Goal: Feedback & Contribution: Contribute content

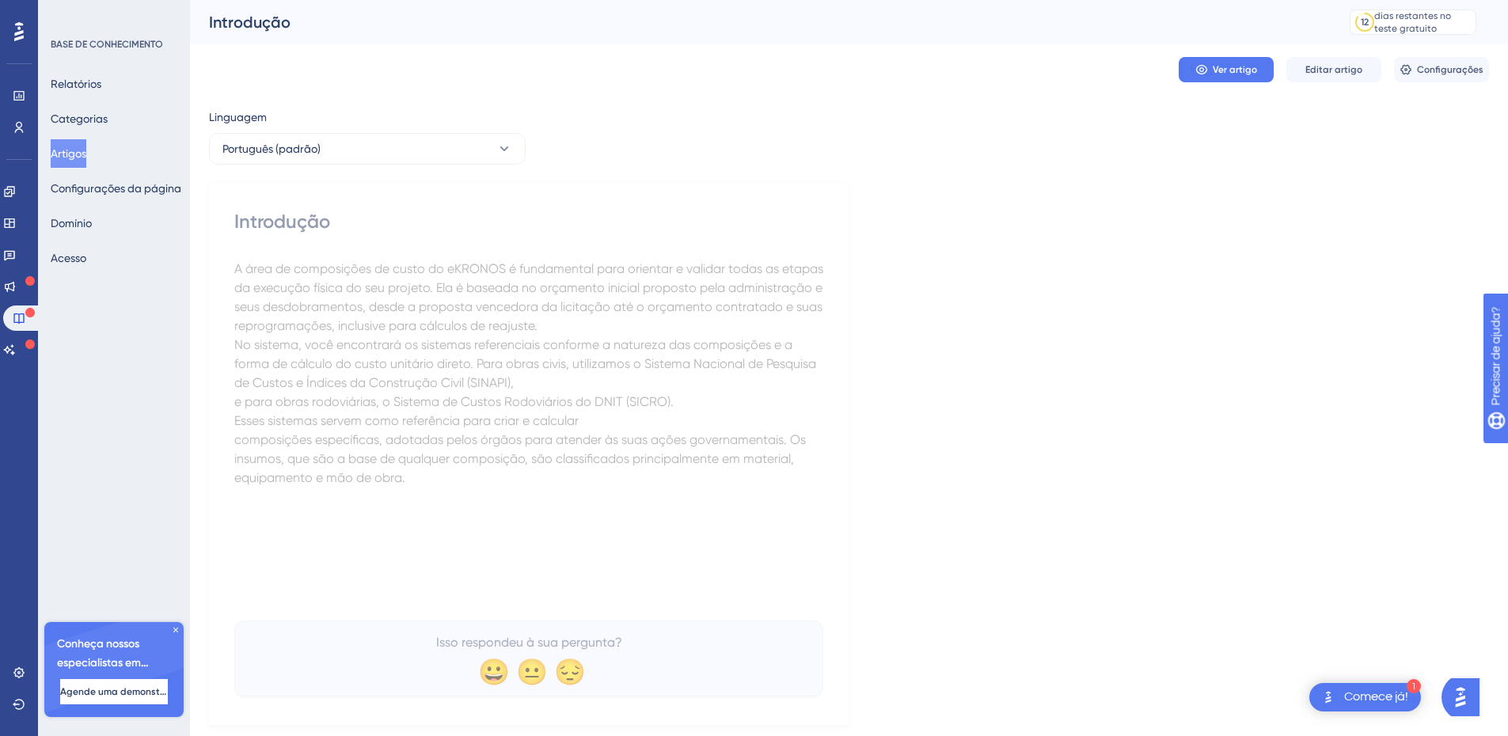
click at [1048, 440] on div "Linguagem Português (padrão) Introdução A área de composições de custo do eKRON…" at bounding box center [849, 416] width 1280 height 617
click at [1344, 74] on font "Editar artigo" at bounding box center [1333, 69] width 57 height 11
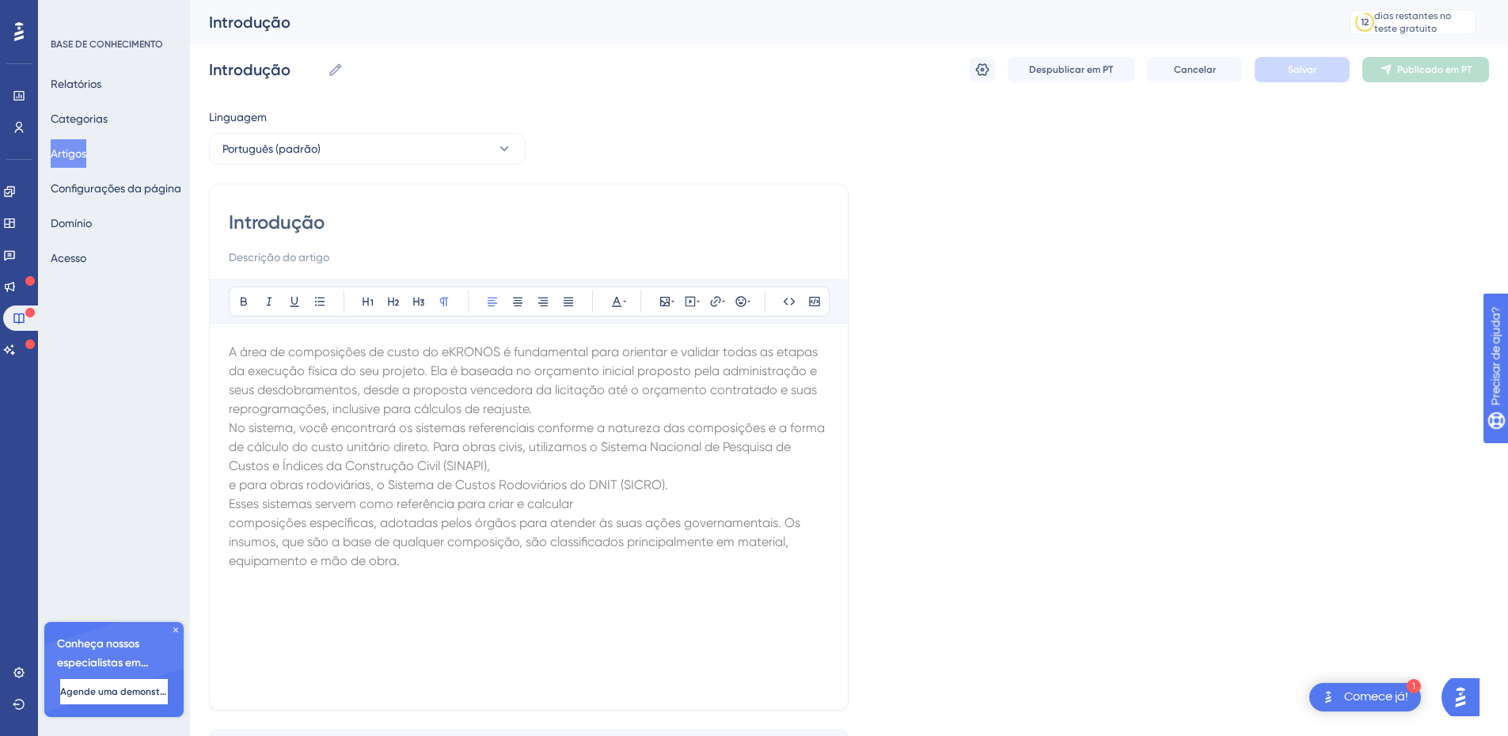
click at [418, 562] on p "composições específicas, adotadas pelos órgãos para atender às suas ações gover…" at bounding box center [529, 542] width 600 height 57
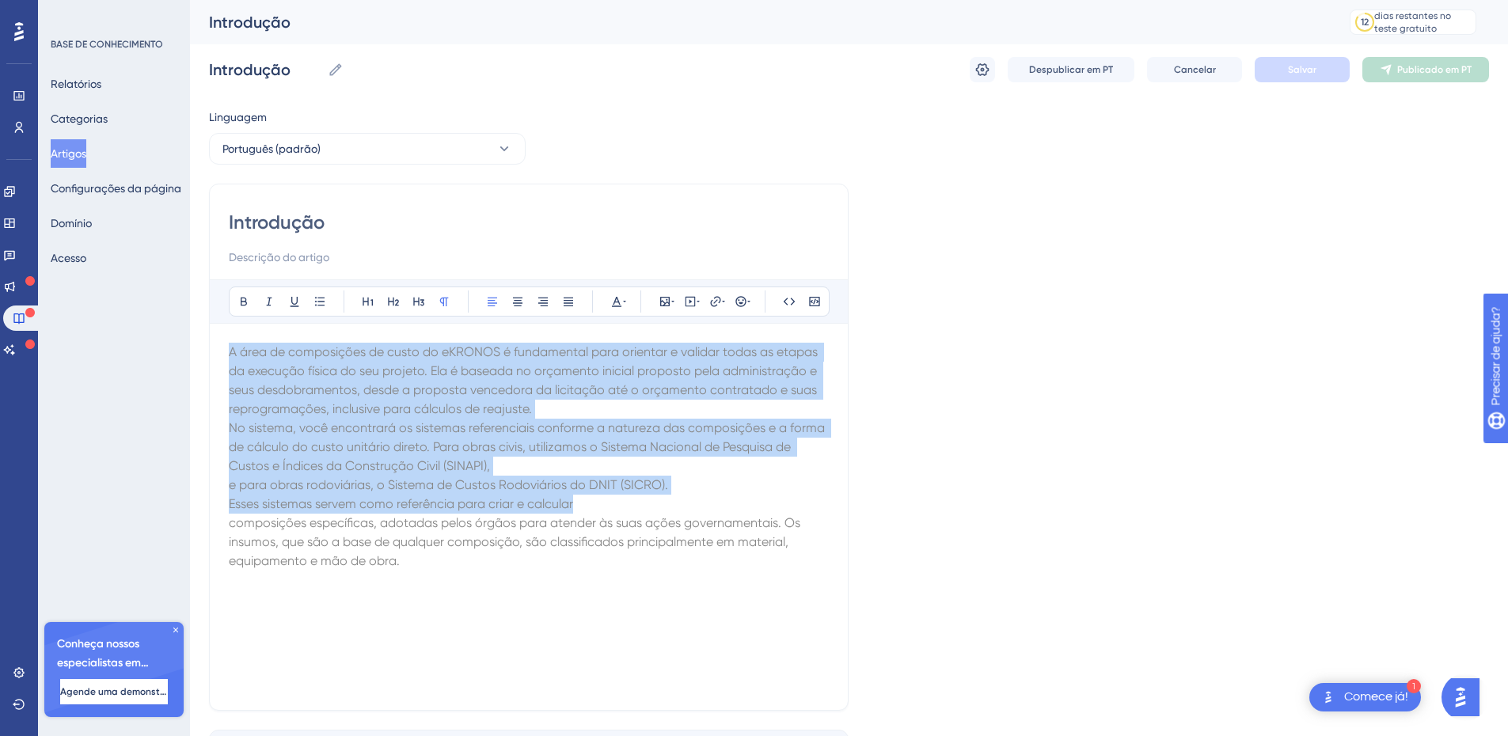
drag, startPoint x: 426, startPoint y: 571, endPoint x: 226, endPoint y: 330, distance: 313.6
click at [226, 330] on div "Introdução Audacioso itálico Sublinhado Ponto de bala Título 1 Título 2 Título …" at bounding box center [528, 447] width 639 height 527
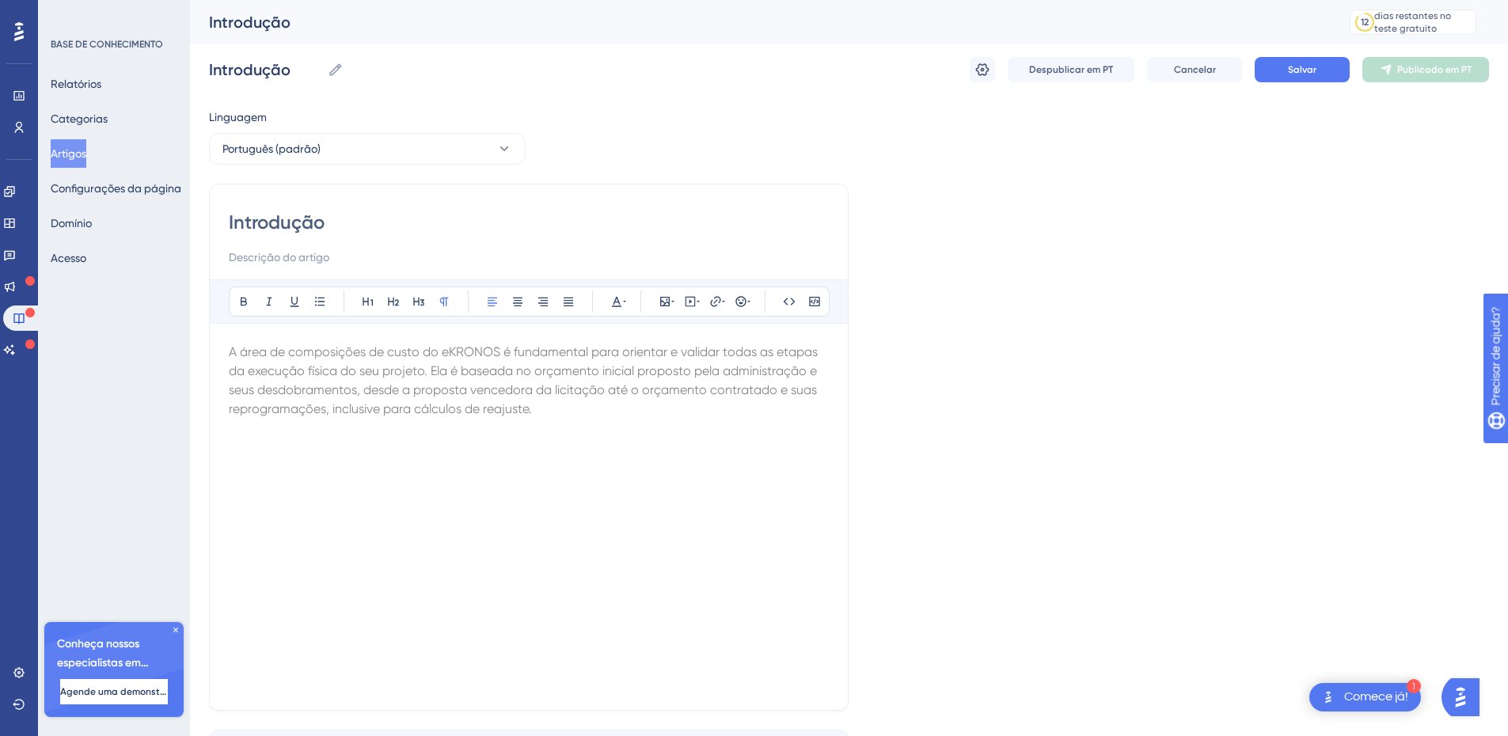
click at [559, 416] on p "A área de composições de custo do eKRONOS é fundamental para orientar e validar…" at bounding box center [529, 381] width 600 height 76
click at [561, 418] on p "A área de composições de custo do eKRONOS é fundamental para orientar e validar…" at bounding box center [529, 381] width 600 height 76
click at [547, 415] on p "A área de composições de custo do eKRONOS é fundamental para orientar e validar…" at bounding box center [529, 381] width 600 height 76
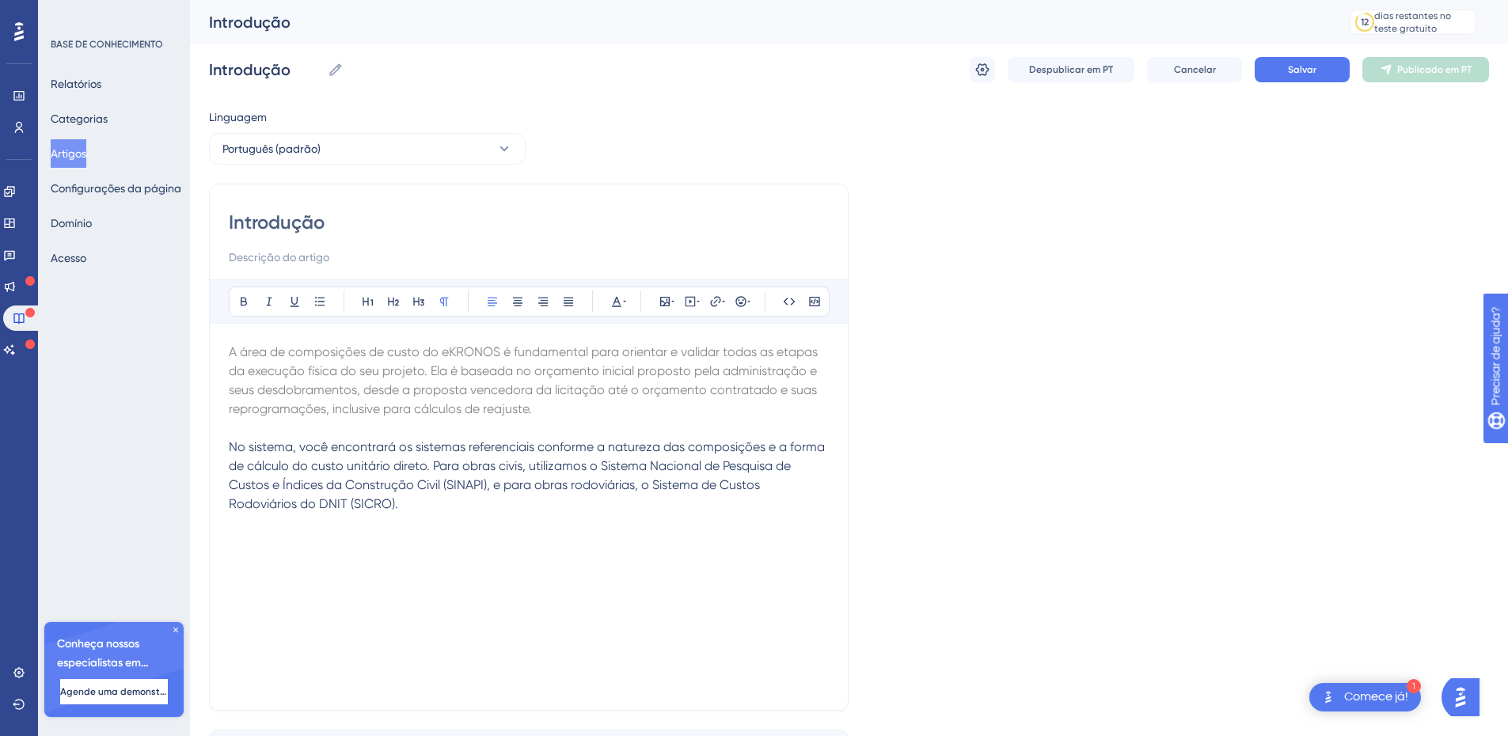
click at [427, 436] on p at bounding box center [529, 428] width 600 height 19
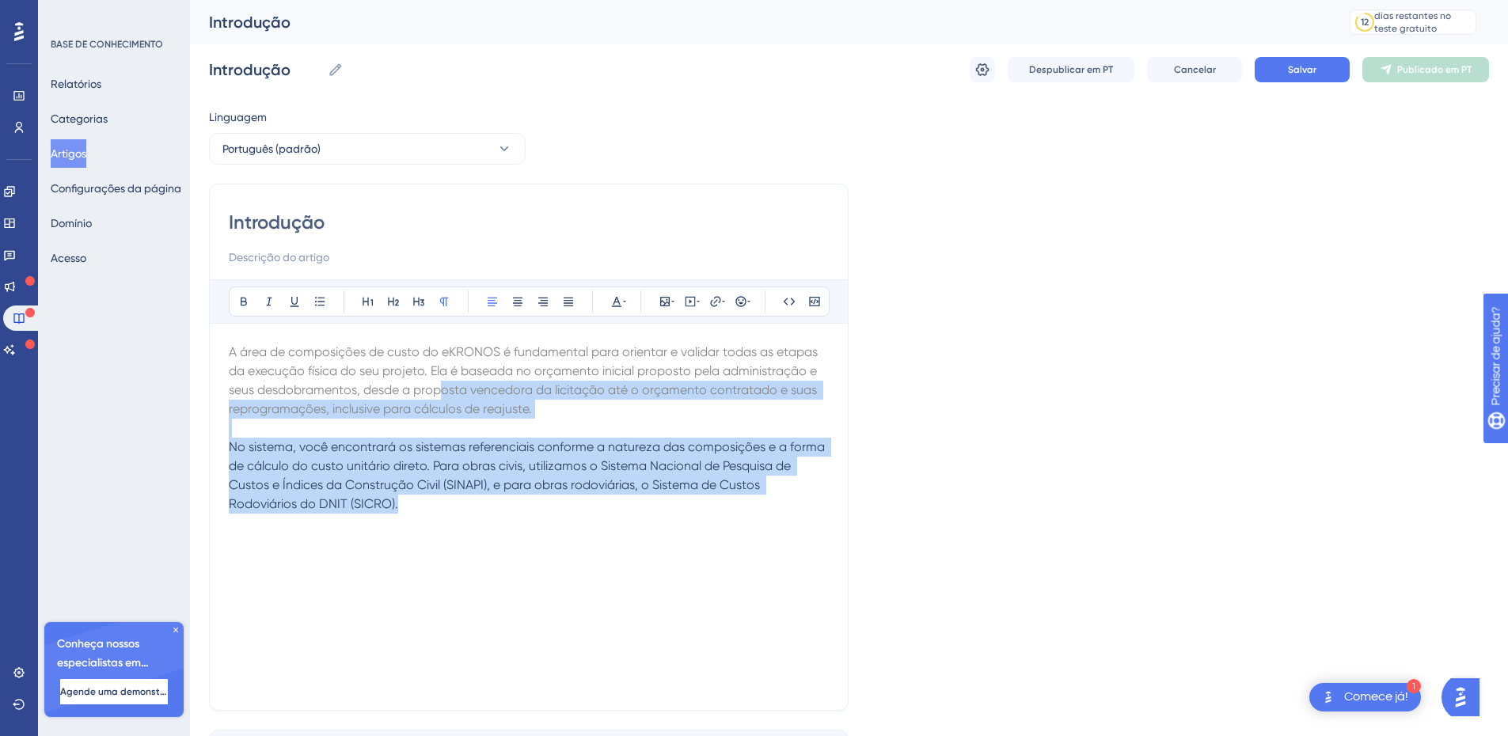
drag, startPoint x: 438, startPoint y: 395, endPoint x: 467, endPoint y: 522, distance: 130.0
click at [467, 522] on div "A área de composições de custo do eKRONOS é fundamental para orientar e validar…" at bounding box center [529, 517] width 600 height 348
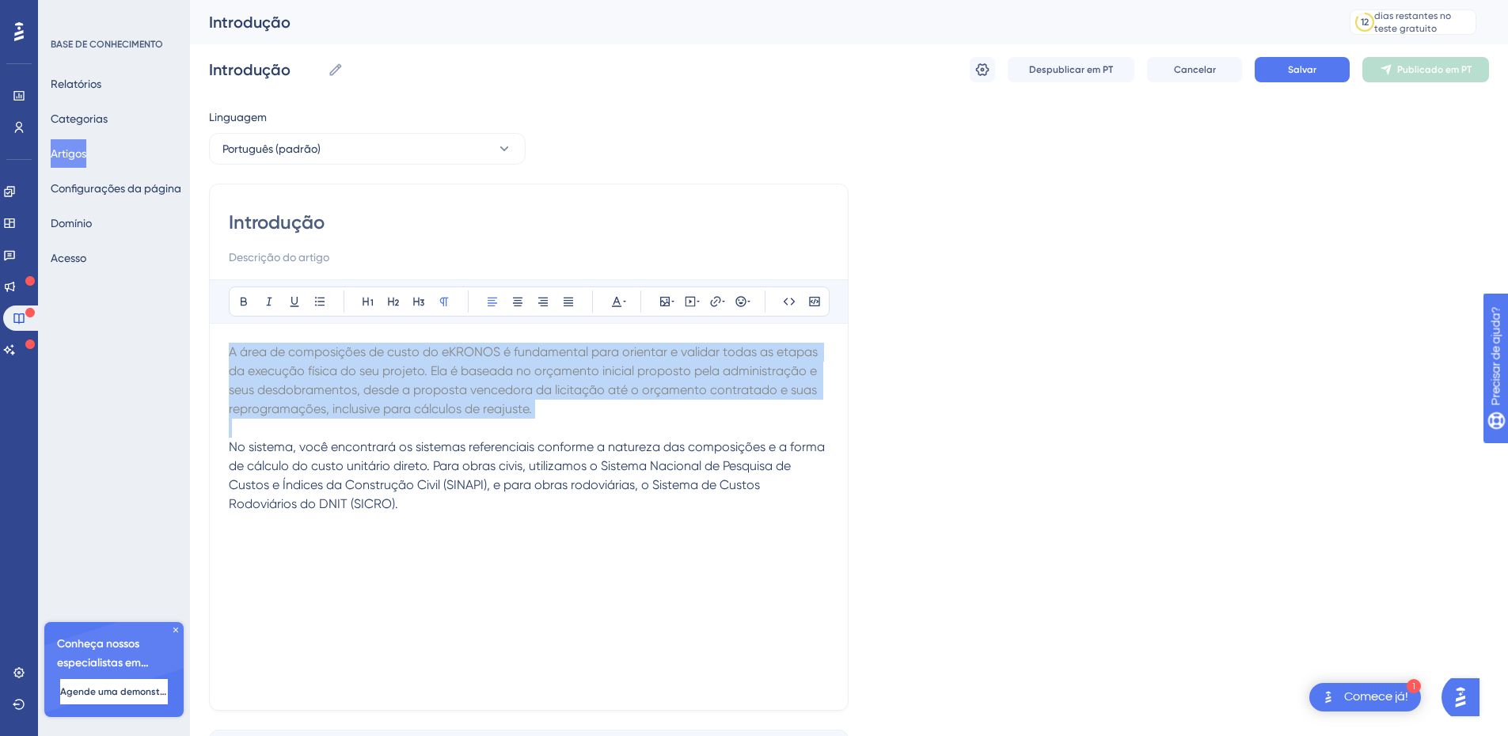
click at [463, 526] on div "A área de composições de custo do eKRONOS é fundamental para orientar e validar…" at bounding box center [529, 517] width 600 height 348
click at [444, 502] on p "No sistema, você encontrará os sistemas referenciais conforme a natureza das co…" at bounding box center [529, 476] width 600 height 76
click at [419, 512] on p "No sistema, você encontrará os sistemas referenciais conforme a natureza das co…" at bounding box center [529, 476] width 600 height 76
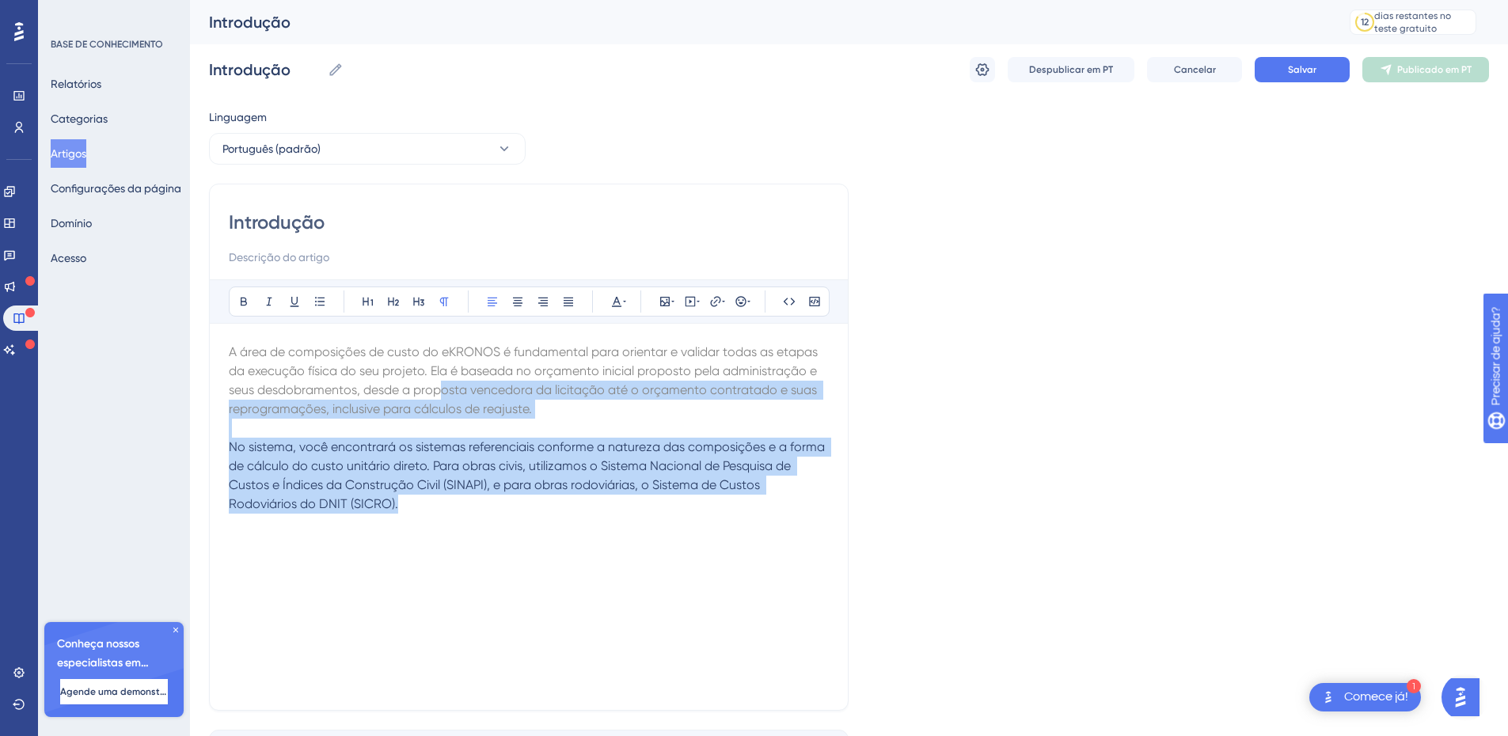
click at [404, 506] on p "No sistema, você encontrará os sistemas referenciais conforme a natureza das co…" at bounding box center [529, 476] width 600 height 76
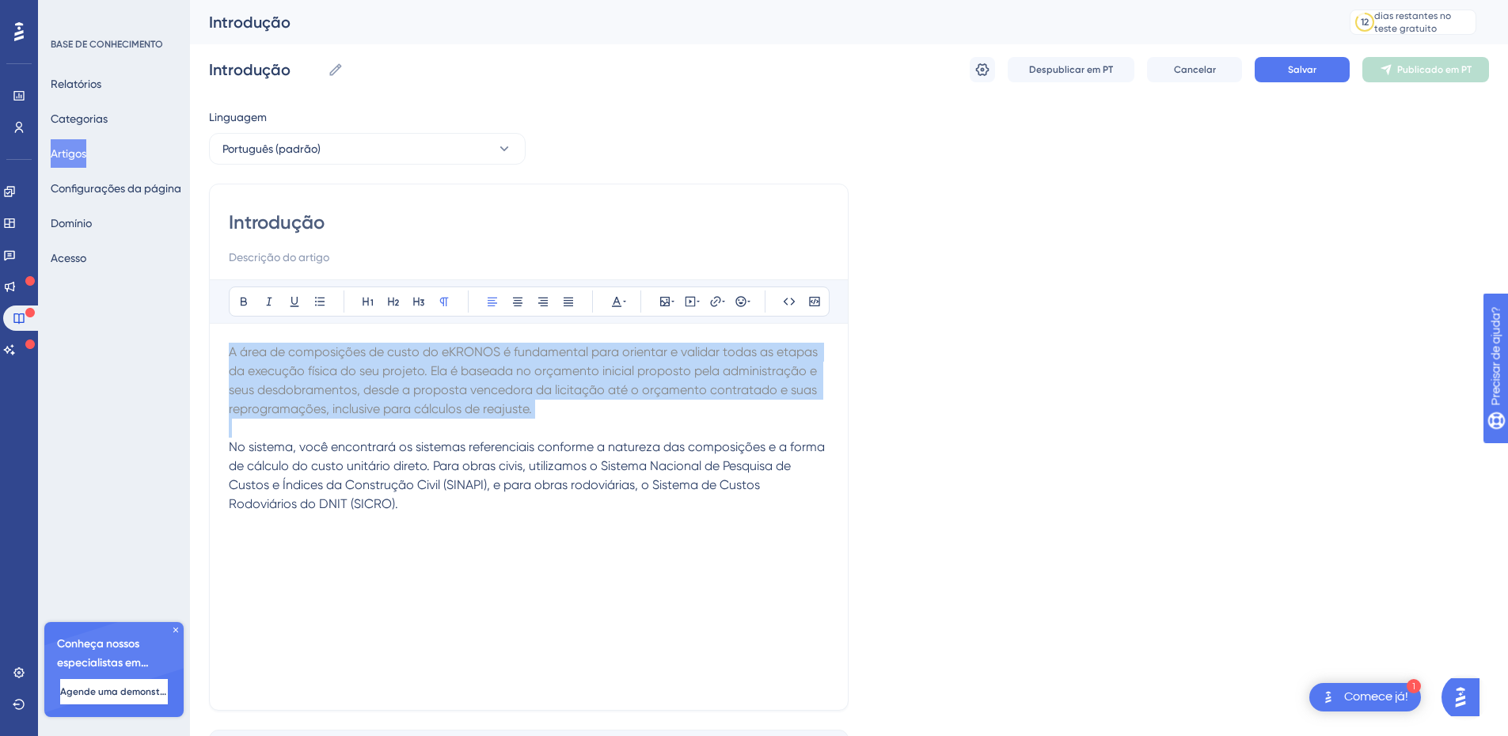
click at [414, 506] on p "No sistema, você encontrará os sistemas referenciais conforme a natureza das co…" at bounding box center [529, 476] width 600 height 76
click at [417, 512] on p "No sistema, você encontrará os sistemas referenciais conforme a natureza das co…" at bounding box center [529, 476] width 600 height 76
click at [417, 505] on p "No sistema, você encontrará os sistemas referenciais conforme a natureza das co…" at bounding box center [529, 476] width 600 height 76
click at [379, 495] on p "No sistema, você encontrará os sistemas referenciais conforme a natureza das co…" at bounding box center [529, 476] width 600 height 76
click at [431, 515] on div "A área de composições de custo do eKRONOS é fundamental para orientar e validar…" at bounding box center [529, 517] width 600 height 348
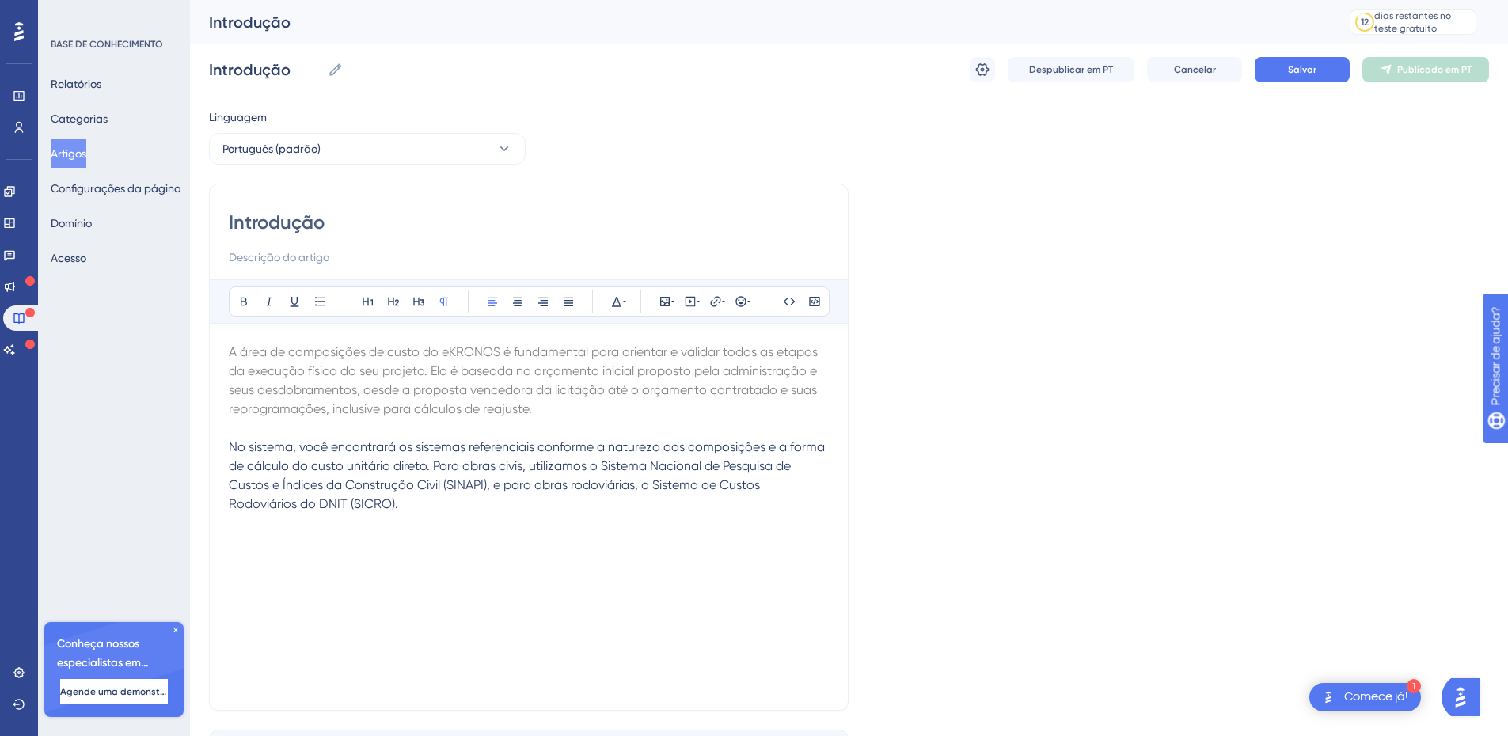
click at [389, 347] on span "A área de composições de custo do eKRONOS é fundamental para orientar e validar…" at bounding box center [525, 380] width 592 height 72
click at [412, 502] on p "No sistema, você encontrará os sistemas referenciais conforme a natureza das co…" at bounding box center [529, 476] width 600 height 76
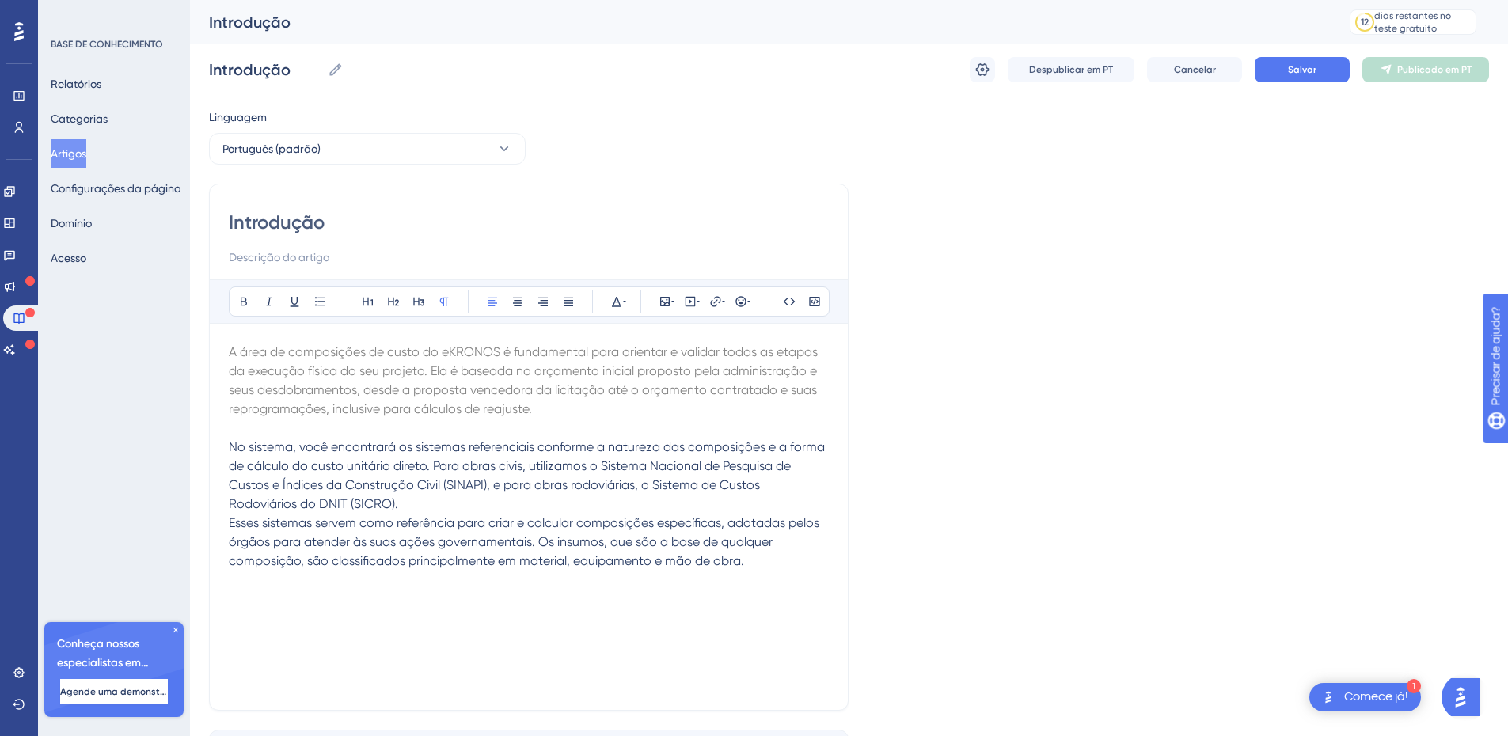
click at [761, 561] on p "Esses sistemas servem como referência para criar e calcular composições específ…" at bounding box center [529, 542] width 600 height 57
click at [753, 557] on p "Esses sistemas servem como referência para criar e calcular composições específ…" at bounding box center [529, 542] width 600 height 57
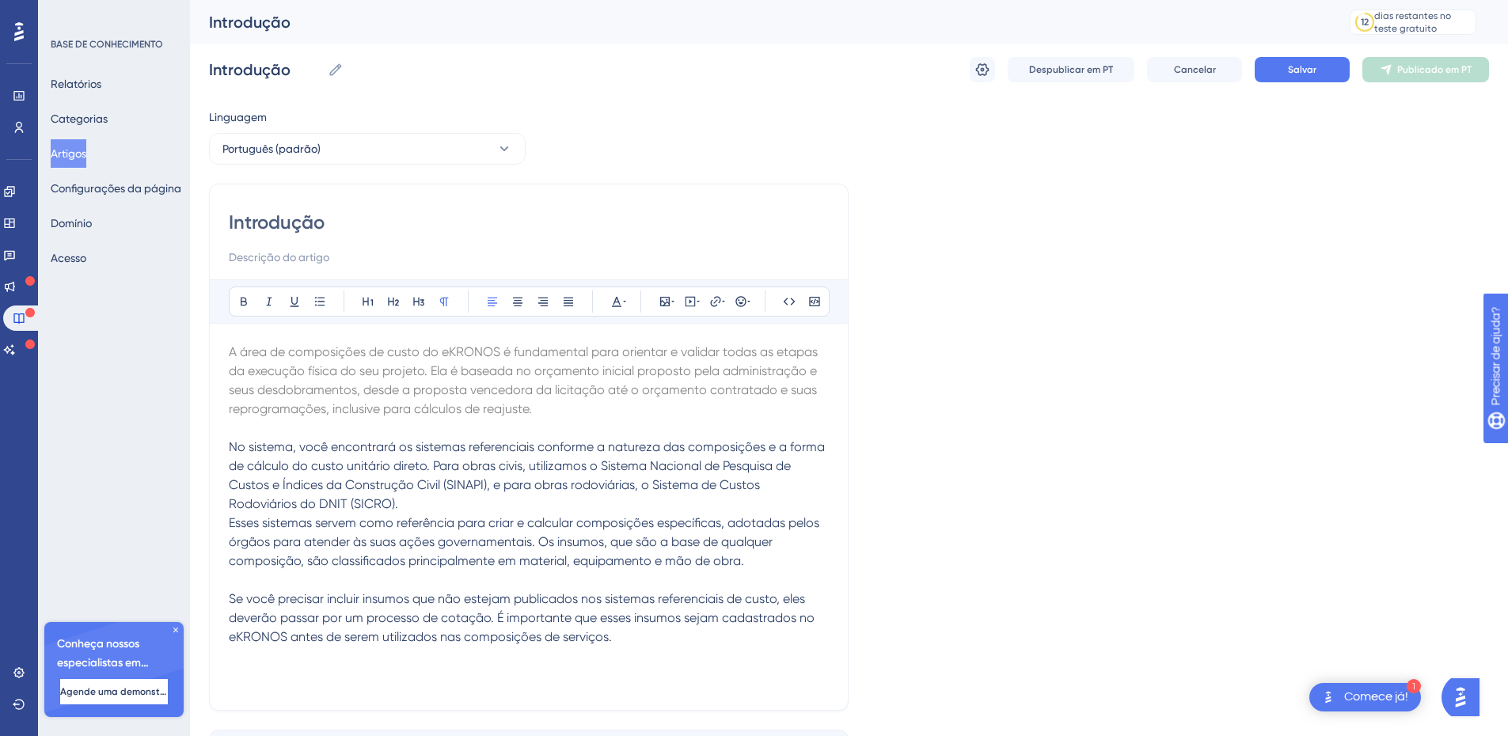
click at [479, 494] on p "No sistema, você encontrará os sistemas referenciais conforme a natureza das co…" at bounding box center [529, 476] width 600 height 76
click at [447, 505] on p "No sistema, você encontrará os sistemas referenciais conforme a natureza das co…" at bounding box center [529, 476] width 600 height 76
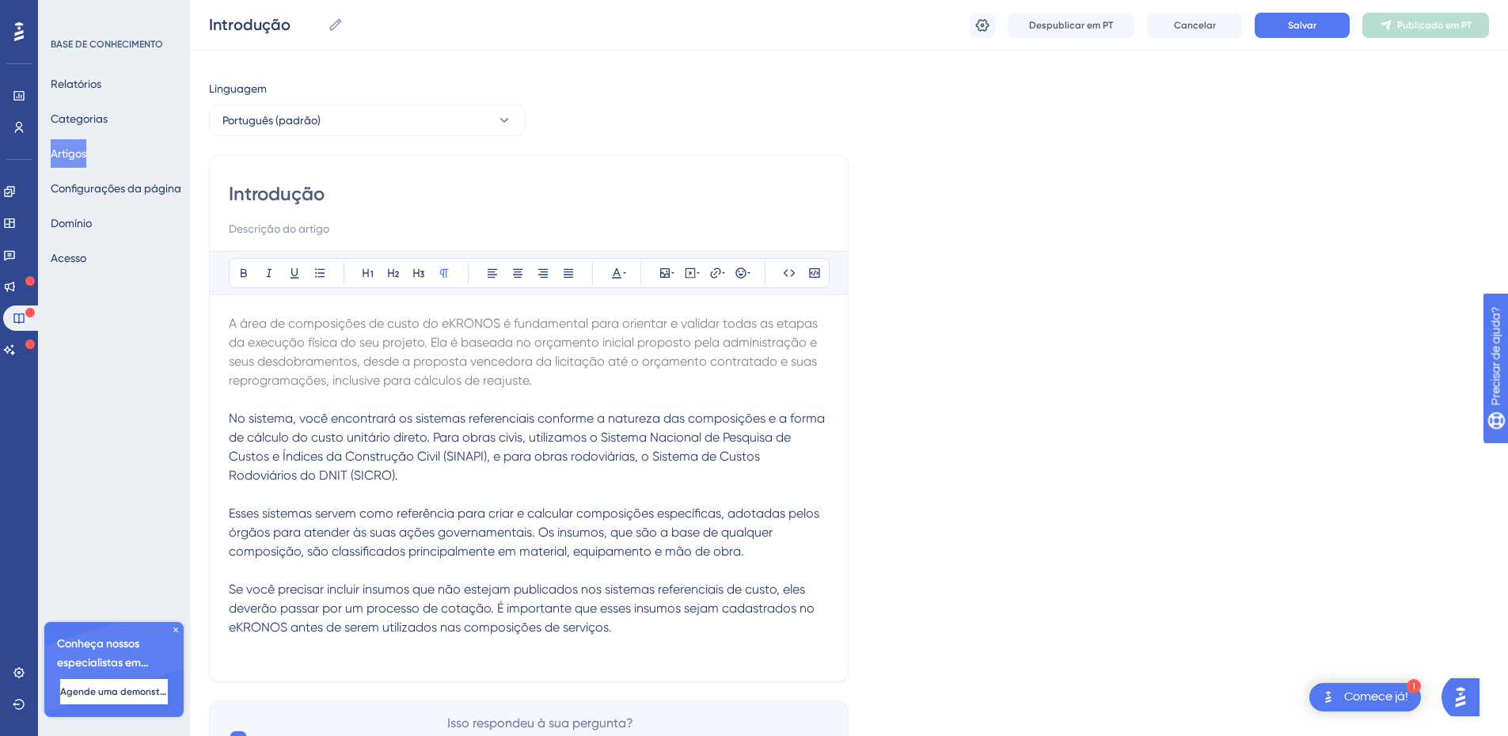
scroll to position [114, 0]
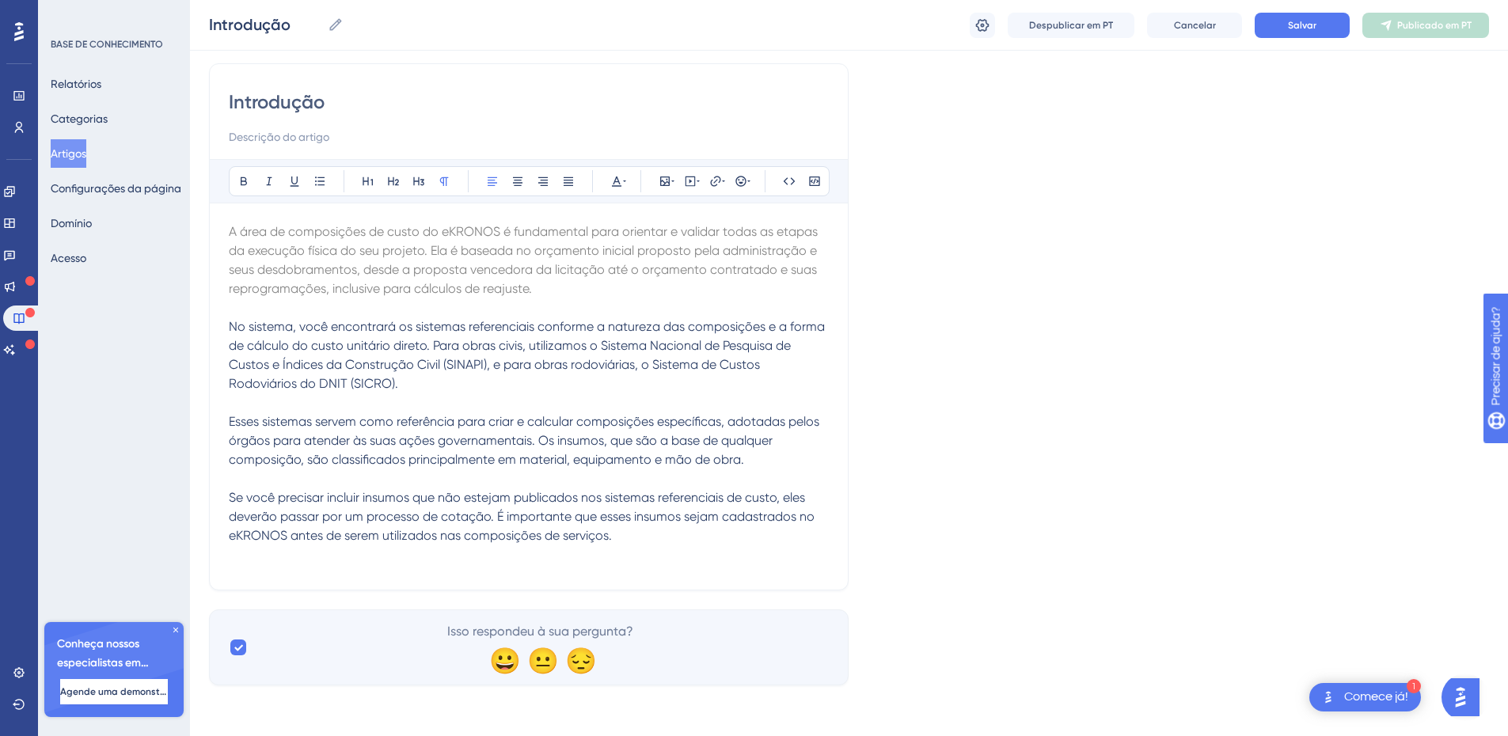
click at [716, 544] on p "Se você precisar incluir insumos que não estejam publicados nos sistemas refere…" at bounding box center [529, 516] width 600 height 57
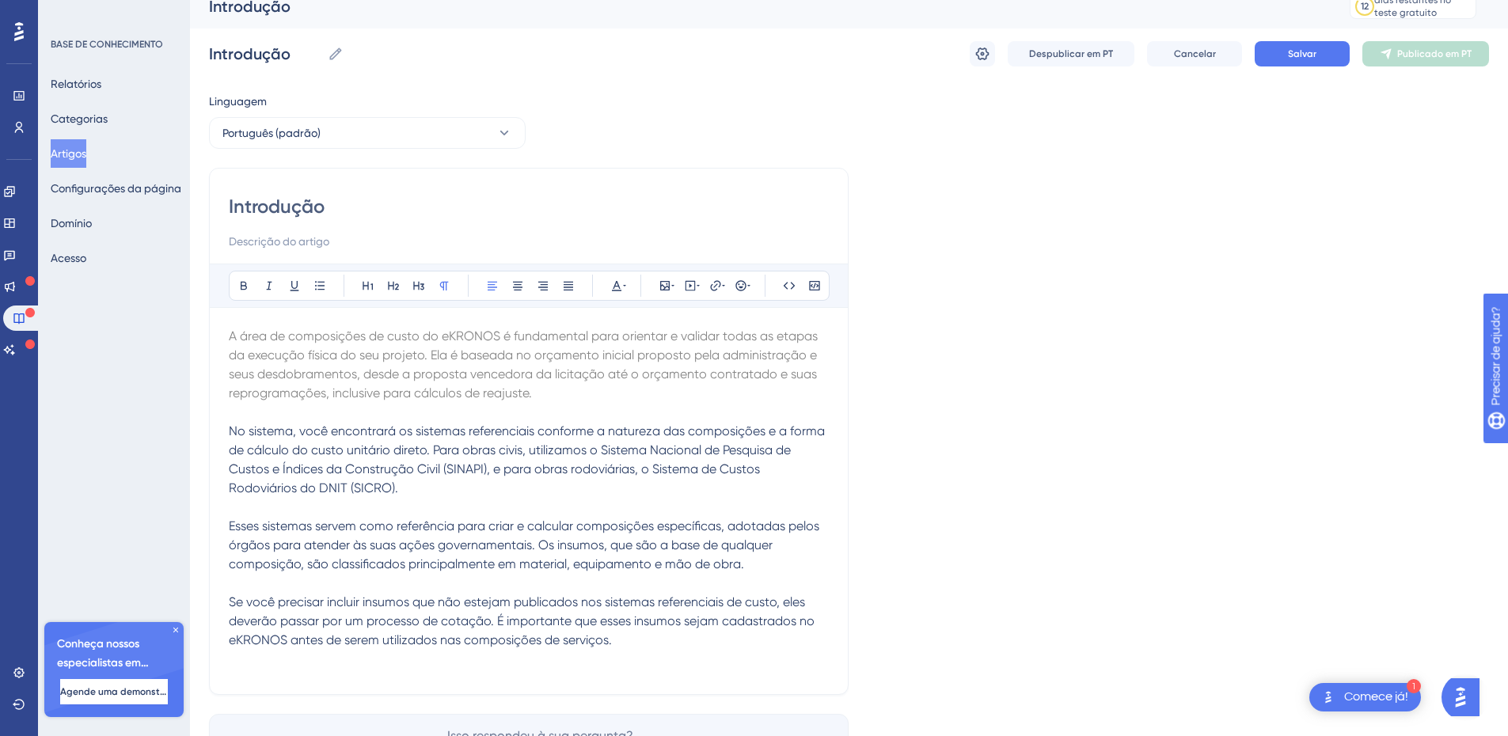
scroll to position [0, 0]
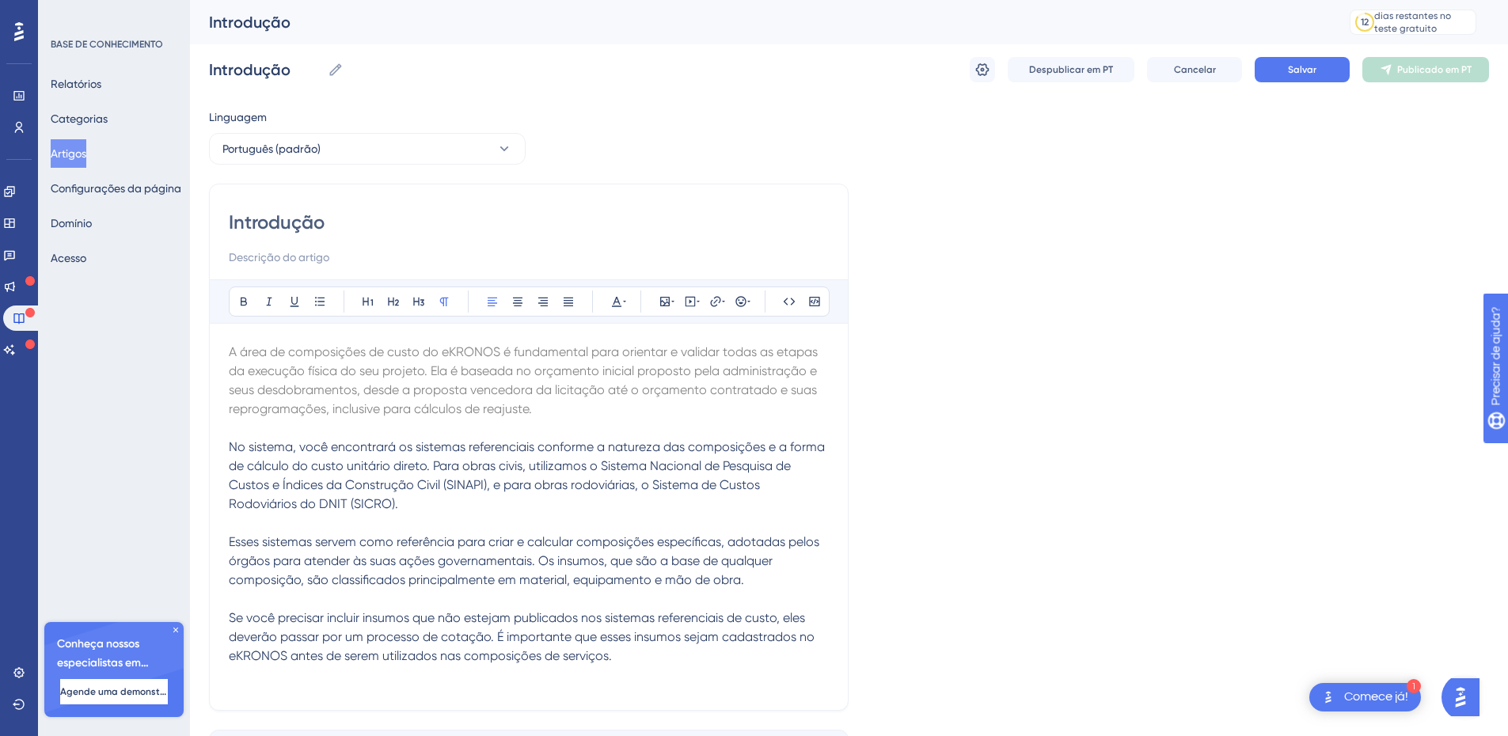
click at [263, 457] on p "No sistema, você encontrará os sistemas referenciais conforme a natureza das co…" at bounding box center [529, 476] width 600 height 76
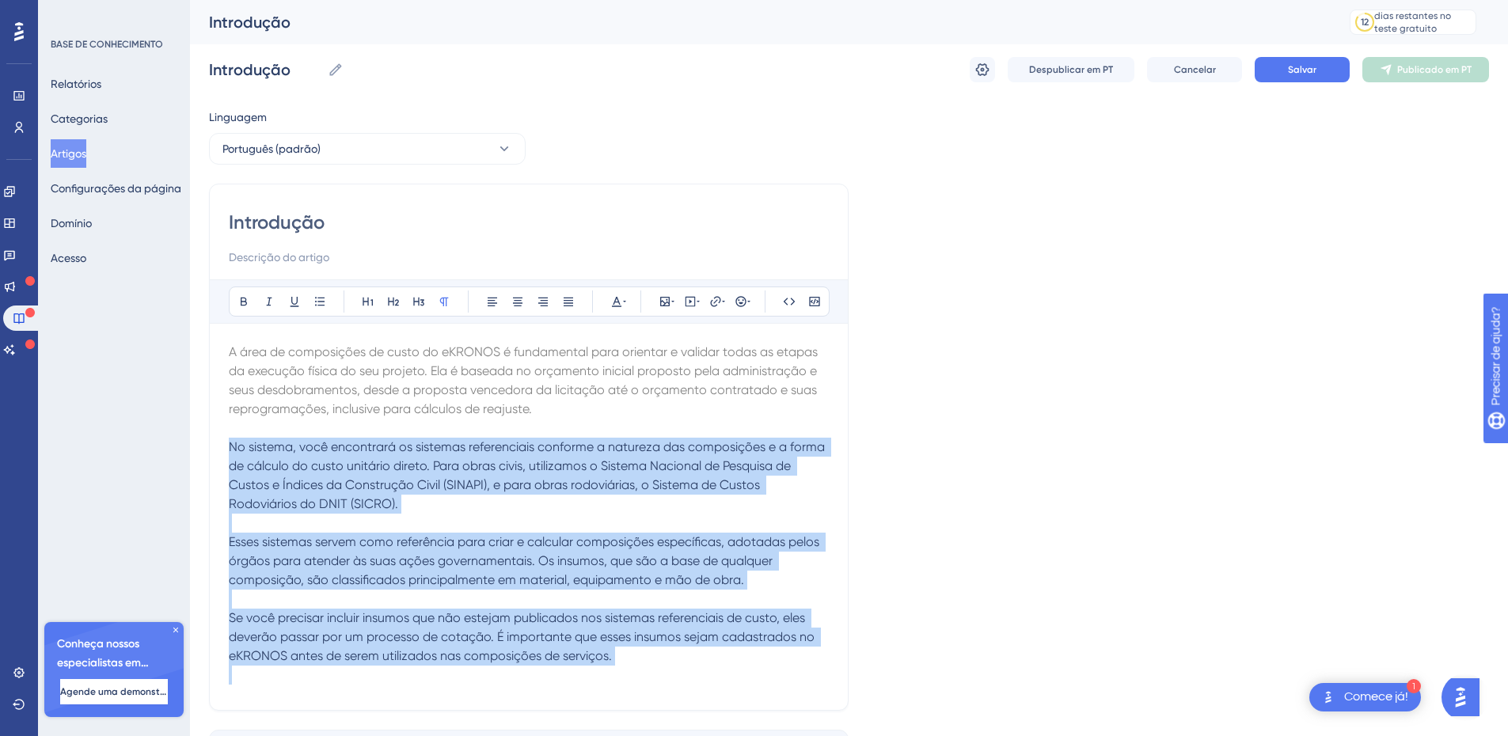
drag, startPoint x: 263, startPoint y: 457, endPoint x: 457, endPoint y: 685, distance: 300.4
click at [457, 685] on div "A área de composições de custo do eKRONOS é fundamental para orientar e validar…" at bounding box center [529, 517] width 600 height 348
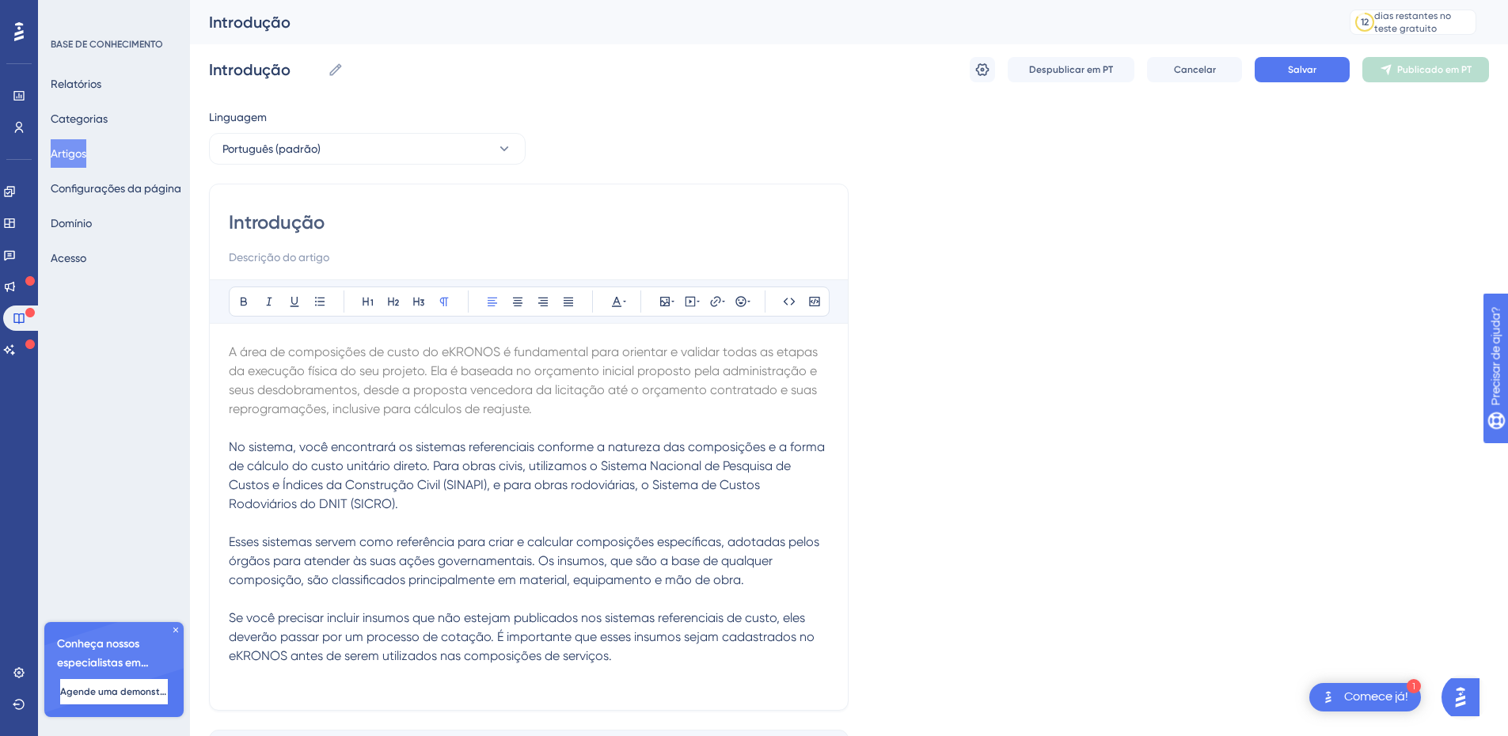
click at [373, 364] on span "A área de composições de custo do eKRONOS é fundamental para orientar e validar…" at bounding box center [525, 380] width 592 height 72
click at [349, 361] on p "A área de composições de custo do eKRONOS é fundamental para orientar e validar…" at bounding box center [529, 381] width 600 height 76
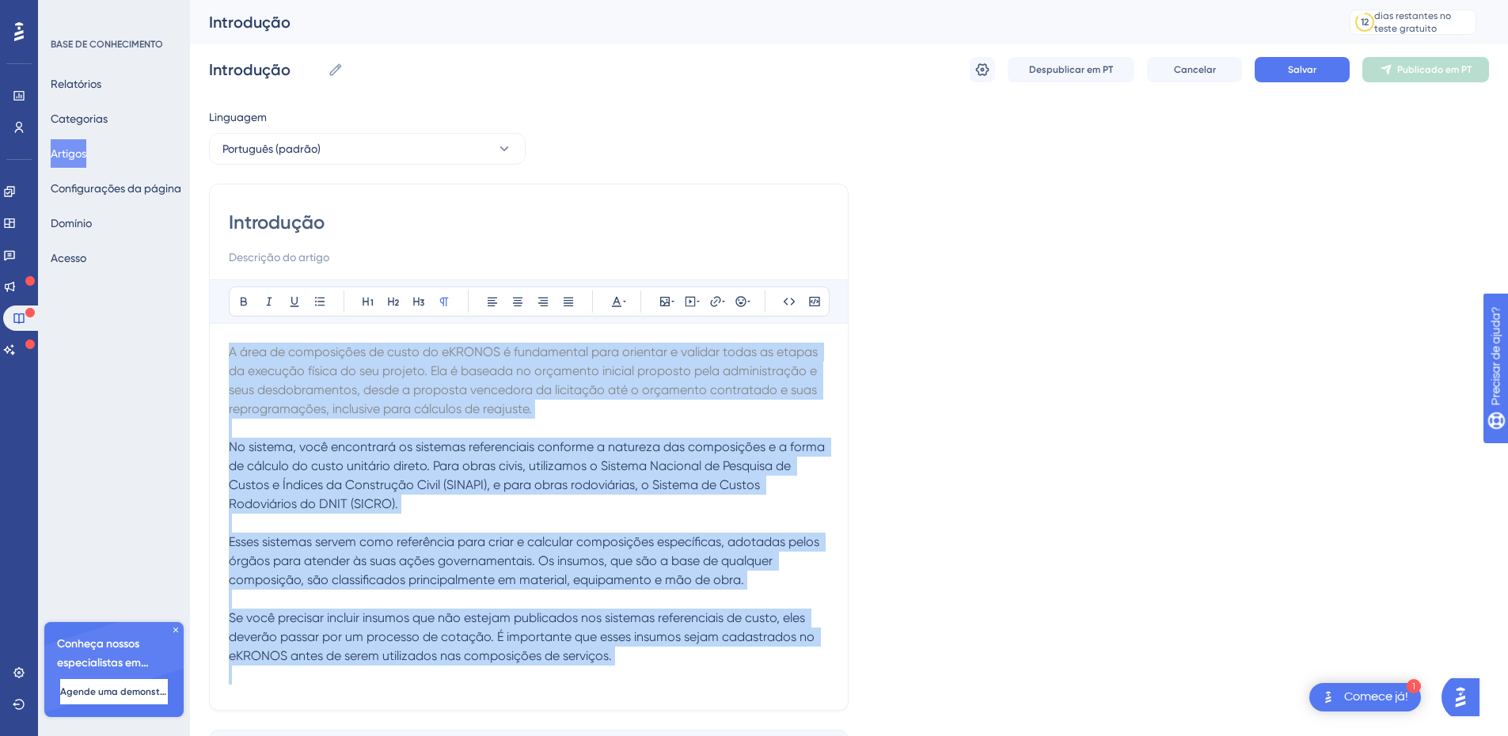
drag, startPoint x: 349, startPoint y: 361, endPoint x: 657, endPoint y: 681, distance: 444.4
click at [657, 681] on div "A área de composições de custo do eKRONOS é fundamental para orientar e validar…" at bounding box center [529, 517] width 600 height 348
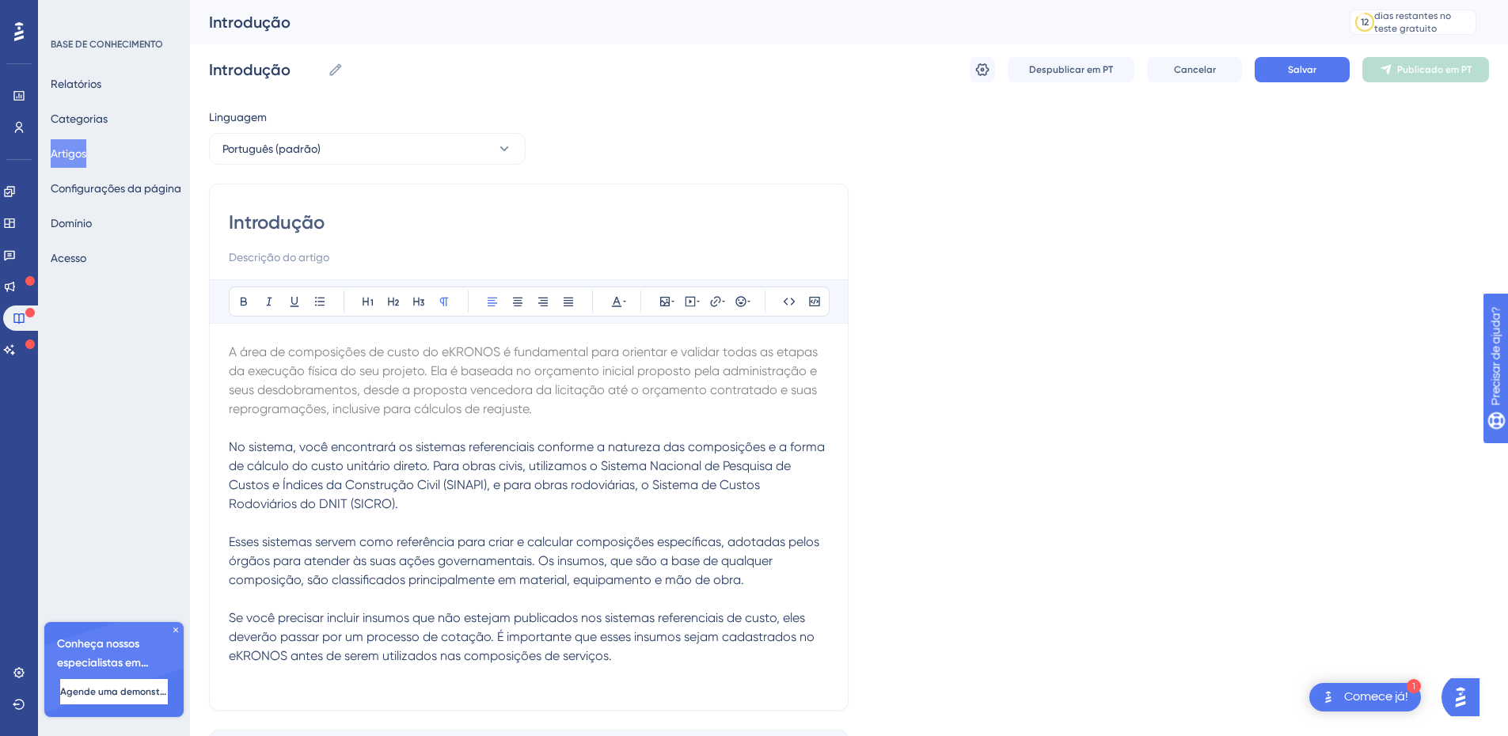
click at [628, 302] on div "Audacioso itálico Sublinhado Ponto de bala Título 1 Título 2 Título 3 Normal Al…" at bounding box center [529, 301] width 601 height 30
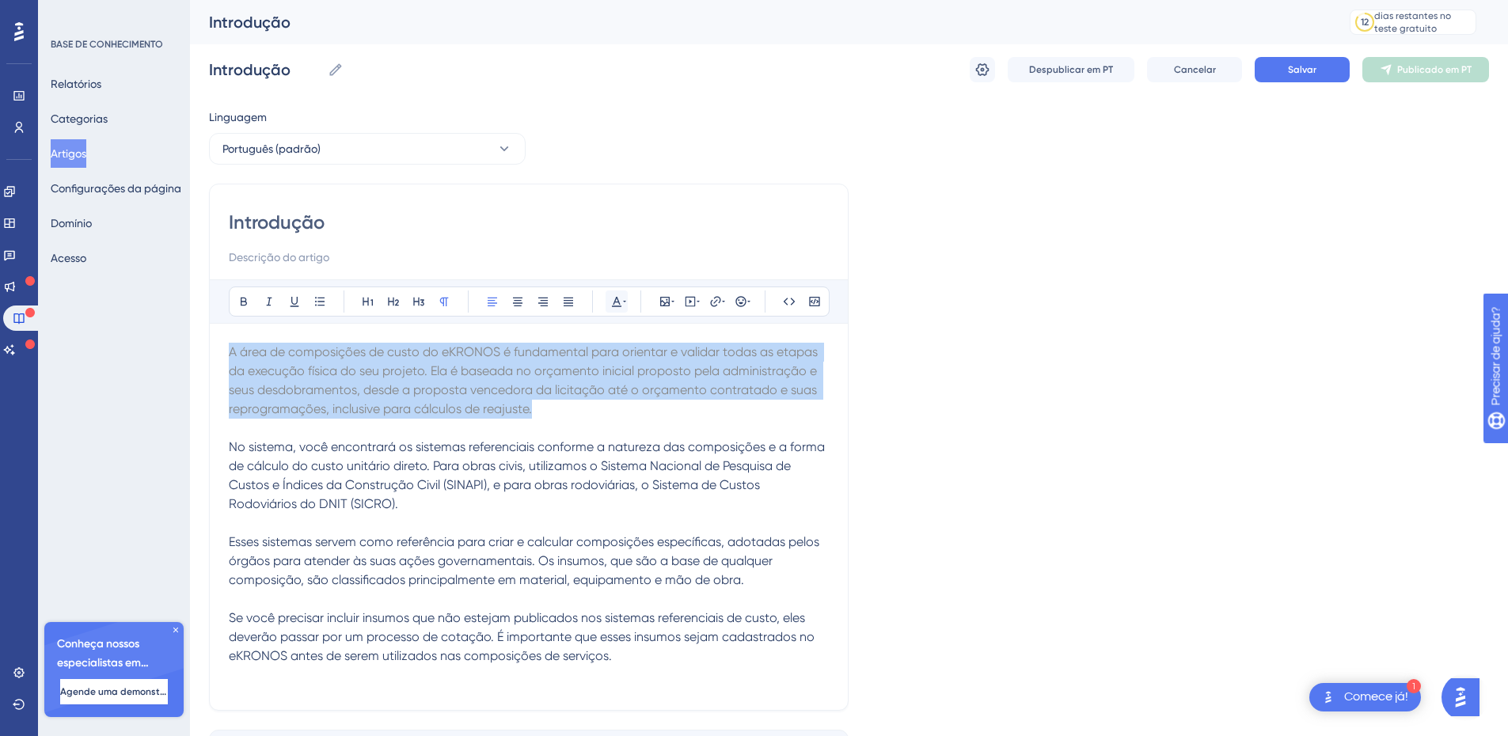
click at [613, 298] on icon at bounding box center [616, 301] width 13 height 13
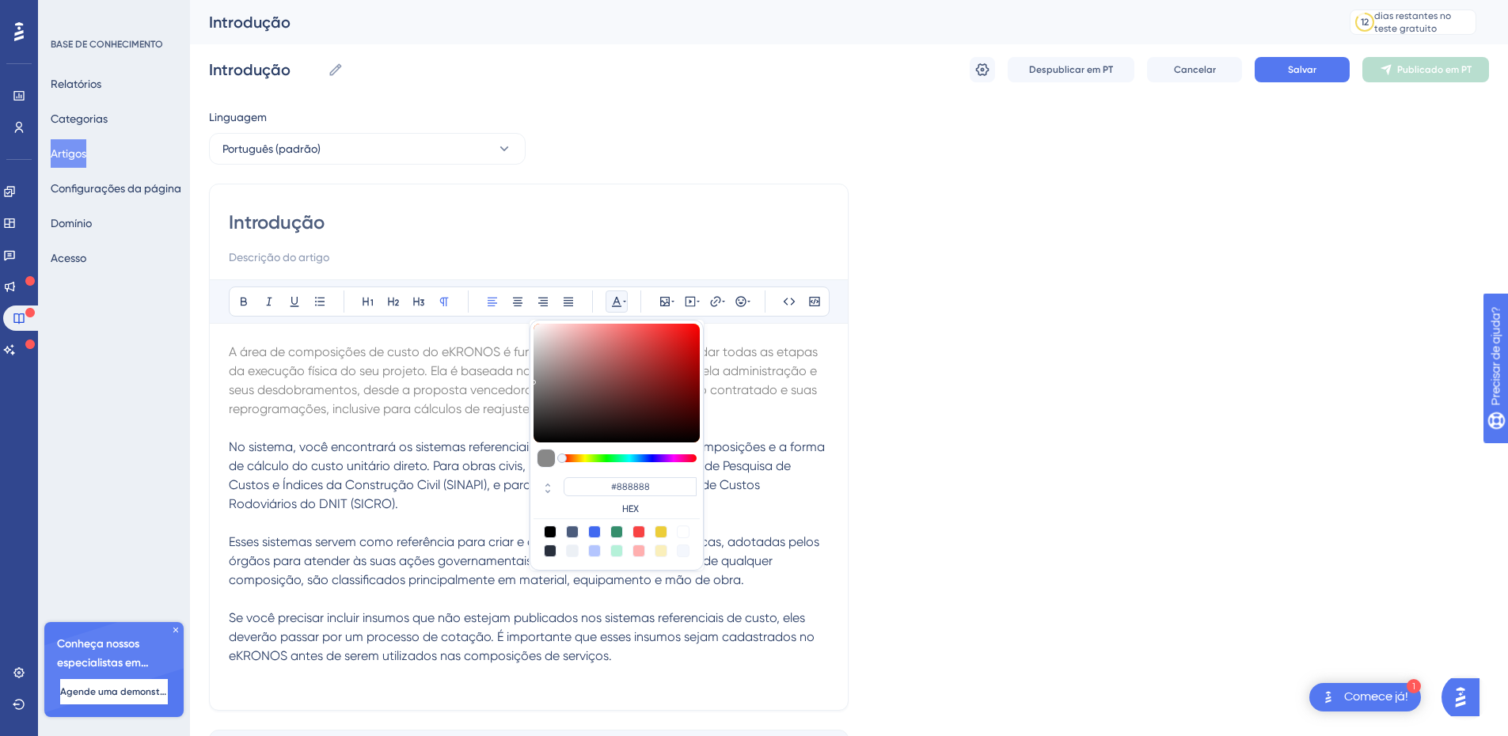
click at [541, 457] on div at bounding box center [546, 458] width 19 height 19
click at [757, 414] on p "A área de composições de custo do eKRONOS é fundamental para orientar e validar…" at bounding box center [529, 381] width 600 height 76
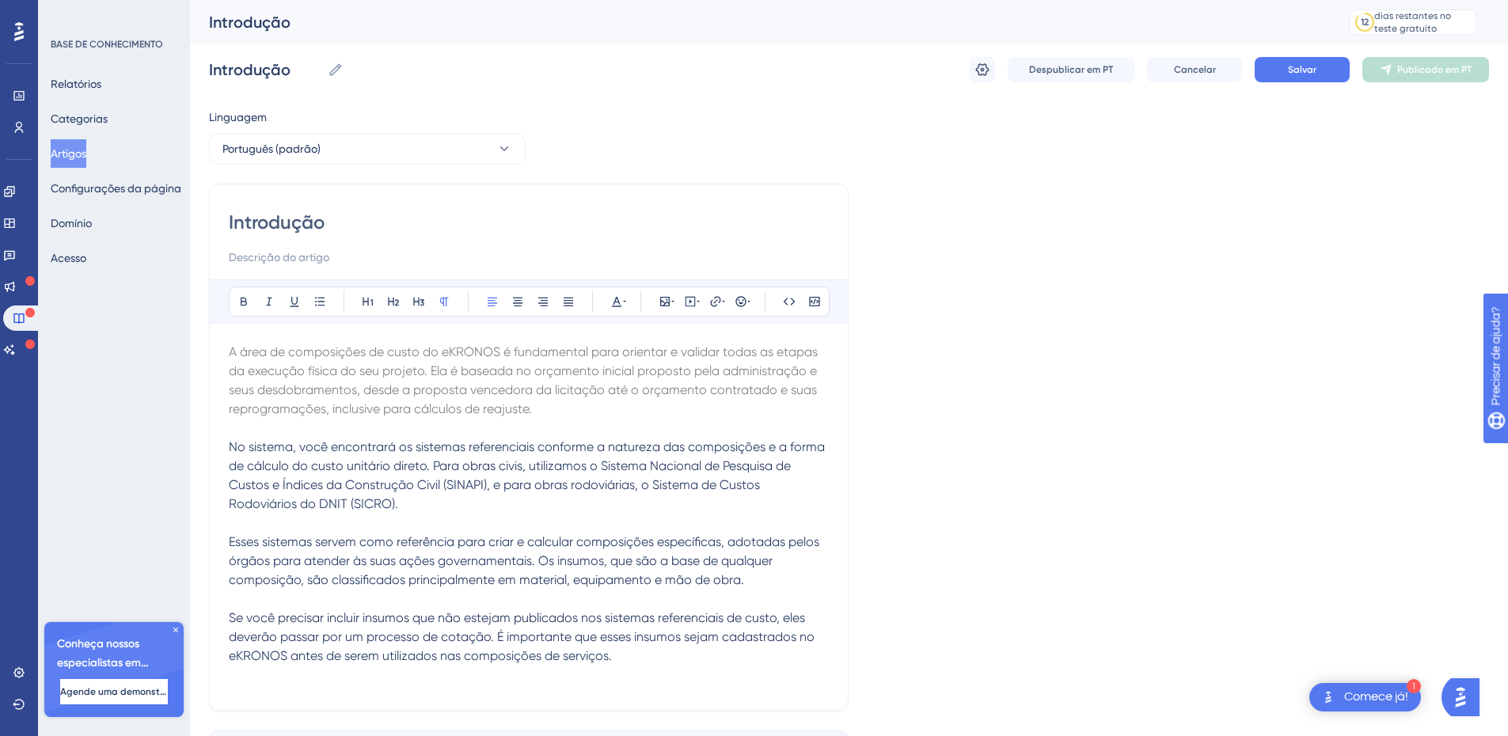
click at [715, 450] on span "No sistema, você encontrará os sistemas referenciais conforme a natureza das co…" at bounding box center [528, 475] width 599 height 72
click at [713, 450] on span "No sistema, você encontrará os sistemas referenciais conforme a natureza das co…" at bounding box center [528, 475] width 599 height 72
click at [465, 484] on span "No sistema, você encontrará os sistemas referenciais conforme a natureza das co…" at bounding box center [528, 475] width 599 height 72
click at [312, 390] on span "A área de composições de custo do eKRONOS é fundamental para orientar e validar…" at bounding box center [525, 380] width 592 height 72
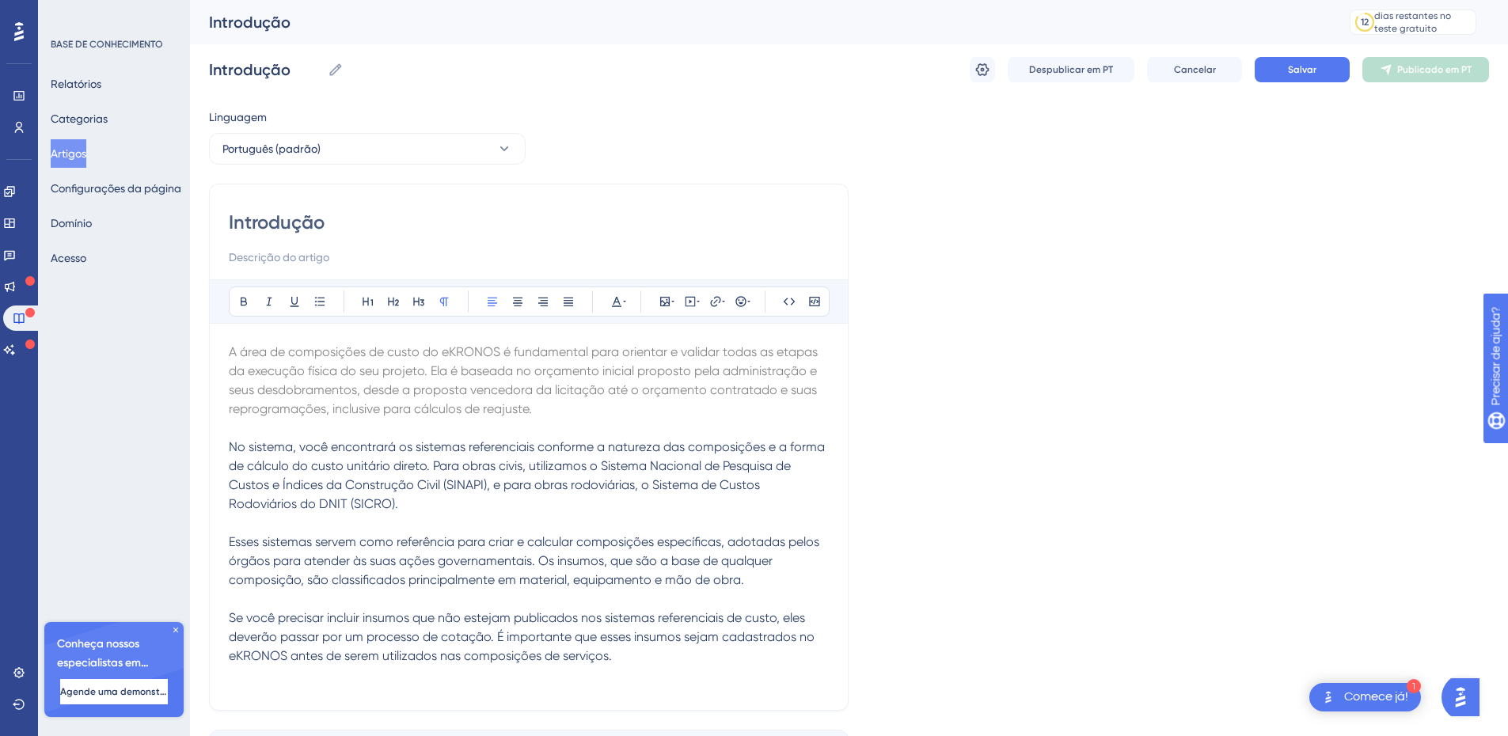
click at [632, 509] on p "No sistema, você encontrará os sistemas referenciais conforme a natureza das co…" at bounding box center [529, 476] width 600 height 76
click at [628, 509] on p "No sistema, você encontrará os sistemas referenciais conforme a natureza das co…" at bounding box center [529, 476] width 600 height 76
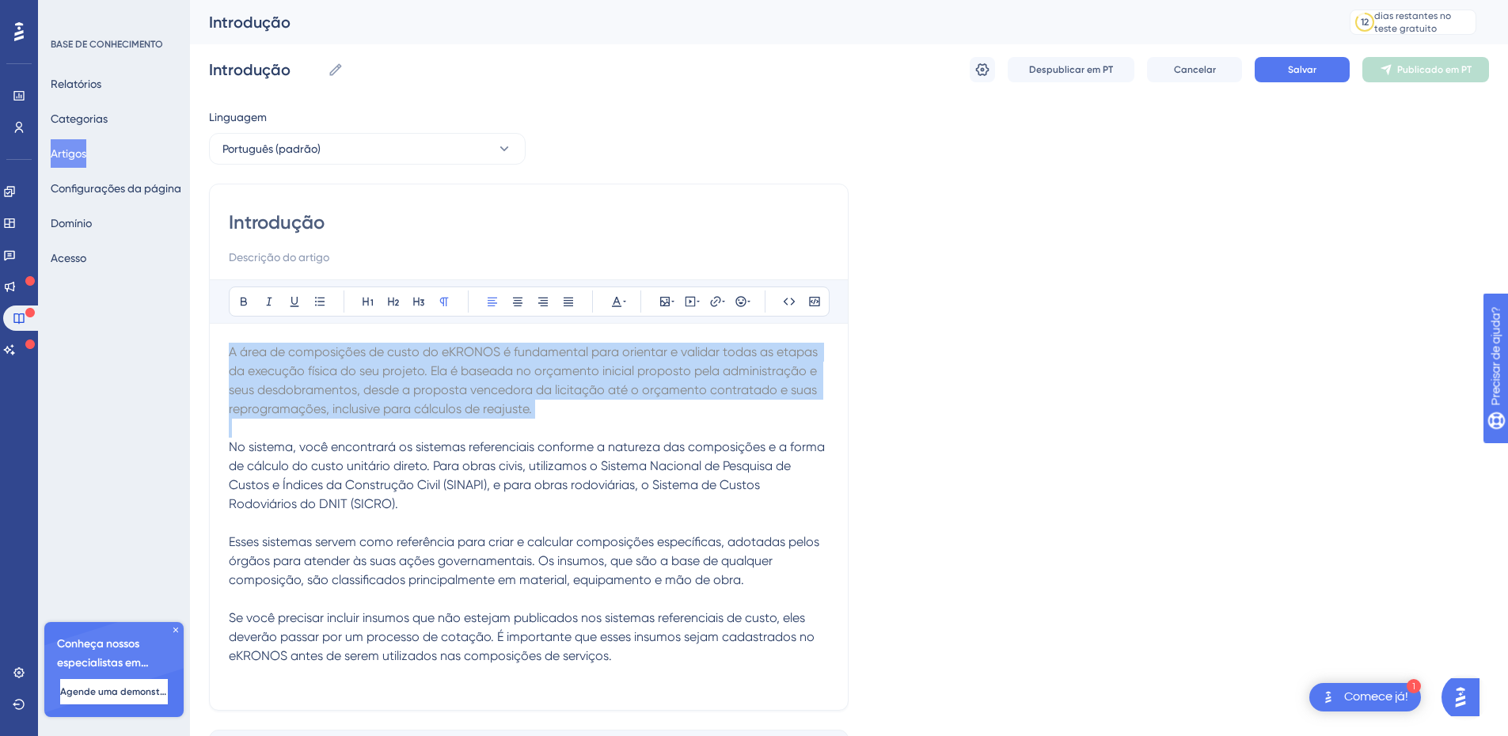
drag, startPoint x: 456, startPoint y: 501, endPoint x: 229, endPoint y: 367, distance: 263.6
click at [229, 367] on div "A área de composições de custo do eKRONOS é fundamental para orientar e validar…" at bounding box center [529, 517] width 600 height 348
click at [230, 368] on span "A área de composições de custo do eKRONOS é fundamental para orientar e validar…" at bounding box center [525, 380] width 592 height 72
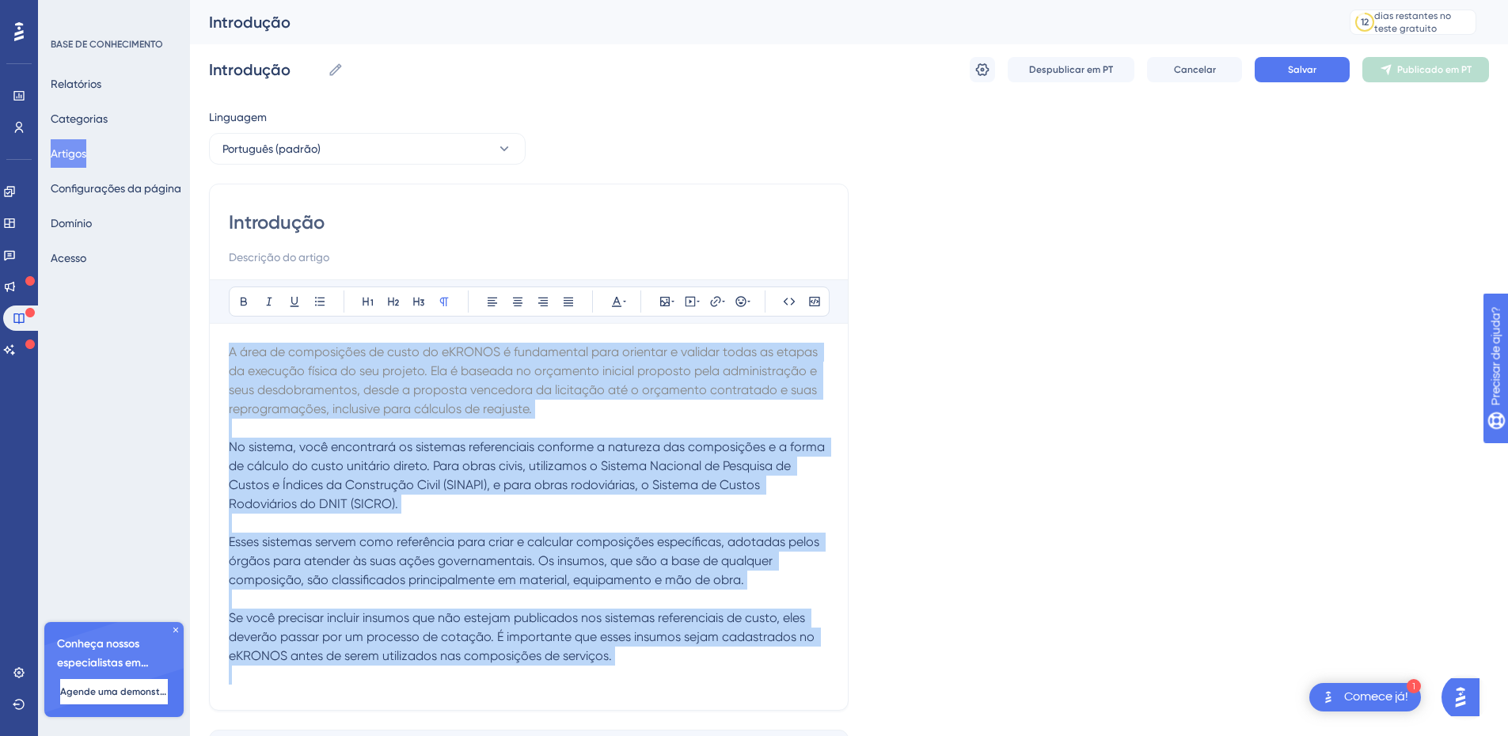
drag, startPoint x: 229, startPoint y: 351, endPoint x: 667, endPoint y: 678, distance: 547.3
click at [667, 678] on div "A área de composições de custo do eKRONOS é fundamental para orientar e validar…" at bounding box center [529, 517] width 600 height 348
click at [442, 301] on icon at bounding box center [444, 301] width 13 height 13
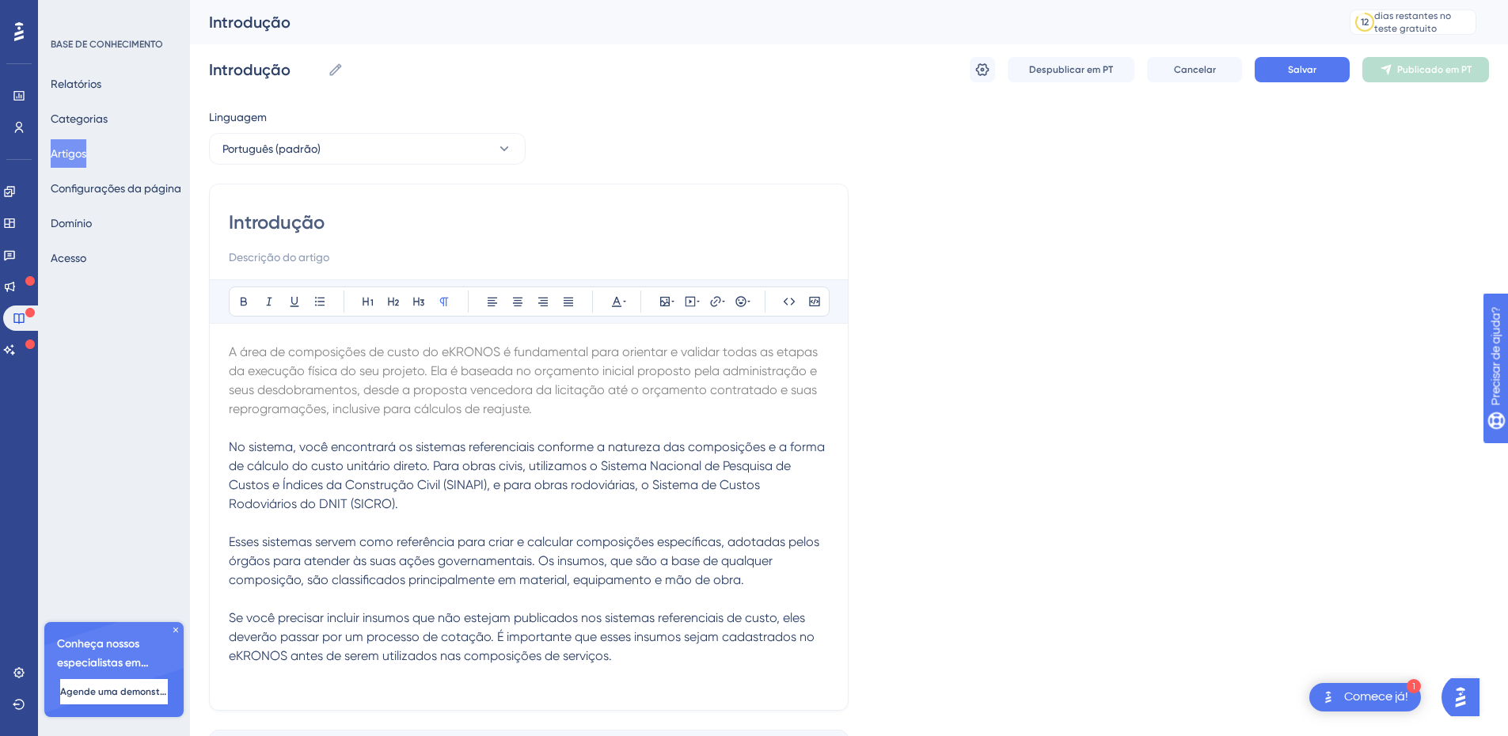
click at [628, 298] on div "Audacioso itálico Sublinhado Ponto de bala Título 1 Título 2 Título 3 Normal Al…" at bounding box center [529, 301] width 601 height 30
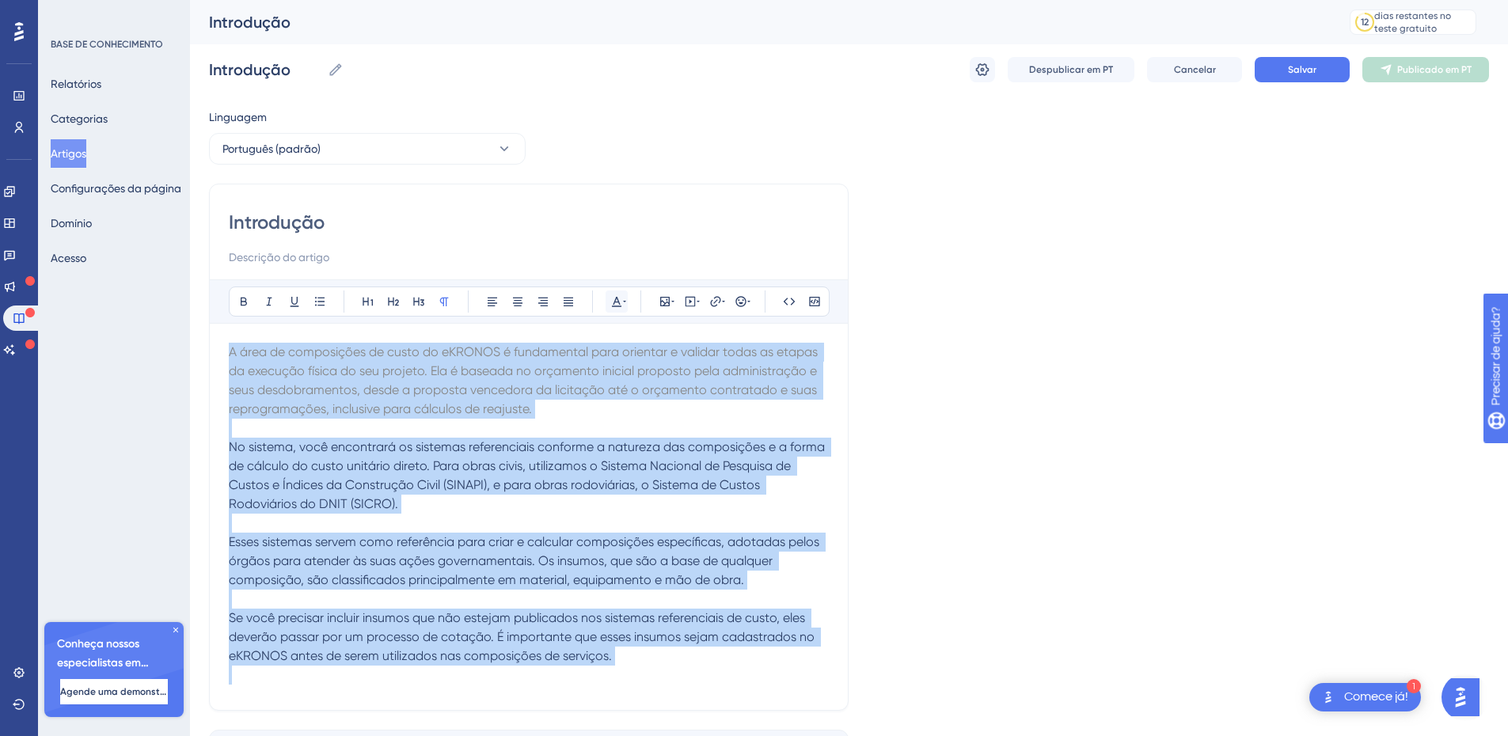
click at [617, 301] on icon at bounding box center [616, 301] width 13 height 13
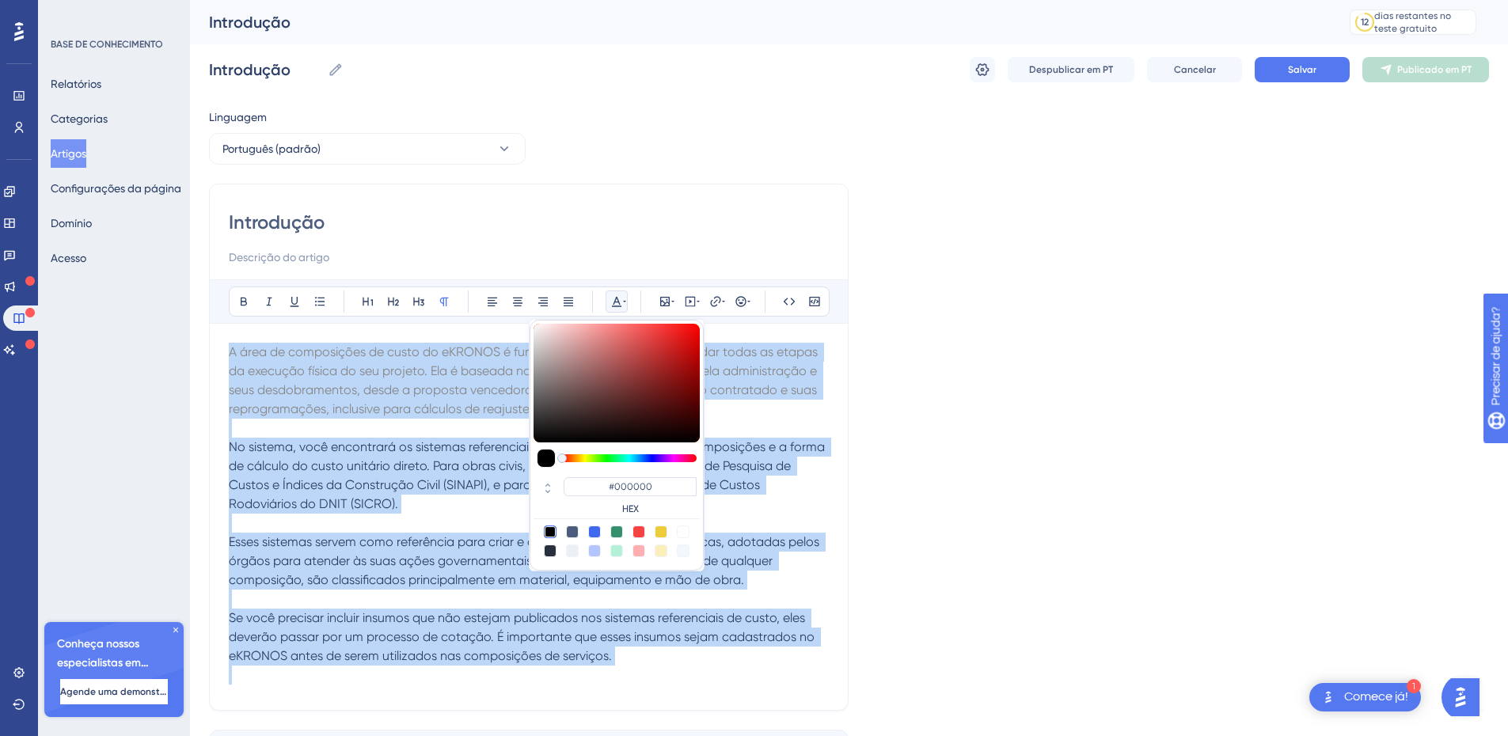
click at [533, 354] on div "#000000 HEX" at bounding box center [616, 445] width 174 height 251
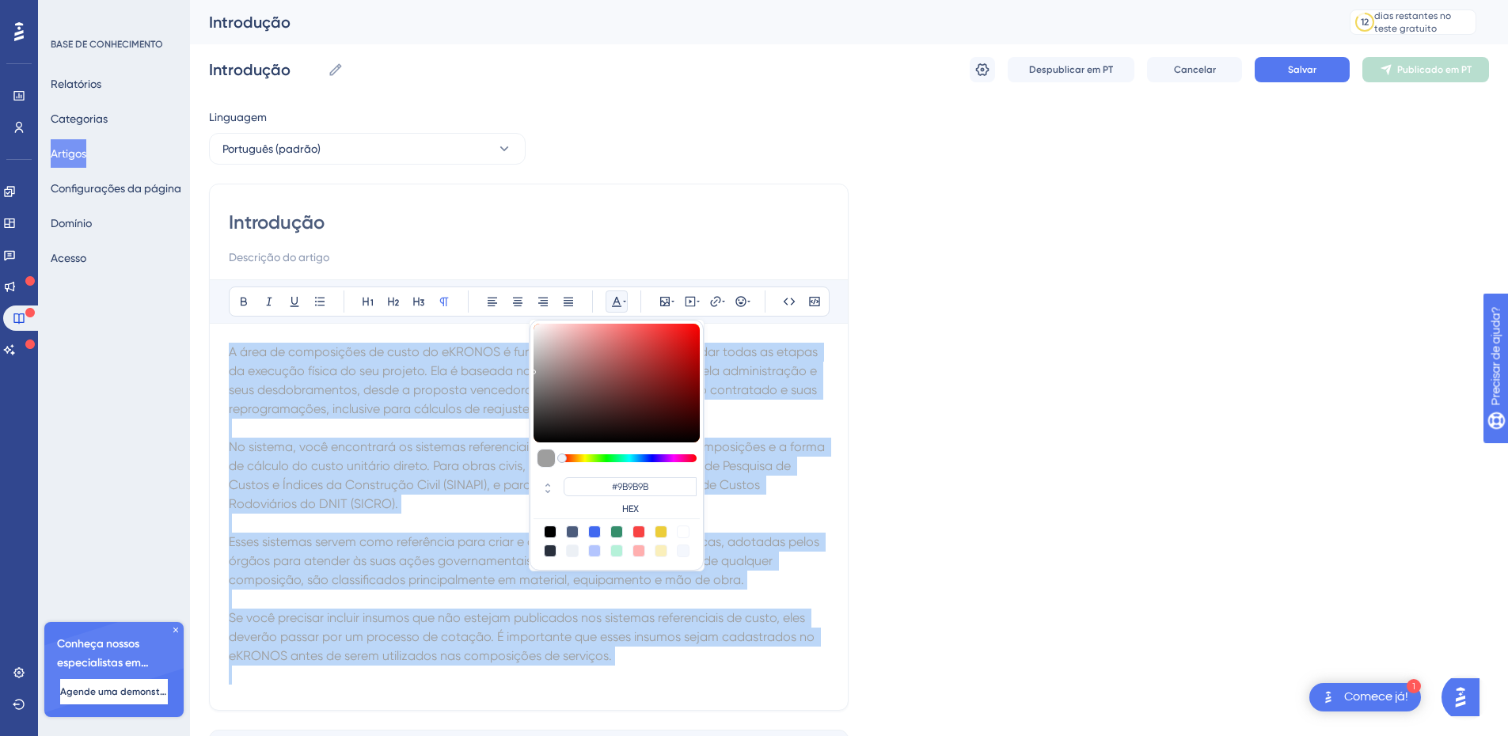
type input "#999999"
drag, startPoint x: 541, startPoint y: 346, endPoint x: 525, endPoint y: 371, distance: 29.5
click at [525, 371] on div "Audacioso itálico Sublinhado Ponto de bala Título 1 Título 2 Título 3 Normal Al…" at bounding box center [529, 485] width 600 height 412
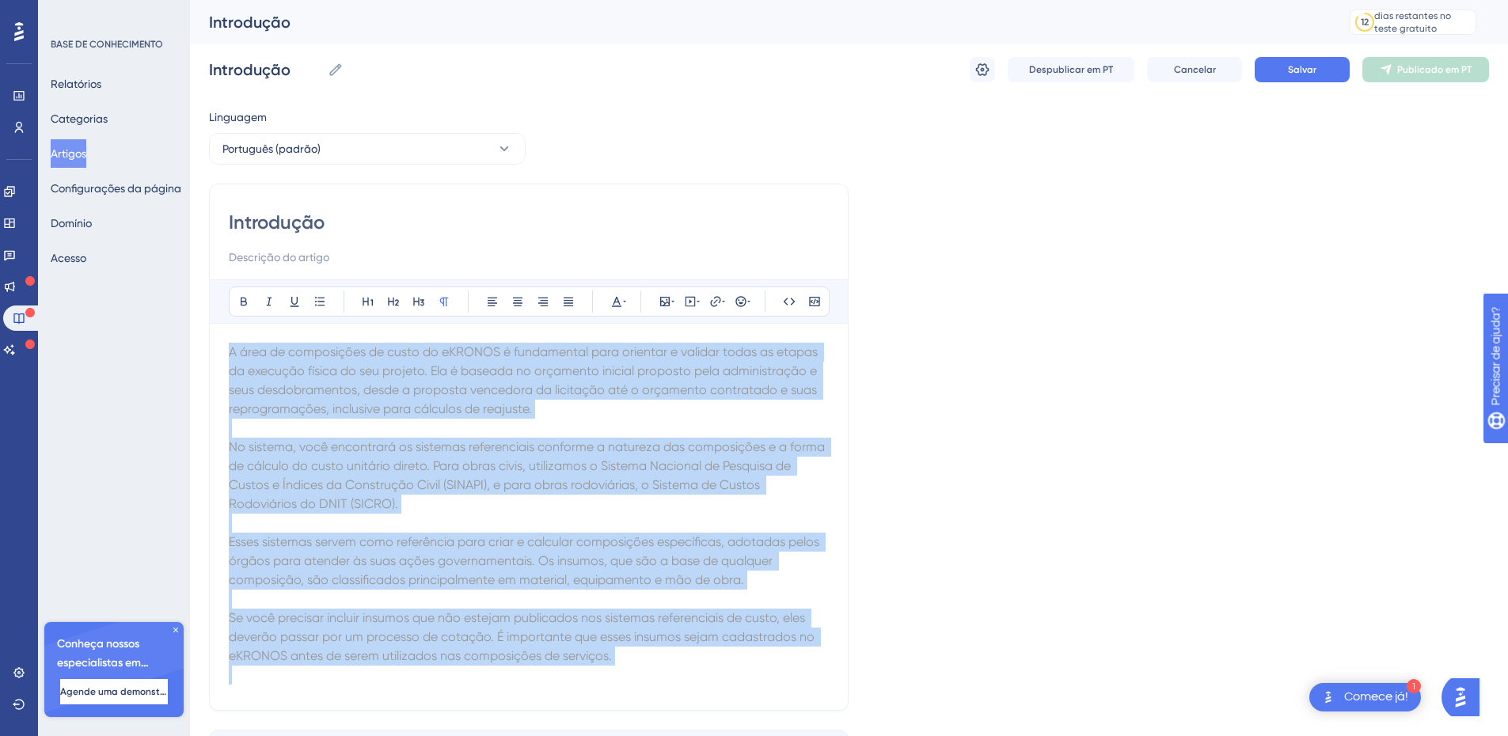
click at [639, 442] on span "No sistema, você encontrará os sistemas referenciais conforme a natureza das co…" at bounding box center [528, 475] width 599 height 72
click at [584, 385] on span "A área de composições de custo do eKRONOS é fundamental para orientar e validar…" at bounding box center [525, 380] width 592 height 72
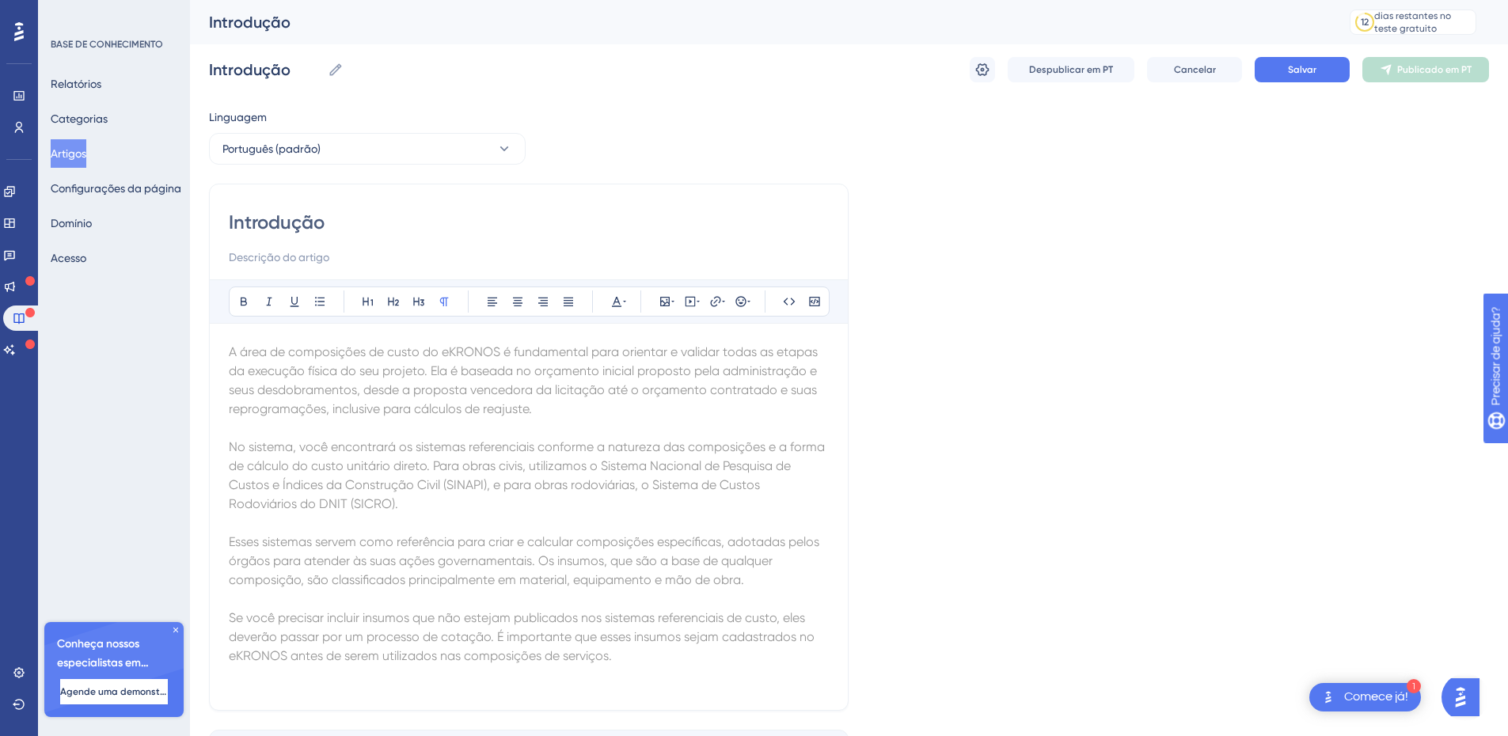
click at [1059, 423] on div "Linguagem Português (padrão) Introdução Audacioso itálico Sublinhado Ponto de b…" at bounding box center [849, 457] width 1280 height 698
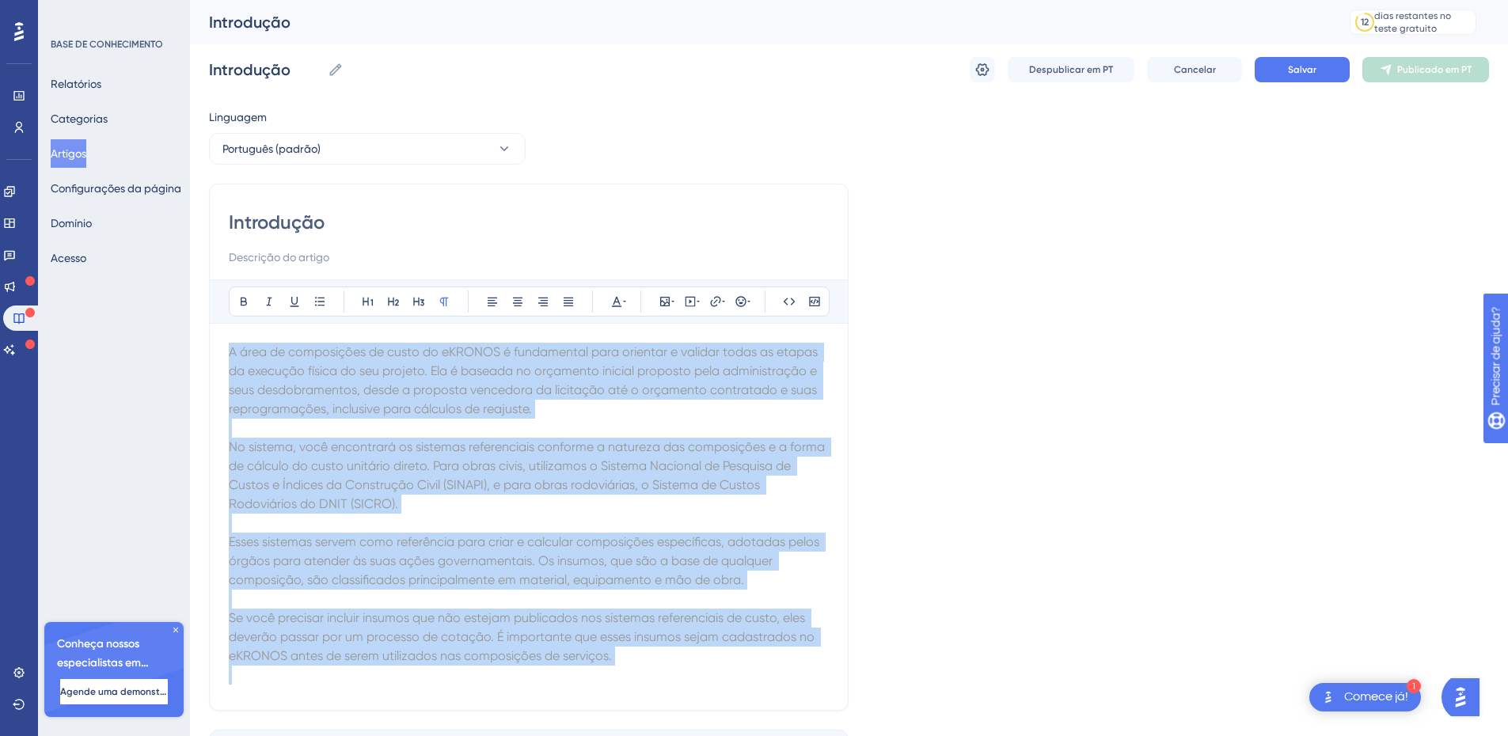
click at [686, 406] on p "A área de composições de custo do eKRONOS é fundamental para orientar e validar…" at bounding box center [529, 381] width 600 height 76
click at [1142, 311] on div "Linguagem Português (padrão) Introdução Audacioso itálico Sublinhado Ponto de b…" at bounding box center [849, 457] width 1280 height 698
click at [419, 454] on p "No sistema, você encontrará os sistemas referenciais conforme a natureza das co…" at bounding box center [529, 476] width 600 height 76
click at [612, 632] on span "Se você precisar incluir insumos que não estejam publicados nos sistemas refere…" at bounding box center [523, 636] width 589 height 53
click at [569, 299] on icon at bounding box center [568, 301] width 13 height 13
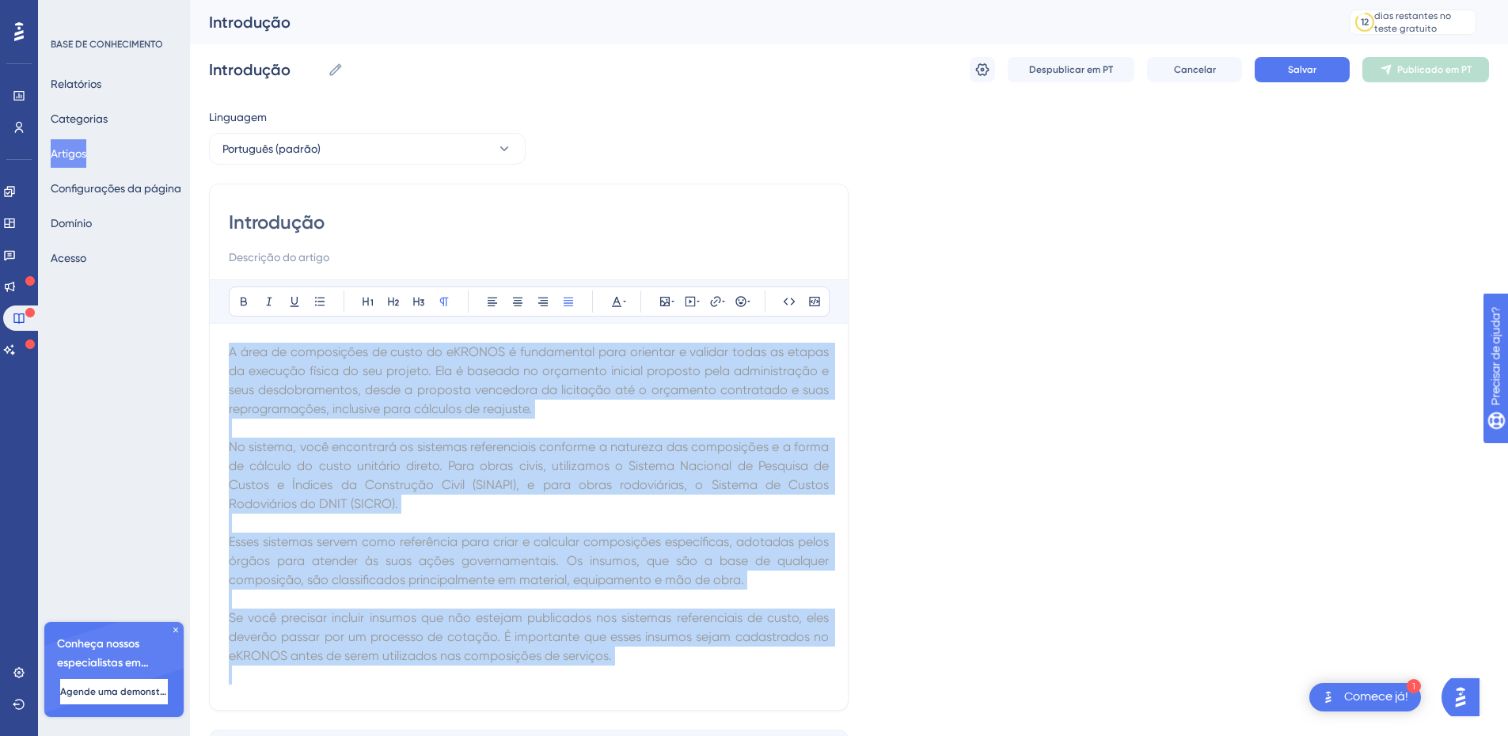
click at [748, 516] on p at bounding box center [529, 523] width 600 height 19
click at [442, 459] on span "No sistema, você encontrará os sistemas referenciais conforme a natureza das co…" at bounding box center [530, 475] width 603 height 72
click at [1067, 380] on div "Linguagem Português (padrão) Introdução Audacioso itálico Sublinhado Ponto de b…" at bounding box center [849, 457] width 1280 height 698
click at [1296, 69] on font "Salvar" at bounding box center [1302, 69] width 28 height 11
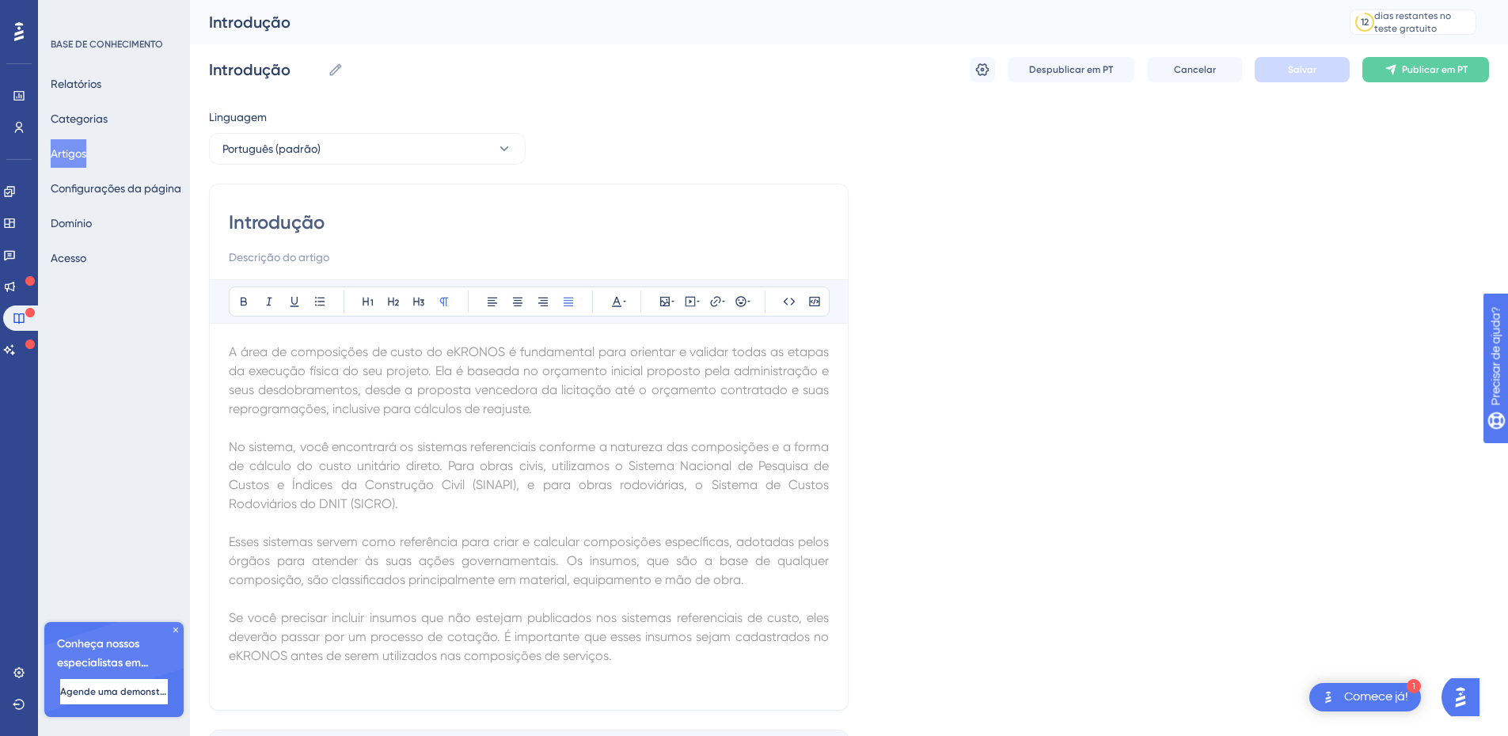
click at [1114, 231] on div "Linguagem Português (padrão) Introdução Audacioso itálico Sublinhado Ponto de b…" at bounding box center [849, 457] width 1280 height 698
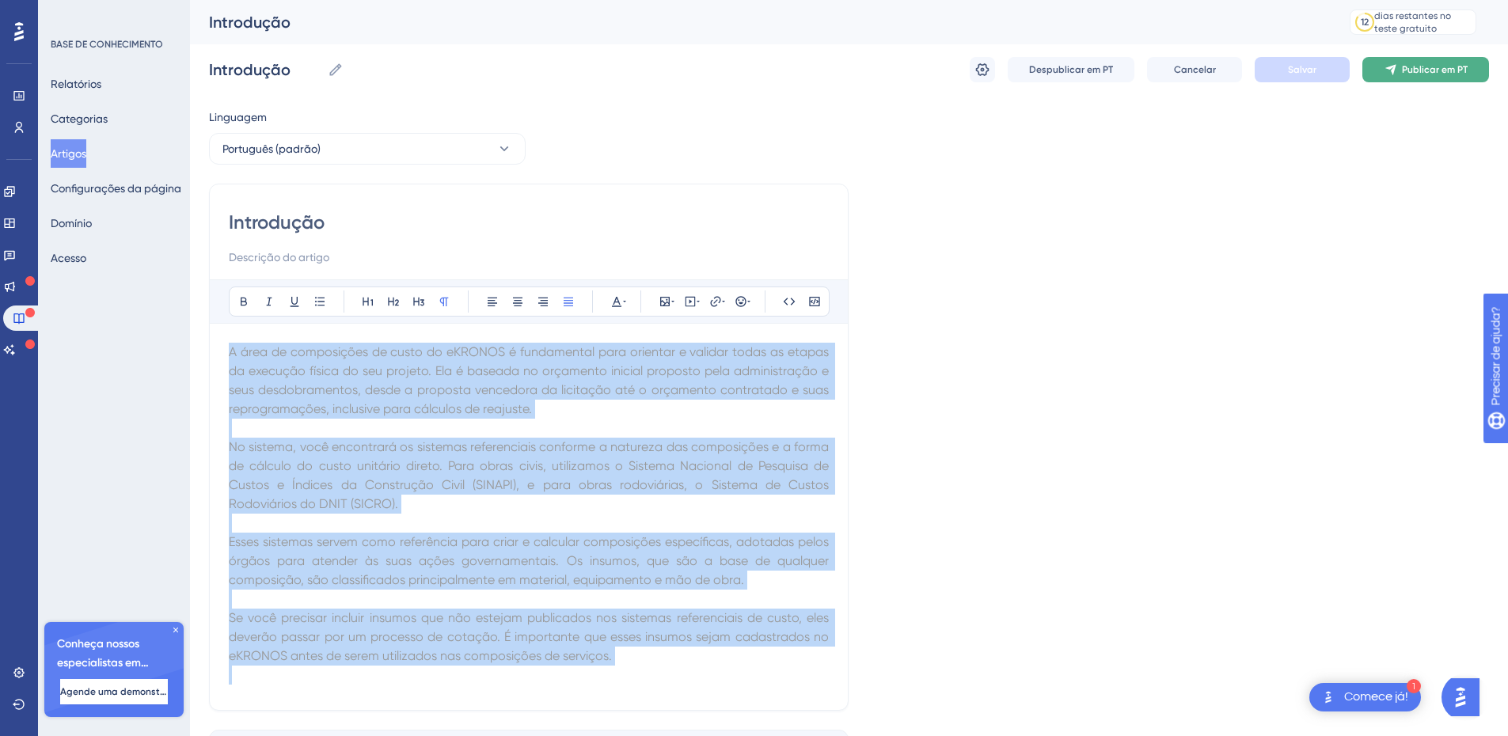
click at [1412, 69] on font "Publicar em PT" at bounding box center [1435, 69] width 66 height 11
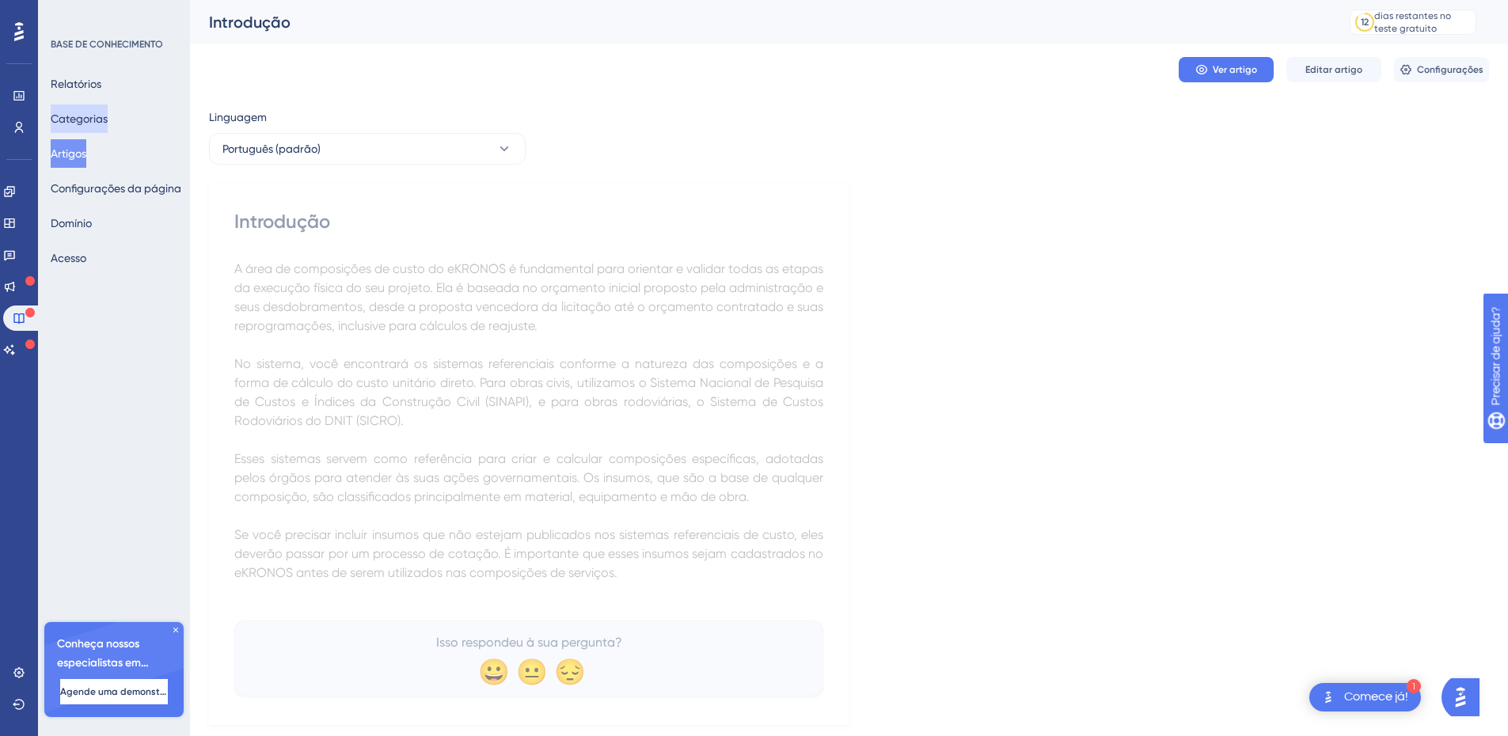
click at [85, 112] on font "Categorias" at bounding box center [79, 118] width 57 height 13
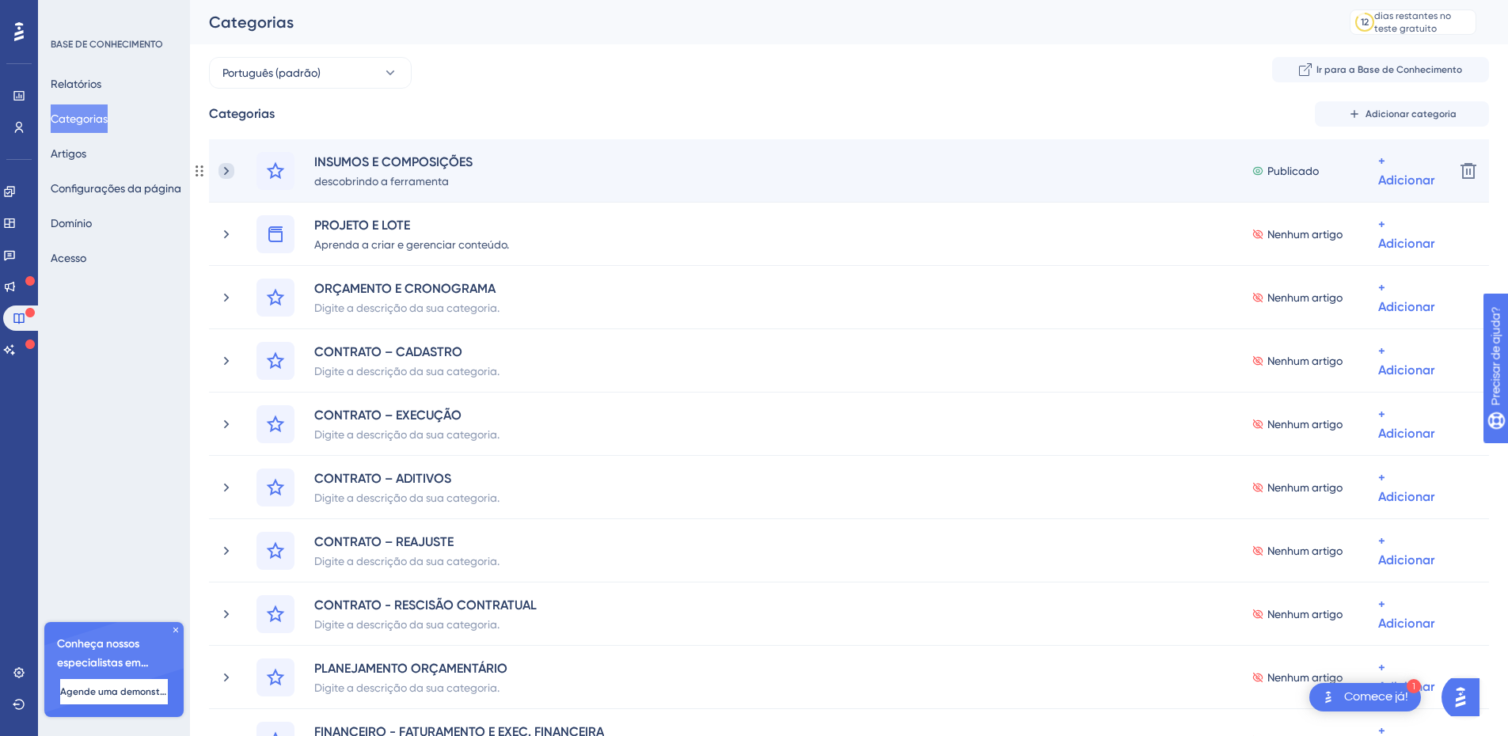
click at [226, 173] on icon at bounding box center [226, 170] width 5 height 9
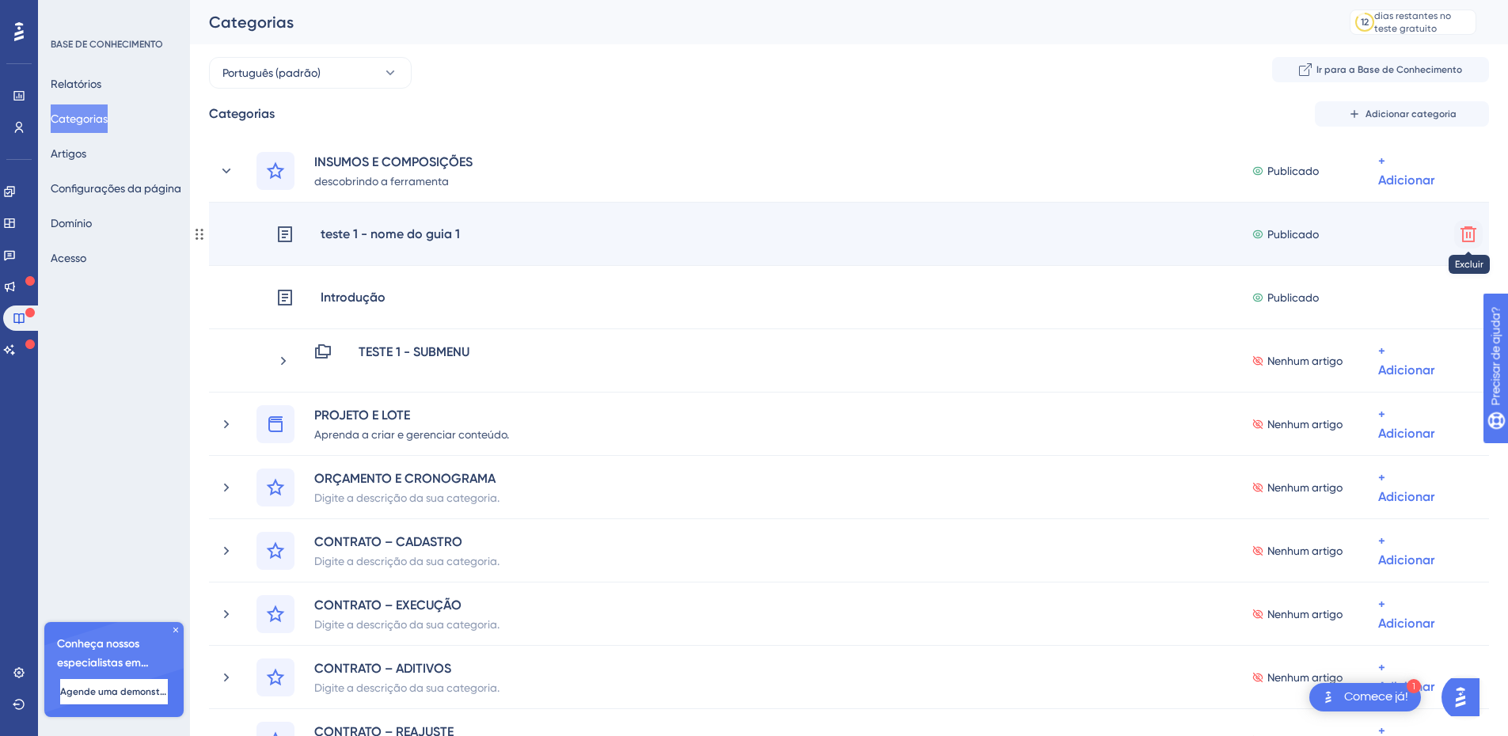
click at [1468, 231] on icon at bounding box center [1468, 234] width 19 height 19
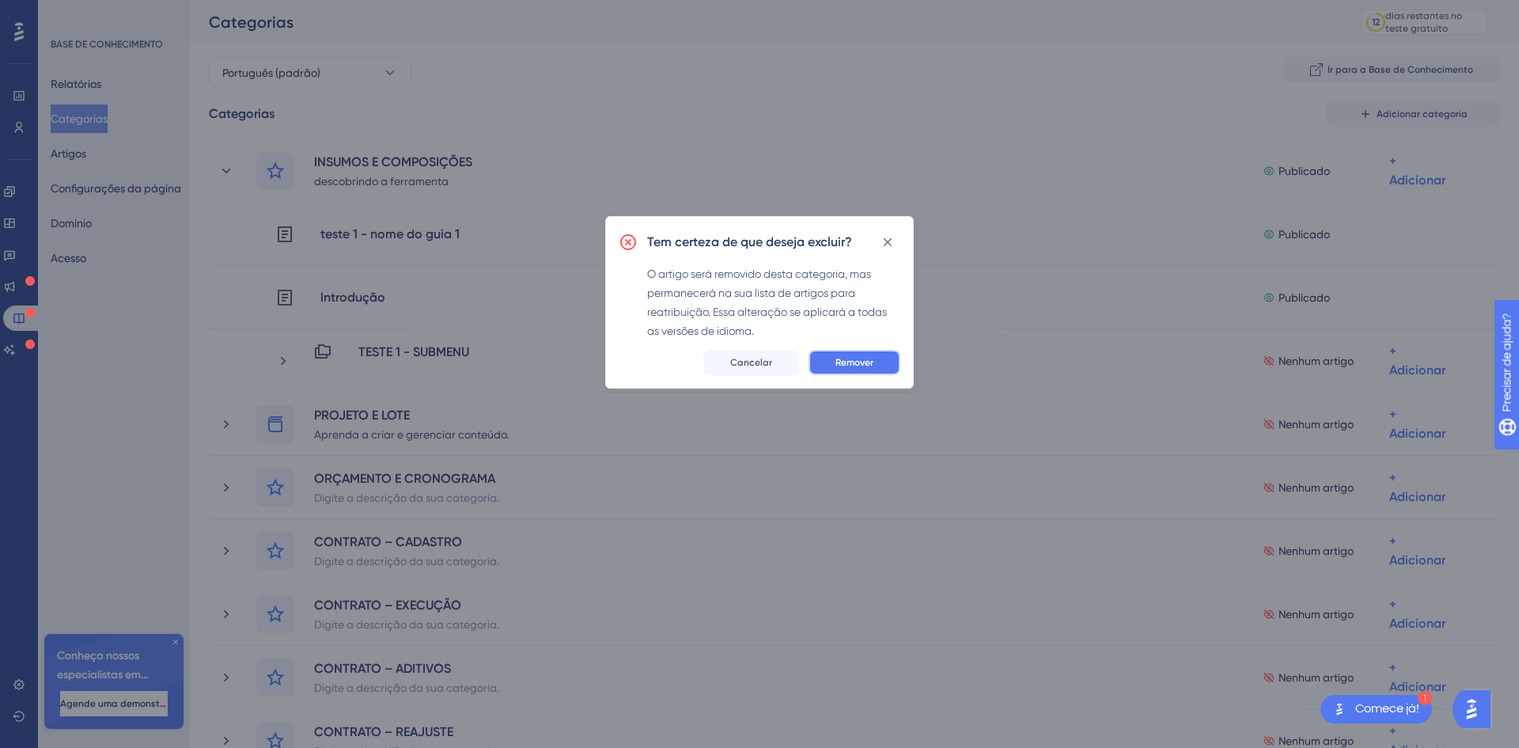
click at [833, 363] on button "Remover" at bounding box center [855, 362] width 92 height 25
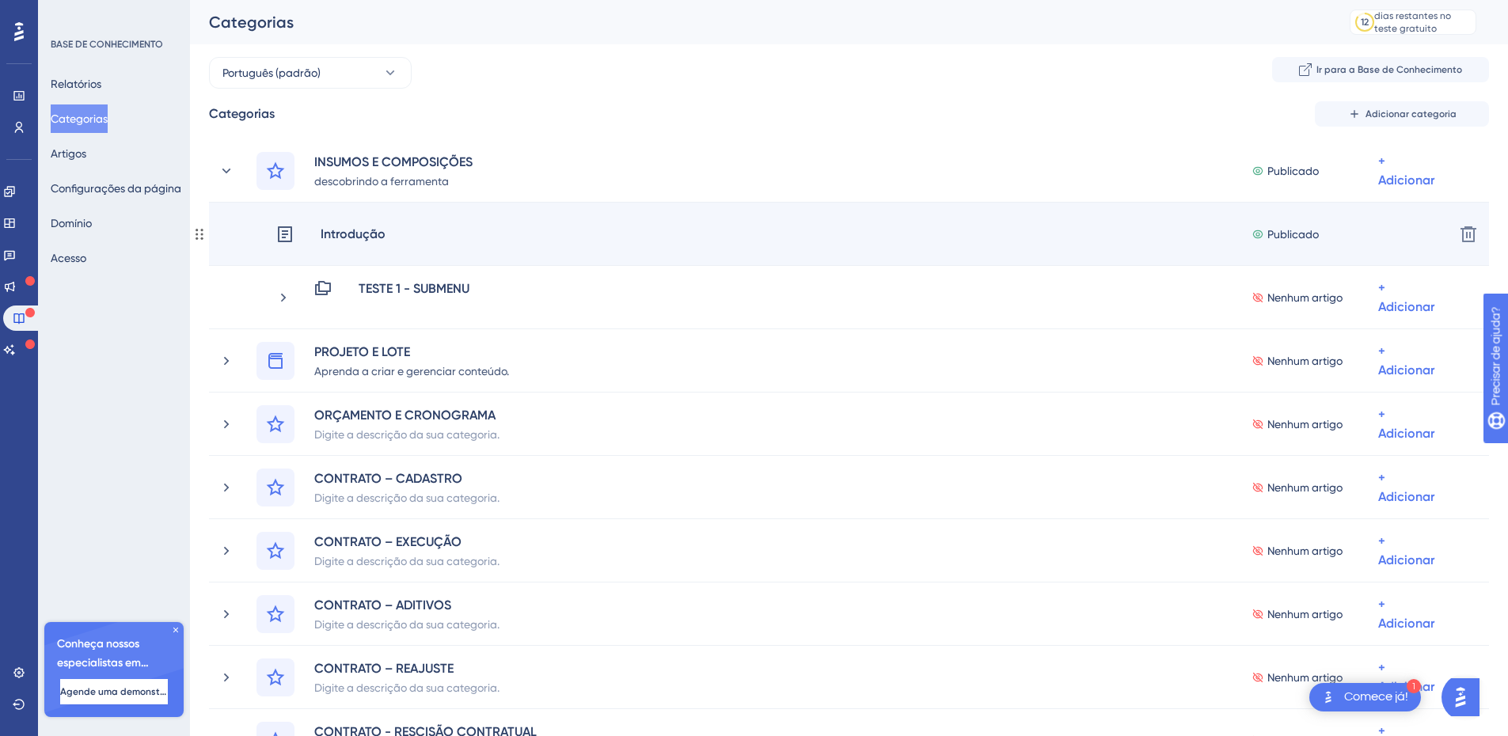
click at [585, 241] on div "Introdução Publicado + Adicionar" at bounding box center [858, 234] width 1166 height 38
click at [506, 237] on div "Introdução Publicado + Adicionar" at bounding box center [858, 234] width 1166 height 38
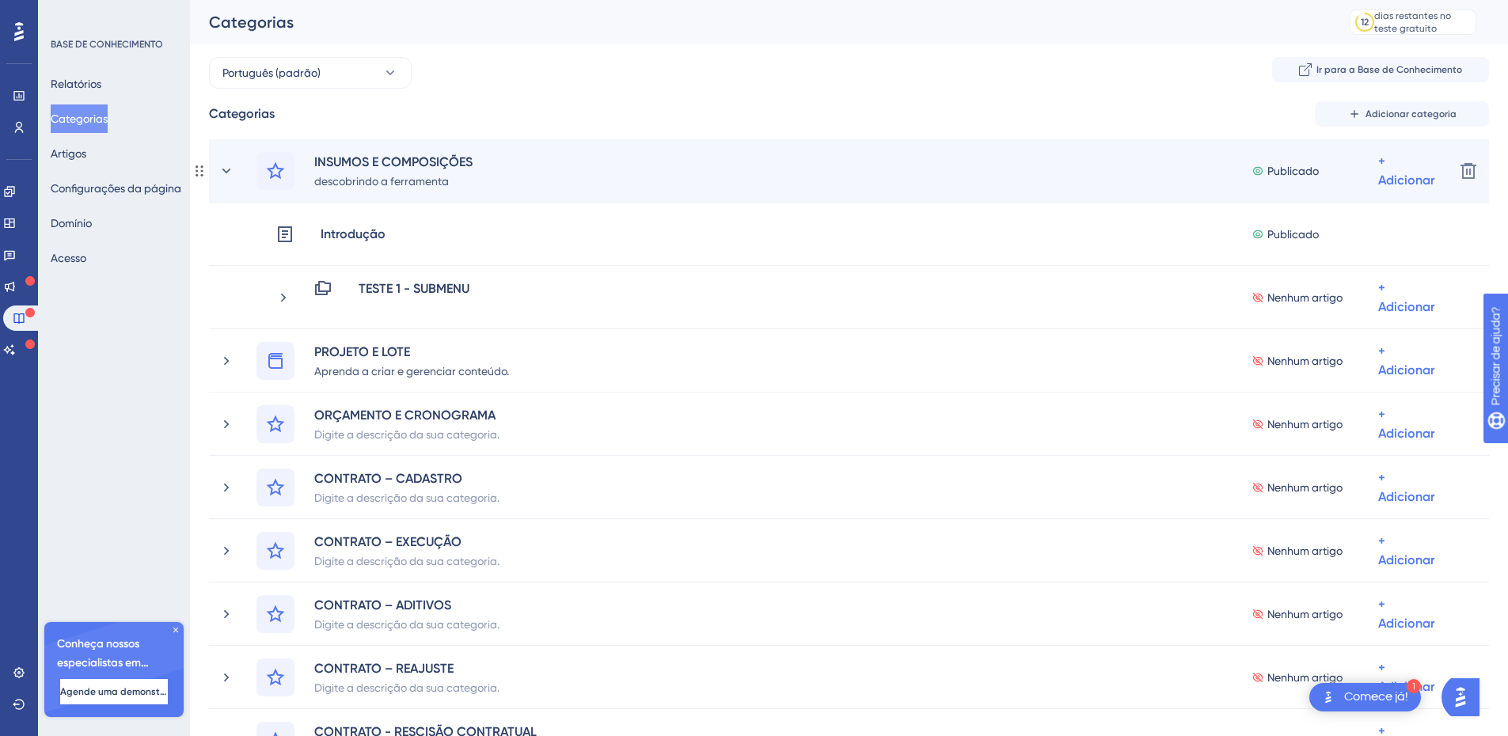
click at [526, 171] on div "INSUMOS E COMPOSIÇÕES descobrindo a ferramenta Publicado + Adicionar" at bounding box center [848, 171] width 1185 height 38
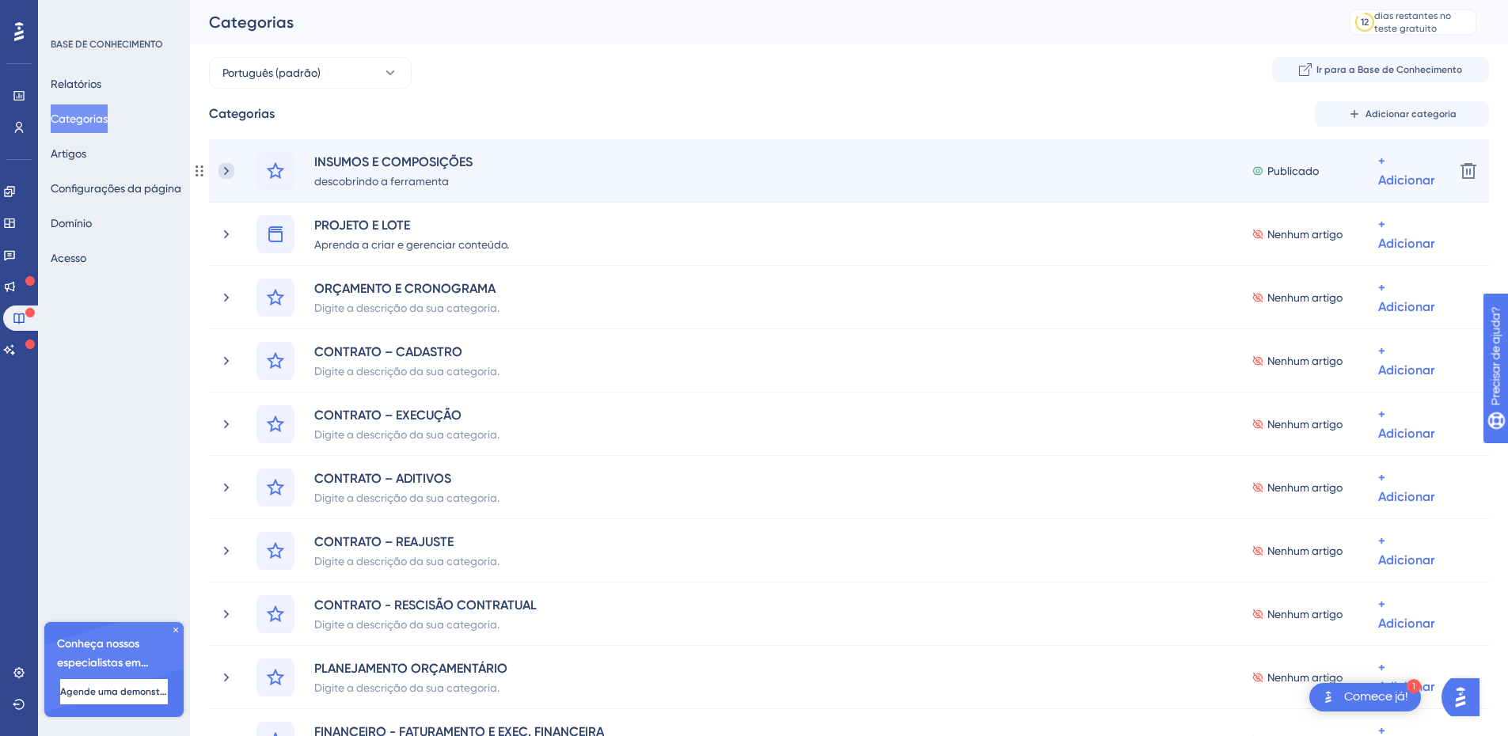
click at [226, 167] on icon at bounding box center [226, 171] width 16 height 16
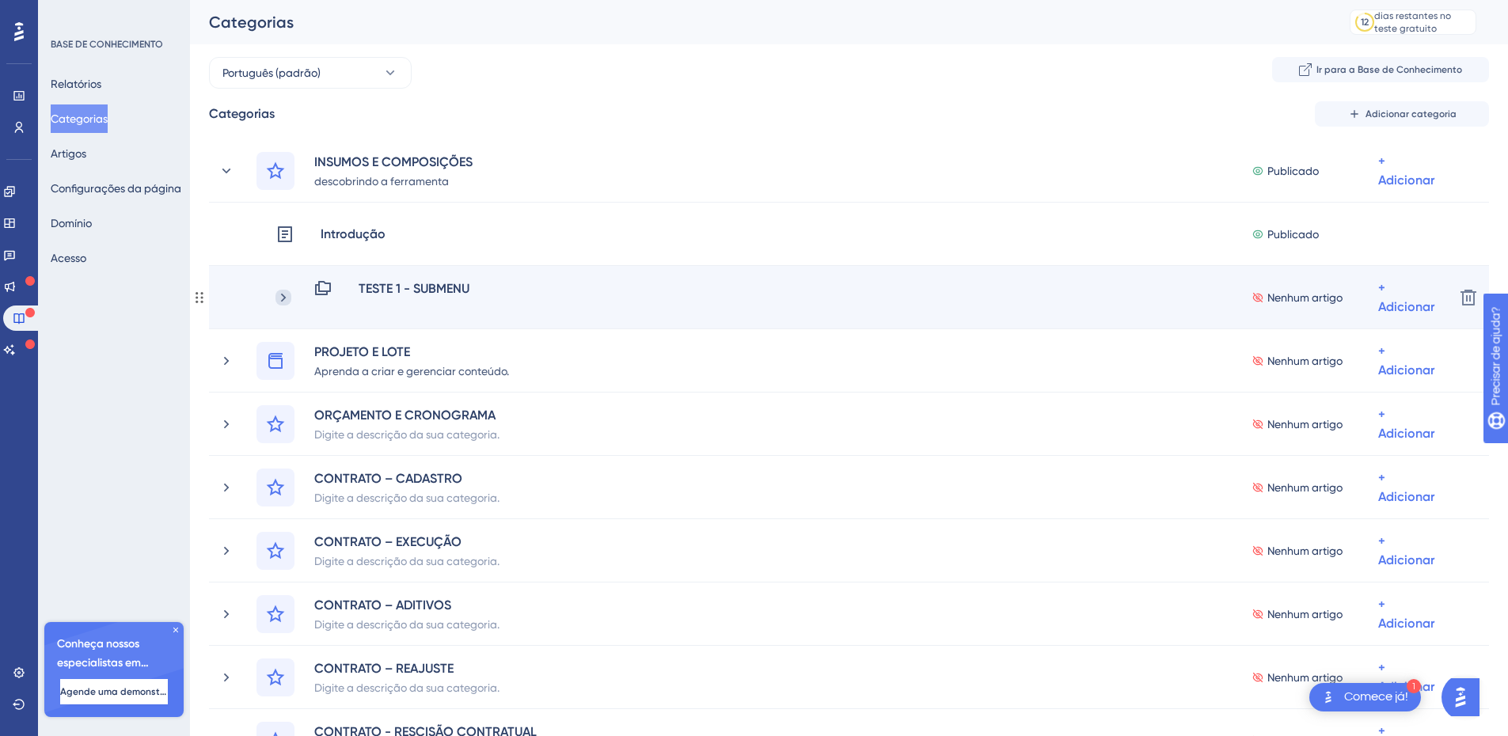
click at [279, 294] on icon at bounding box center [283, 298] width 16 height 16
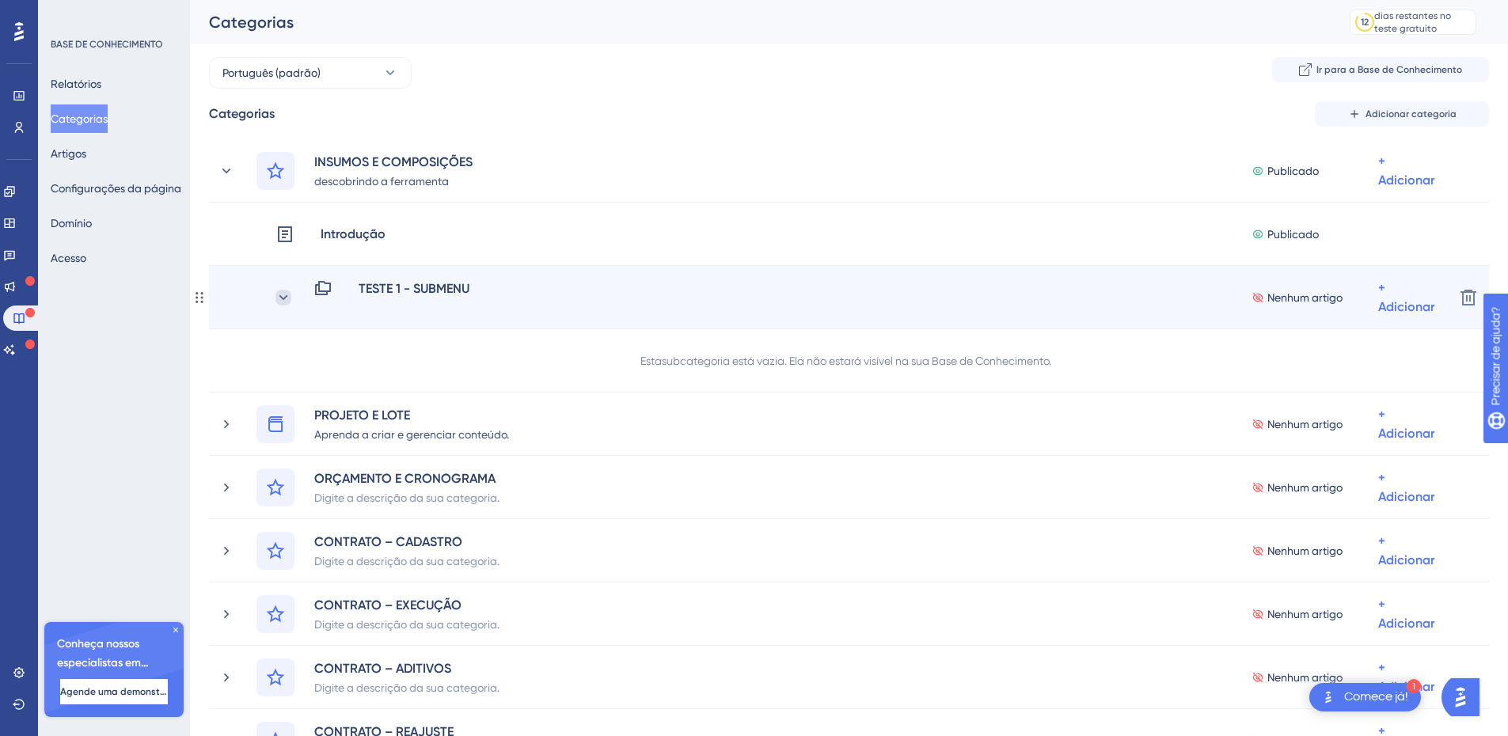
click at [275, 291] on icon at bounding box center [283, 298] width 16 height 16
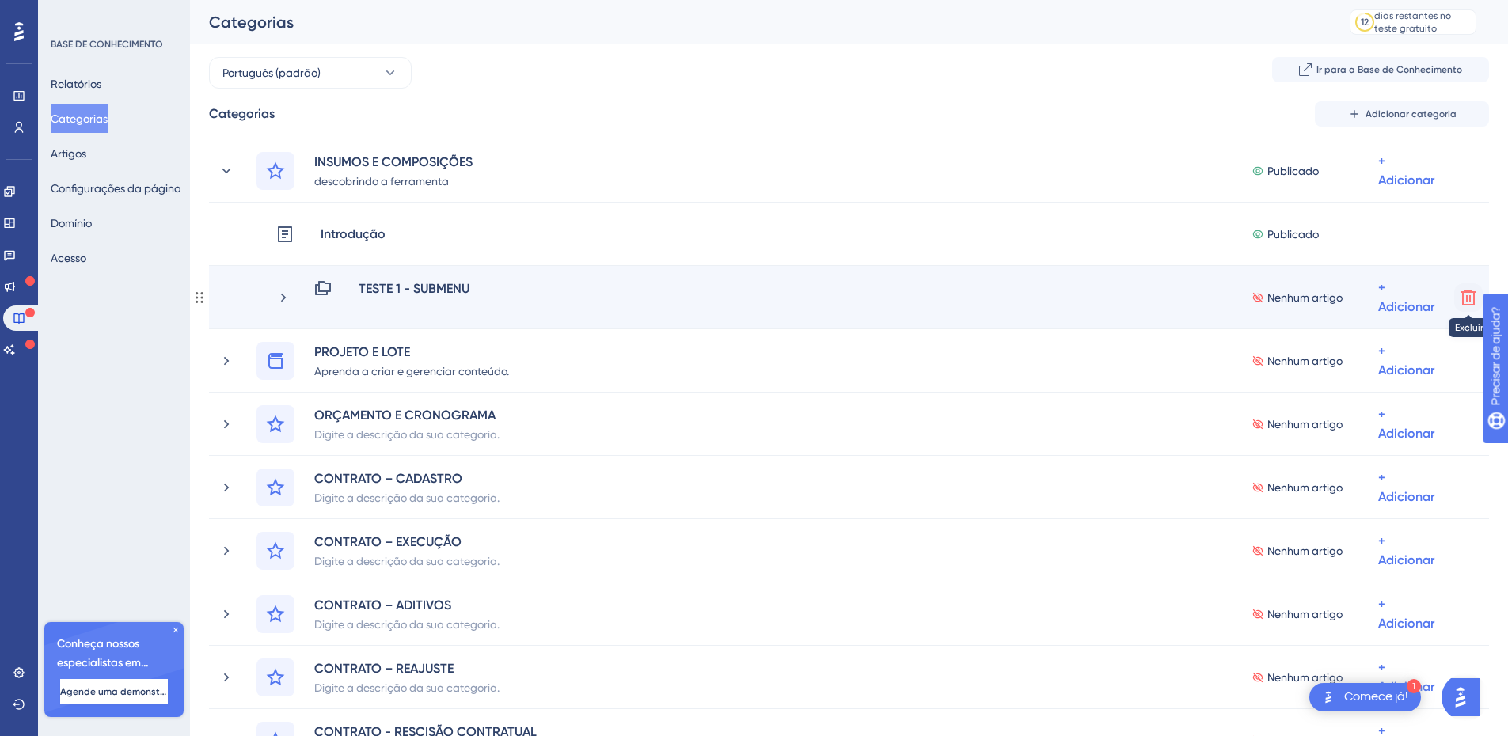
click at [1467, 297] on icon at bounding box center [1468, 298] width 16 height 16
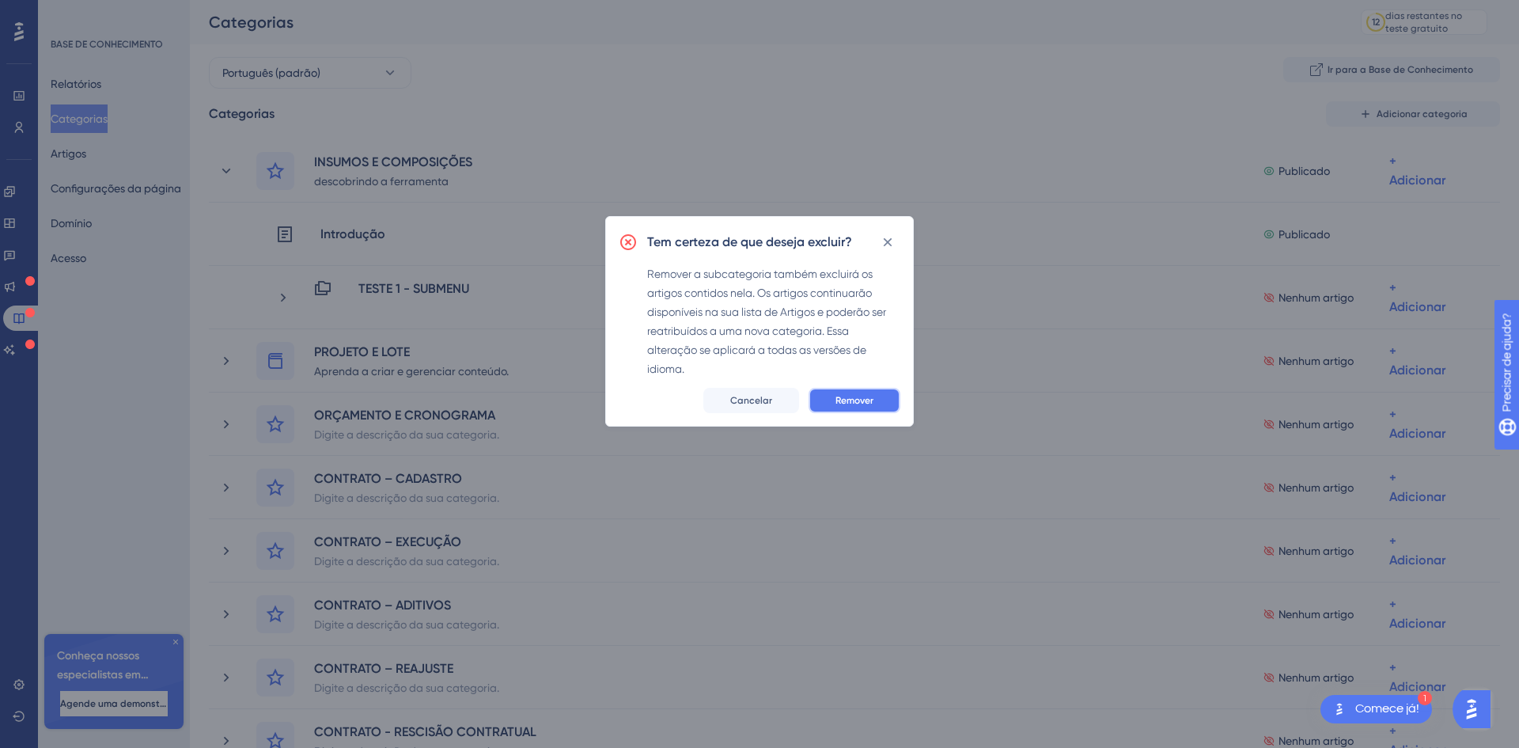
click at [840, 404] on font "Remover" at bounding box center [855, 400] width 38 height 11
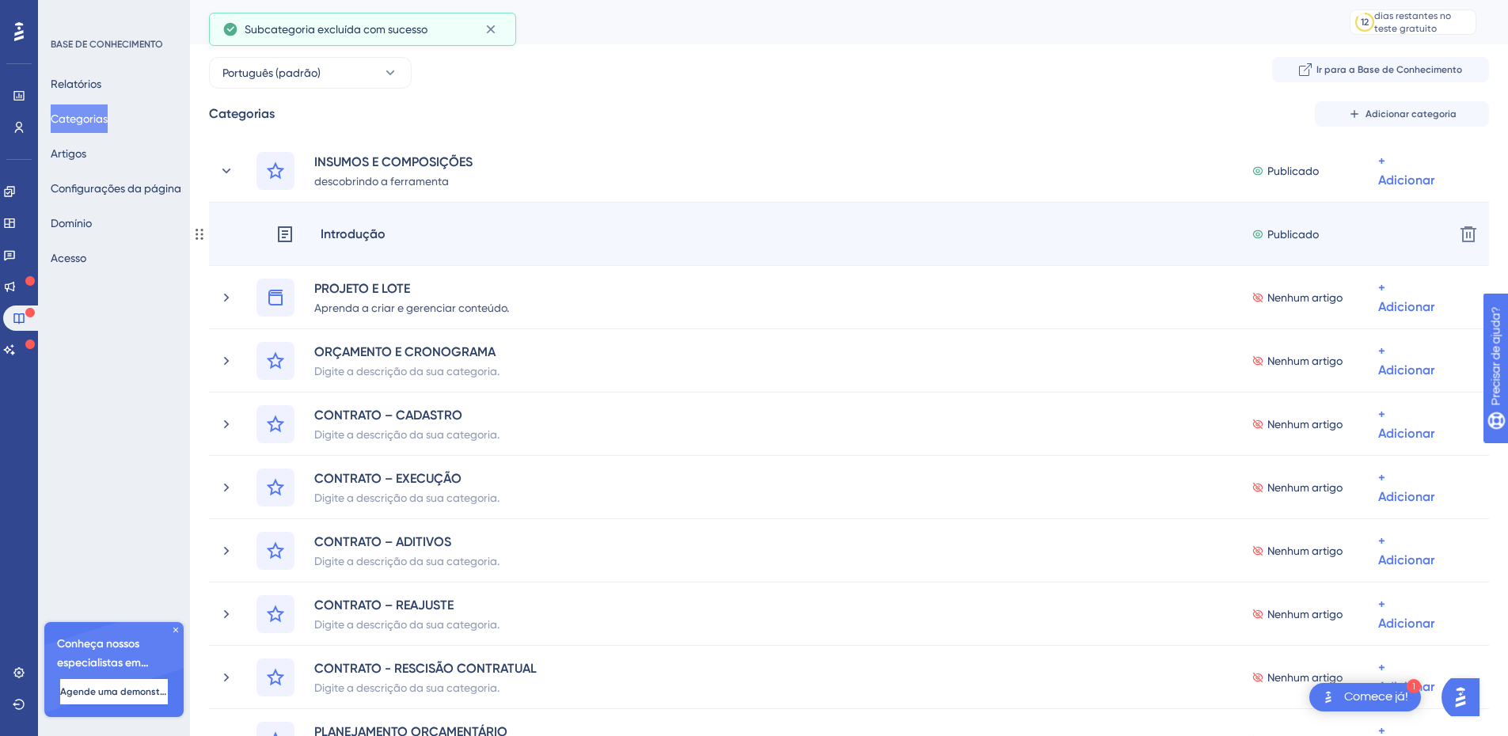
click at [426, 232] on div "Introdução Publicado + Adicionar" at bounding box center [858, 234] width 1166 height 38
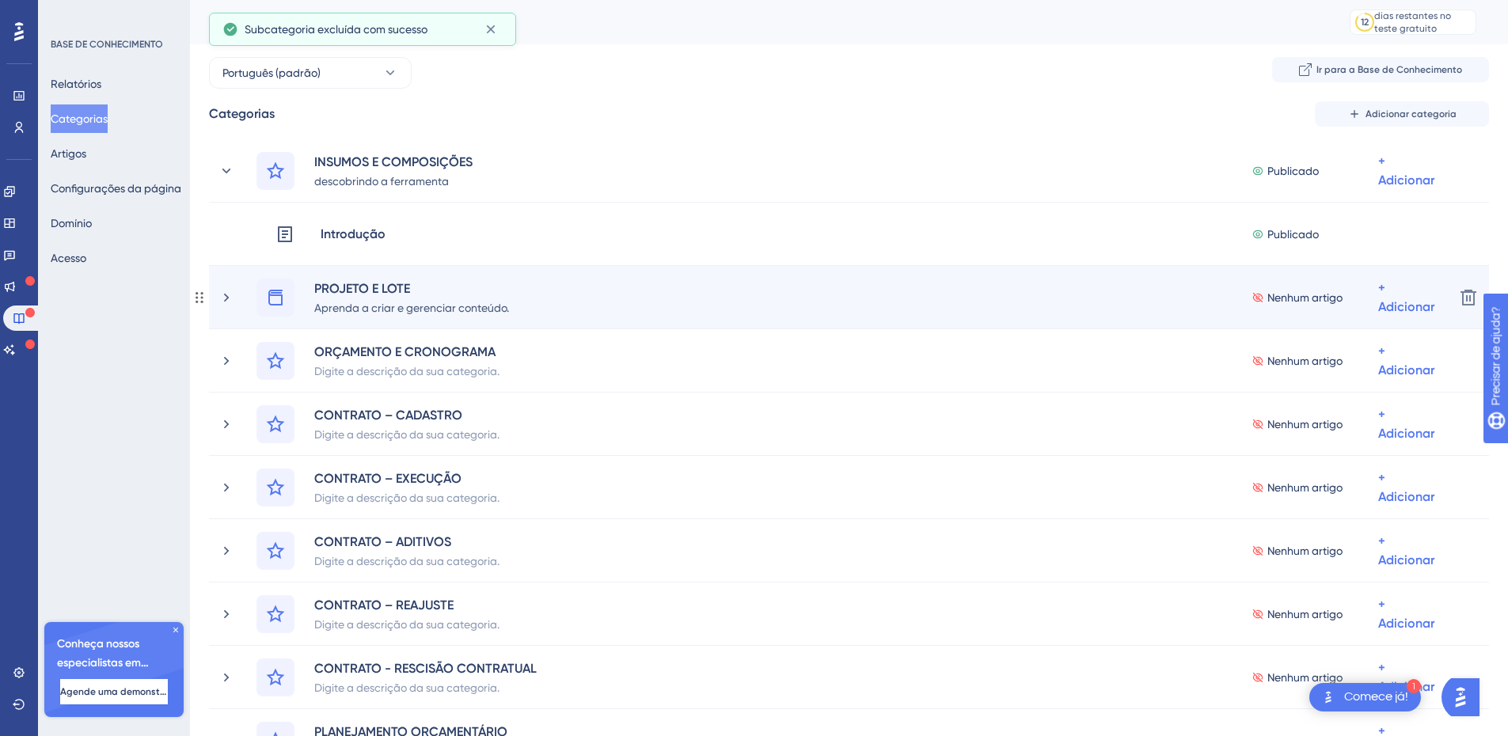
click at [626, 304] on div "PROJETO E LOTE Aprenda a criar e gerenciar conteúdo. Nenhum artigo + Adicionar" at bounding box center [848, 298] width 1185 height 38
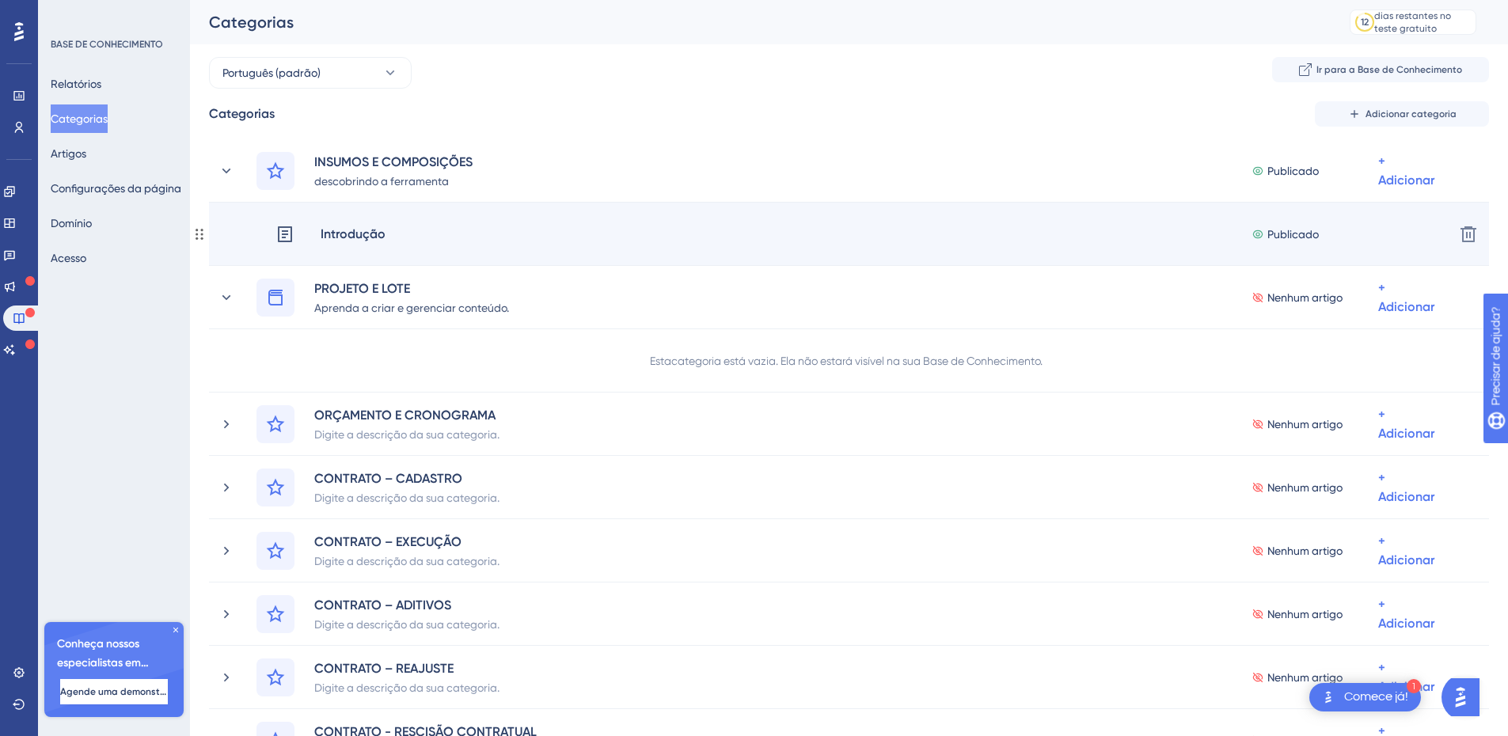
click at [590, 249] on div "Introdução Publicado + Adicionar" at bounding box center [858, 234] width 1166 height 38
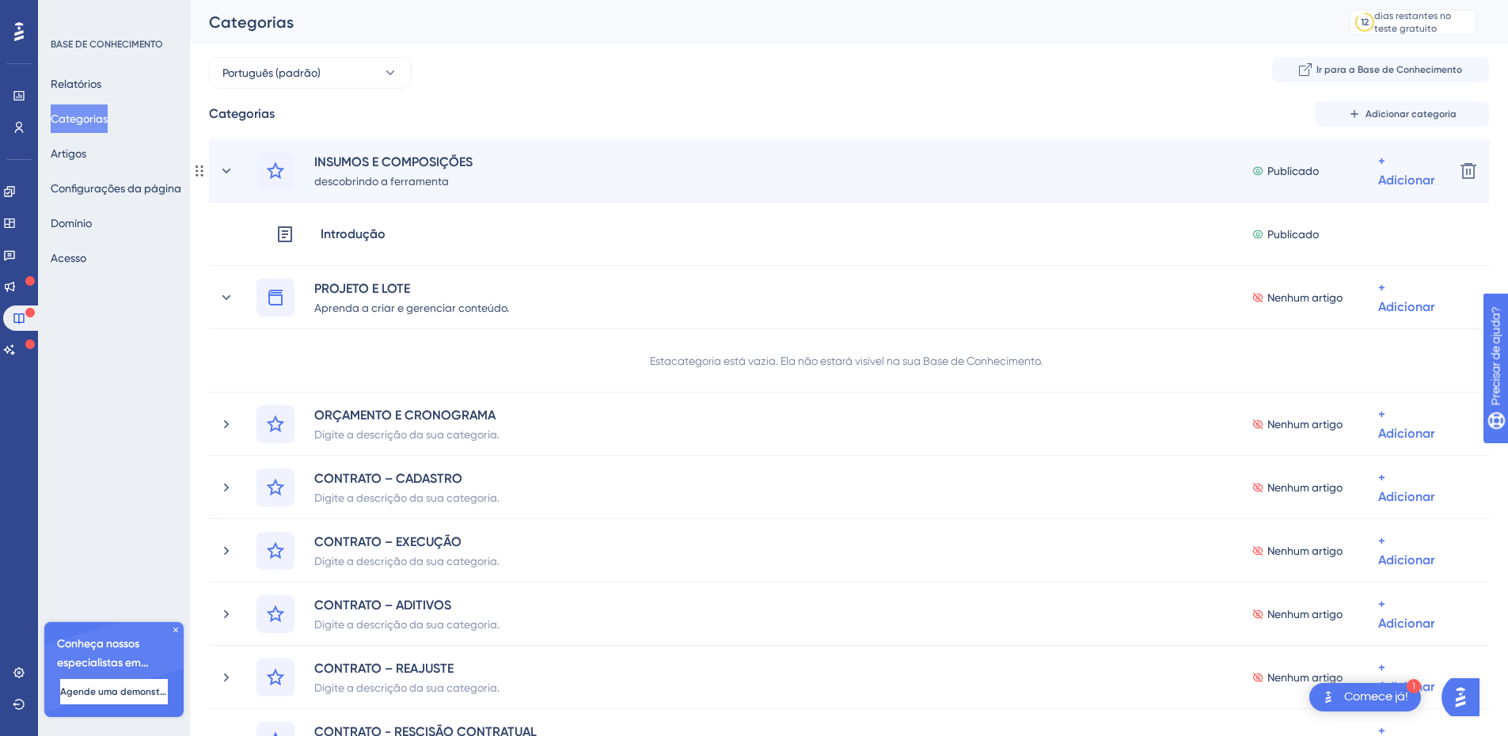
click at [880, 145] on div "INSUMOS E COMPOSIÇÕES descobrindo a ferramenta Publicado + Adicionar Excluir" at bounding box center [849, 170] width 1280 height 63
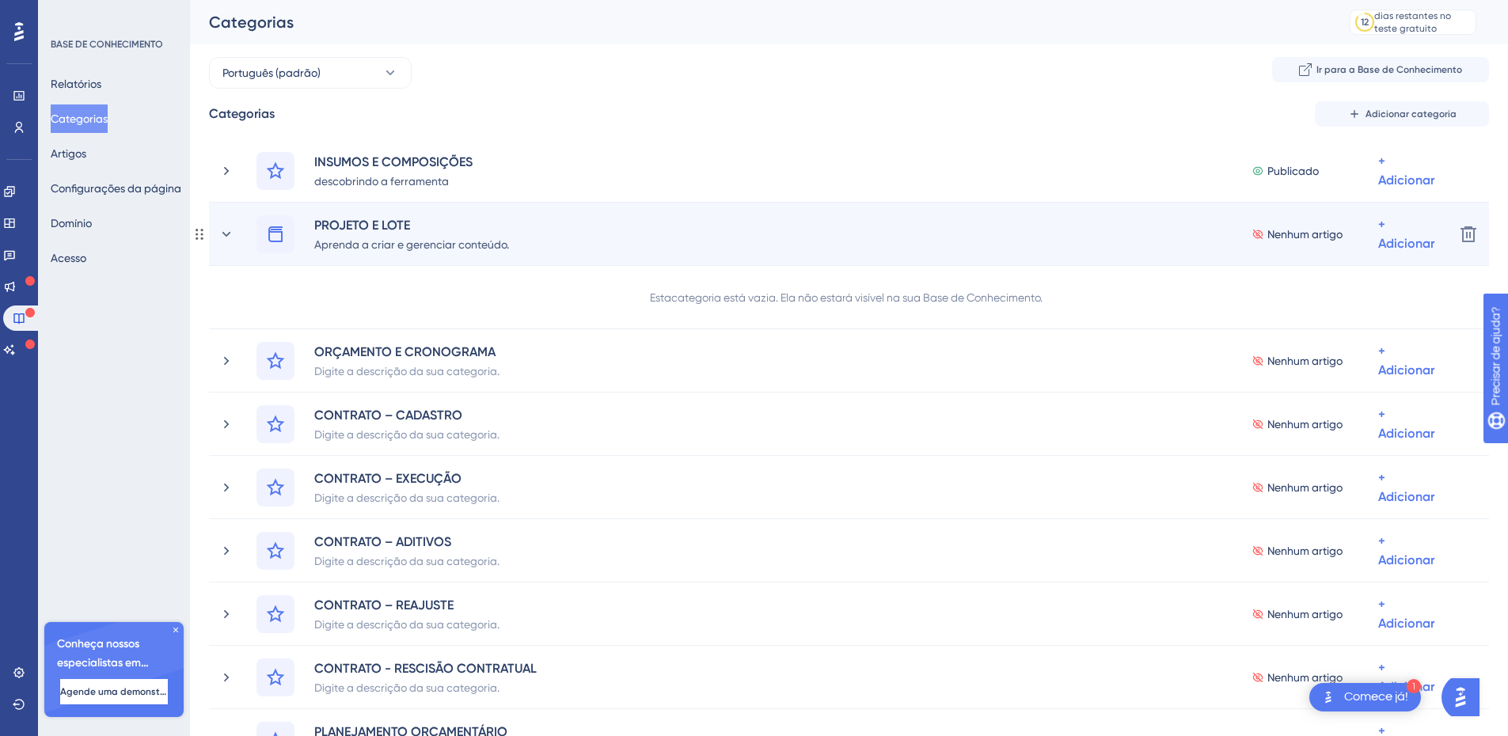
click at [758, 237] on div "PROJETO E LOTE Aprenda a criar e gerenciar conteúdo. Nenhum artigo + Adicionar" at bounding box center [848, 234] width 1185 height 38
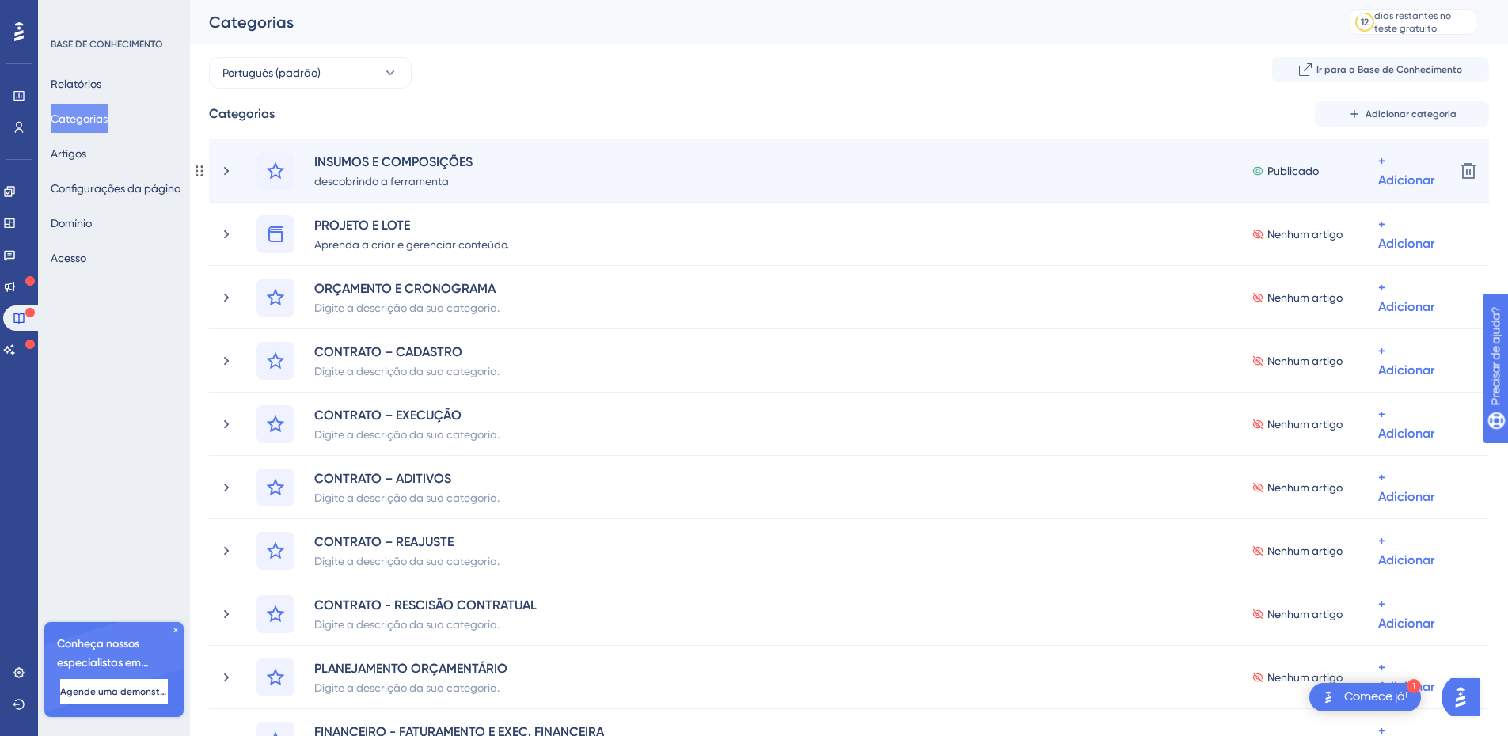
click at [488, 195] on div "INSUMOS E COMPOSIÇÕES descobrindo a ferramenta Publicado + Adicionar Excluir" at bounding box center [849, 170] width 1280 height 63
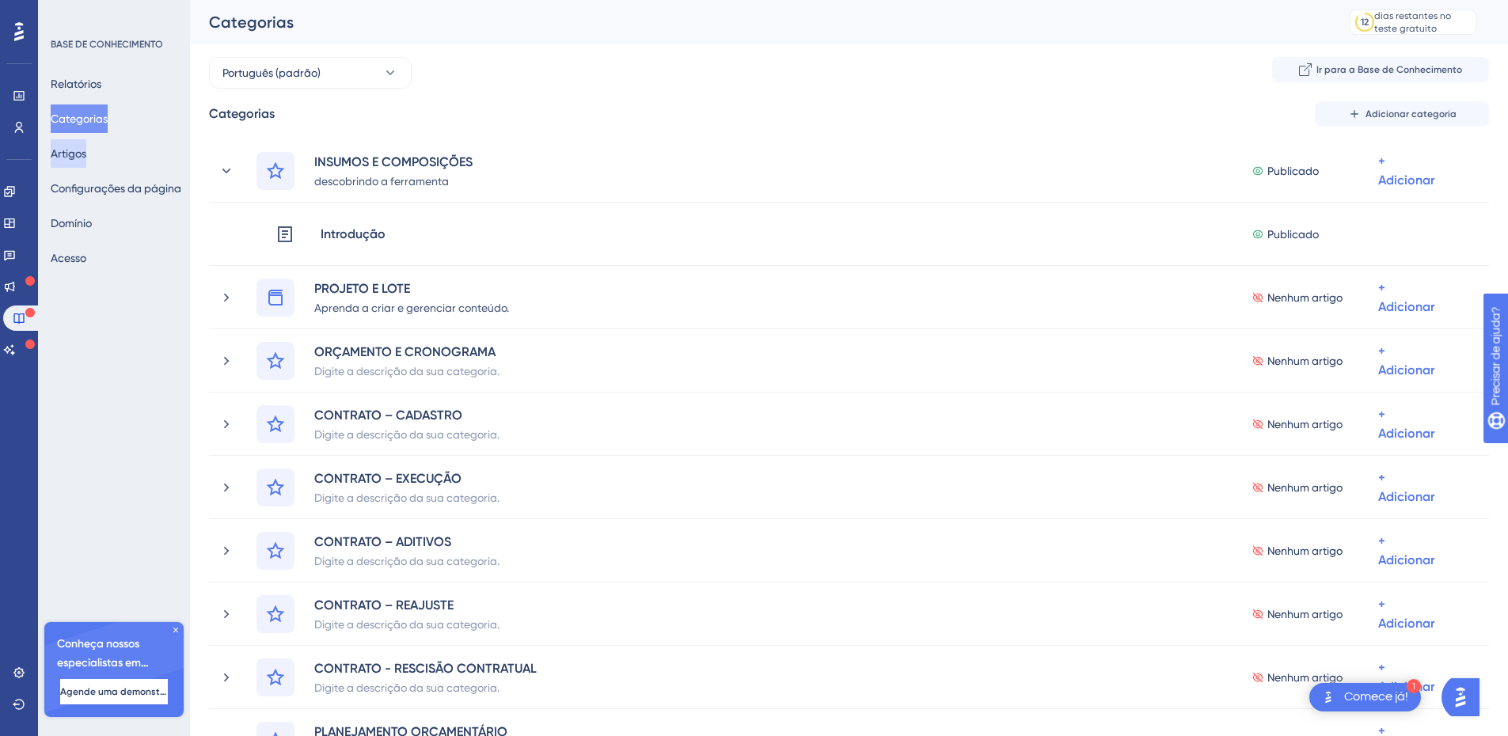
click at [85, 157] on font "Artigos" at bounding box center [69, 153] width 36 height 13
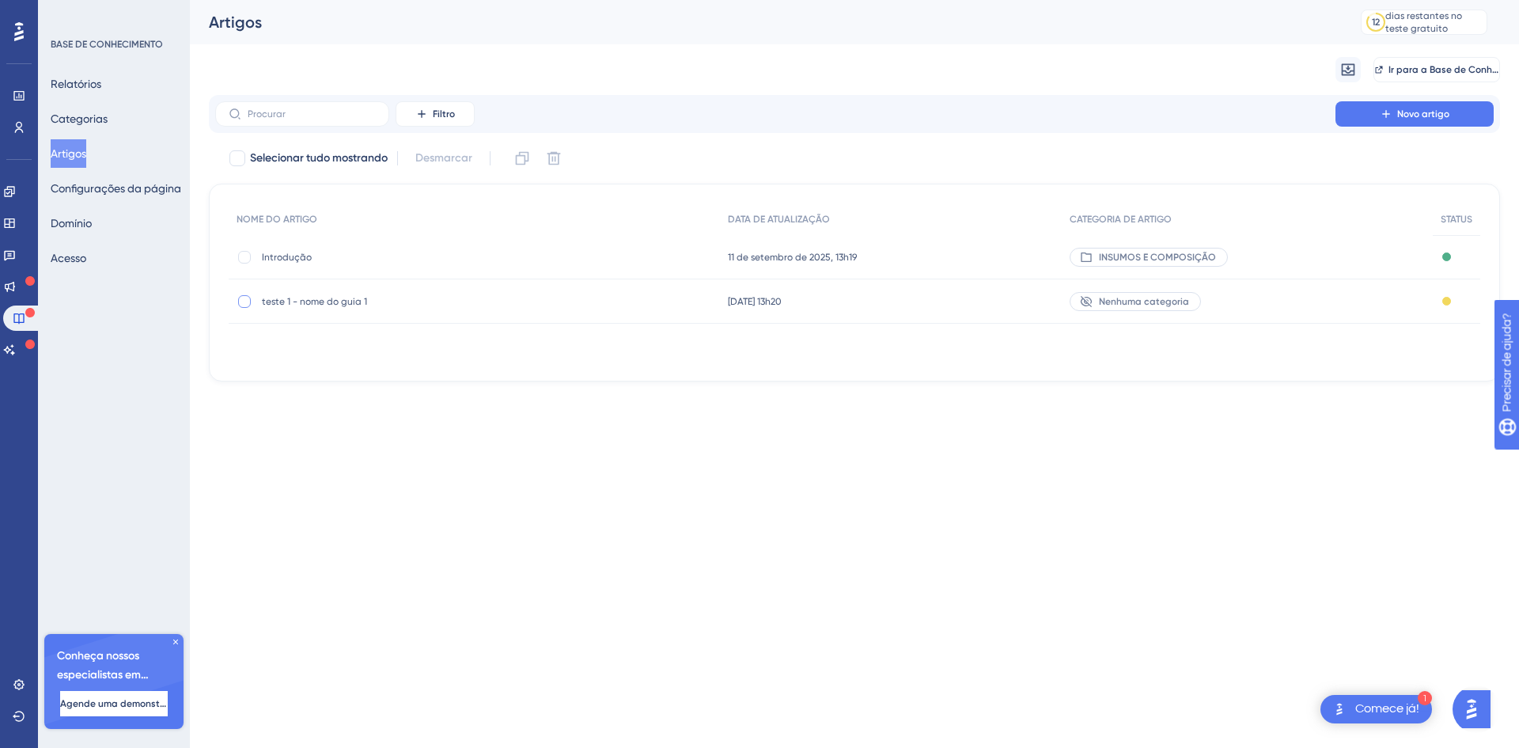
click at [248, 303] on div at bounding box center [244, 301] width 13 height 13
checkbox input "true"
click at [317, 300] on font "teste 1 - nome do guia 1" at bounding box center [314, 301] width 105 height 11
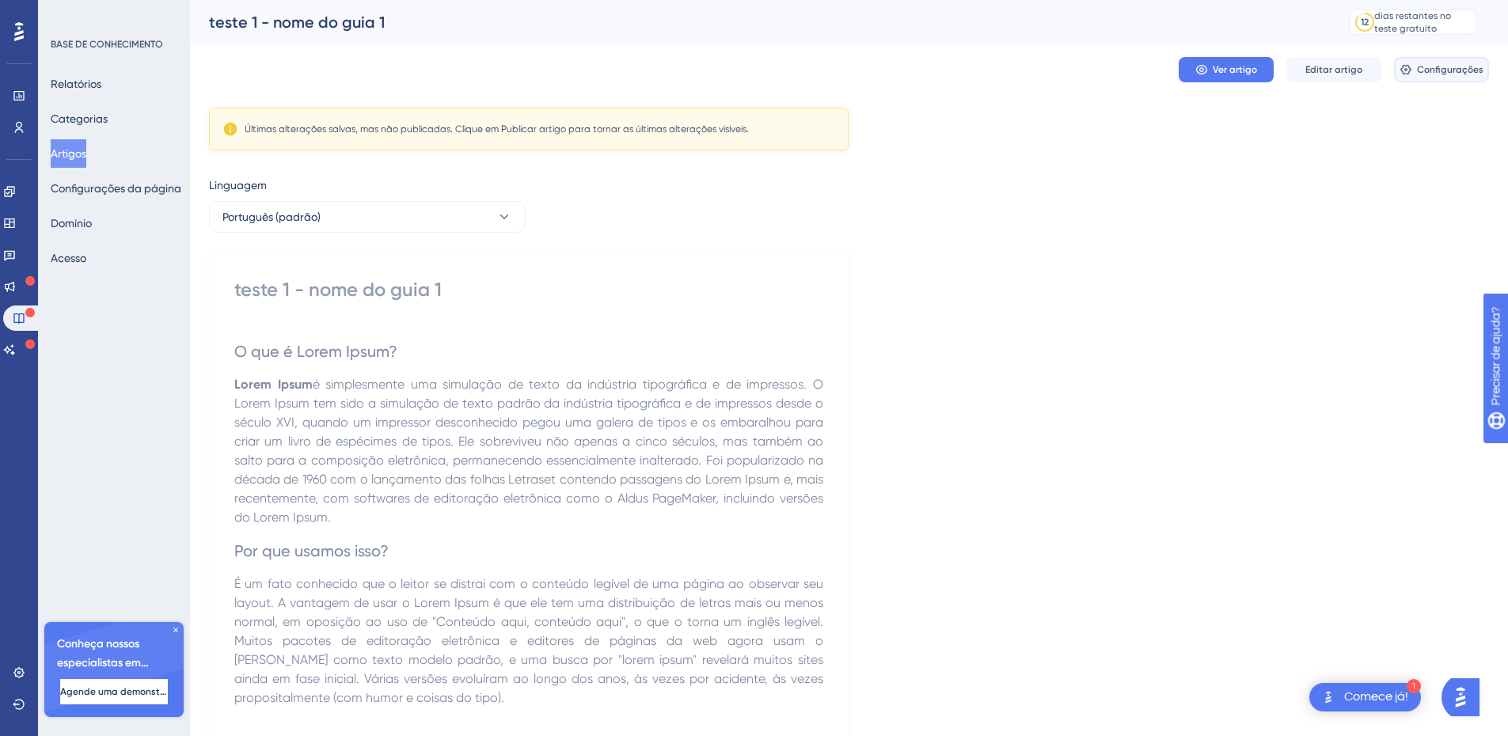
click at [1435, 73] on font "Configurações" at bounding box center [1450, 69] width 66 height 11
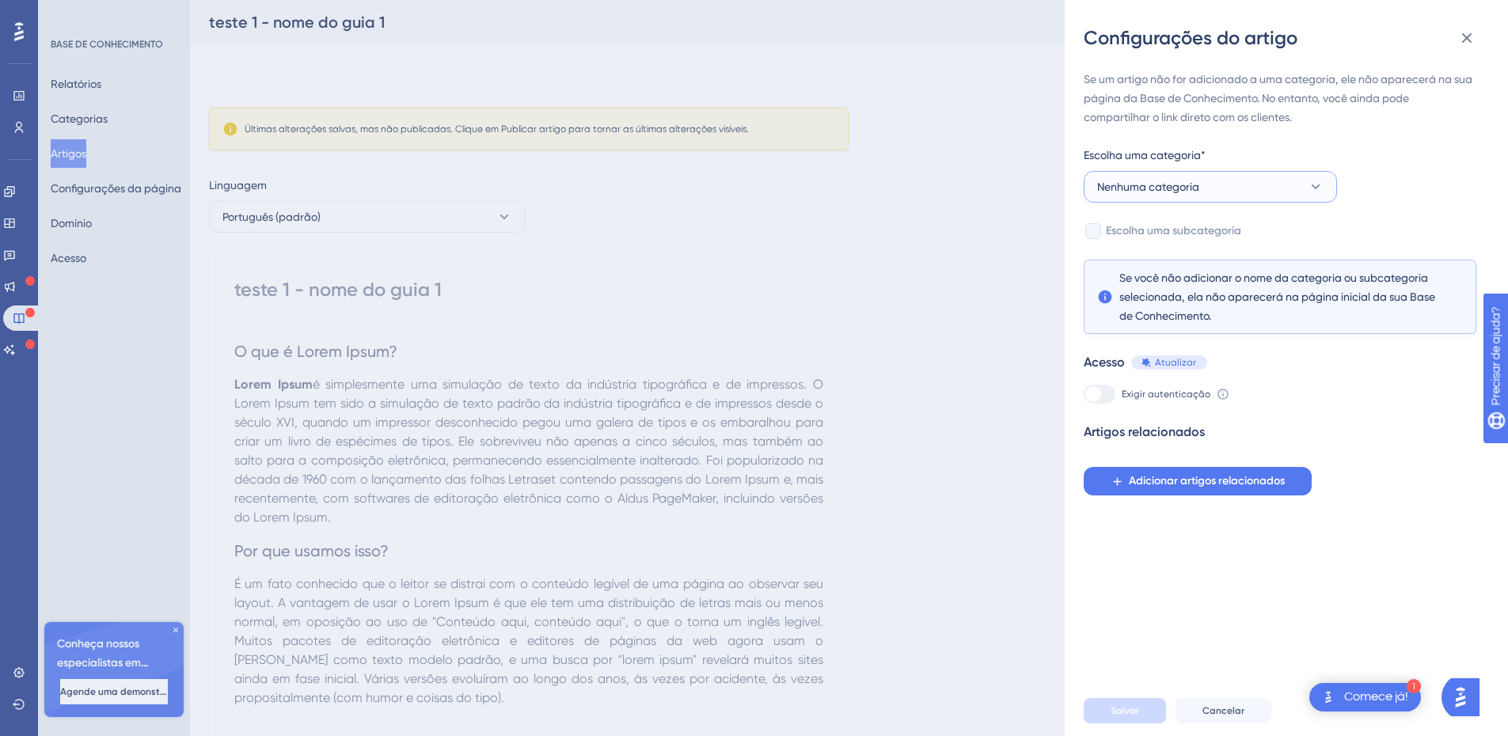
click at [1204, 188] on button "Nenhuma categoria" at bounding box center [1209, 187] width 253 height 32
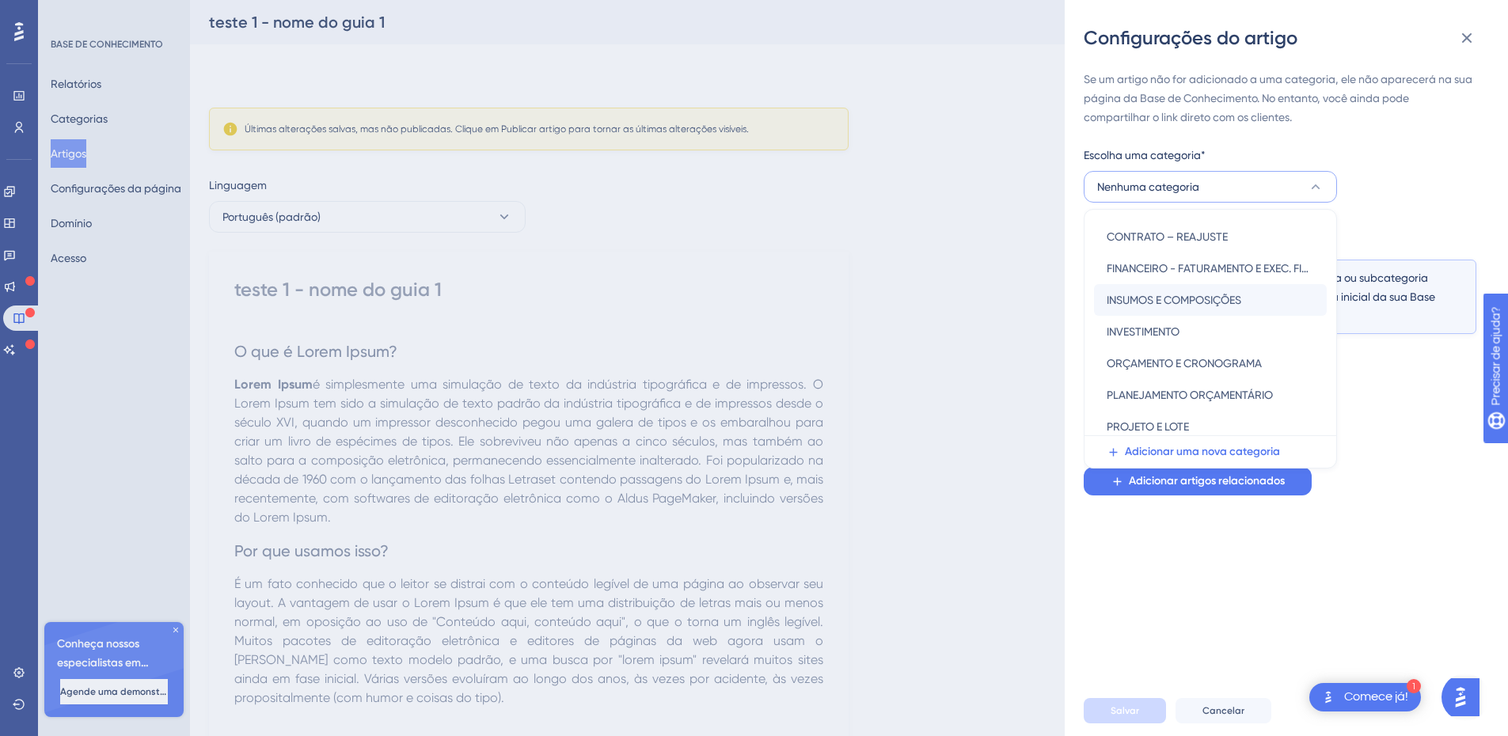
scroll to position [157, 0]
click at [1192, 302] on font "INSUMOS E COMPOSIÇÕES" at bounding box center [1173, 299] width 135 height 13
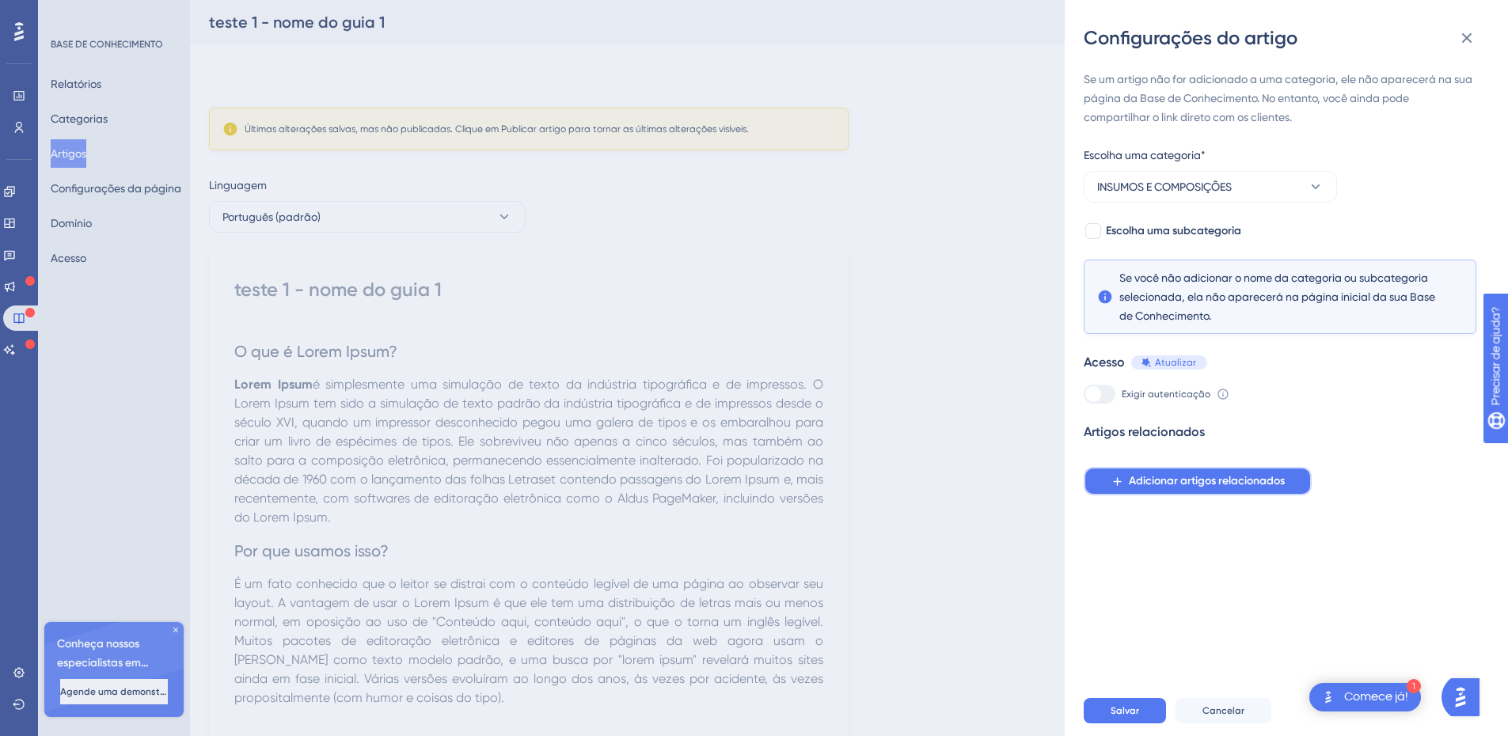
click at [1158, 482] on font "Adicionar artigos relacionados" at bounding box center [1207, 480] width 156 height 13
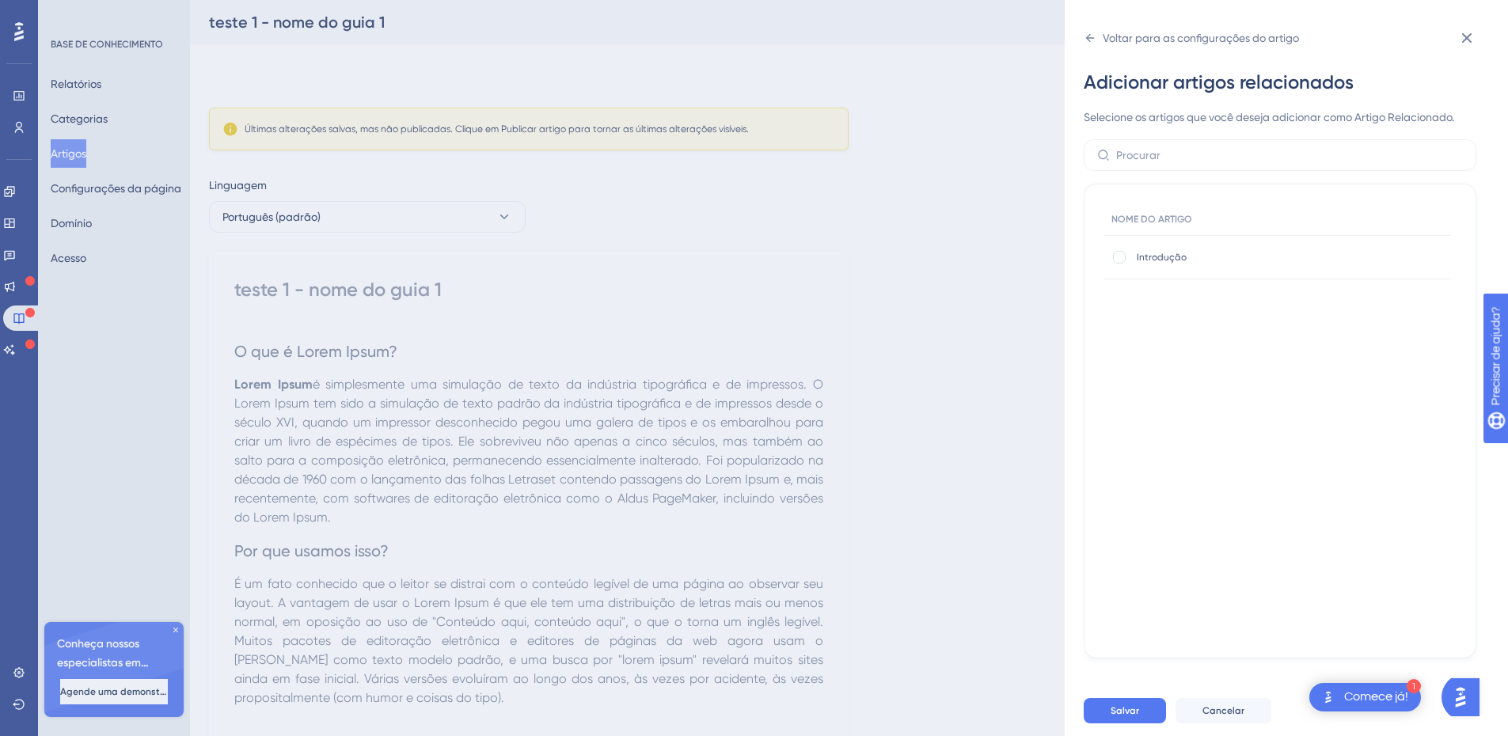
click at [875, 488] on div "Voltar para as configurações do artigo Adicionar artigos relacionados Selecione…" at bounding box center [754, 368] width 1508 height 736
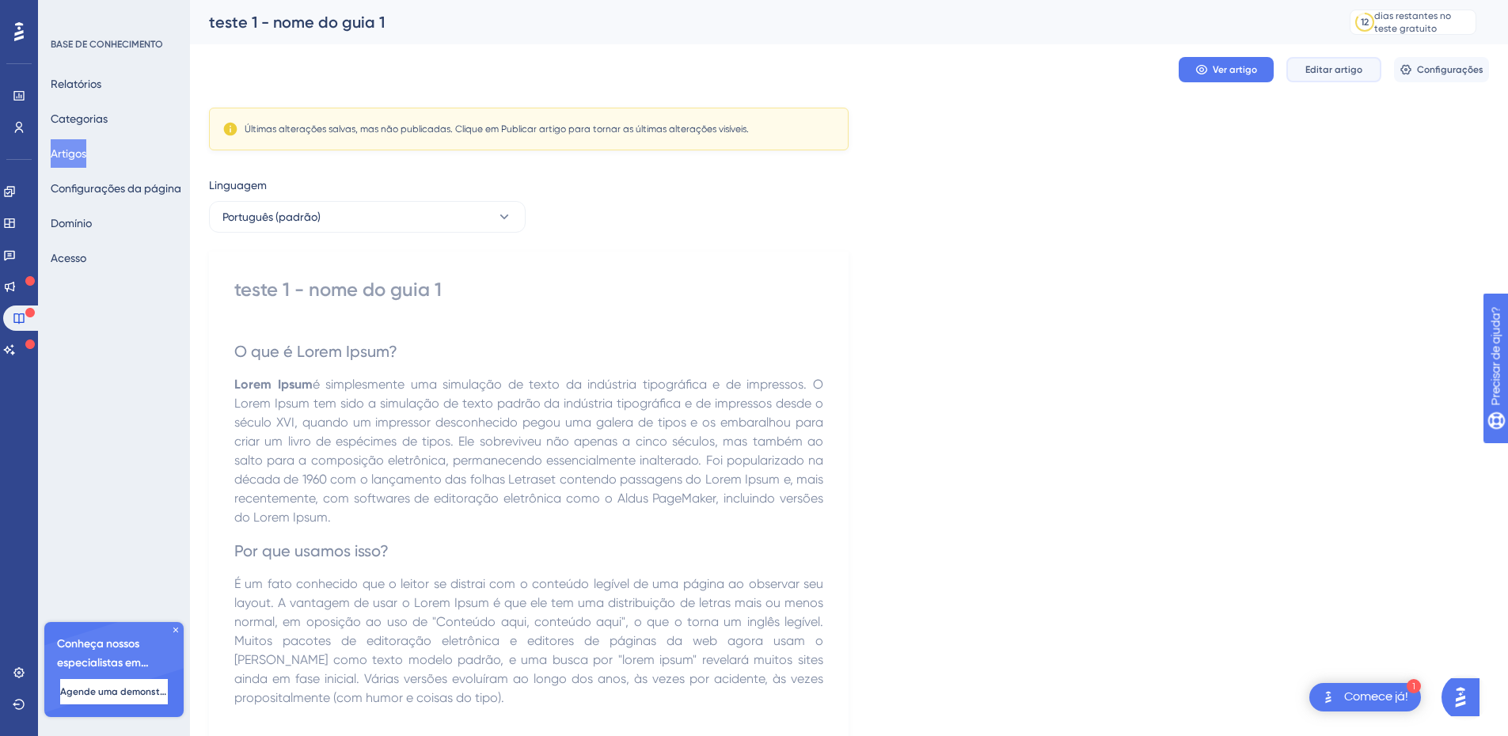
click at [1345, 71] on font "Editar artigo" at bounding box center [1333, 69] width 57 height 11
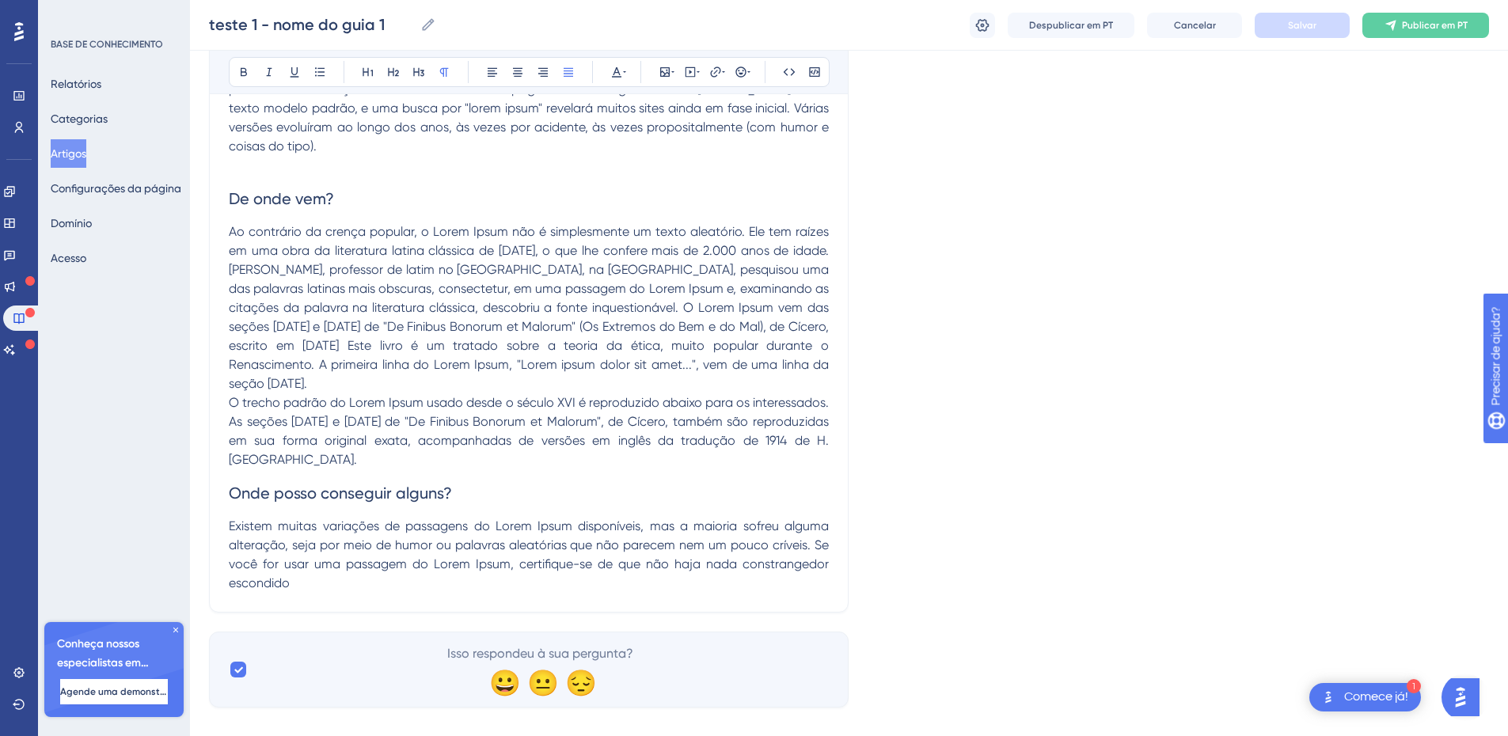
scroll to position [563, 0]
drag, startPoint x: 460, startPoint y: 573, endPoint x: 374, endPoint y: 488, distance: 121.4
click at [375, 488] on div "teste 1 - nome do guia 1 Audacioso itálico Sublinhado Ponto de bala Título 1 Tí…" at bounding box center [528, 112] width 639 height 996
click at [294, 565] on p "Existem muitas variações de passagens do Lorem Ipsum disponíveis, mas a maioria…" at bounding box center [529, 552] width 600 height 76
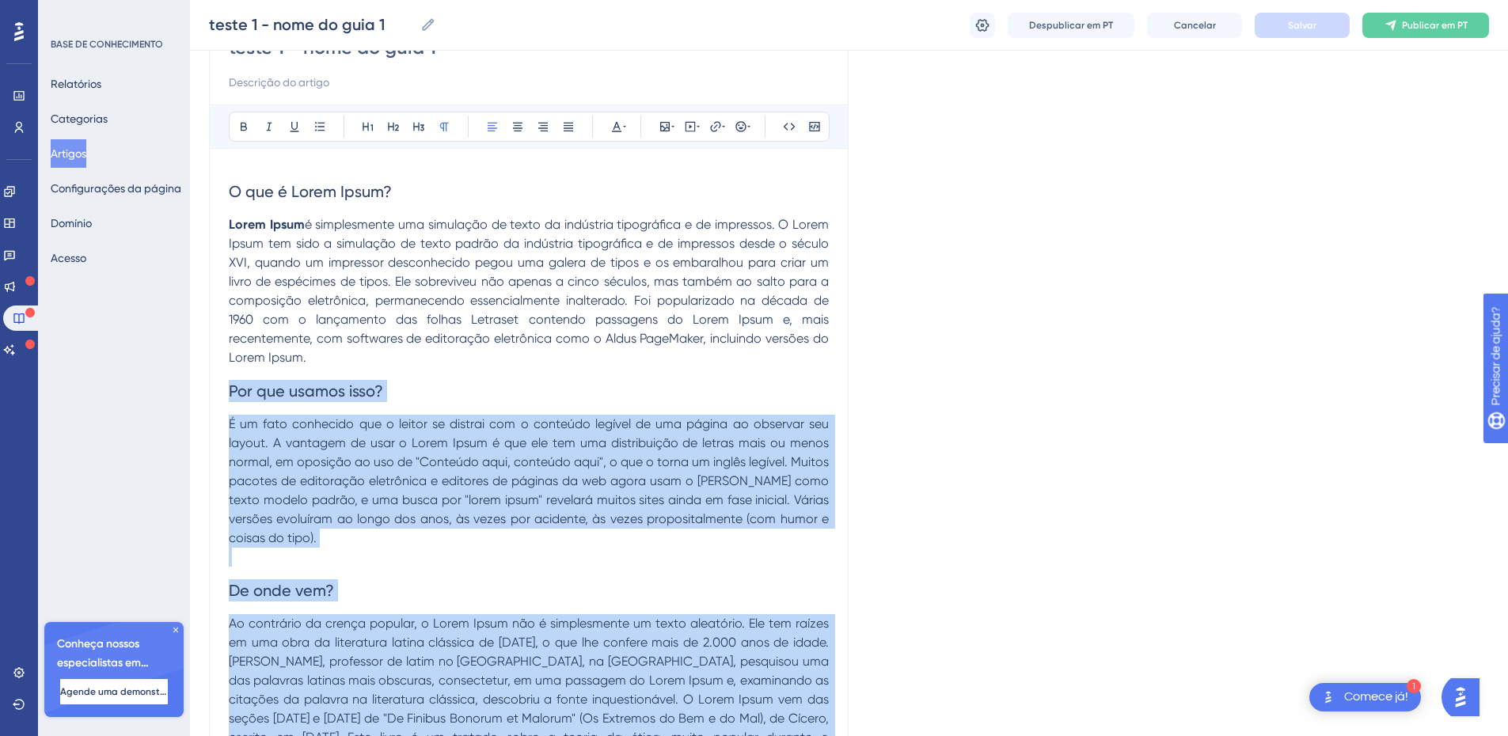
scroll to position [0, 0]
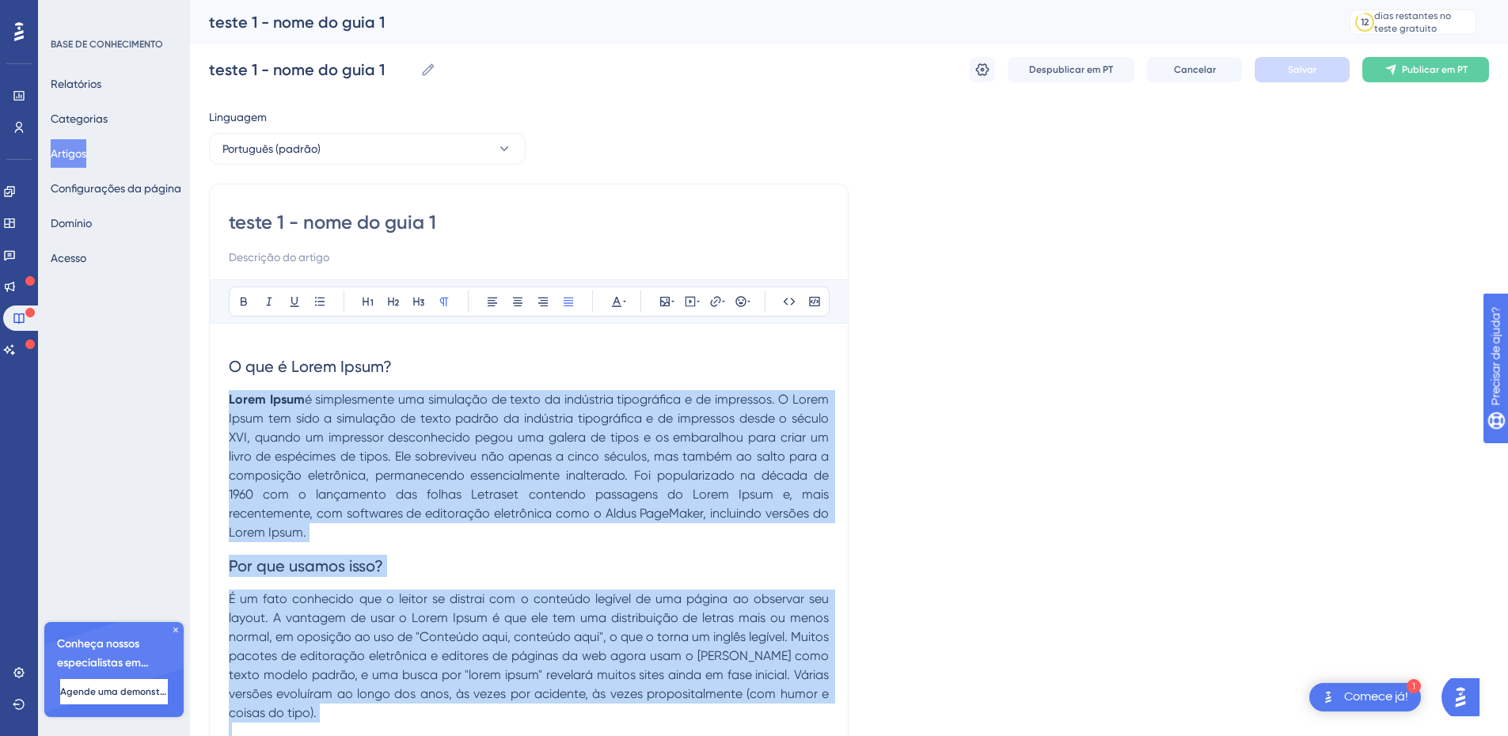
drag, startPoint x: 294, startPoint y: 565, endPoint x: 226, endPoint y: 407, distance: 172.3
click at [226, 407] on div "teste 1 - nome do guia 1 Audacioso itálico Sublinhado Ponto de bala Título 1 Tí…" at bounding box center [528, 682] width 639 height 996
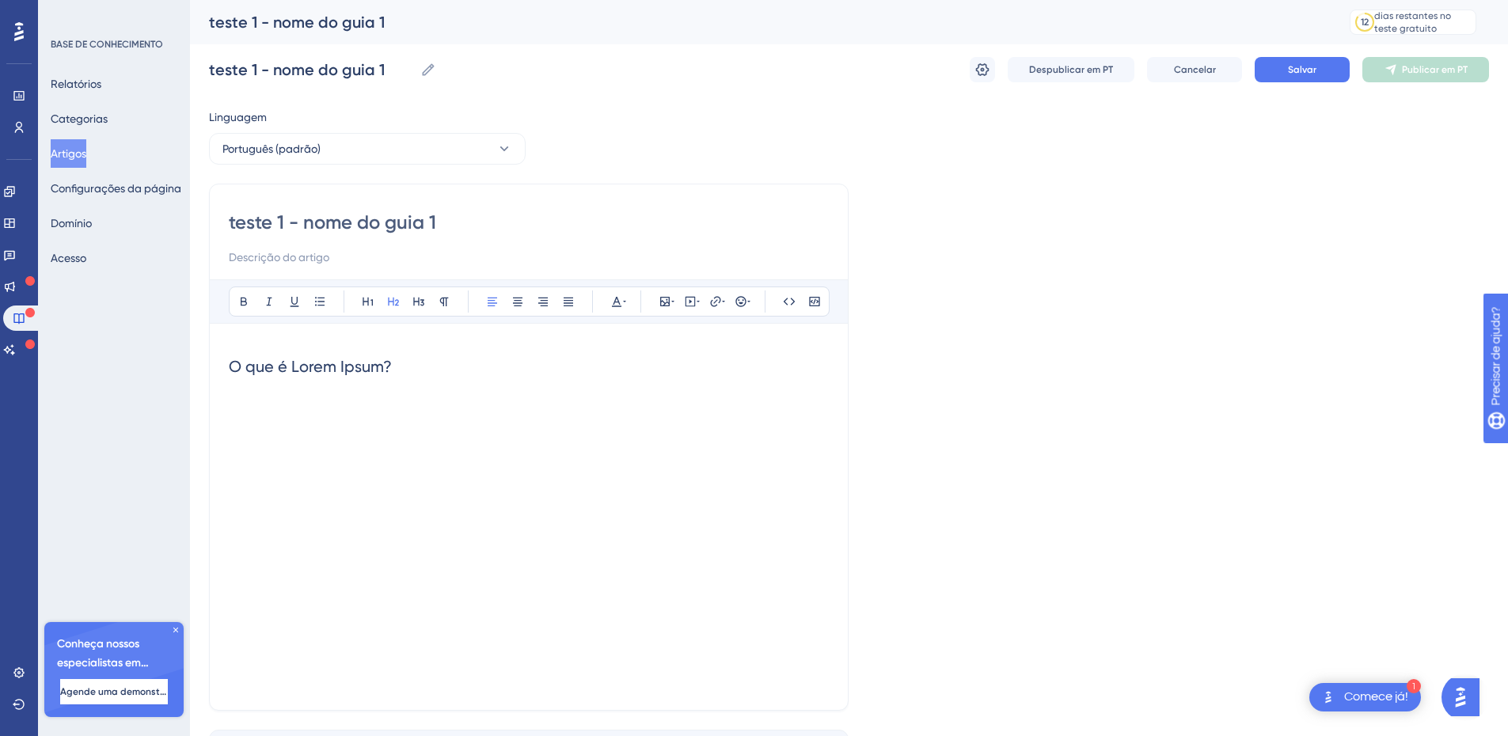
drag, startPoint x: 412, startPoint y: 362, endPoint x: 212, endPoint y: 372, distance: 199.7
click at [212, 372] on div "teste 1 - nome do guia 1 Audacioso itálico Sublinhado Ponto de bala Título 1 Tí…" at bounding box center [528, 447] width 639 height 527
click at [251, 218] on input "teste 1 - nome do guia 1" at bounding box center [529, 222] width 600 height 25
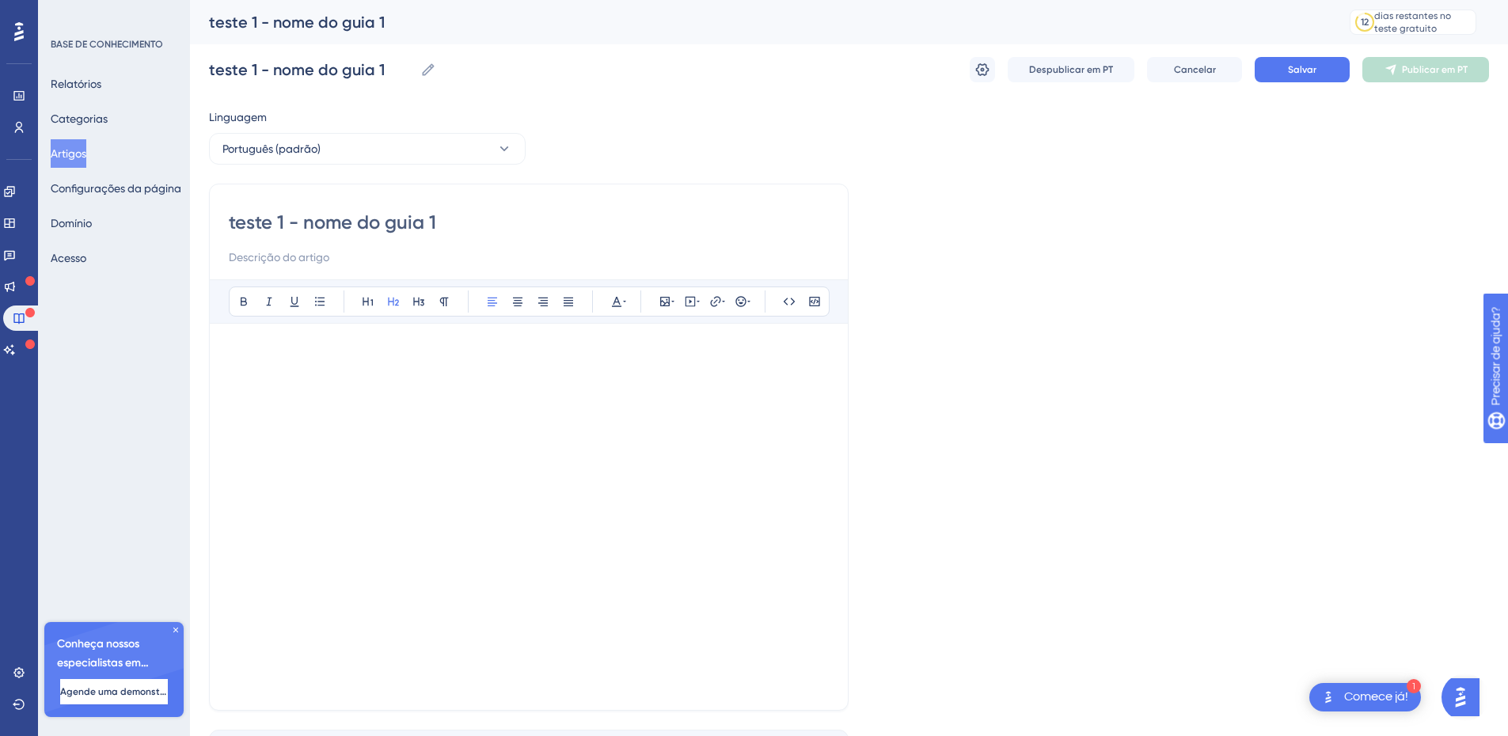
paste input "Cadastrando um novo insumo no eKRONOS"
type input "Cadastrando um novo insumo no eKRONOS"
click at [563, 221] on input "Cadastrando um novo insumo no eKRONOS" at bounding box center [529, 222] width 600 height 25
drag, startPoint x: 635, startPoint y: 218, endPoint x: 218, endPoint y: 213, distance: 417.1
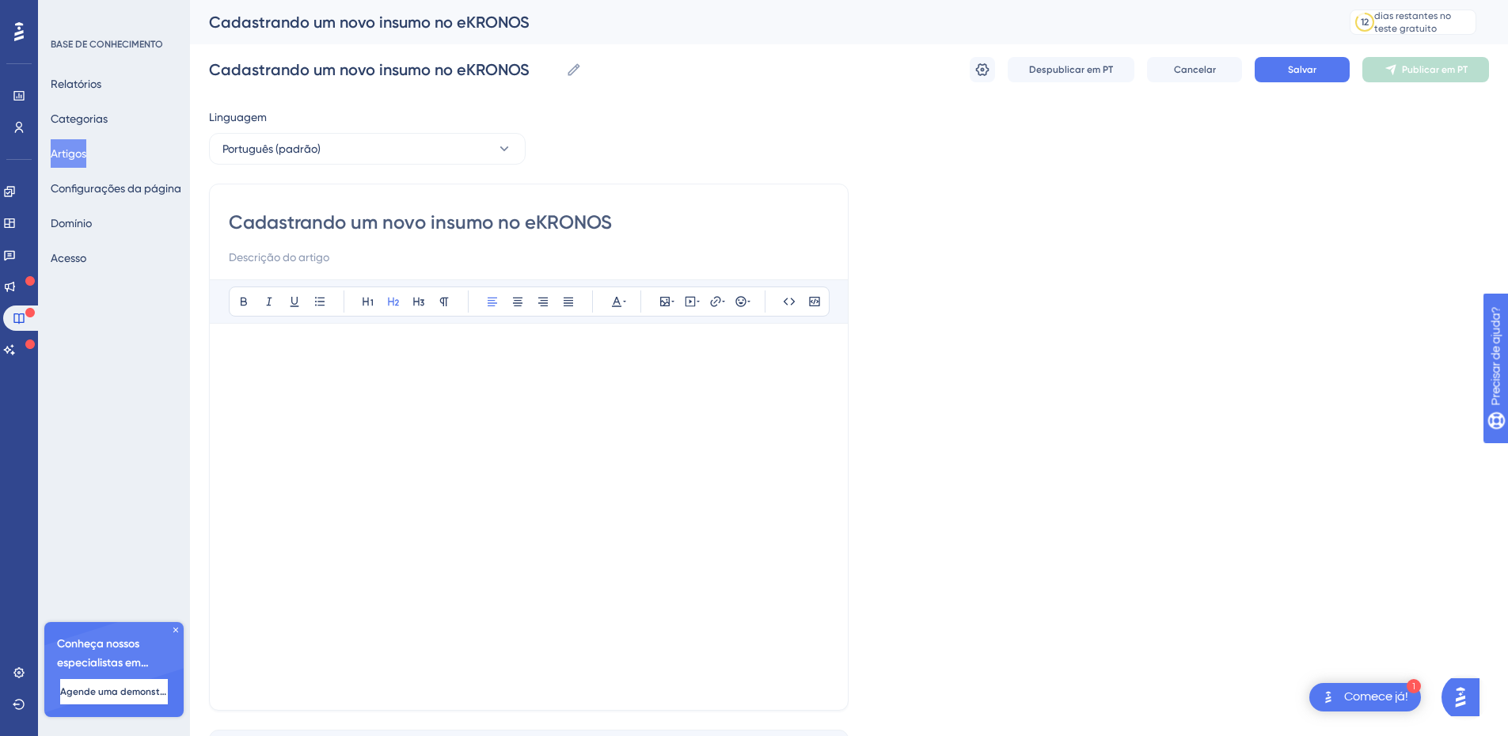
click at [218, 212] on div "Cadastrando um novo insumo no eKRONOS Audacioso itálico Sublinhado Ponto de bal…" at bounding box center [528, 447] width 639 height 527
type input "Cadastrando um novo insumo no eKRONOS"
click at [620, 303] on icon at bounding box center [616, 301] width 13 height 13
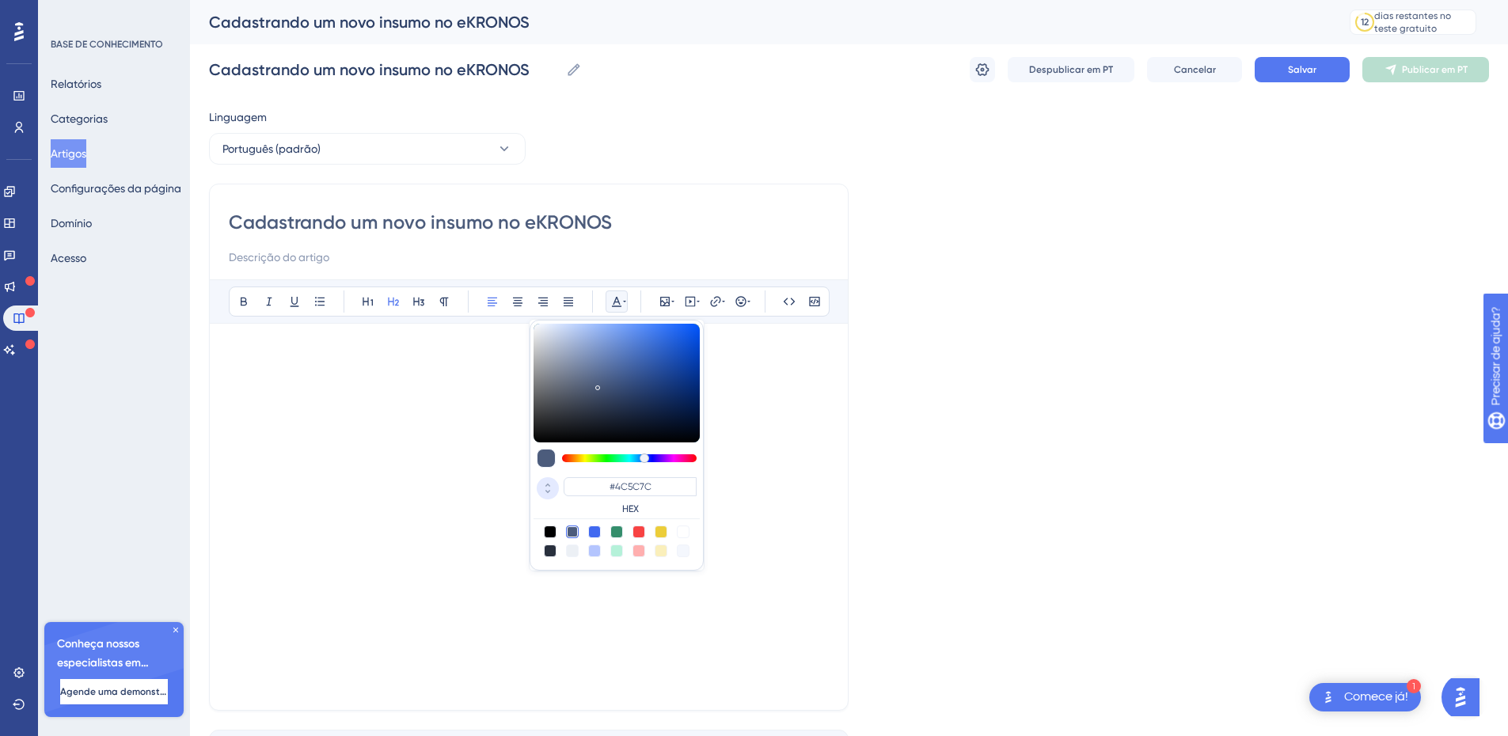
click at [548, 483] on icon at bounding box center [547, 485] width 19 height 14
click at [548, 496] on icon at bounding box center [547, 491] width 19 height 14
click at [617, 485] on input "#4C5C7C" at bounding box center [629, 486] width 133 height 19
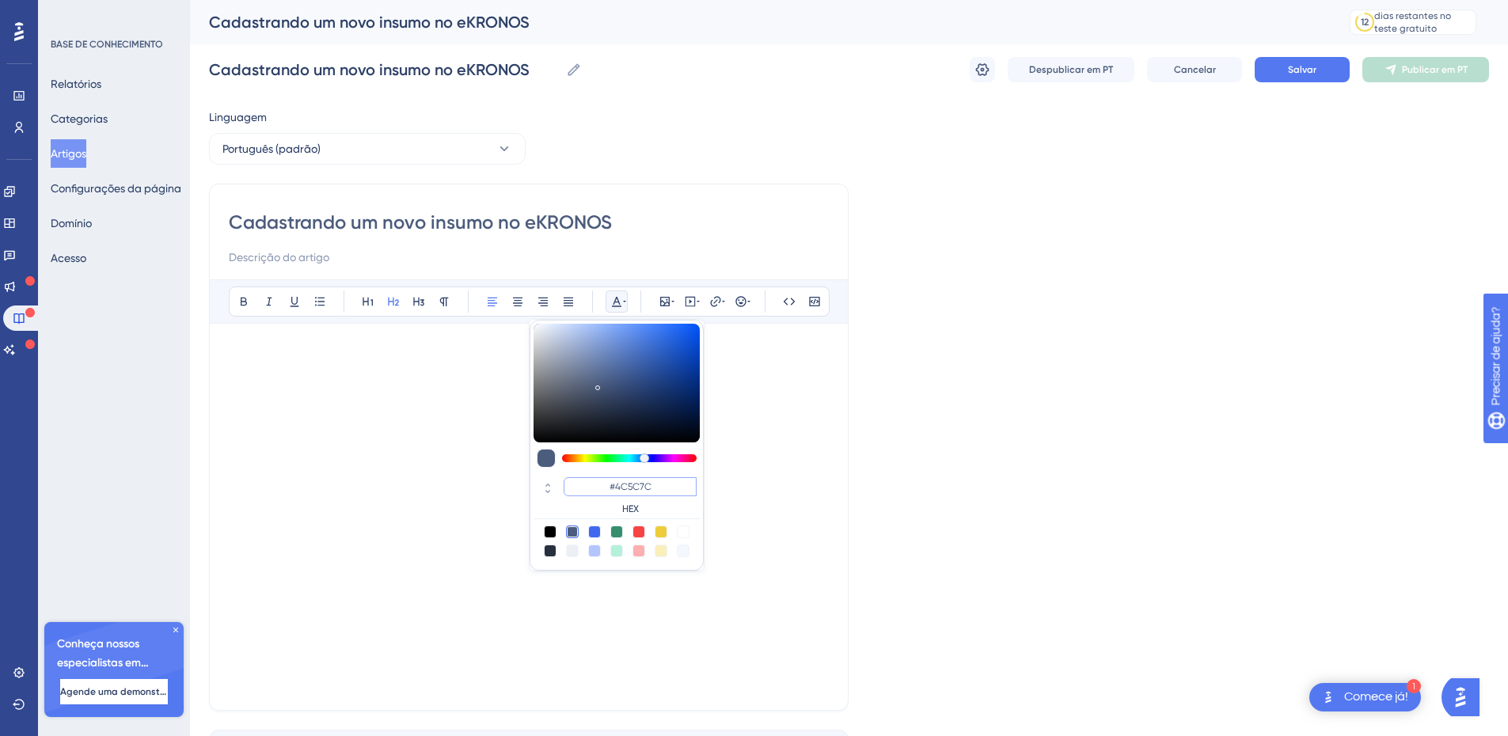
click at [617, 485] on input "#4C5C7C" at bounding box center [629, 486] width 133 height 19
paste input "CADAADE"
click at [630, 482] on input "#4C5C7C" at bounding box center [629, 486] width 133 height 19
paste input "164E79"
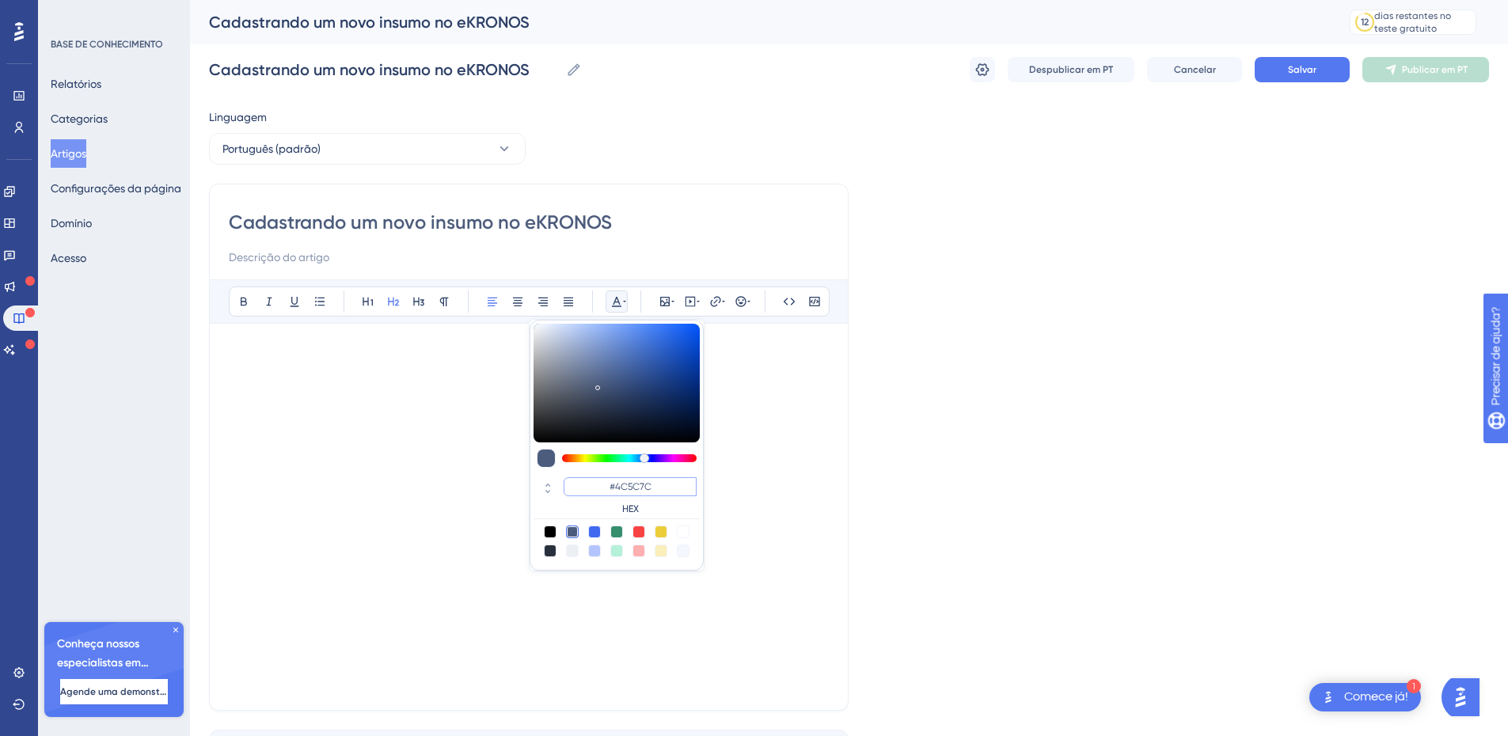
type input "#164E79"
click at [760, 441] on div at bounding box center [529, 517] width 600 height 348
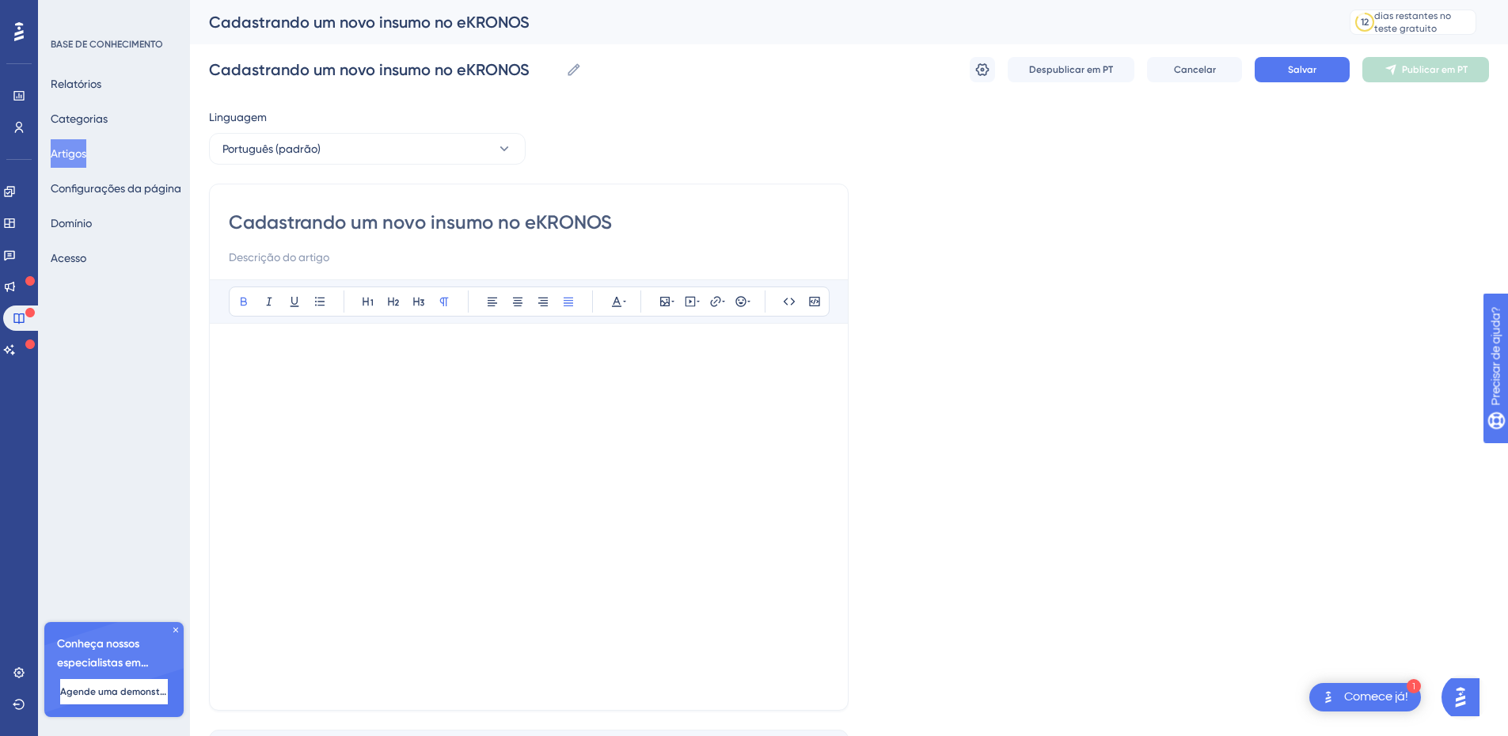
click at [586, 216] on input "Cadastrando um novo insumo no eKRONOS" at bounding box center [529, 222] width 600 height 25
click at [586, 215] on input "Cadastrando um novo insumo no eKRONOS" at bounding box center [529, 222] width 600 height 25
click at [624, 302] on icon at bounding box center [624, 302] width 3 height 2
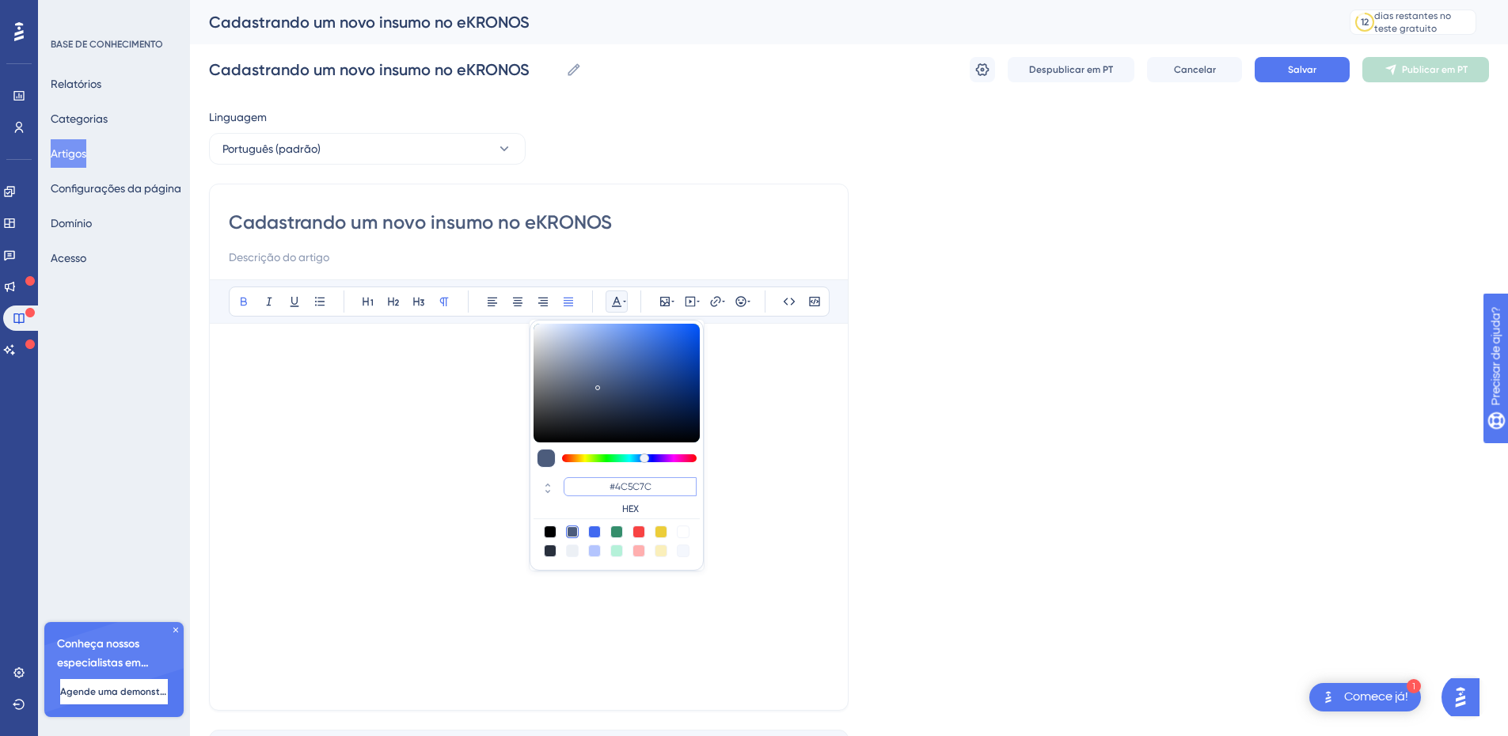
click at [638, 486] on input "#4C5C7C" at bounding box center [629, 486] width 133 height 19
drag, startPoint x: 665, startPoint y: 486, endPoint x: 609, endPoint y: 491, distance: 55.7
click at [609, 491] on input "#4C5C7C" at bounding box center [629, 486] width 133 height 19
paste input "164E79"
type input "#164E79"
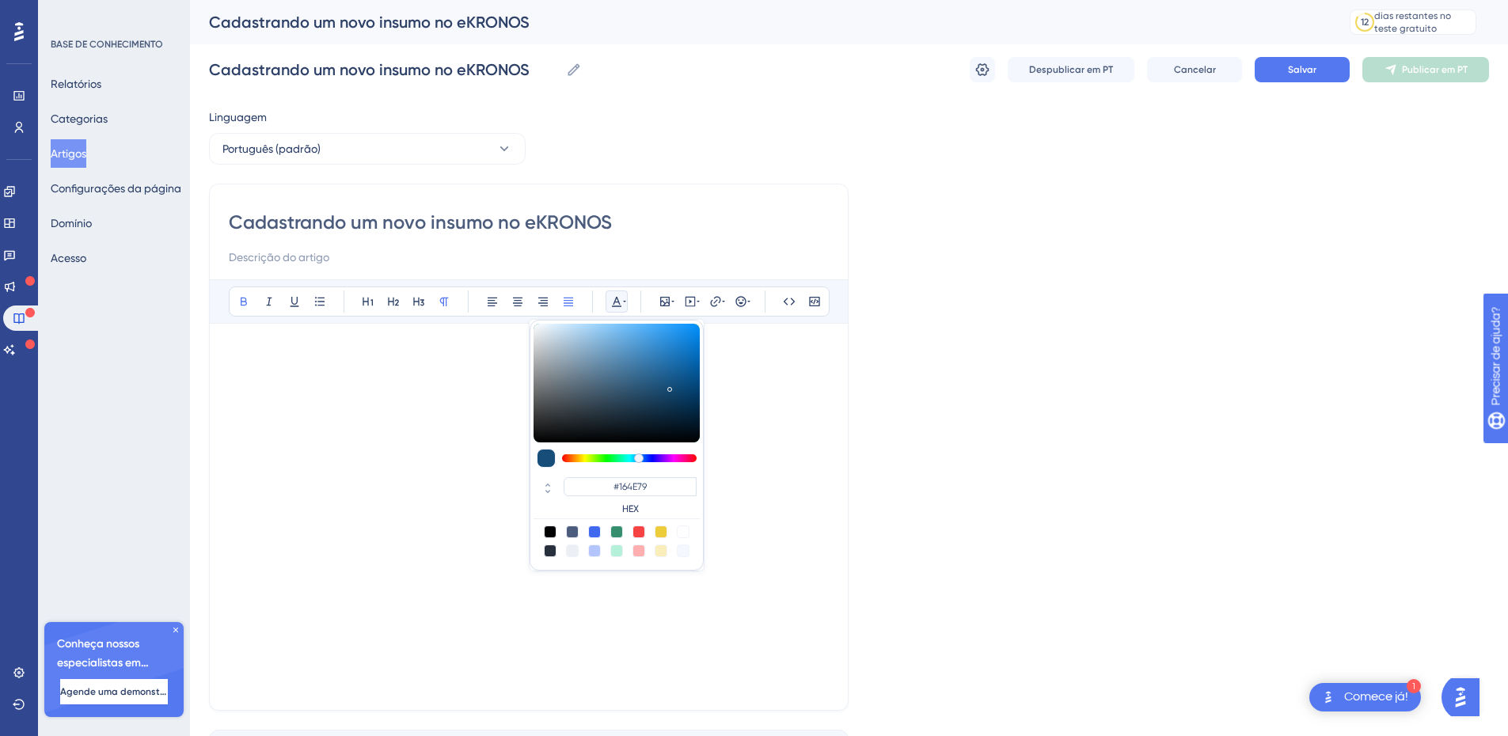
click at [698, 222] on input "Cadastrando um novo insumo no eKRONOS" at bounding box center [529, 222] width 600 height 25
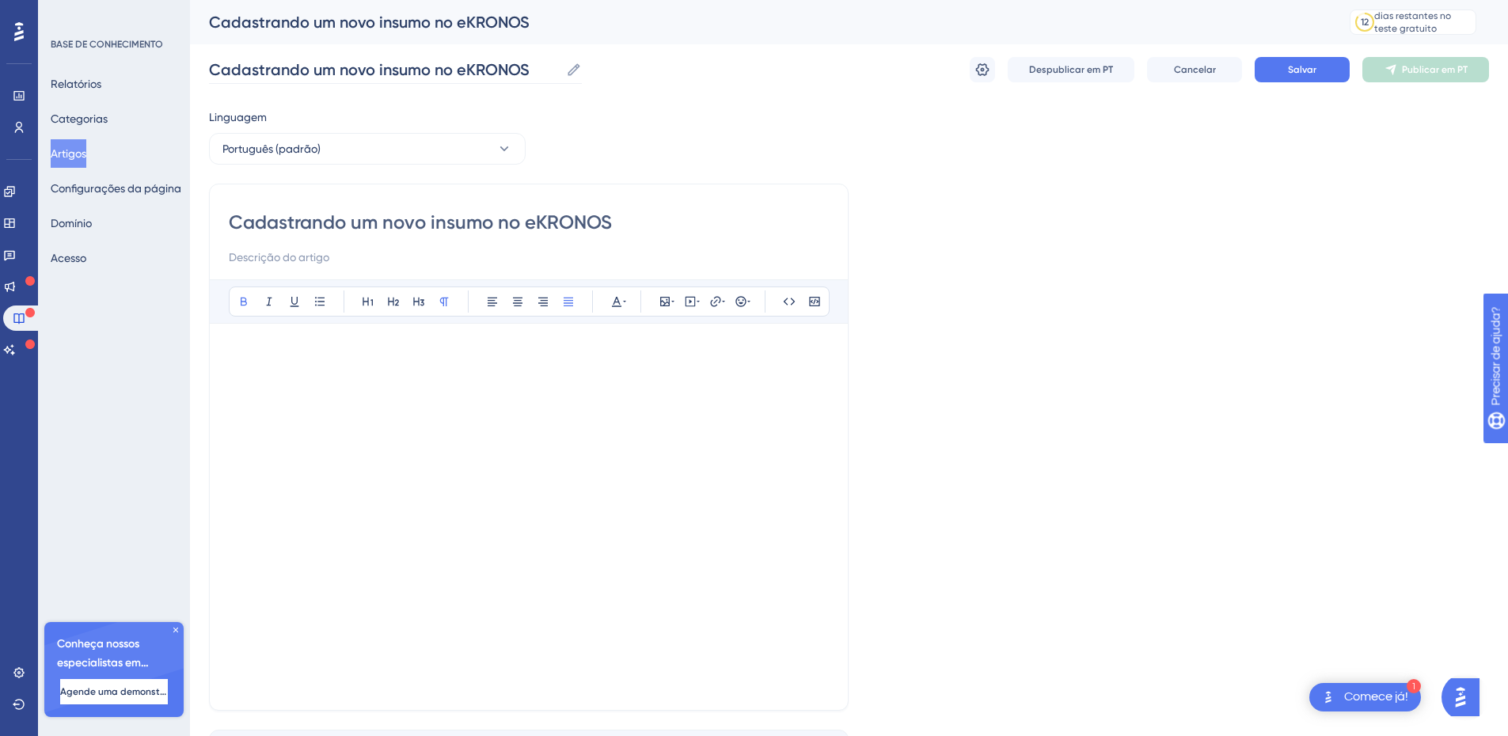
click at [568, 66] on icon at bounding box center [574, 70] width 16 height 16
click at [560, 66] on input "Cadastrando um novo insumo no eKRONOS" at bounding box center [384, 70] width 351 height 22
drag, startPoint x: 542, startPoint y: 66, endPoint x: 212, endPoint y: 67, distance: 330.0
click at [212, 67] on input "Cadastrando um novo insumo no eKRONOS" at bounding box center [384, 70] width 351 height 22
click at [614, 304] on icon at bounding box center [616, 302] width 9 height 10
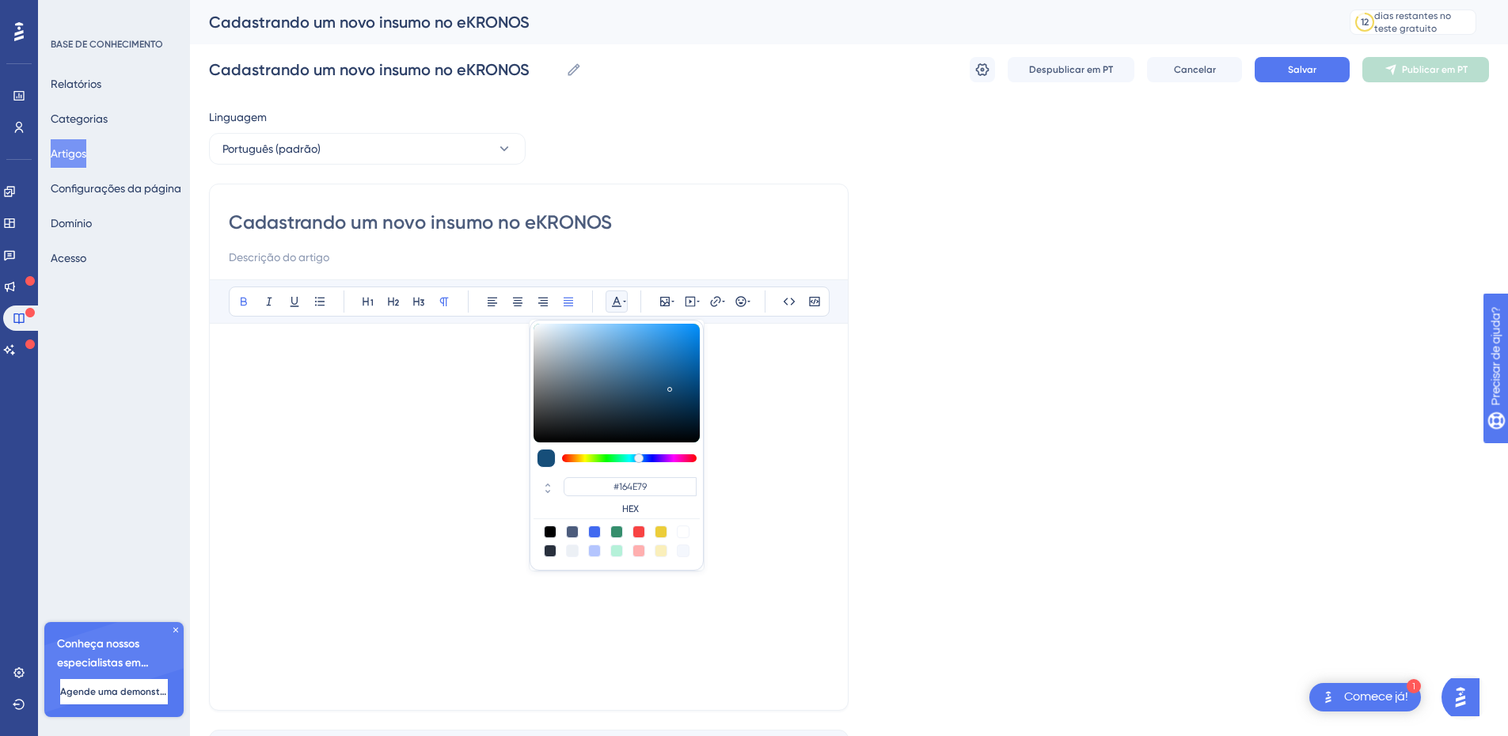
click at [746, 358] on h2 at bounding box center [529, 366] width 600 height 47
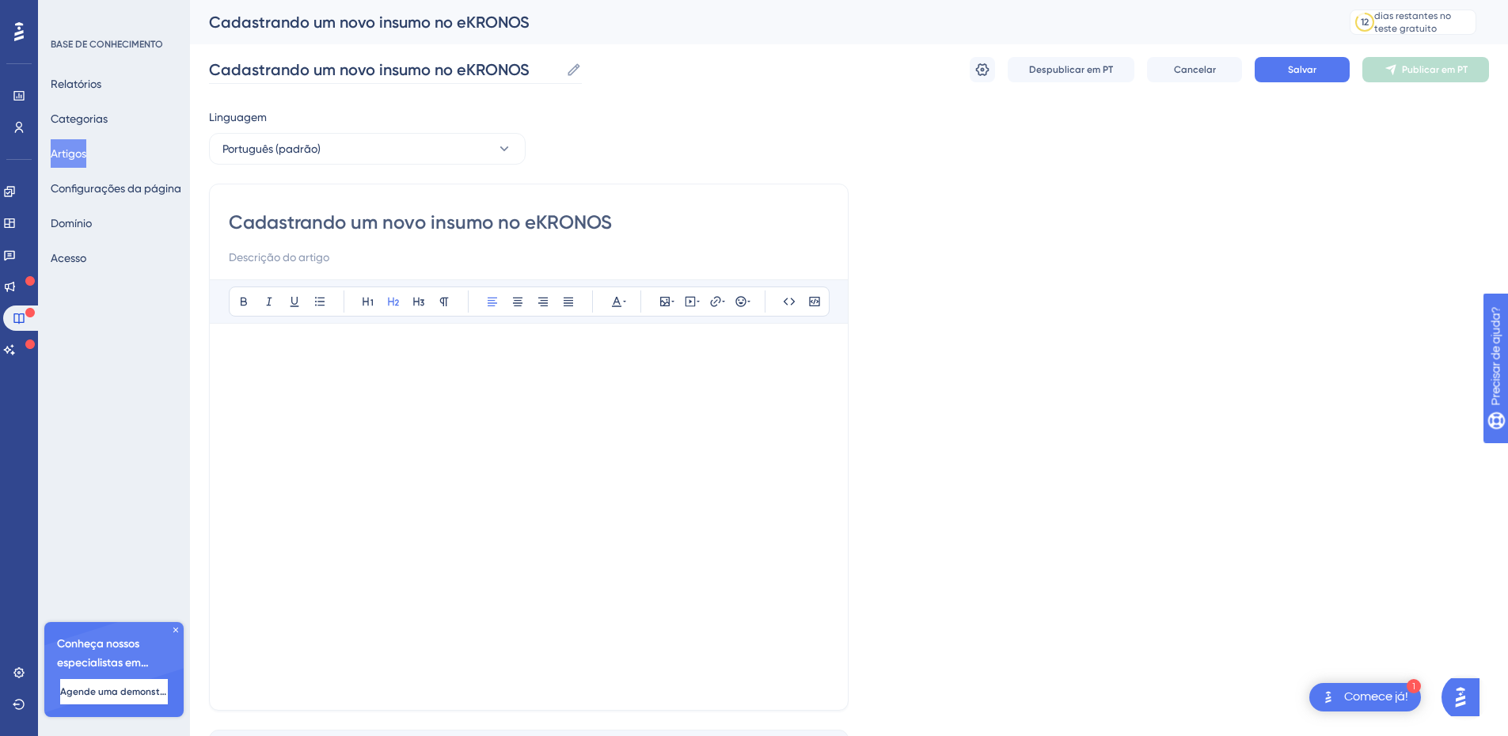
click at [577, 71] on icon at bounding box center [574, 70] width 16 height 16
click at [560, 71] on input "Cadastrando um novo insumo no eKRONOS" at bounding box center [384, 70] width 351 height 22
click at [634, 118] on div "Linguagem Português (padrão) Cadastrando um novo insumo no eKRONOS Audacioso it…" at bounding box center [849, 457] width 1280 height 698
click at [353, 345] on h2 at bounding box center [529, 366] width 600 height 47
click at [264, 274] on div "Cadastrando um novo insumo no eKRONOS Audacioso itálico Sublinhado Ponto de bal…" at bounding box center [528, 447] width 639 height 527
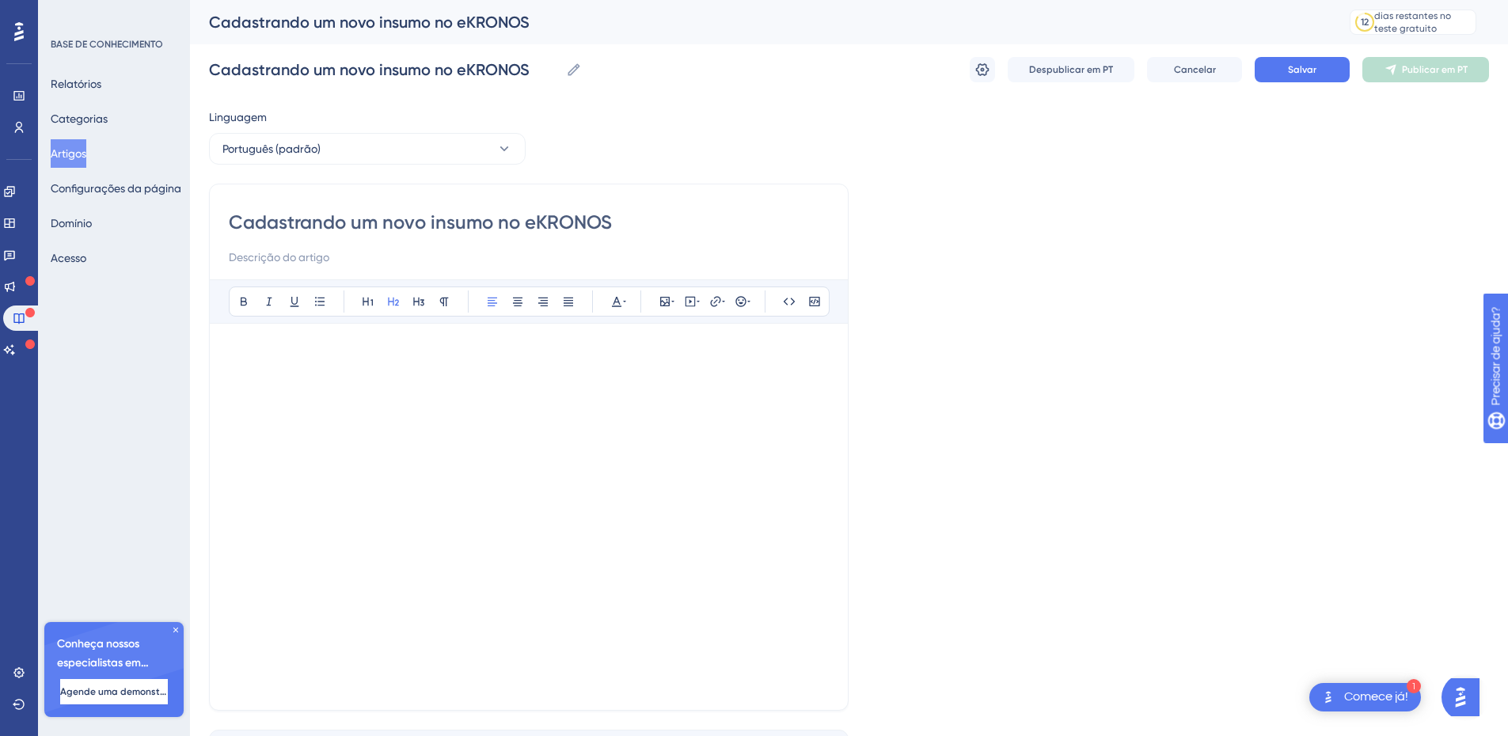
click at [264, 258] on input at bounding box center [529, 257] width 600 height 19
click at [267, 394] on p at bounding box center [529, 399] width 600 height 19
click at [330, 370] on h2 at bounding box center [529, 366] width 600 height 47
click at [1214, 430] on div "Linguagem Português (padrão) Cadastrando um novo insumo no eKRONOS Audacioso it…" at bounding box center [849, 457] width 1280 height 698
click at [402, 413] on div "Para cadastrar um novo insumo no eKRONOS, siga os passos abaixo:" at bounding box center [529, 517] width 600 height 348
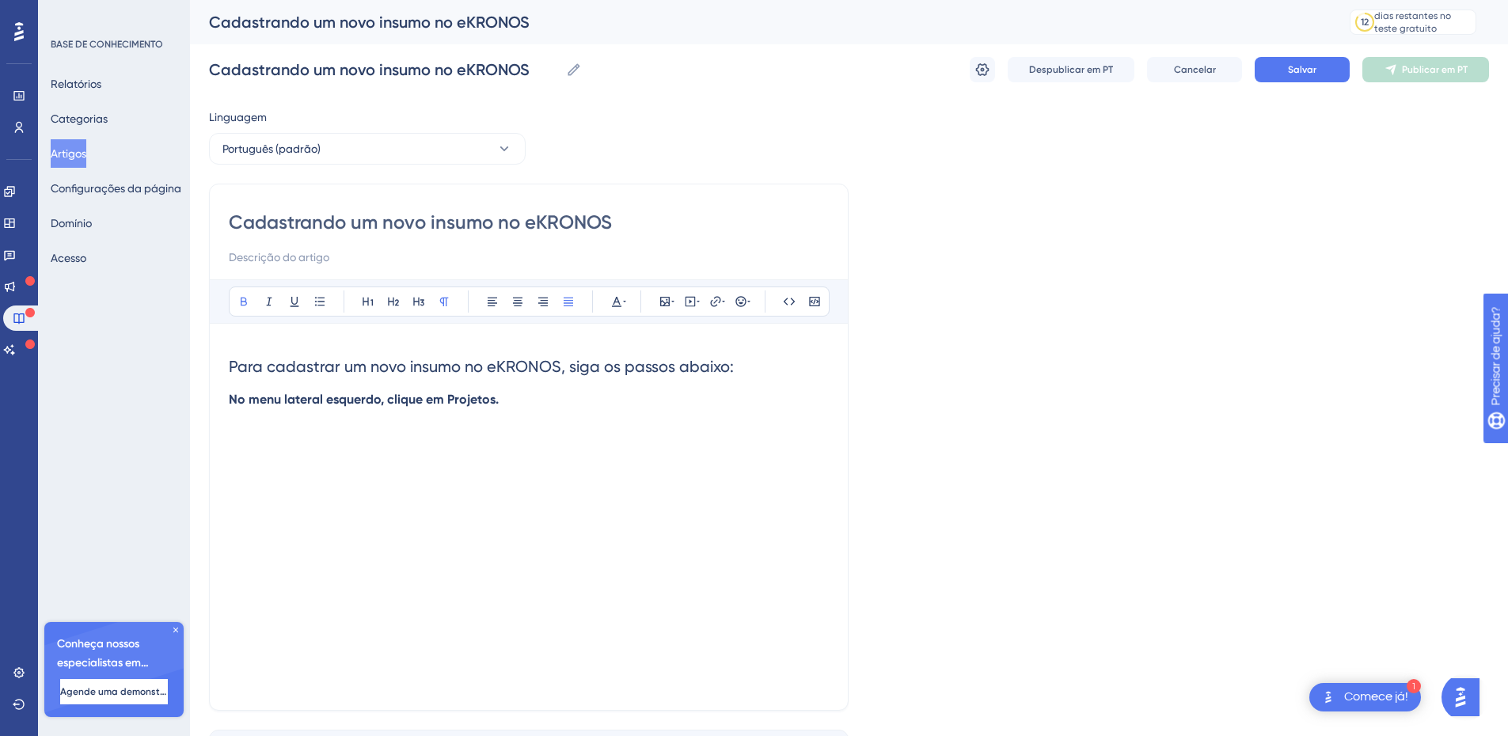
click at [521, 407] on p "No menu lateral esquerdo, clique em Projetos." at bounding box center [529, 399] width 600 height 19
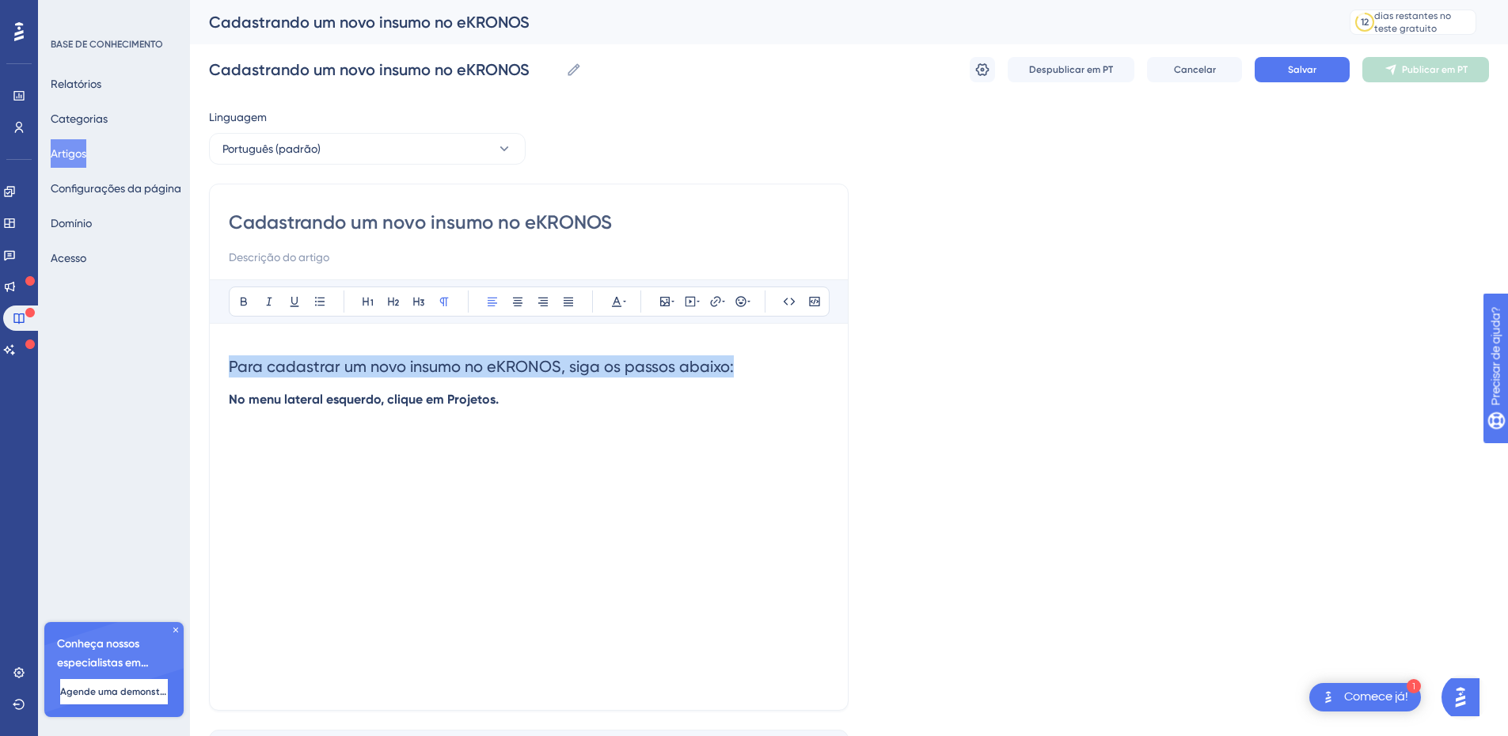
drag, startPoint x: 503, startPoint y: 403, endPoint x: 213, endPoint y: 364, distance: 292.2
click at [213, 364] on div "Cadastrando um novo insumo no eKRONOS Audacioso itálico Sublinhado Ponto de bal…" at bounding box center [528, 447] width 639 height 527
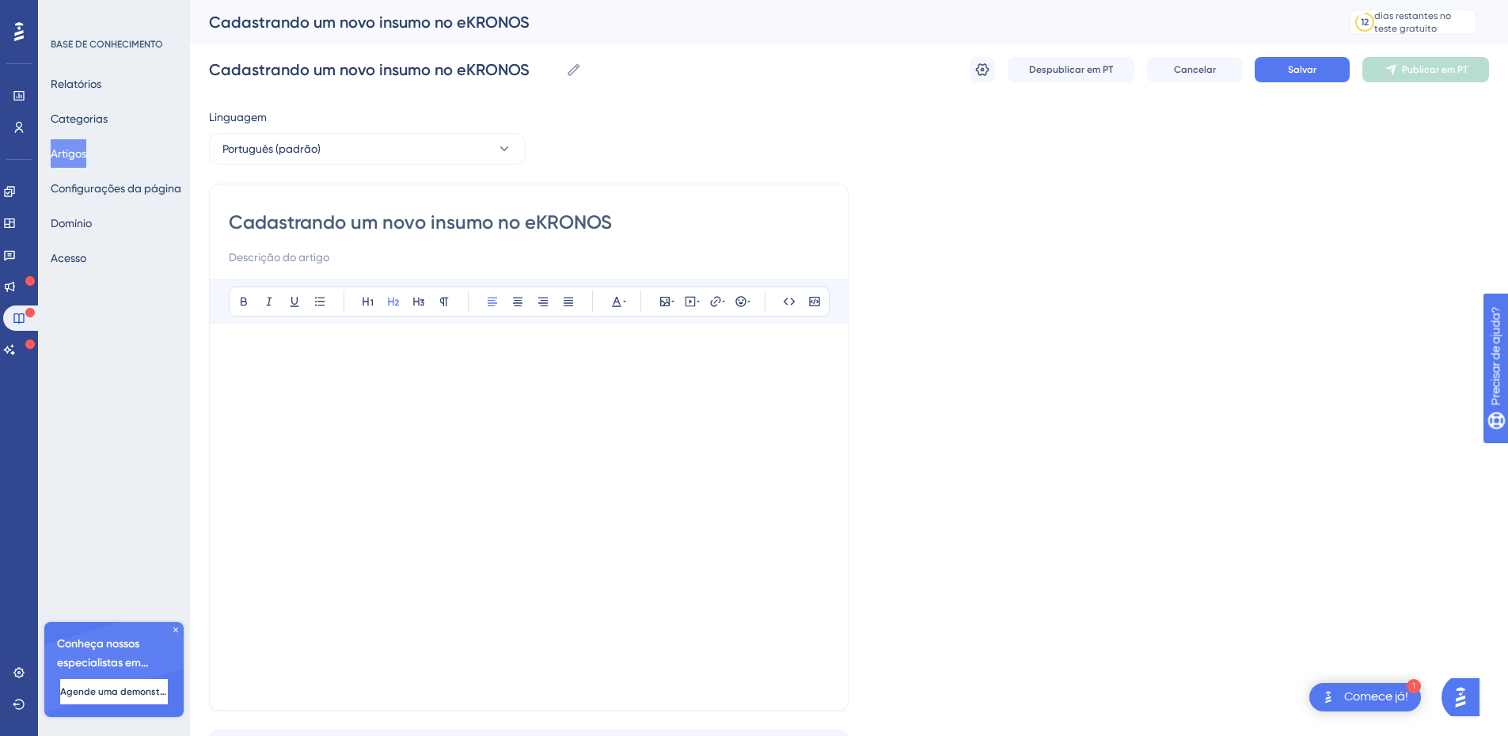
click at [265, 340] on div "Audacioso itálico Sublinhado Ponto de bala Título 1 Título 2 Título 3 Normal Al…" at bounding box center [529, 485] width 600 height 412
click at [368, 370] on div at bounding box center [529, 517] width 600 height 348
click at [260, 347] on h2 at bounding box center [529, 355] width 600 height 25
click at [241, 381] on div at bounding box center [529, 517] width 600 height 348
click at [315, 397] on div at bounding box center [529, 517] width 600 height 348
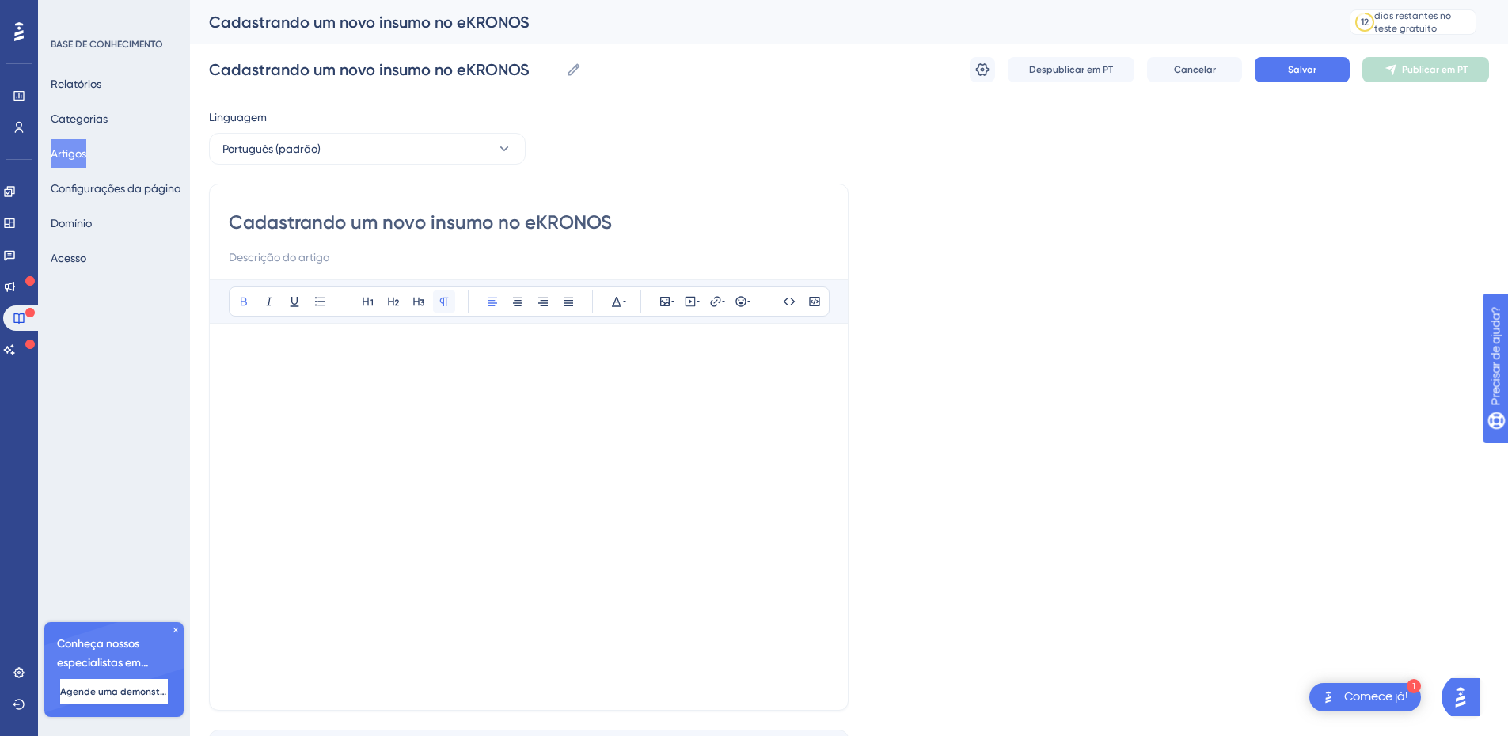
click at [442, 297] on icon at bounding box center [444, 301] width 13 height 13
click at [272, 364] on div at bounding box center [529, 517] width 600 height 348
click at [370, 357] on div at bounding box center [529, 517] width 600 height 348
click at [449, 303] on icon at bounding box center [444, 301] width 13 height 13
click at [252, 351] on div at bounding box center [529, 517] width 600 height 348
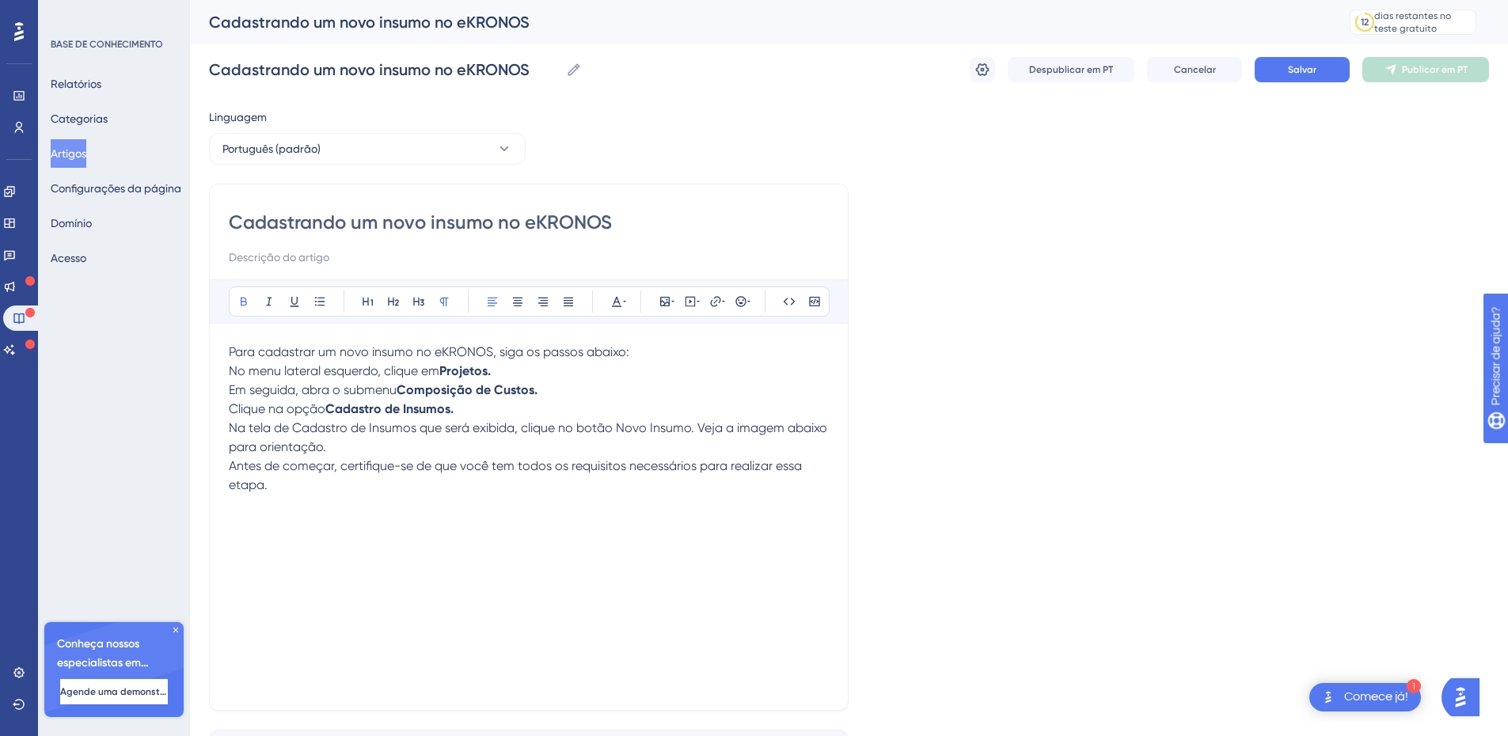
click at [277, 349] on span "Para cadastrar um novo insumo no eKRONOS, siga os passos abaixo:" at bounding box center [429, 351] width 400 height 15
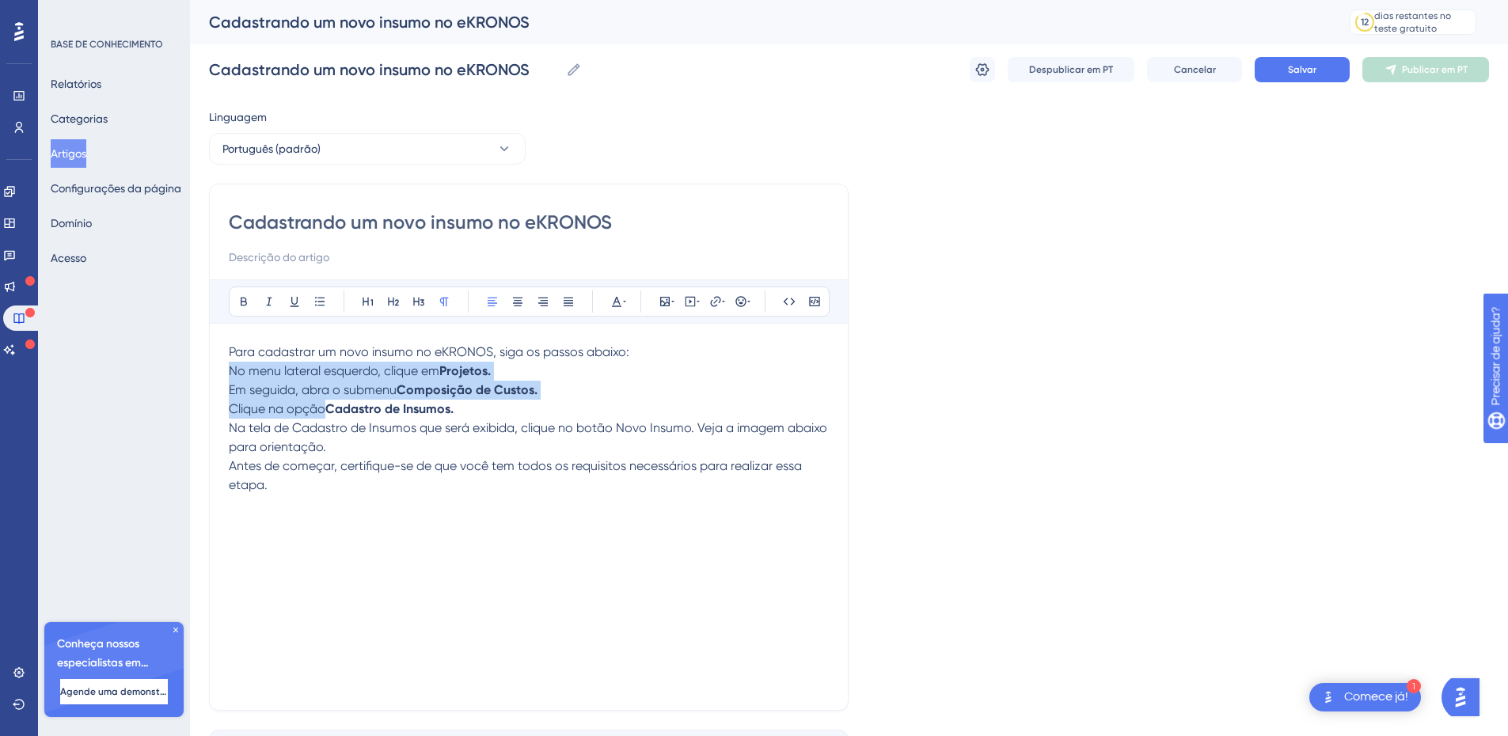
drag, startPoint x: 232, startPoint y: 371, endPoint x: 467, endPoint y: 407, distance: 237.7
click at [467, 407] on div "Para cadastrar um novo insumo no eKRONOS, siga os passos abaixo: No menu latera…" at bounding box center [529, 517] width 600 height 348
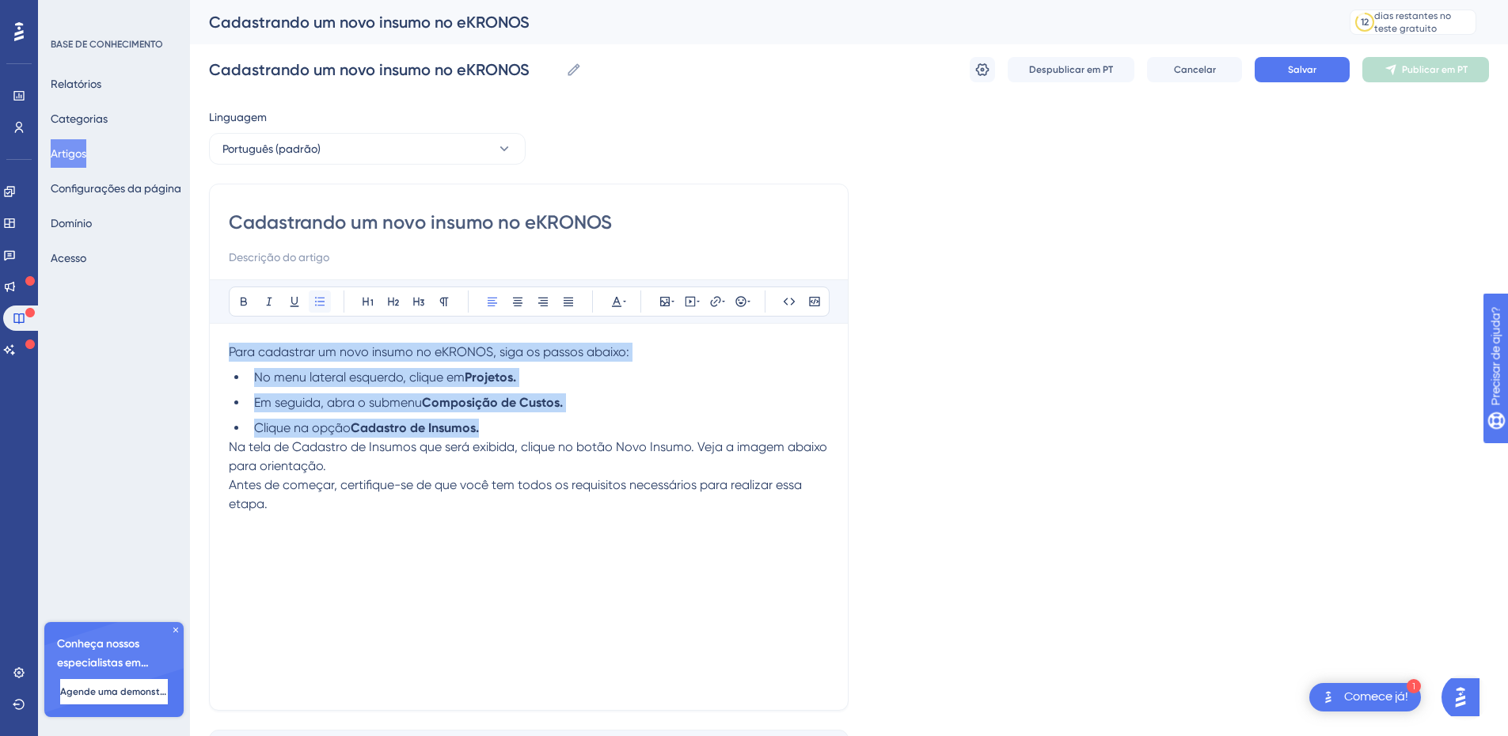
click at [321, 297] on icon at bounding box center [319, 301] width 13 height 13
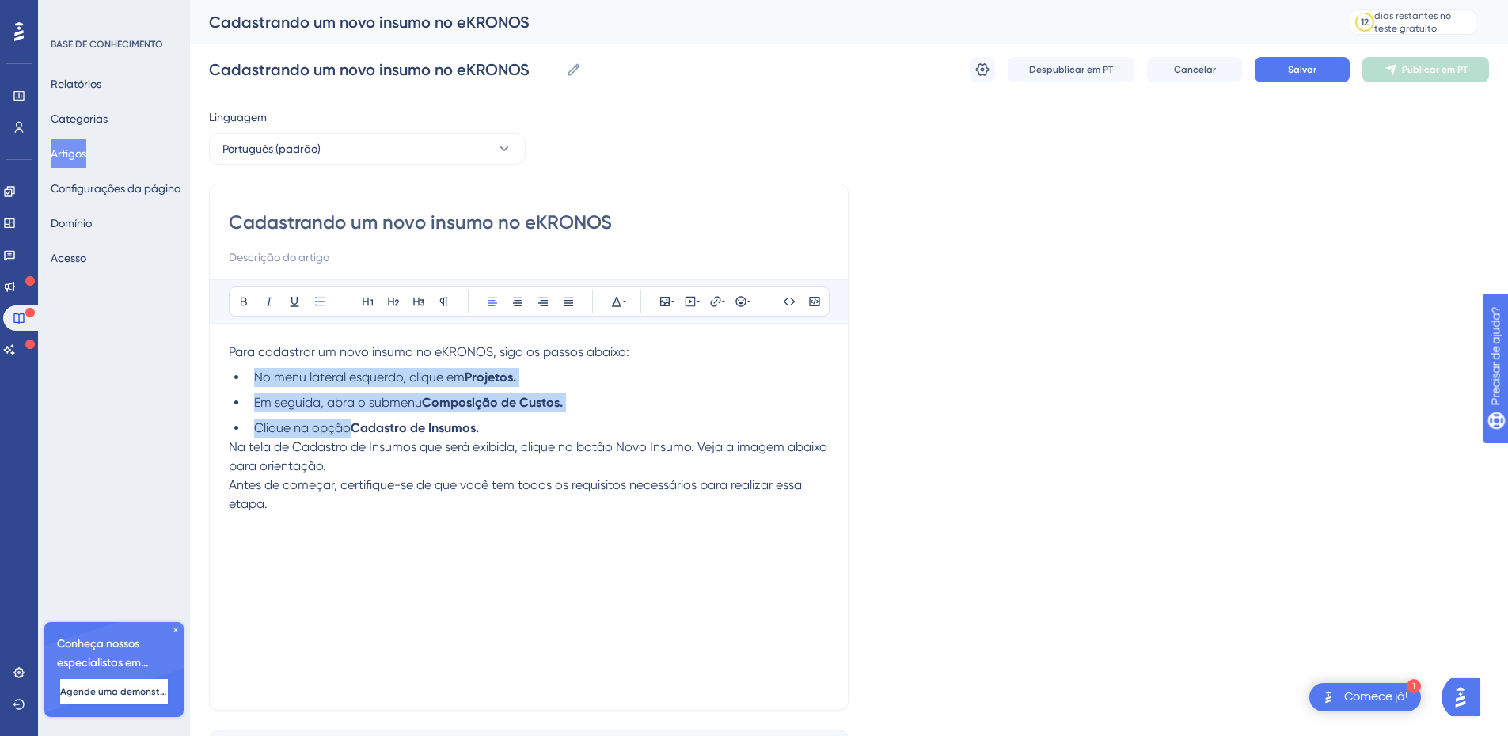
click at [462, 387] on ul "No menu lateral esquerdo, clique em Projetos. Em seguida, abra o submenu Compos…" at bounding box center [529, 403] width 600 height 70
click at [579, 380] on li "No menu lateral esquerdo, clique em Projetos." at bounding box center [538, 377] width 581 height 19
click at [480, 384] on strong "Projetos." at bounding box center [490, 377] width 51 height 15
click at [410, 371] on span "No menu lateral esquerdo, clique em" at bounding box center [359, 377] width 211 height 15
click at [515, 428] on li "Clique na opção Cadastro de Insumos." at bounding box center [538, 428] width 581 height 19
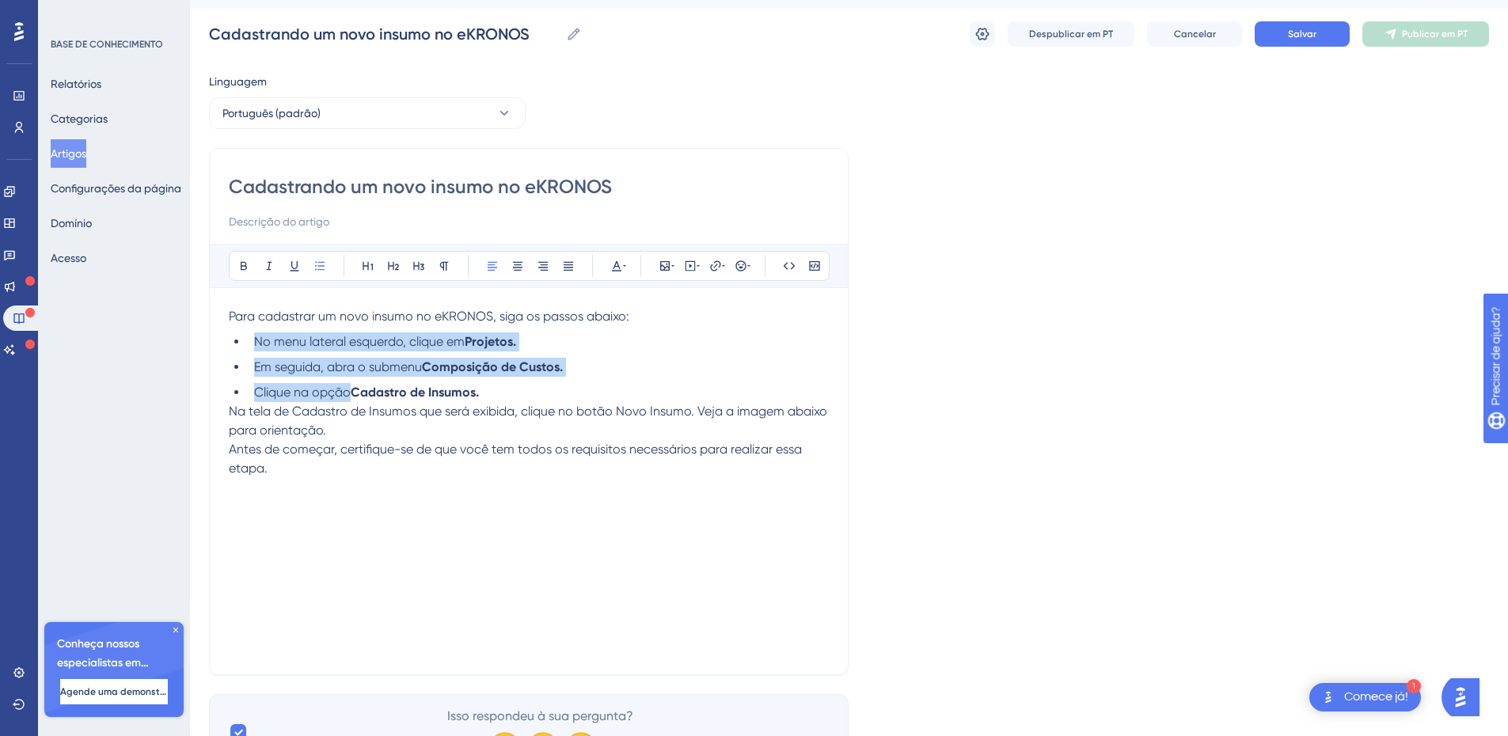
scroll to position [78, 0]
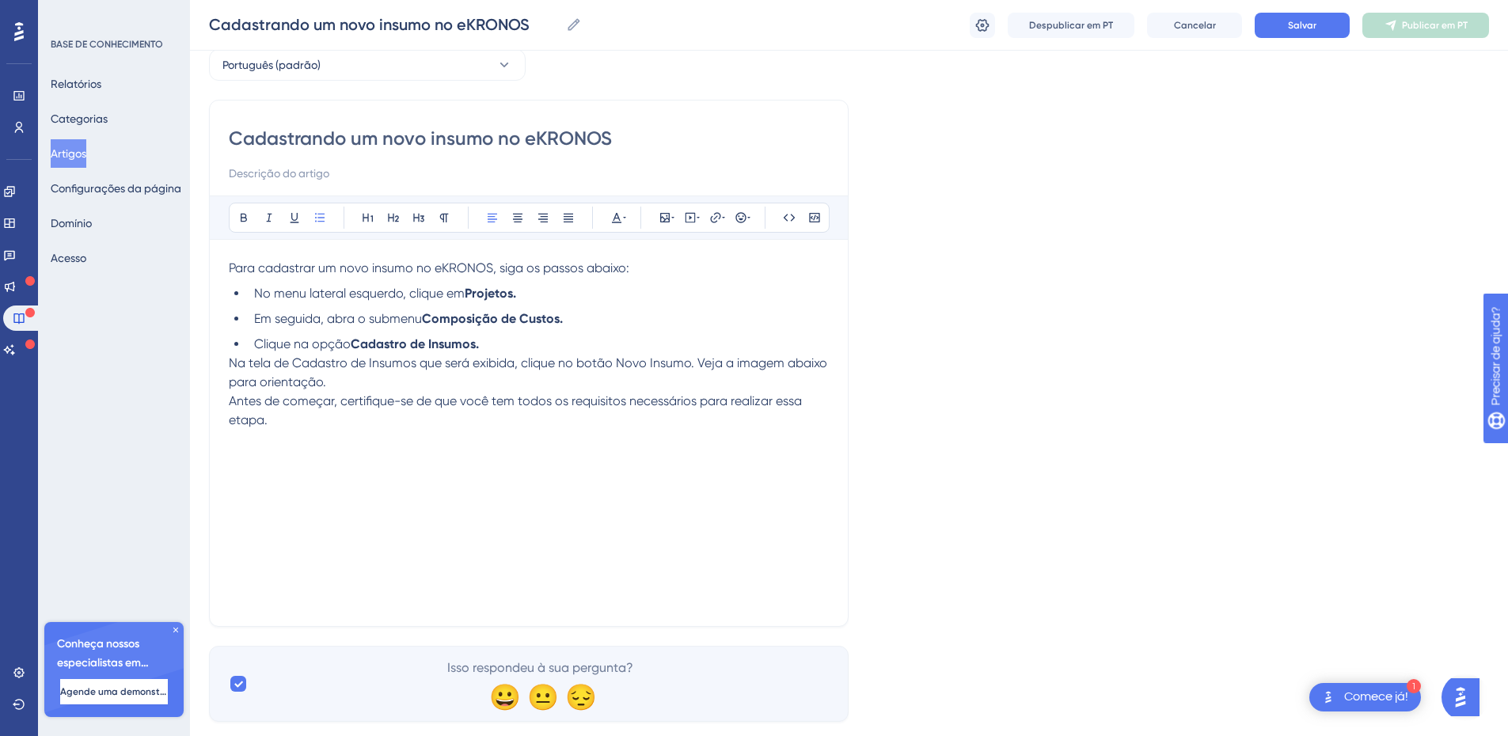
click at [313, 425] on p "Antes de começar, certifique-se de que você tem todos os requisitos necessários…" at bounding box center [529, 411] width 600 height 38
click at [336, 386] on p "Na tela de Cadastro de Insumos que será exibida, clique no botão Novo Insumo. V…" at bounding box center [529, 373] width 600 height 38
click at [659, 268] on p "Para cadastrar um novo insumo no eKRONOS, siga os passos abaixo:" at bounding box center [529, 268] width 600 height 19
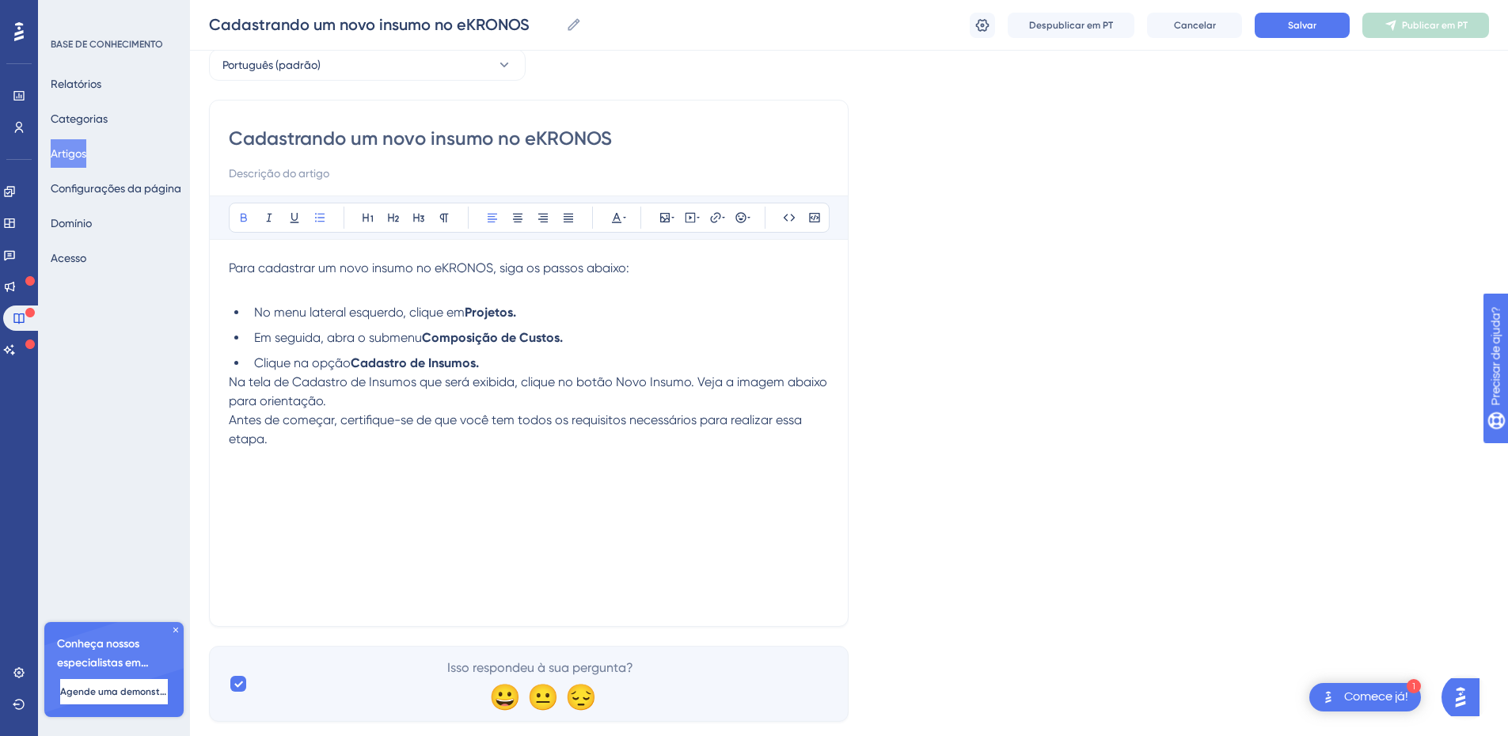
click at [506, 369] on li "Clique na opção Cadastro de Insumos." at bounding box center [538, 363] width 581 height 19
click at [231, 384] on span "Na tela de Cadastro de Insumos que será exibida, clique no botão Novo Insumo. V…" at bounding box center [529, 391] width 601 height 34
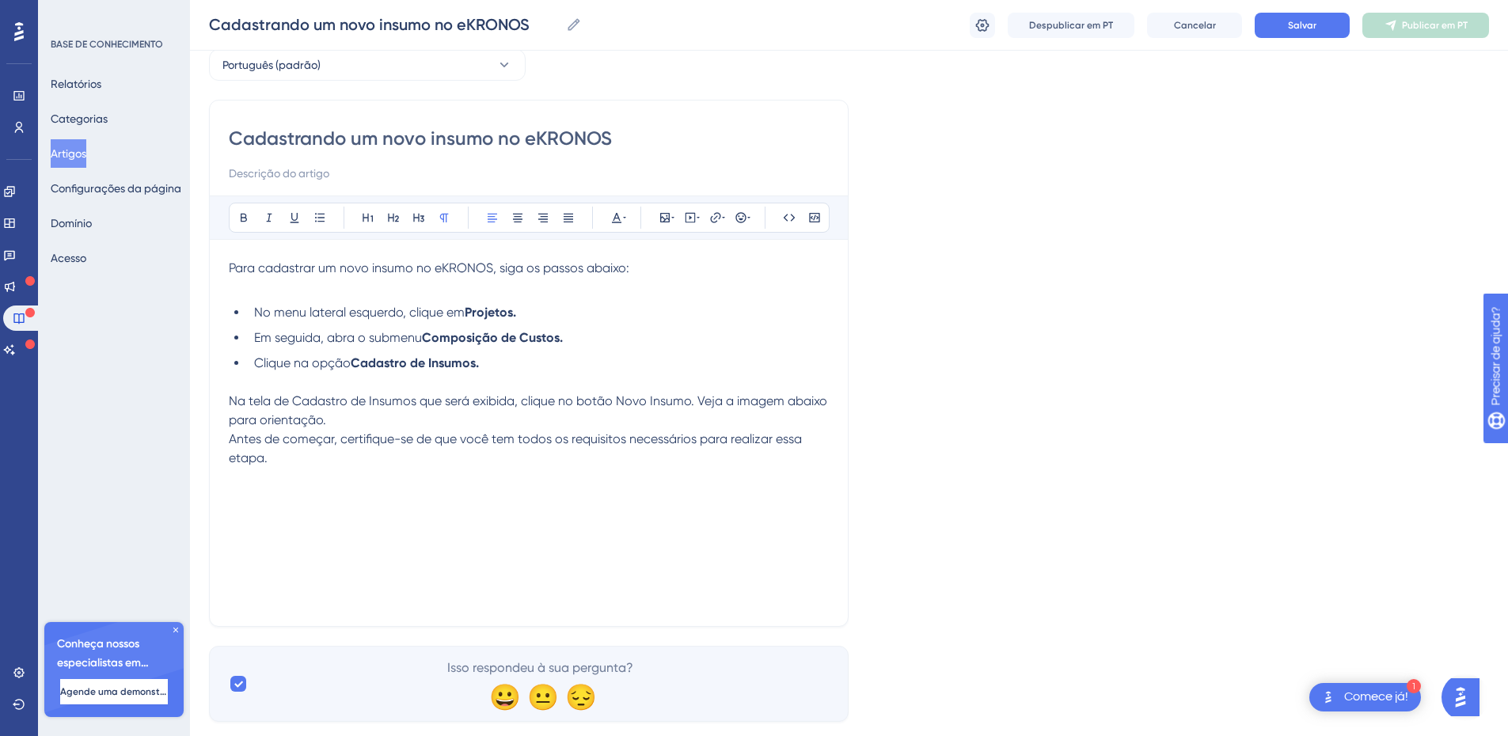
click at [335, 422] on p "Na tela de Cadastro de Insumos que será exibida, clique no botão Novo Insumo. V…" at bounding box center [529, 411] width 600 height 38
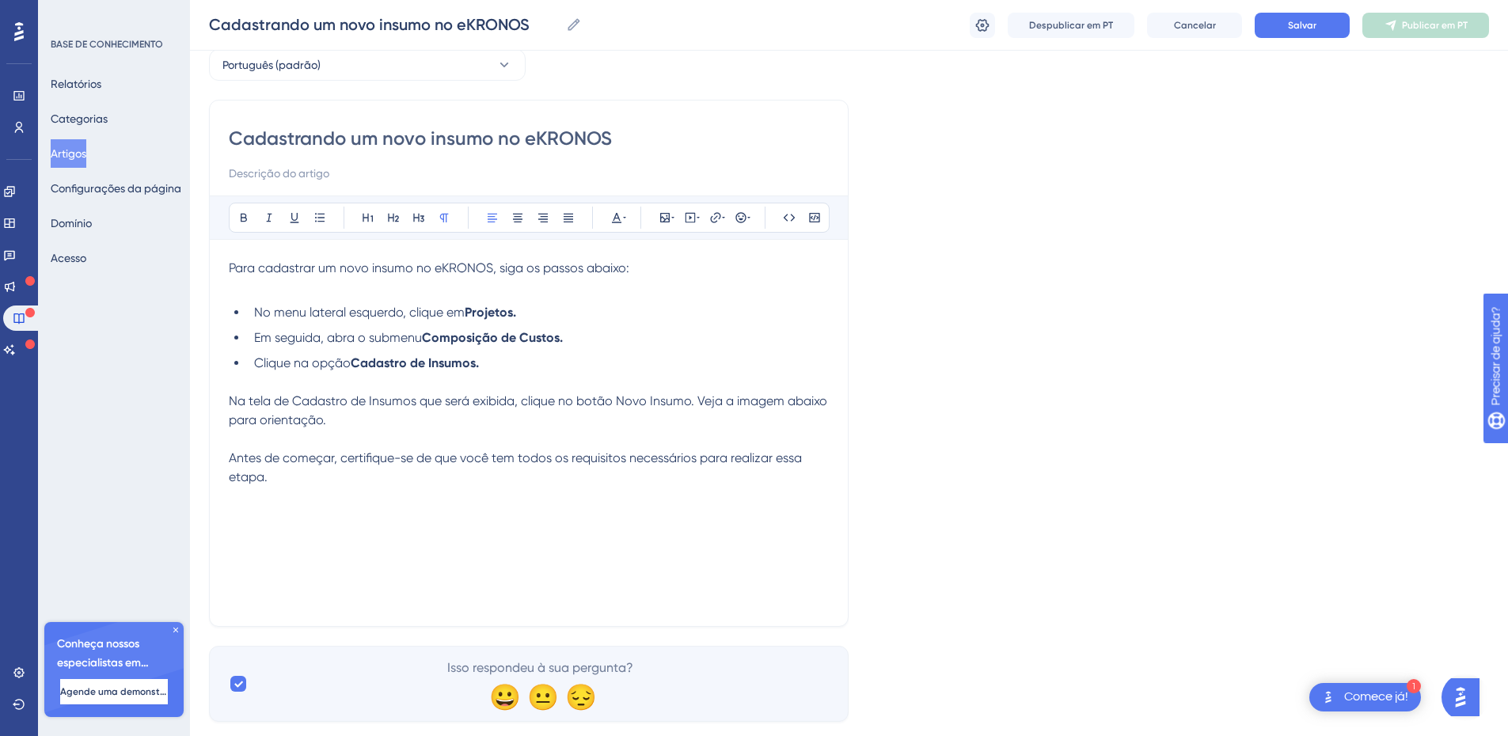
click at [332, 477] on p "Antes de começar, certifique-se de que você tem todos os requisitos necessários…" at bounding box center [529, 468] width 600 height 38
click at [19, 670] on icon at bounding box center [19, 672] width 13 height 13
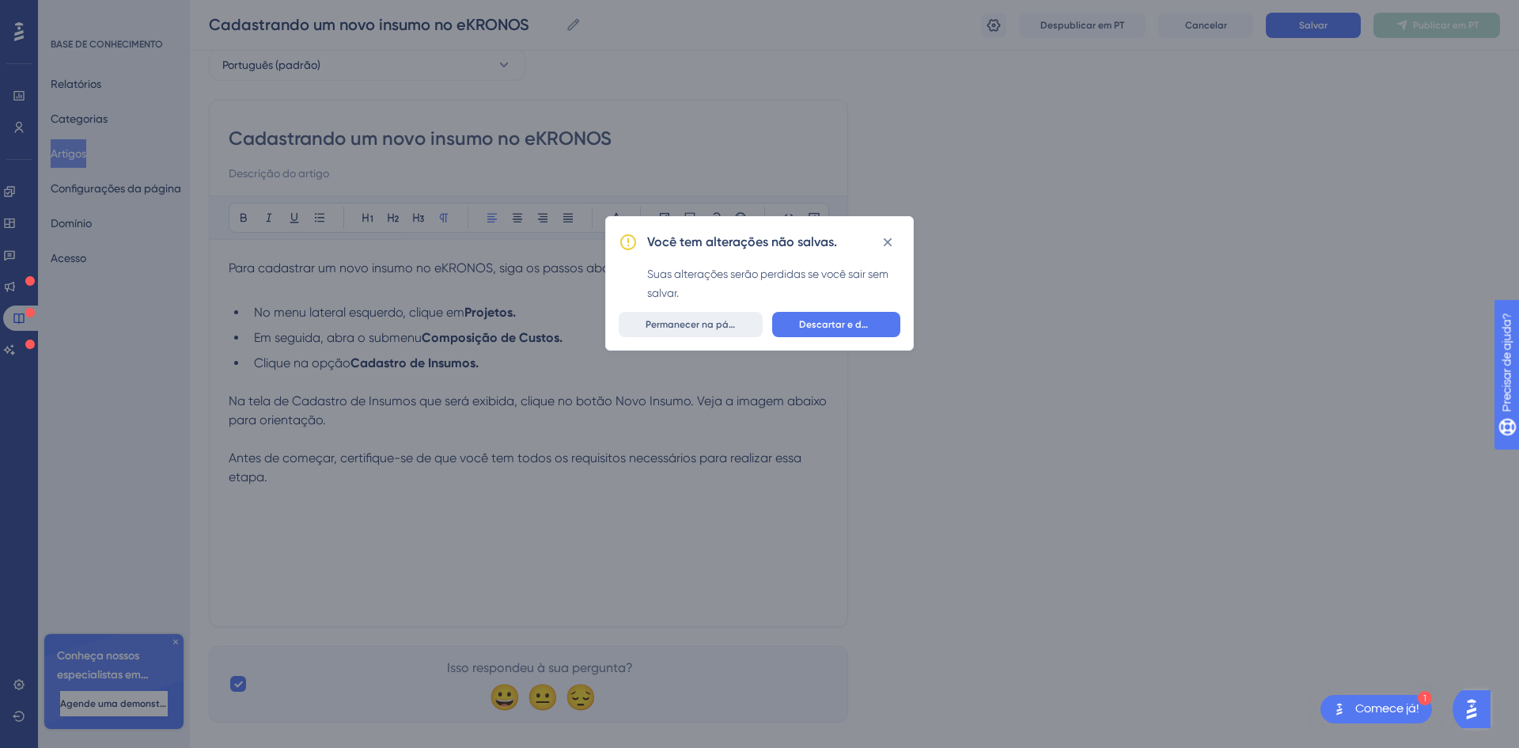
click at [726, 328] on font "Permanecer na página" at bounding box center [698, 324] width 104 height 11
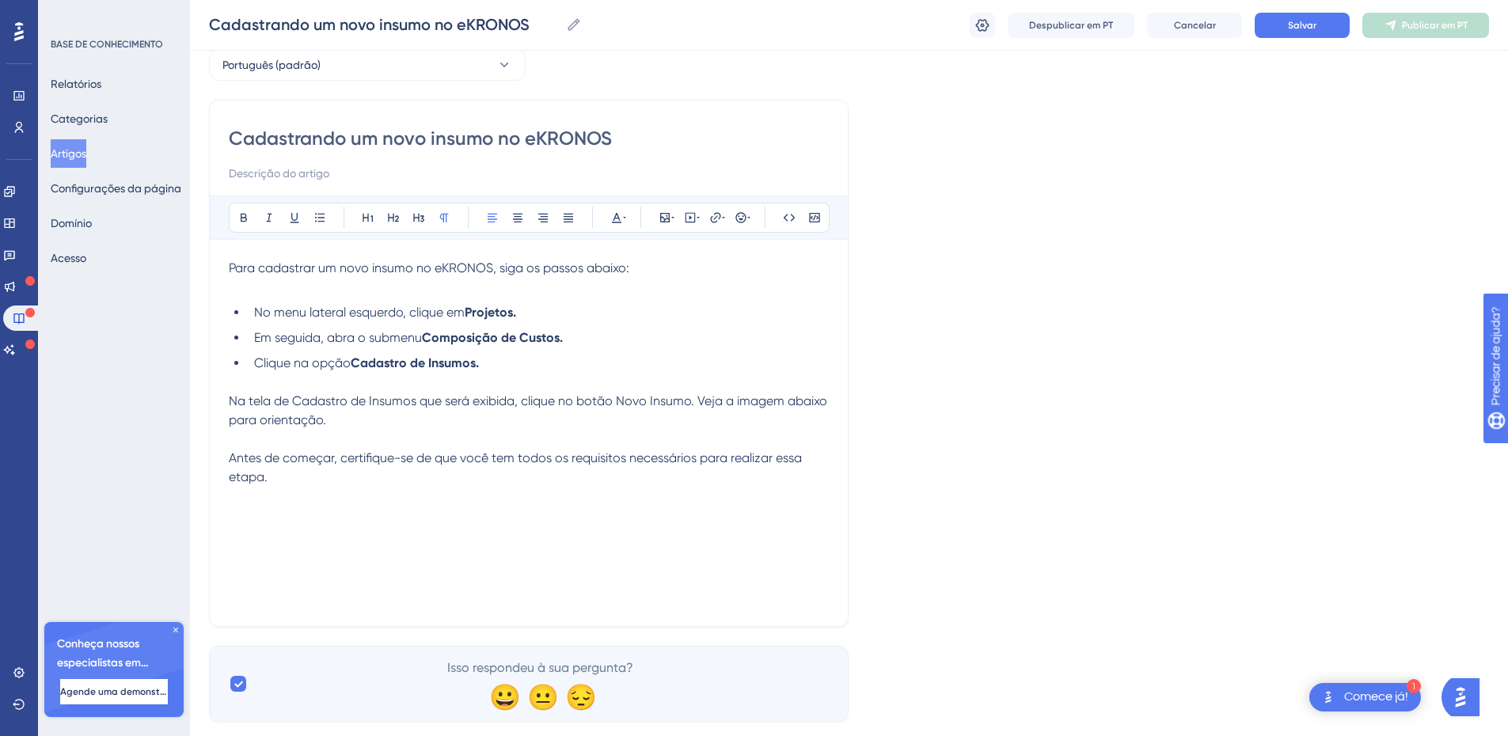
click at [349, 481] on p "Antes de começar, certifique-se de que você tem todos os requisitos necessários…" at bounding box center [529, 468] width 600 height 38
click at [1314, 23] on font "Salvar" at bounding box center [1302, 25] width 28 height 11
click at [25, 672] on icon at bounding box center [19, 672] width 13 height 13
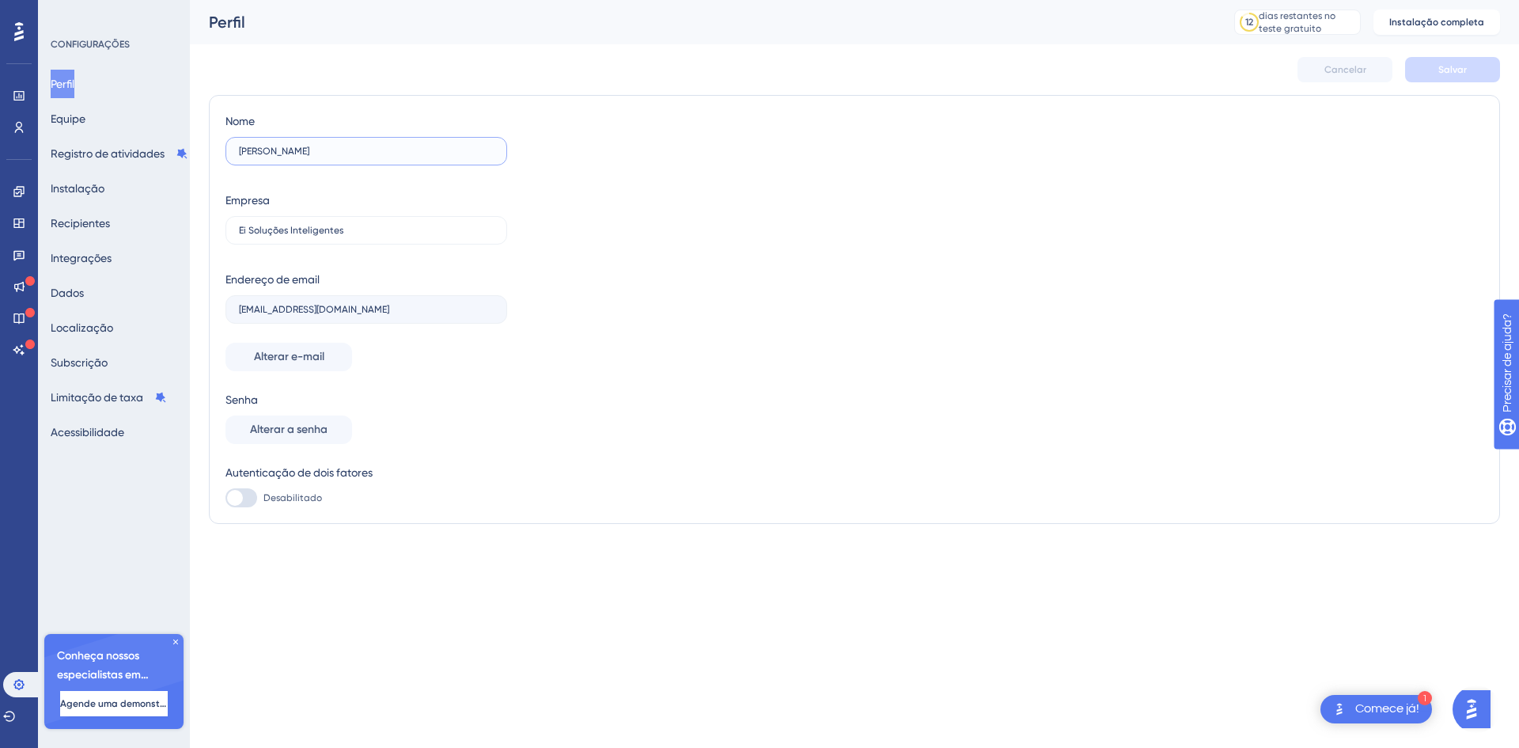
click at [283, 152] on input "[PERSON_NAME]" at bounding box center [366, 151] width 255 height 11
click at [100, 161] on font "Registro de atividades" at bounding box center [108, 153] width 114 height 19
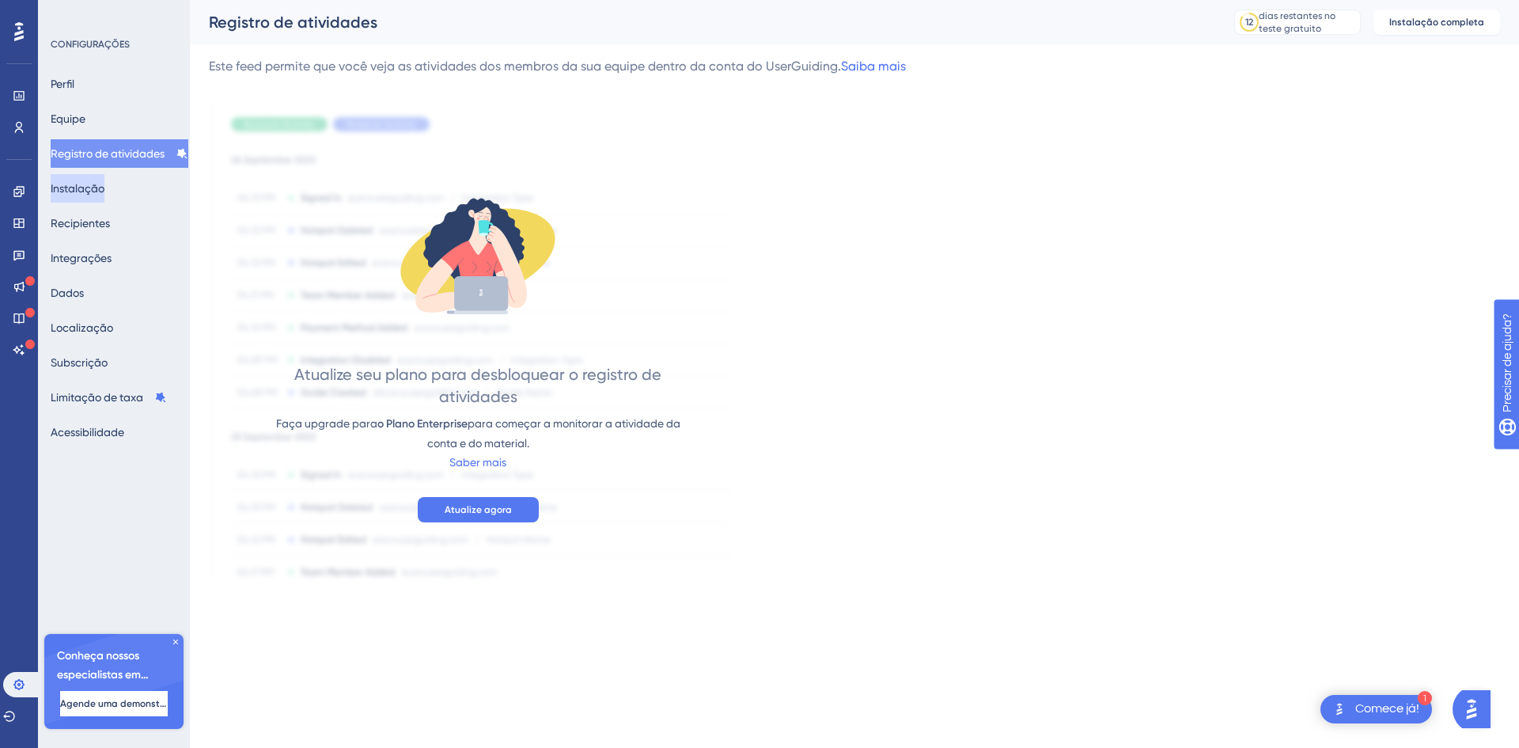
click at [91, 184] on font "Instalação" at bounding box center [78, 188] width 54 height 13
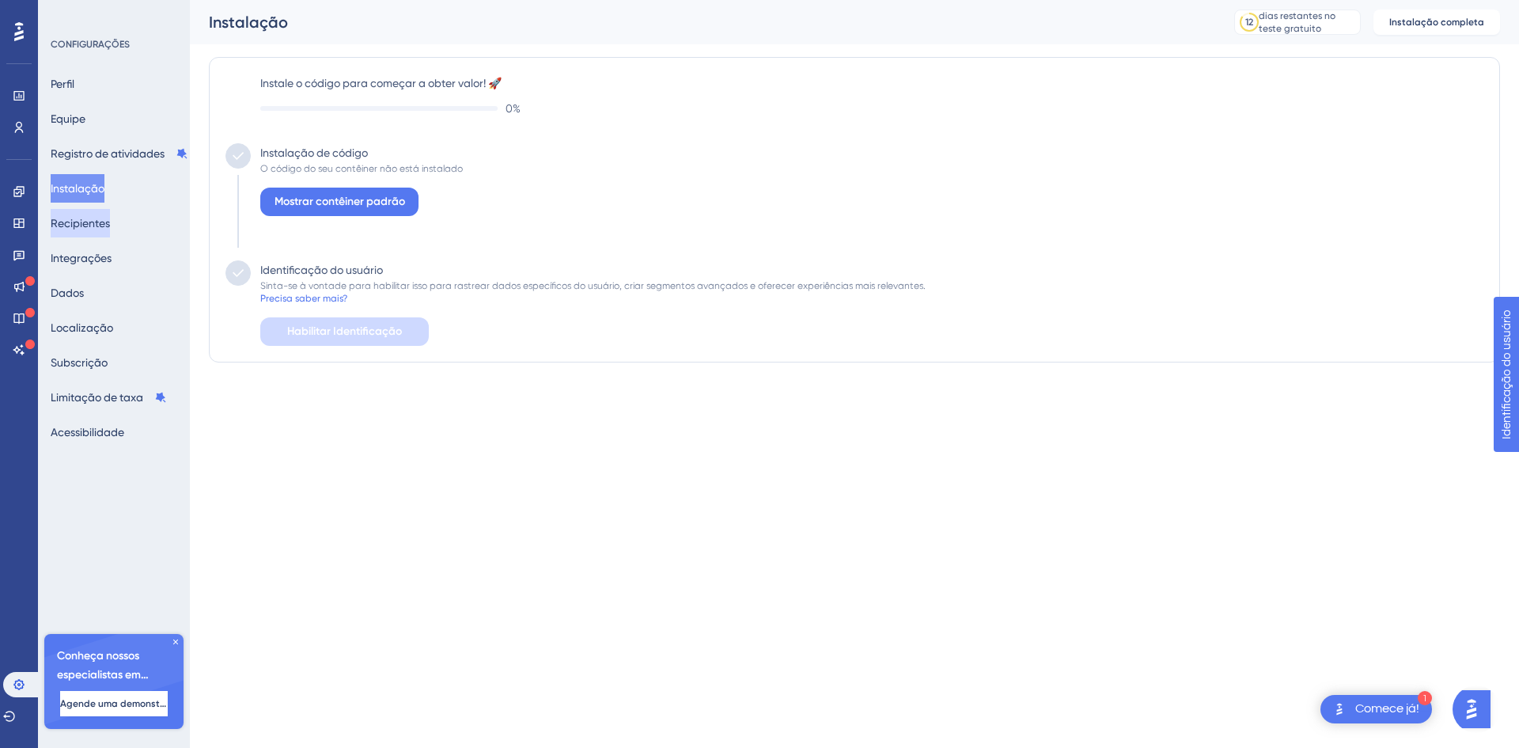
click at [88, 221] on font "Recipientes" at bounding box center [80, 223] width 59 height 13
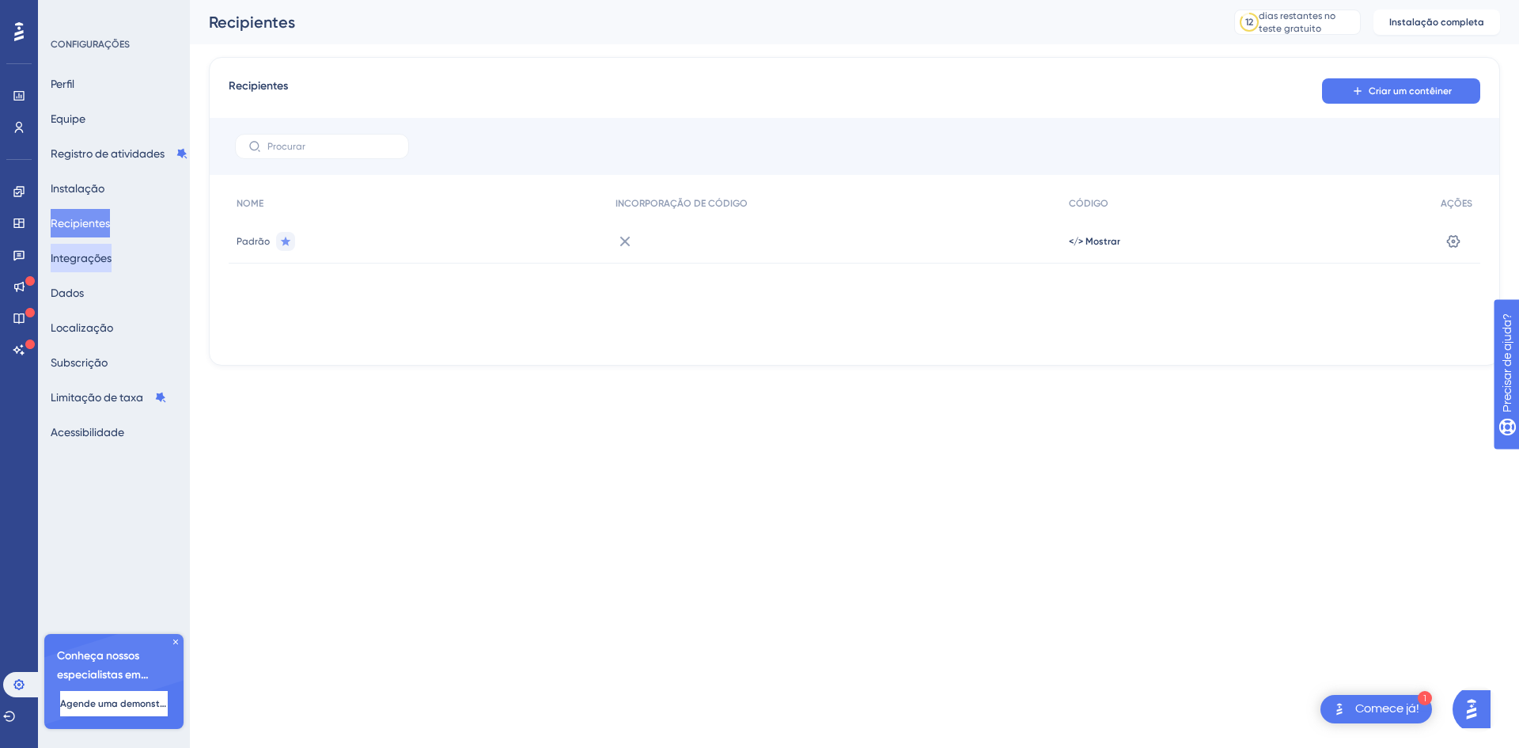
click at [89, 257] on font "Integrações" at bounding box center [81, 258] width 61 height 13
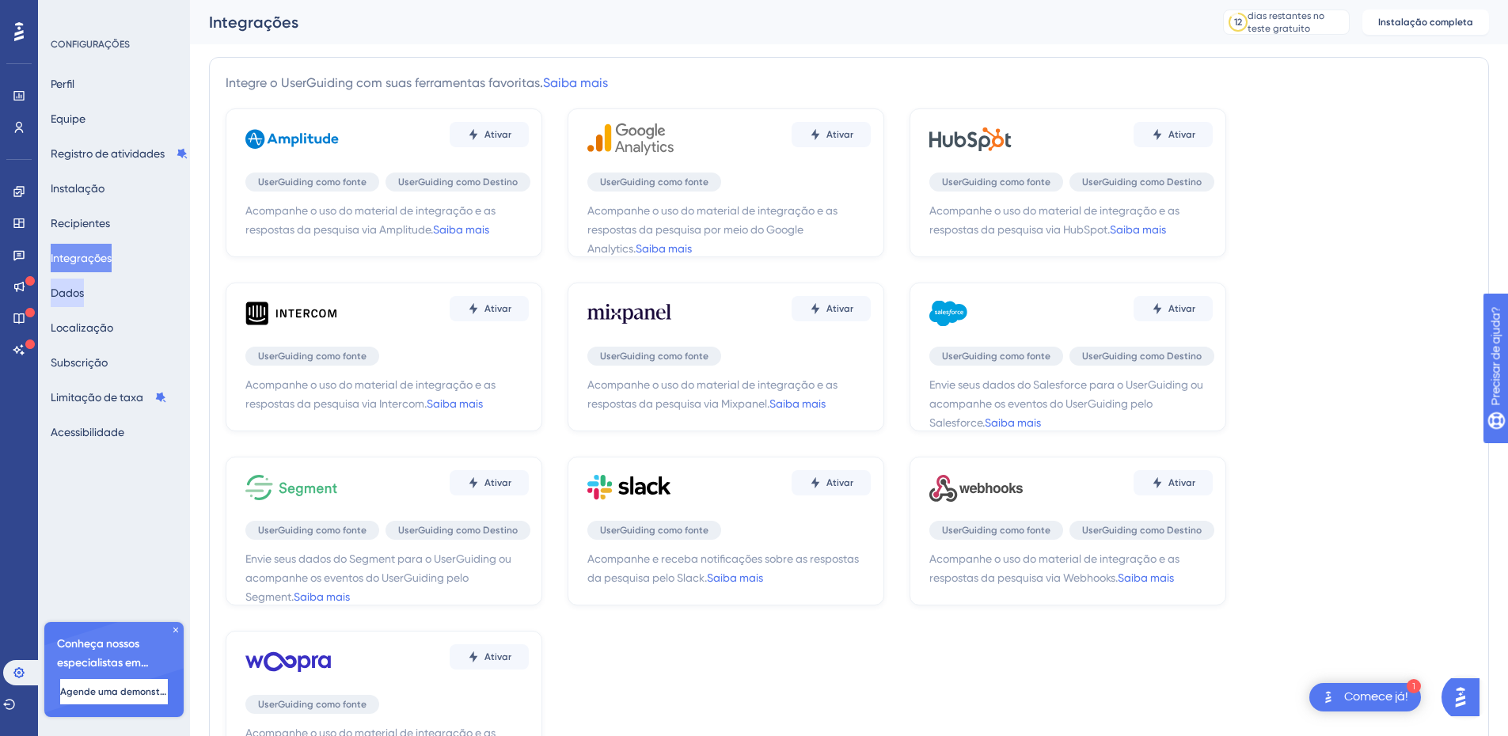
click at [84, 294] on font "Dados" at bounding box center [67, 292] width 33 height 13
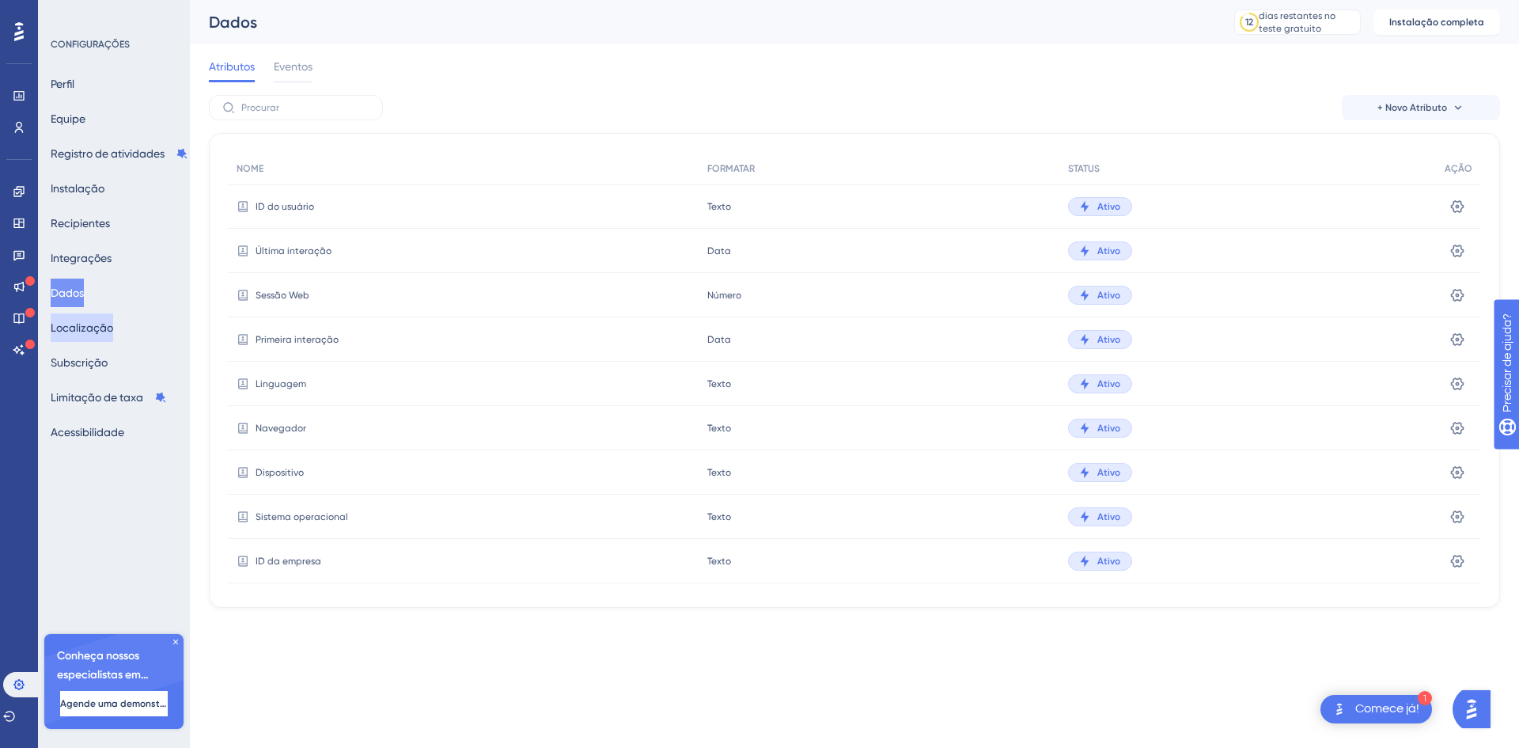
click at [95, 324] on font "Localização" at bounding box center [82, 327] width 63 height 13
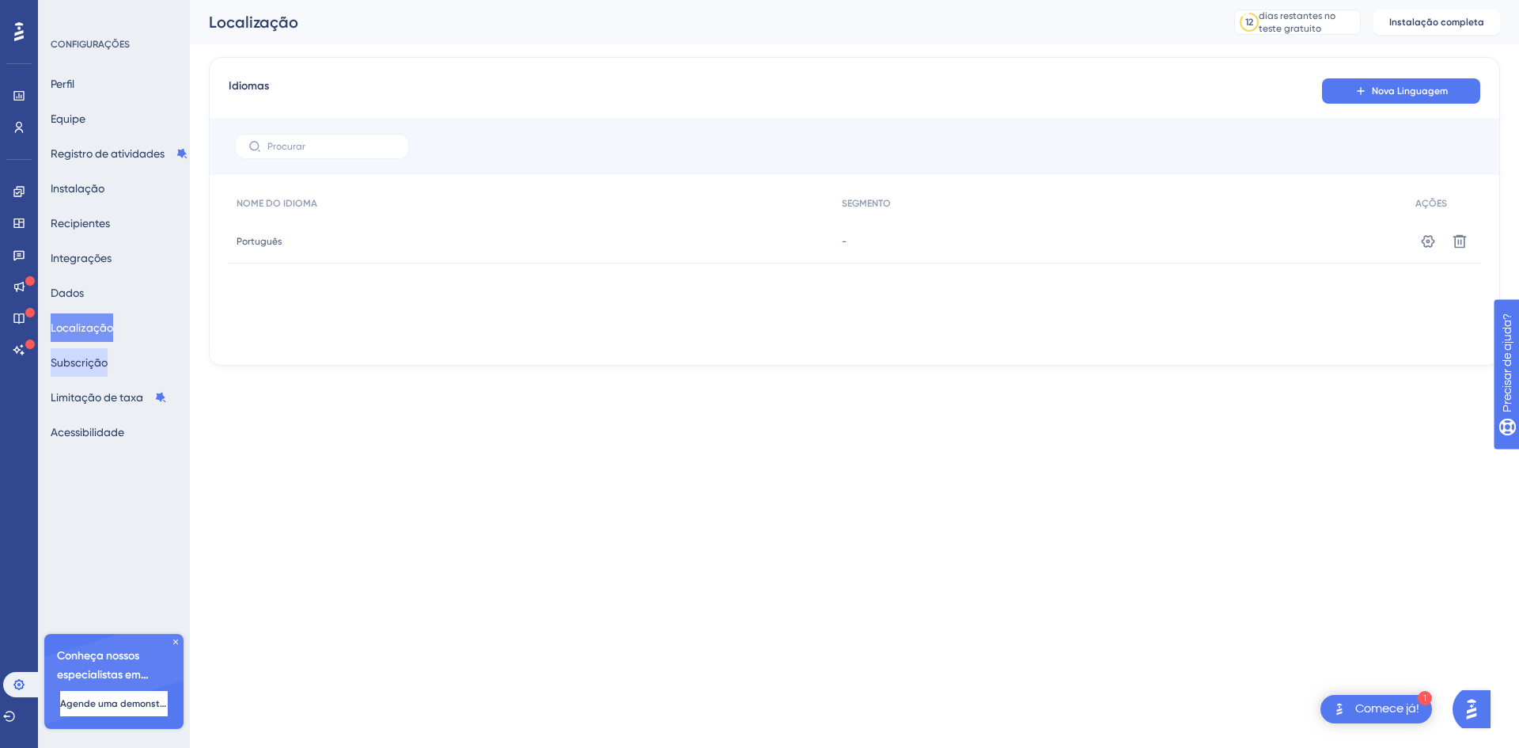
click at [95, 370] on font "Subscrição" at bounding box center [79, 362] width 57 height 19
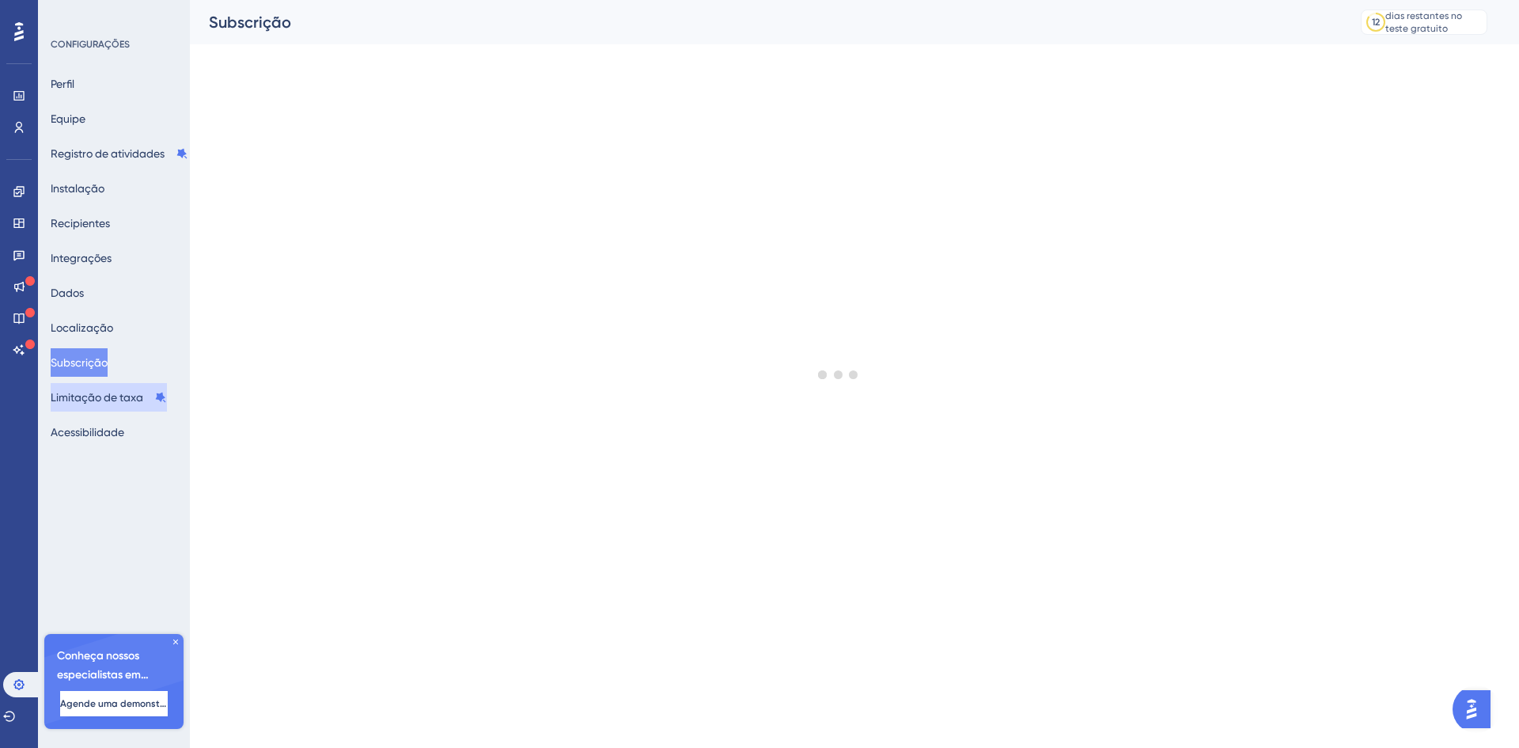
click at [101, 411] on div "Perfil Equipe Registro de atividades Instalação Recipientes Integrações Dados L…" at bounding box center [115, 258] width 128 height 377
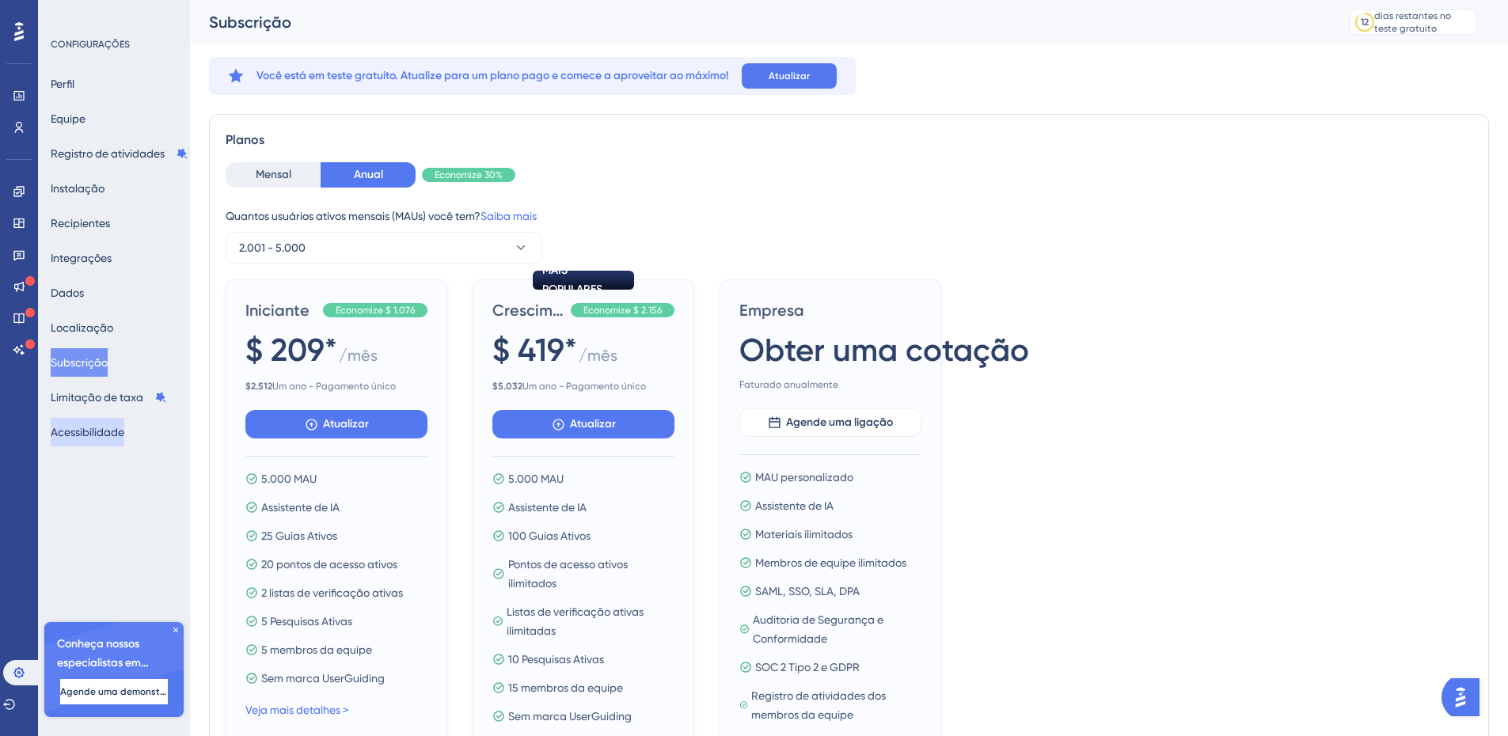
click at [95, 436] on font "Acessibilidade" at bounding box center [88, 432] width 74 height 13
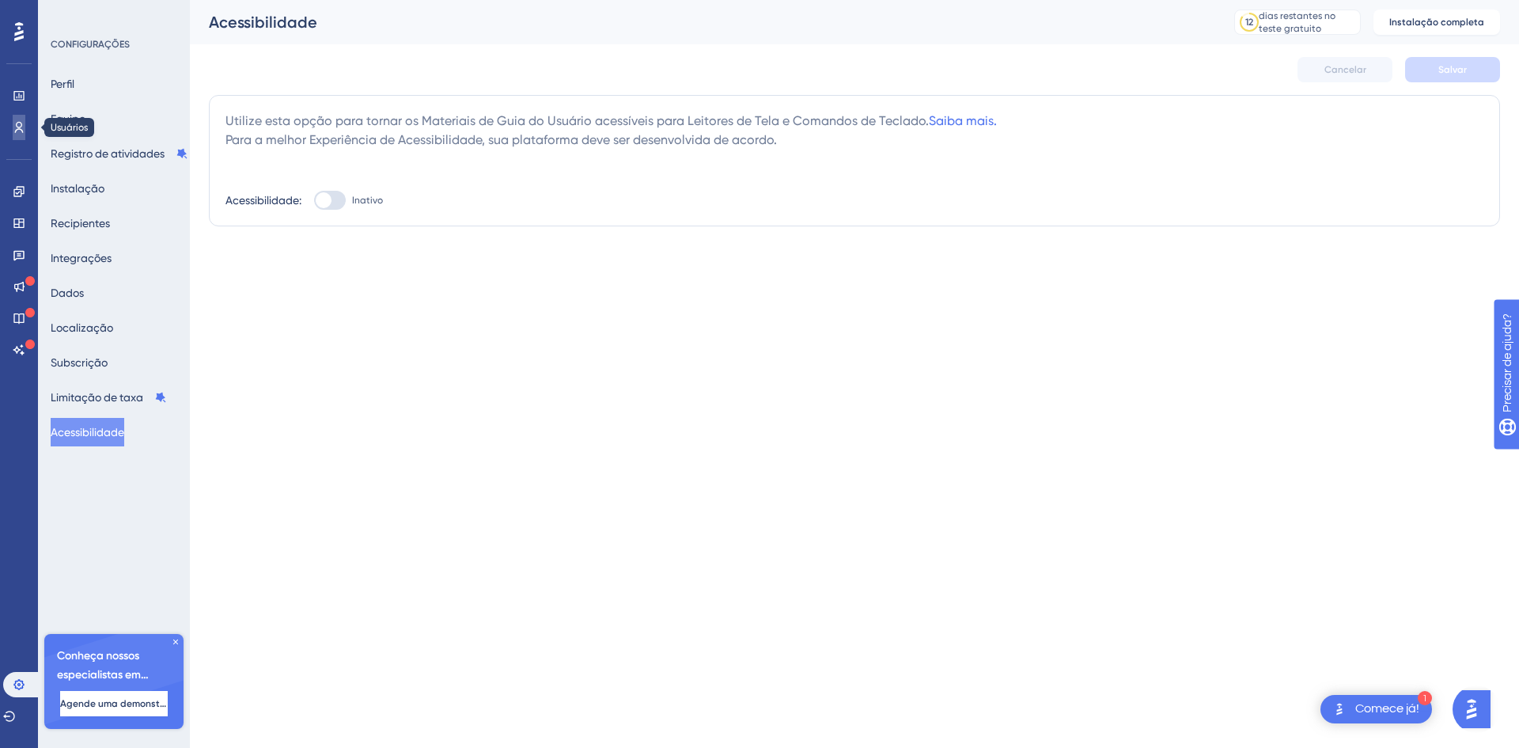
click at [15, 127] on icon at bounding box center [19, 127] width 13 height 13
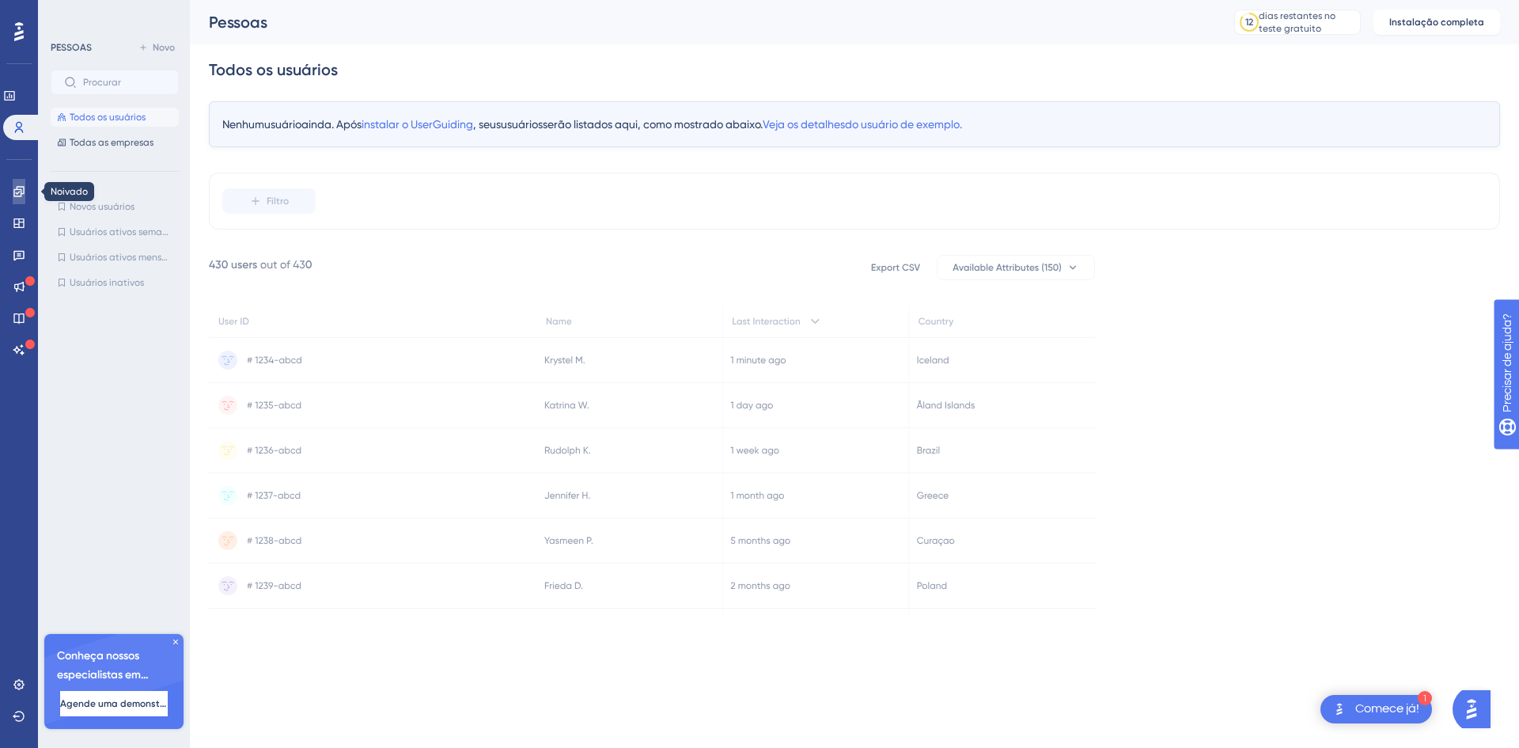
click at [24, 188] on icon at bounding box center [18, 191] width 10 height 10
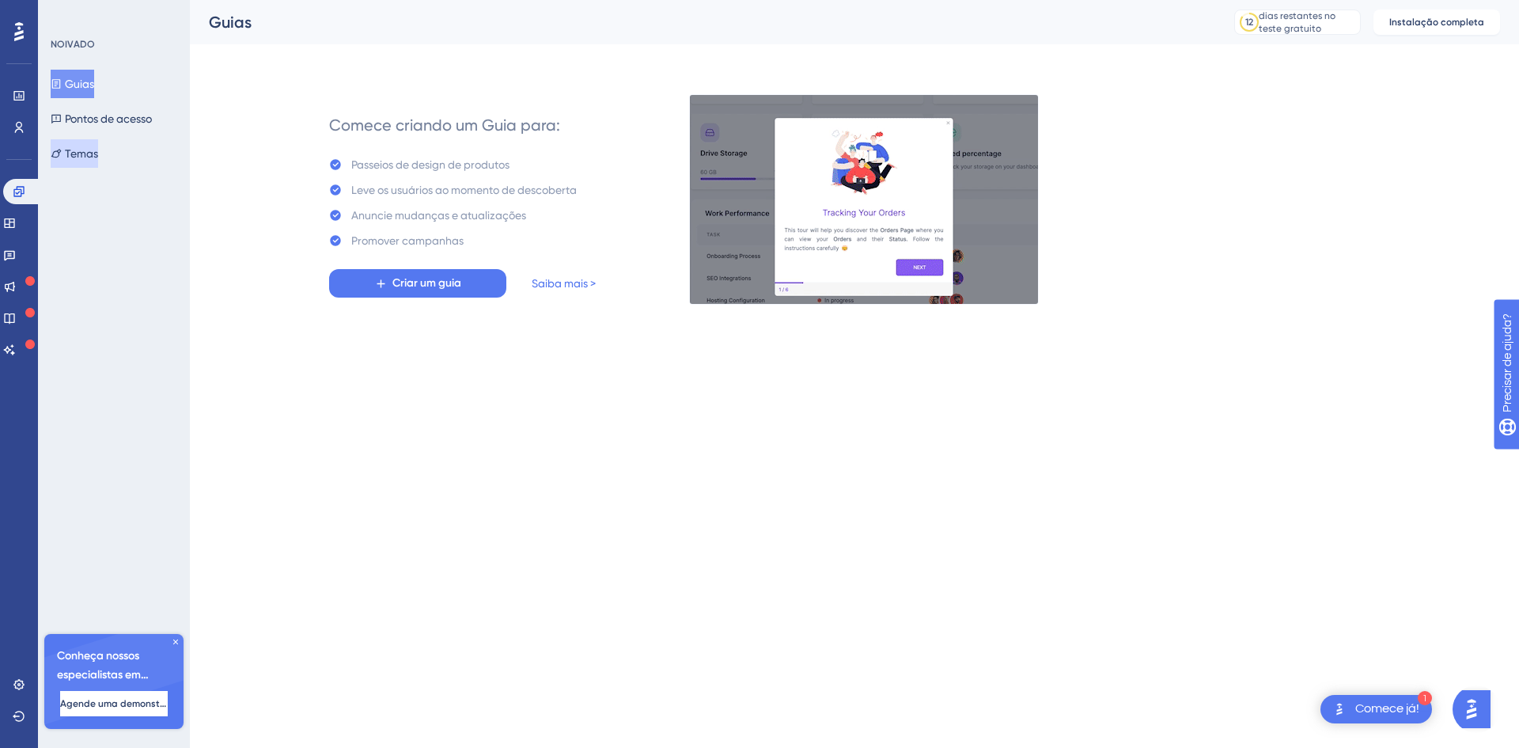
click at [98, 159] on font "Temas" at bounding box center [81, 153] width 33 height 13
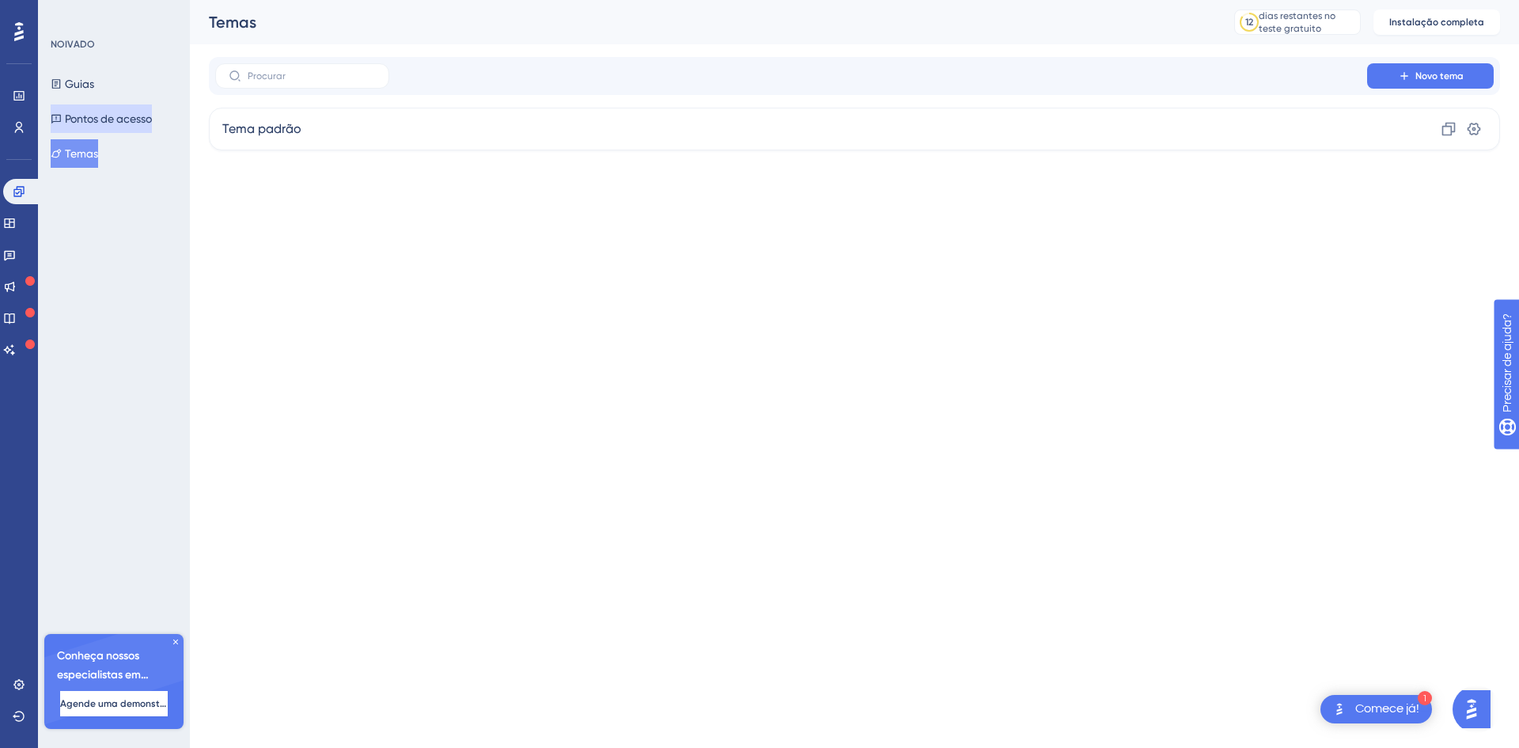
click at [105, 117] on font "Pontos de acesso" at bounding box center [108, 118] width 87 height 13
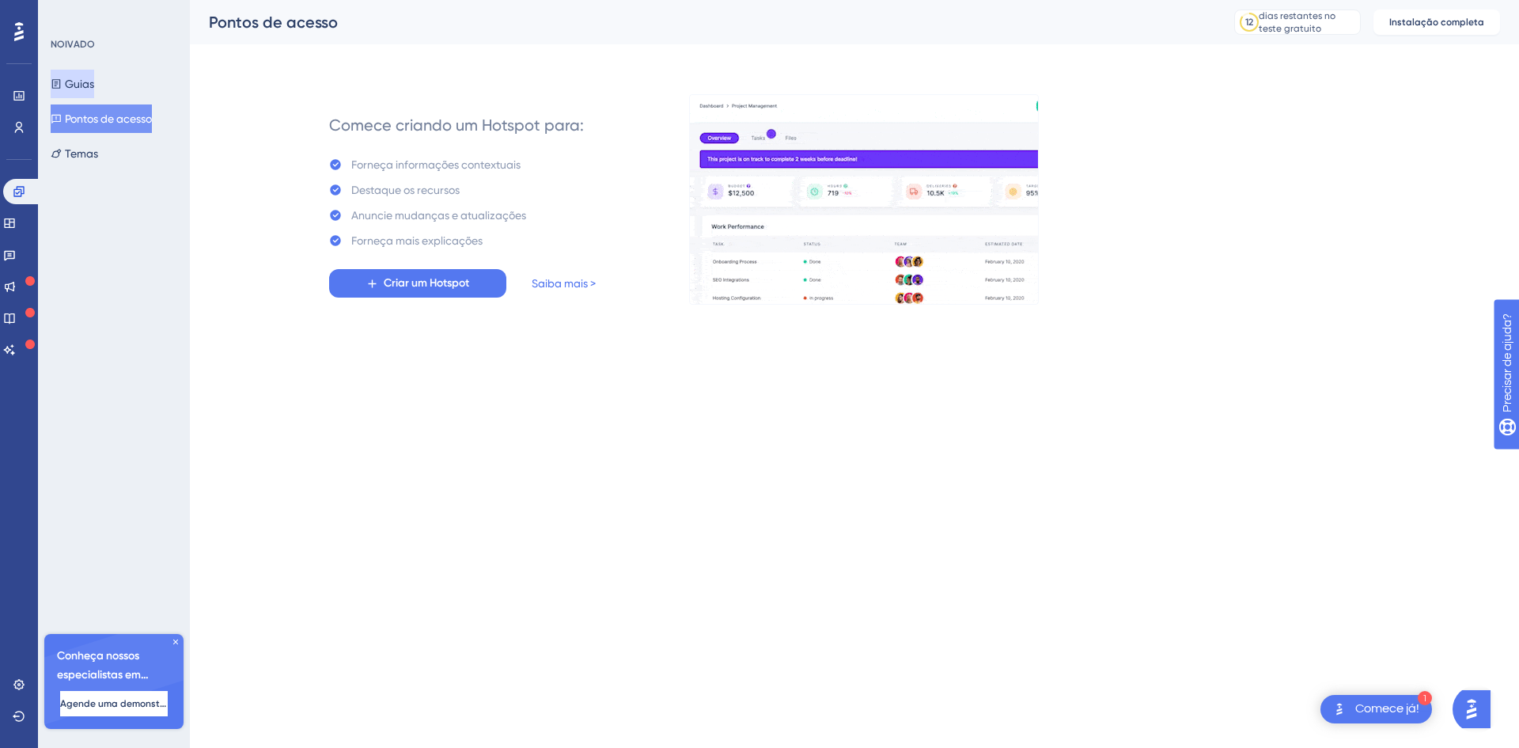
click at [94, 85] on font "Guias" at bounding box center [79, 84] width 29 height 13
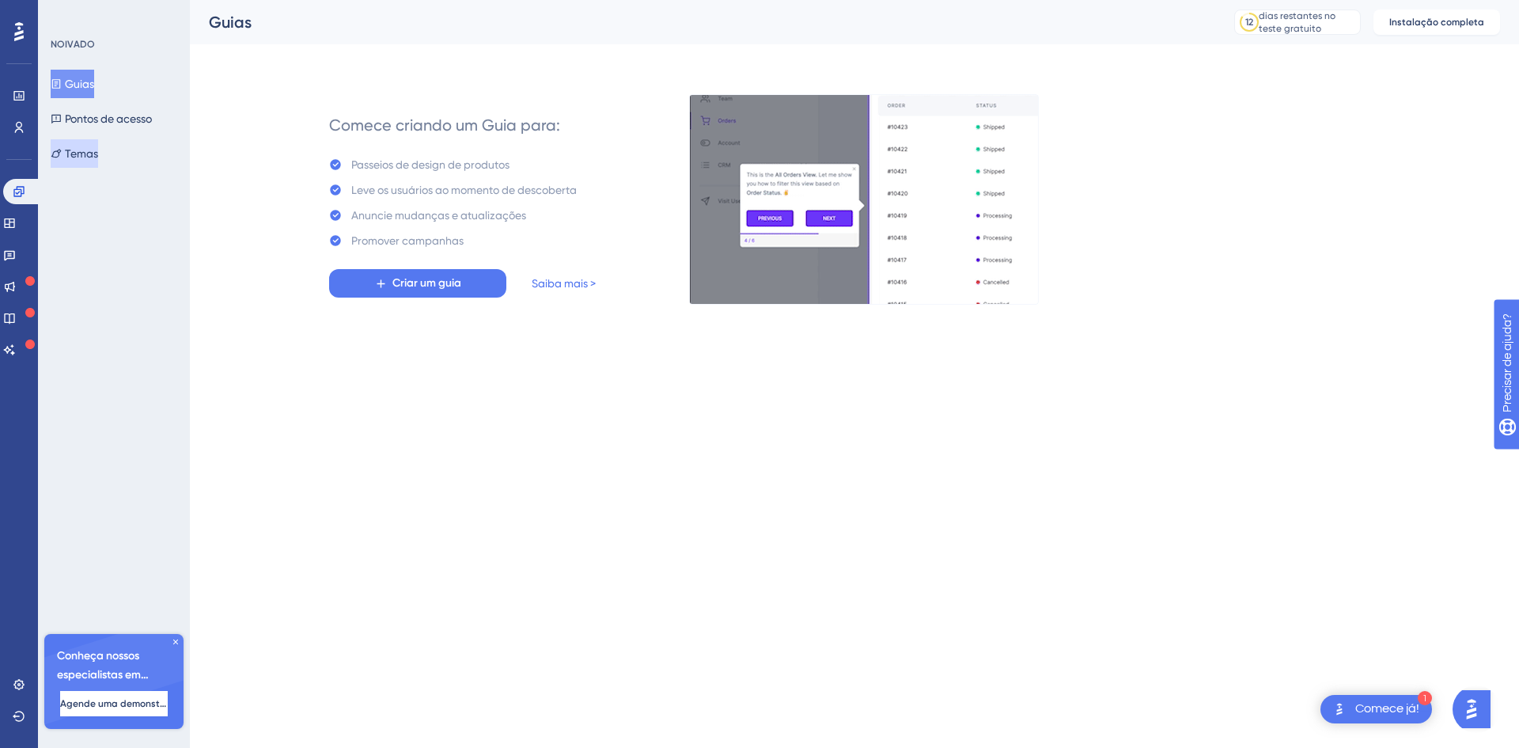
click at [81, 149] on font "Temas" at bounding box center [81, 153] width 33 height 13
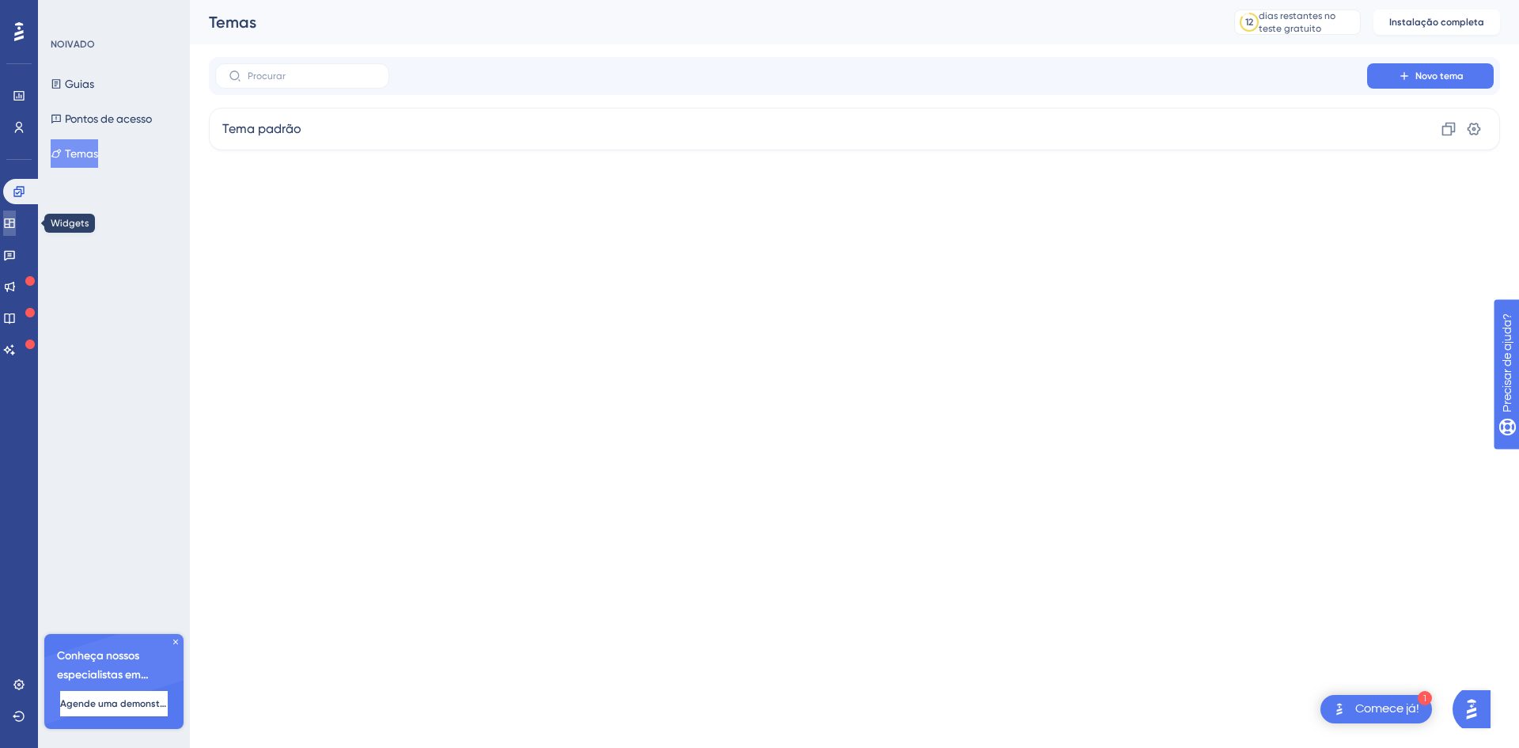
click at [16, 220] on icon at bounding box center [9, 223] width 13 height 13
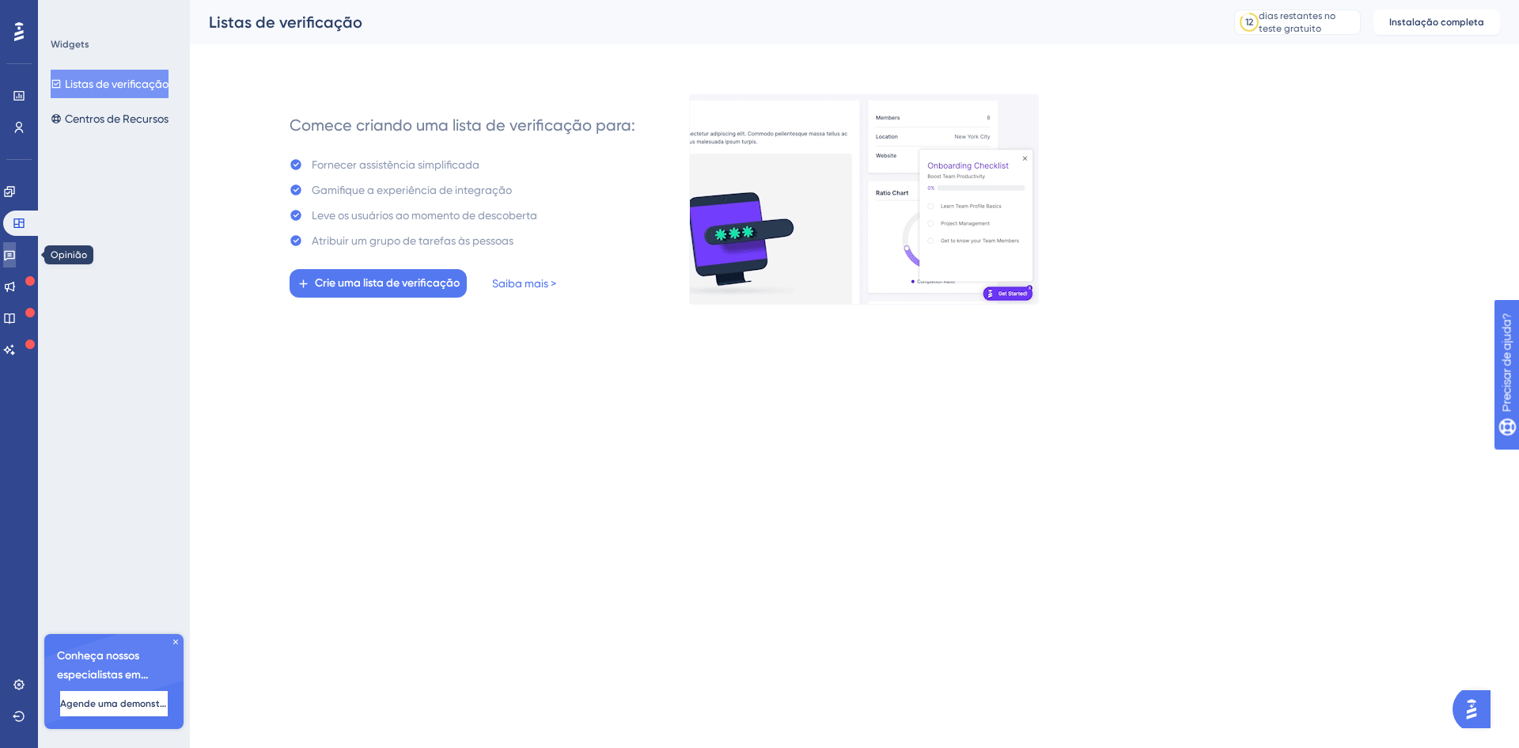
click at [9, 250] on link at bounding box center [9, 254] width 13 height 25
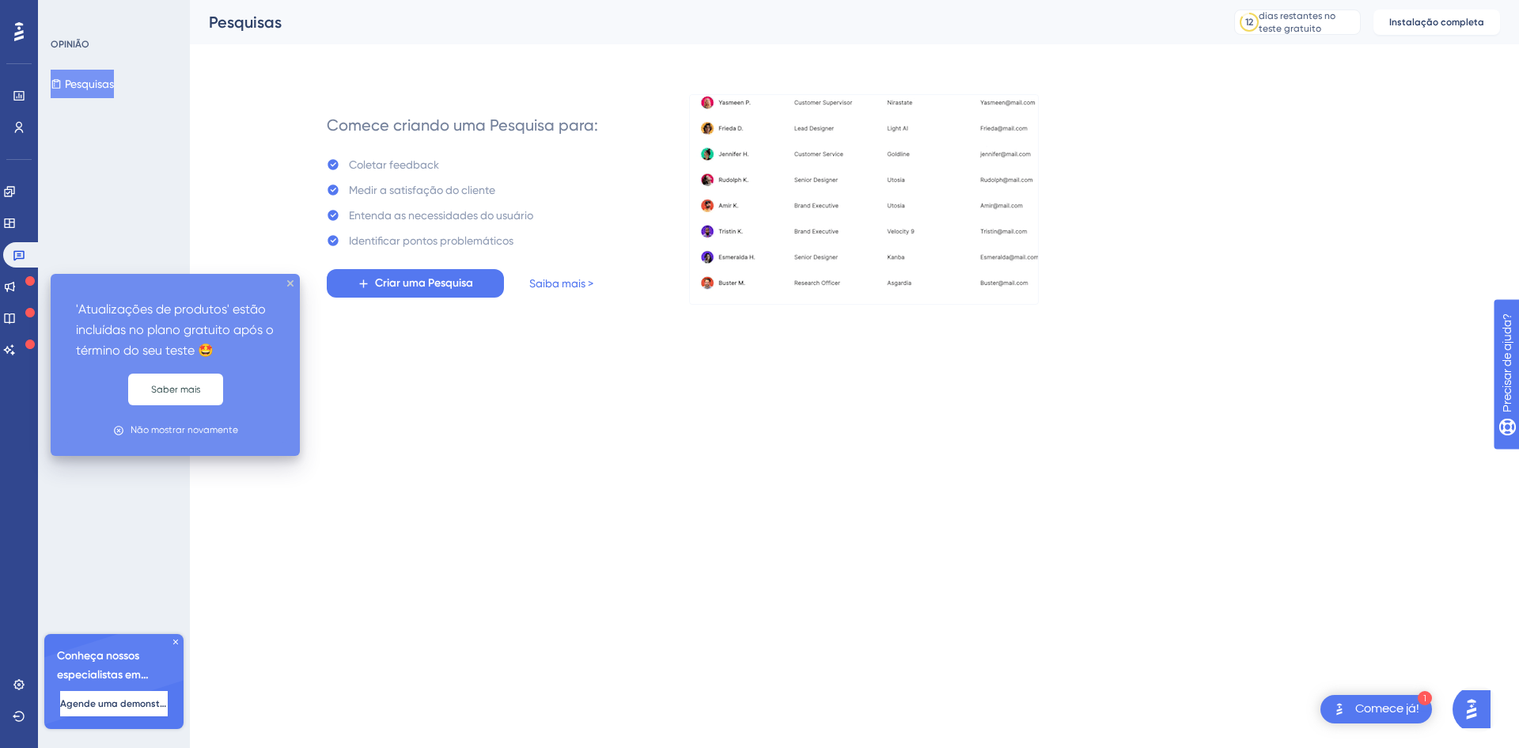
click at [25, 283] on icon at bounding box center [29, 280] width 9 height 9
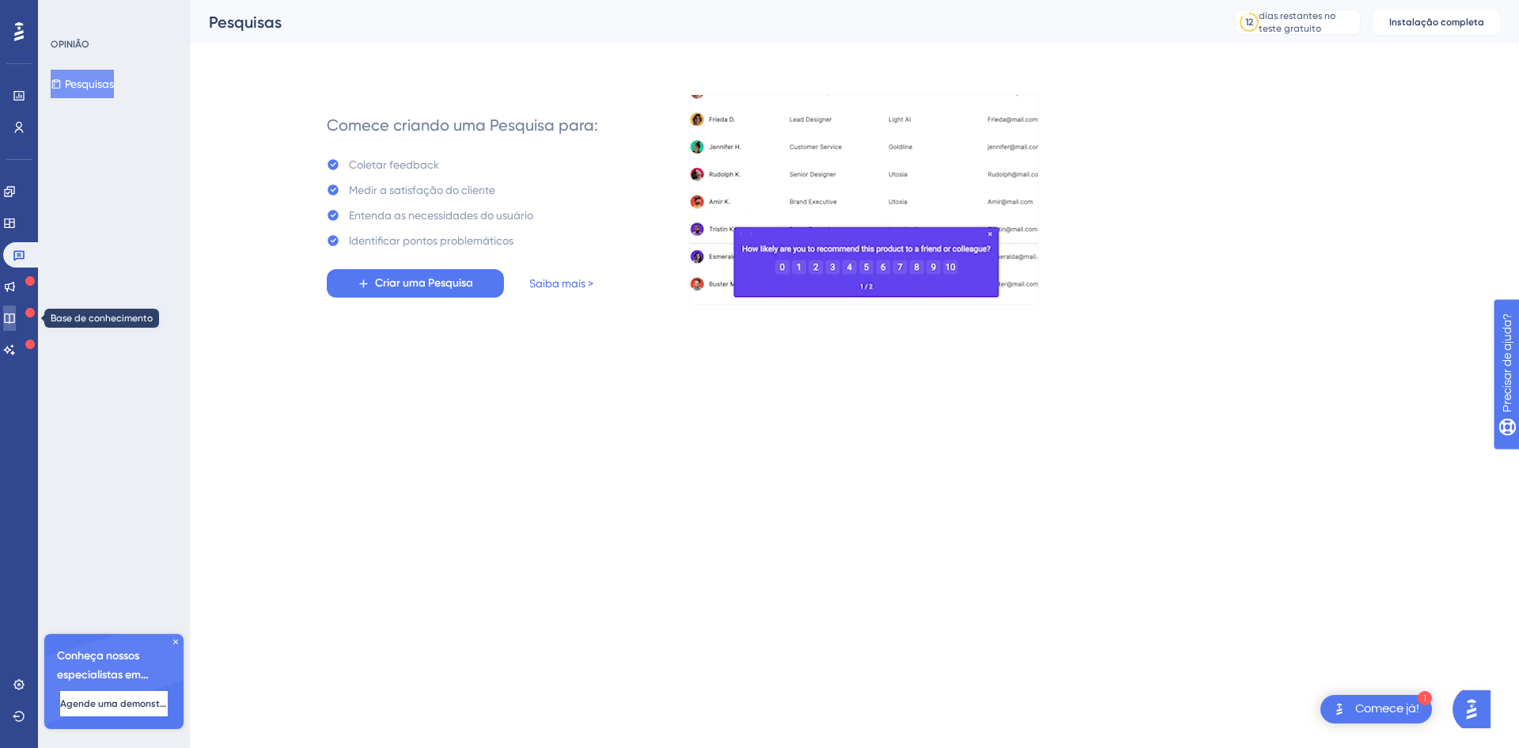
click at [14, 316] on icon at bounding box center [9, 318] width 10 height 10
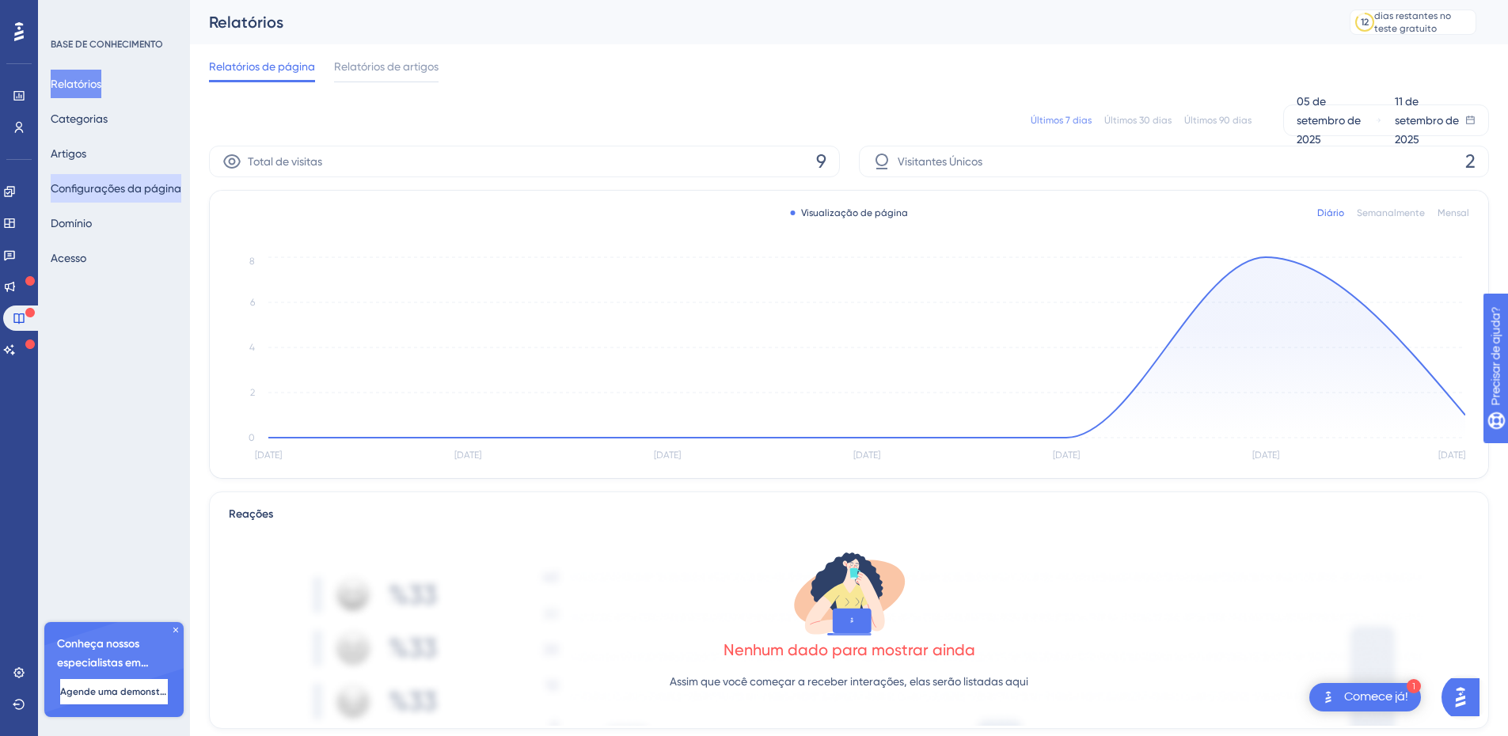
click at [110, 190] on font "Configurações da página" at bounding box center [116, 188] width 131 height 13
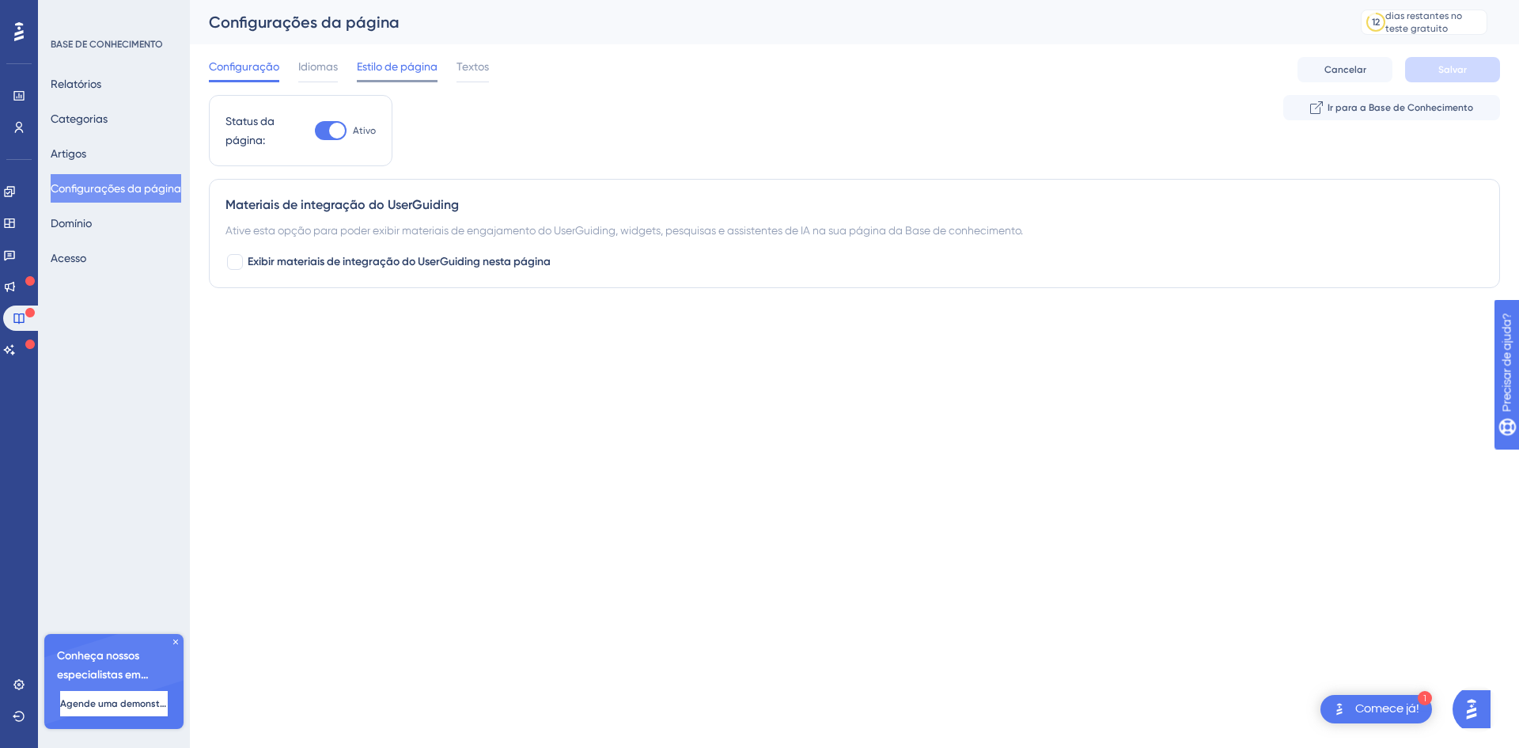
click at [391, 68] on font "Estilo de página" at bounding box center [397, 66] width 81 height 13
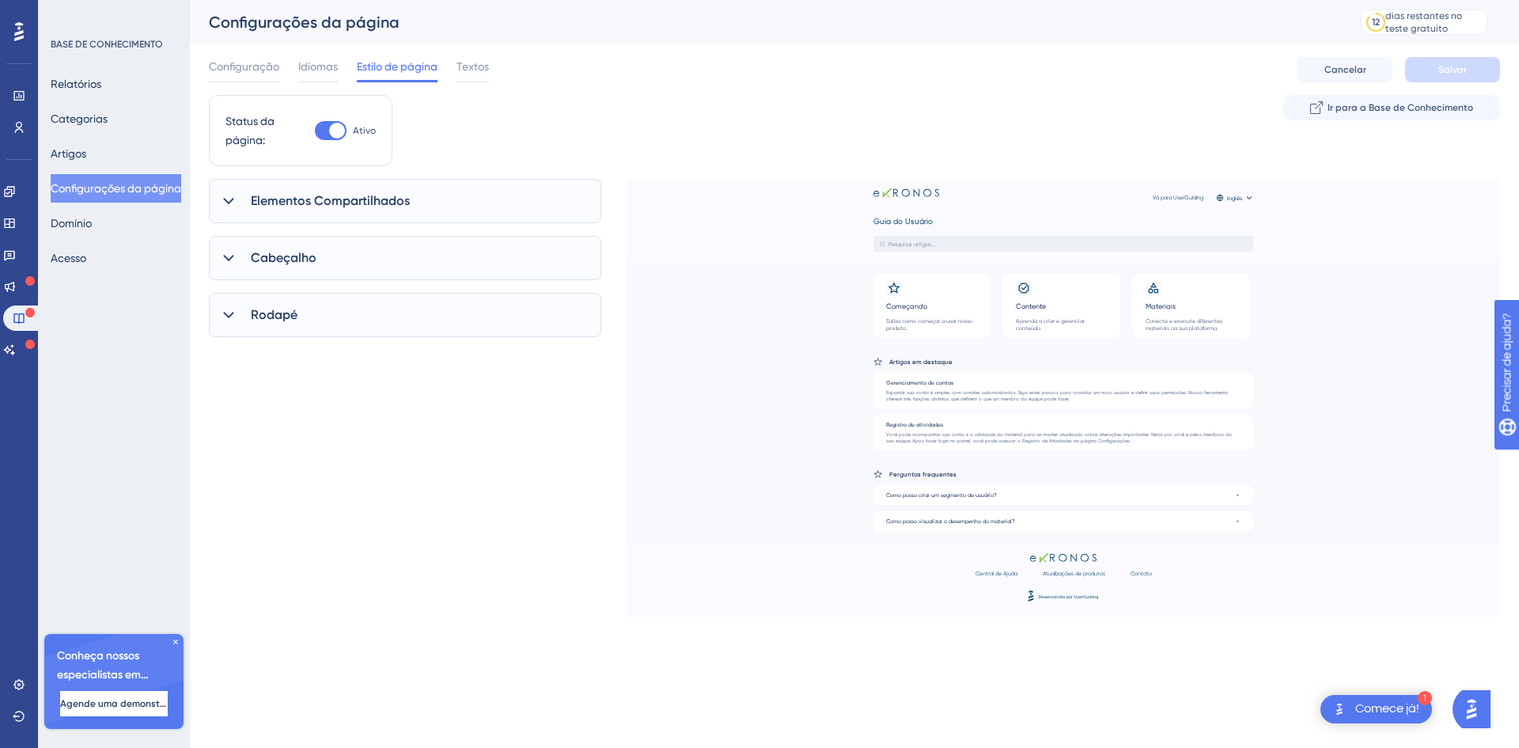
click at [227, 201] on icon at bounding box center [228, 201] width 10 height 6
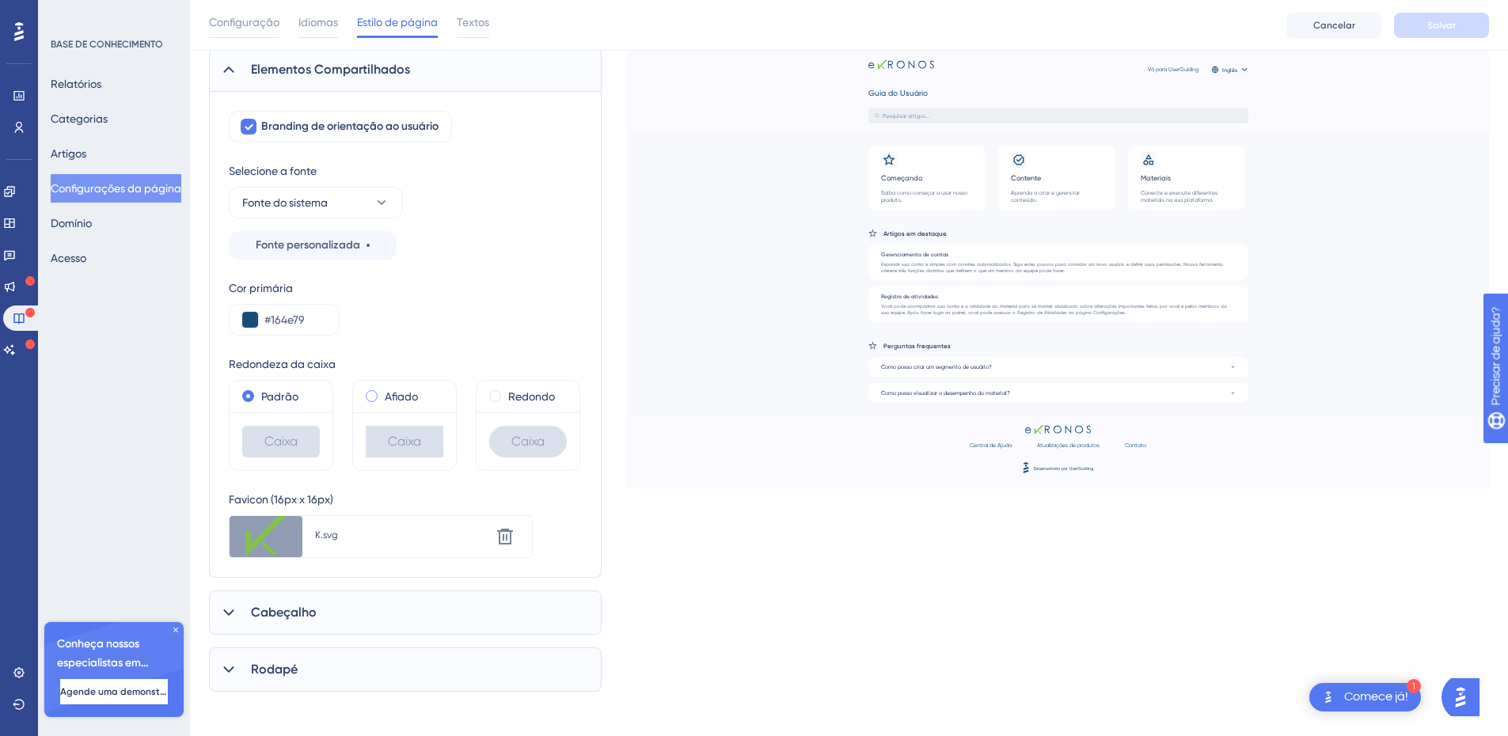
scroll to position [144, 0]
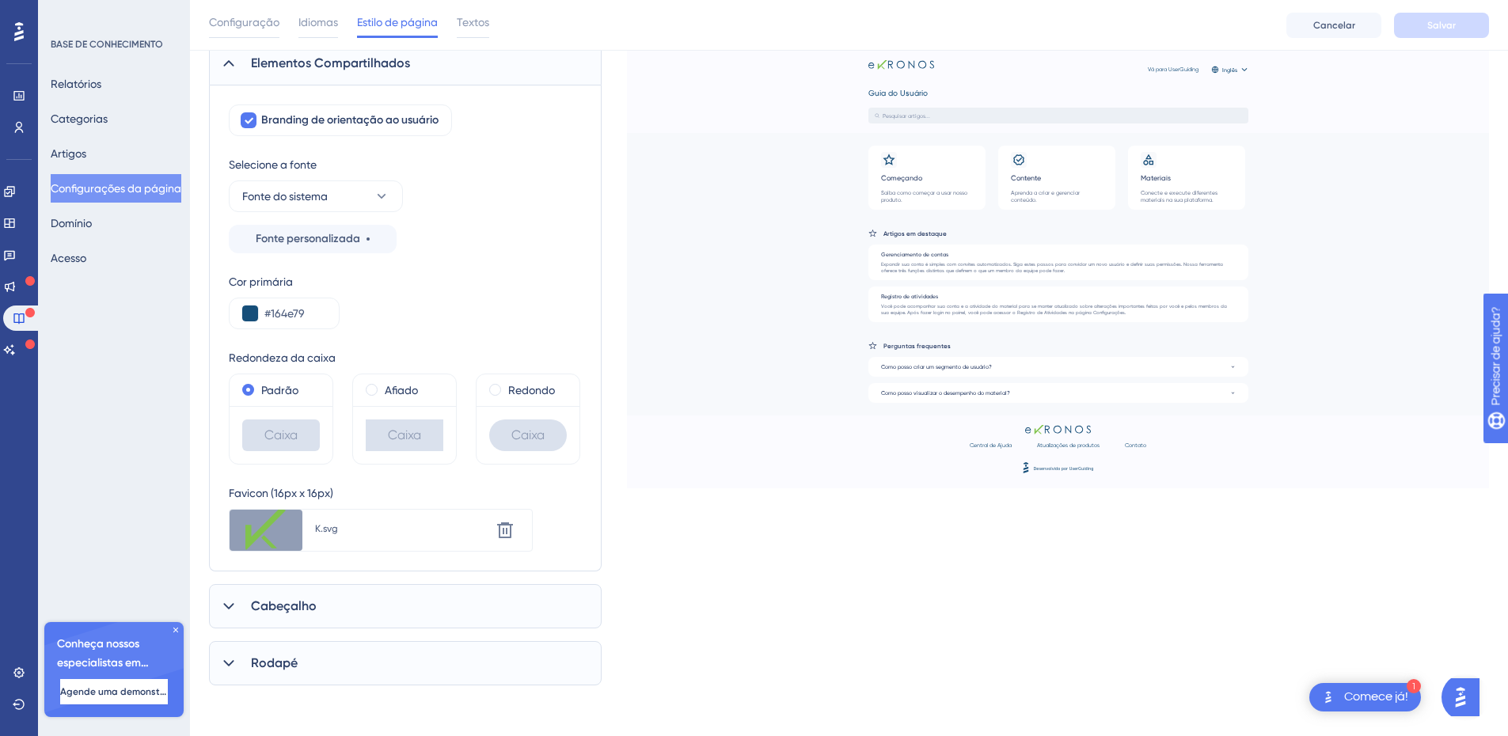
click at [406, 272] on div "Cor primária #164e79" at bounding box center [405, 300] width 353 height 57
click at [226, 603] on icon at bounding box center [229, 606] width 16 height 16
click at [229, 608] on icon at bounding box center [229, 606] width 16 height 16
click at [229, 669] on icon at bounding box center [229, 663] width 16 height 16
click at [229, 666] on icon at bounding box center [229, 663] width 16 height 16
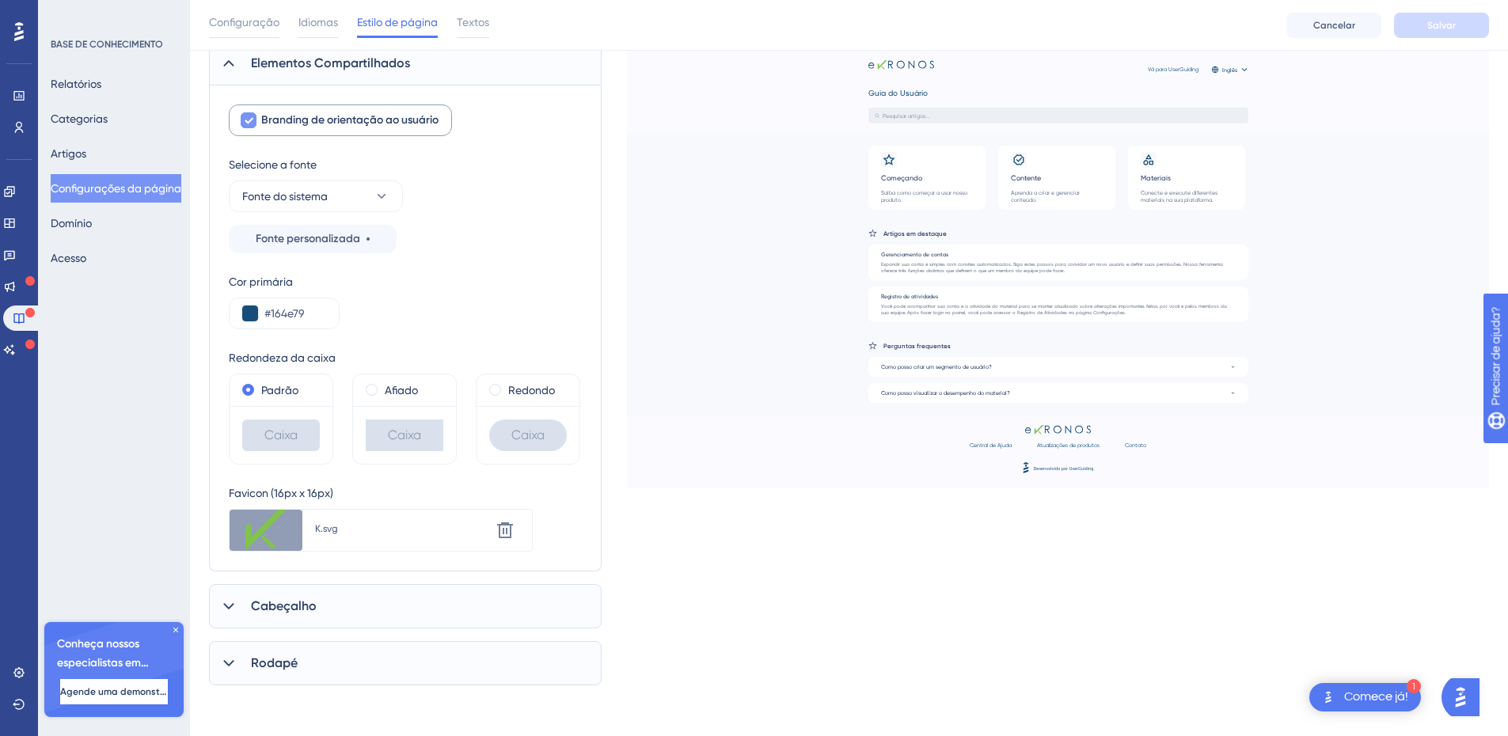
click at [375, 119] on font "Branding de orientação ao usuário" at bounding box center [349, 119] width 177 height 13
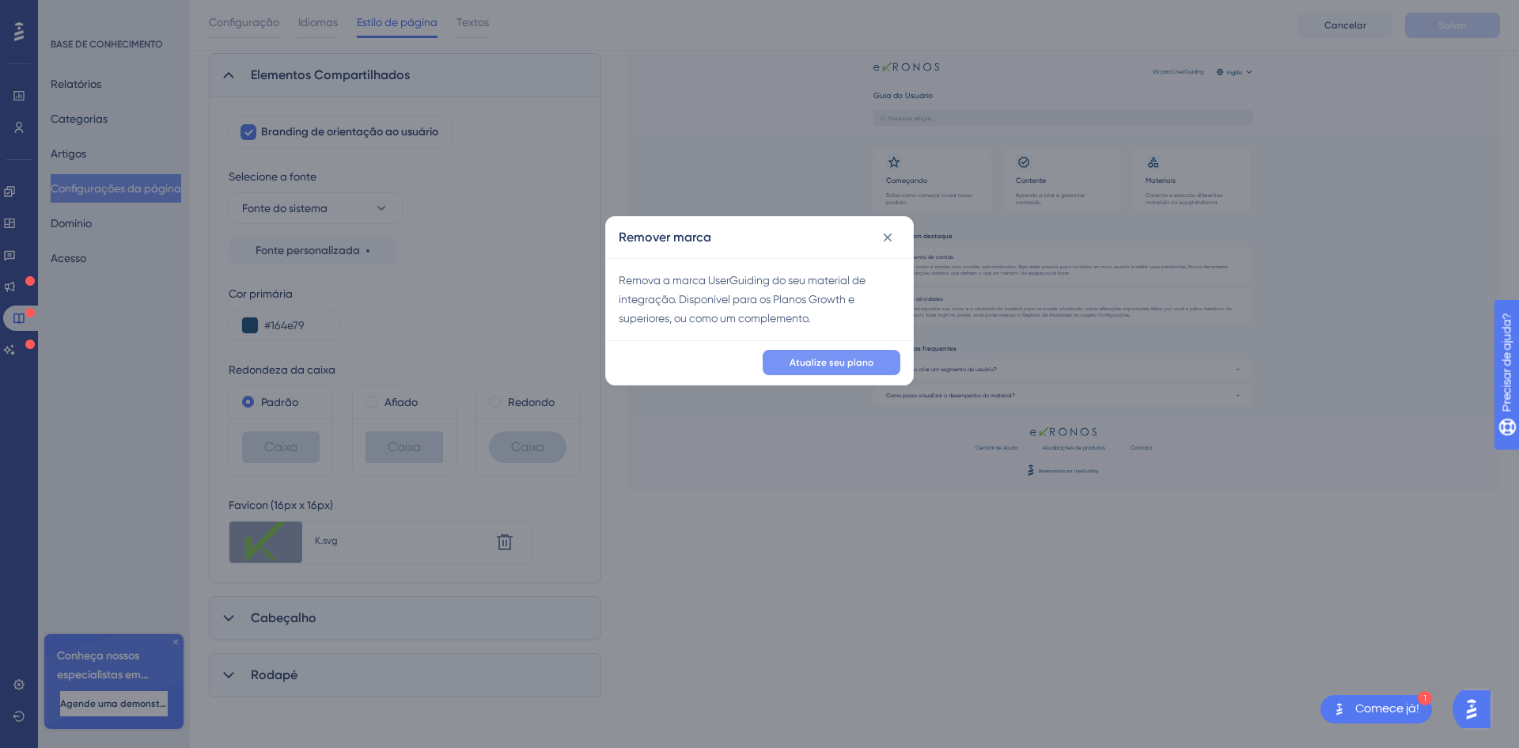
click at [816, 362] on font "Atualize seu plano" at bounding box center [832, 362] width 84 height 11
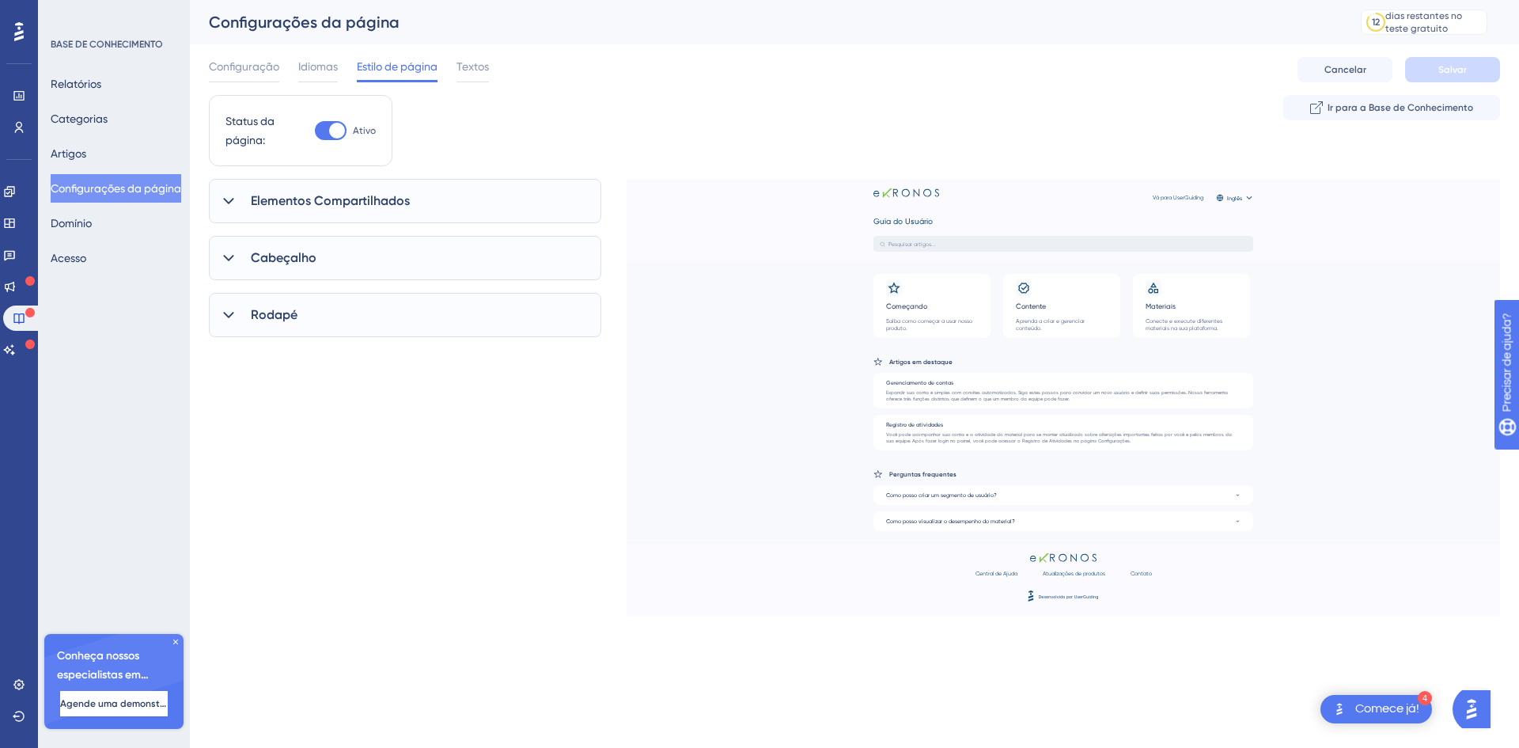
click at [230, 203] on icon at bounding box center [228, 201] width 10 height 6
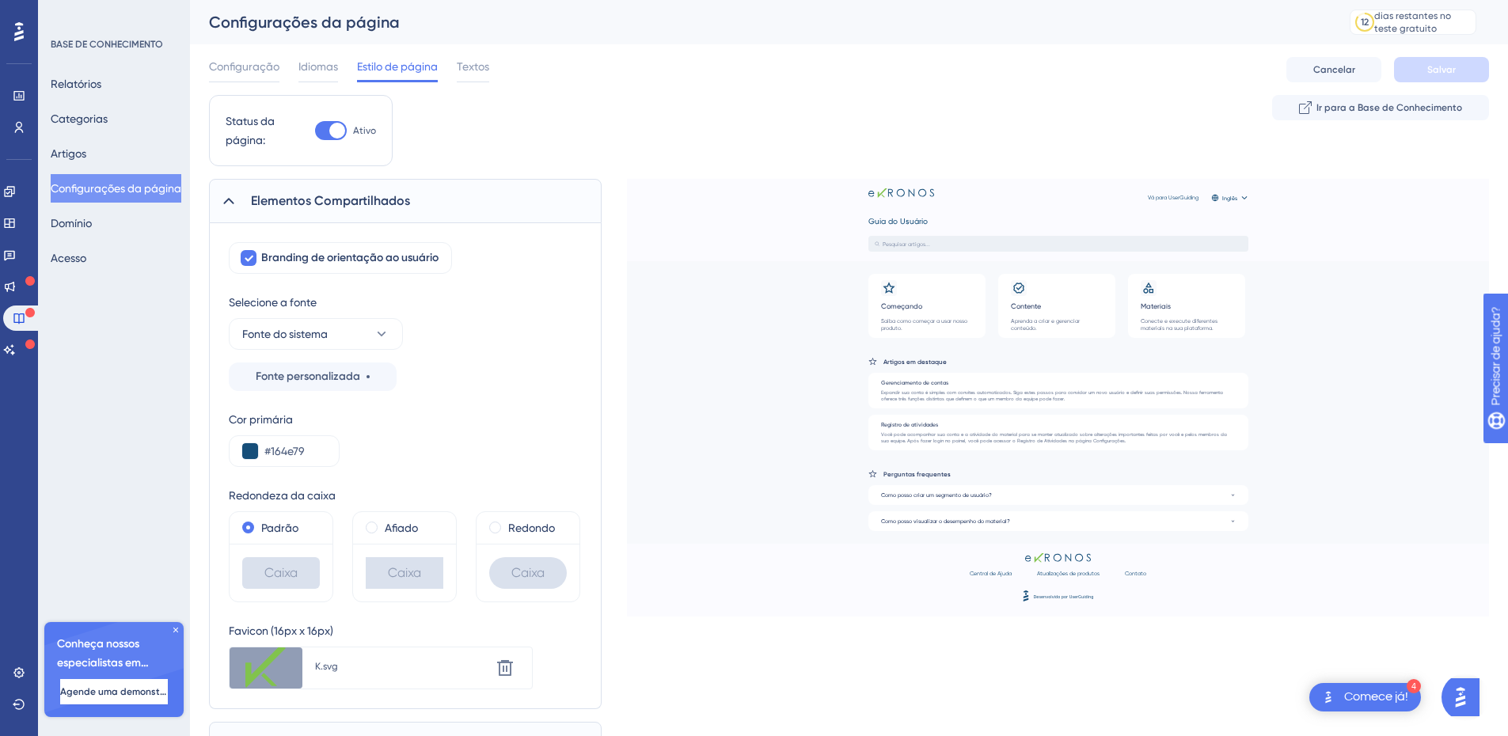
click at [230, 203] on icon at bounding box center [229, 201] width 16 height 16
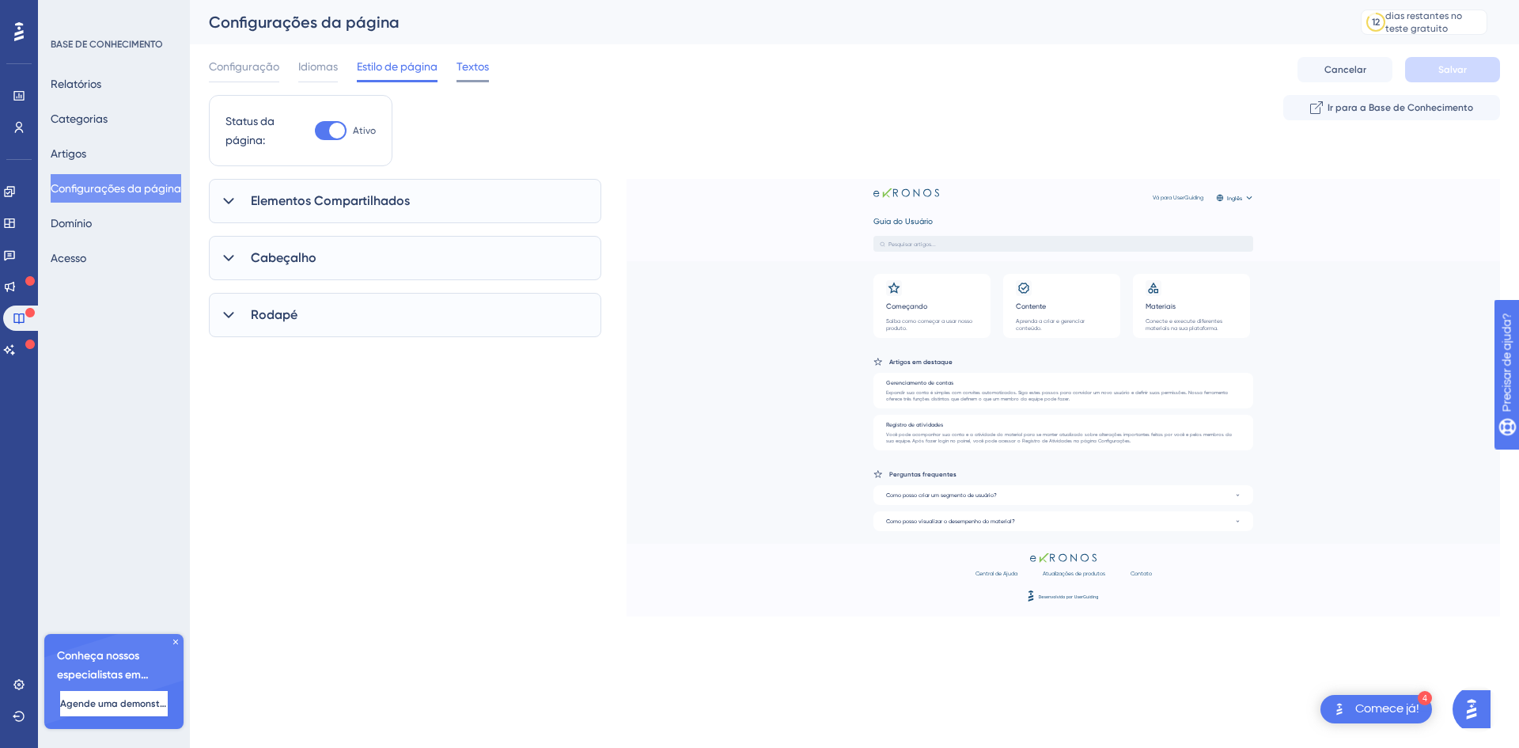
click at [475, 73] on span "Textos" at bounding box center [473, 66] width 32 height 19
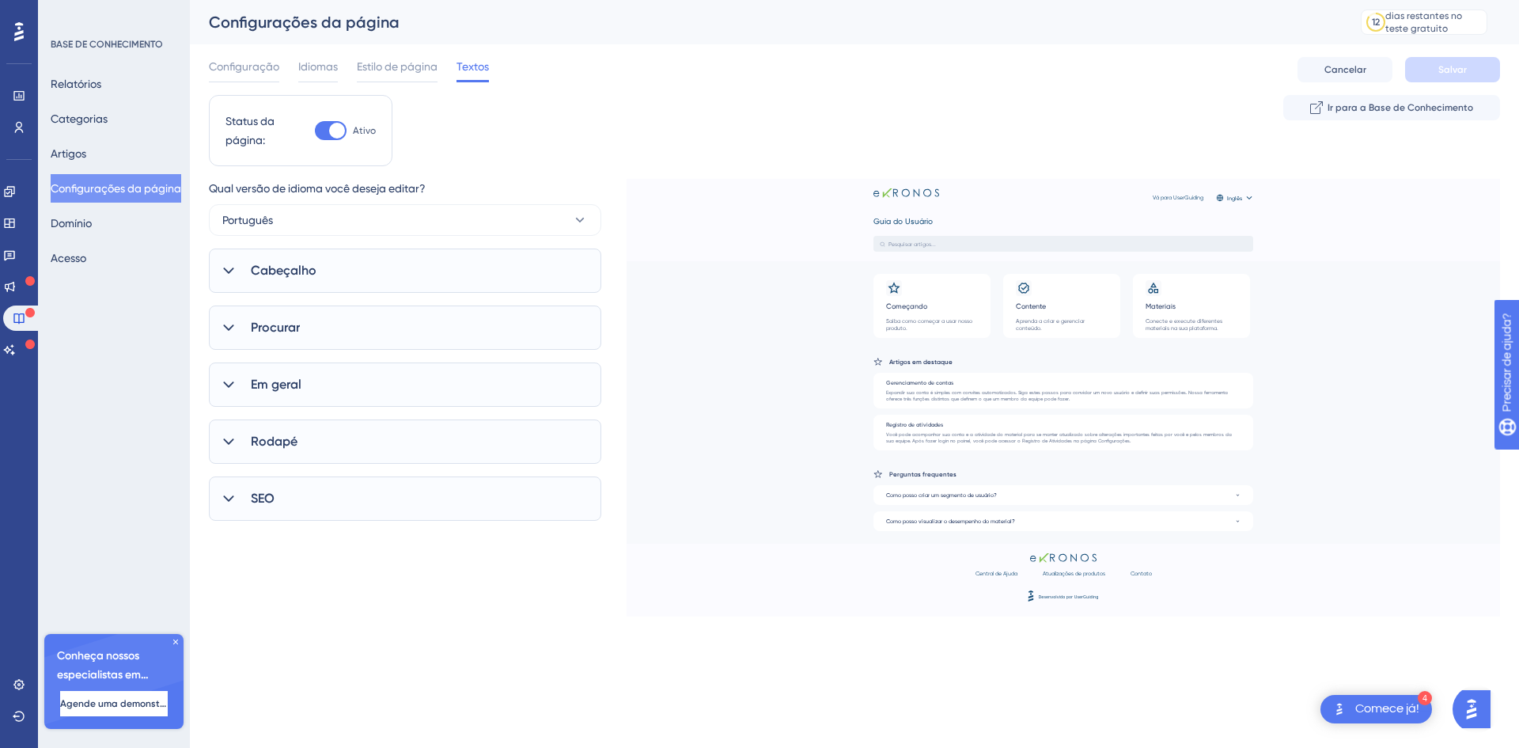
click at [223, 327] on icon at bounding box center [229, 328] width 16 height 16
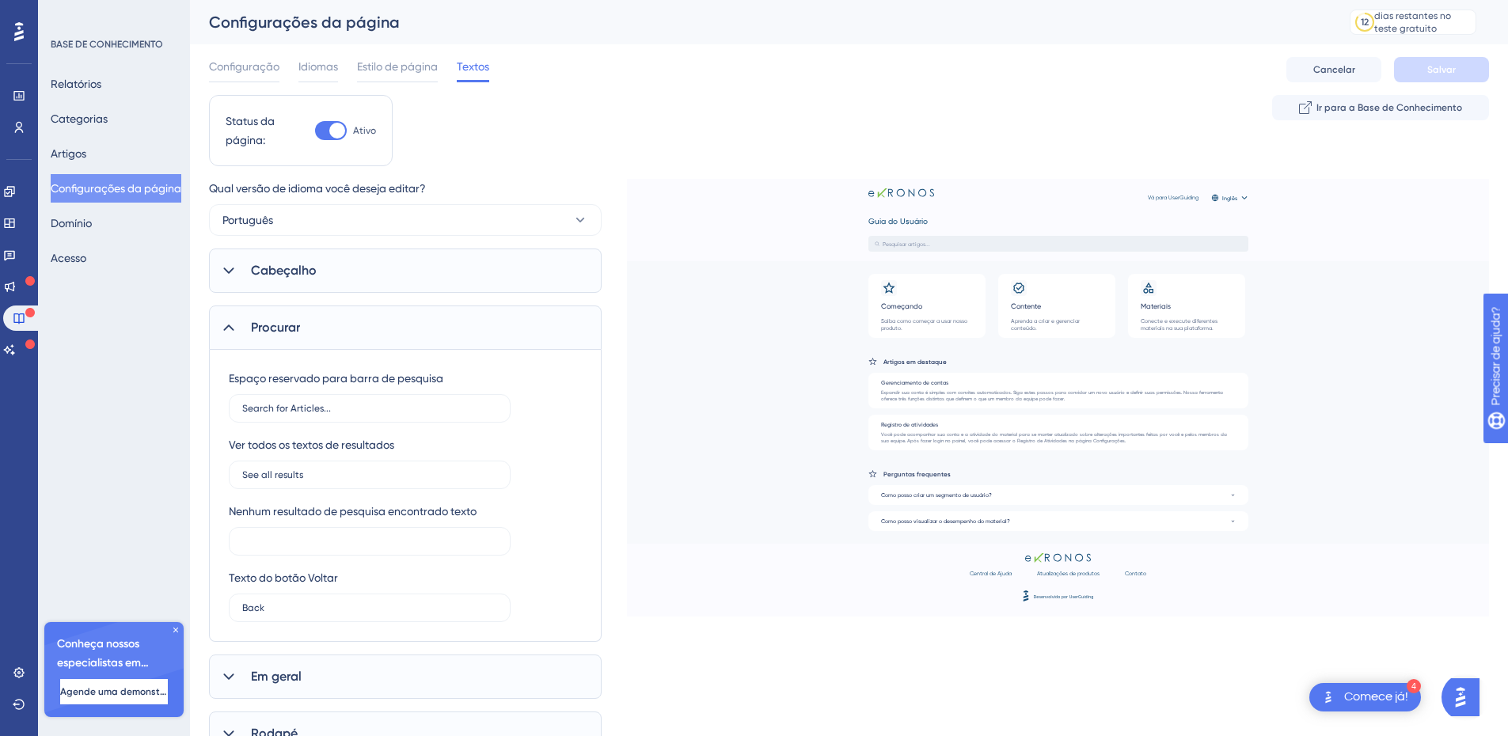
click at [223, 327] on icon at bounding box center [229, 328] width 16 height 16
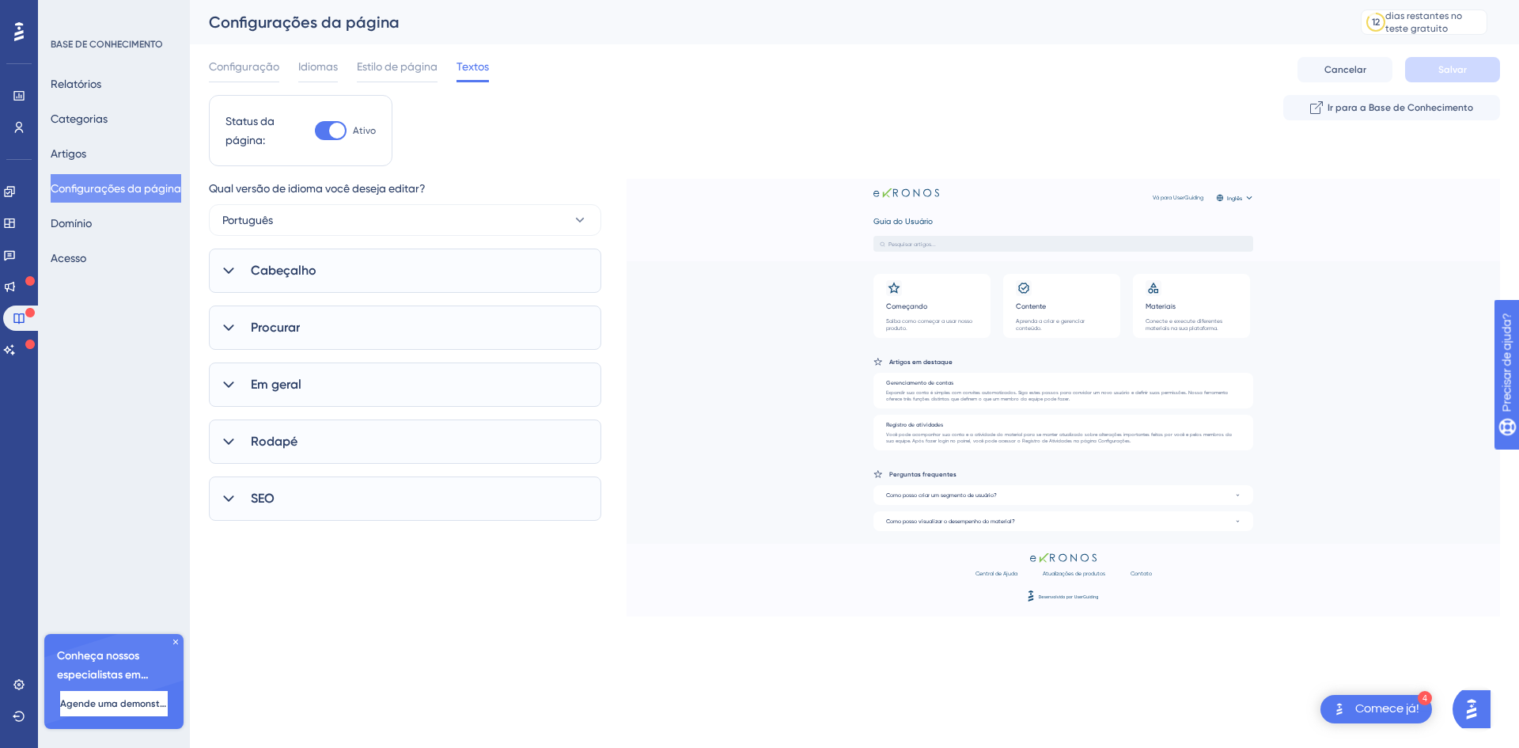
click at [222, 375] on div at bounding box center [228, 384] width 19 height 19
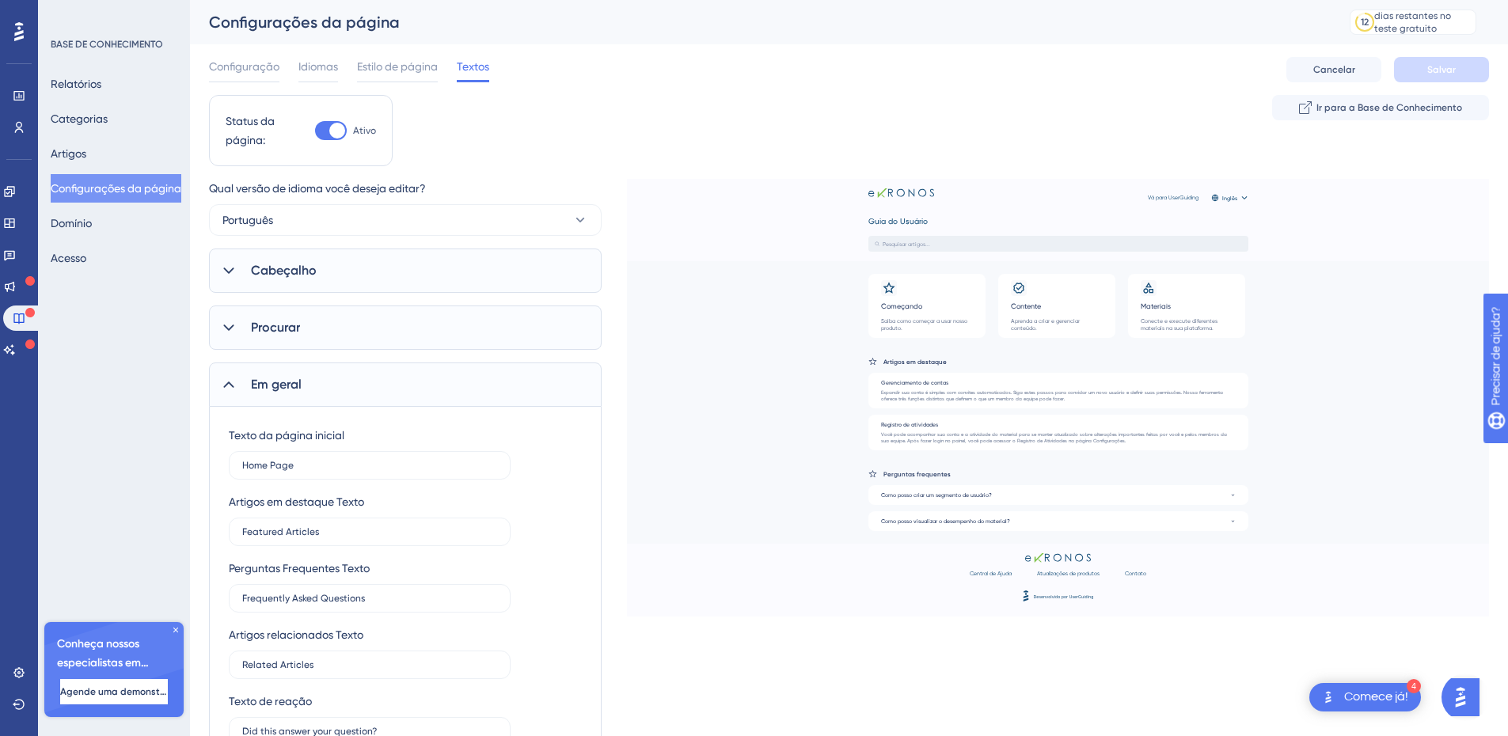
click at [222, 387] on icon at bounding box center [229, 385] width 16 height 16
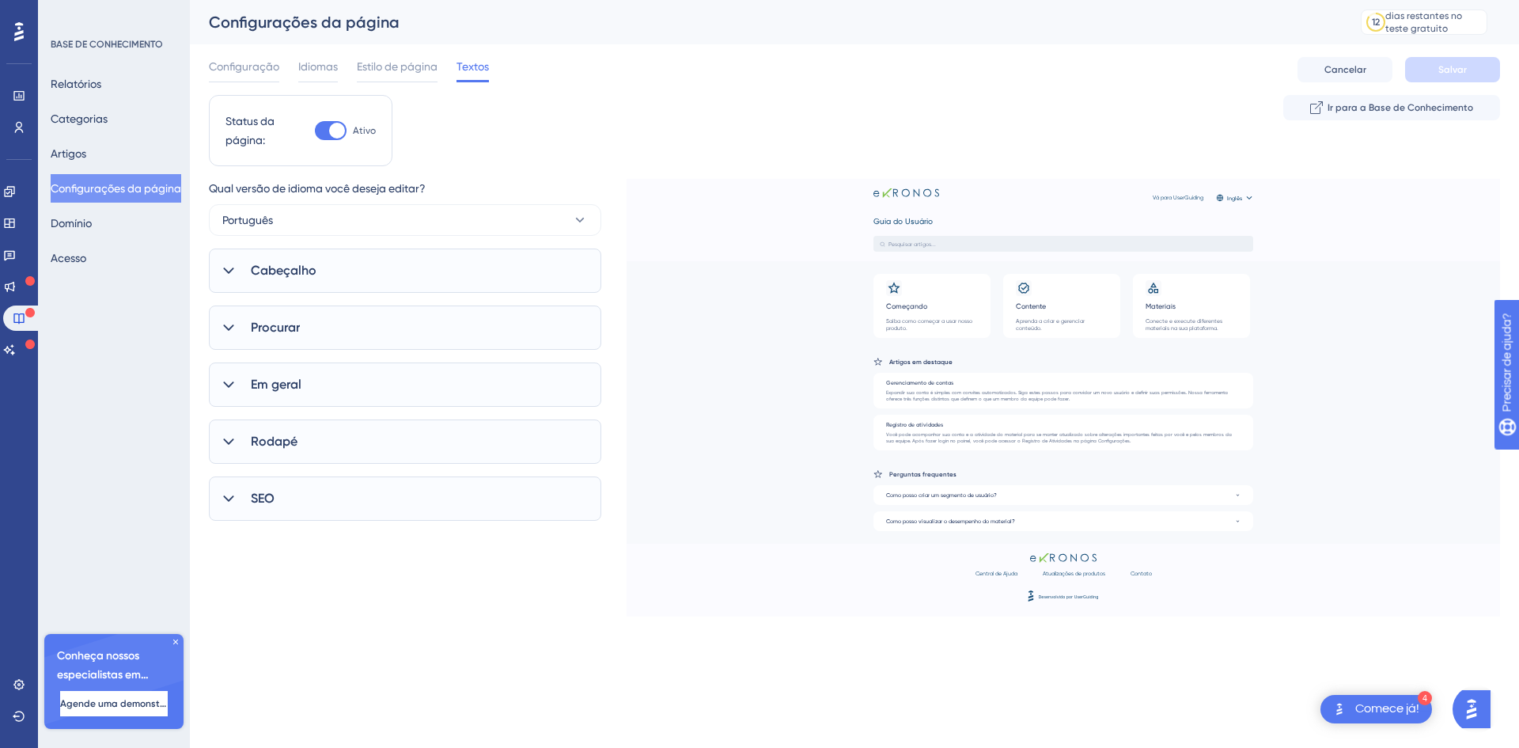
click at [227, 442] on icon at bounding box center [228, 441] width 10 height 6
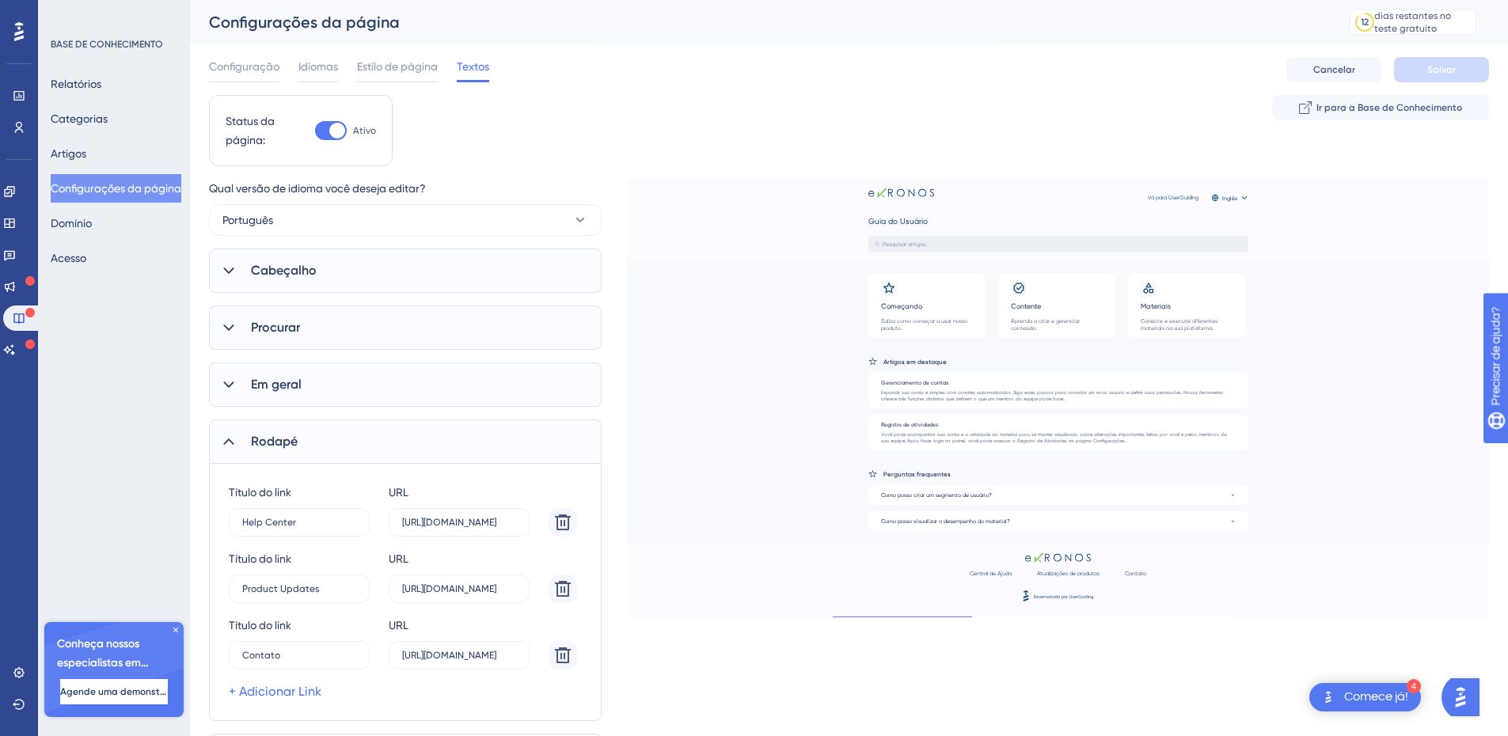
click at [227, 442] on icon at bounding box center [228, 441] width 10 height 6
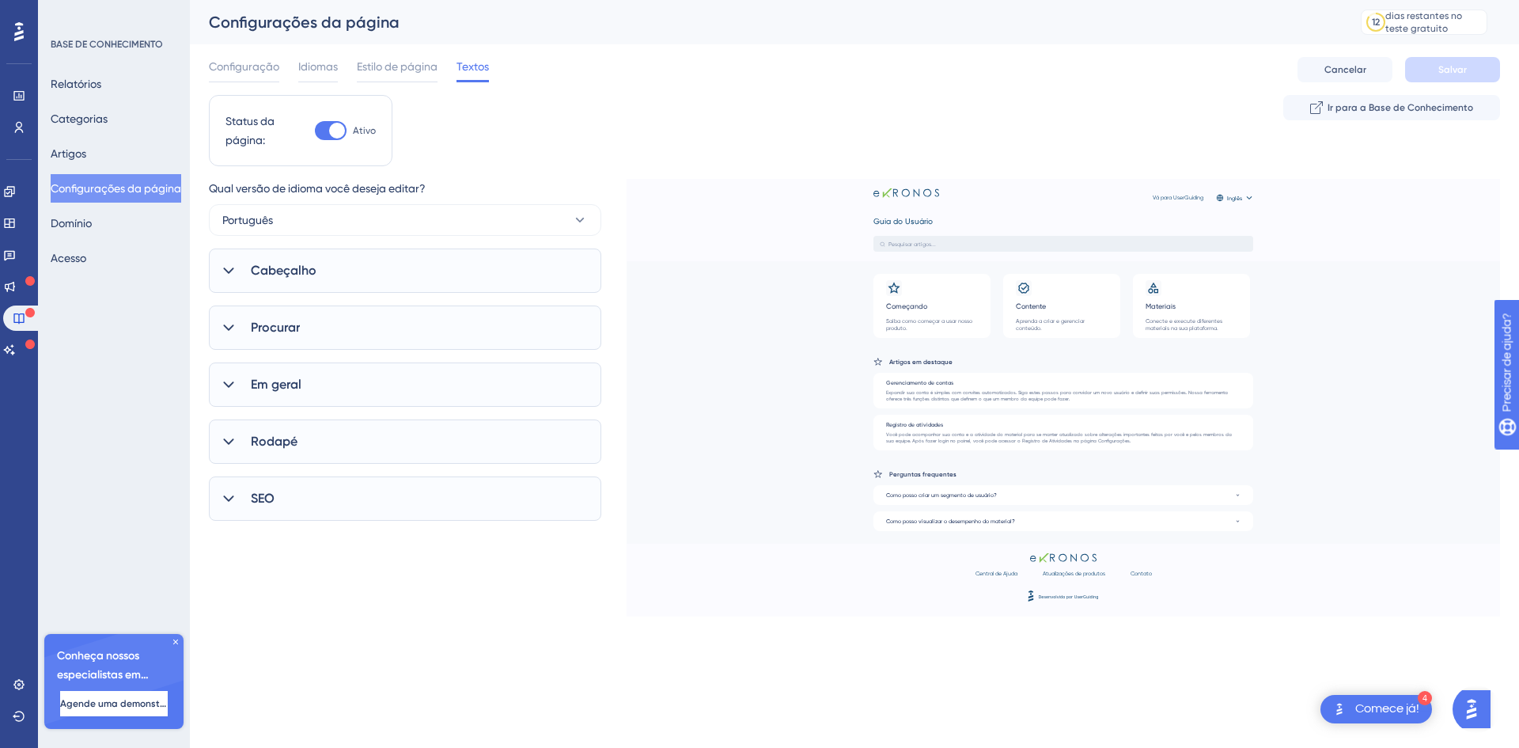
click at [225, 499] on icon at bounding box center [229, 499] width 16 height 16
click at [248, 69] on font "Configuração" at bounding box center [244, 66] width 70 height 13
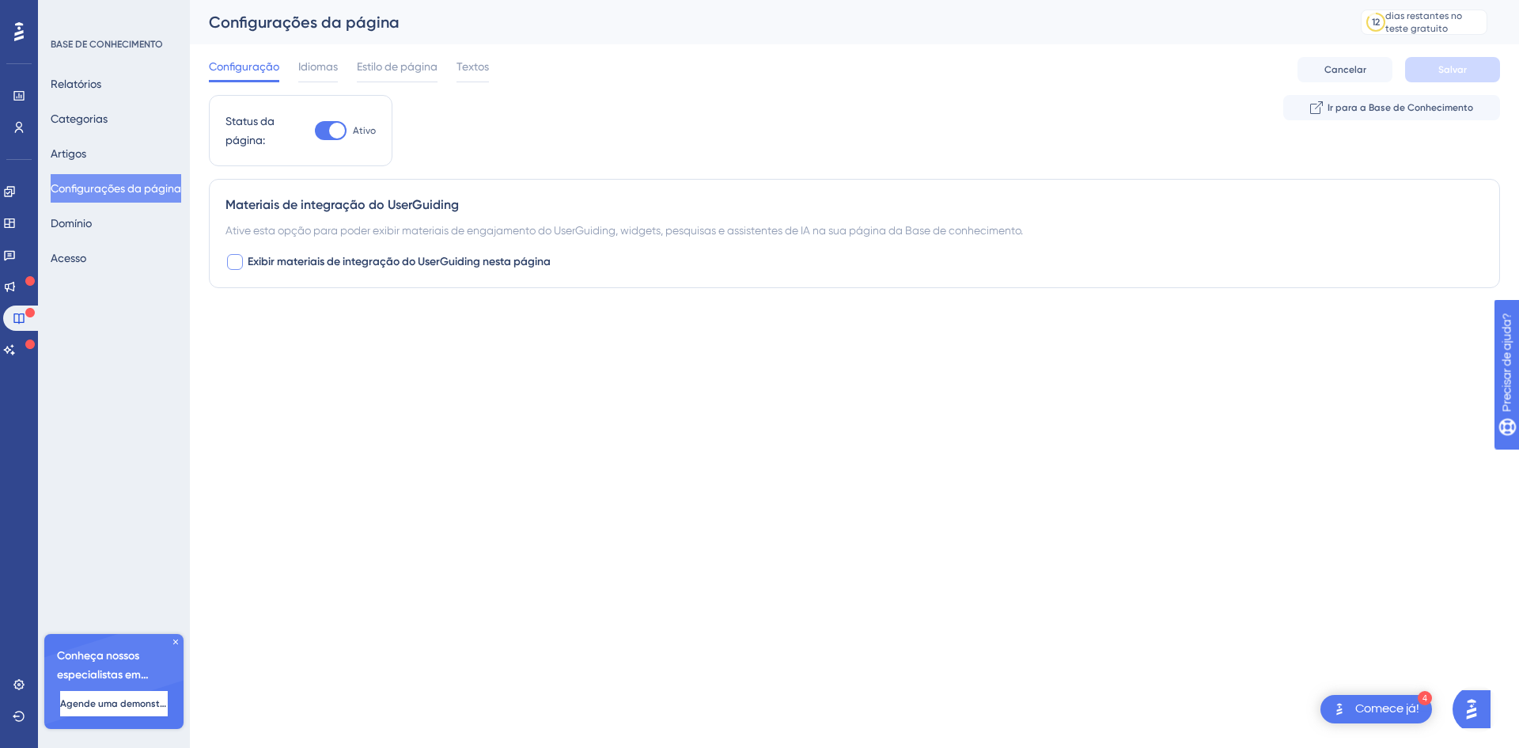
click at [232, 262] on div at bounding box center [235, 262] width 16 height 16
checkbox input "true"
click at [347, 360] on button "Padrão" at bounding box center [313, 360] width 174 height 32
click at [495, 0] on html "4 Comece já! Desempenho Usuários Noivado Widgets Opinião Atualizações de produt…" at bounding box center [759, 0] width 1519 height 0
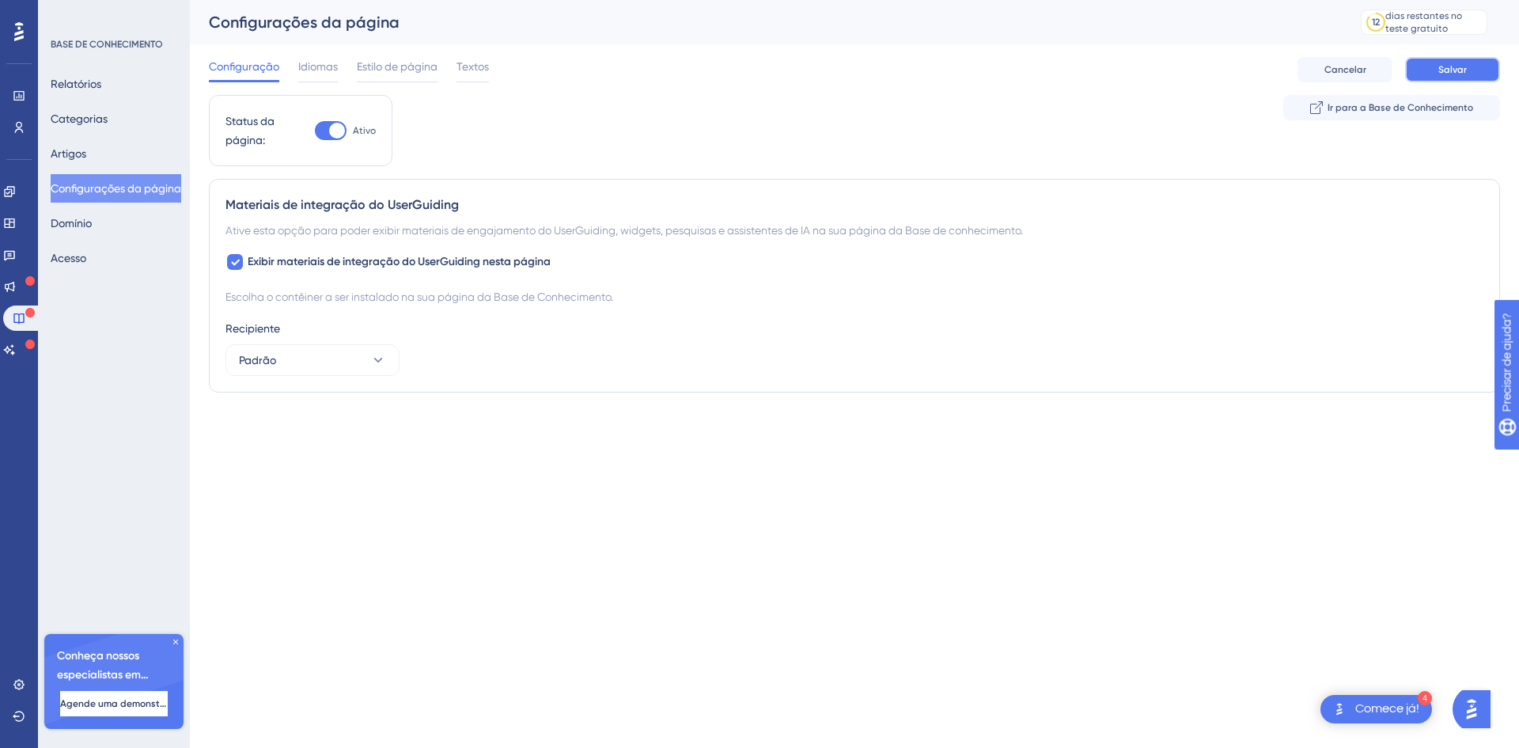
click at [1466, 71] on font "Salvar" at bounding box center [1453, 69] width 28 height 11
click at [87, 78] on font "Relatórios" at bounding box center [76, 84] width 51 height 13
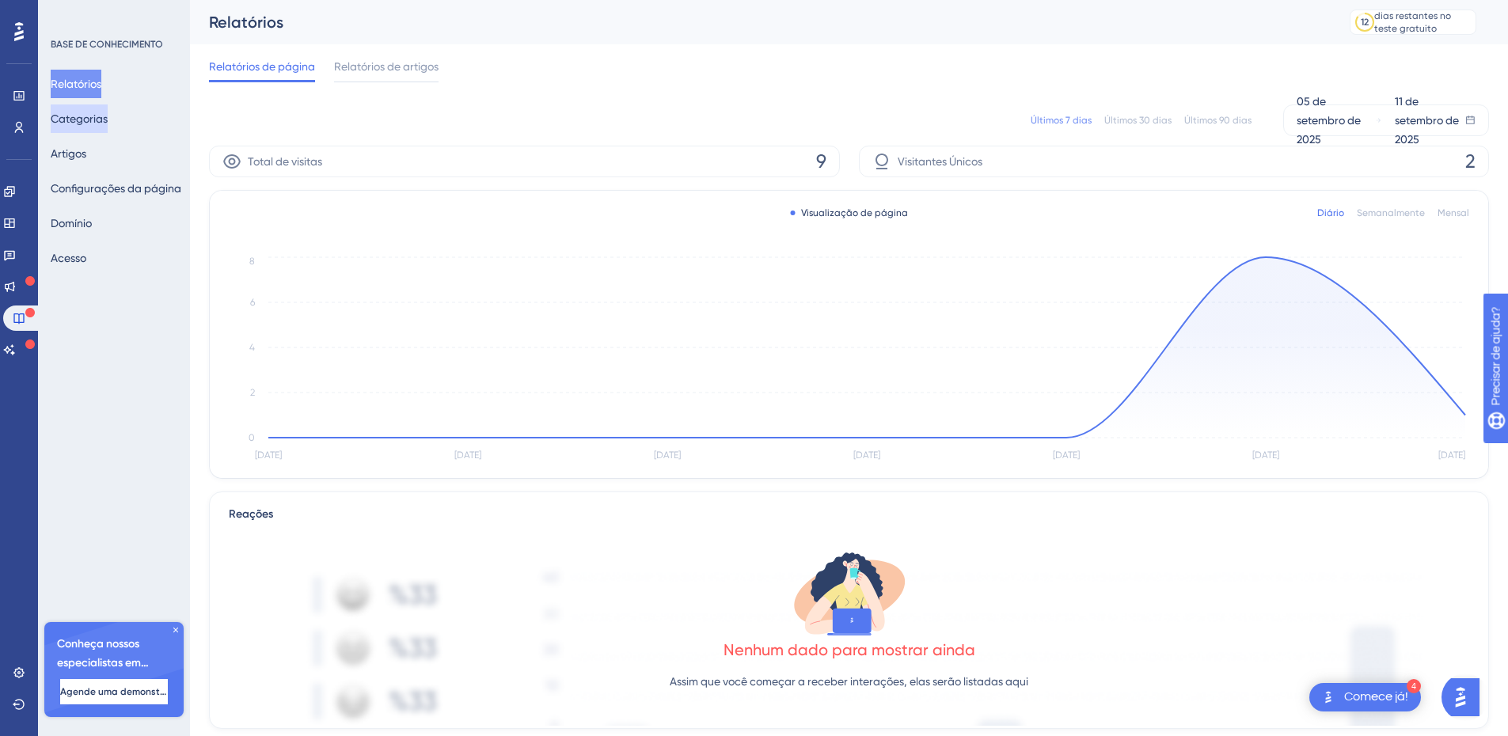
click at [87, 119] on font "Categorias" at bounding box center [79, 118] width 57 height 13
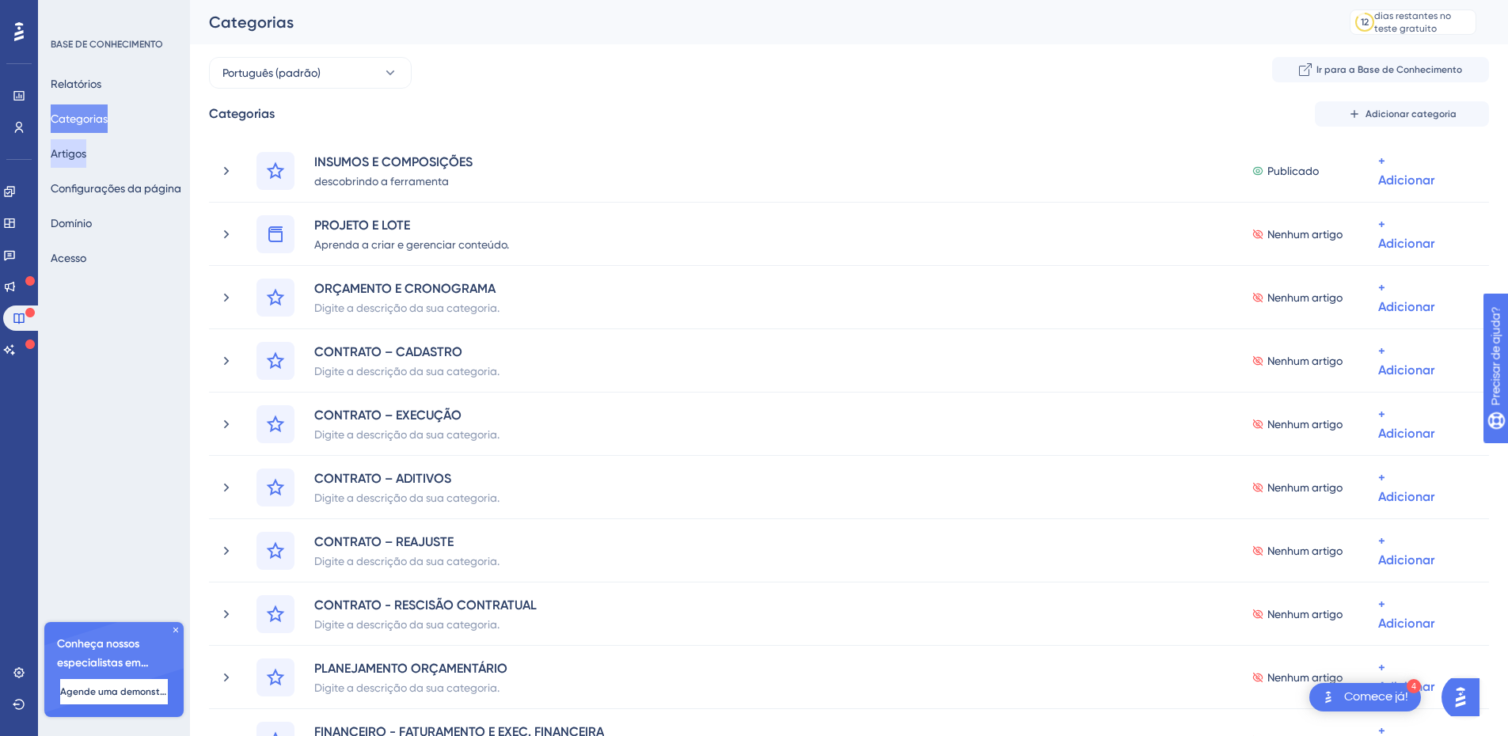
click at [77, 159] on font "Artigos" at bounding box center [69, 153] width 36 height 13
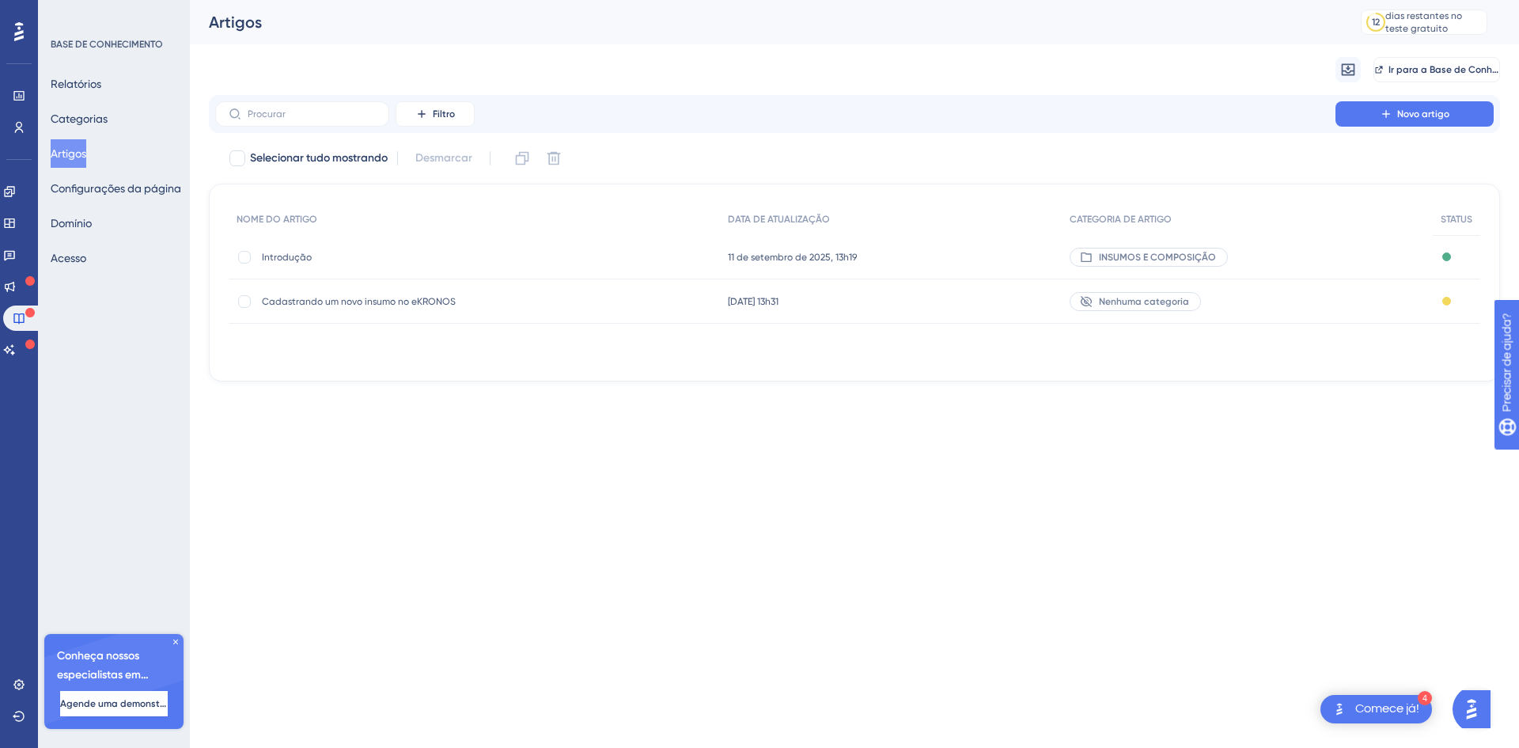
click at [1361, 299] on div "Nenhuma categoria" at bounding box center [1247, 301] width 371 height 44
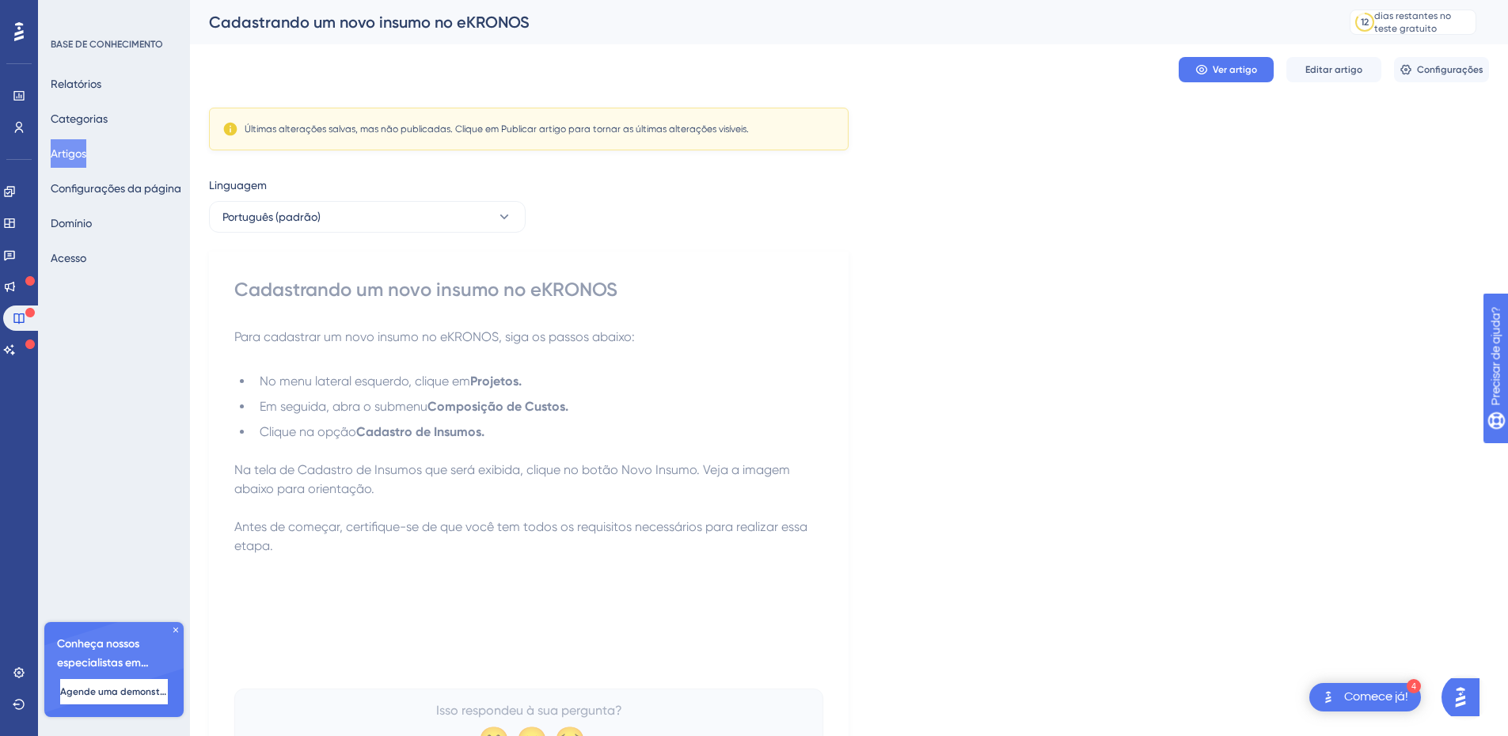
click at [265, 336] on span "Para cadastrar um novo insumo no eKRONOS, siga os passos abaixo:" at bounding box center [434, 336] width 400 height 15
click at [1432, 74] on font "Configurações" at bounding box center [1450, 69] width 66 height 11
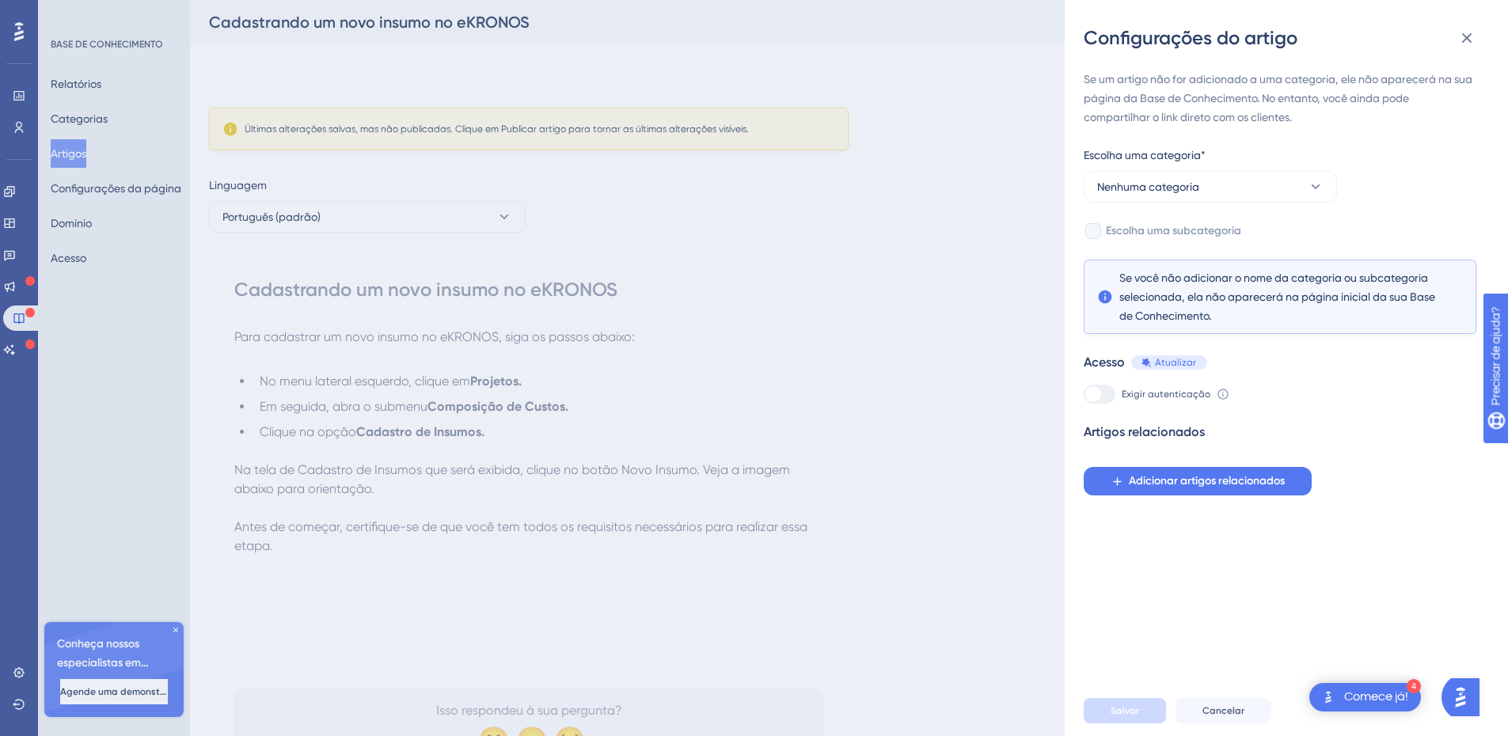
click at [939, 271] on div "Configurações do artigo Se um artigo não for adicionado a uma categoria, ele nã…" at bounding box center [754, 368] width 1508 height 736
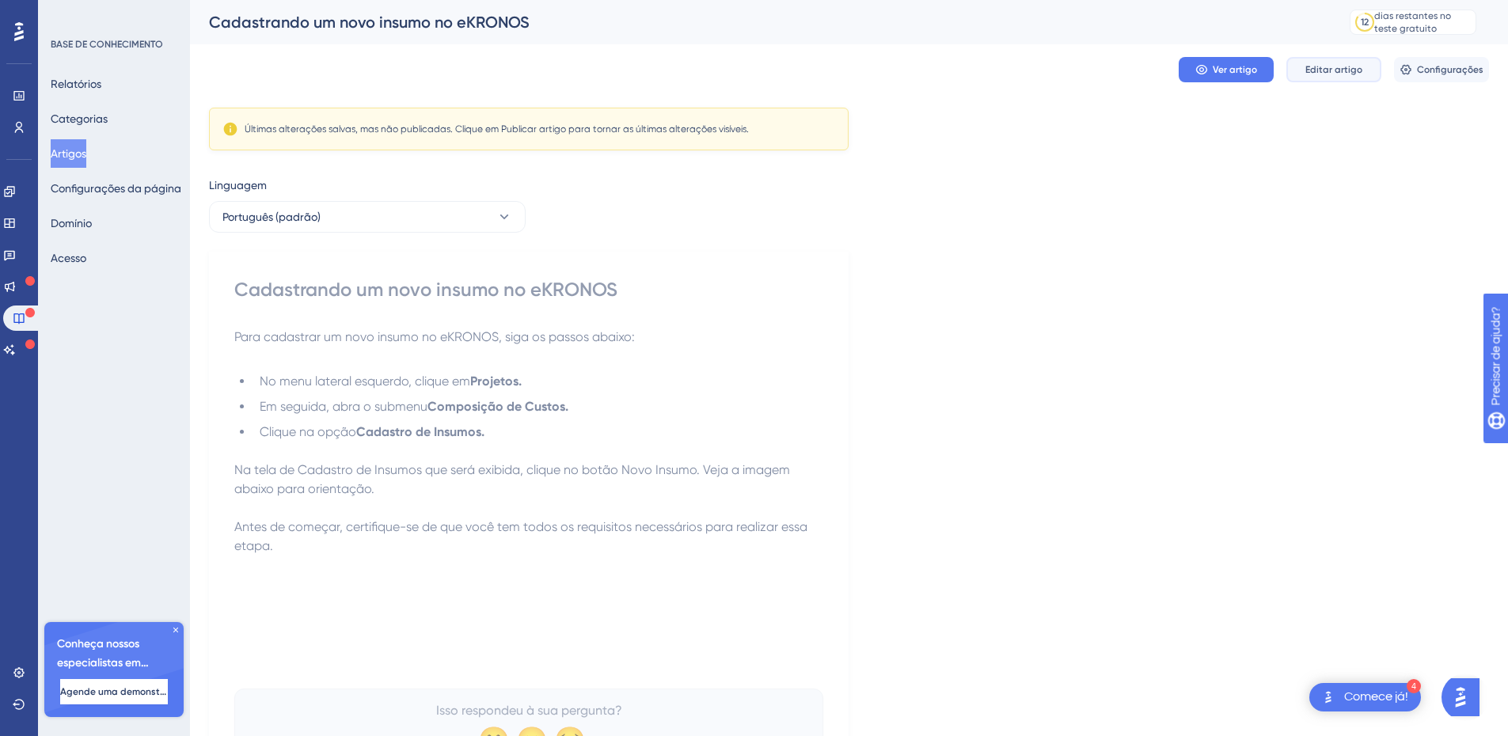
click at [1337, 70] on font "Editar artigo" at bounding box center [1333, 69] width 57 height 11
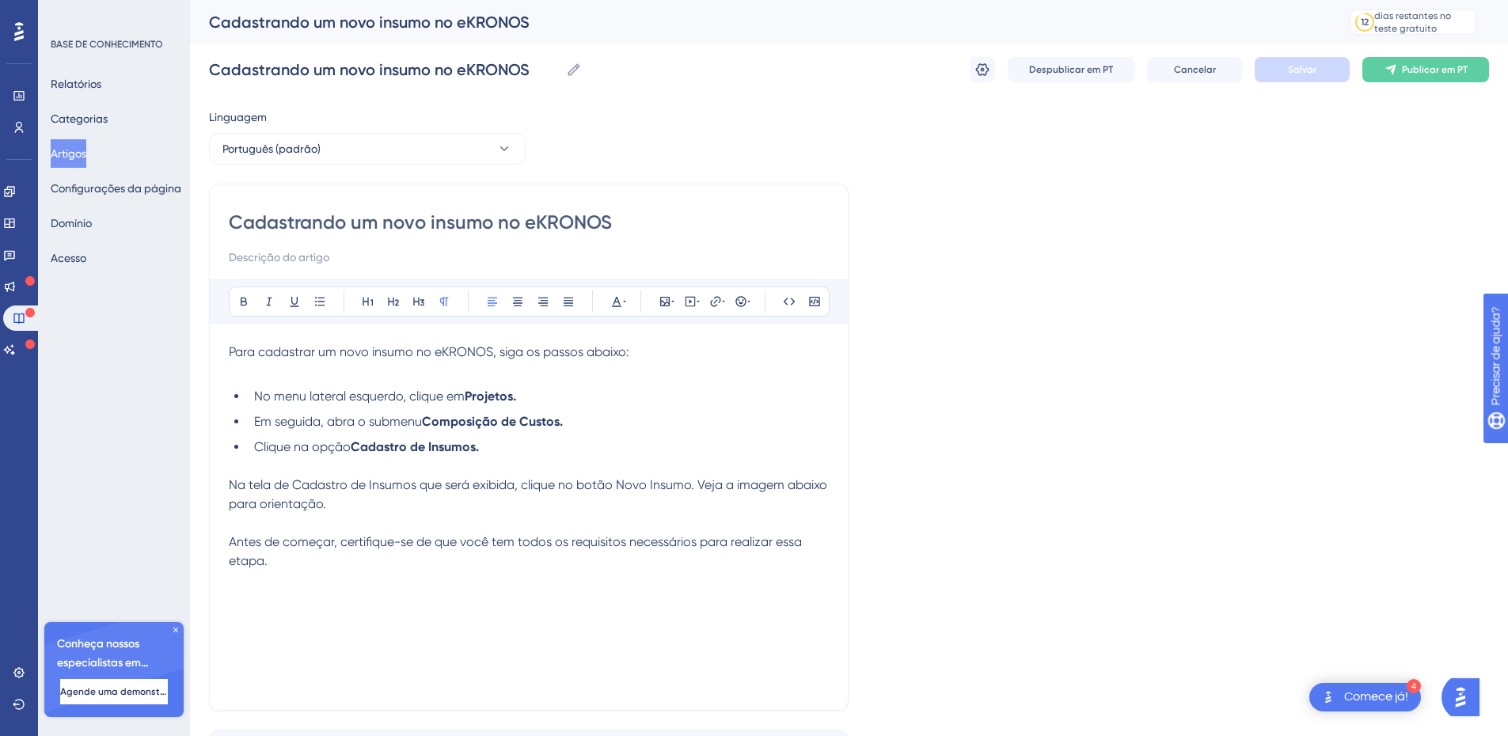
click at [444, 567] on p "Antes de começar, certifique-se de que você tem todos os requisitos necessários…" at bounding box center [529, 552] width 600 height 38
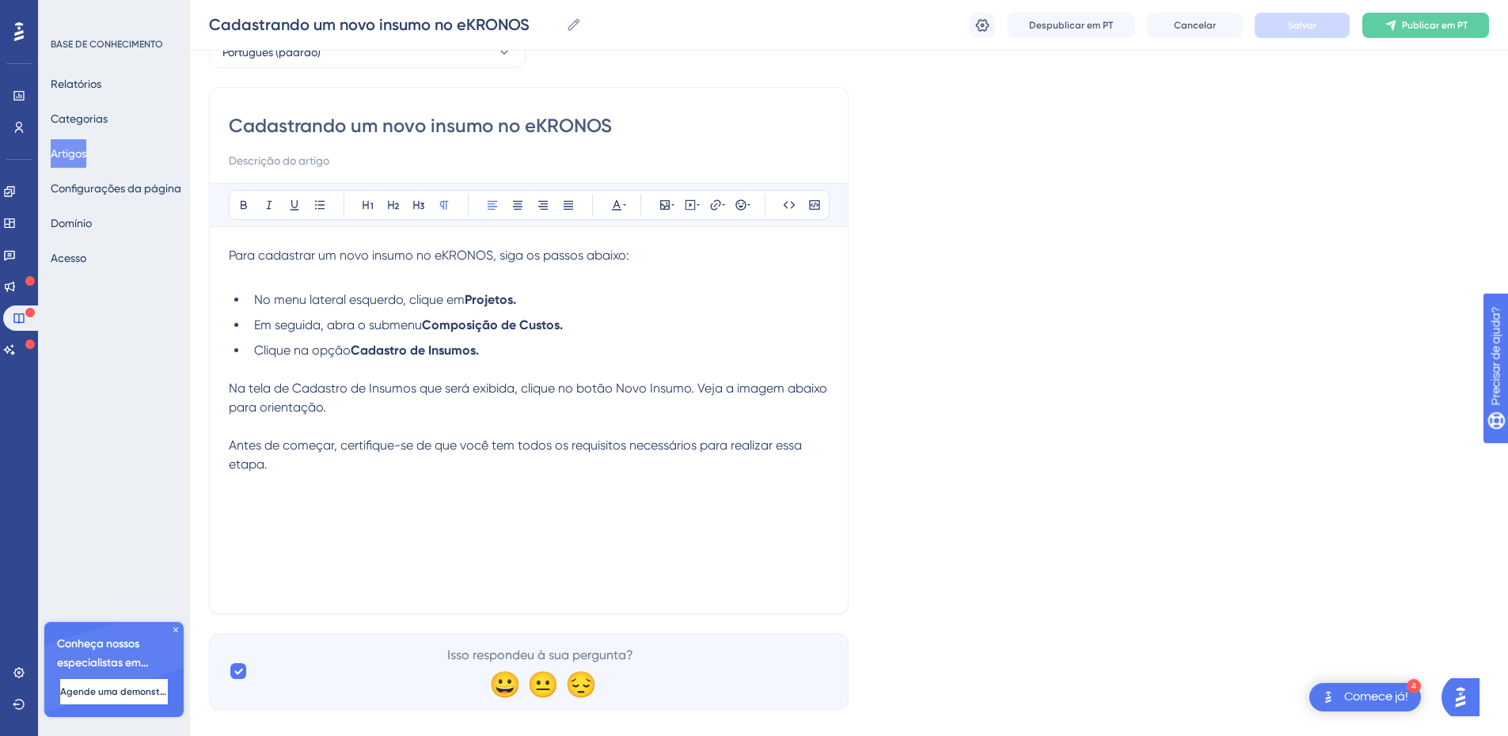
scroll to position [114, 0]
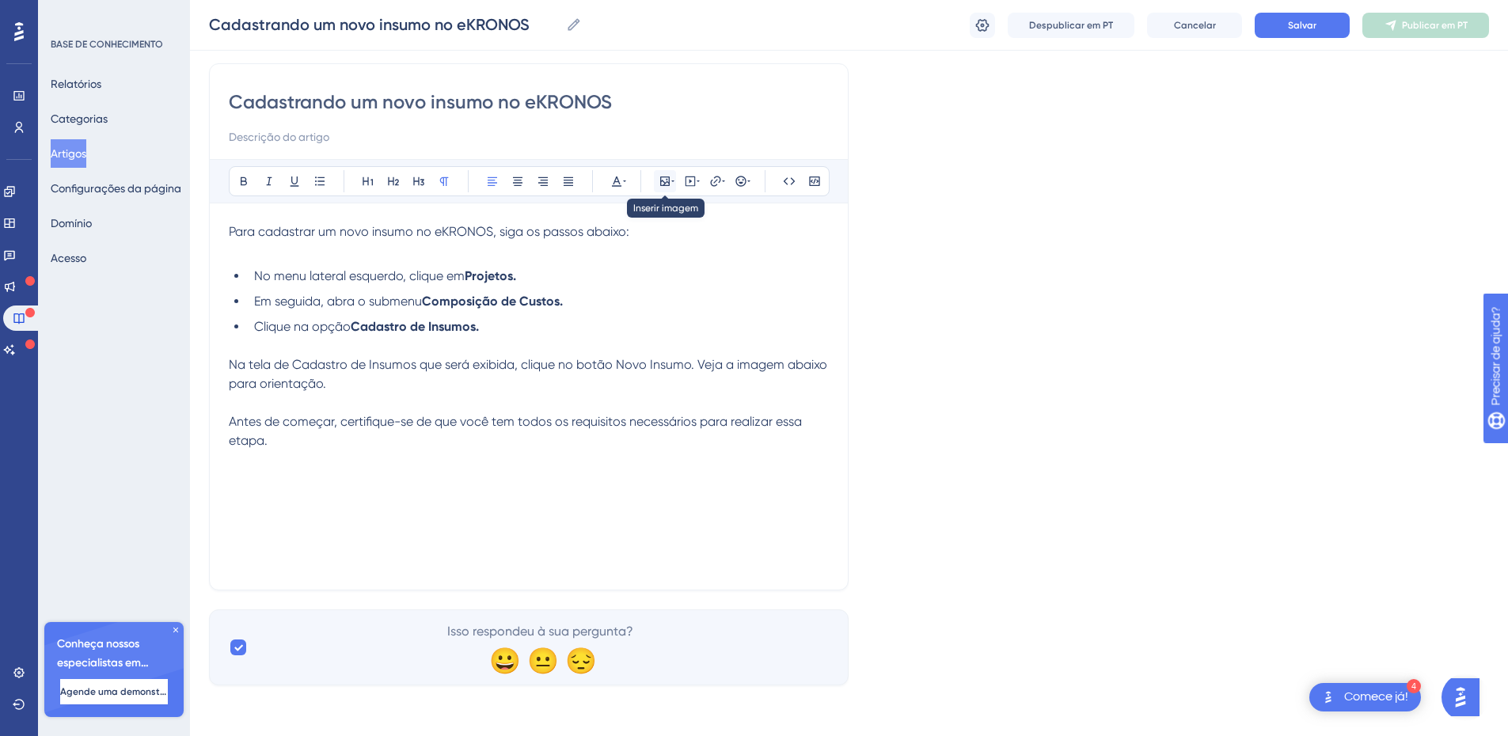
click at [667, 184] on icon at bounding box center [664, 181] width 13 height 13
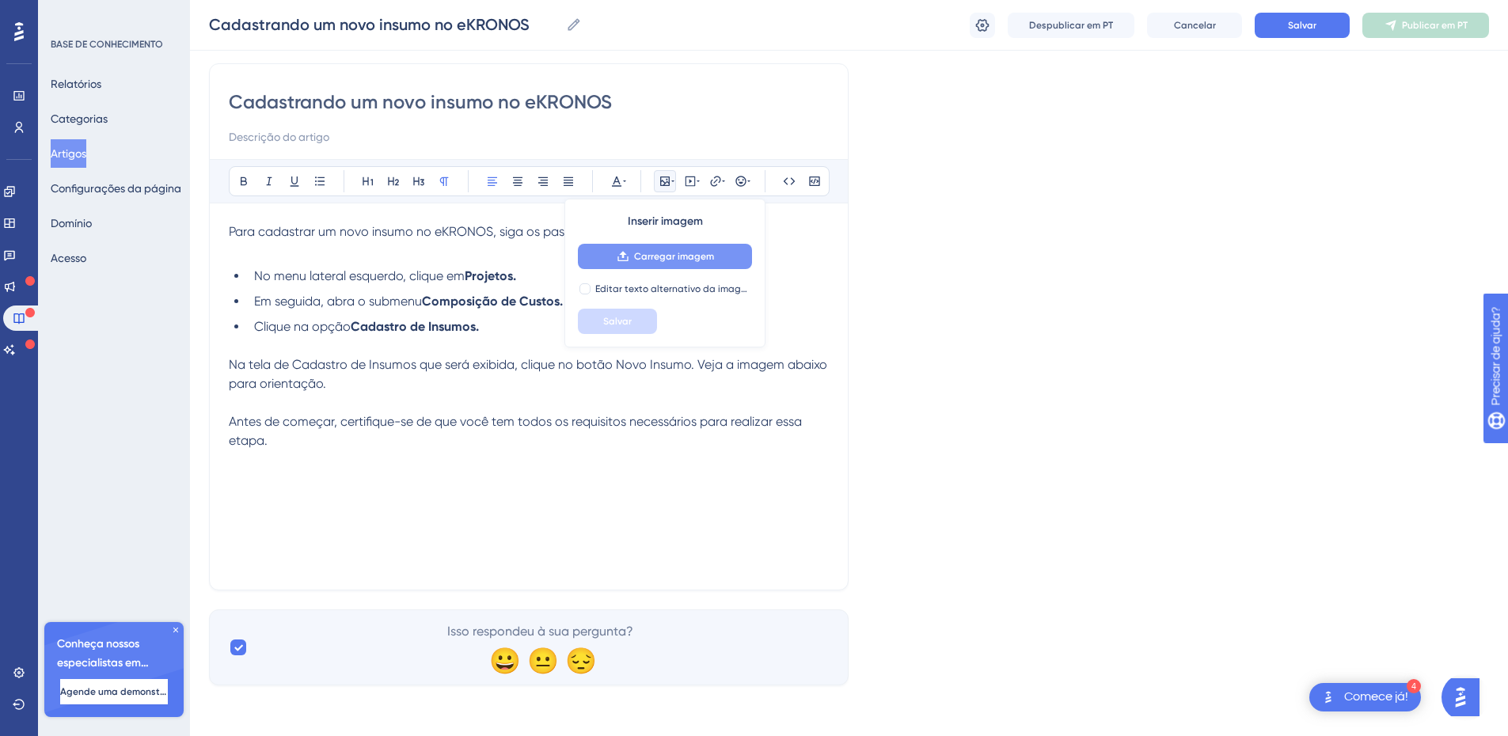
click at [662, 257] on font "Carregar imagem" at bounding box center [674, 256] width 80 height 11
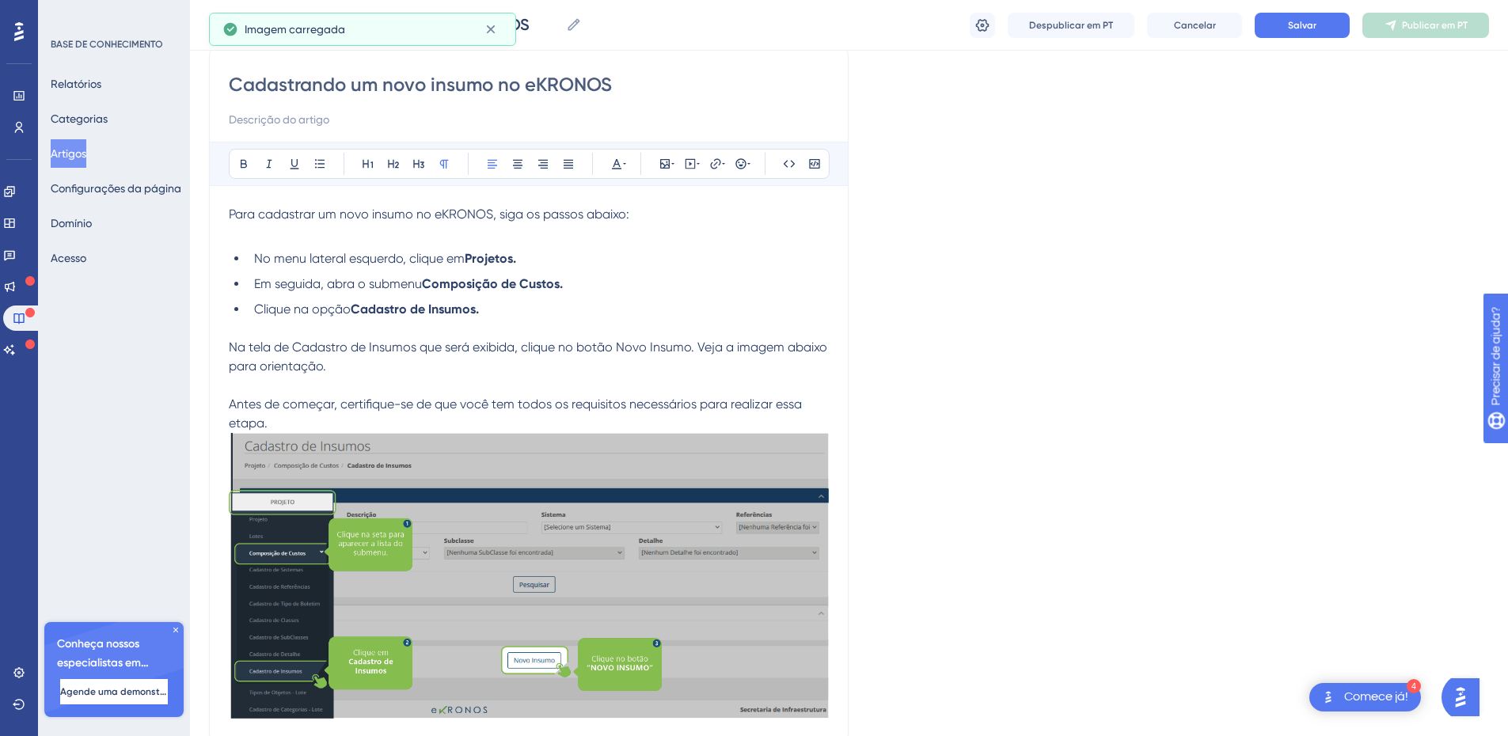
scroll to position [285, 0]
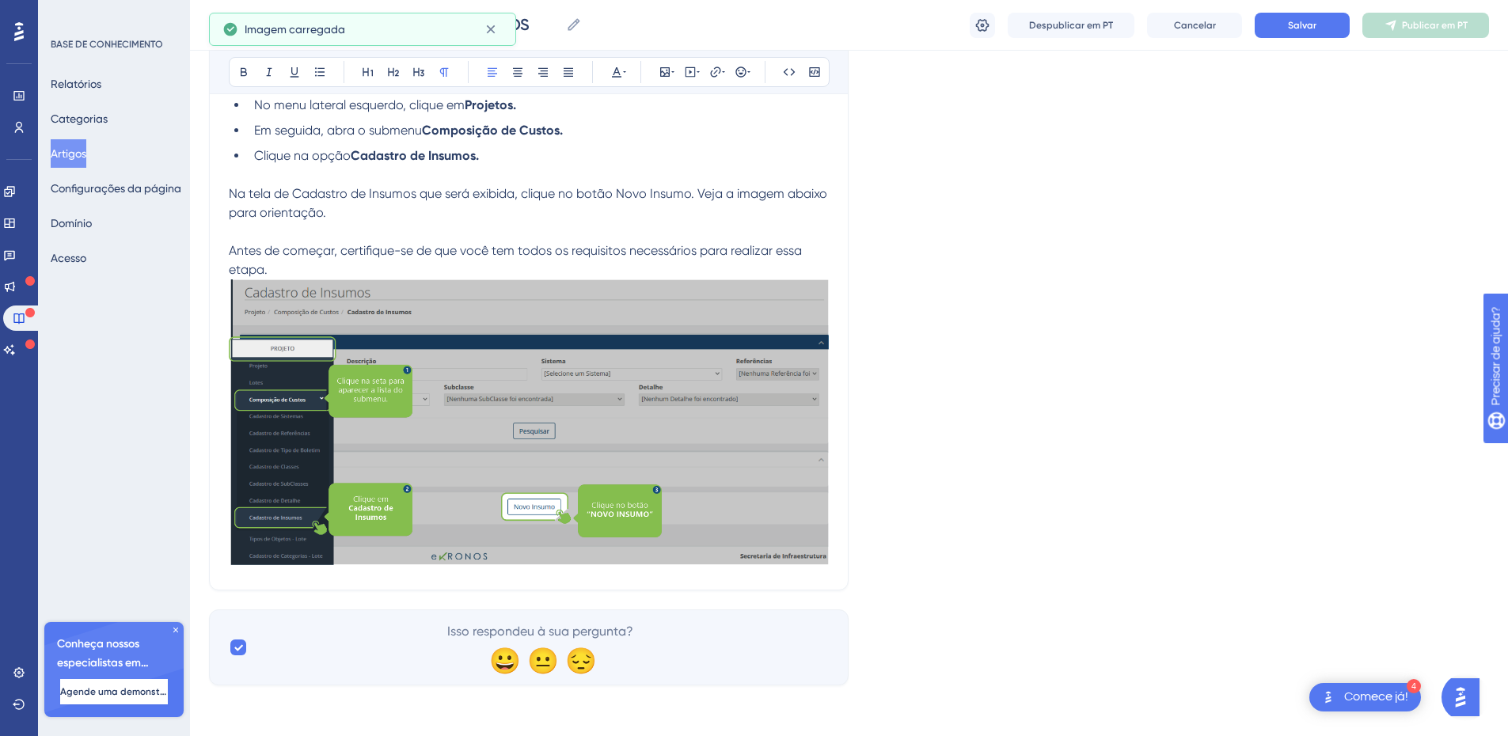
click at [302, 266] on p "Antes de começar, certifique-se de que você tem todos os requisitos necessários…" at bounding box center [529, 260] width 600 height 38
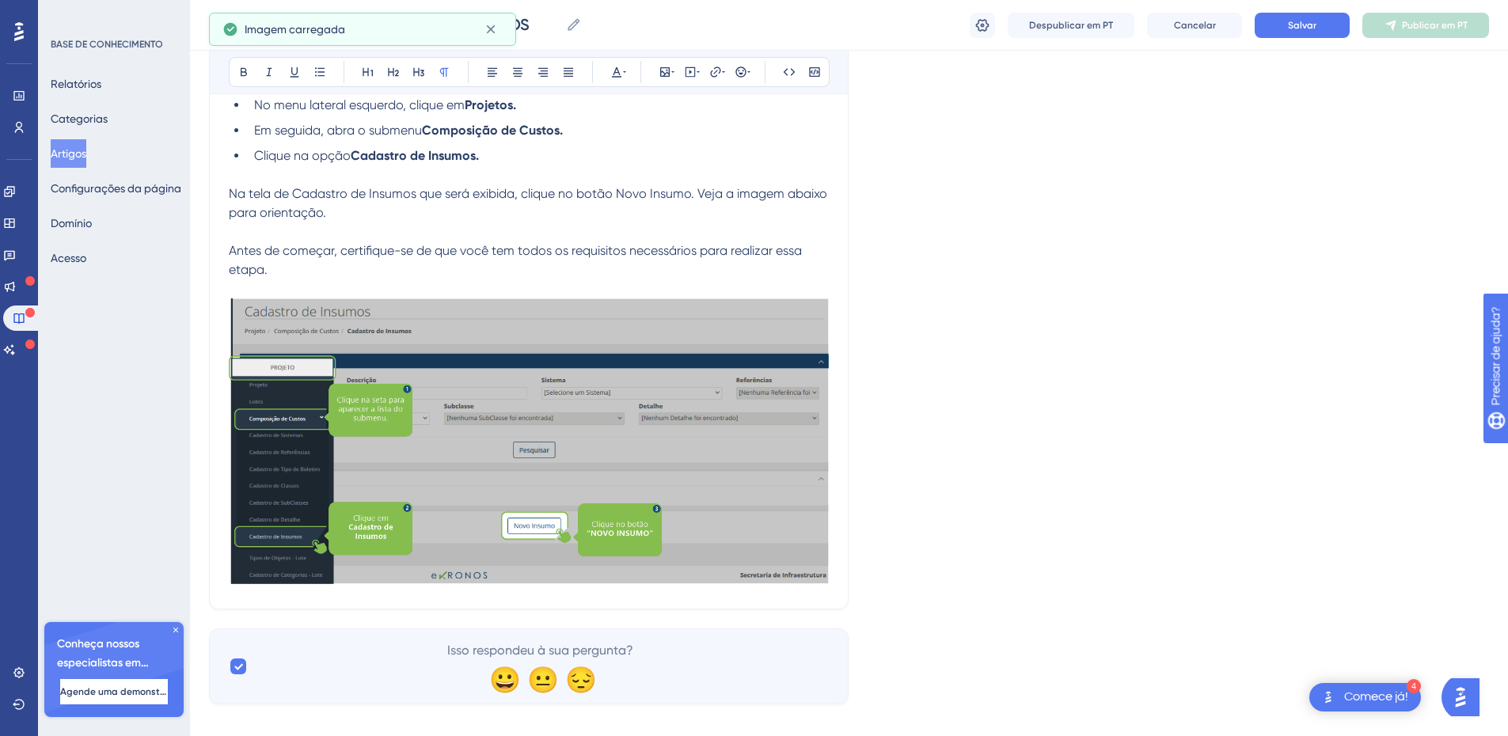
scroll to position [304, 0]
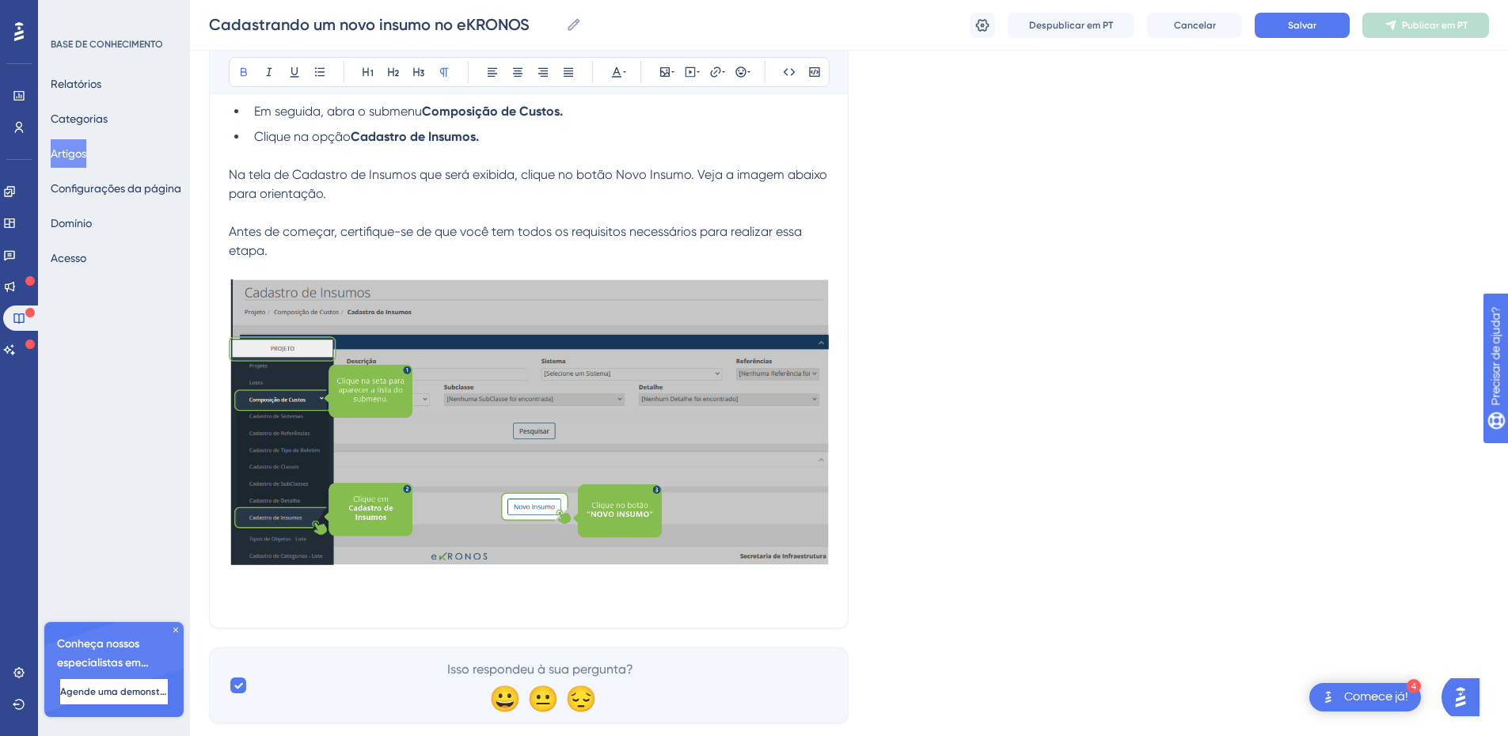
click at [270, 600] on p at bounding box center [529, 599] width 600 height 19
drag, startPoint x: 339, startPoint y: 596, endPoint x: 230, endPoint y: 585, distance: 109.8
click at [230, 585] on div "Para cadastrar um novo insumo no eKRONOS, siga os passos abaixo: No menu latera…" at bounding box center [529, 320] width 600 height 576
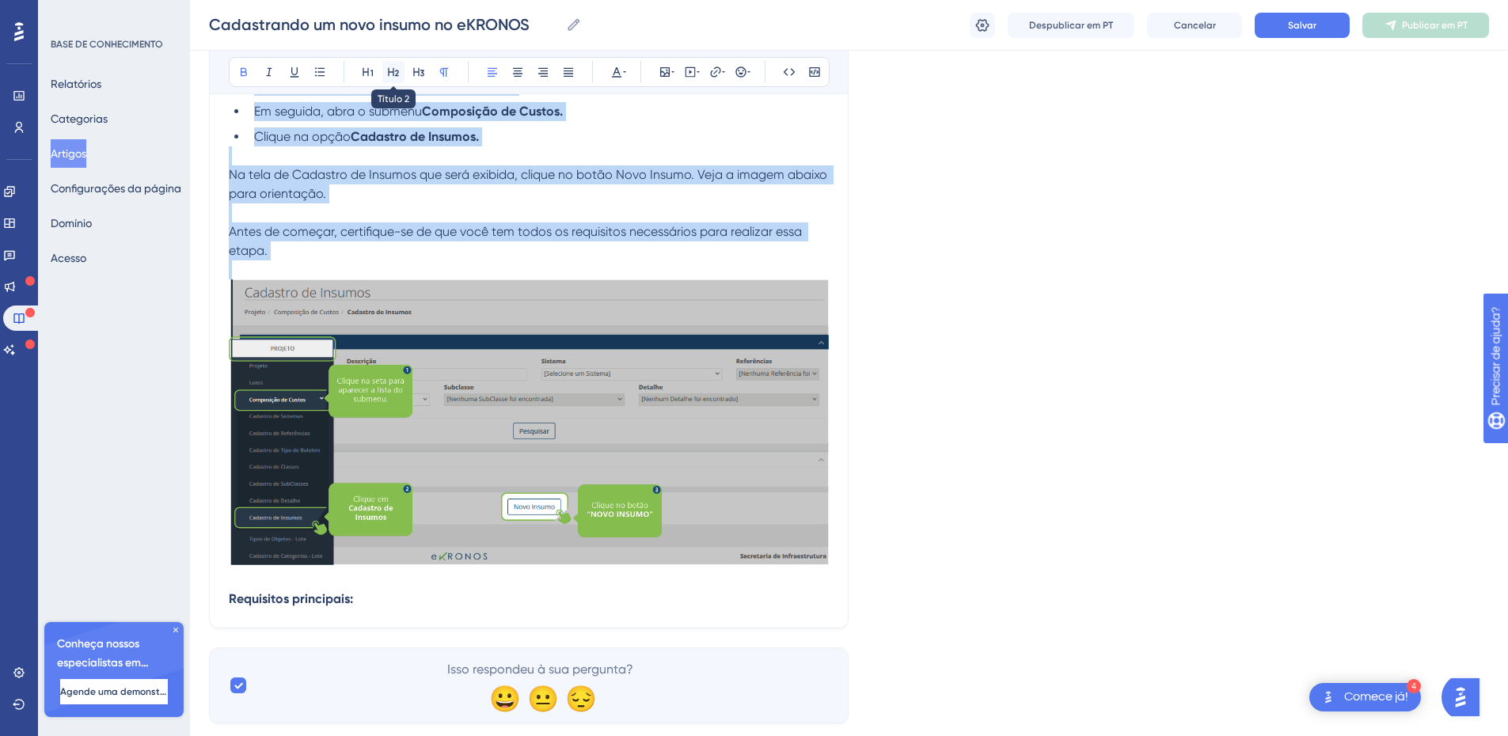
click at [389, 74] on icon at bounding box center [393, 72] width 11 height 9
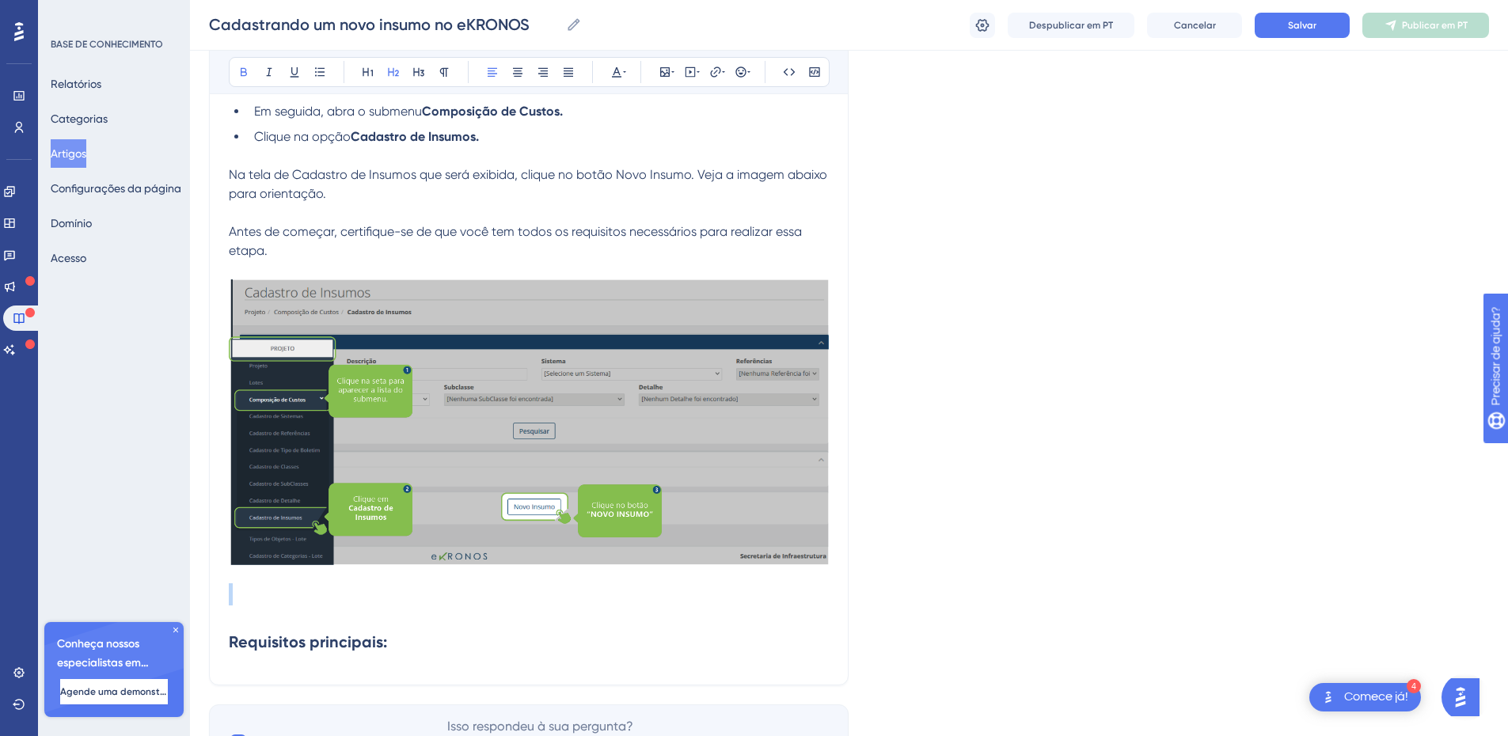
click at [238, 595] on h2 at bounding box center [529, 594] width 600 height 47
click at [238, 594] on h2 at bounding box center [529, 594] width 600 height 47
click at [237, 606] on h2 at bounding box center [529, 594] width 600 height 47
click at [426, 642] on h2 "Requisitos principais:" at bounding box center [529, 641] width 600 height 47
click at [352, 645] on strong "Requisitos principais:" at bounding box center [308, 641] width 158 height 19
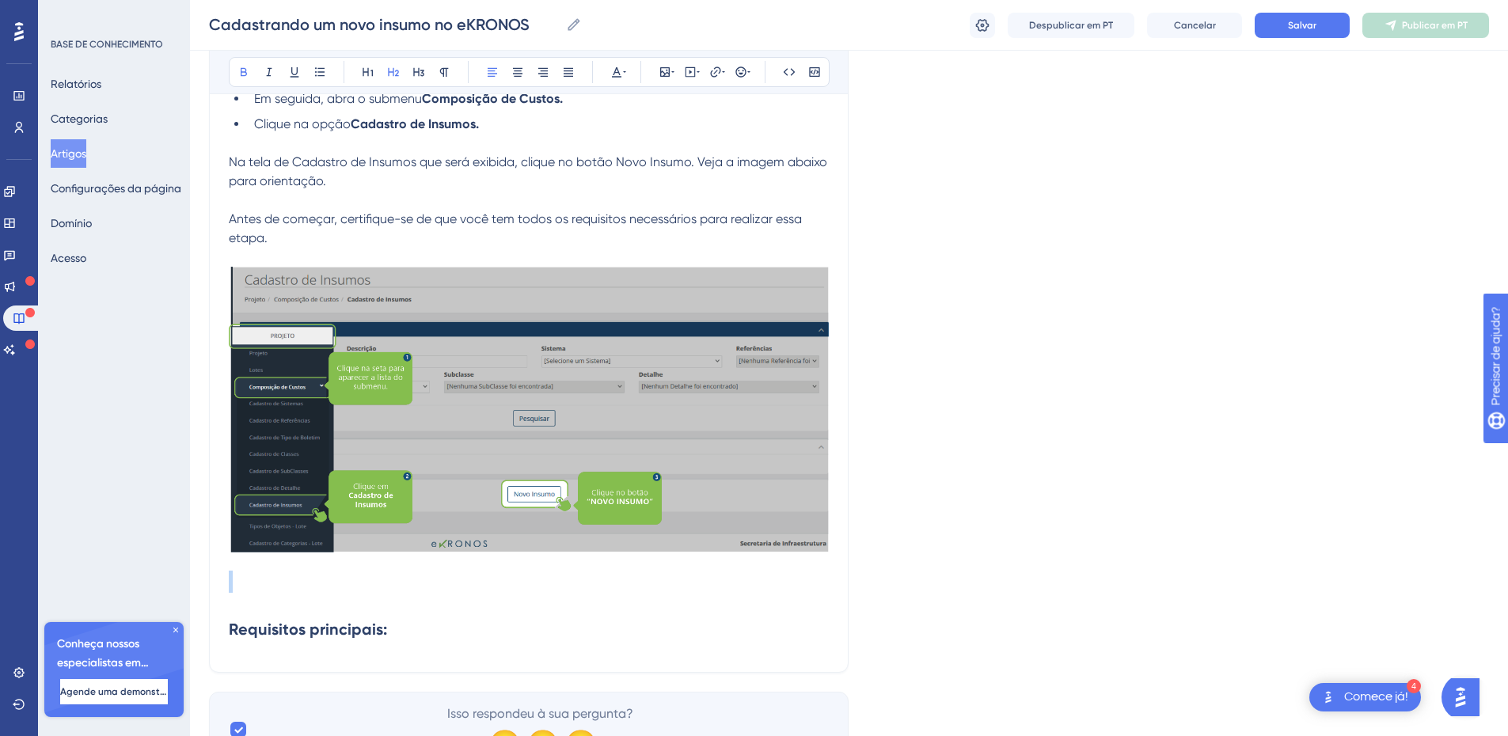
scroll to position [399, 0]
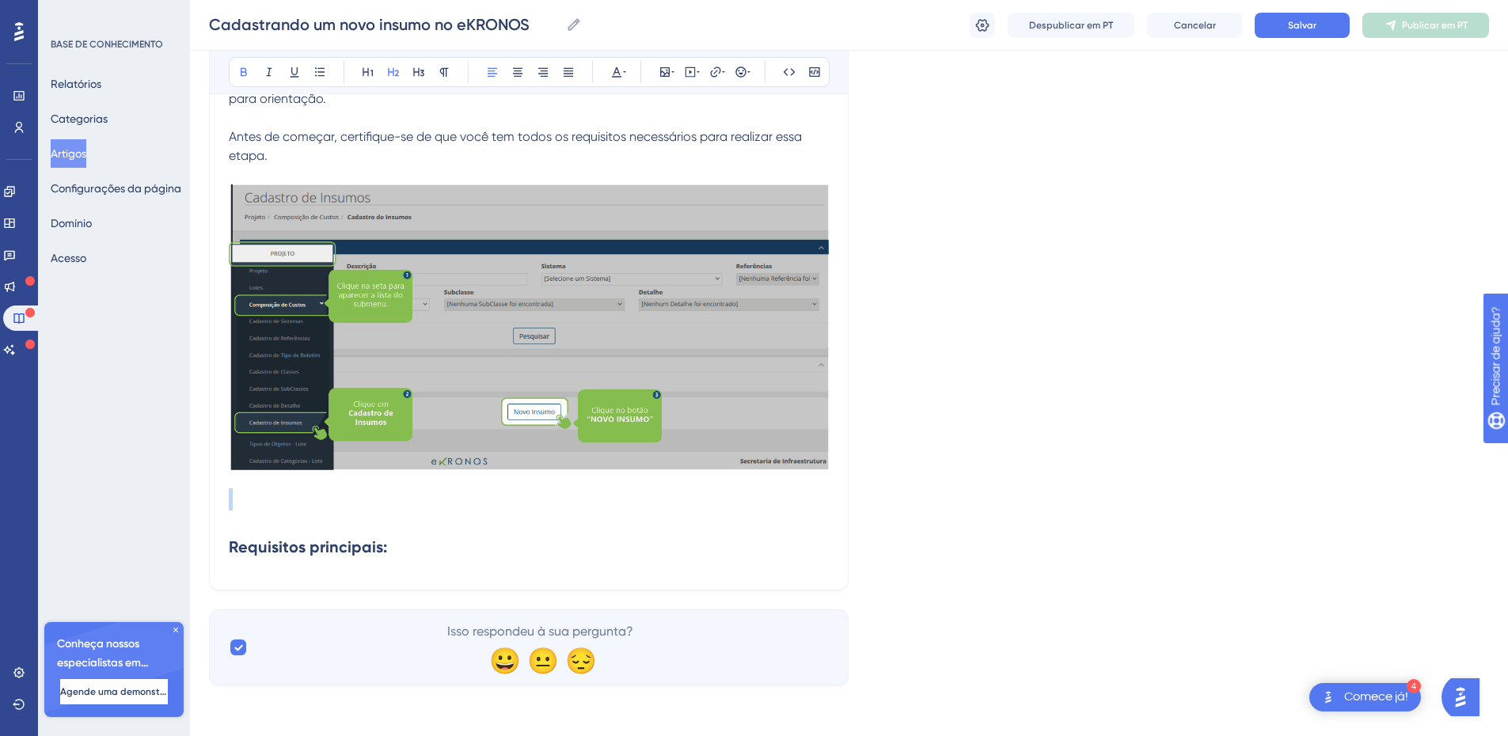
click at [318, 541] on strong "Requisitos principais:" at bounding box center [308, 546] width 158 height 19
click at [268, 571] on div "Cadastrando um novo insumo no eKRONOS Audacioso itálico Sublinhado Ponto de bal…" at bounding box center [528, 184] width 639 height 812
click at [241, 501] on h2 at bounding box center [529, 499] width 600 height 47
click at [462, 496] on h2 at bounding box center [529, 499] width 600 height 47
click at [1094, 443] on div "Linguagem Português (padrão) Cadastrando um novo insumo no eKRONOS Audacioso it…" at bounding box center [849, 193] width 1280 height 983
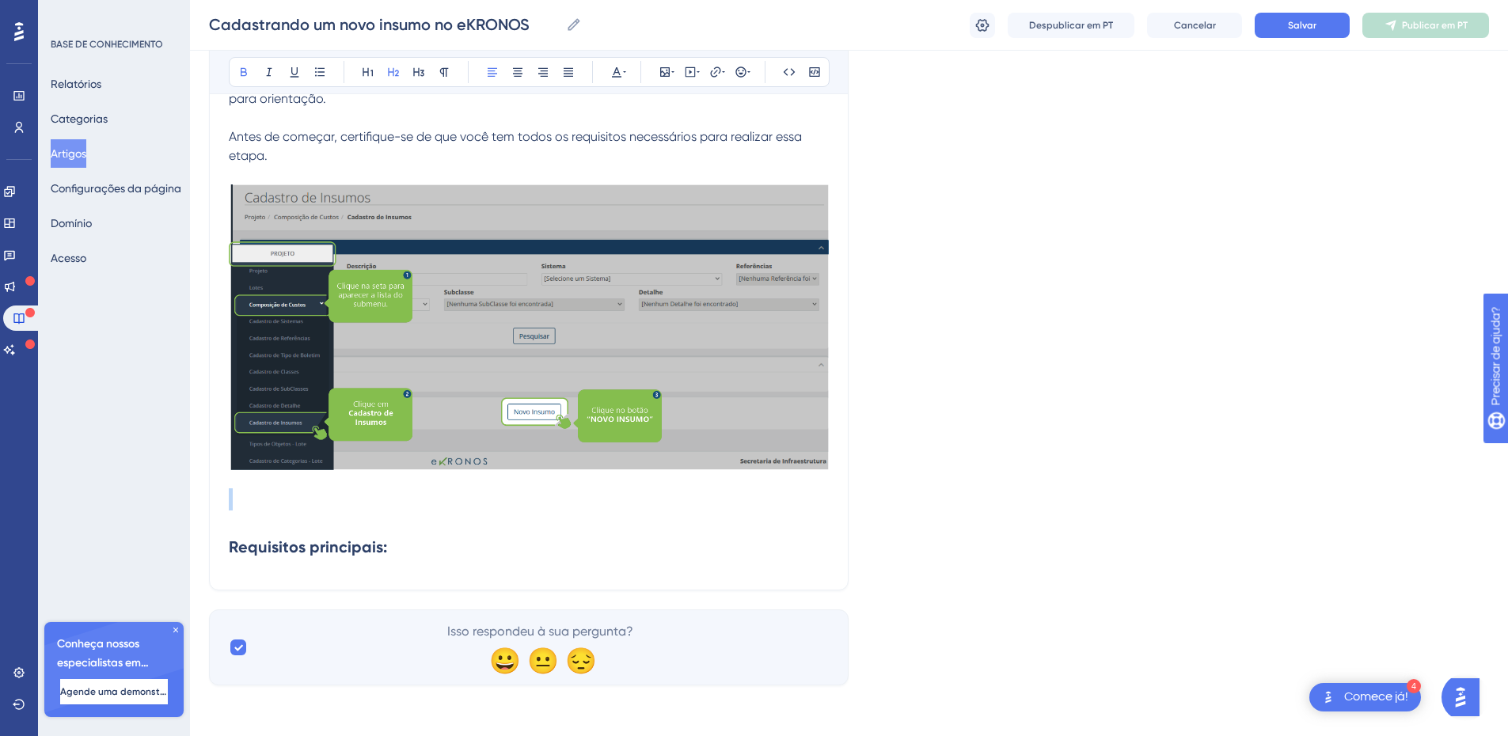
click at [374, 554] on strong "Requisitos principais:" at bounding box center [308, 546] width 158 height 19
click at [251, 503] on h2 at bounding box center [529, 499] width 600 height 47
click at [249, 504] on h2 at bounding box center [529, 499] width 600 height 47
click at [281, 550] on strong "Requisitos principais:" at bounding box center [308, 546] width 158 height 19
click at [256, 506] on h2 at bounding box center [529, 499] width 600 height 47
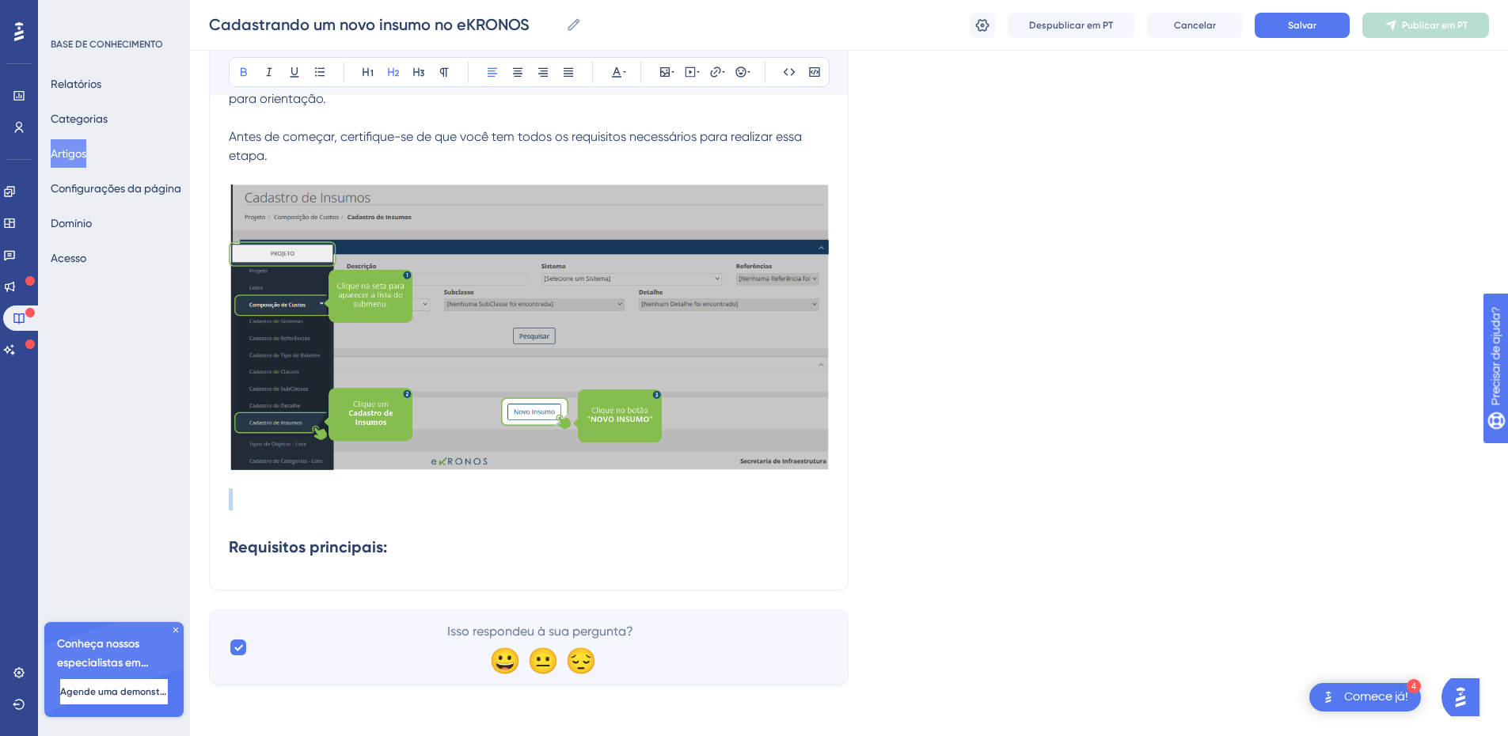
click at [533, 548] on h2 "Requisitos principais:" at bounding box center [529, 546] width 600 height 47
click at [375, 548] on strong "Requisitos principais:" at bounding box center [308, 546] width 158 height 19
click at [324, 139] on span "Antes de começar, certifique-se de que você tem todos os requisitos necessários…" at bounding box center [517, 146] width 576 height 34
click at [246, 522] on h2 at bounding box center [529, 499] width 600 height 47
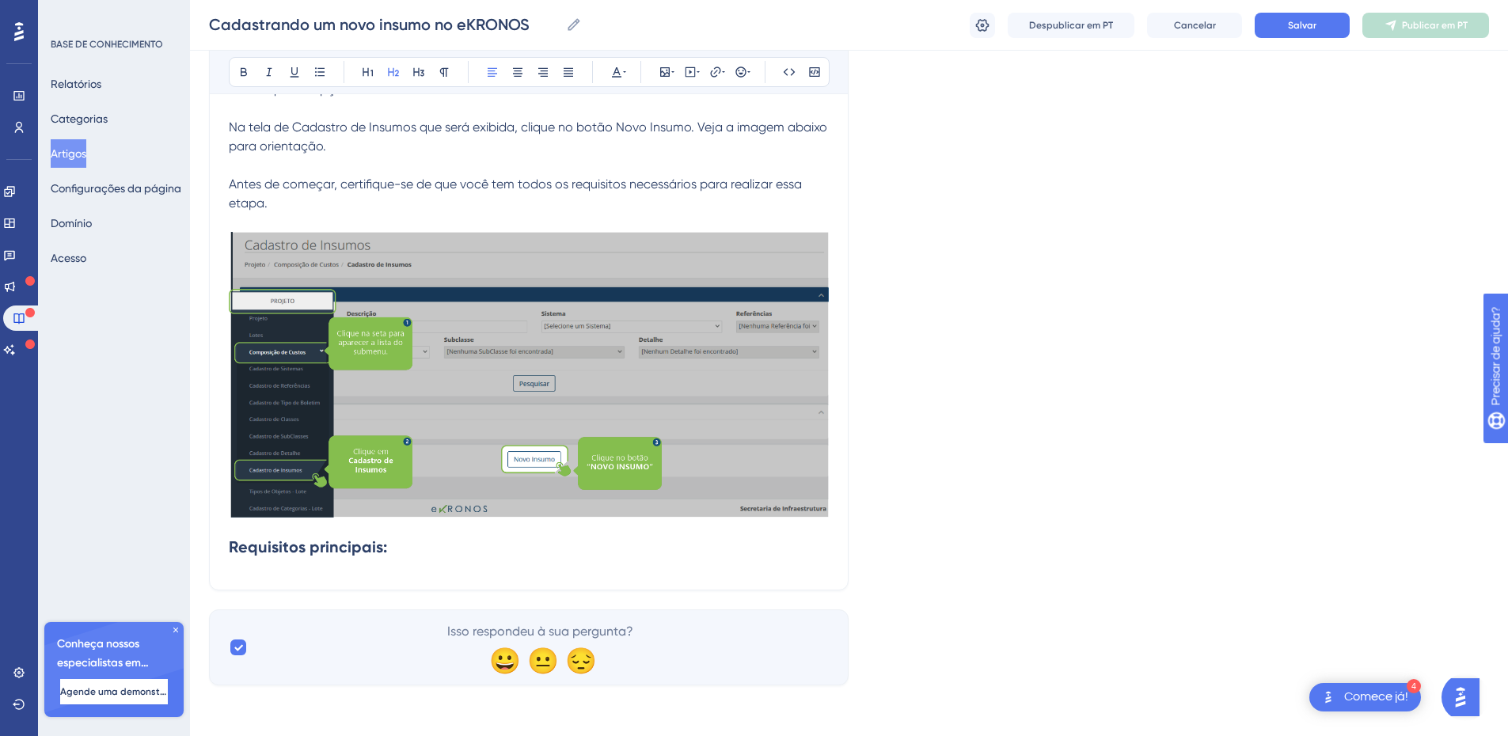
scroll to position [351, 0]
click at [336, 551] on strong "Requisitos principais:" at bounding box center [308, 546] width 158 height 19
click at [335, 551] on strong "Requisitos principais:" at bounding box center [308, 546] width 158 height 19
click at [626, 73] on button at bounding box center [616, 72] width 22 height 22
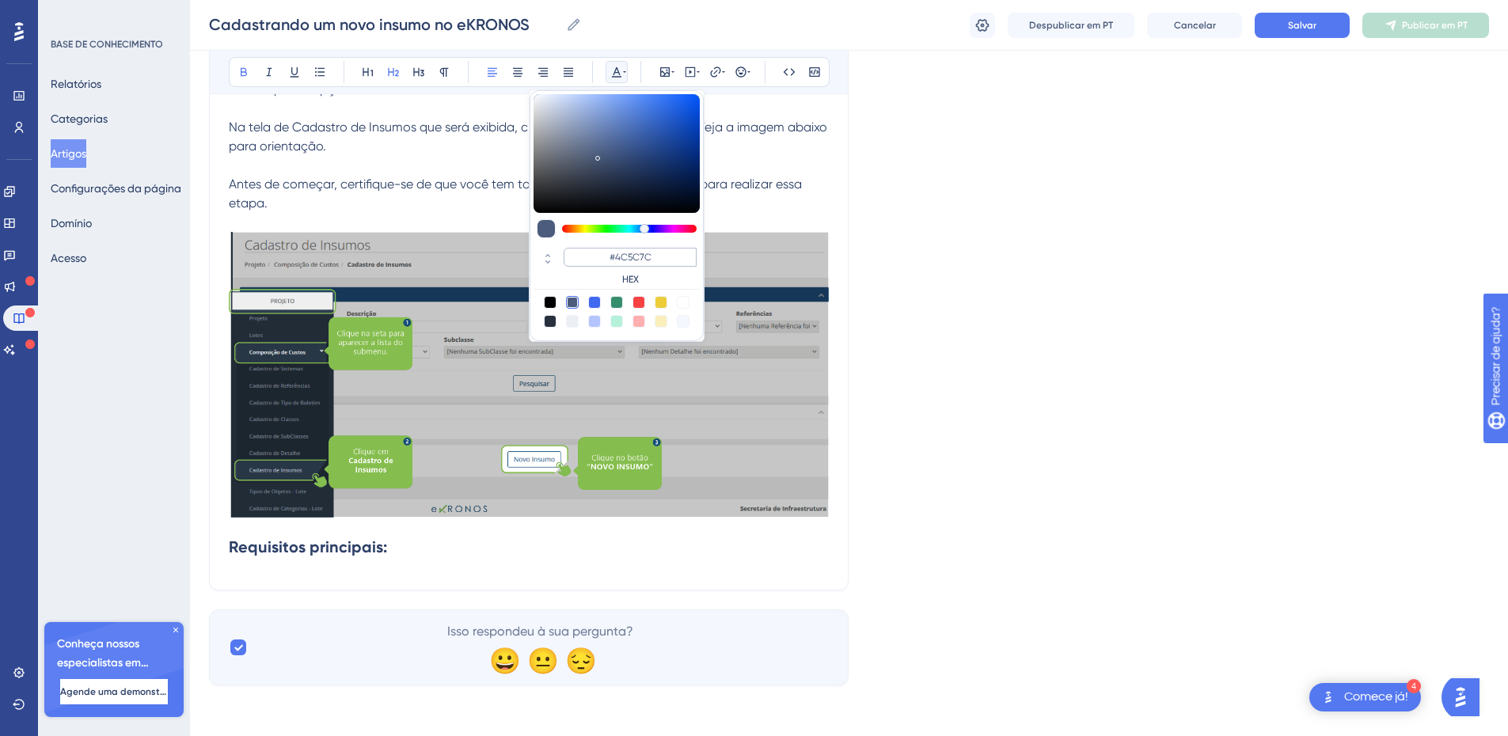
click at [626, 260] on input "#4C5C7C" at bounding box center [629, 257] width 133 height 19
drag, startPoint x: 662, startPoint y: 252, endPoint x: 608, endPoint y: 254, distance: 54.6
click at [608, 254] on input "#4C5C7C" at bounding box center [629, 257] width 133 height 19
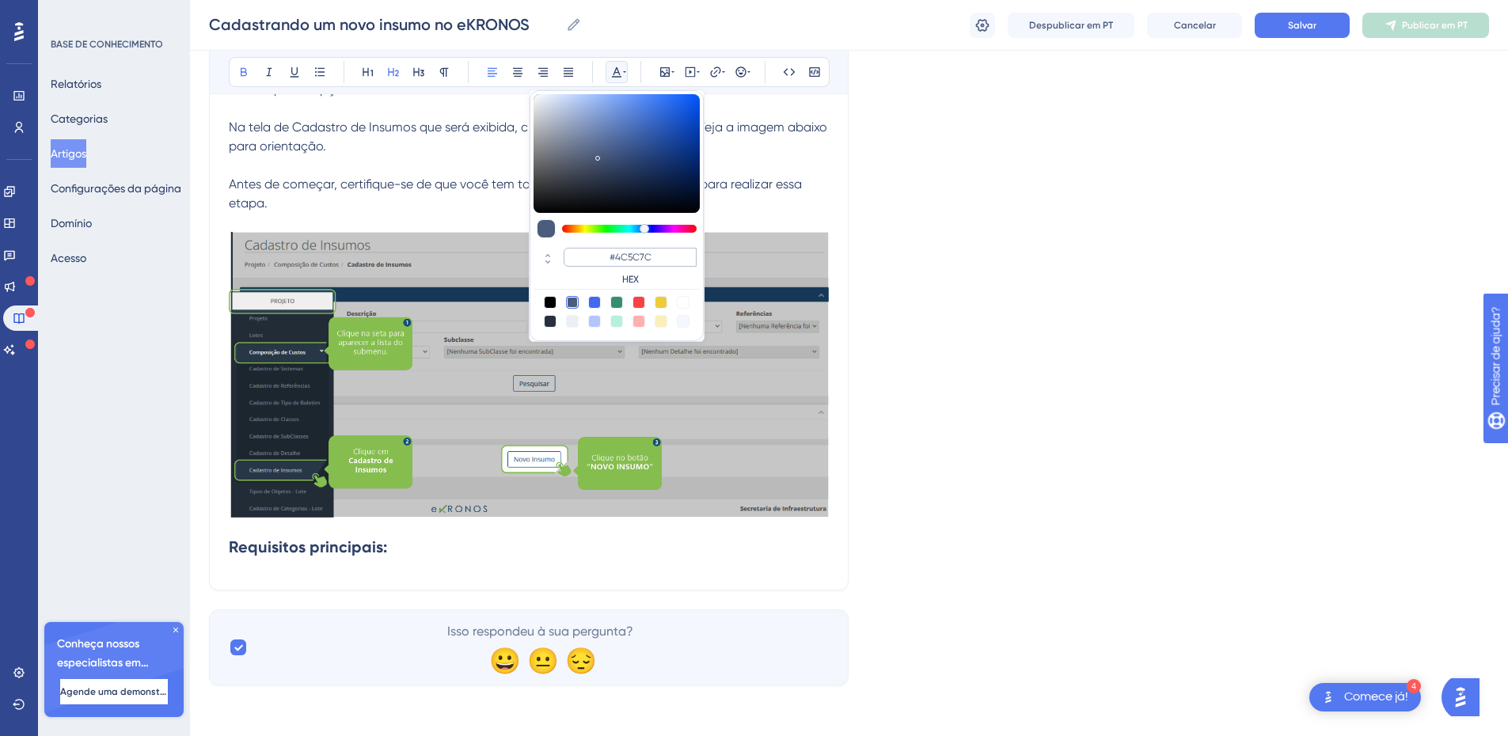
click at [625, 255] on input "#4C5C7C" at bounding box center [629, 257] width 133 height 19
click at [632, 255] on input "#4C5C7C" at bounding box center [629, 257] width 133 height 19
drag, startPoint x: 649, startPoint y: 255, endPoint x: 614, endPoint y: 253, distance: 34.9
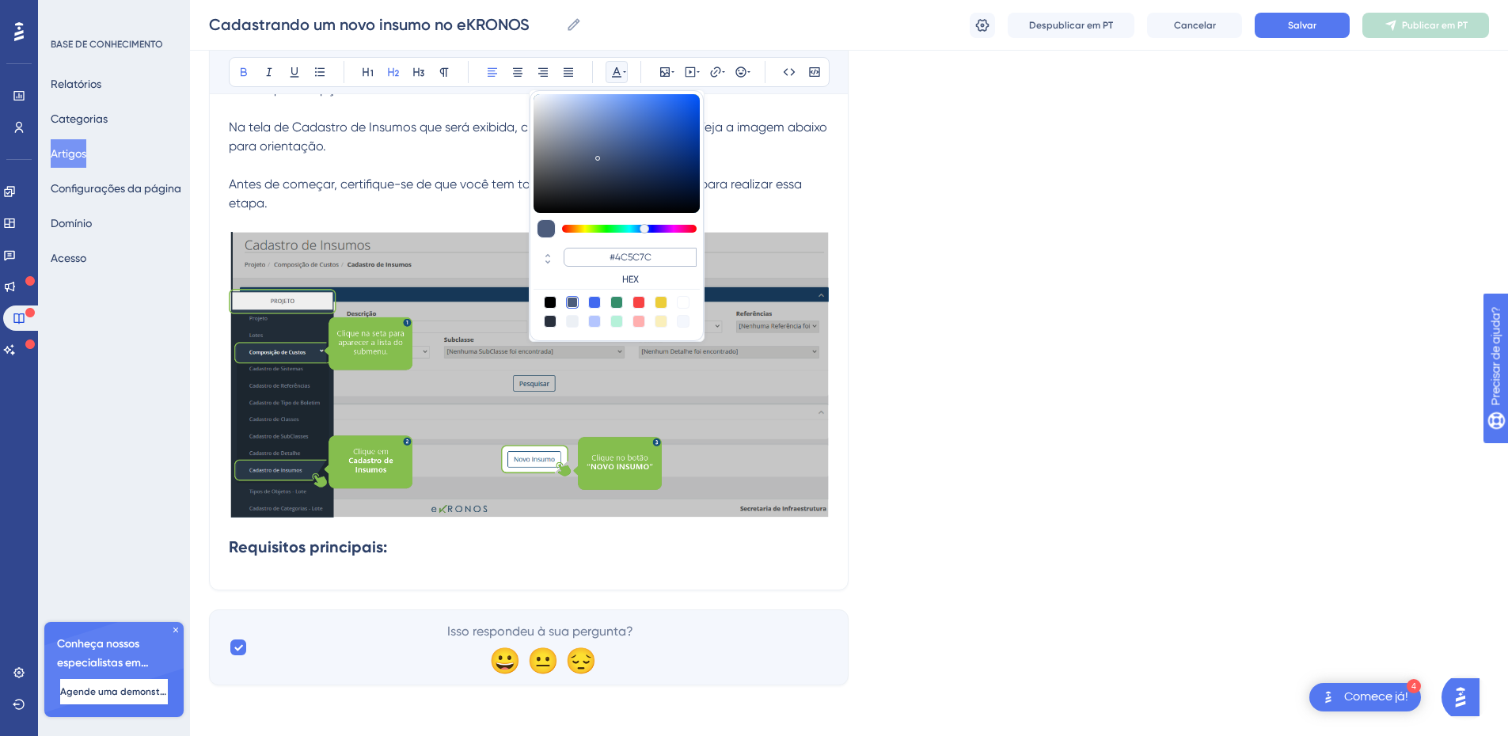
click at [614, 253] on input "#4C5C7C" at bounding box center [629, 257] width 133 height 19
click at [611, 255] on input "#4C5C7C" at bounding box center [629, 257] width 133 height 19
drag, startPoint x: 604, startPoint y: 256, endPoint x: 678, endPoint y: 256, distance: 74.4
click at [678, 256] on input "#4C5C7C" at bounding box center [629, 257] width 133 height 19
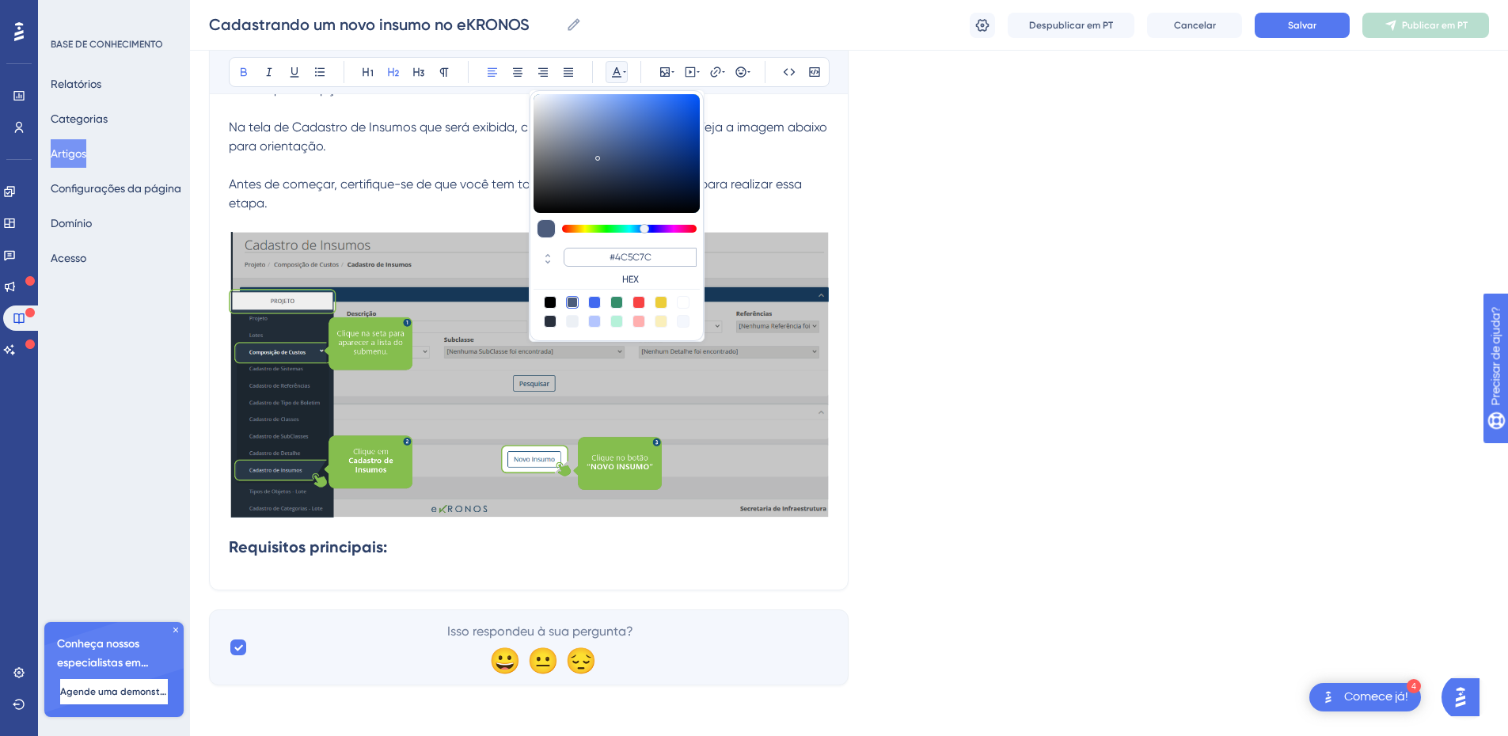
click at [632, 256] on input "#4C5C7C" at bounding box center [629, 257] width 133 height 19
click at [632, 257] on input "#4C5C7C" at bounding box center [629, 257] width 133 height 19
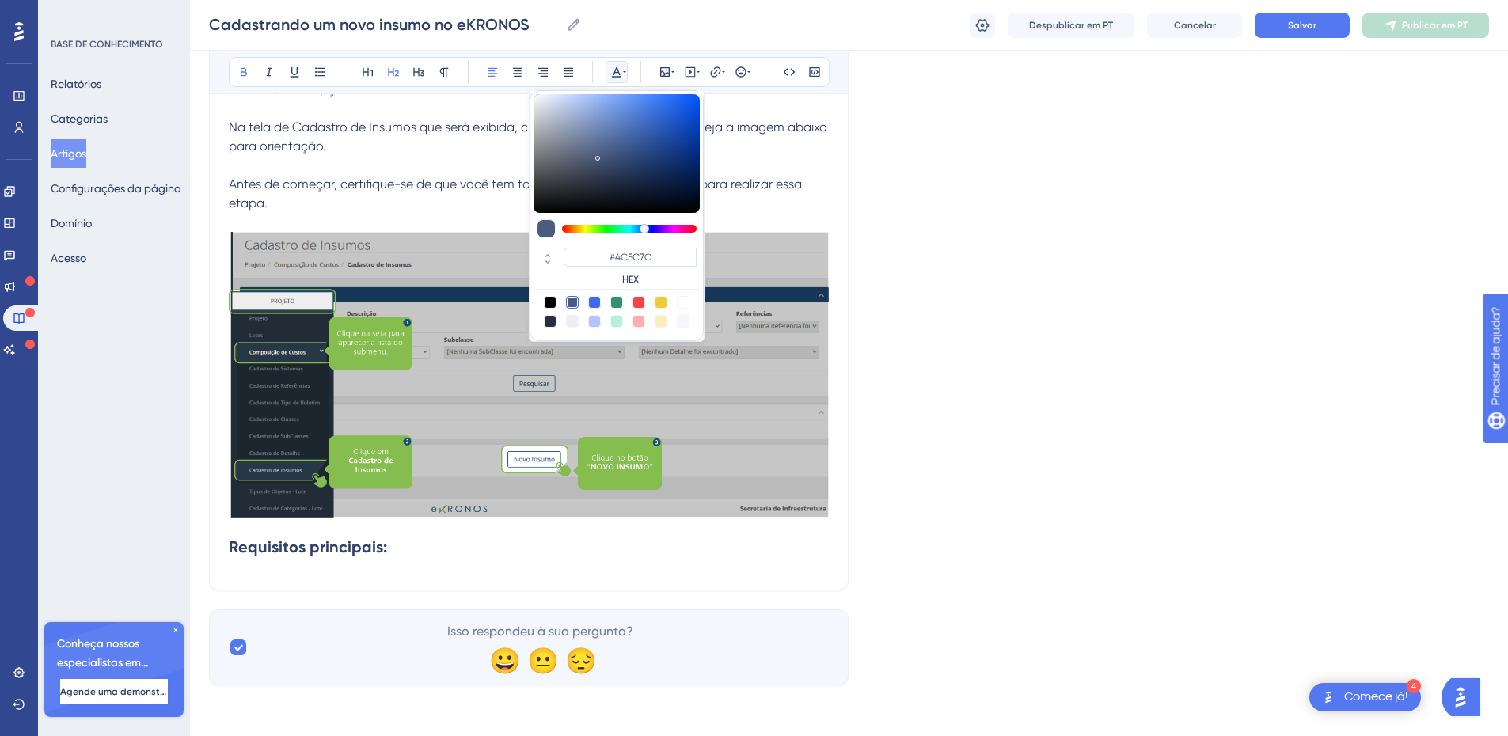
drag, startPoint x: 662, startPoint y: 253, endPoint x: 593, endPoint y: 244, distance: 69.5
click at [593, 244] on div "#4C5C7C HEX" at bounding box center [616, 215] width 174 height 251
drag, startPoint x: 607, startPoint y: 255, endPoint x: 679, endPoint y: 259, distance: 72.1
click at [676, 259] on input "#4C5C7C" at bounding box center [629, 257] width 133 height 19
click at [335, 544] on h2 "81C34D" at bounding box center [529, 546] width 600 height 47
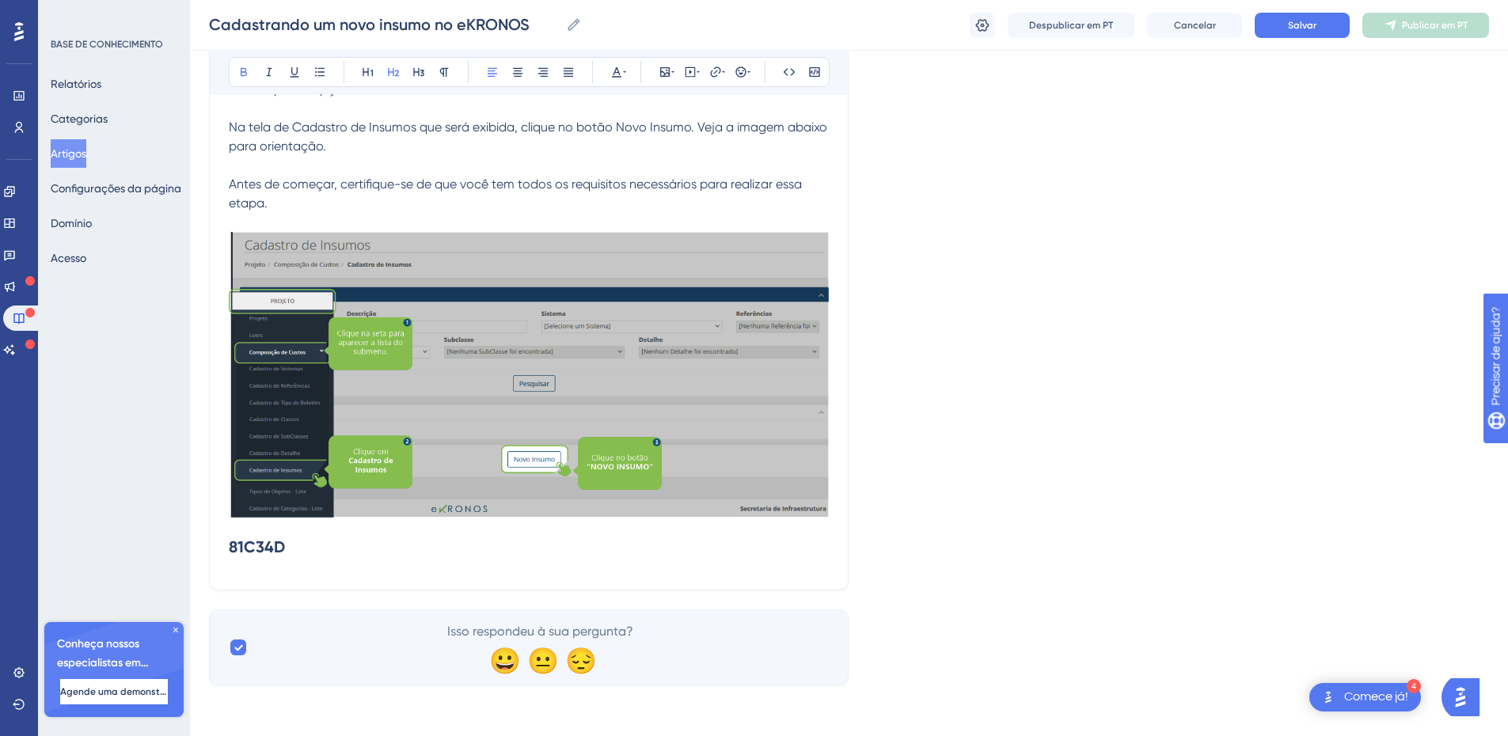
drag, startPoint x: 299, startPoint y: 553, endPoint x: 189, endPoint y: 549, distance: 110.1
click at [192, 547] on div "Desempenho Usuários Noivado Widgets Opinião Atualizações de produtos Base de co…" at bounding box center [849, 180] width 1318 height 1062
click at [288, 554] on h2 "81C34D" at bounding box center [529, 546] width 600 height 47
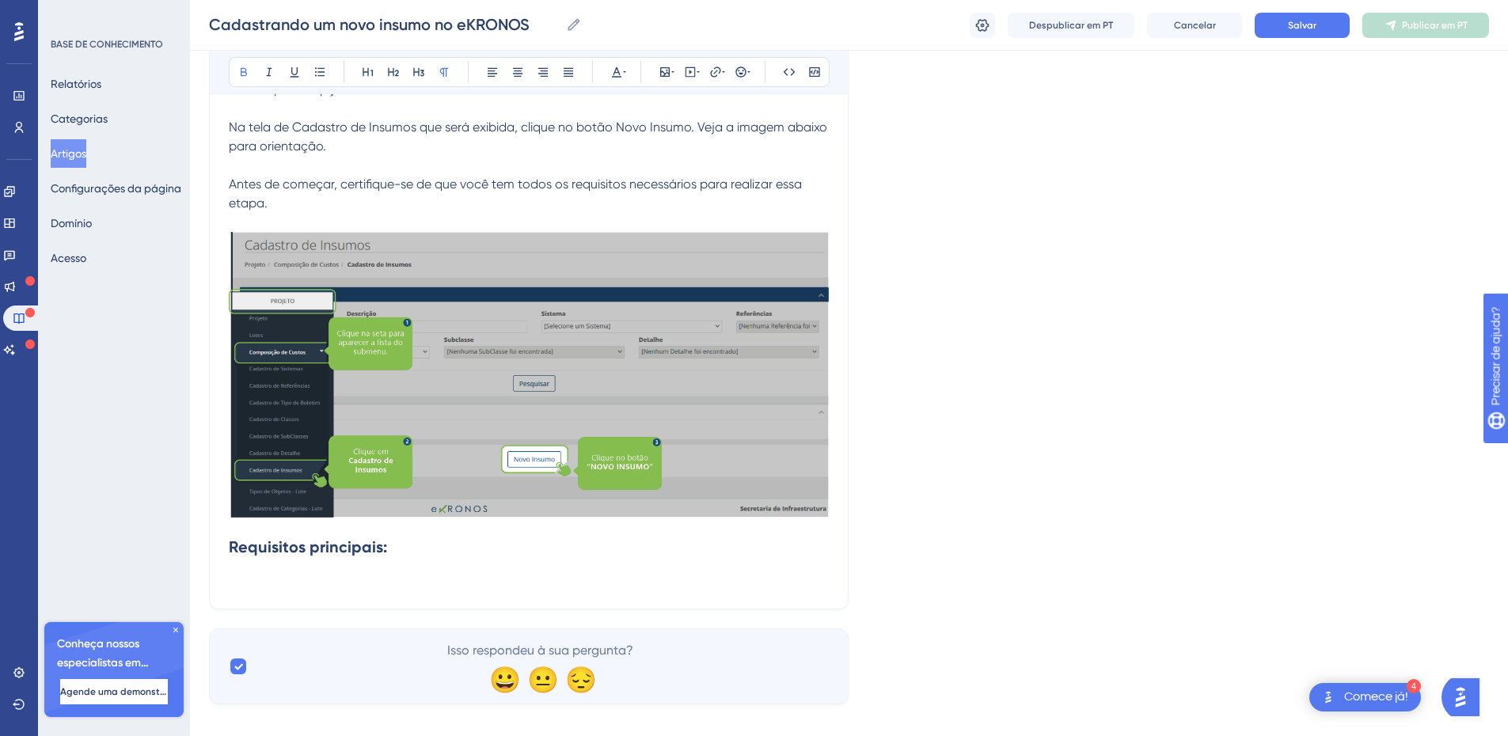
click at [314, 583] on p at bounding box center [529, 580] width 600 height 19
click at [664, 587] on p "Ter o registro do mês de referência para inclusão do custo unitário." at bounding box center [529, 580] width 600 height 19
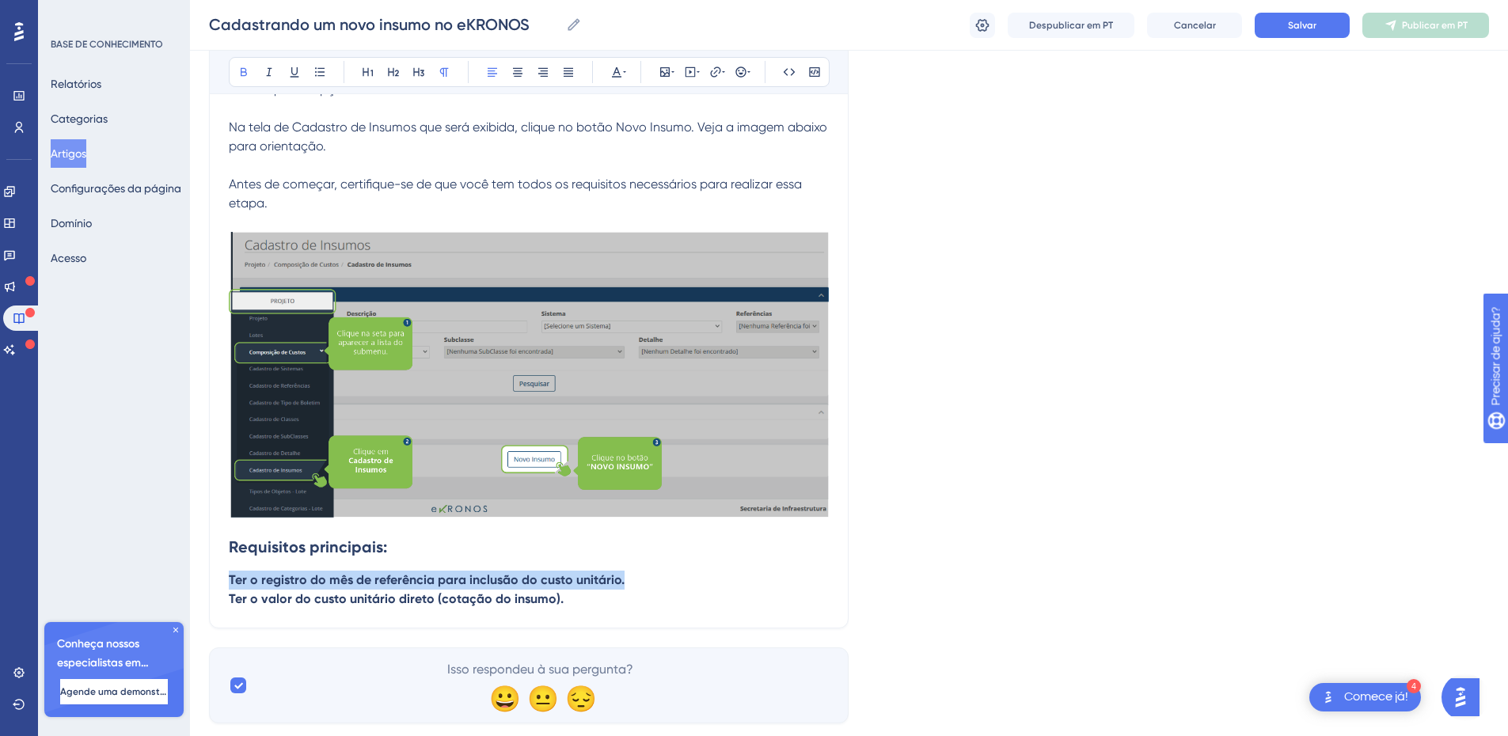
drag, startPoint x: 554, startPoint y: 598, endPoint x: 221, endPoint y: 580, distance: 333.7
click at [221, 580] on div "Cadastrando um novo insumo no eKRONOS Audacioso itálico Sublinhado Ponto de bal…" at bounding box center [528, 227] width 639 height 802
click at [443, 71] on icon at bounding box center [444, 72] width 9 height 9
click at [241, 73] on icon at bounding box center [244, 72] width 6 height 9
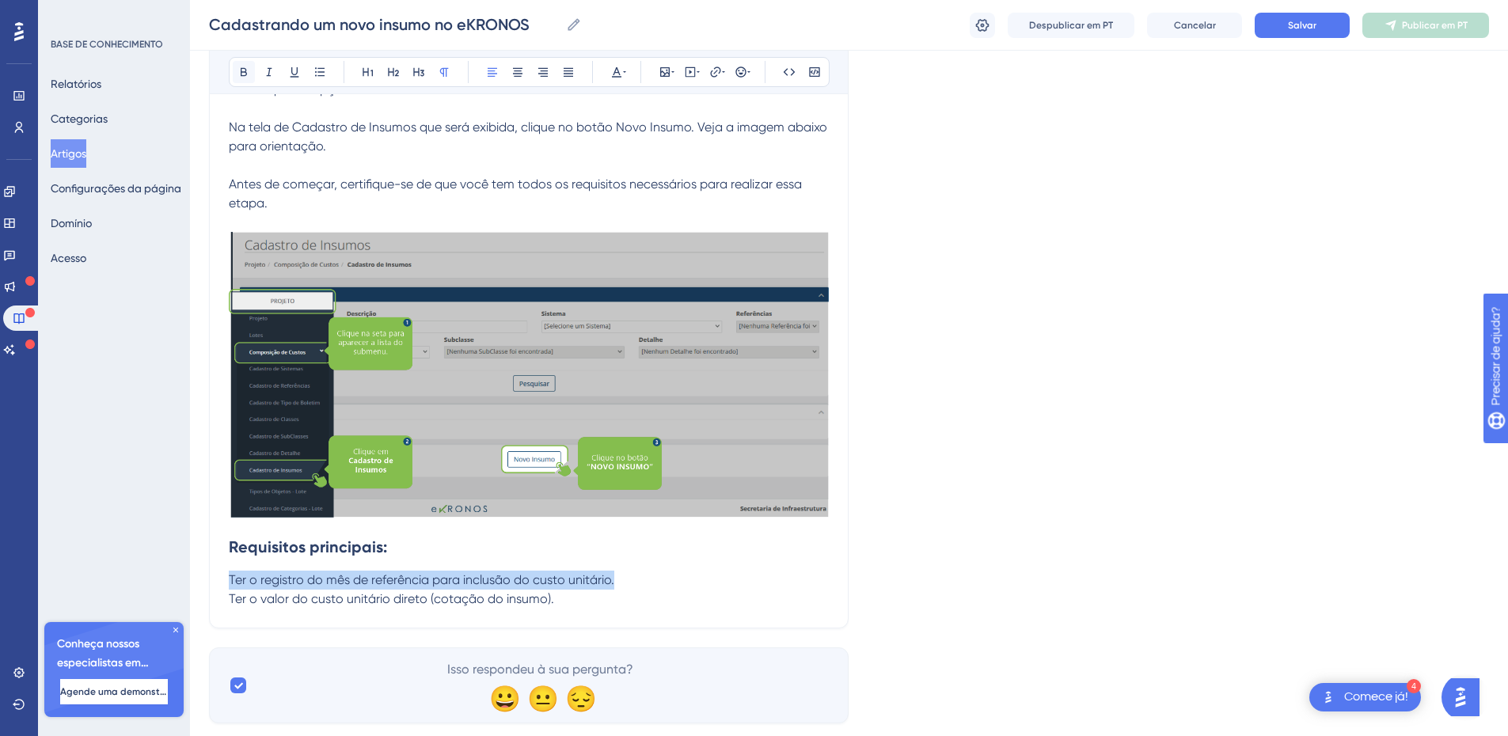
click at [241, 73] on icon at bounding box center [244, 72] width 6 height 9
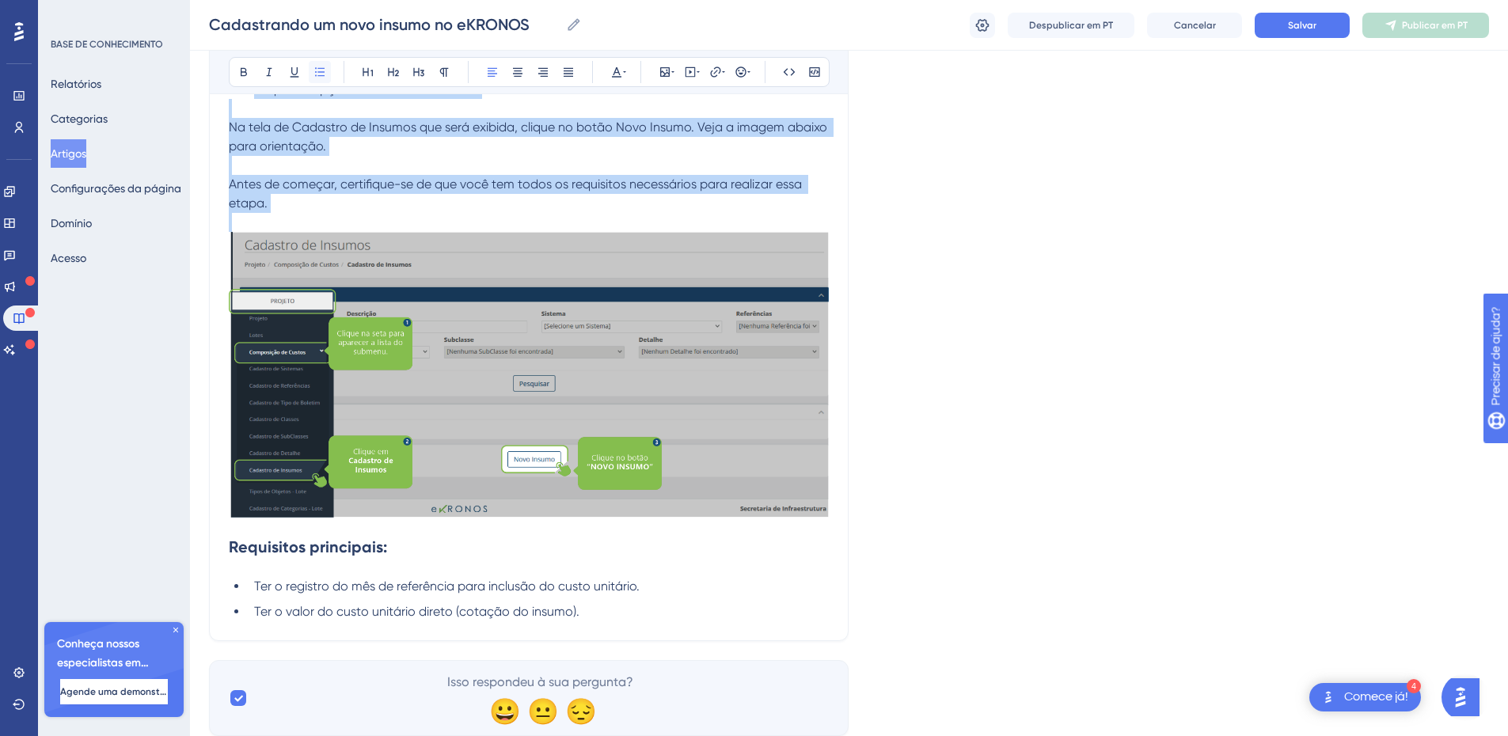
click at [321, 69] on icon at bounding box center [319, 71] width 9 height 9
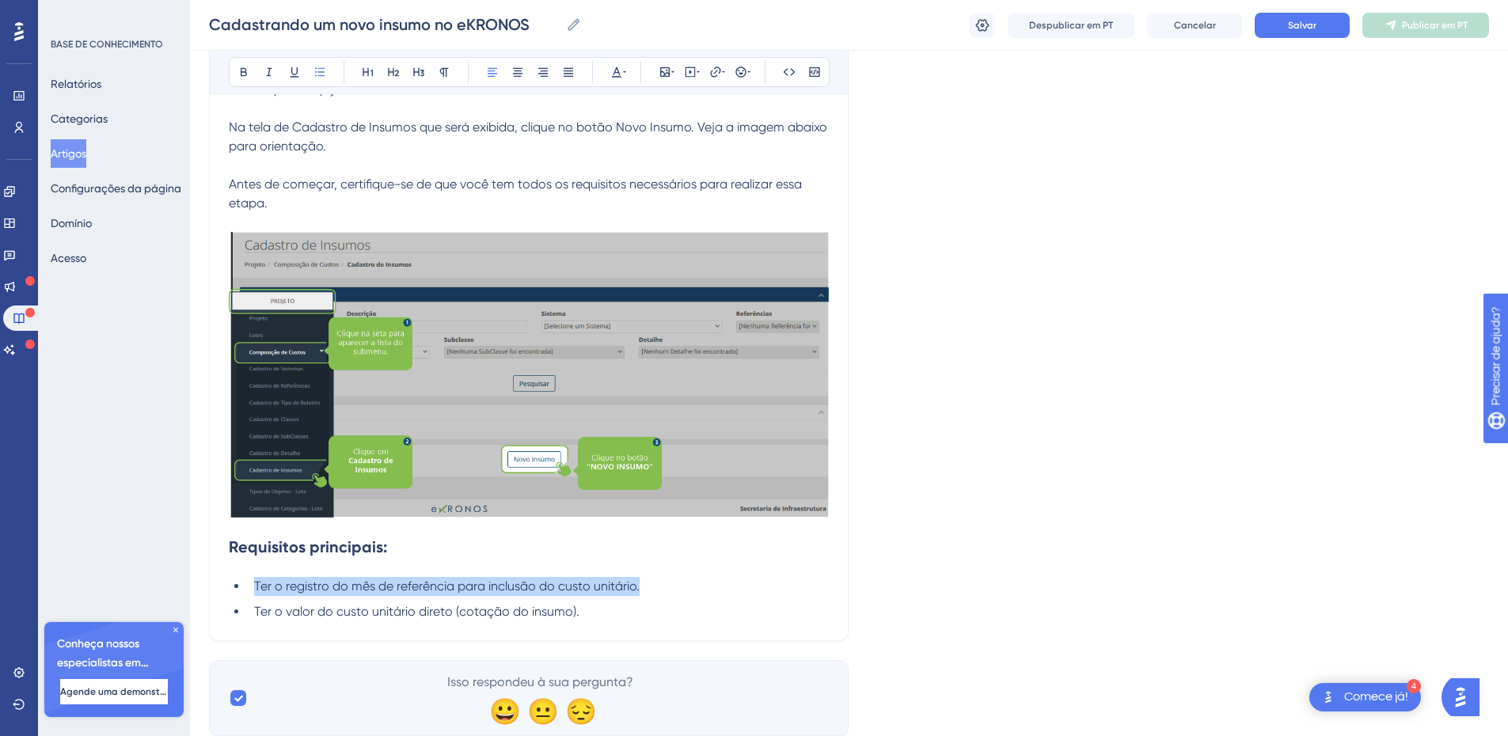
click at [445, 582] on span "Ter o registro do mês de referência para inclusão do custo unitário." at bounding box center [446, 586] width 385 height 15
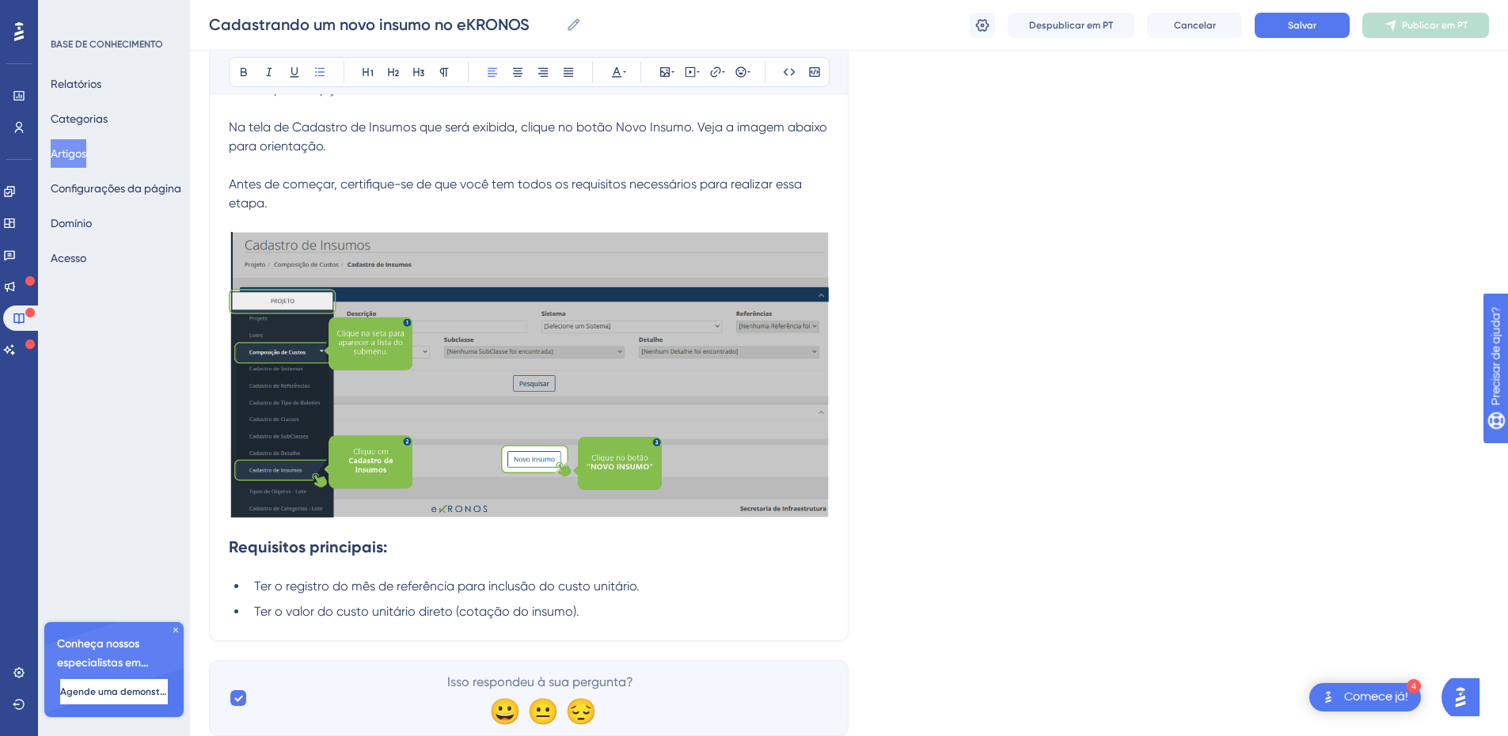
click at [296, 567] on h2 "Requisitos principais:" at bounding box center [529, 546] width 600 height 47
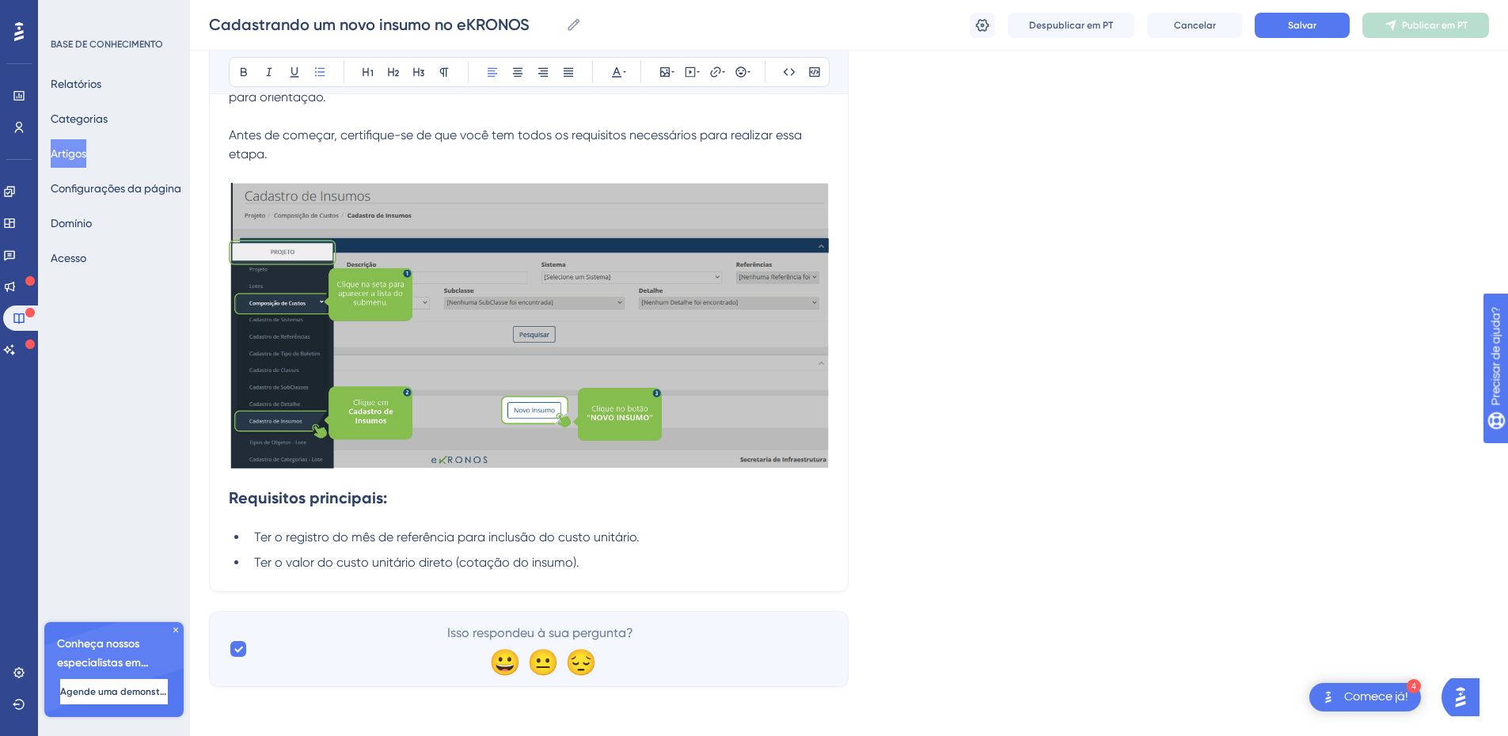
scroll to position [402, 0]
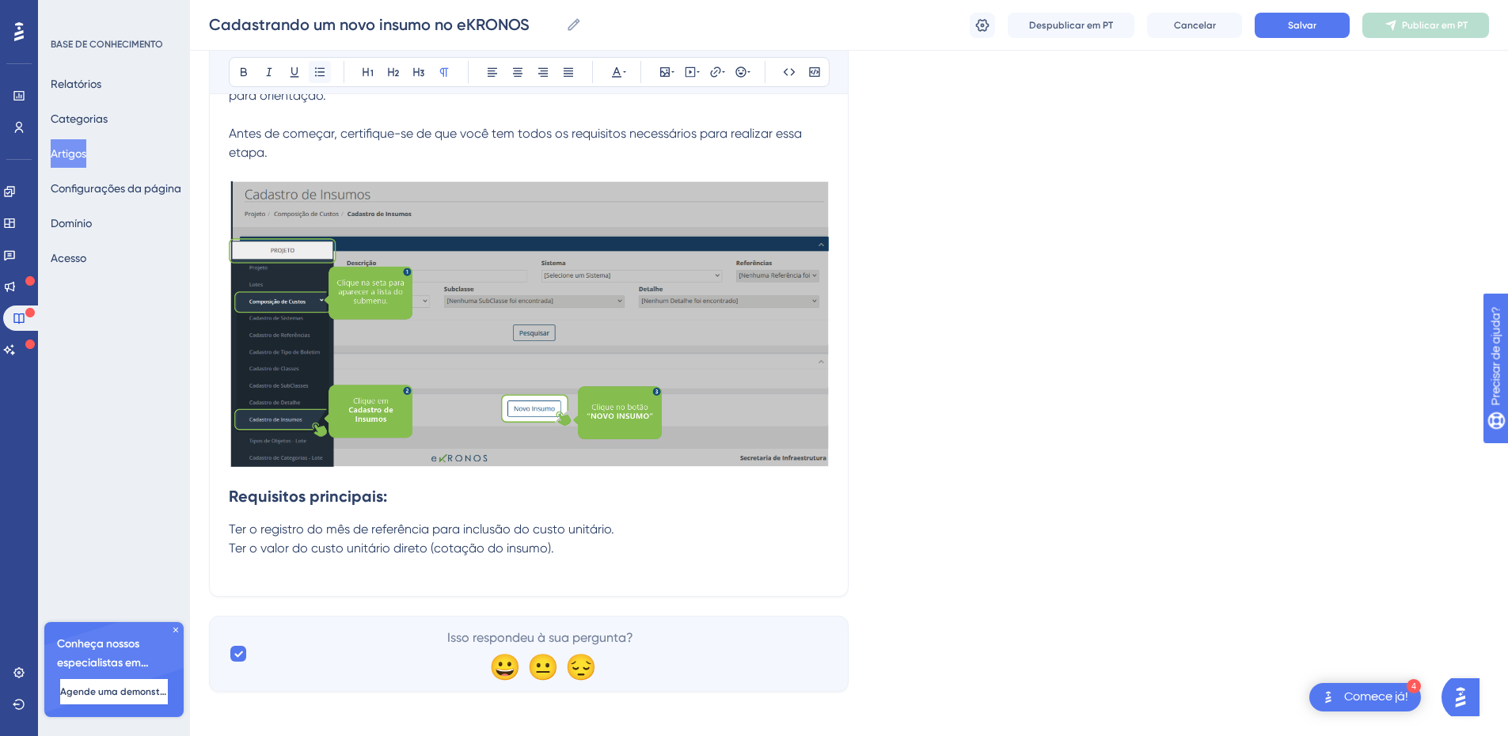
click at [313, 78] on button at bounding box center [320, 72] width 22 height 22
click at [303, 575] on p at bounding box center [529, 567] width 600 height 19
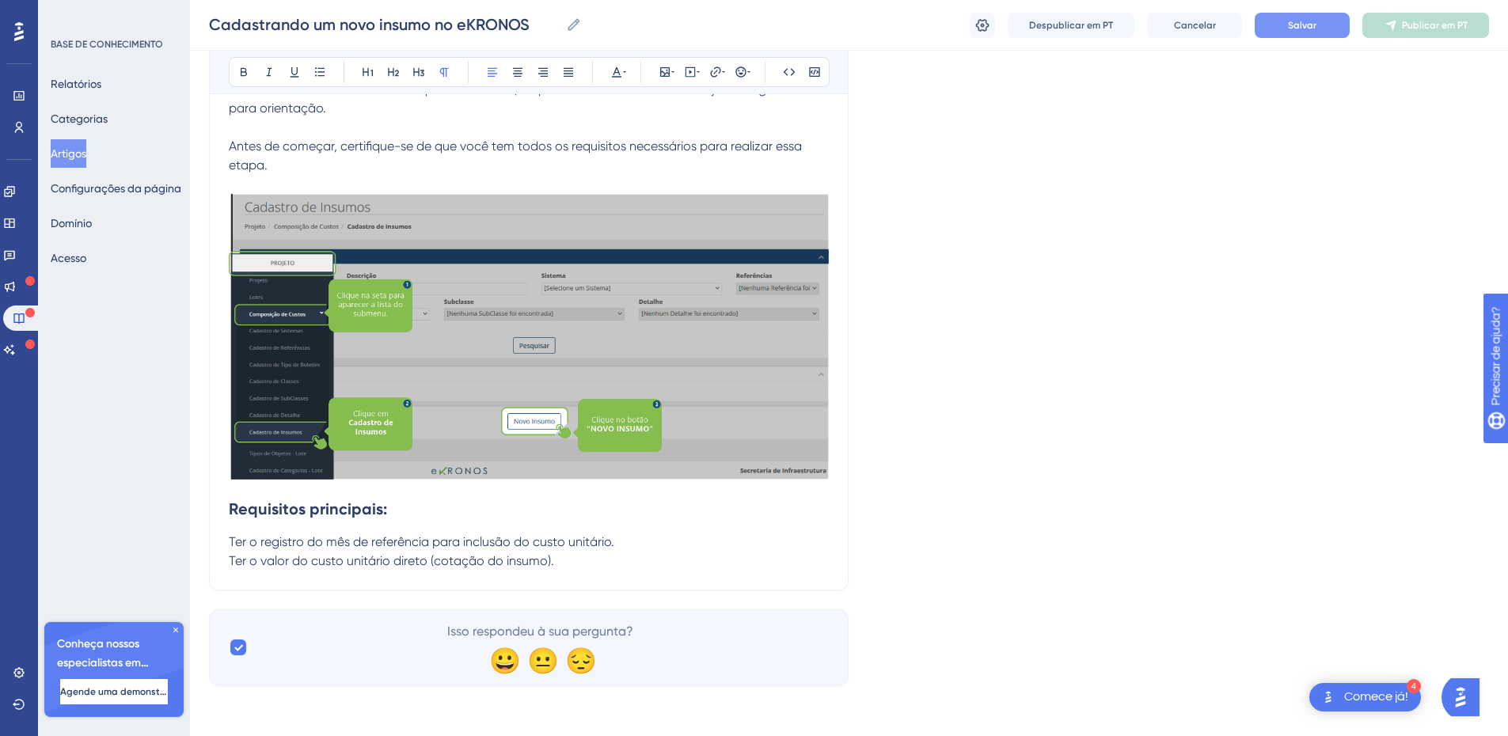
click at [1305, 28] on font "Salvar" at bounding box center [1302, 25] width 28 height 11
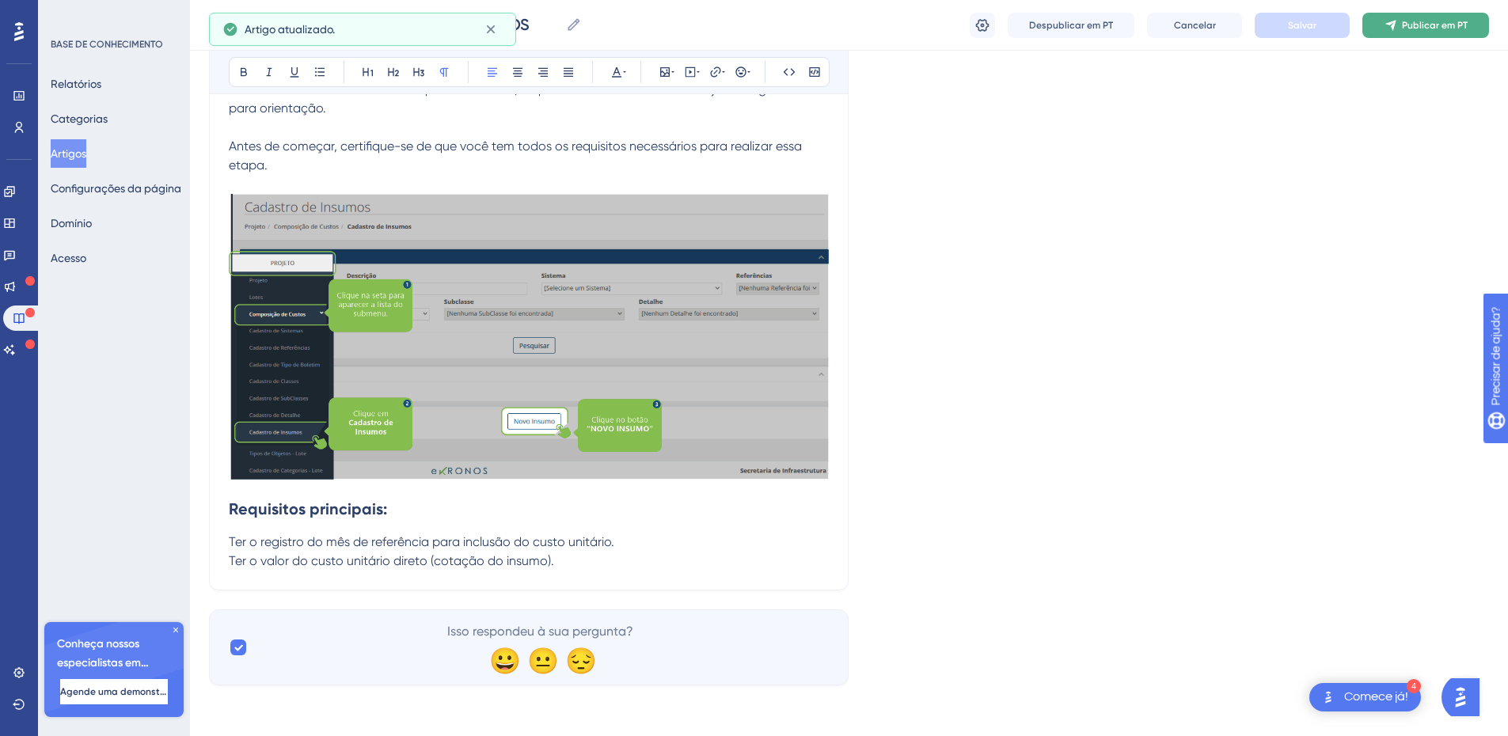
click at [1425, 25] on font "Publicar em PT" at bounding box center [1435, 25] width 66 height 11
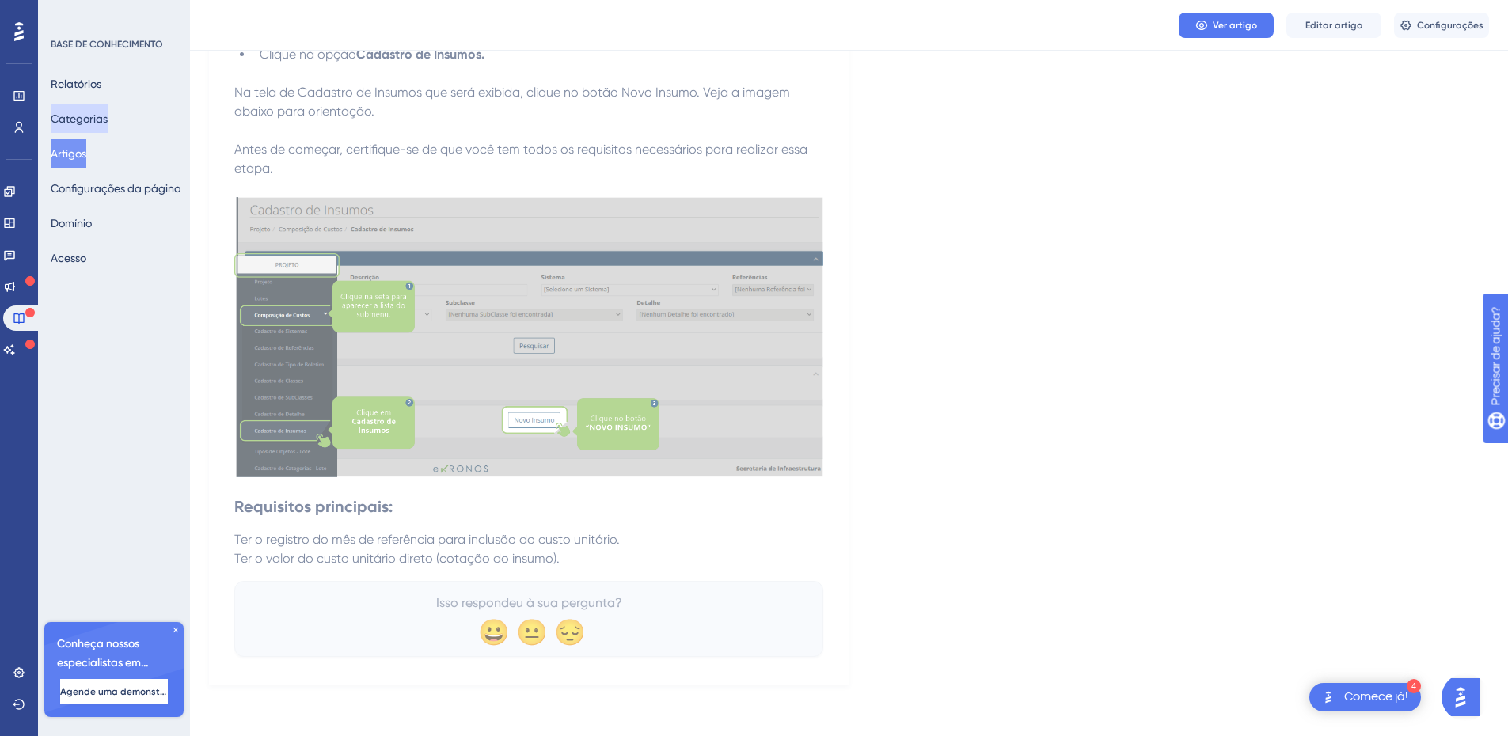
click at [90, 120] on font "Categorias" at bounding box center [79, 118] width 57 height 13
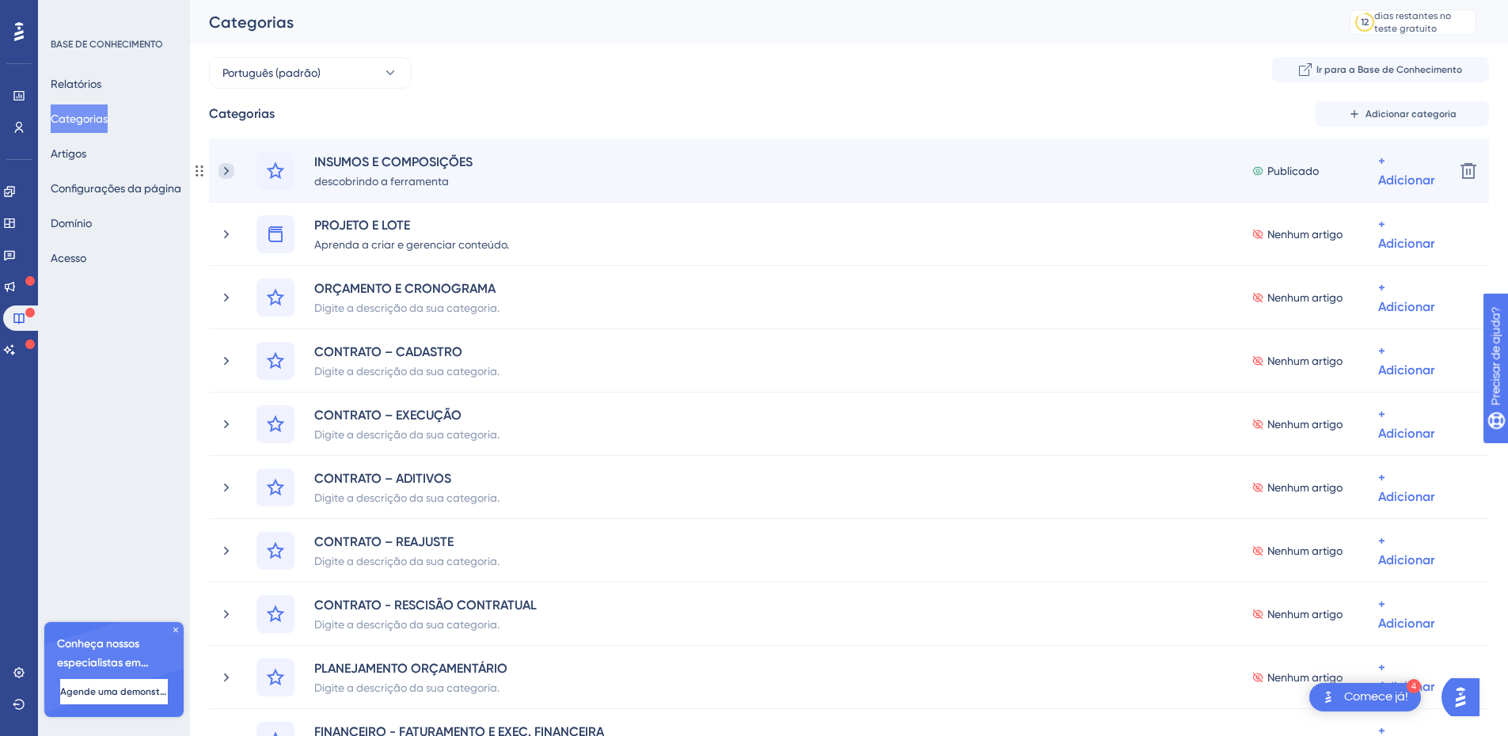
click at [230, 175] on icon at bounding box center [226, 171] width 16 height 16
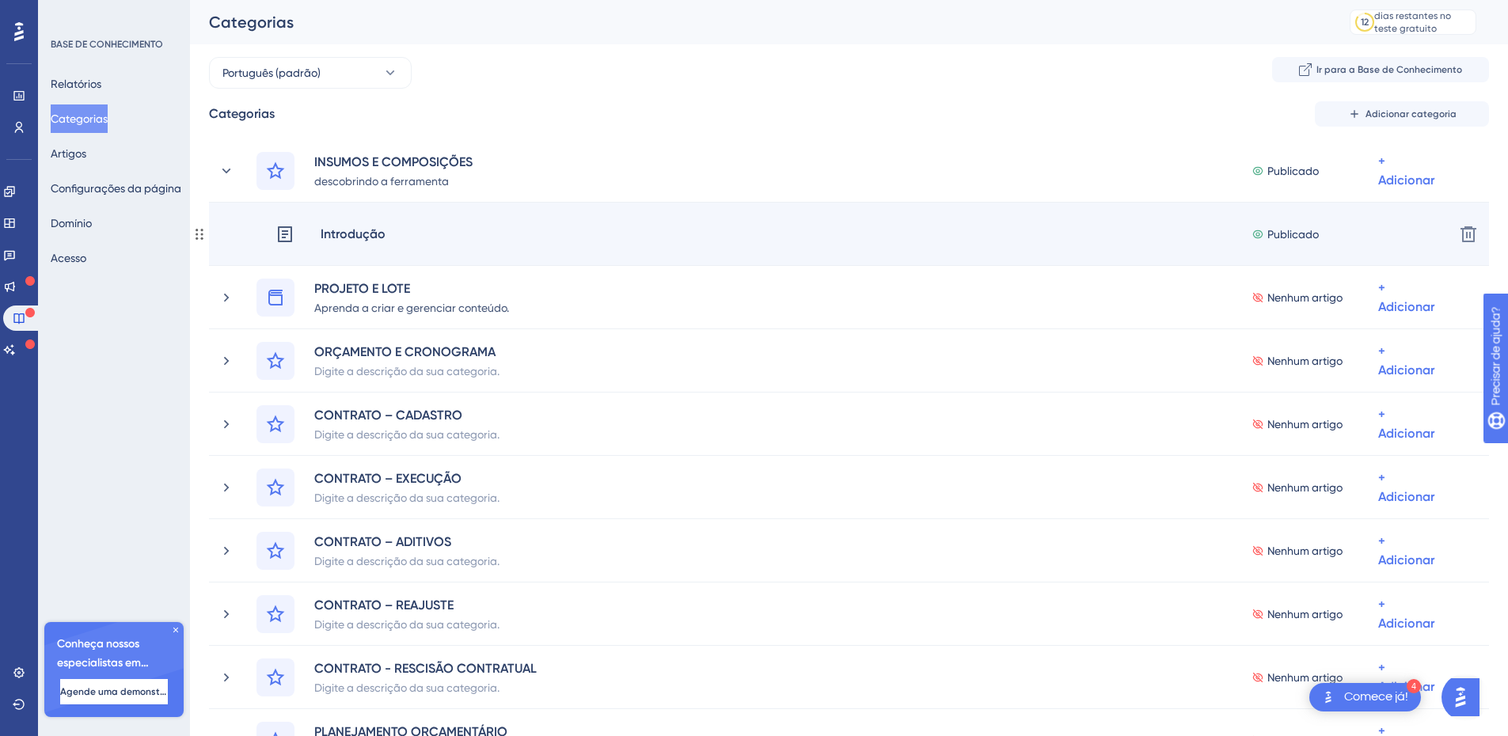
click at [355, 238] on font "Introdução" at bounding box center [353, 233] width 65 height 15
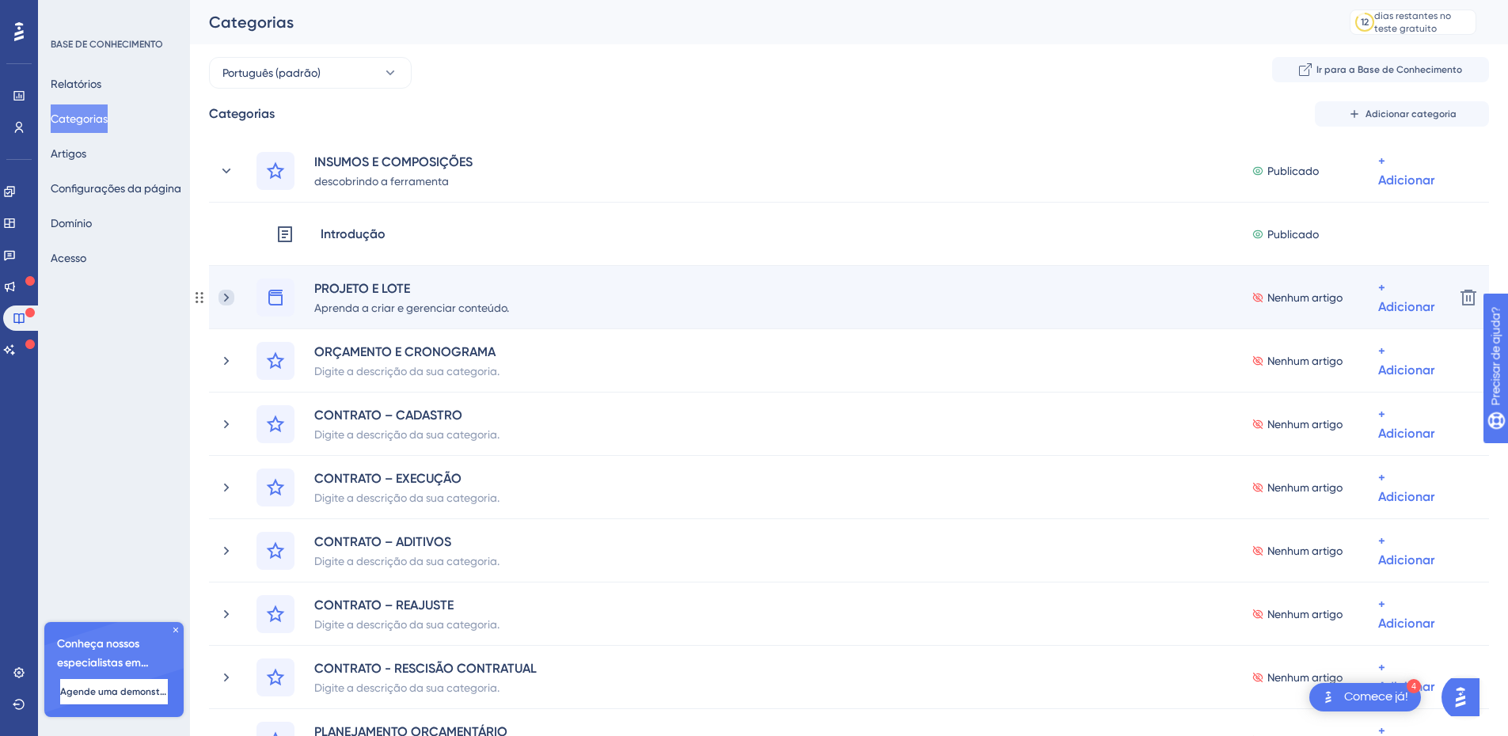
click at [230, 298] on icon at bounding box center [226, 298] width 16 height 16
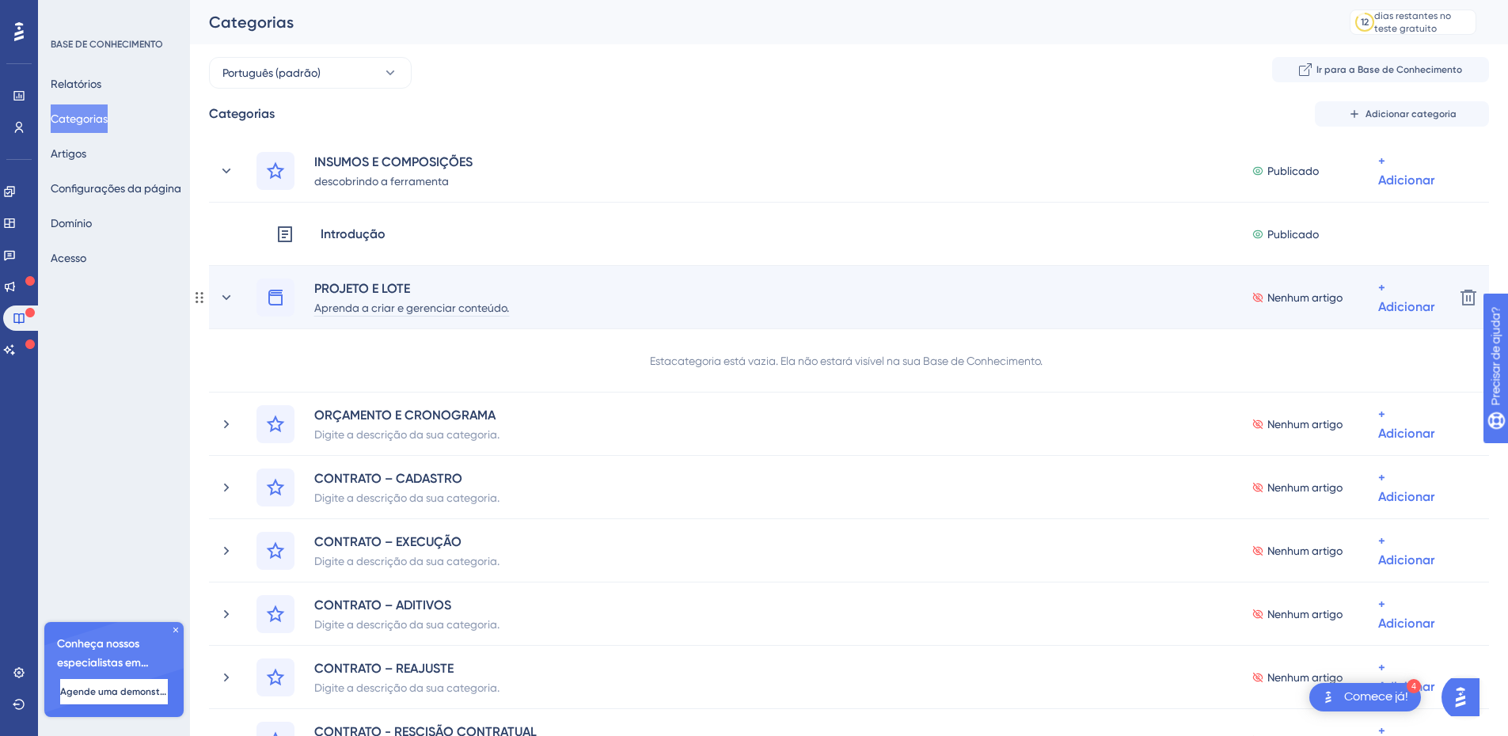
click at [429, 305] on font "Aprenda a criar e gerenciar conteúdo." at bounding box center [411, 308] width 195 height 13
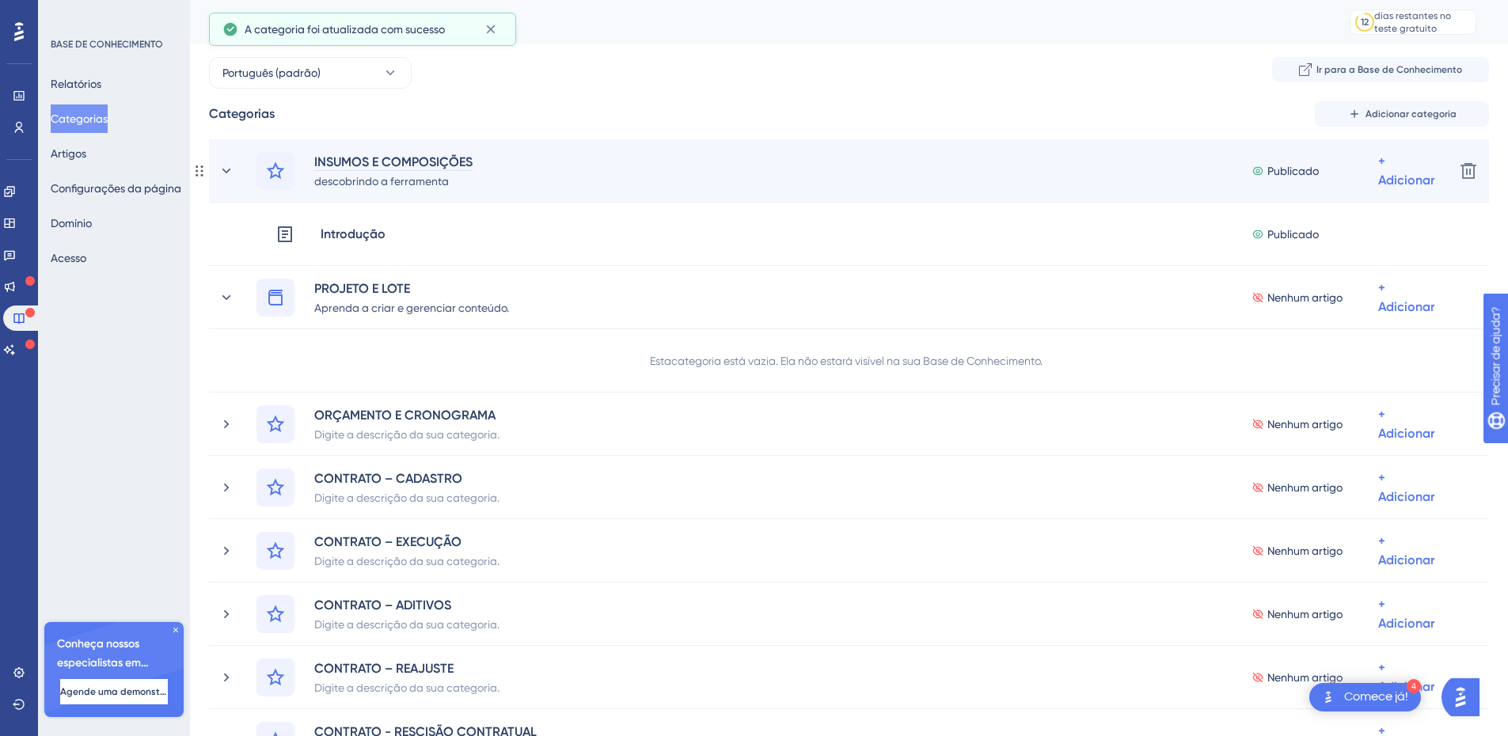
click at [423, 157] on font "INSUMOS E COMPOSIÇÕES" at bounding box center [393, 161] width 158 height 15
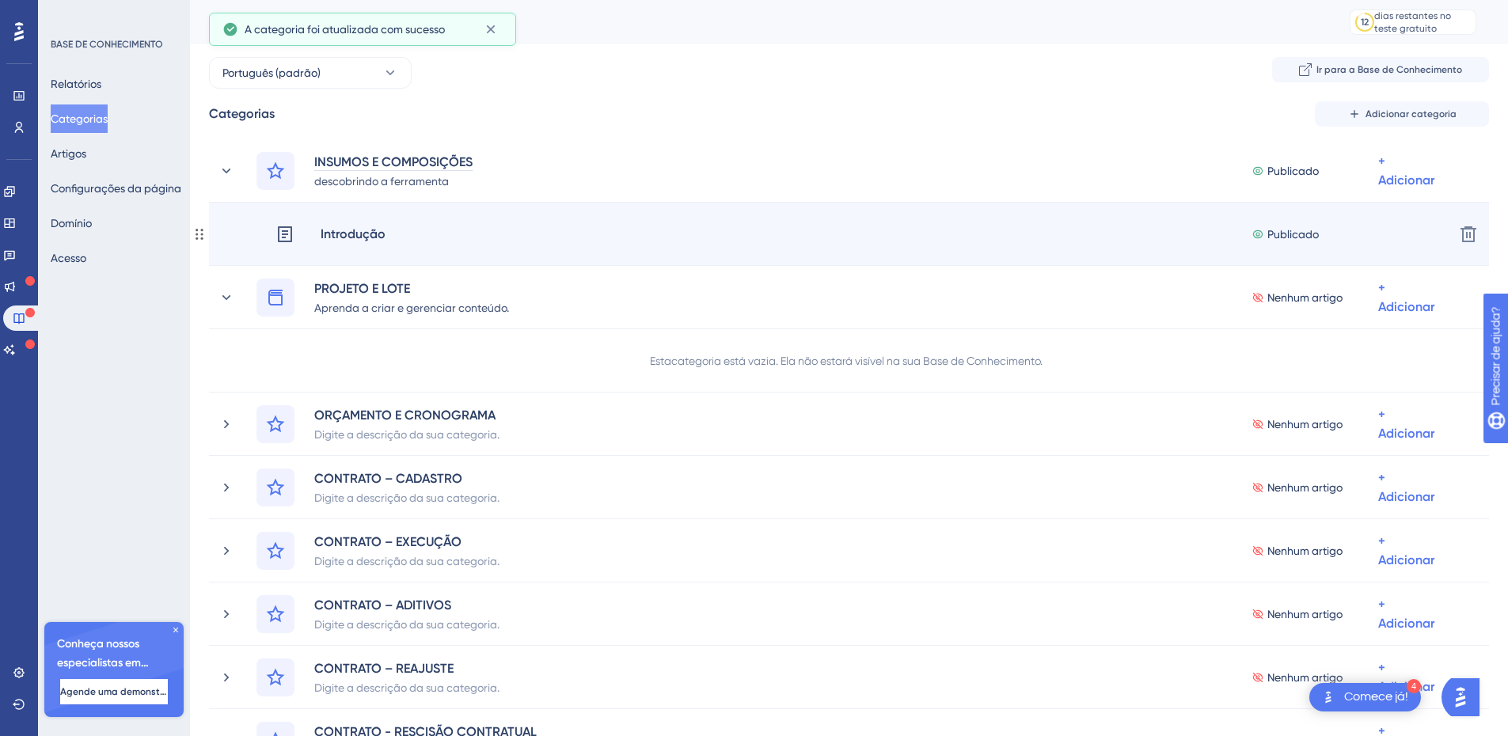
click at [359, 225] on div "Introdução" at bounding box center [353, 234] width 66 height 21
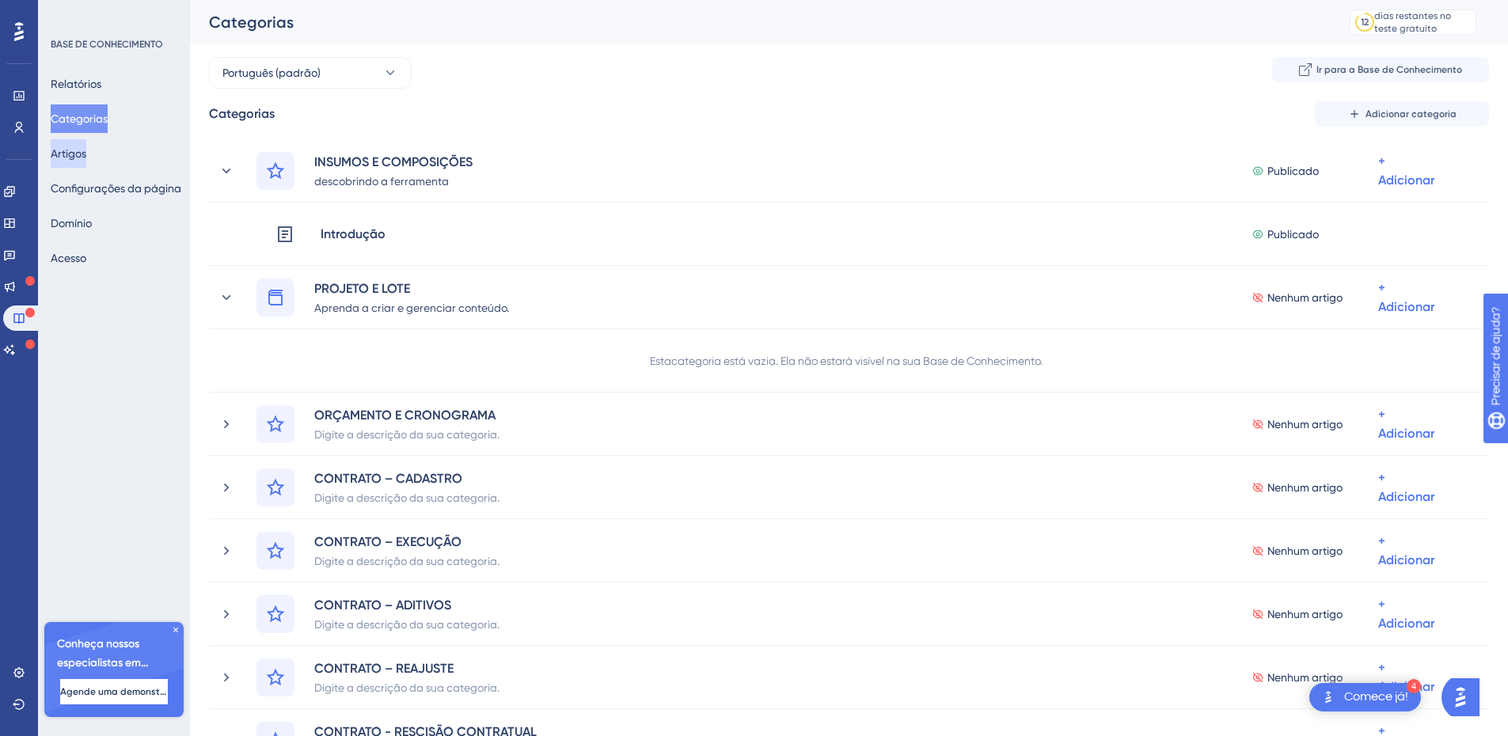
click at [59, 152] on button "Artigos" at bounding box center [69, 153] width 36 height 28
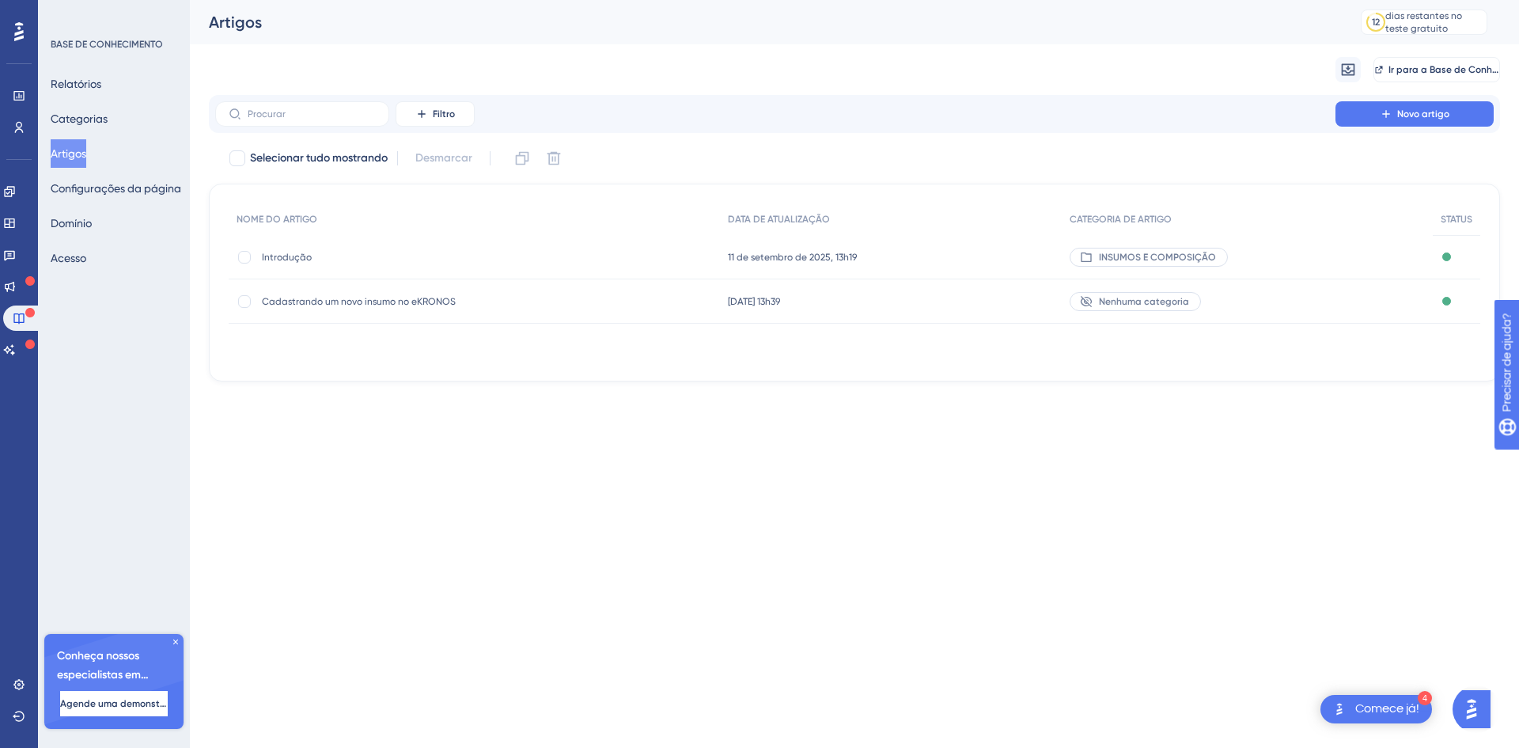
click at [317, 305] on font "Cadastrando um novo insumo no eKRONOS" at bounding box center [359, 301] width 194 height 11
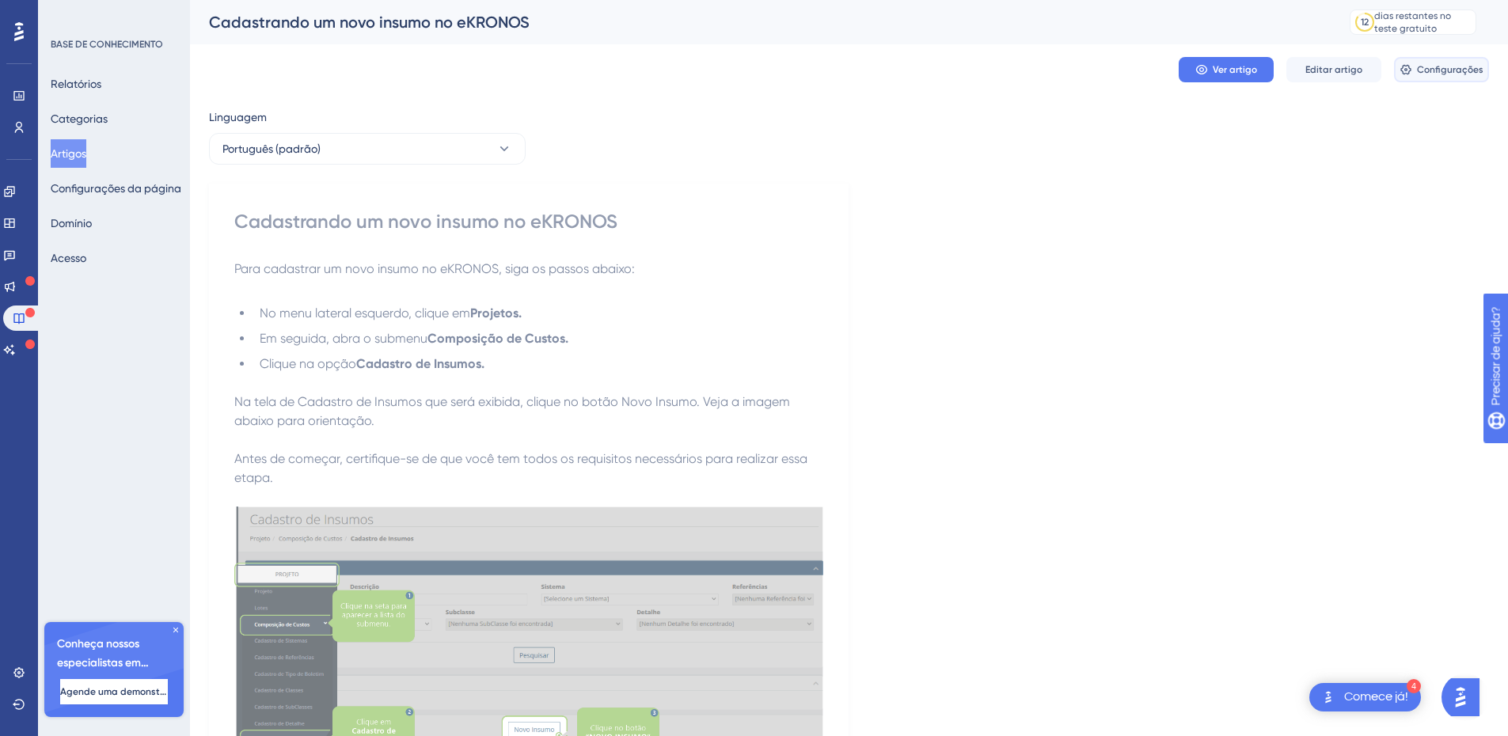
click at [1427, 72] on font "Configurações" at bounding box center [1450, 69] width 66 height 11
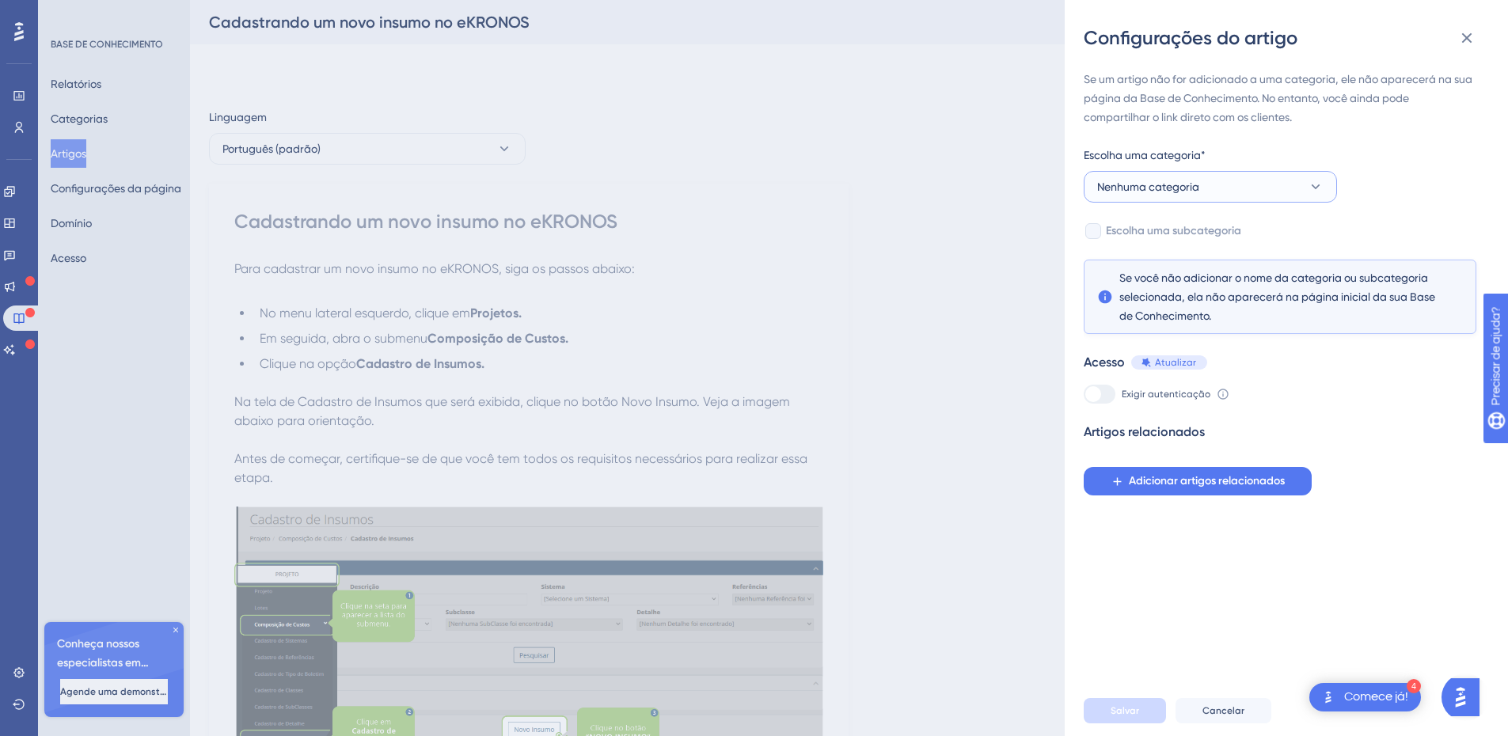
click at [1318, 183] on icon at bounding box center [1315, 187] width 16 height 16
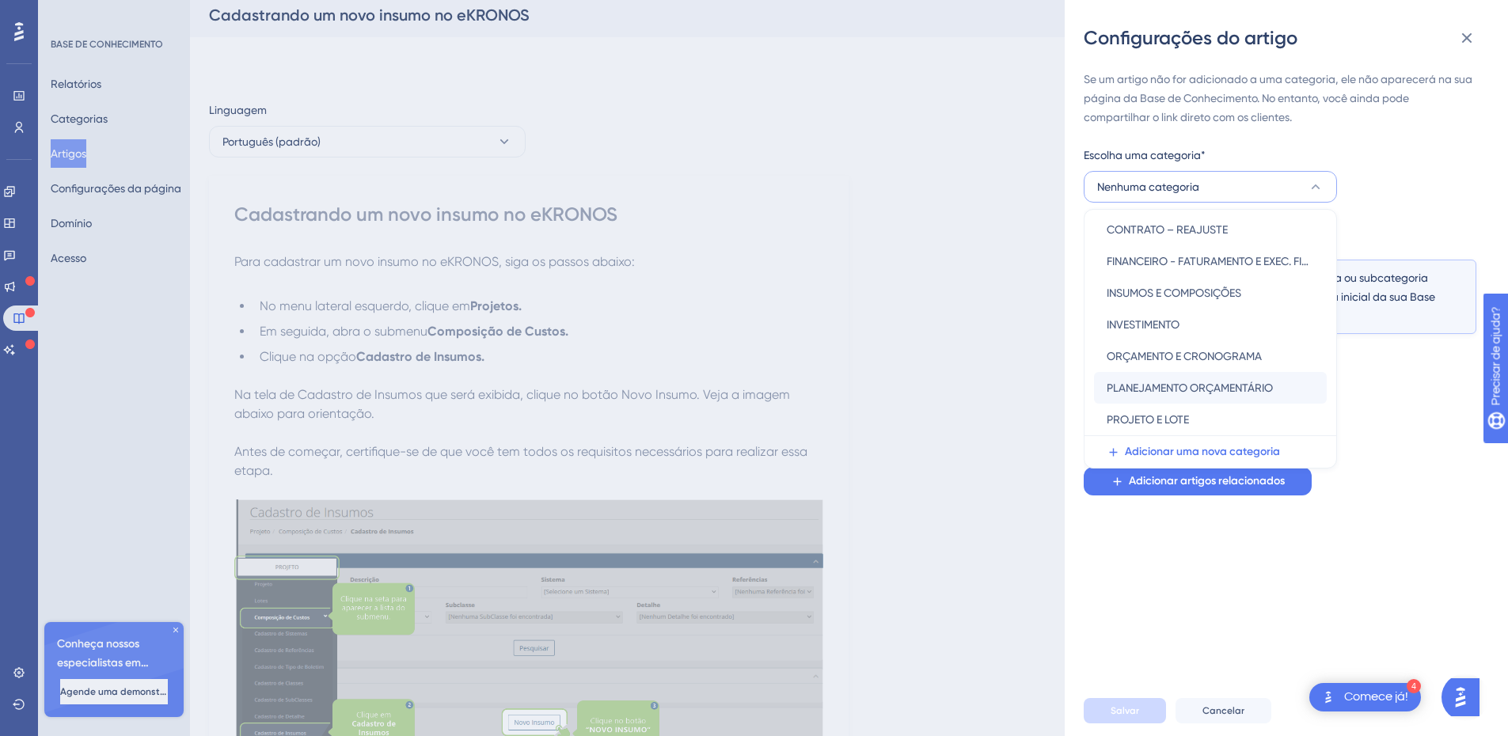
scroll to position [8, 0]
click at [1189, 292] on font "INSUMOS E COMPOSIÇÕES" at bounding box center [1173, 292] width 135 height 13
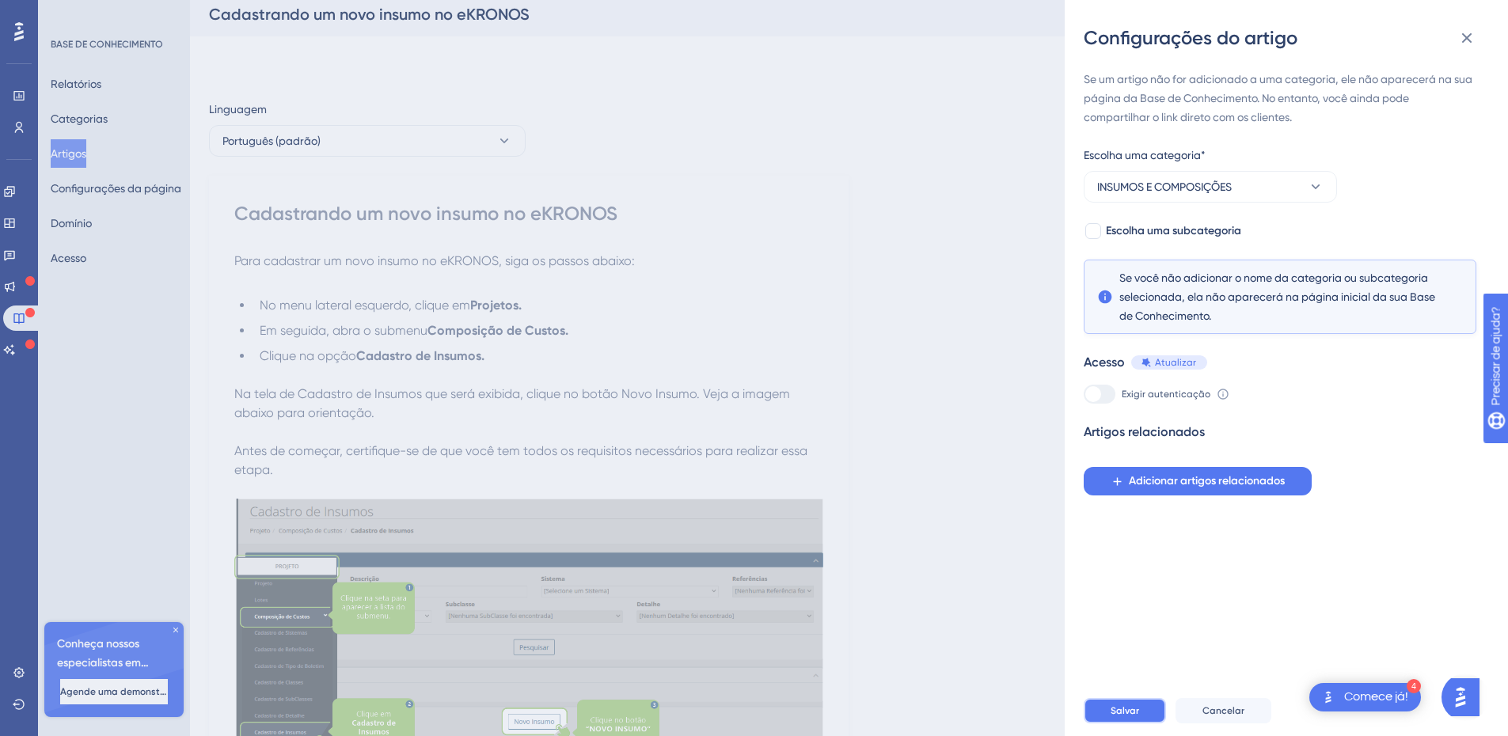
click at [1132, 716] on font "Salvar" at bounding box center [1124, 710] width 28 height 11
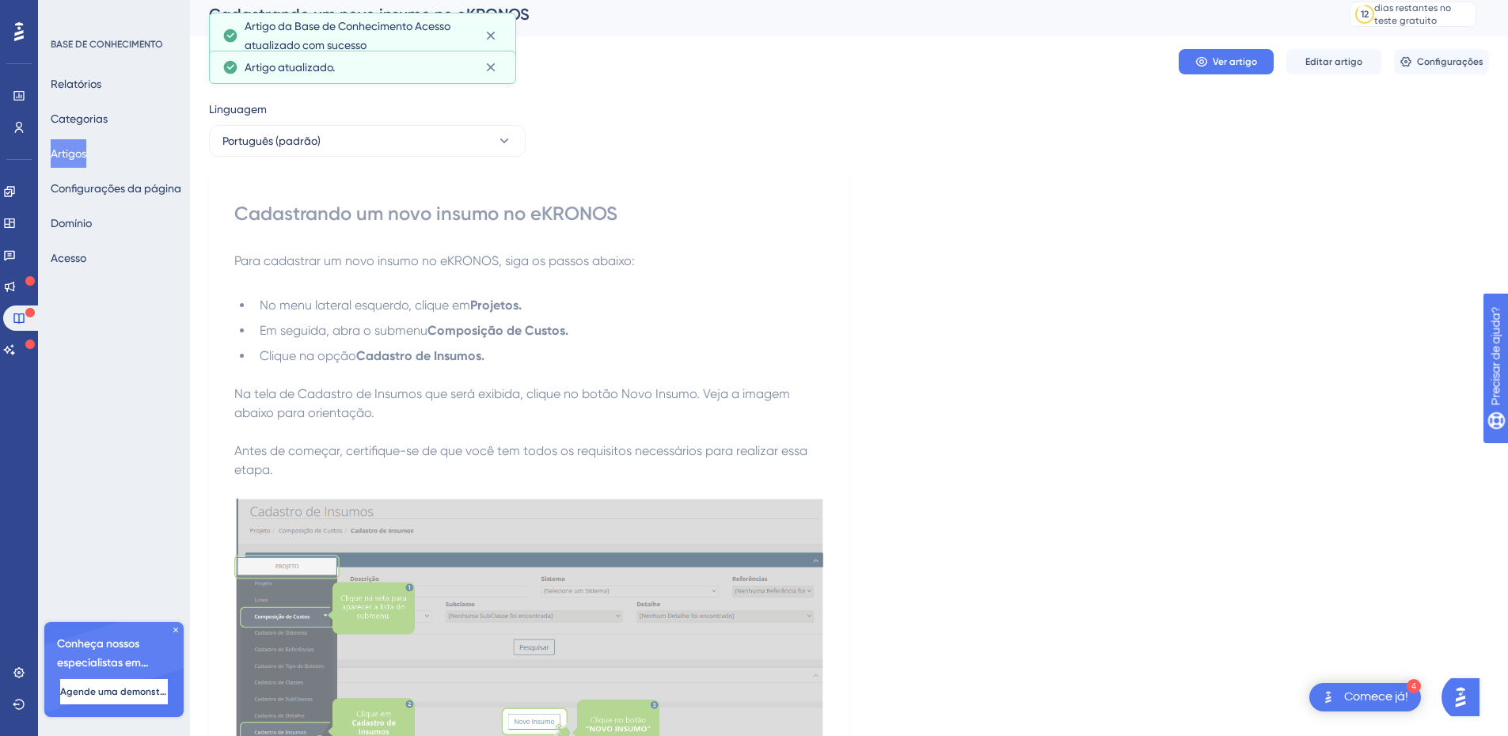
scroll to position [0, 0]
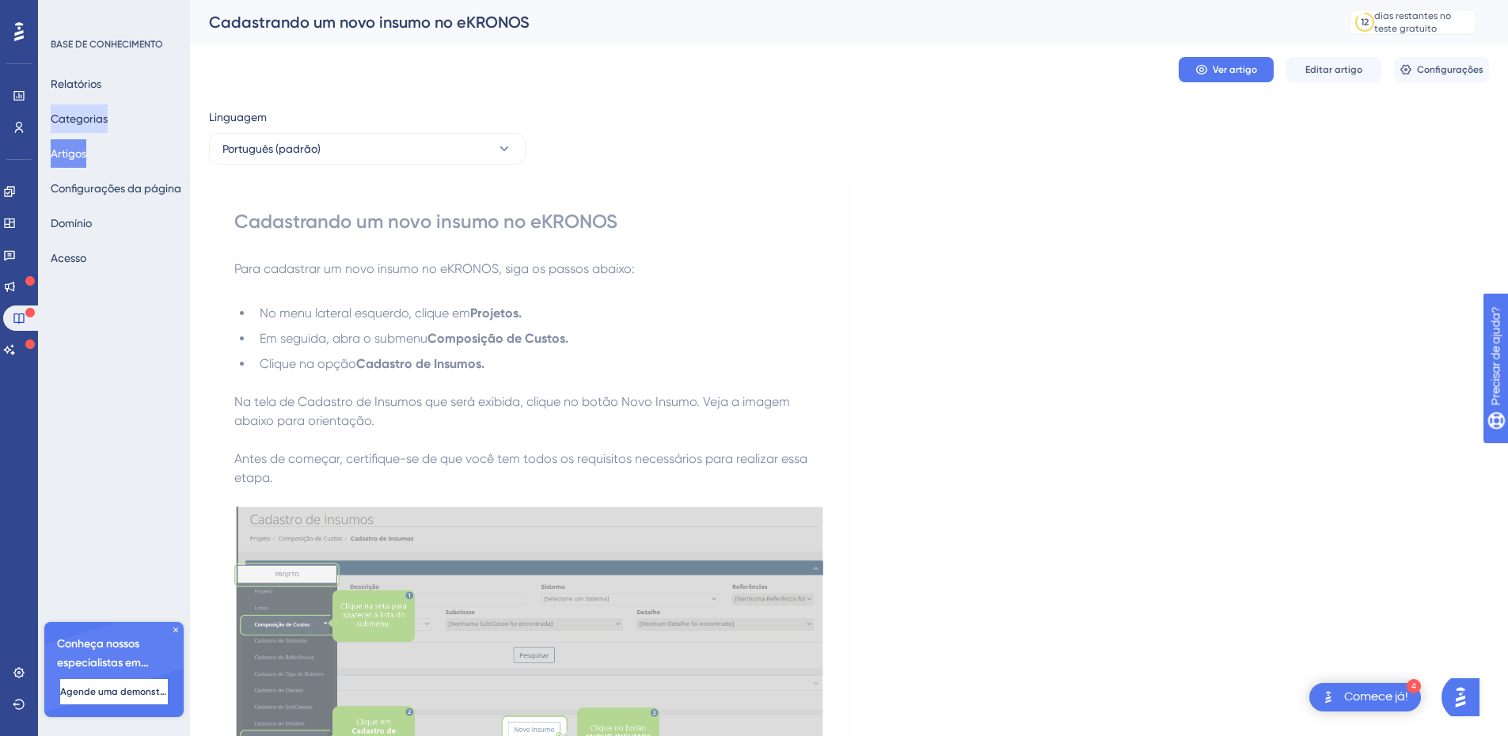
click at [67, 117] on font "Categorias" at bounding box center [79, 118] width 57 height 13
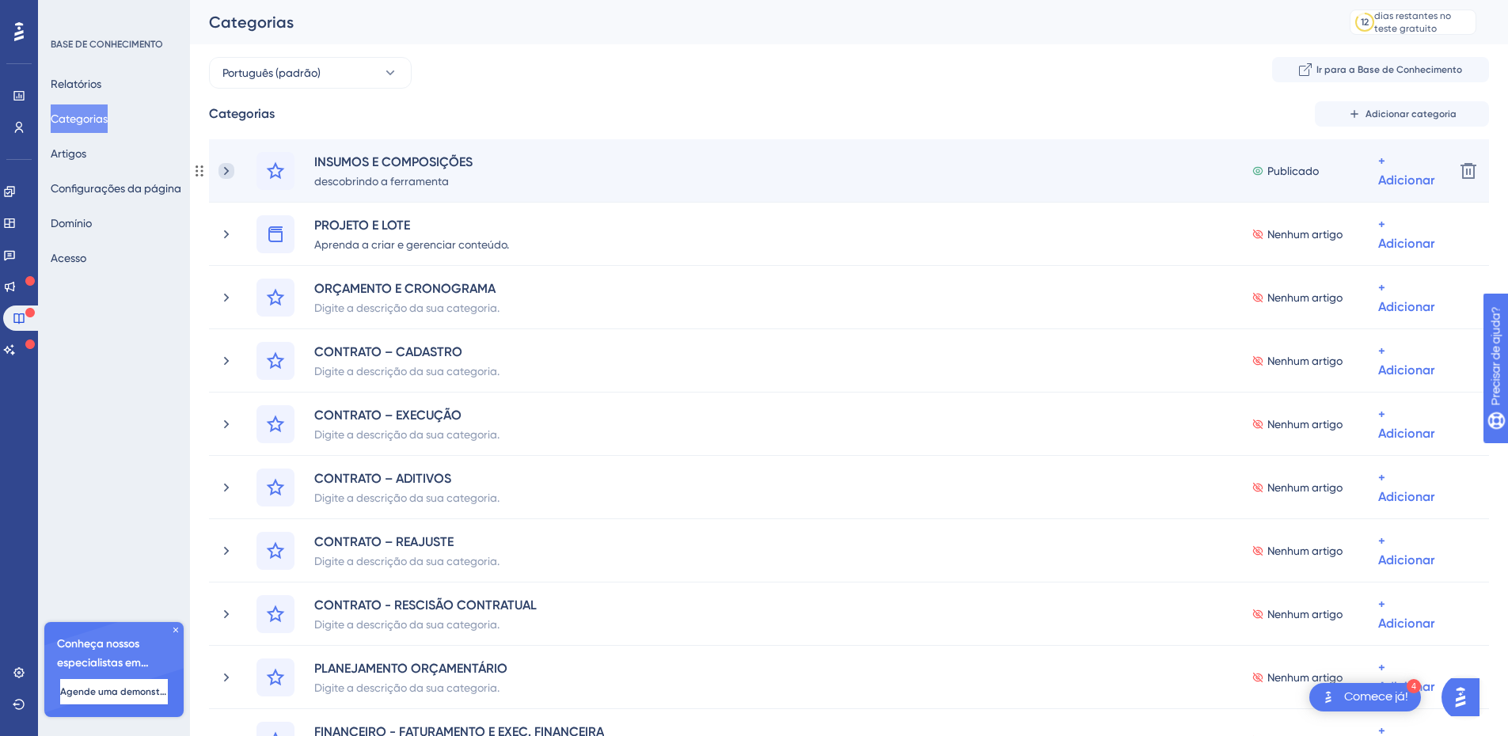
click at [225, 173] on icon at bounding box center [226, 171] width 16 height 16
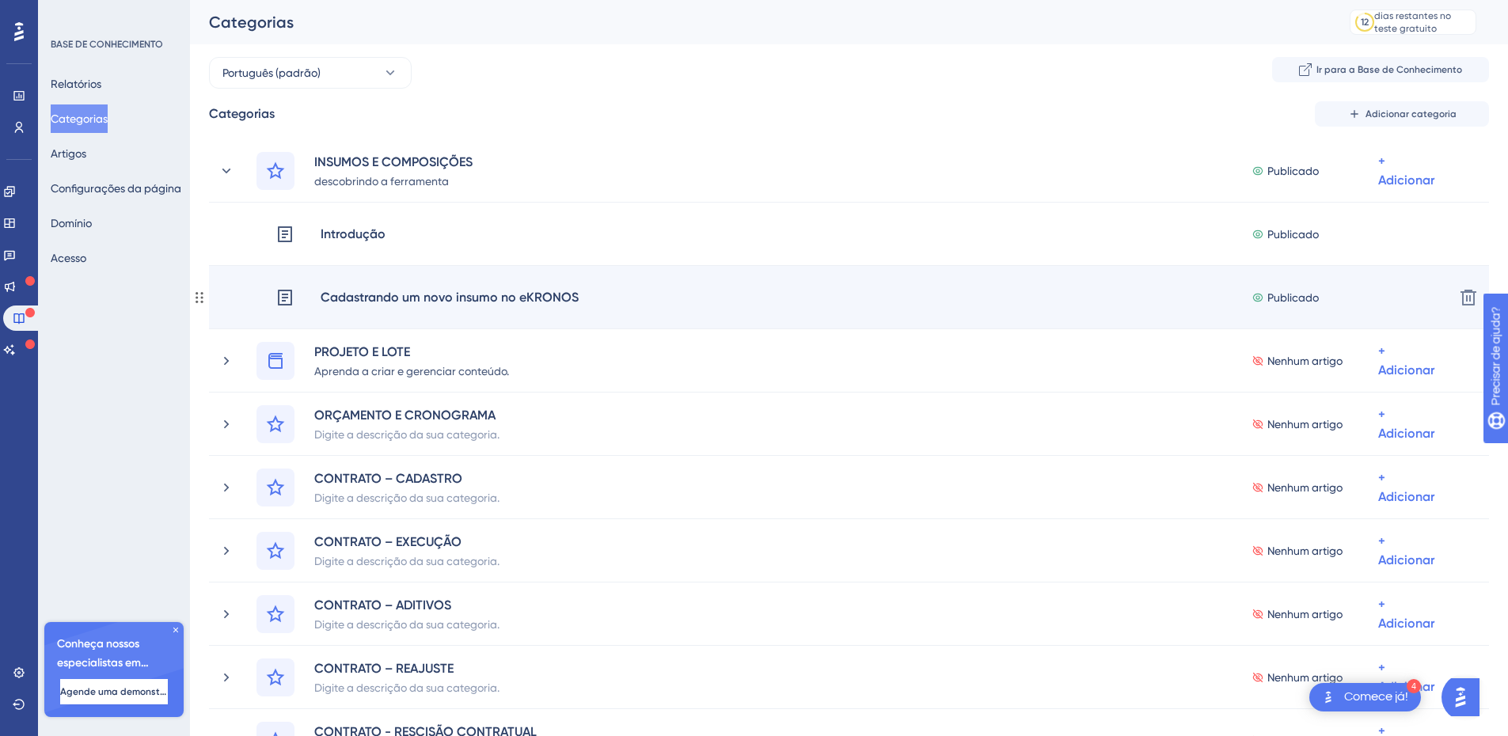
click at [1037, 309] on div "Cadastrando um novo insumo no eKRONOS Publicado + Adicionar" at bounding box center [858, 298] width 1166 height 38
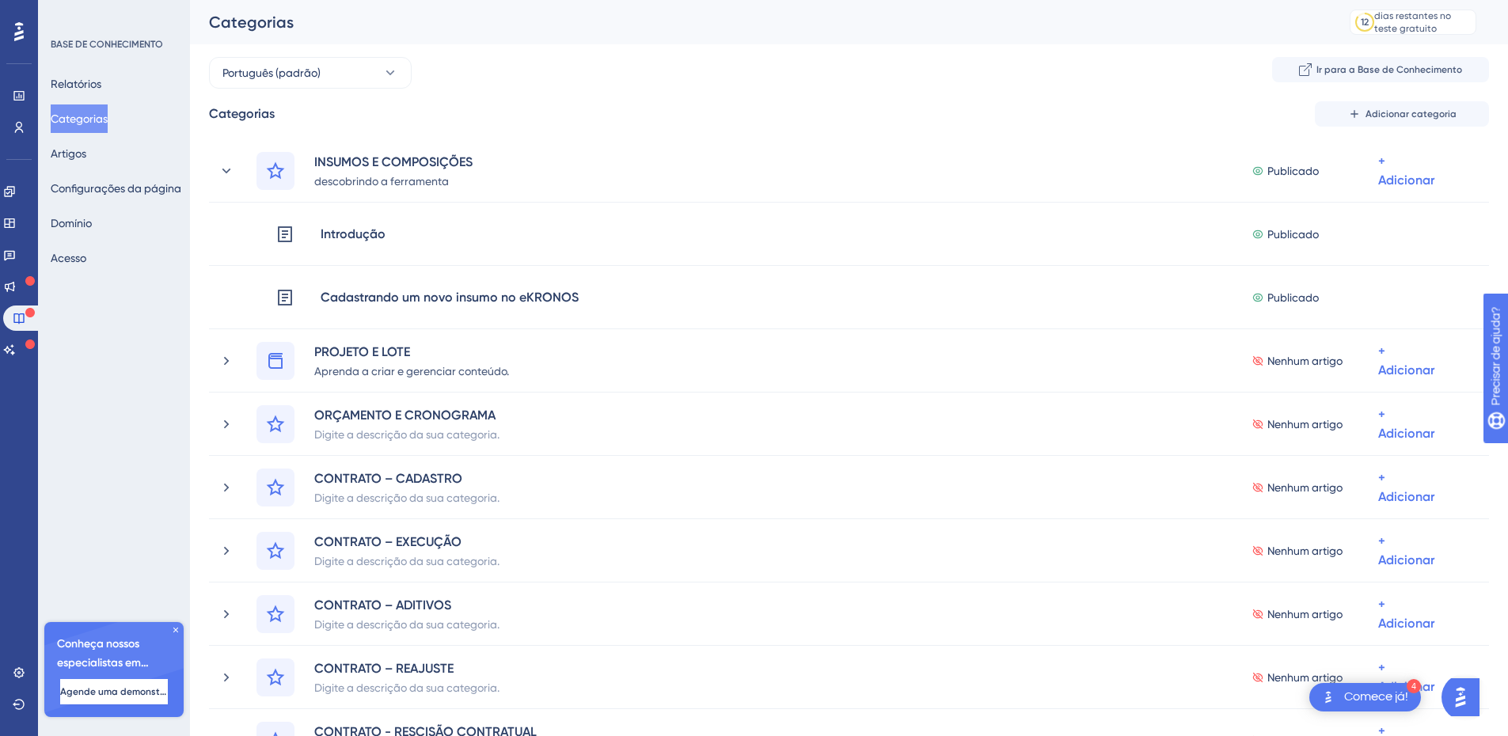
click at [1470, 702] on img "Open AI Assistant Launcher" at bounding box center [1460, 697] width 28 height 28
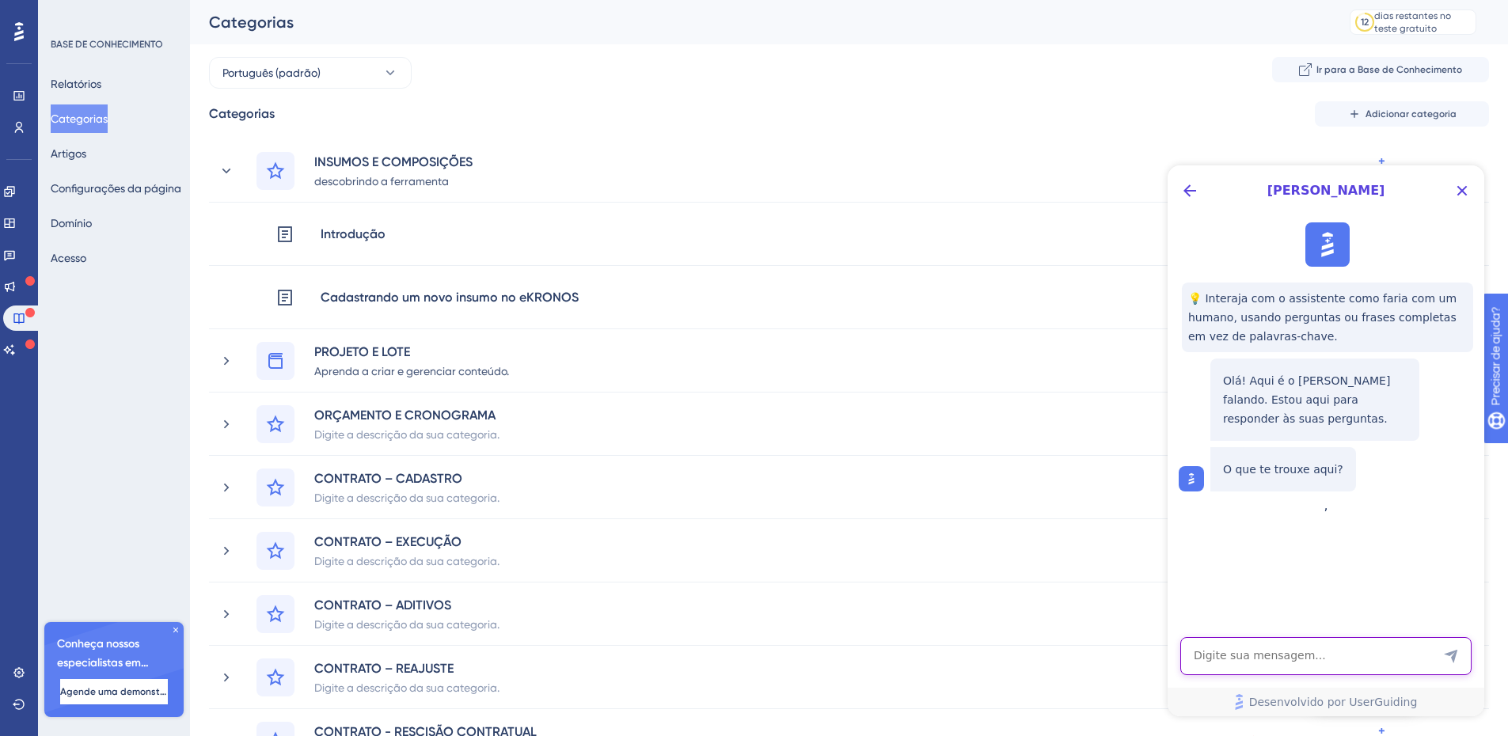
click at [1269, 660] on textarea "Entrada de texto do assistente de IA" at bounding box center [1325, 656] width 291 height 38
type textarea "consigo incluir uma subcateboria dentro da outra?"
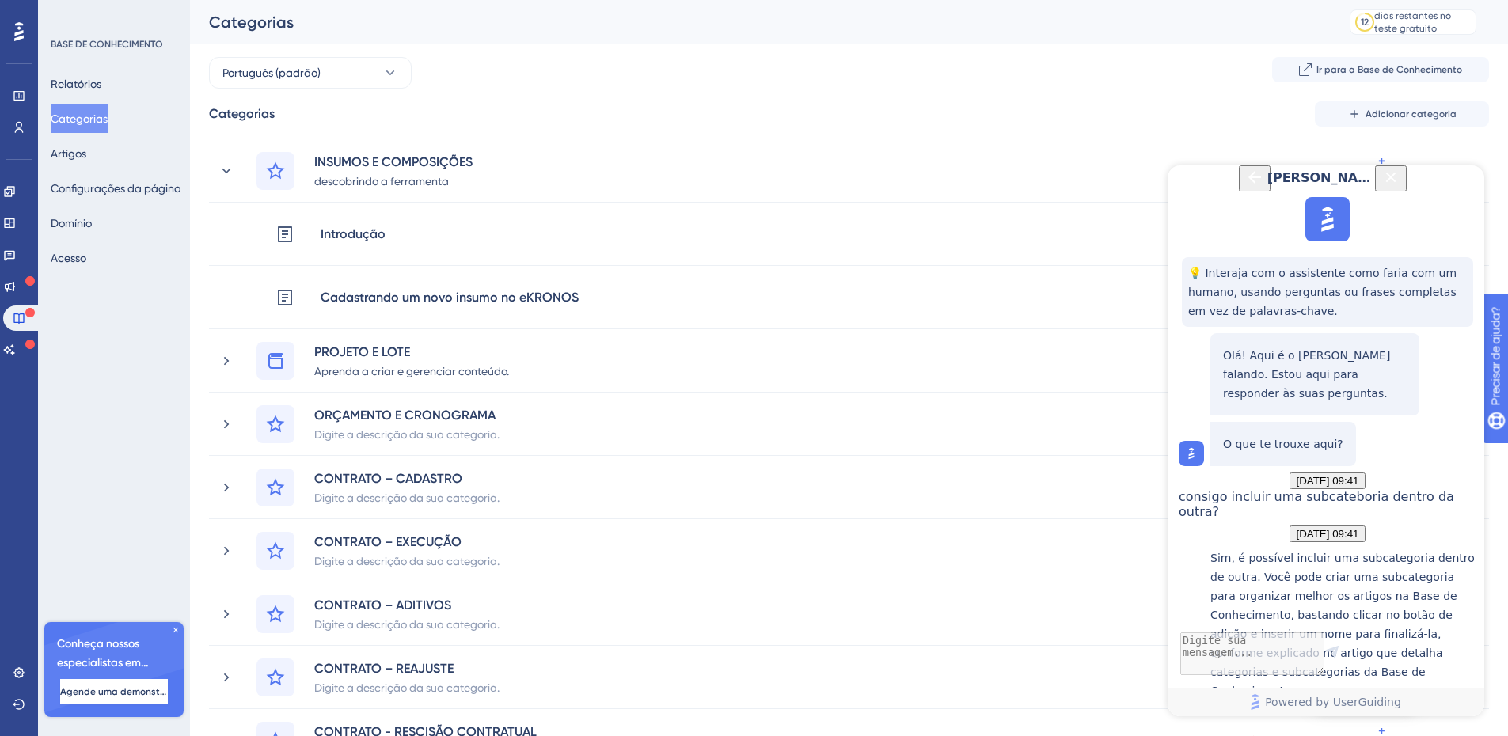
scroll to position [305, 0]
click at [1300, 715] on div "Categorias e subcategorias da Base de Conhecimento" at bounding box center [1343, 739] width 266 height 49
click at [1396, 182] on icon "Close Button" at bounding box center [1391, 177] width 10 height 10
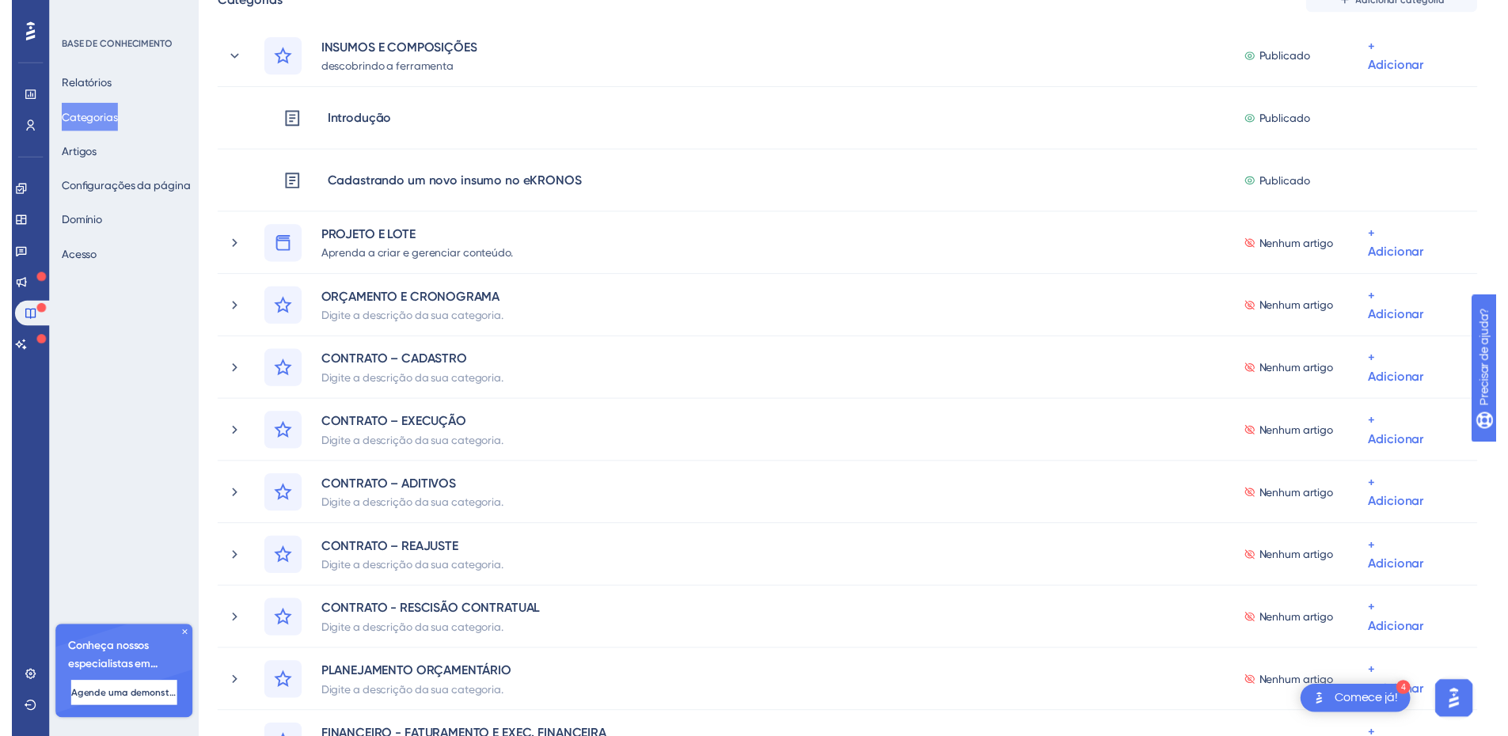
scroll to position [0, 0]
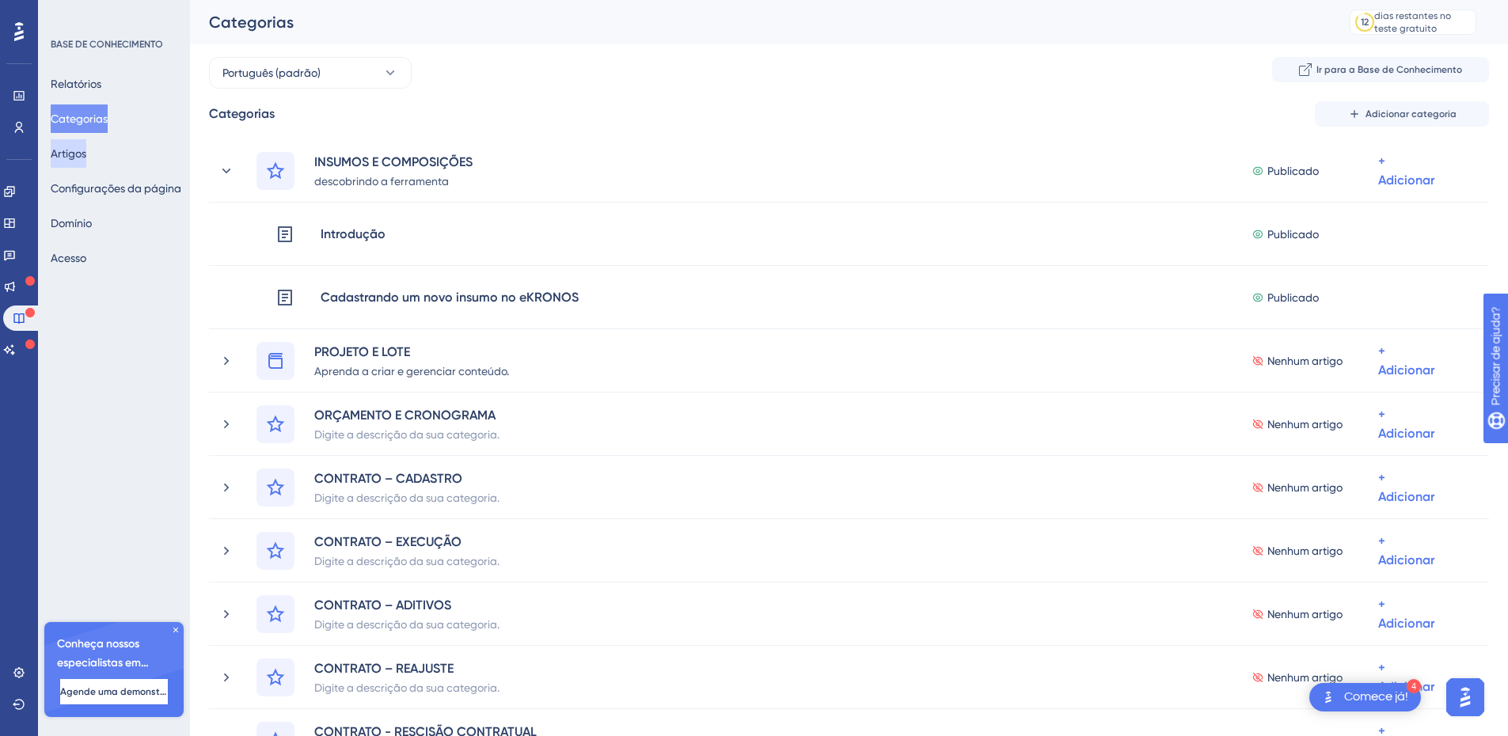
click at [79, 157] on font "Artigos" at bounding box center [69, 153] width 36 height 13
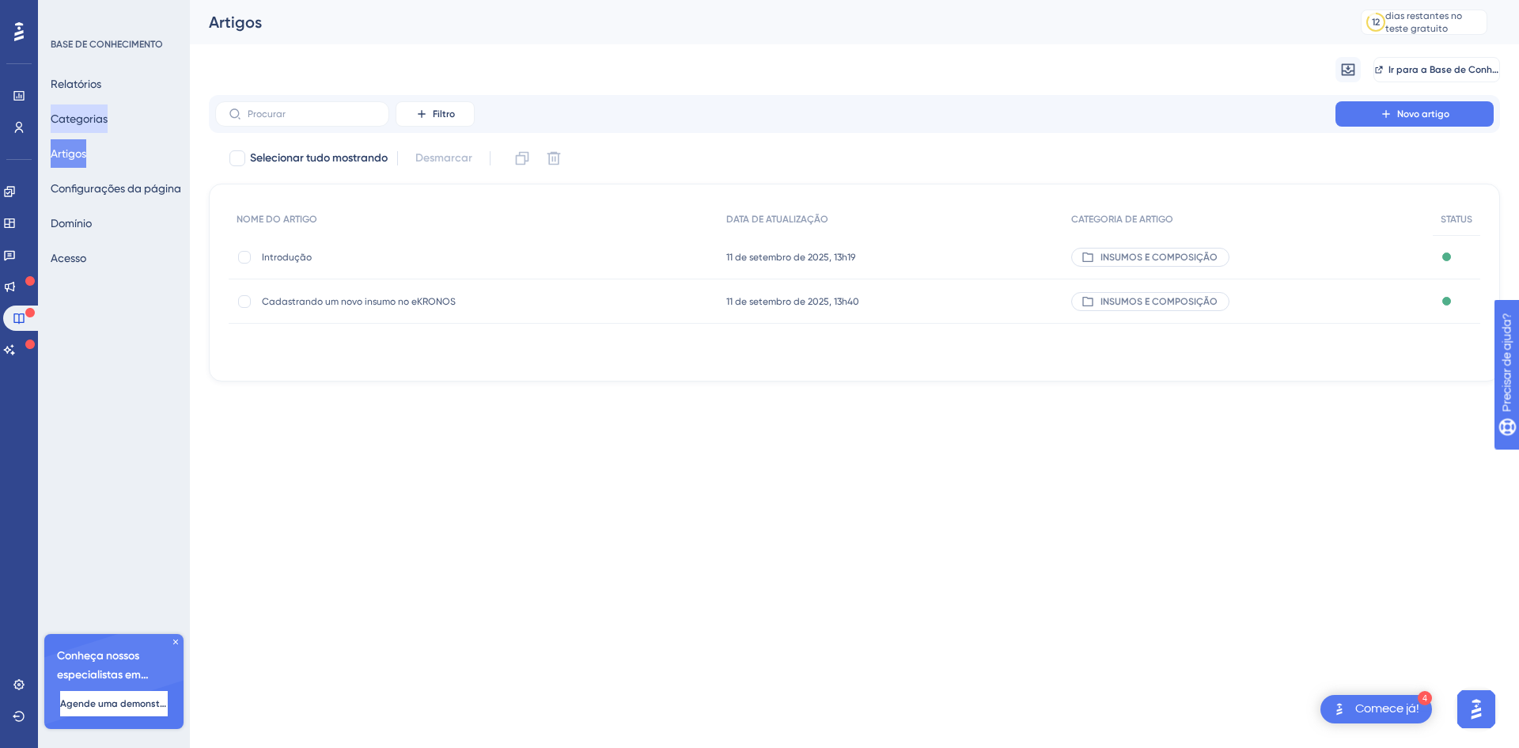
click at [93, 119] on font "Categorias" at bounding box center [79, 118] width 57 height 13
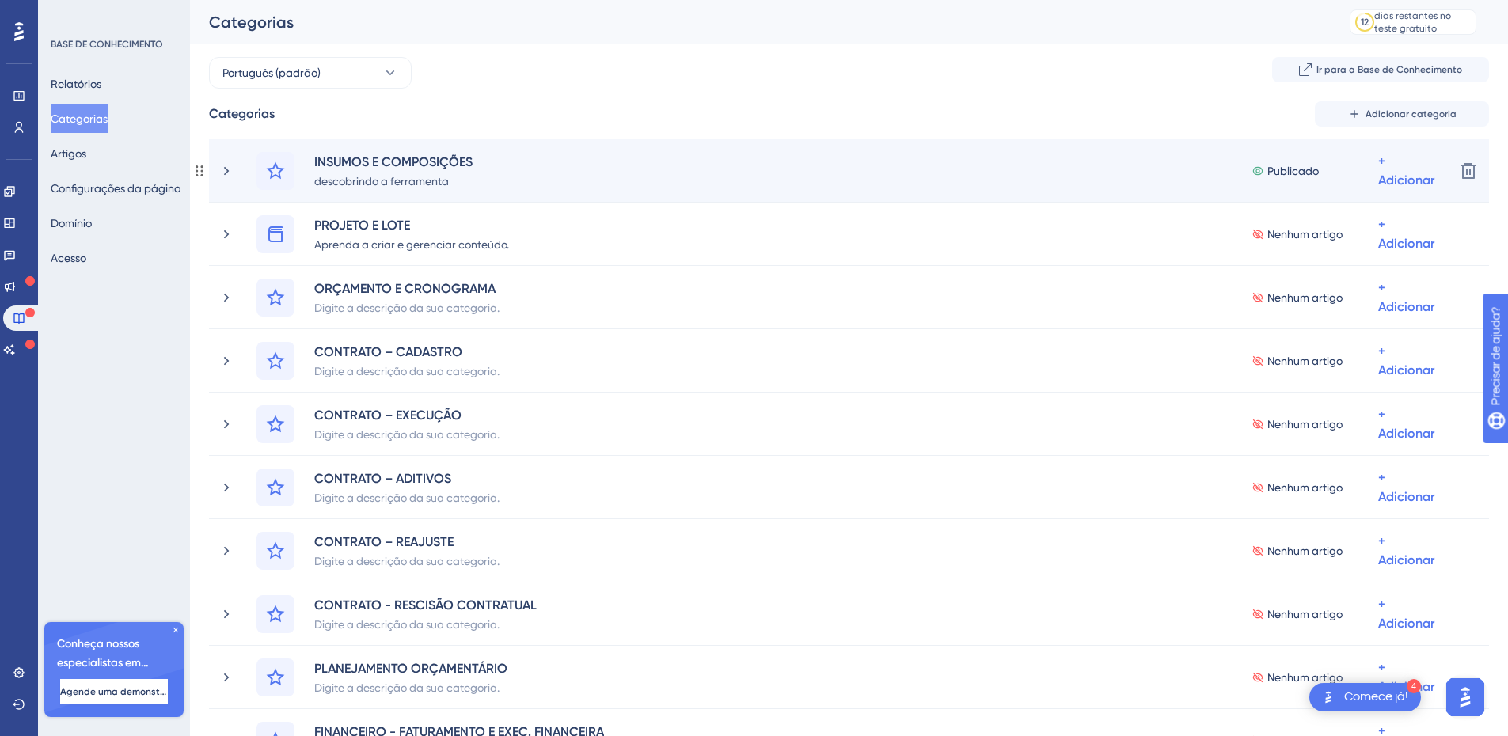
click at [643, 159] on div "INSUMOS E COMPOSIÇÕES descobrindo a ferramenta Publicado + Adicionar" at bounding box center [848, 171] width 1185 height 38
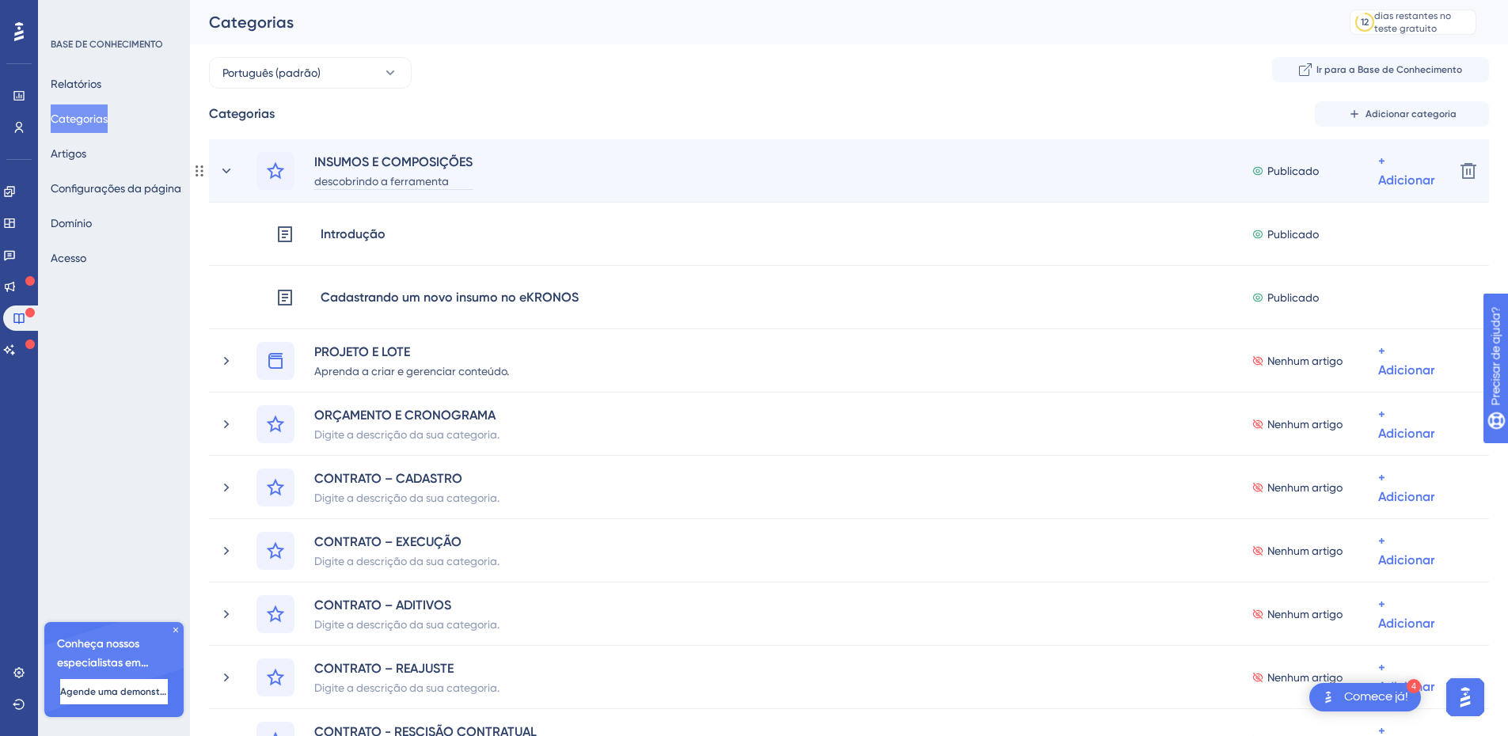
click at [410, 186] on font "descobrindo a ferramenta" at bounding box center [381, 181] width 135 height 13
click at [396, 162] on font "INSUMOS E COMPOSIÇÕES" at bounding box center [393, 161] width 158 height 15
click at [395, 180] on font "descobrindo a ferramenta" at bounding box center [381, 181] width 135 height 13
click at [504, 111] on div "Categorias Adicionar categoria" at bounding box center [849, 113] width 1280 height 25
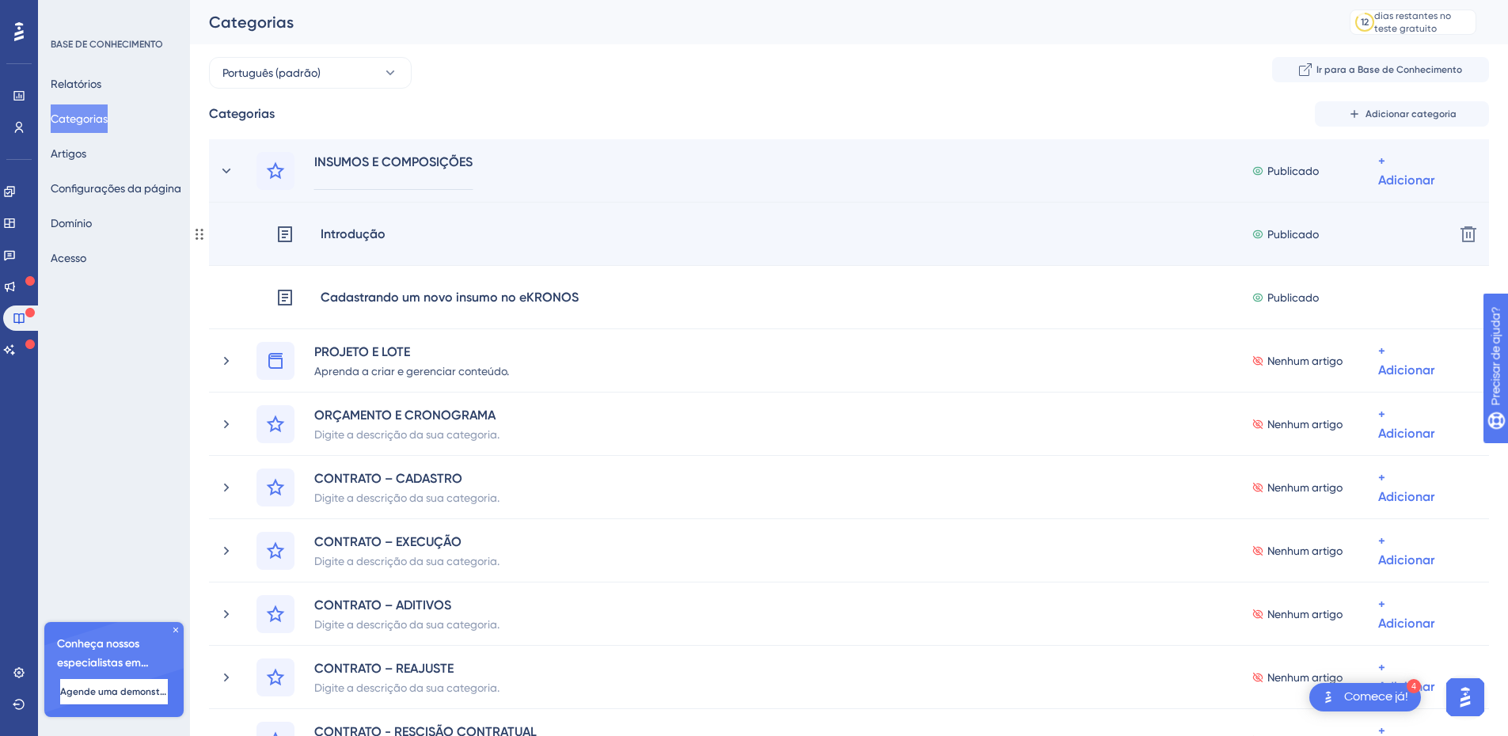
click at [569, 241] on div "Introdução Publicado + Adicionar" at bounding box center [858, 234] width 1166 height 38
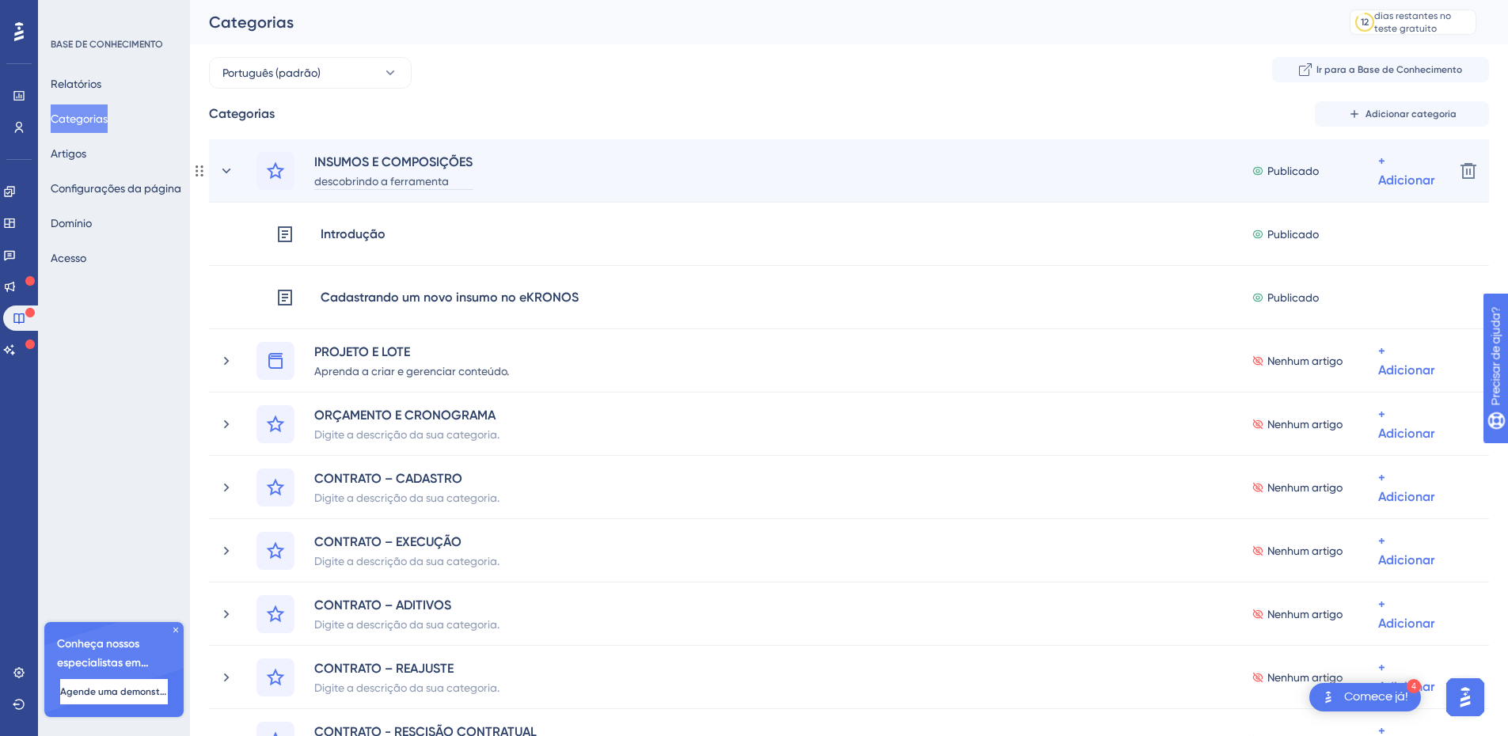
click at [389, 188] on div "descobrindo a ferramenta" at bounding box center [393, 180] width 160 height 19
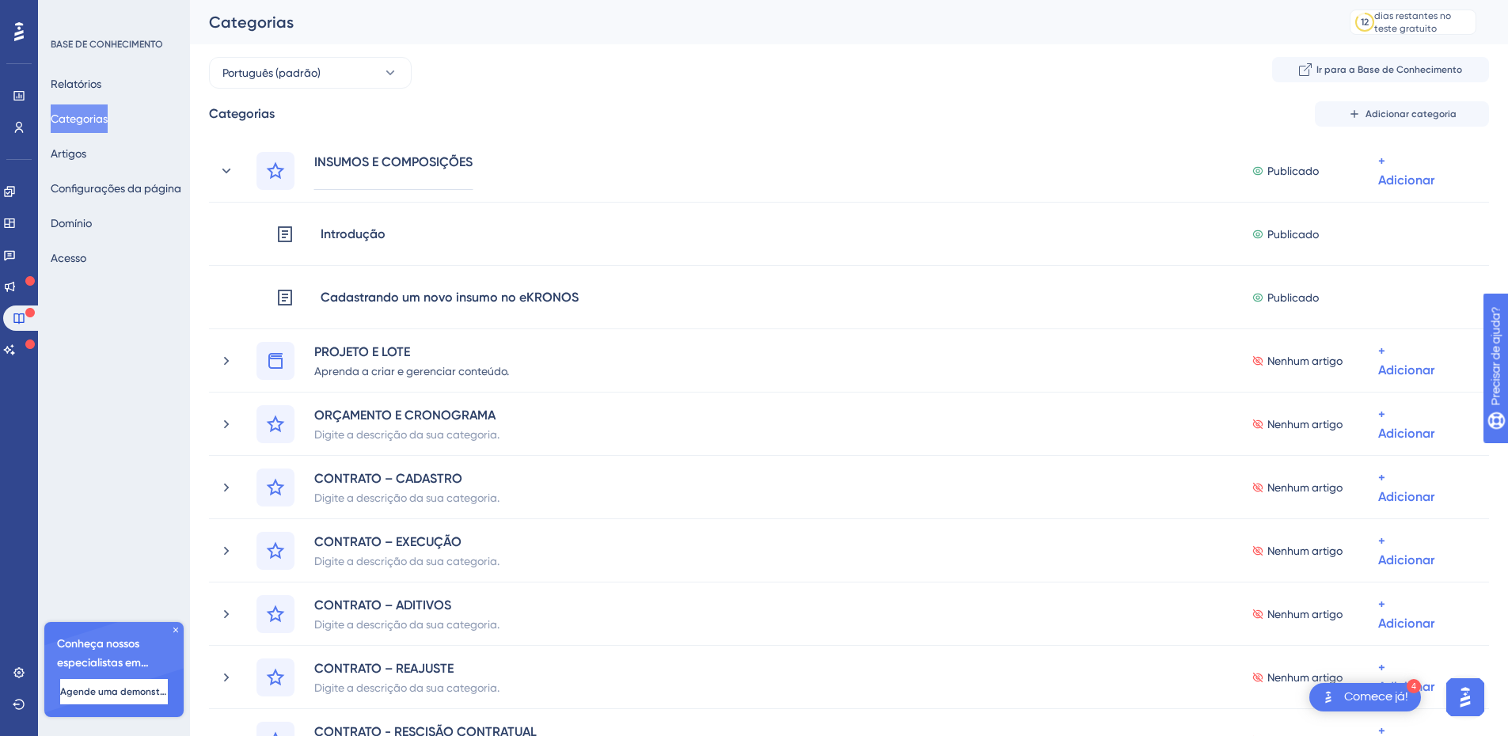
click at [700, 114] on div "Categorias Adicionar categoria" at bounding box center [849, 113] width 1280 height 25
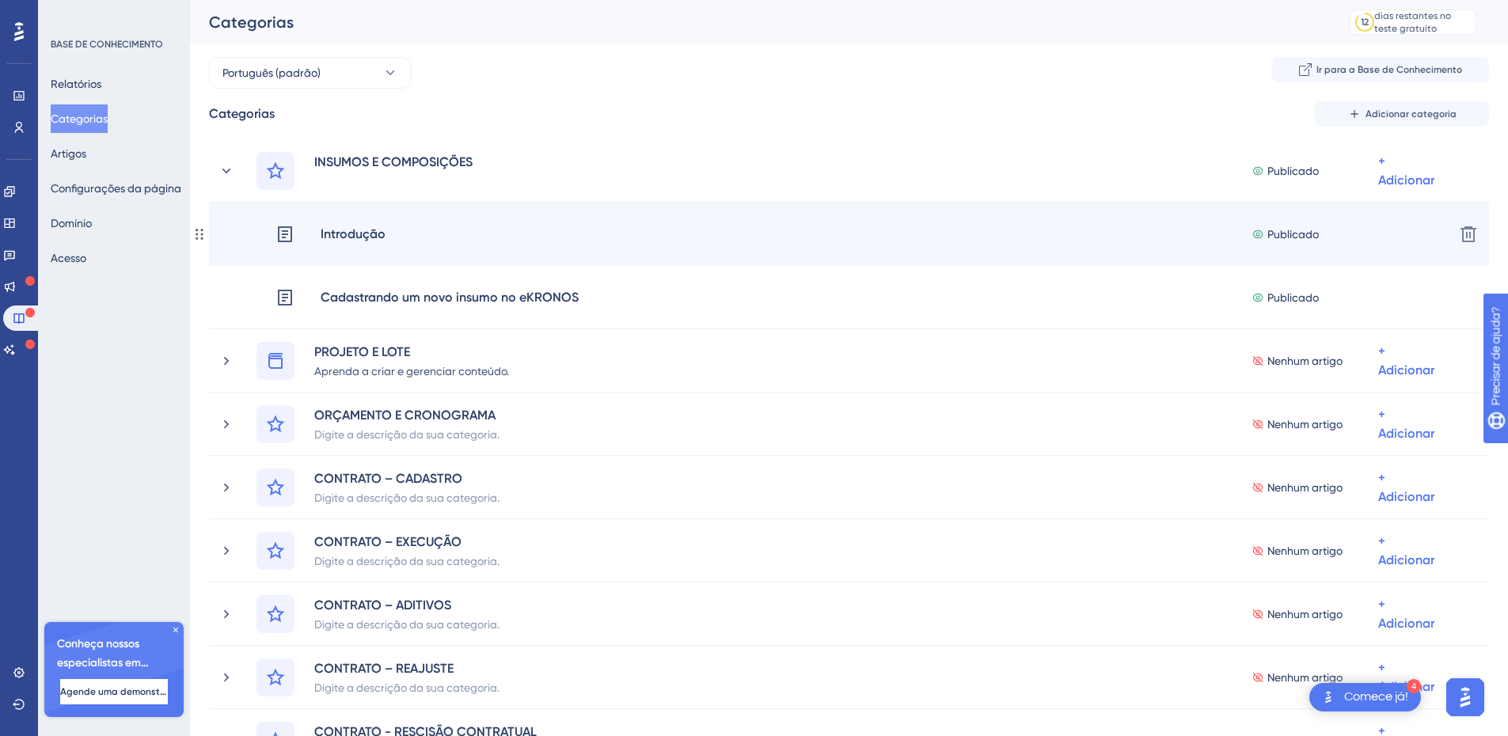
click at [921, 249] on div "Introdução Publicado + Adicionar" at bounding box center [858, 234] width 1166 height 38
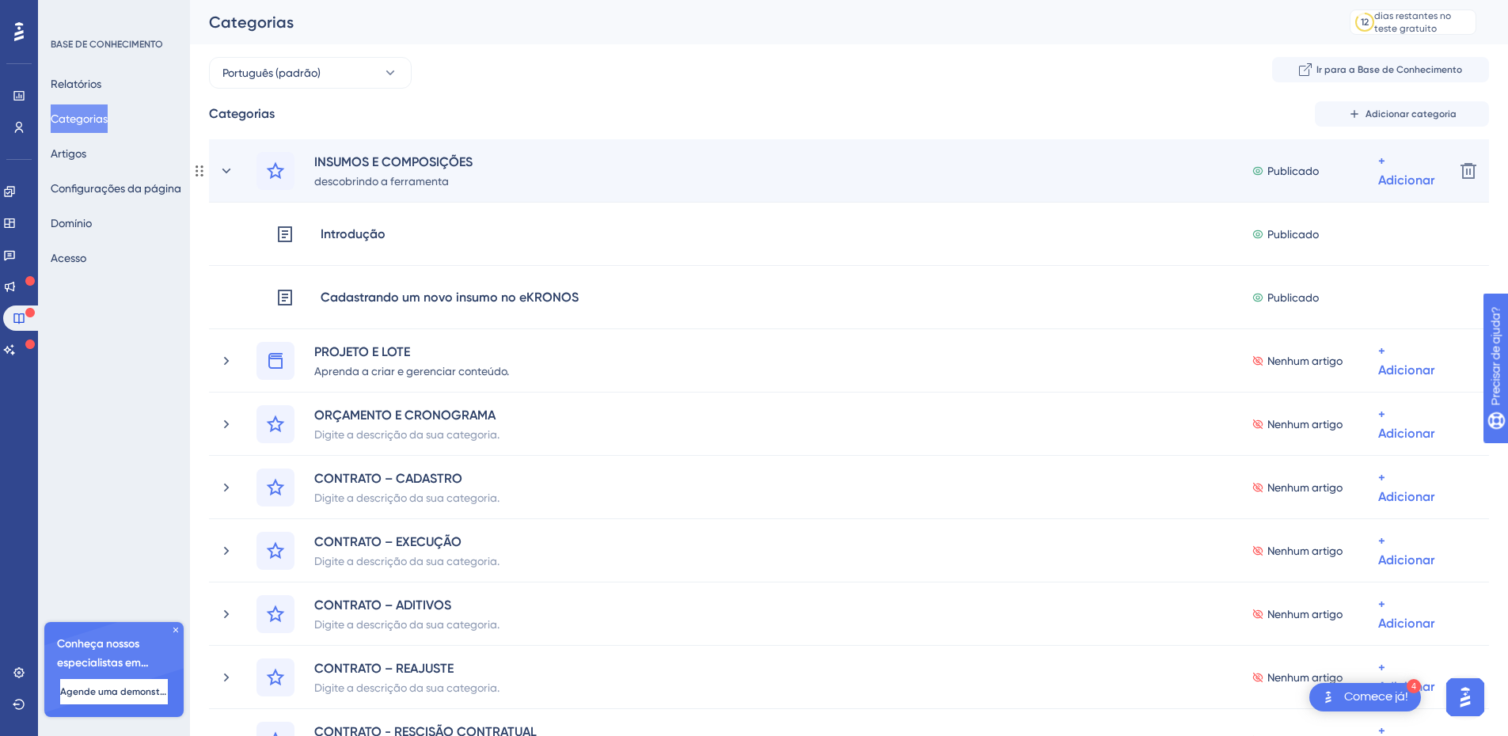
click at [647, 172] on div "INSUMOS E COMPOSIÇÕES descobrindo a ferramenta Publicado + Adicionar" at bounding box center [848, 171] width 1185 height 38
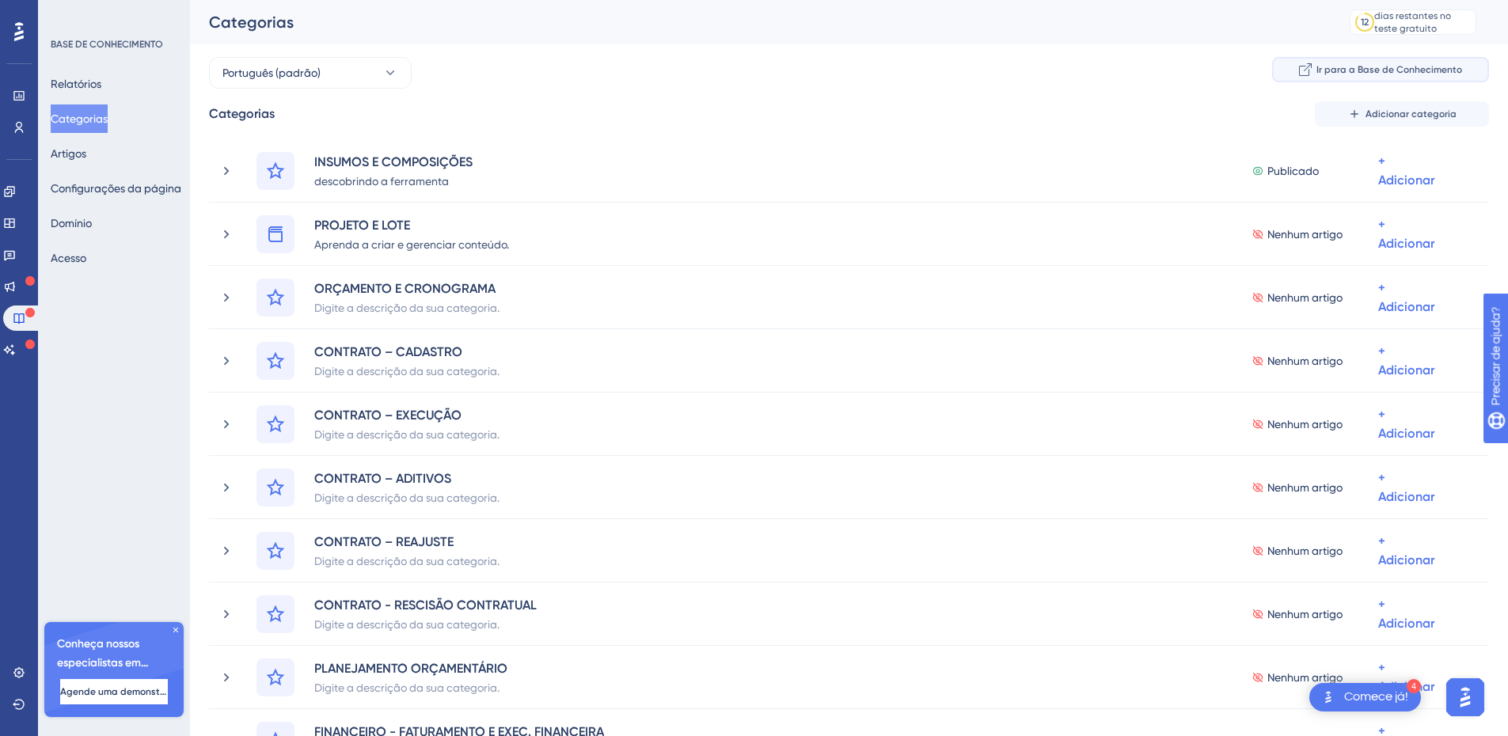
click at [1402, 70] on font "Ir para a Base de Conhecimento" at bounding box center [1389, 69] width 146 height 11
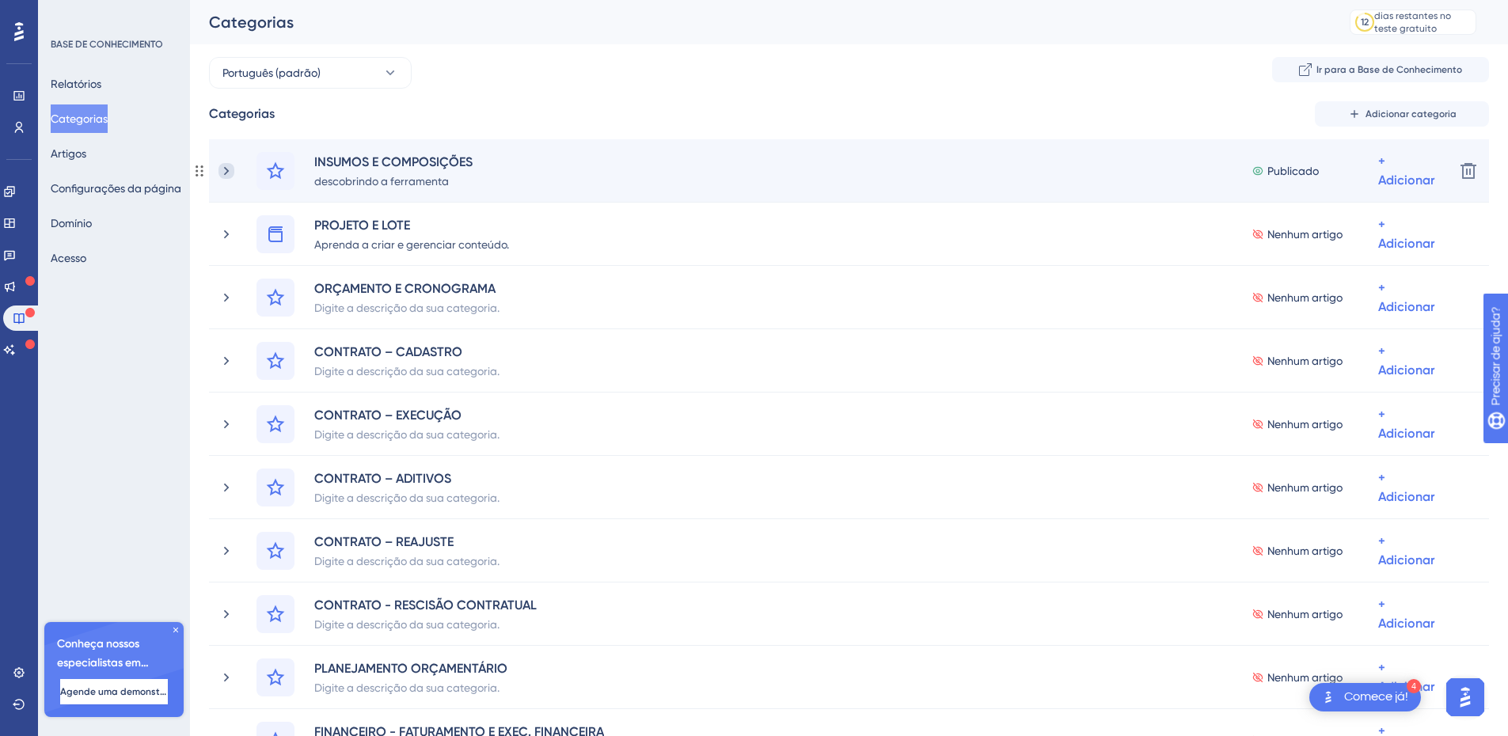
click at [226, 173] on icon at bounding box center [226, 170] width 5 height 9
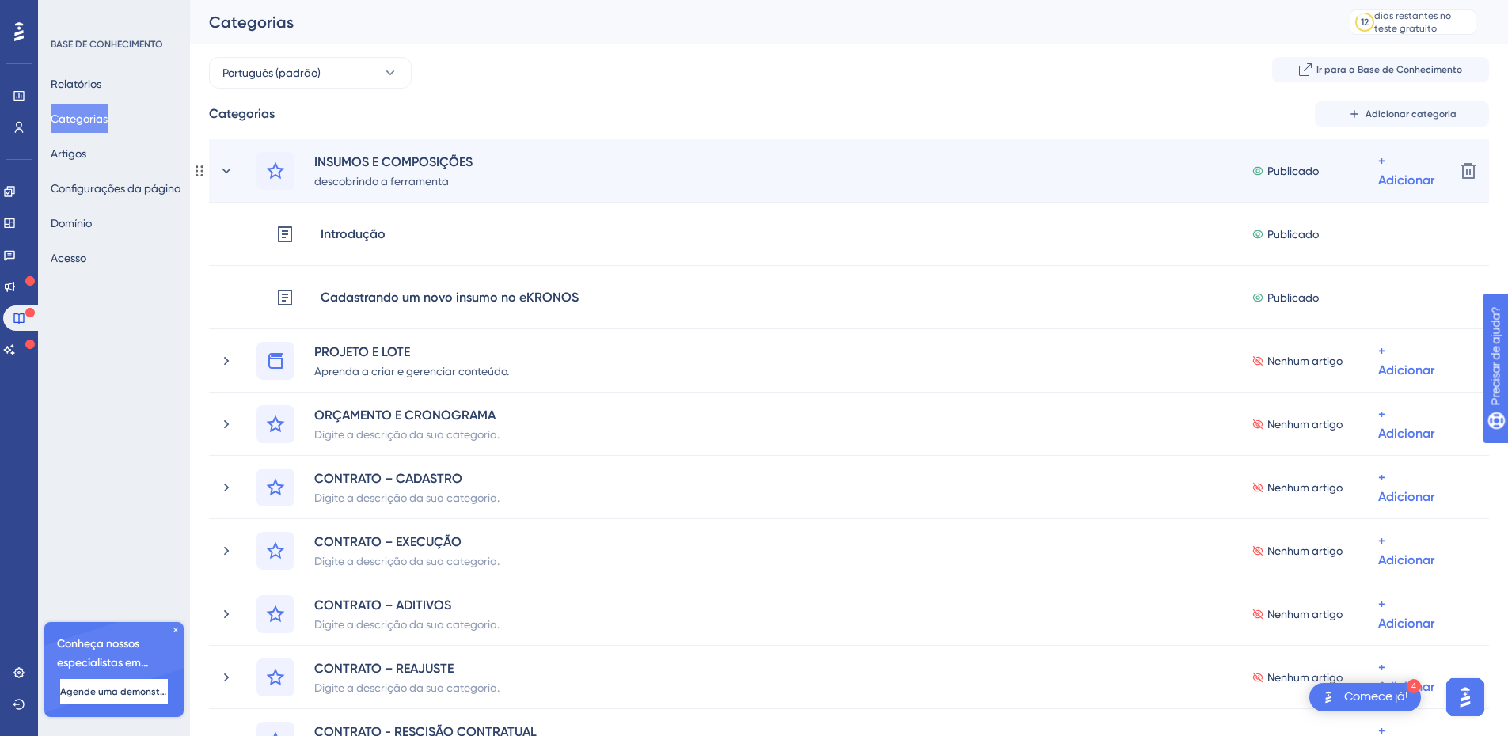
click at [673, 176] on div "INSUMOS E COMPOSIÇÕES descobrindo a ferramenta Publicado + Adicionar" at bounding box center [848, 171] width 1185 height 38
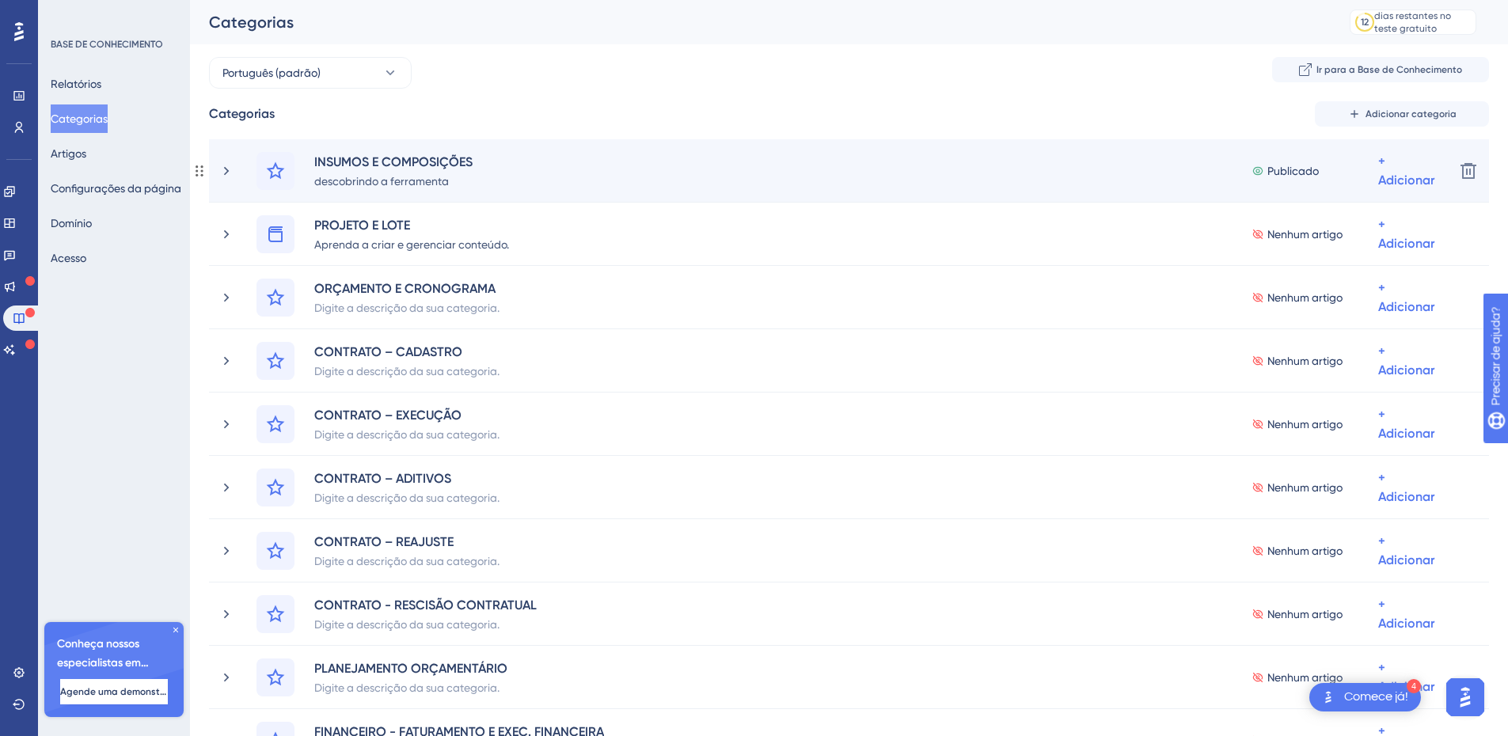
click at [562, 168] on div "INSUMOS E COMPOSIÇÕES descobrindo a ferramenta Publicado + Adicionar" at bounding box center [848, 171] width 1185 height 38
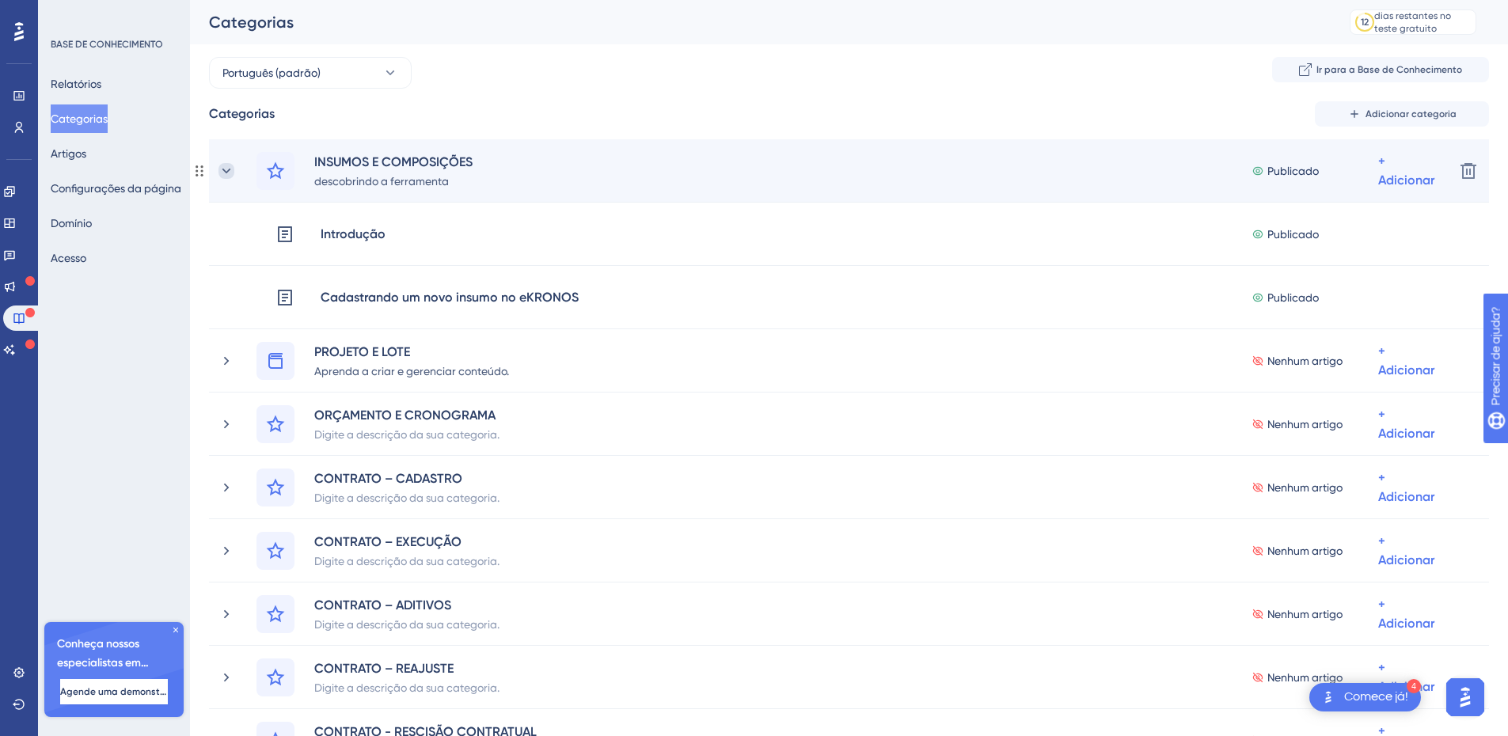
click at [231, 172] on icon at bounding box center [226, 171] width 16 height 16
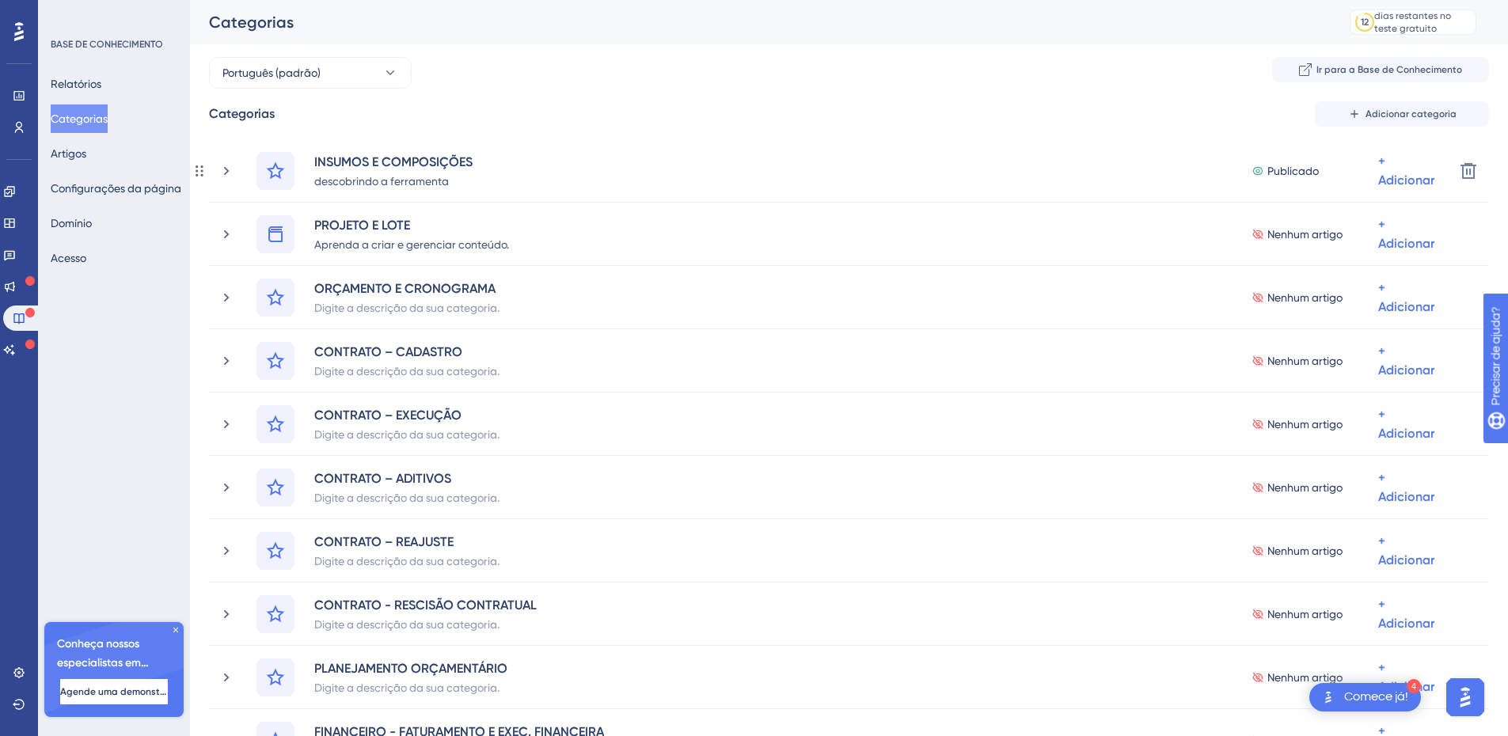
click at [231, 172] on icon at bounding box center [226, 171] width 16 height 16
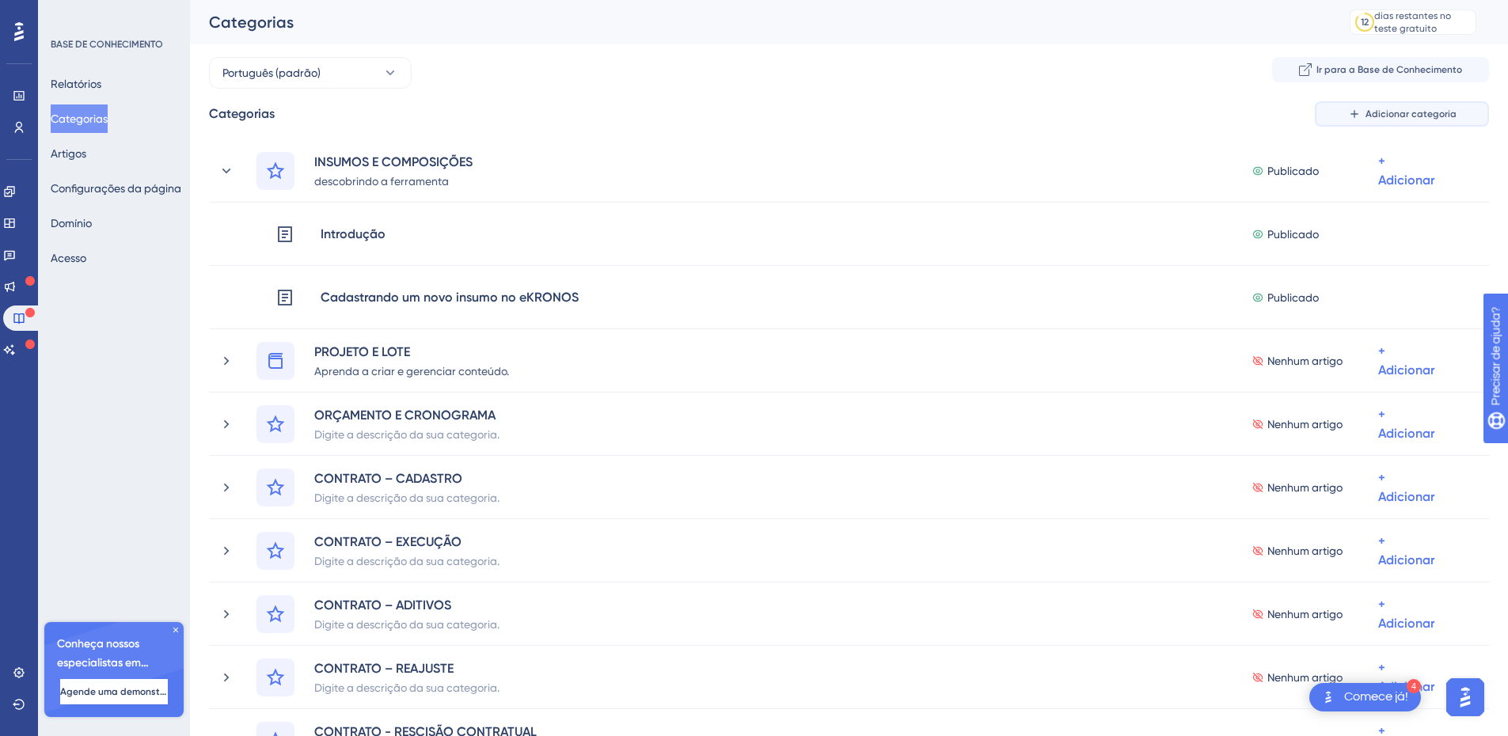
click at [1428, 113] on font "Adicionar categoria" at bounding box center [1410, 113] width 91 height 11
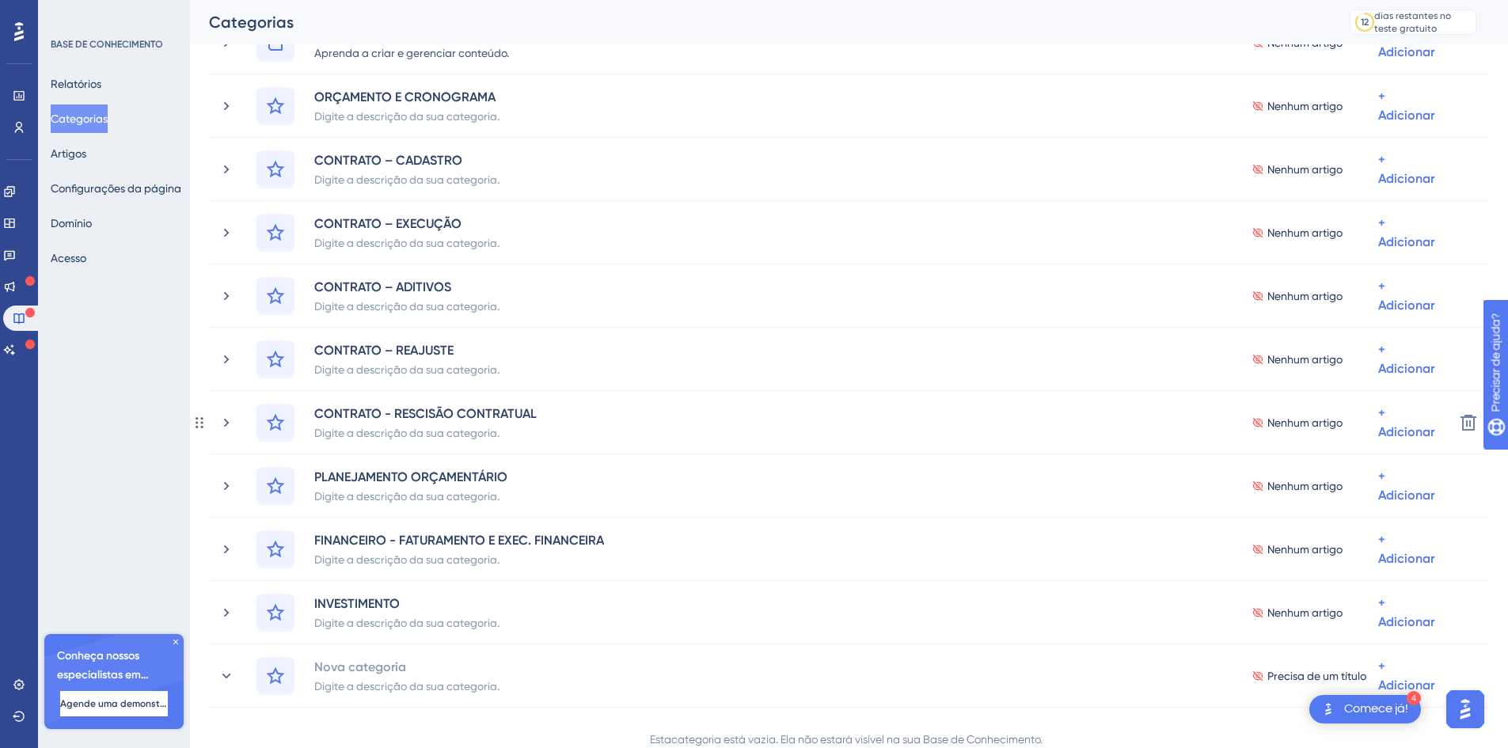
scroll to position [639, 0]
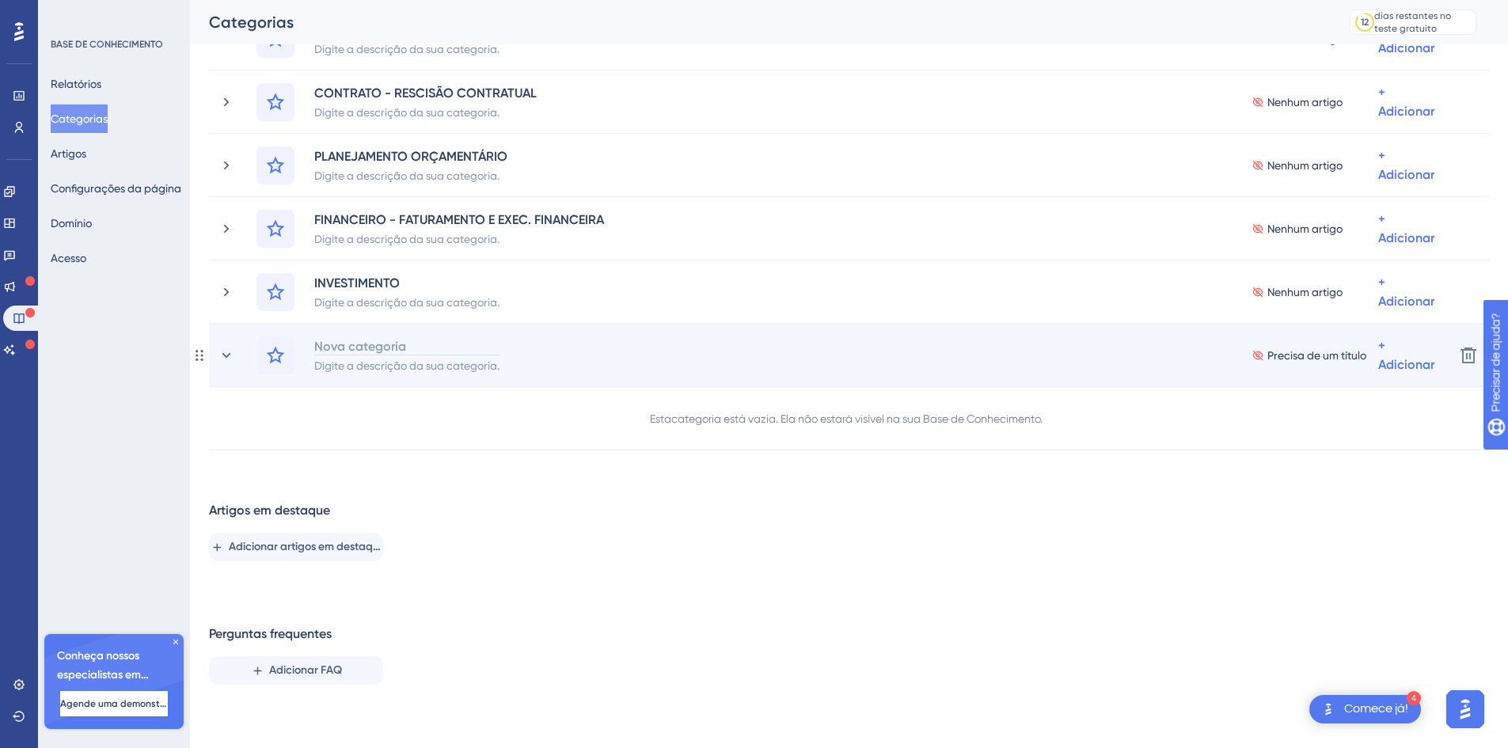
click at [376, 347] on font "Nova categoria" at bounding box center [360, 346] width 92 height 15
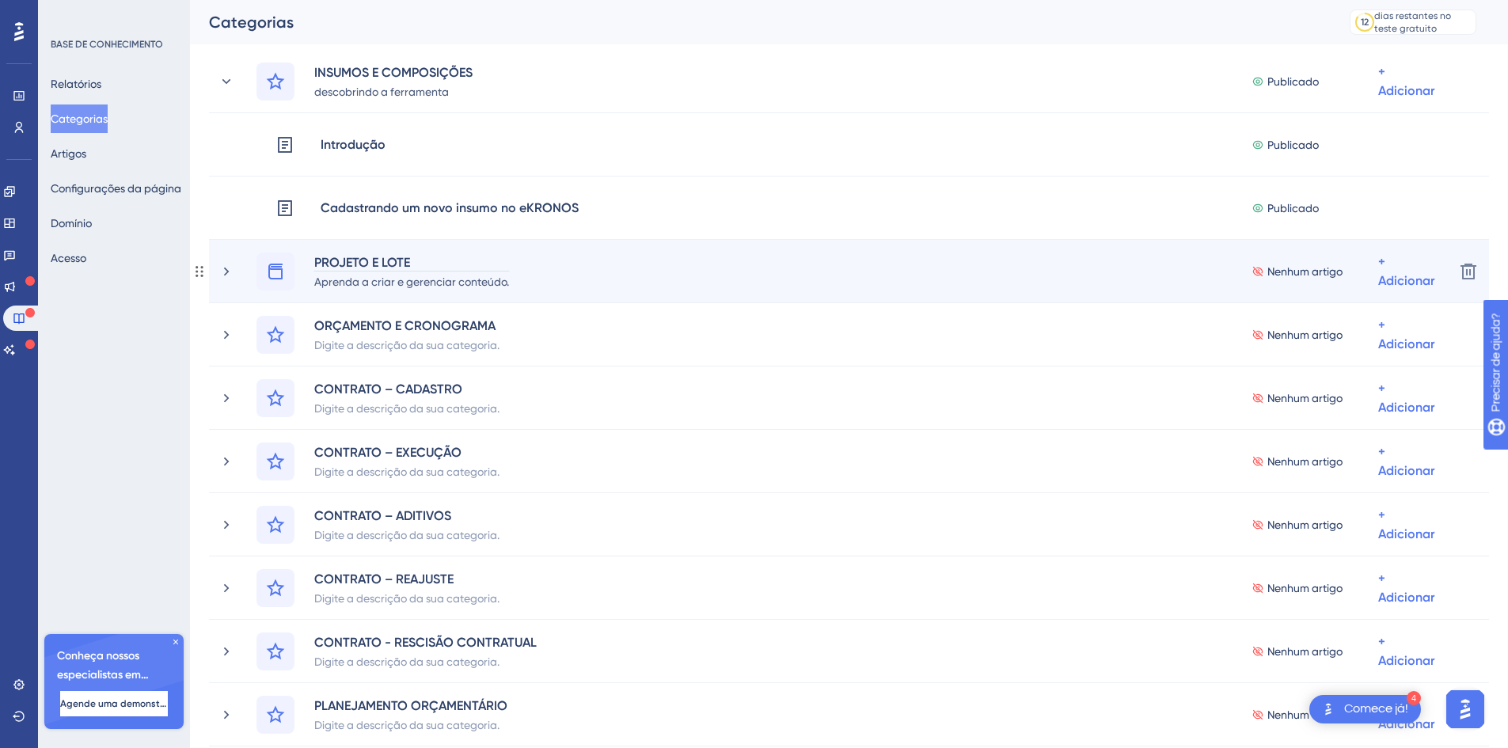
scroll to position [88, 0]
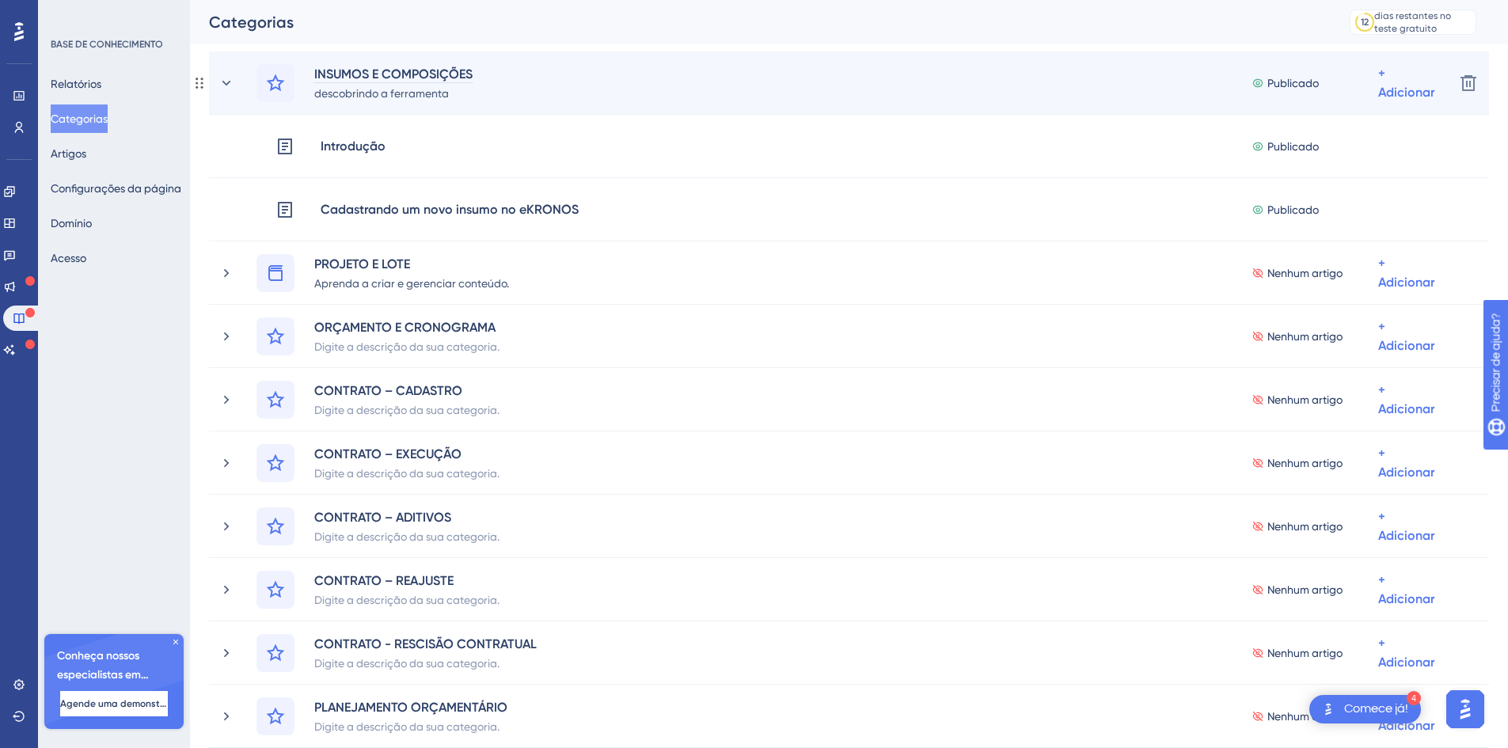
click at [453, 70] on font "INSUMOS E COMPOSIÇÕES" at bounding box center [393, 73] width 158 height 15
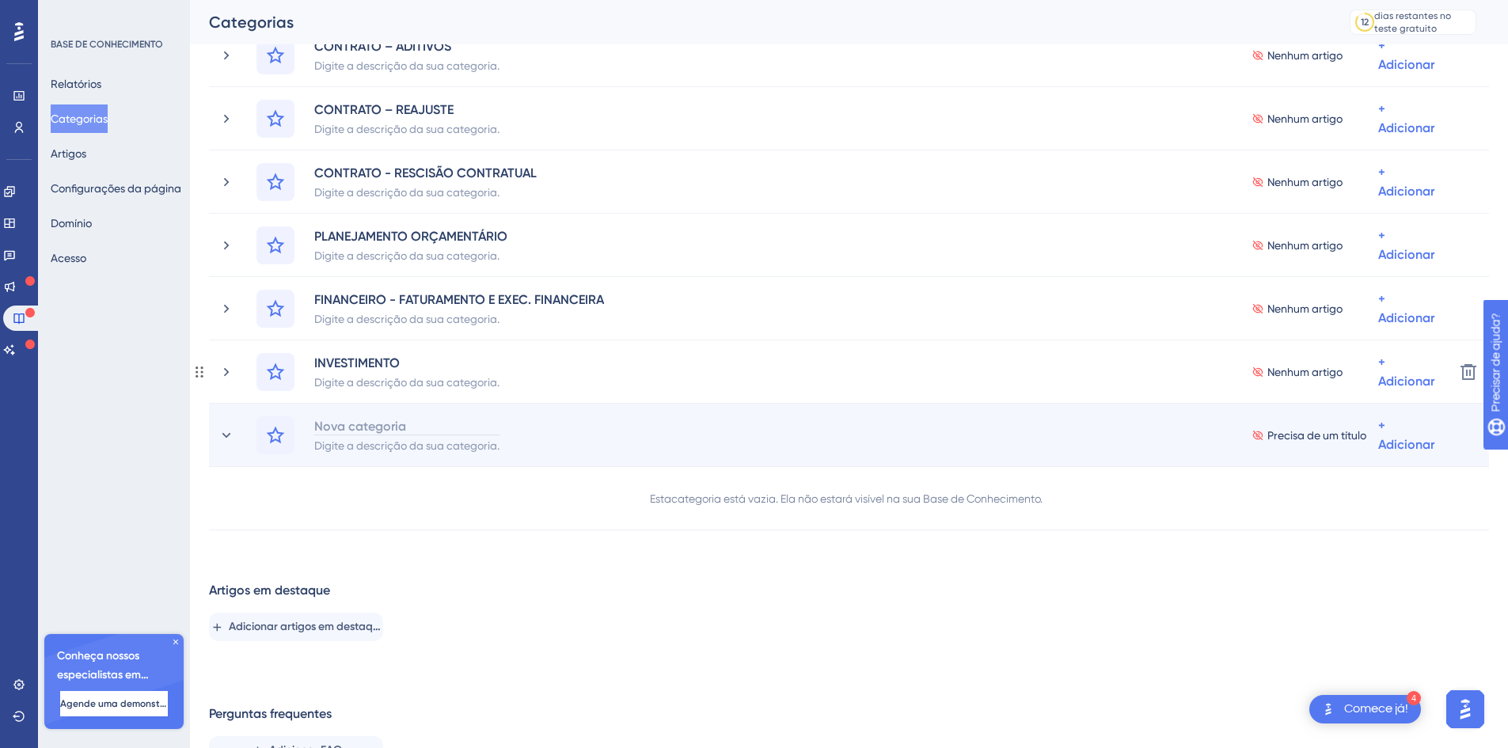
scroll to position [639, 0]
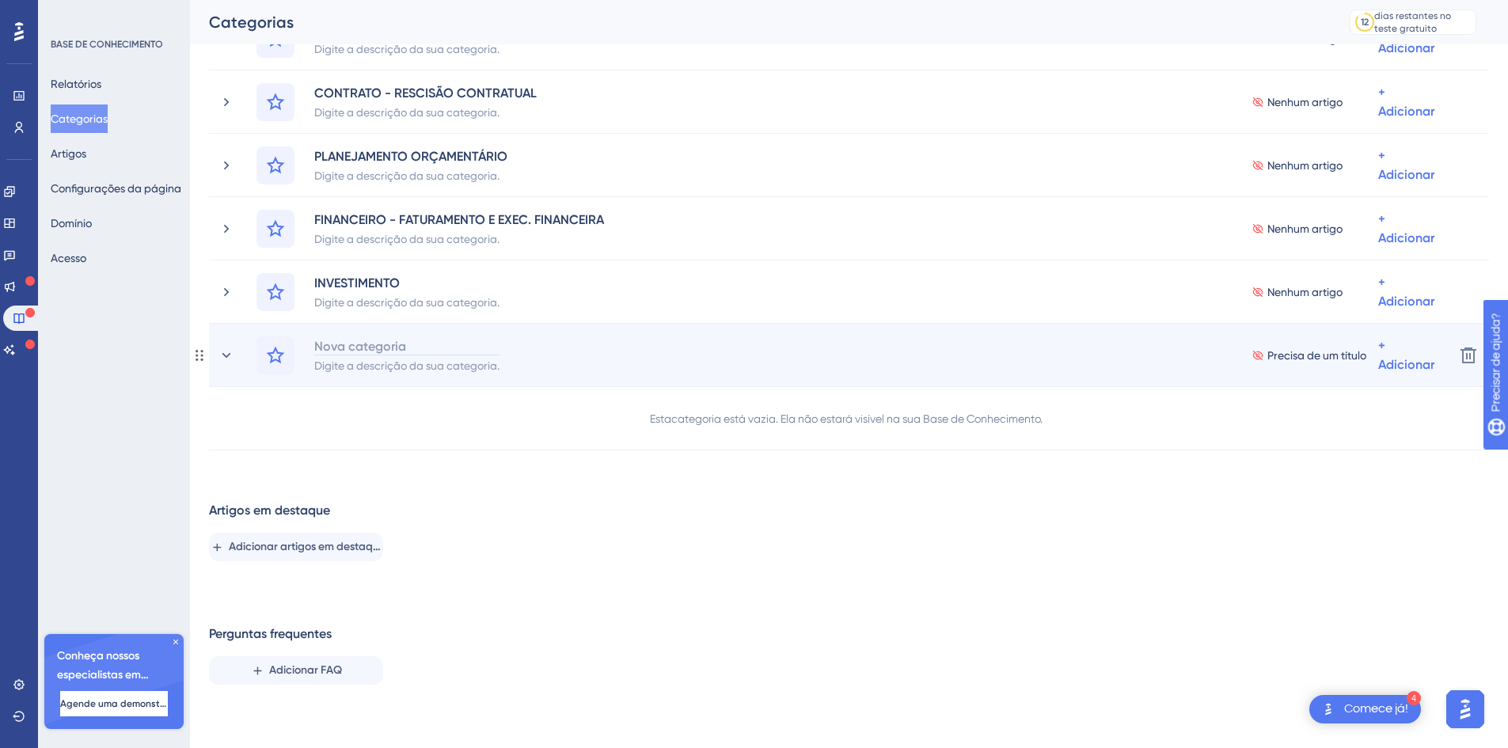
click at [340, 341] on font "Nova categoria" at bounding box center [360, 346] width 92 height 15
click at [340, 341] on div "Nova categoria" at bounding box center [406, 345] width 187 height 19
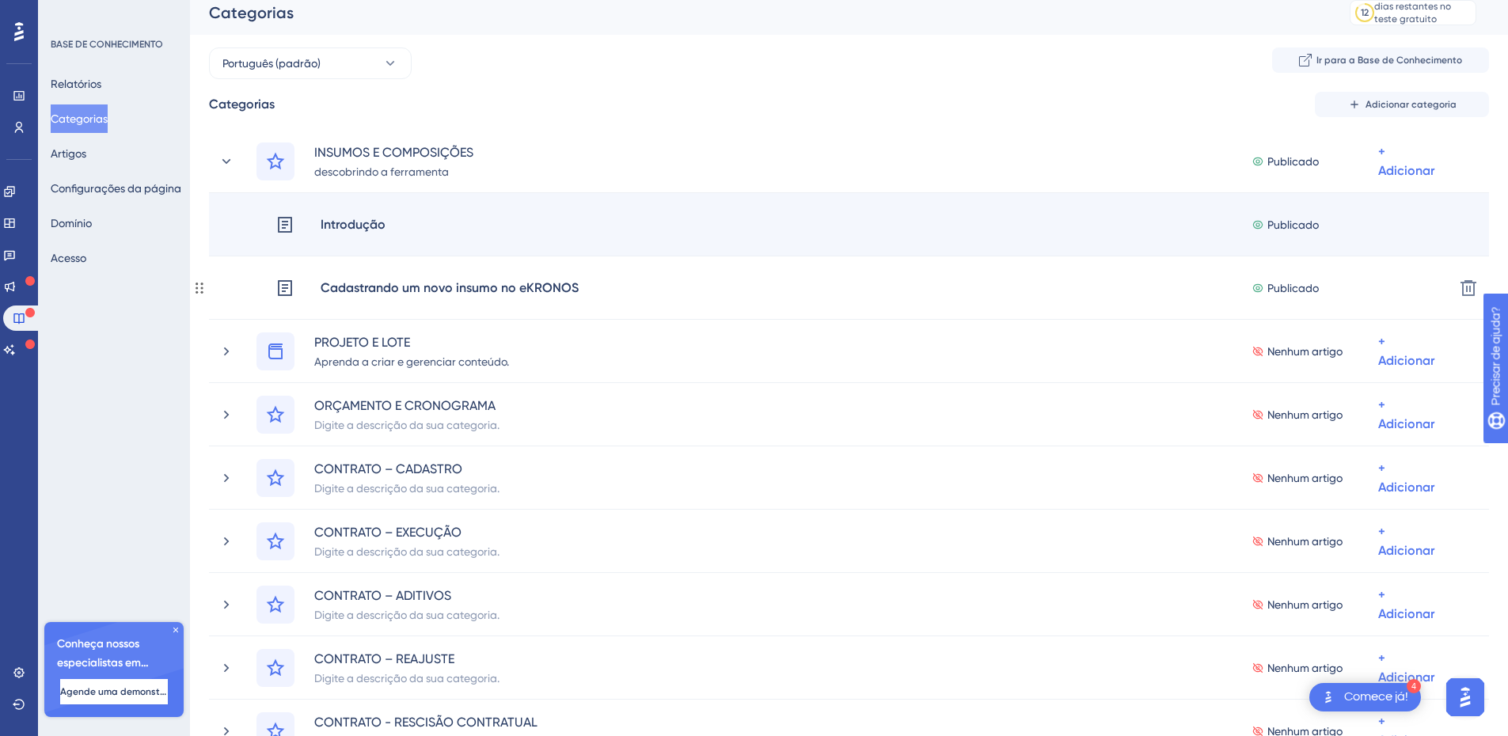
scroll to position [7, 0]
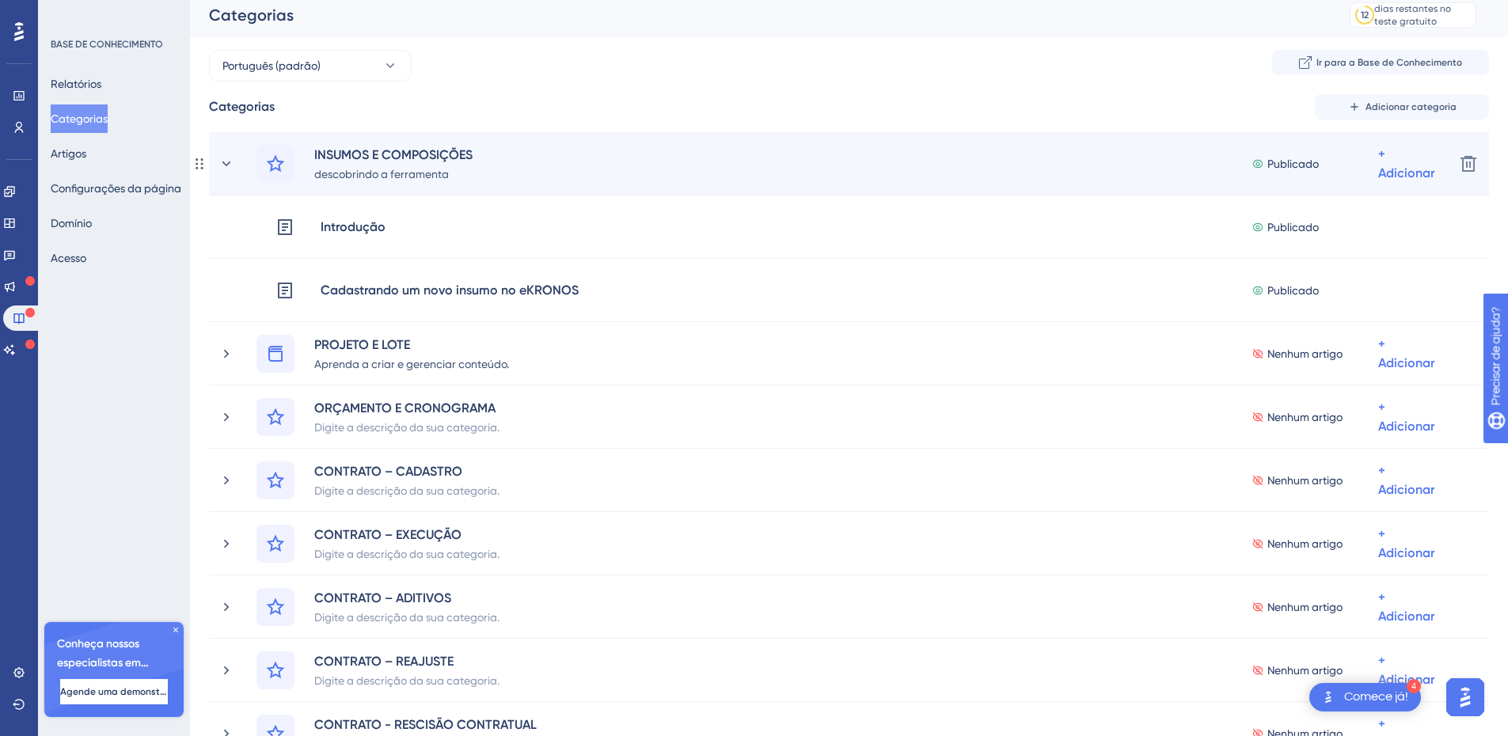
click at [594, 155] on div "INSUMOS E COMPOSIÇÕES descobrindo a ferramenta Publicado + Adicionar" at bounding box center [848, 164] width 1185 height 38
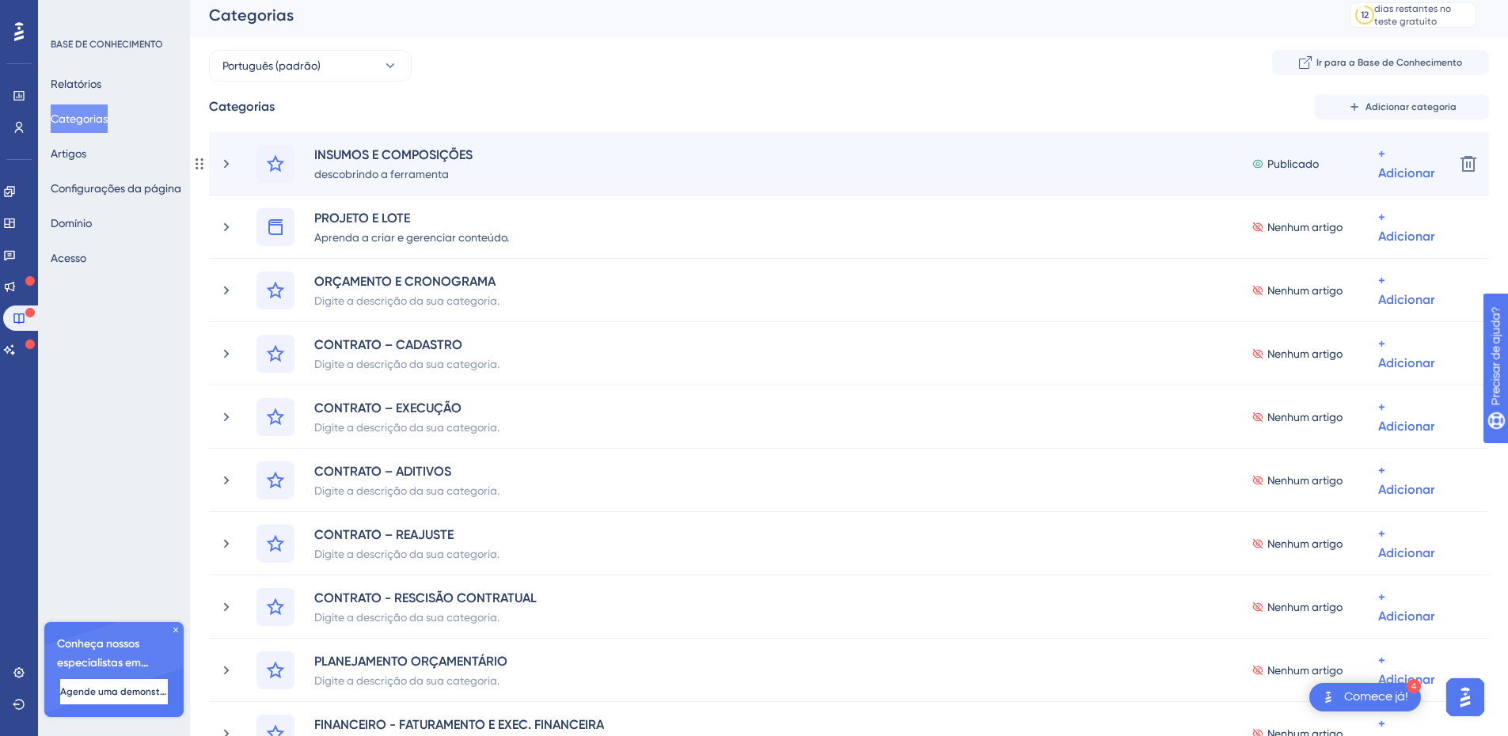
click at [216, 159] on div "INSUMOS E COMPOSIÇÕES descobrindo a ferramenta Publicado + Adicionar Excluir" at bounding box center [849, 163] width 1280 height 63
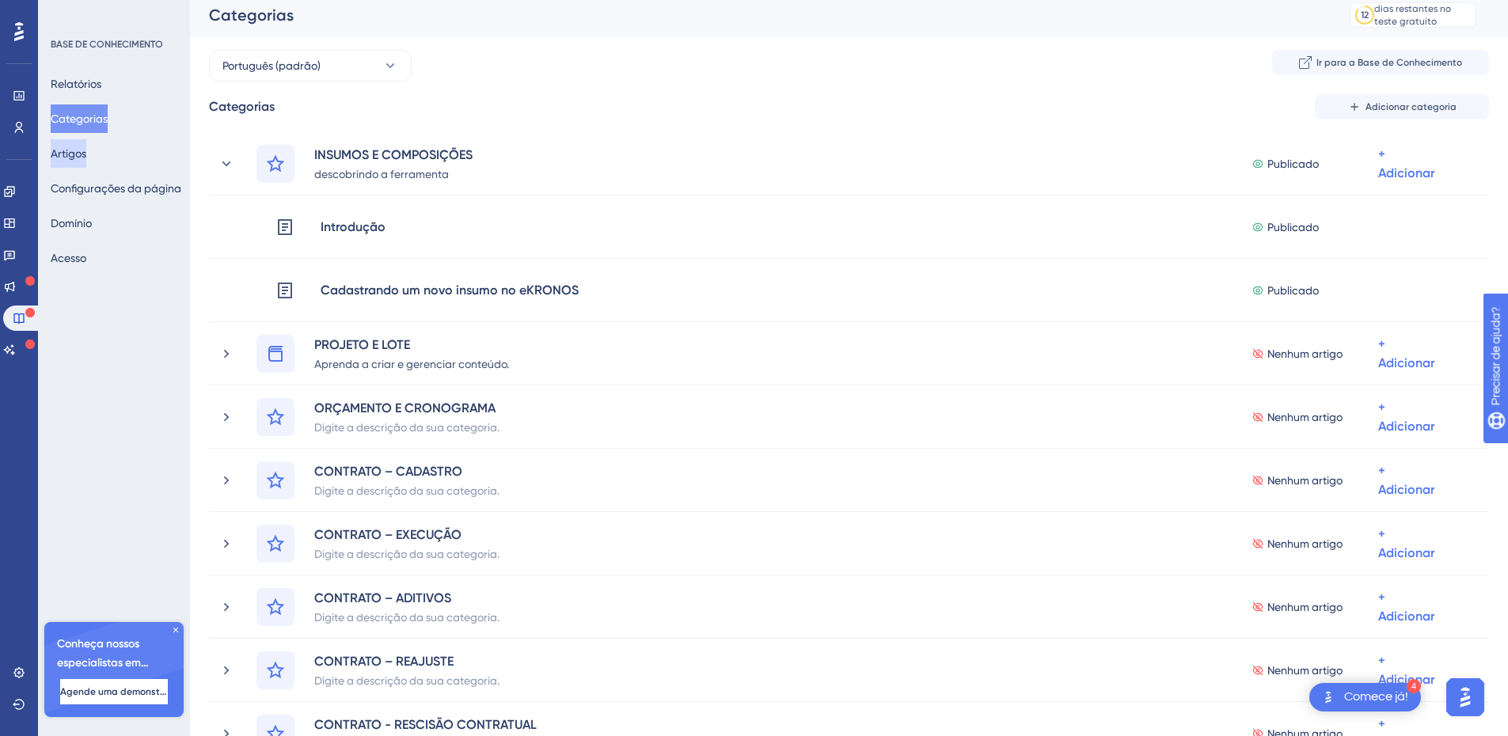
click at [86, 154] on font "Artigos" at bounding box center [69, 153] width 36 height 13
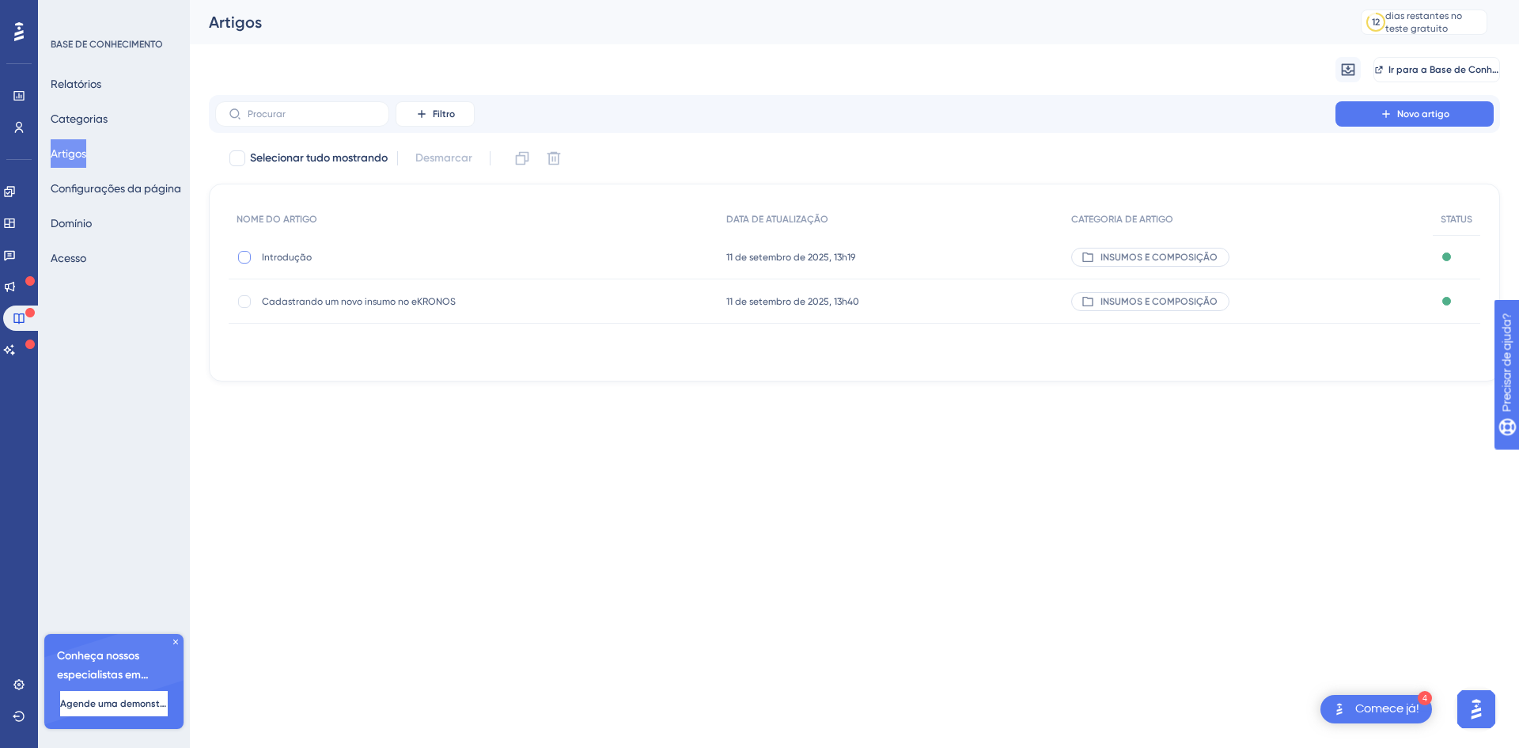
click at [243, 256] on div at bounding box center [244, 257] width 13 height 13
checkbox input "true"
click at [243, 298] on div at bounding box center [244, 301] width 13 height 13
checkbox input "true"
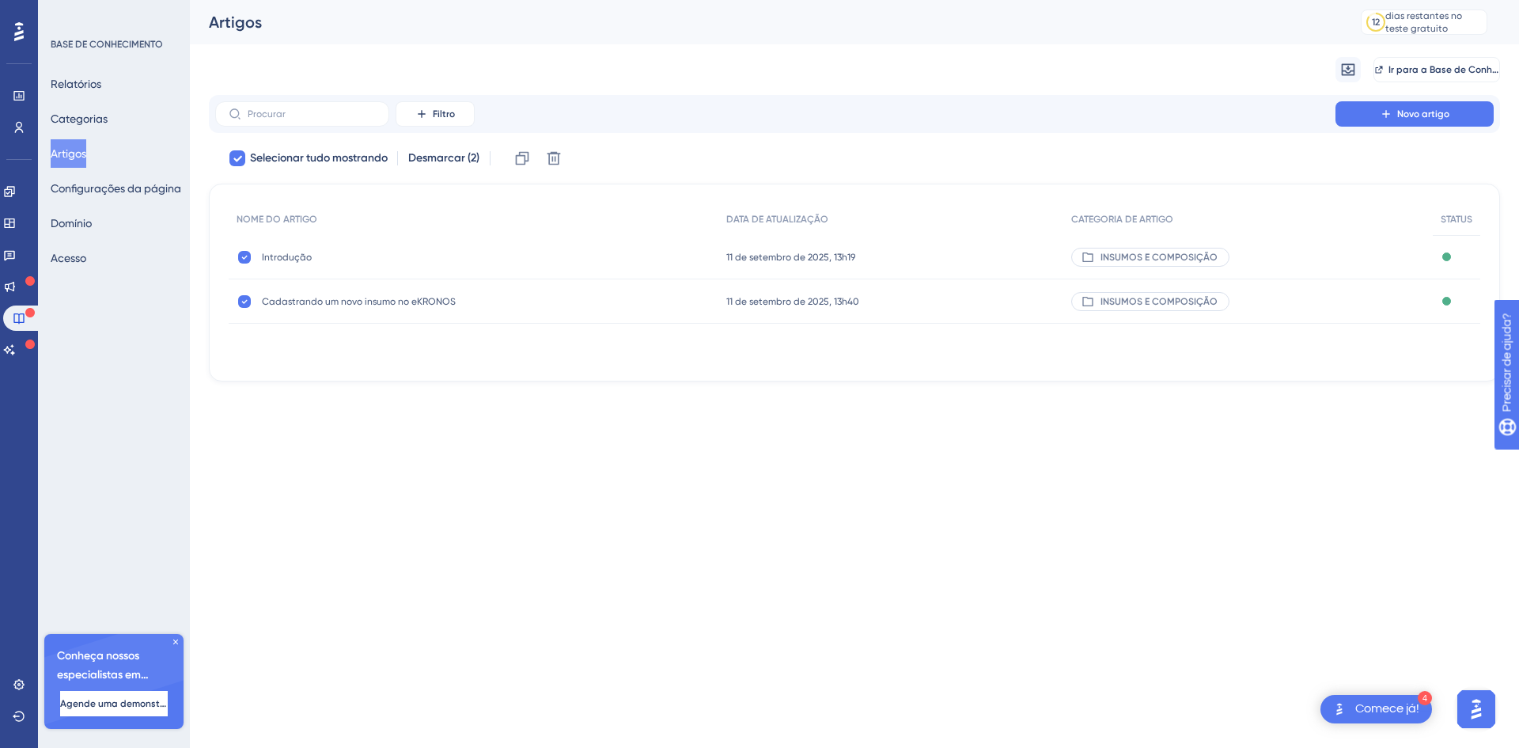
click at [1201, 255] on font "INSUMOS E COMPOSIÇÃO" at bounding box center [1159, 257] width 117 height 11
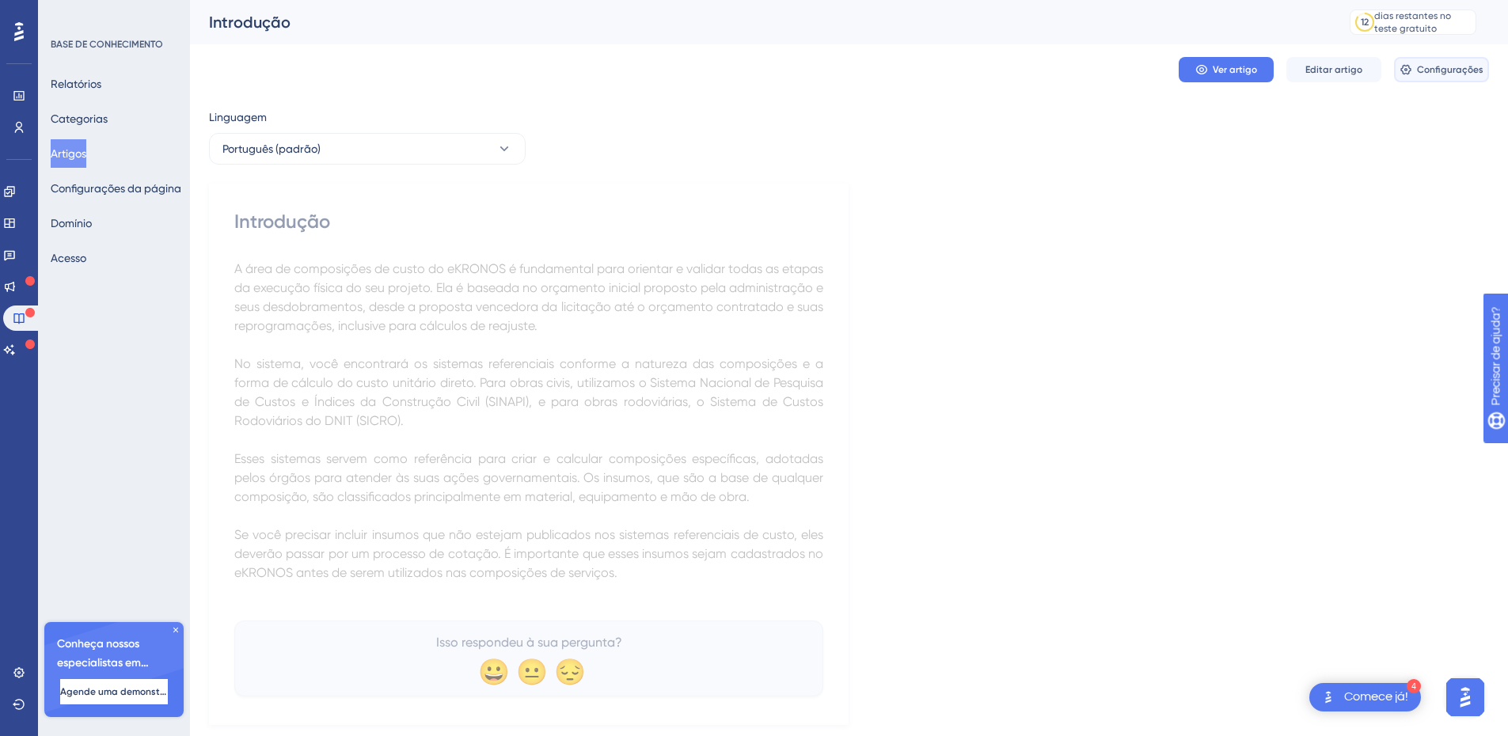
click at [1447, 72] on font "Configurações" at bounding box center [1450, 69] width 66 height 11
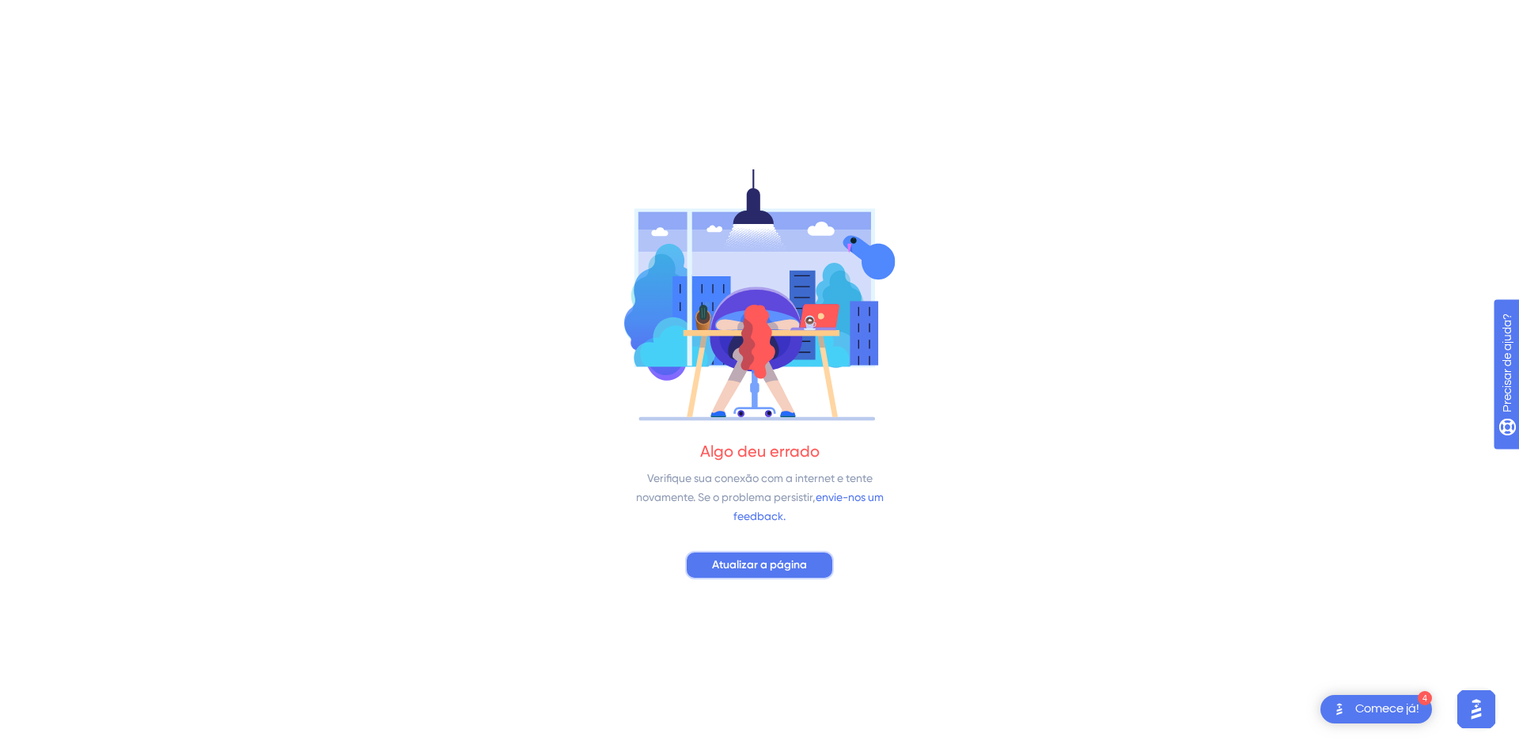
click at [748, 569] on font "Atualizar a página" at bounding box center [759, 564] width 95 height 13
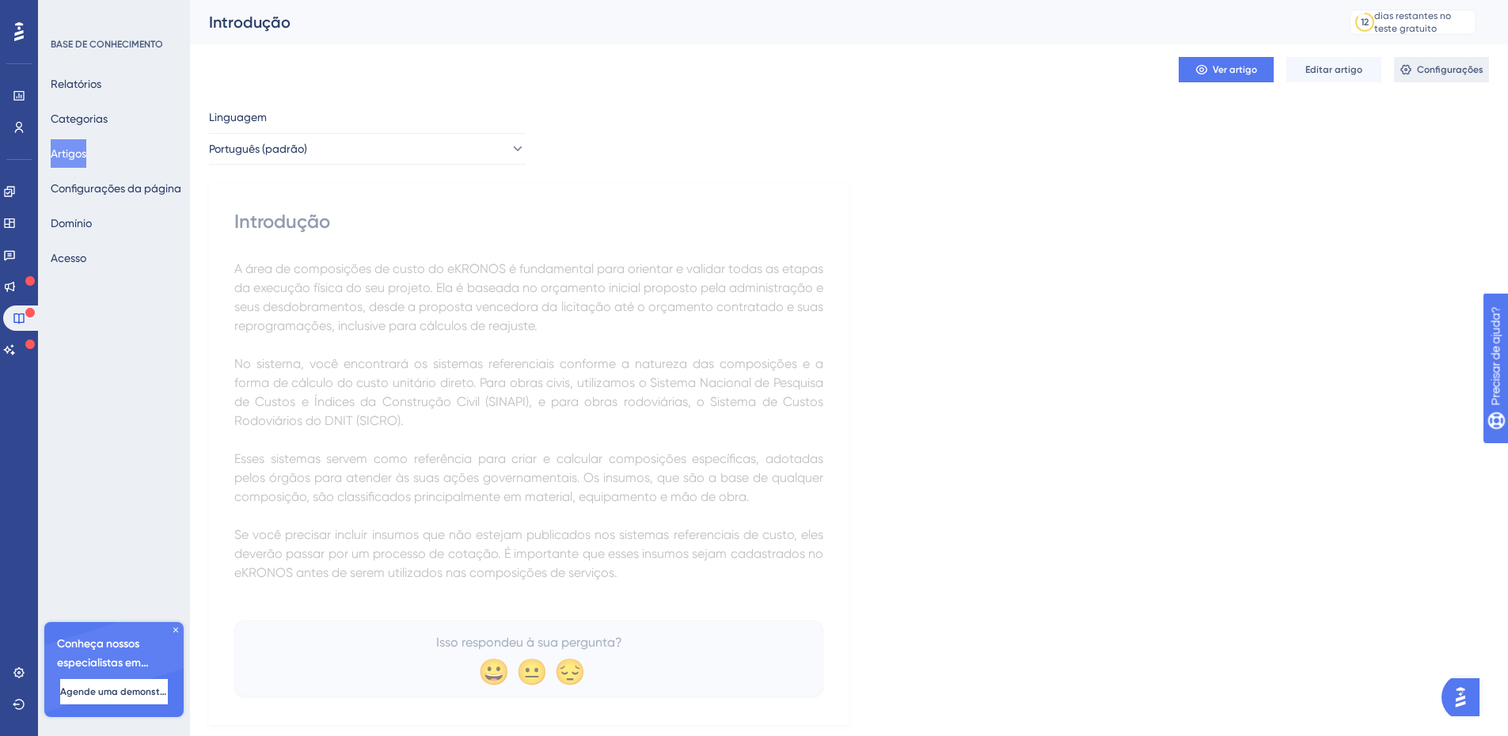
click at [1462, 72] on font "Configurações" at bounding box center [1450, 69] width 66 height 11
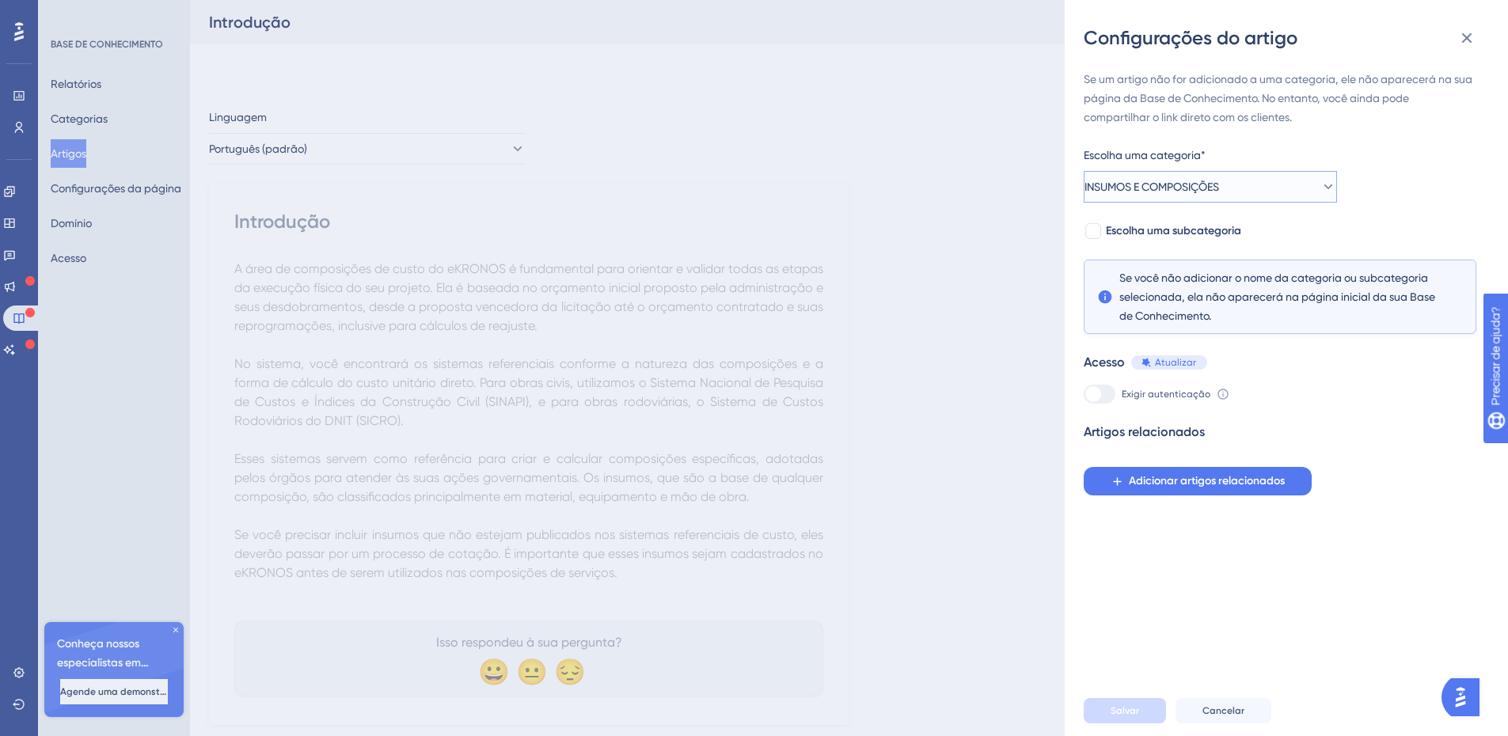
click at [1250, 186] on button "INSUMOS E COMPOSIÇÕES" at bounding box center [1209, 187] width 253 height 32
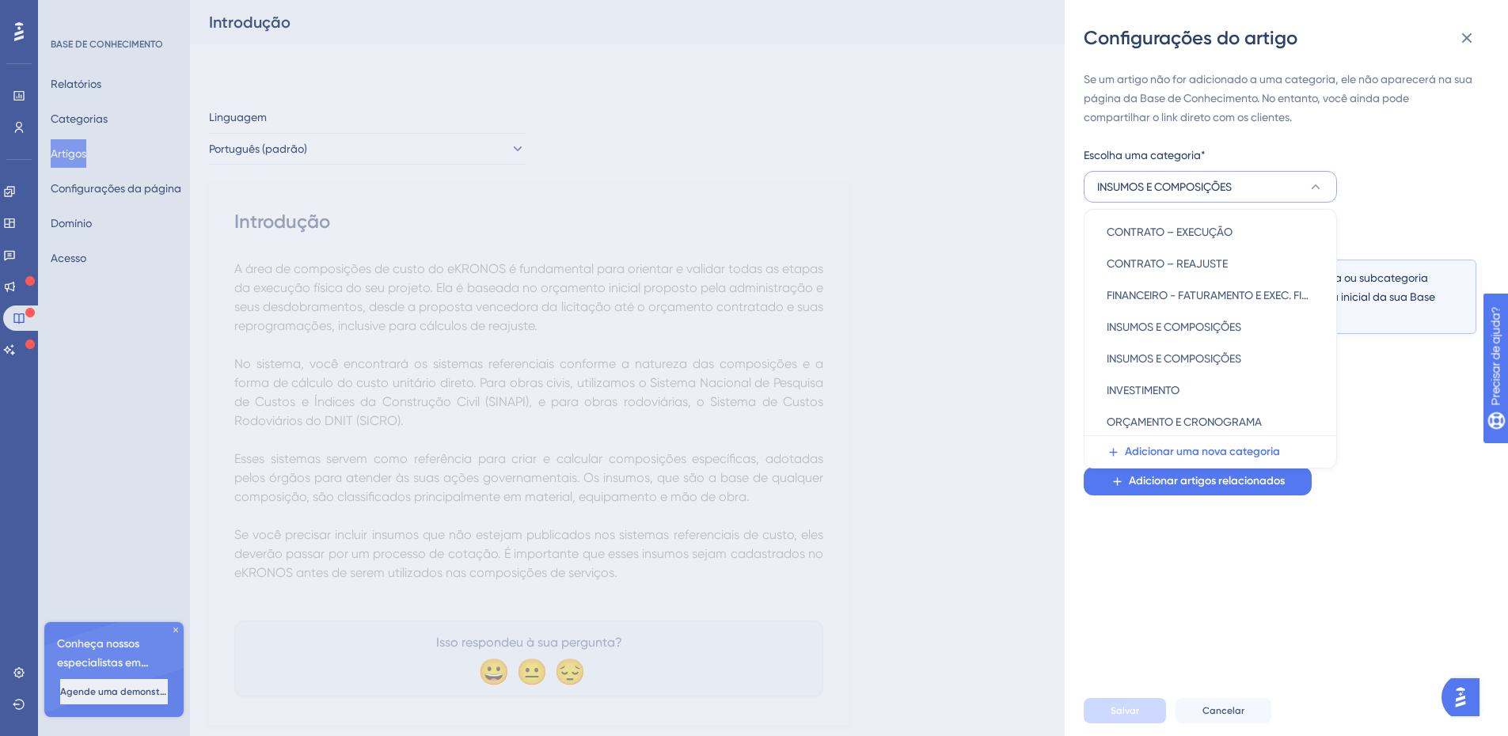
scroll to position [132, 0]
click at [1236, 358] on font "INSUMOS E COMPOSIÇÕES" at bounding box center [1173, 356] width 135 height 13
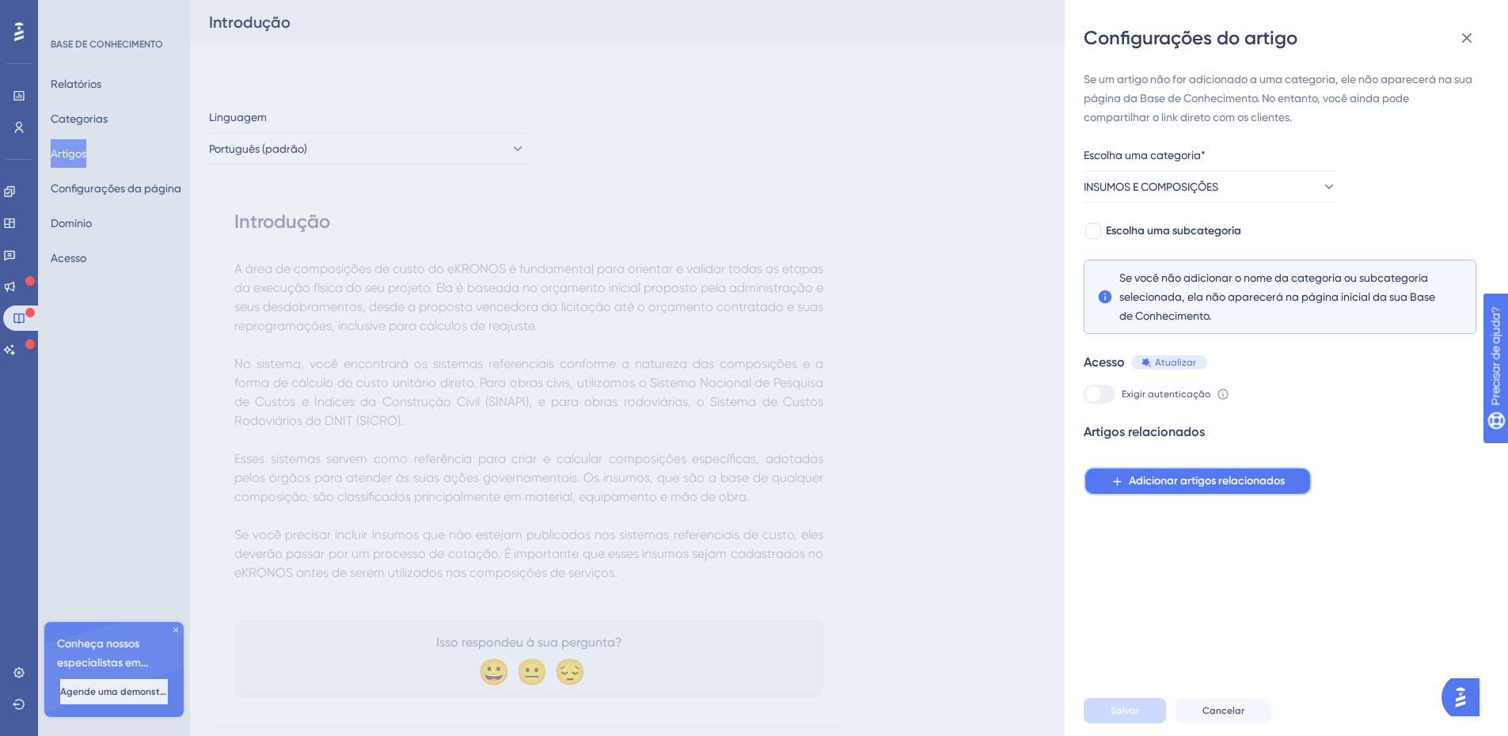
click at [1196, 484] on font "Adicionar artigos relacionados" at bounding box center [1207, 480] width 156 height 13
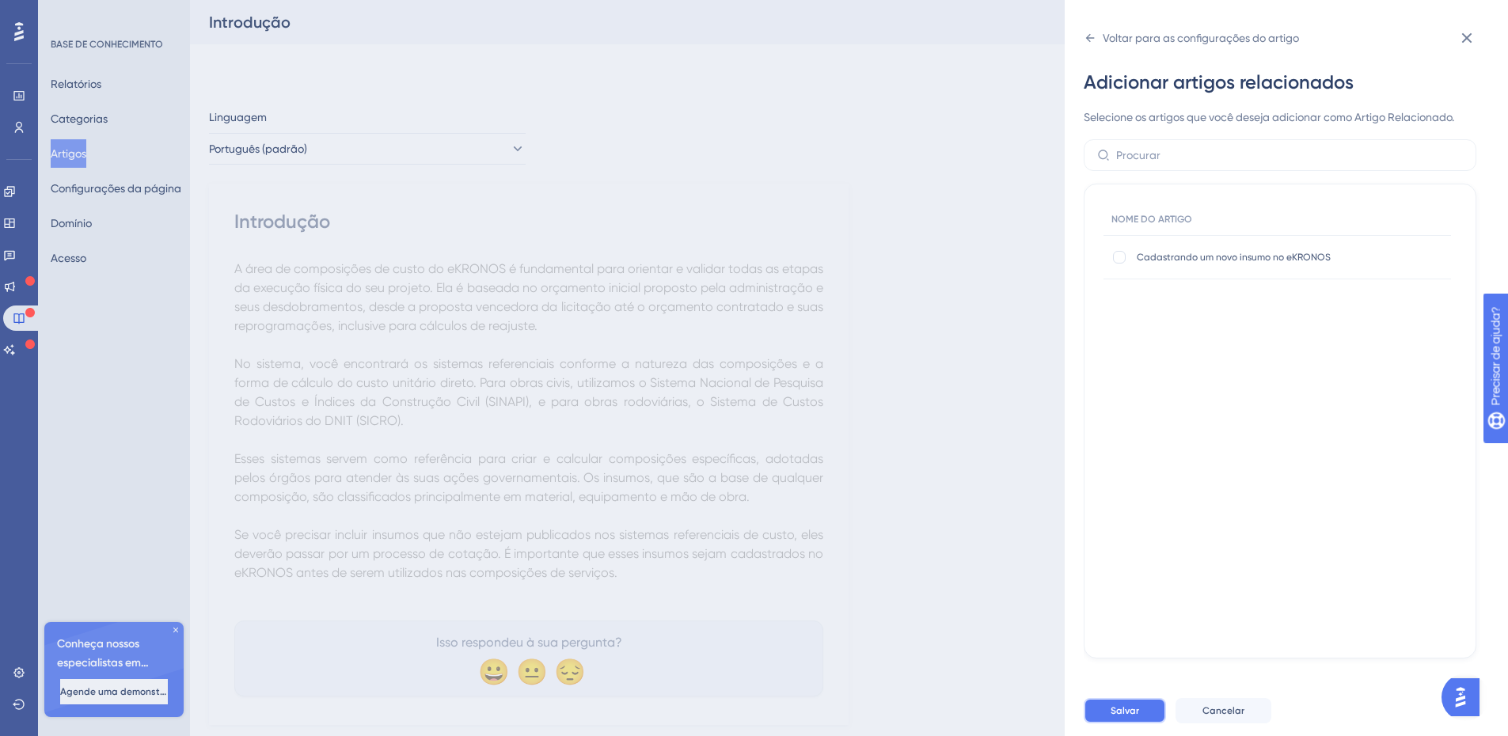
click at [1129, 716] on font "Salvar" at bounding box center [1124, 710] width 28 height 11
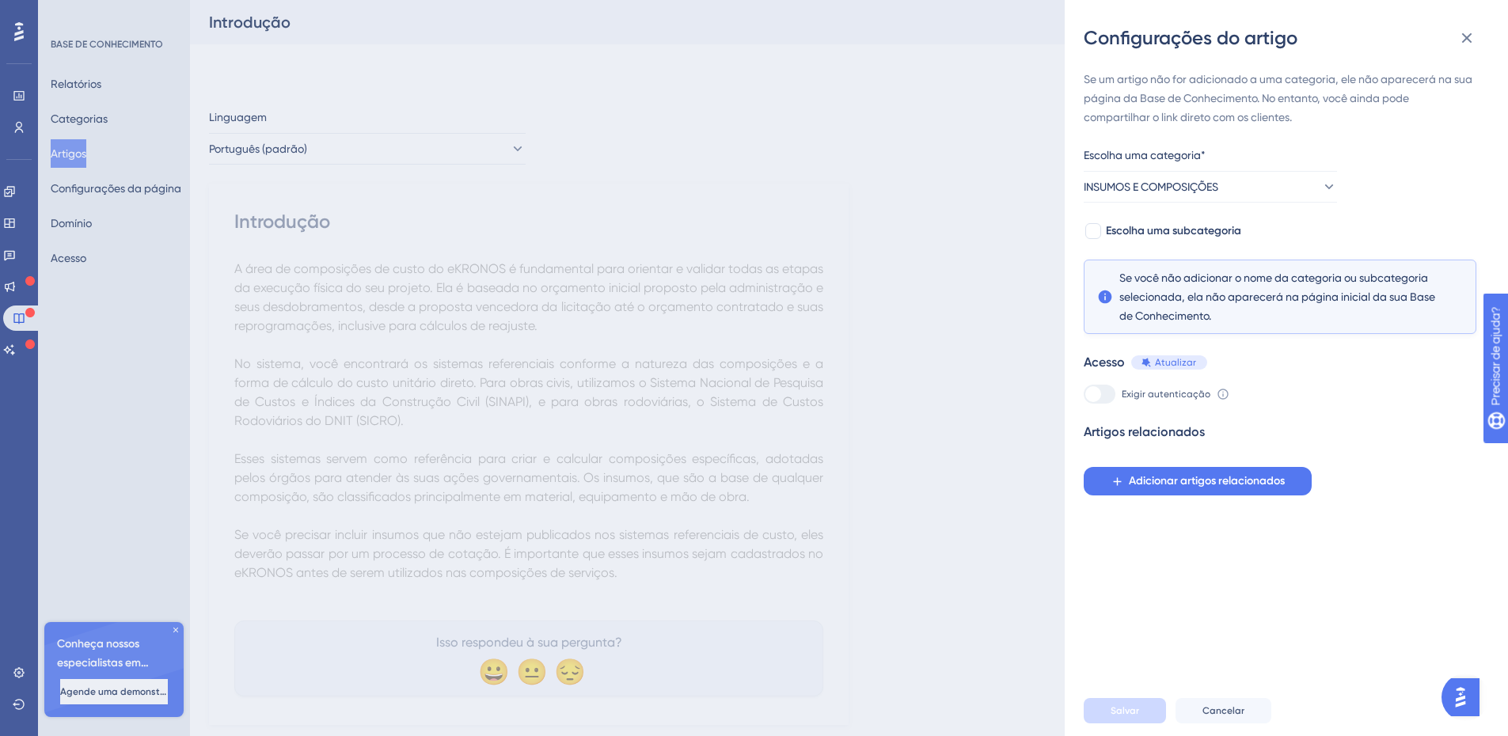
click at [1298, 235] on div "Se um artigo não for adicionado a uma categoria, ele não aparecerá na sua págin…" at bounding box center [1279, 283] width 393 height 426
click at [1320, 184] on icon at bounding box center [1328, 187] width 16 height 16
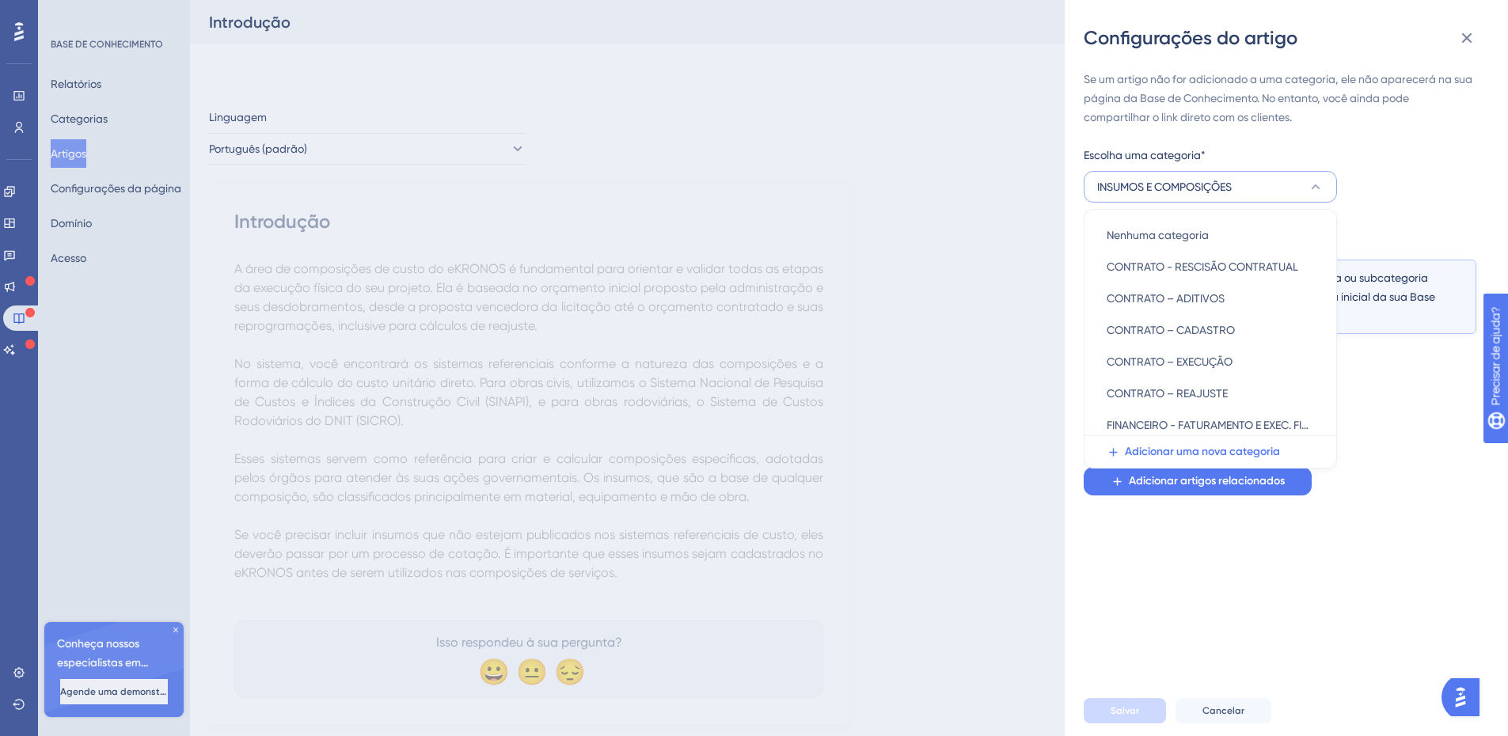
click at [973, 499] on div "Configurações do artigo Se um artigo não for adicionado a uma categoria, ele nã…" at bounding box center [754, 368] width 1508 height 736
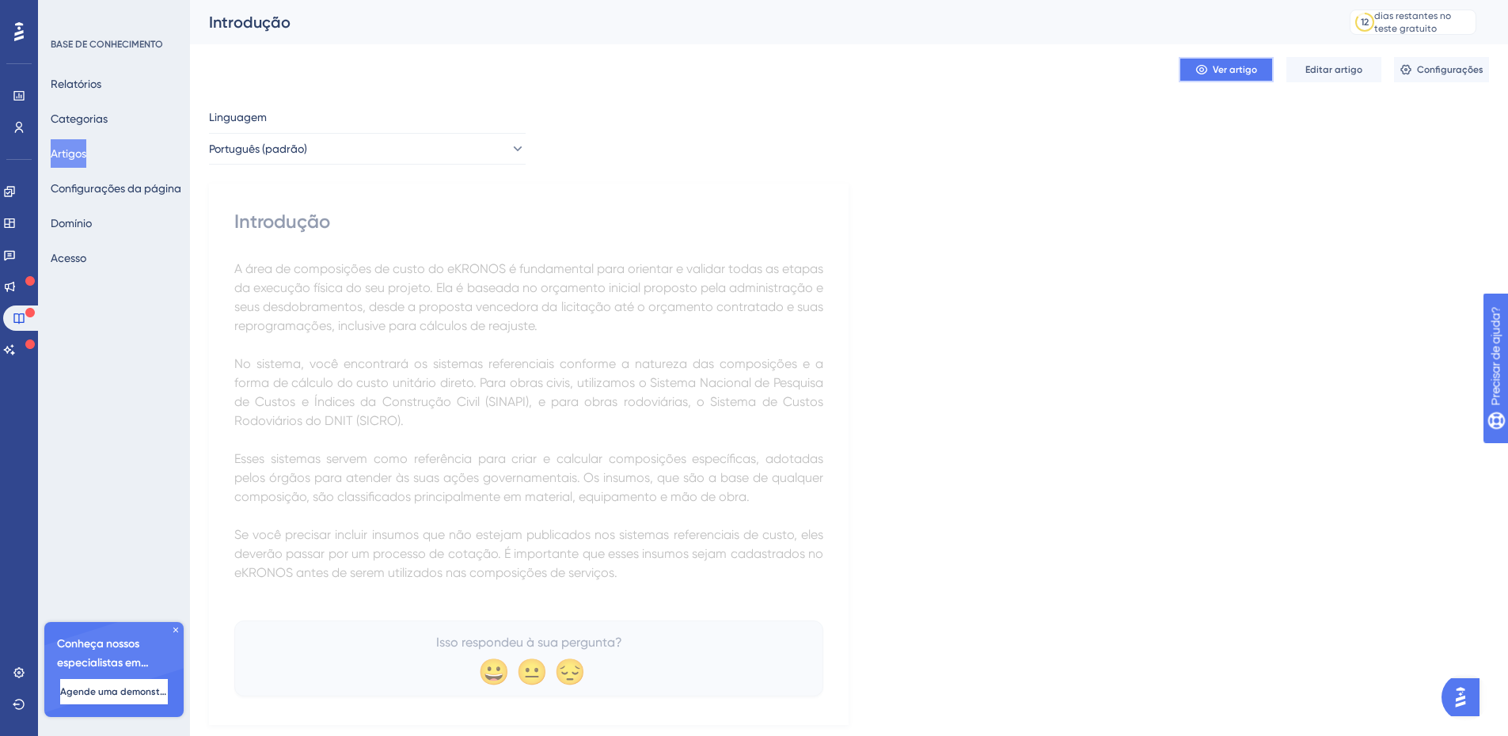
click at [1235, 76] on button "Ver artigo" at bounding box center [1225, 69] width 95 height 25
click at [1249, 166] on div "Linguagem Português (padrão) Introdução A área de composições de custo do eKRON…" at bounding box center [849, 416] width 1280 height 617
click at [1433, 67] on font "Configurações" at bounding box center [1450, 69] width 66 height 11
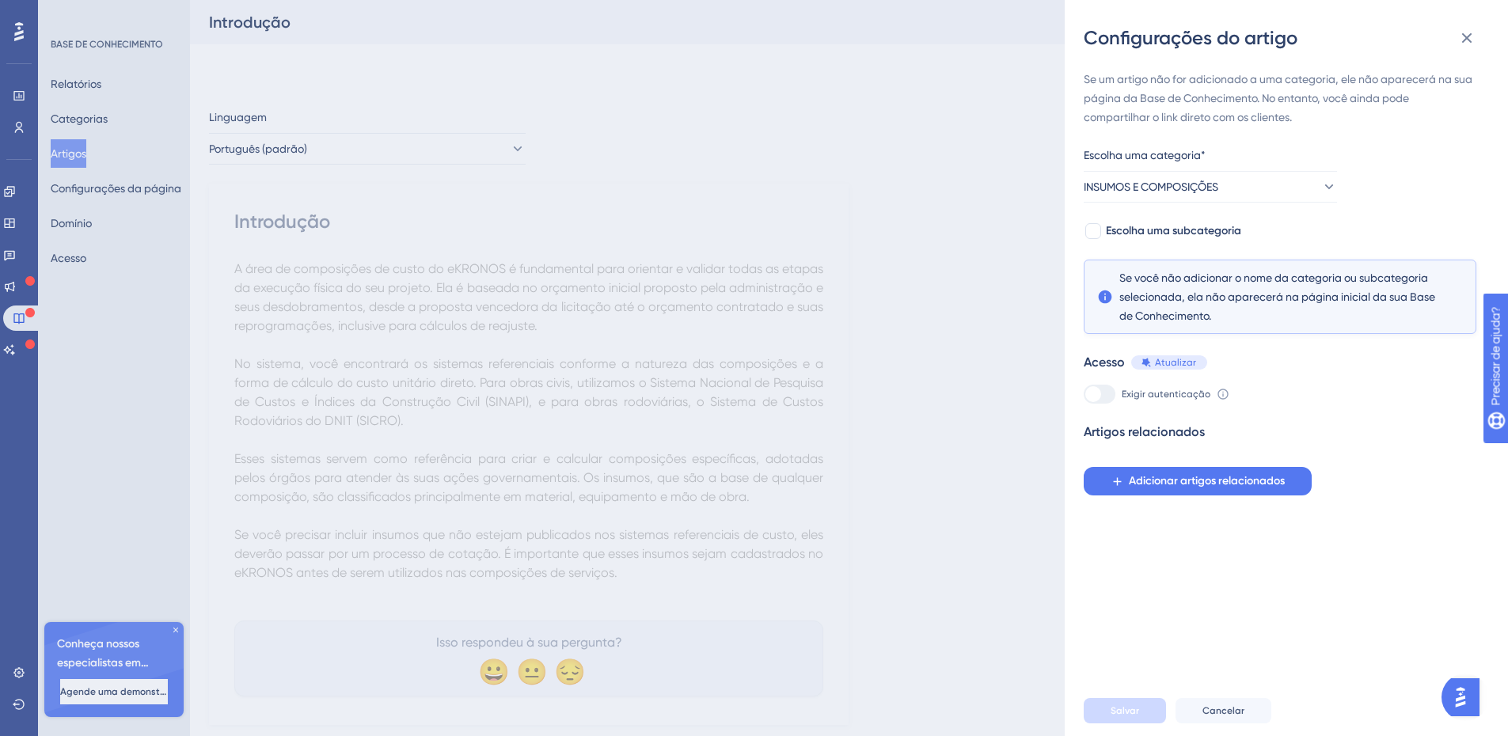
click at [1318, 403] on div "Exigir autenticação Para alterar essa configuração, você deve gerenciar suas pr…" at bounding box center [1279, 394] width 393 height 19
click at [1255, 181] on button "INSUMOS E COMPOSIÇÕES" at bounding box center [1209, 187] width 253 height 32
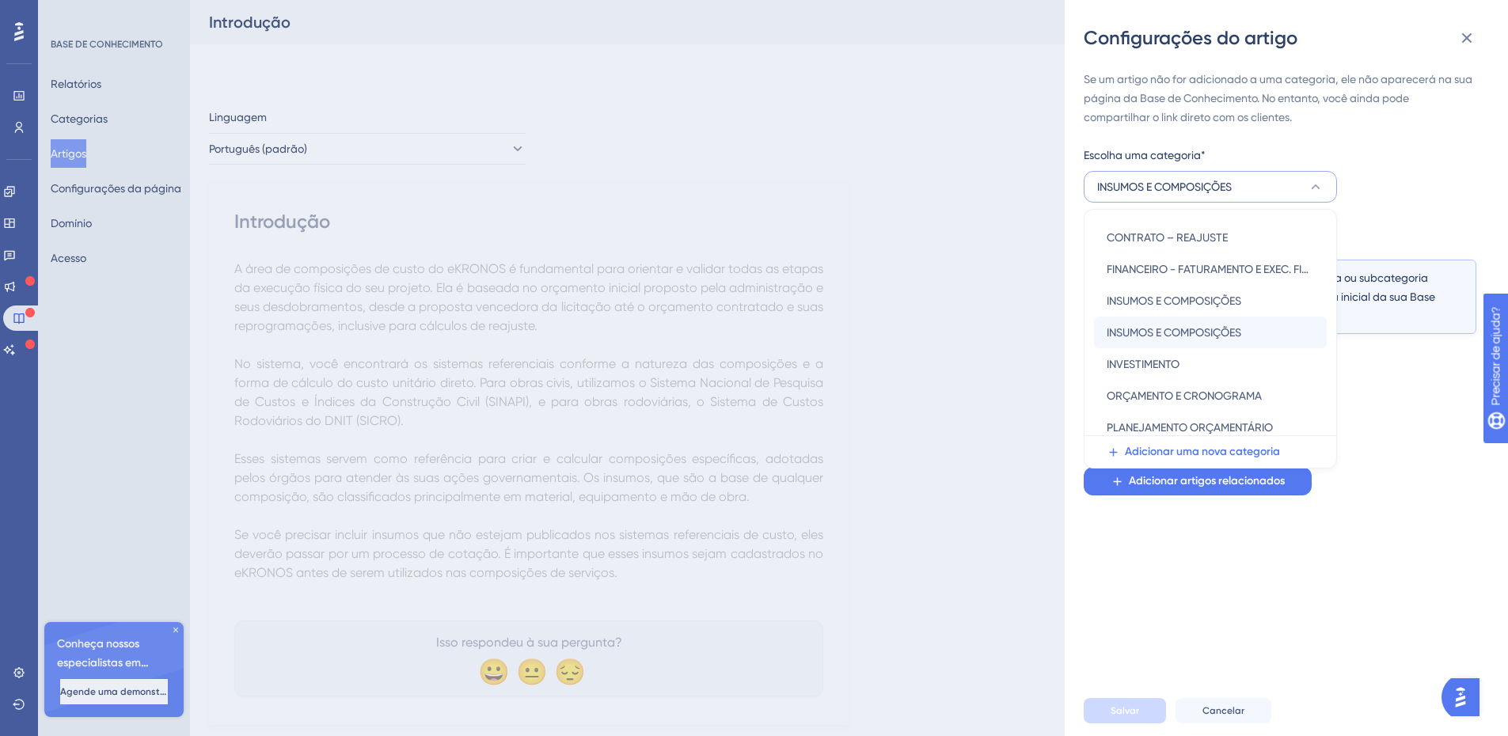
scroll to position [157, 0]
click at [1210, 327] on font "INSUMOS E COMPOSIÇÕES" at bounding box center [1173, 331] width 135 height 13
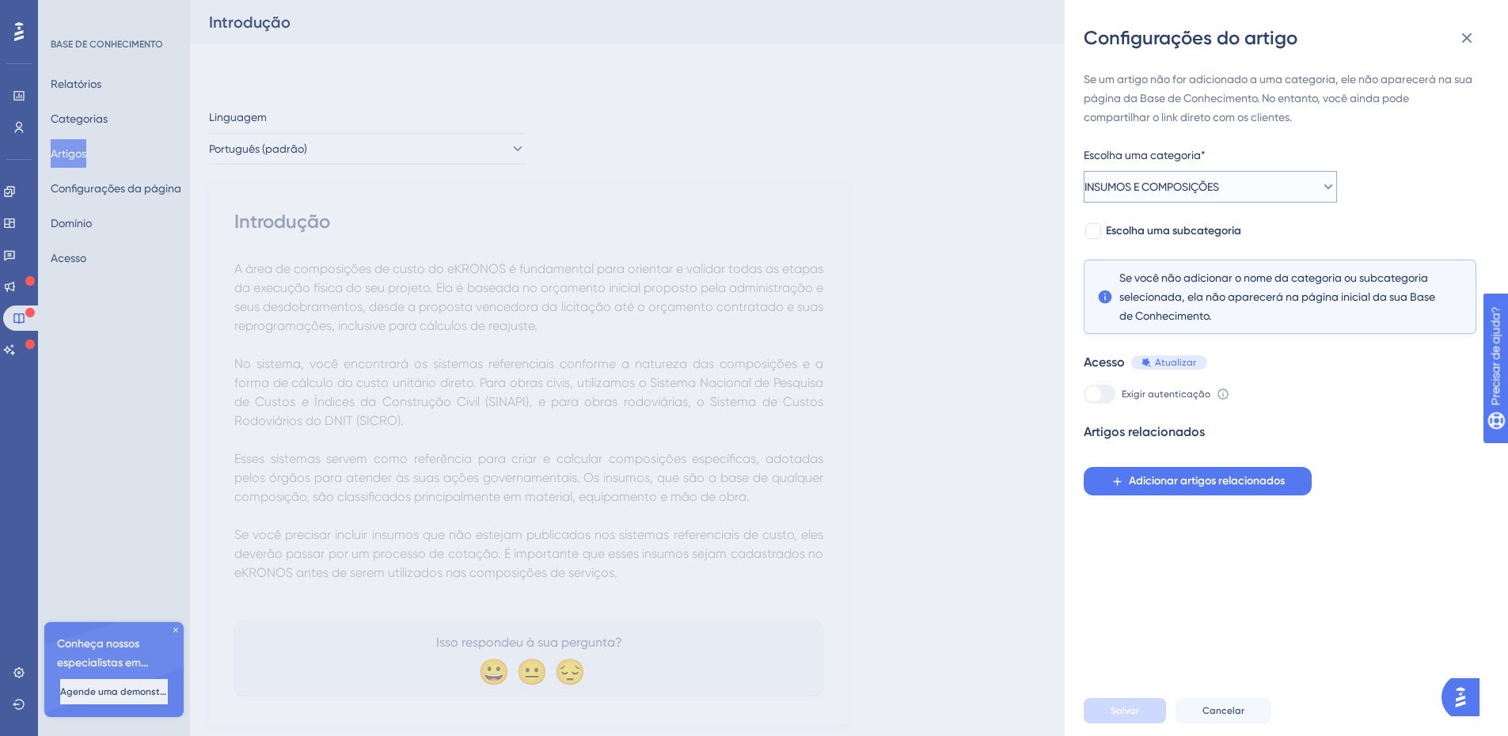
click at [1327, 181] on button "INSUMOS E COMPOSIÇÕES" at bounding box center [1209, 187] width 253 height 32
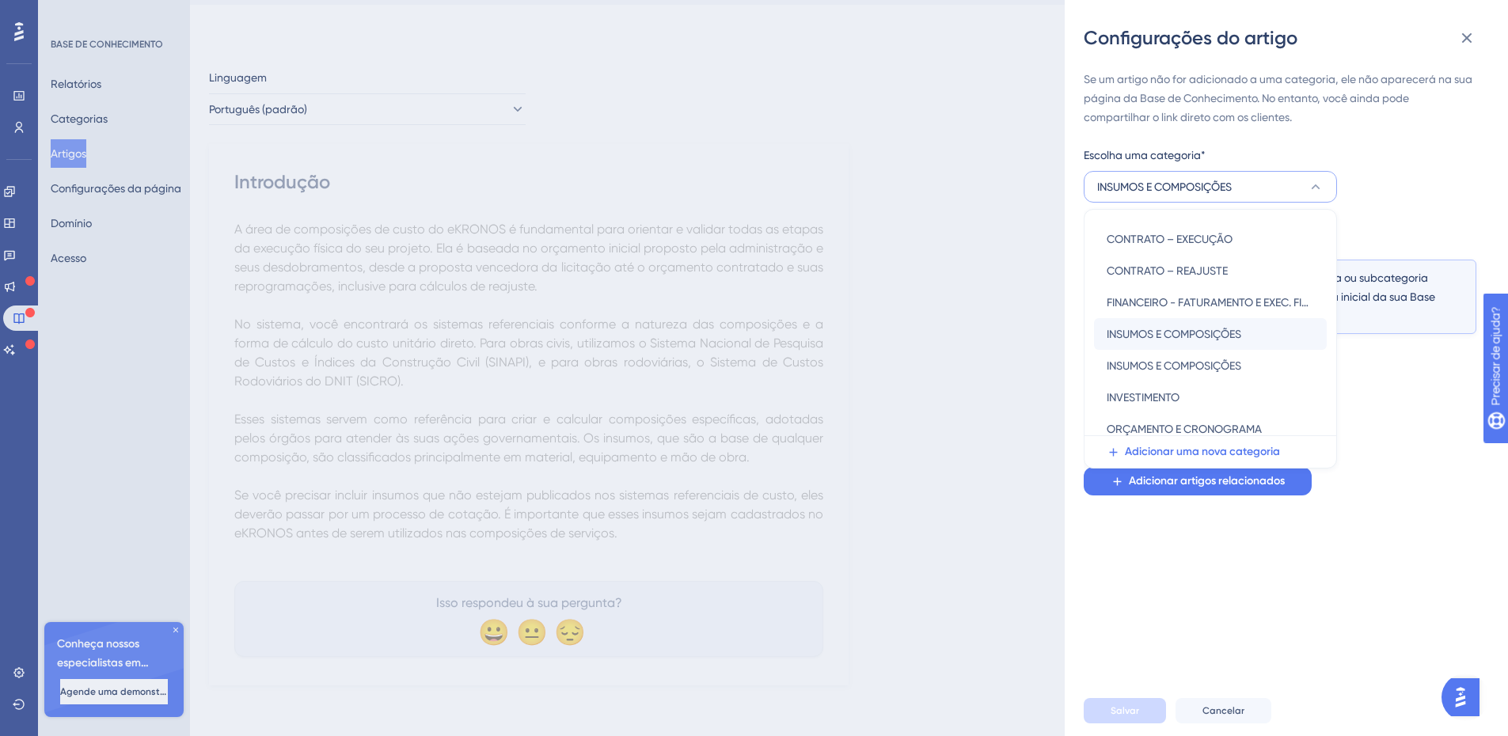
scroll to position [123, 0]
click at [1227, 328] on font "INSUMOS E COMPOSIÇÕES" at bounding box center [1173, 334] width 135 height 13
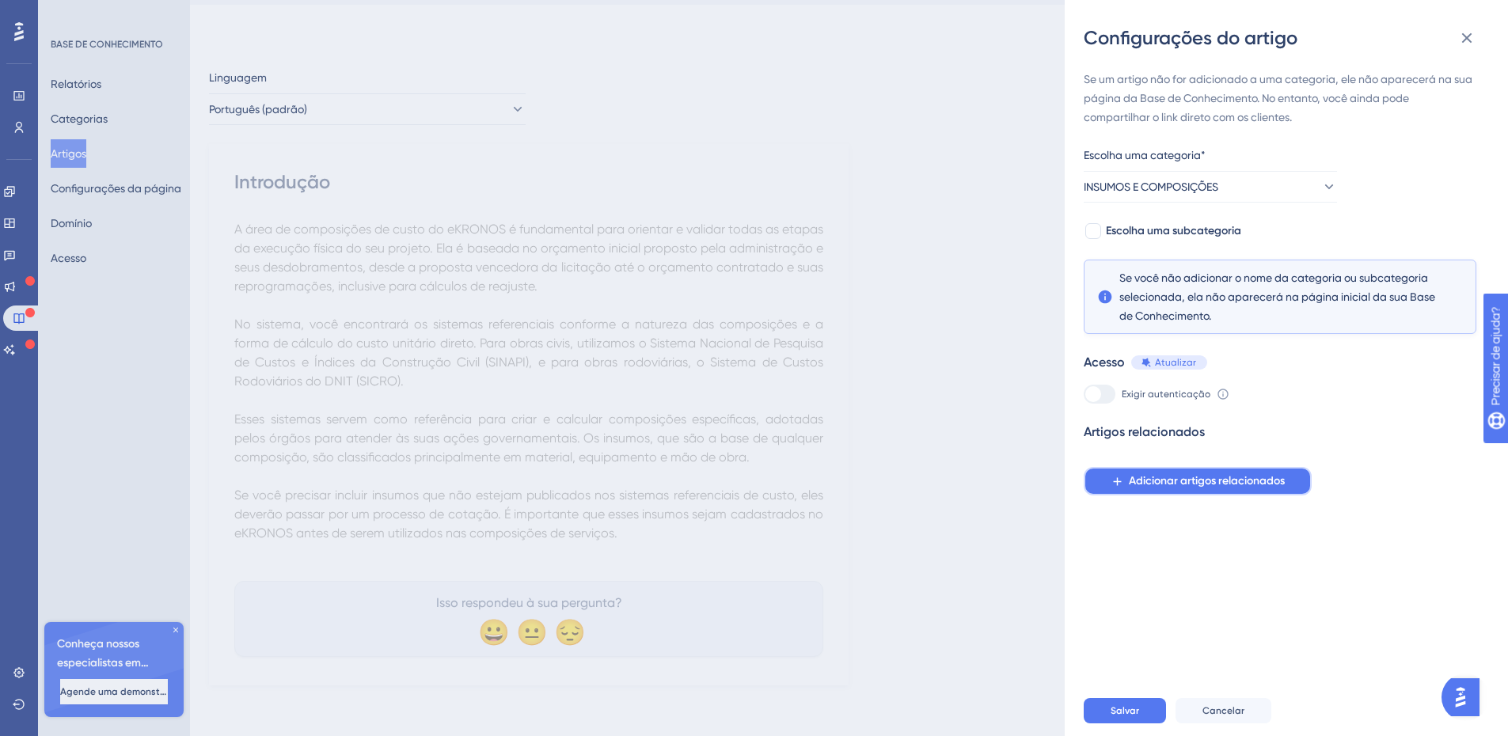
click at [1163, 484] on font "Adicionar artigos relacionados" at bounding box center [1207, 480] width 156 height 13
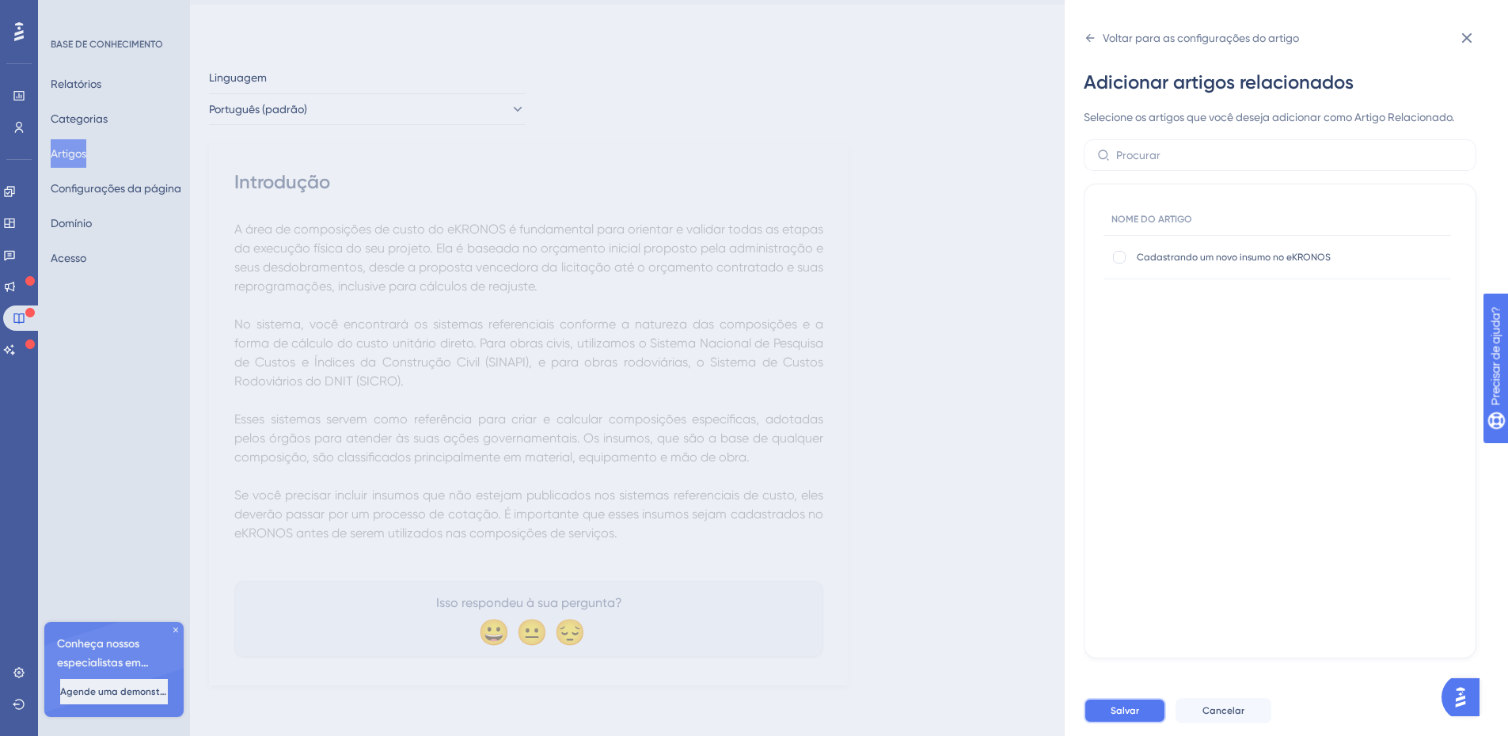
click at [1117, 716] on font "Salvar" at bounding box center [1124, 710] width 28 height 11
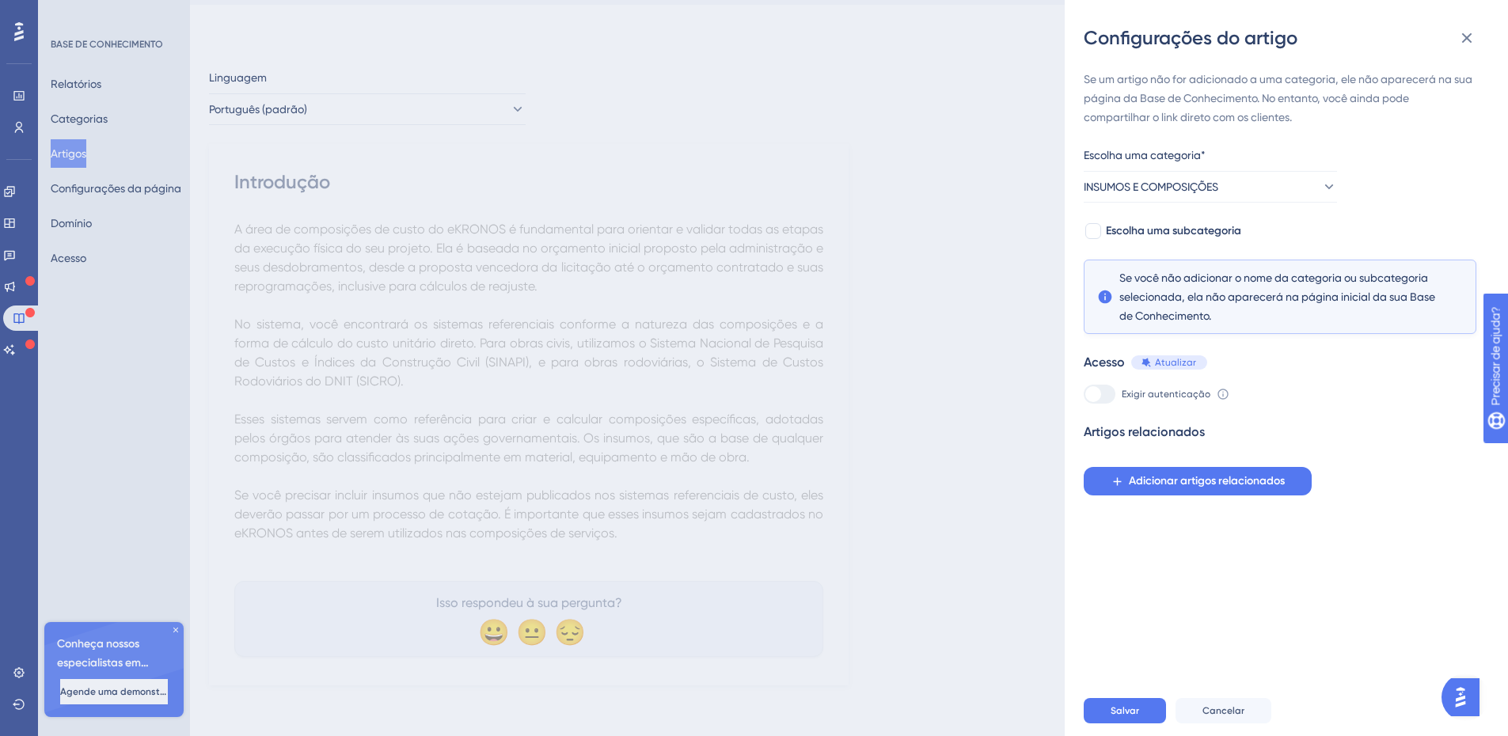
click at [1006, 396] on div "Configurações do artigo Se um artigo não for adicionado a uma categoria, ele nã…" at bounding box center [754, 368] width 1508 height 736
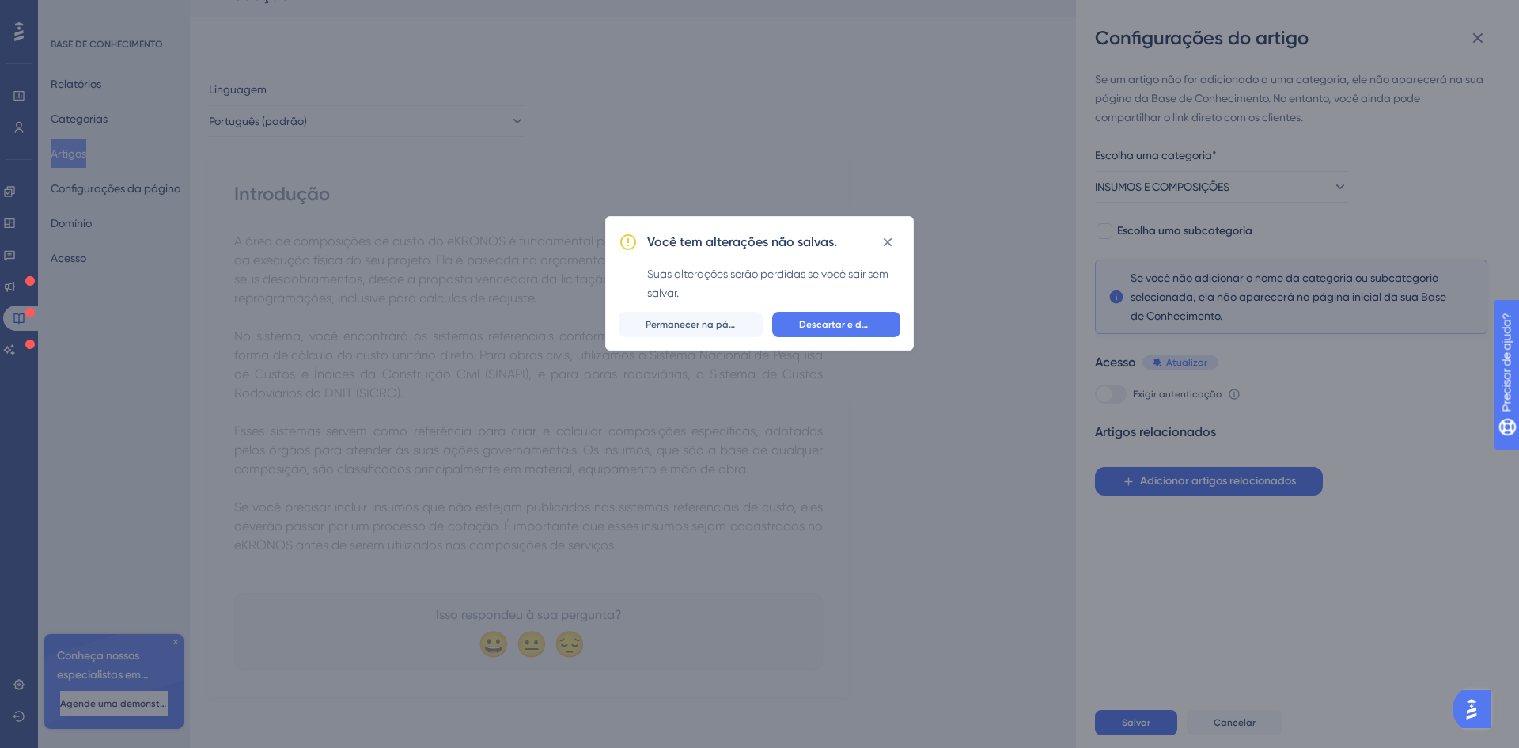
click at [819, 326] on font "Descartar e deixar" at bounding box center [841, 324] width 85 height 11
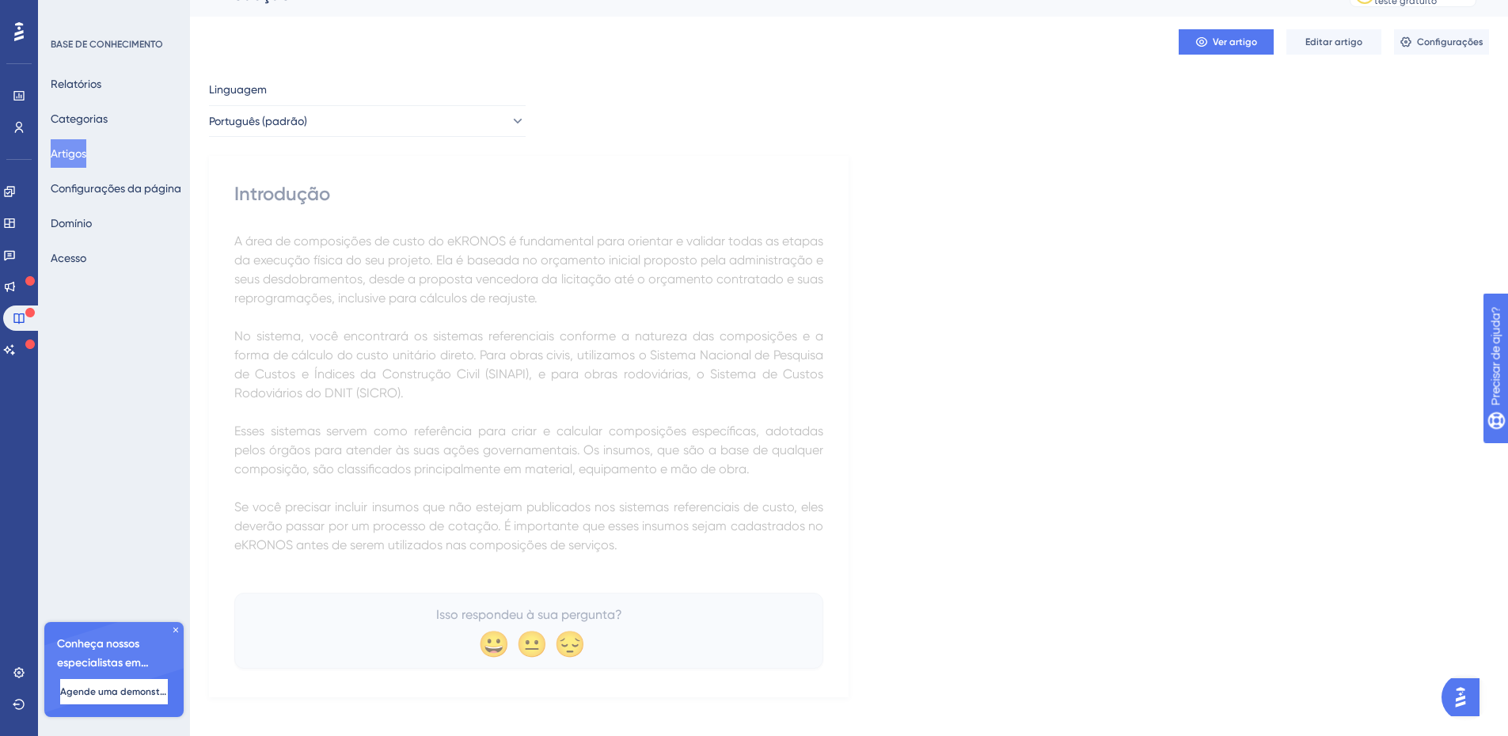
drag, startPoint x: 832, startPoint y: 195, endPoint x: 769, endPoint y: 226, distance: 69.7
click at [830, 195] on div "Introdução A área de composições de custo do eKRONOS é fundamental para orienta…" at bounding box center [528, 426] width 639 height 541
click at [104, 112] on font "Categorias" at bounding box center [79, 118] width 57 height 19
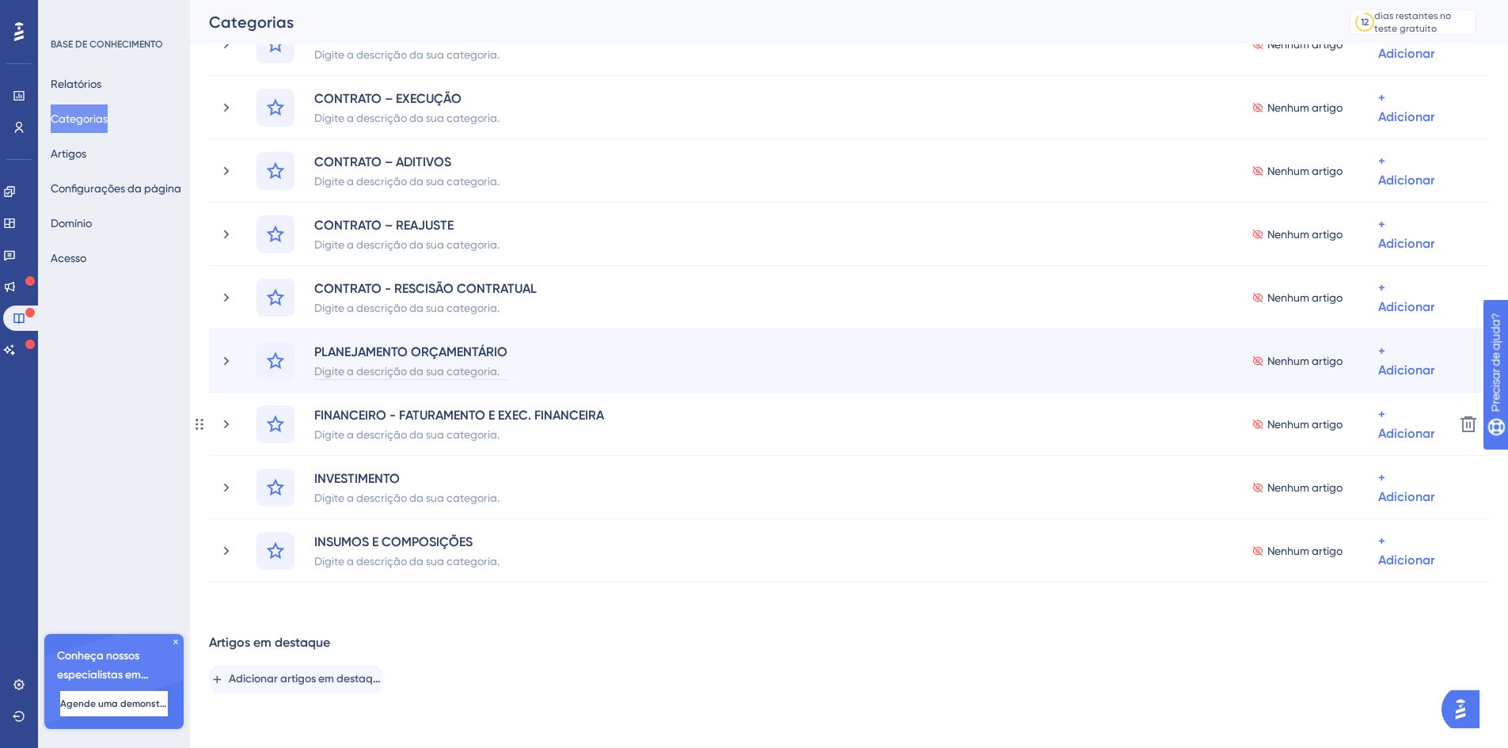
scroll to position [449, 0]
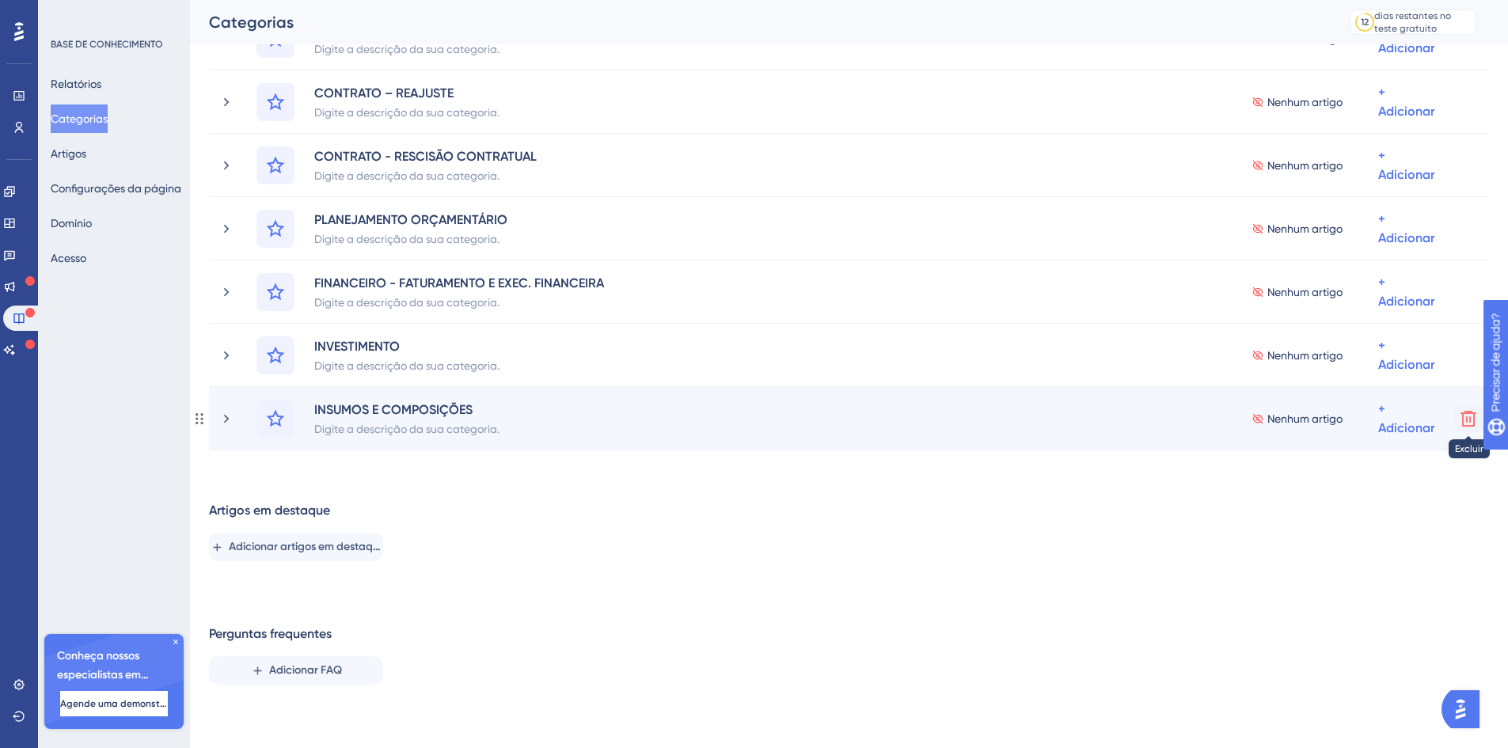
click at [1471, 419] on icon at bounding box center [1468, 418] width 19 height 19
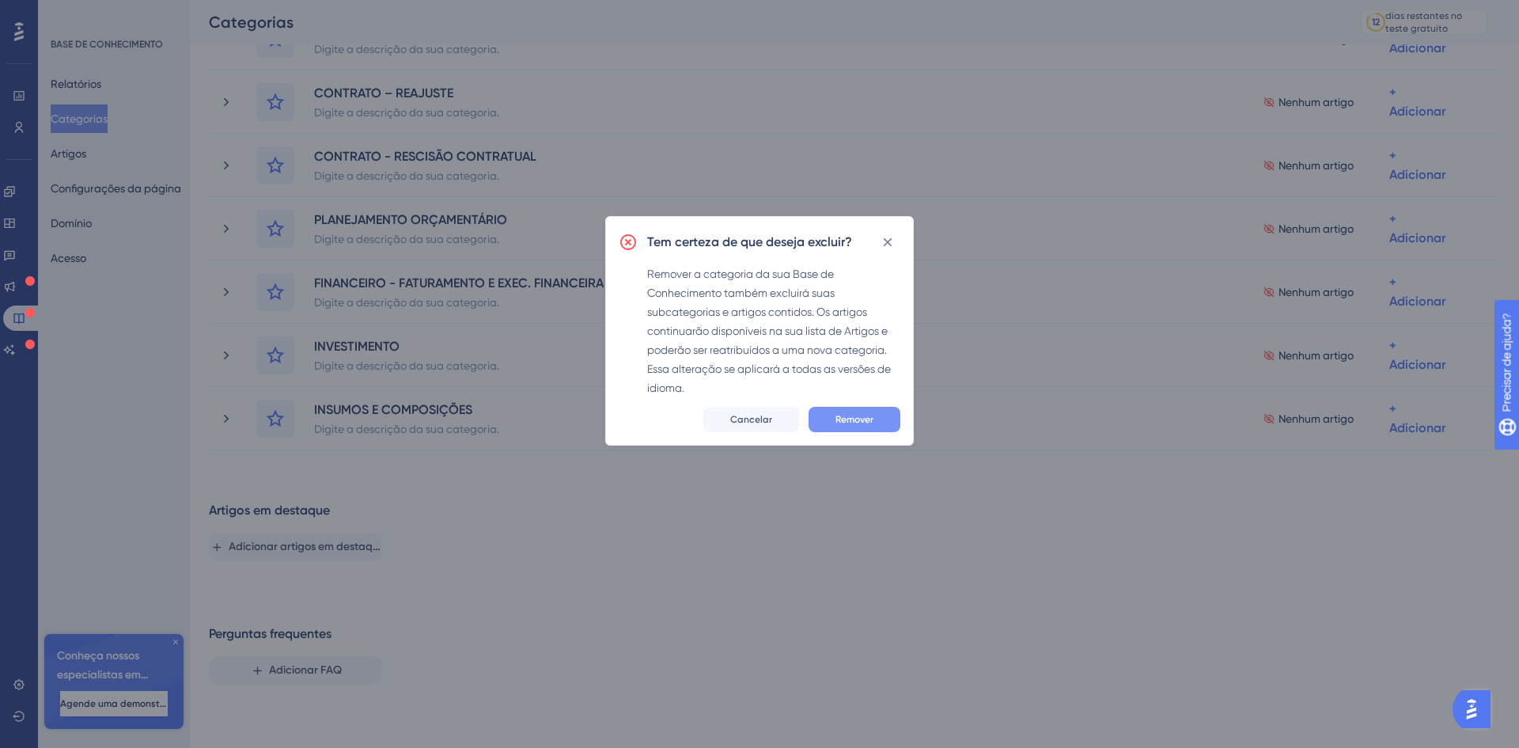
click at [848, 421] on font "Remover" at bounding box center [855, 419] width 38 height 11
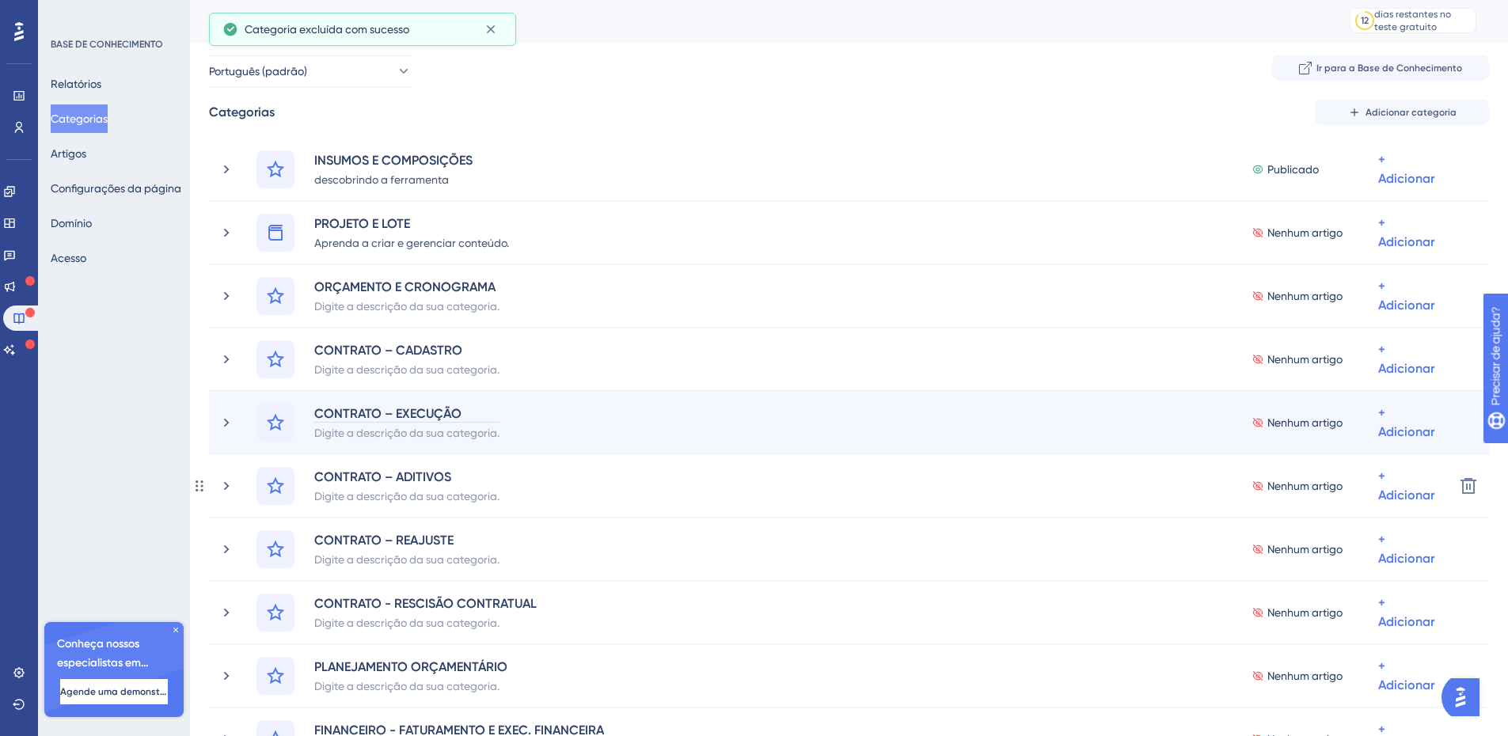
scroll to position [0, 0]
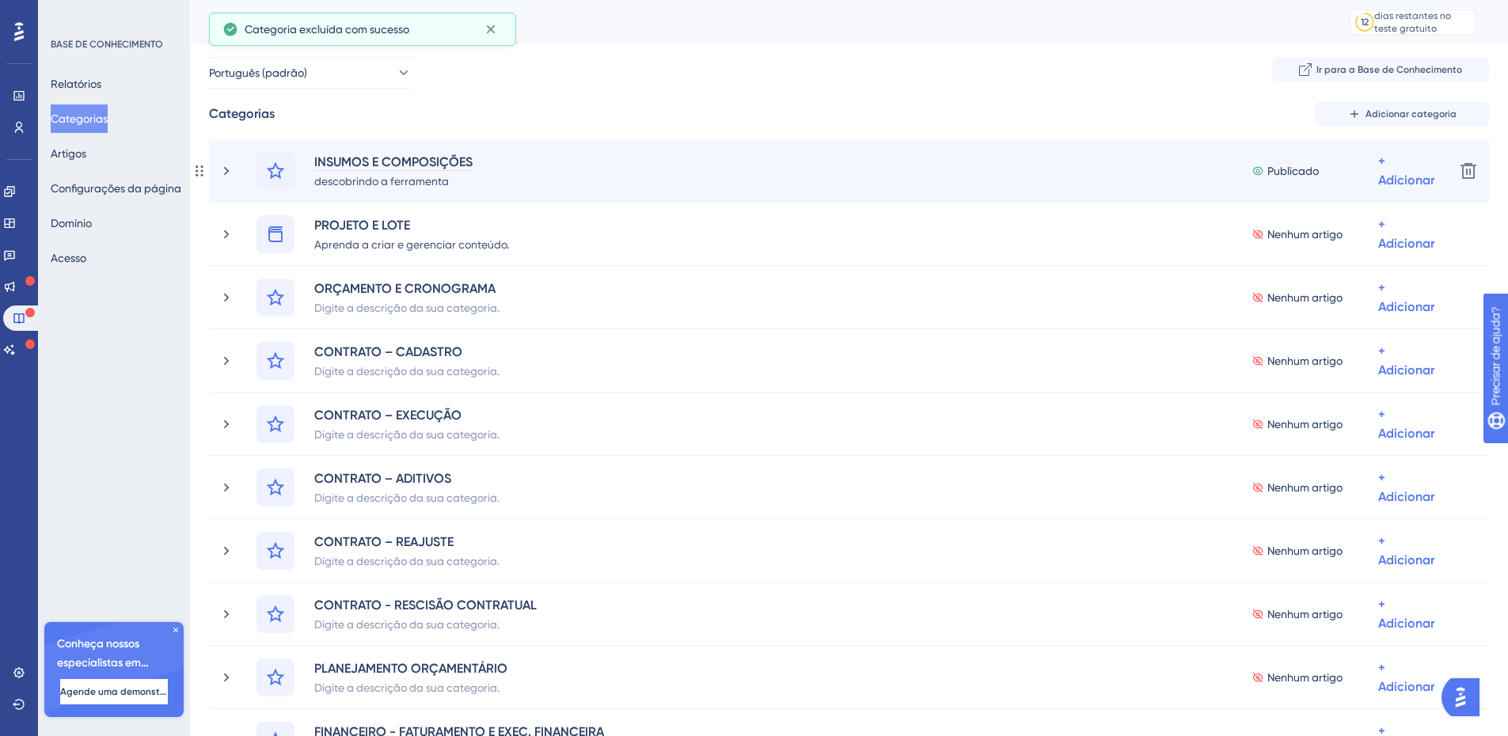
click at [389, 169] on div "INSUMOS E COMPOSIÇÕES" at bounding box center [393, 161] width 160 height 19
click at [226, 172] on icon at bounding box center [226, 171] width 16 height 16
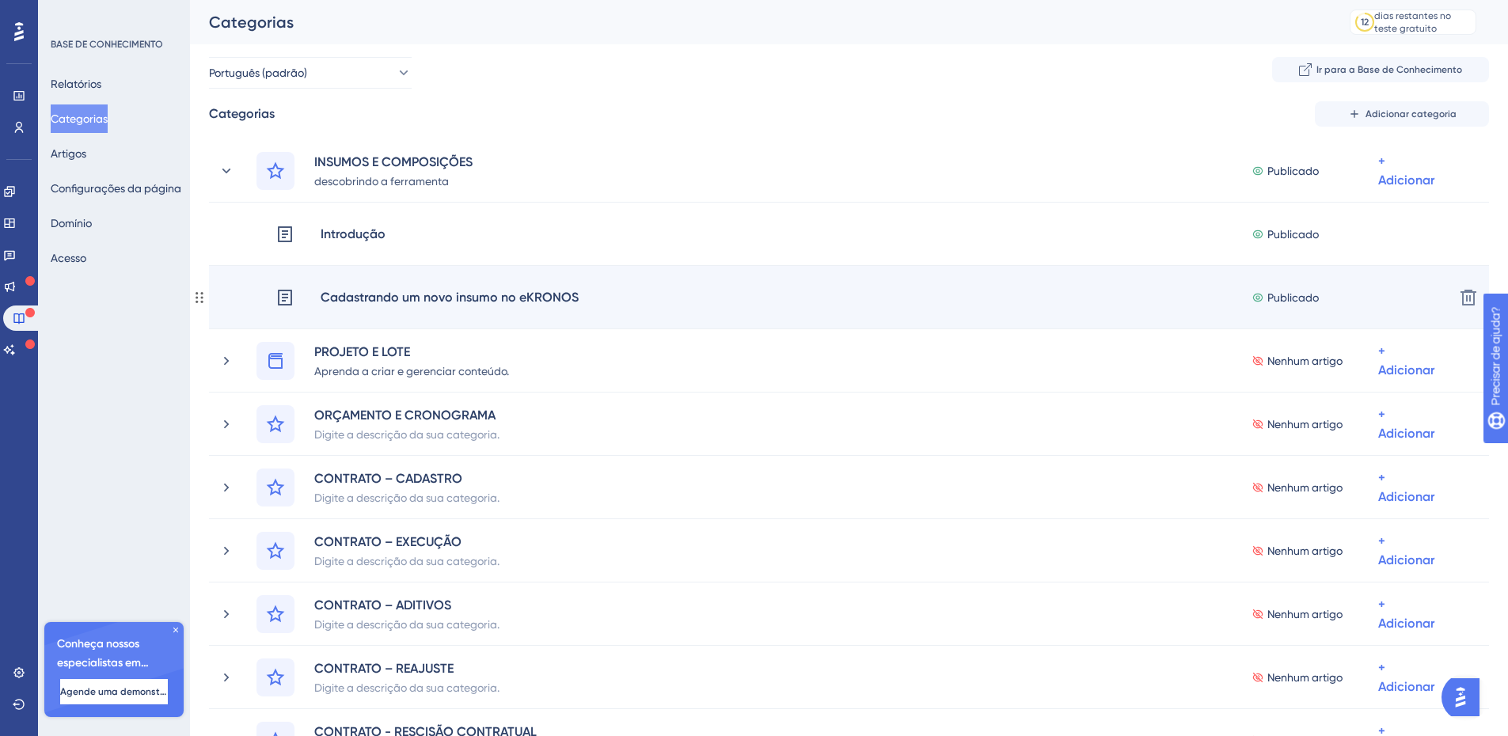
click at [639, 299] on div "Cadastrando um novo insumo no eKRONOS Publicado + Adicionar" at bounding box center [858, 298] width 1166 height 38
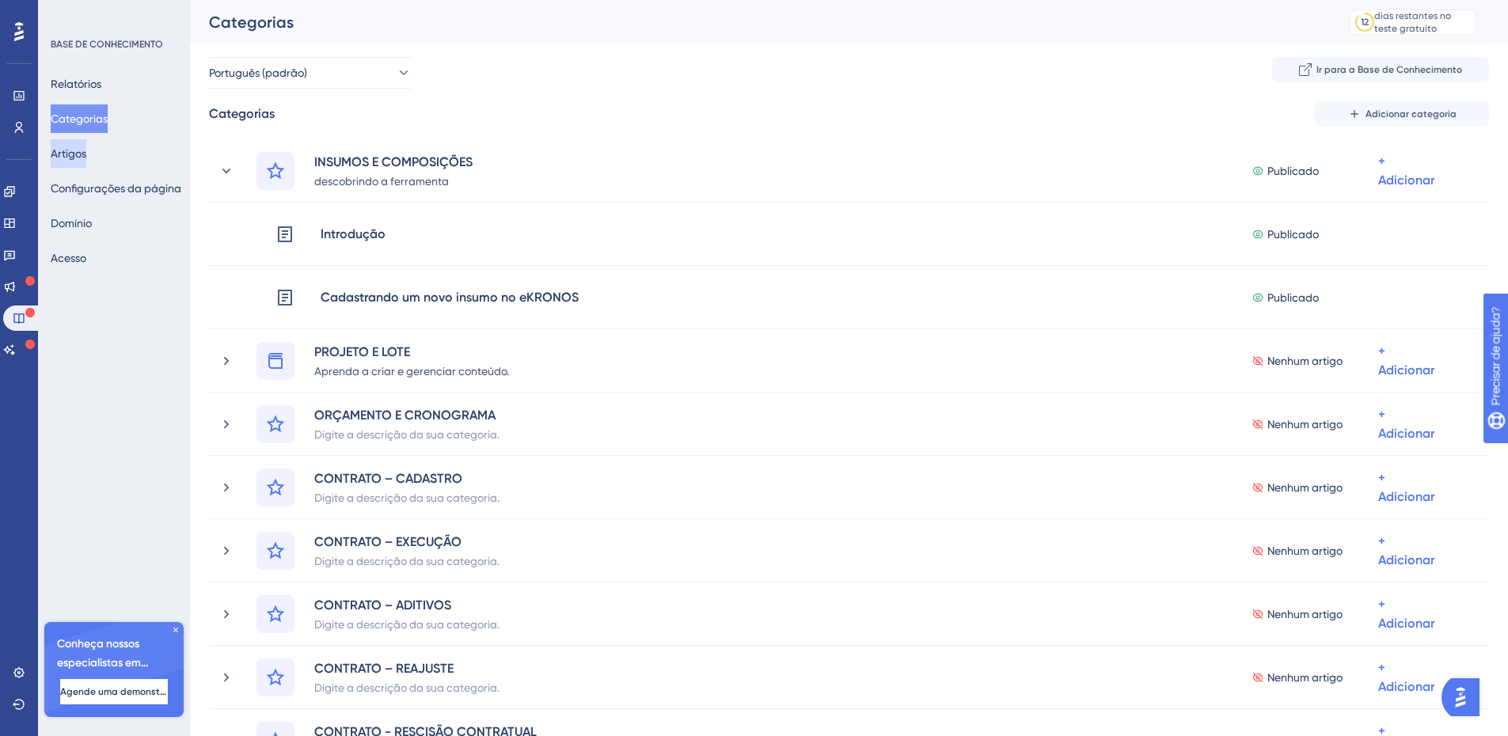
click at [86, 150] on font "Artigos" at bounding box center [69, 153] width 36 height 13
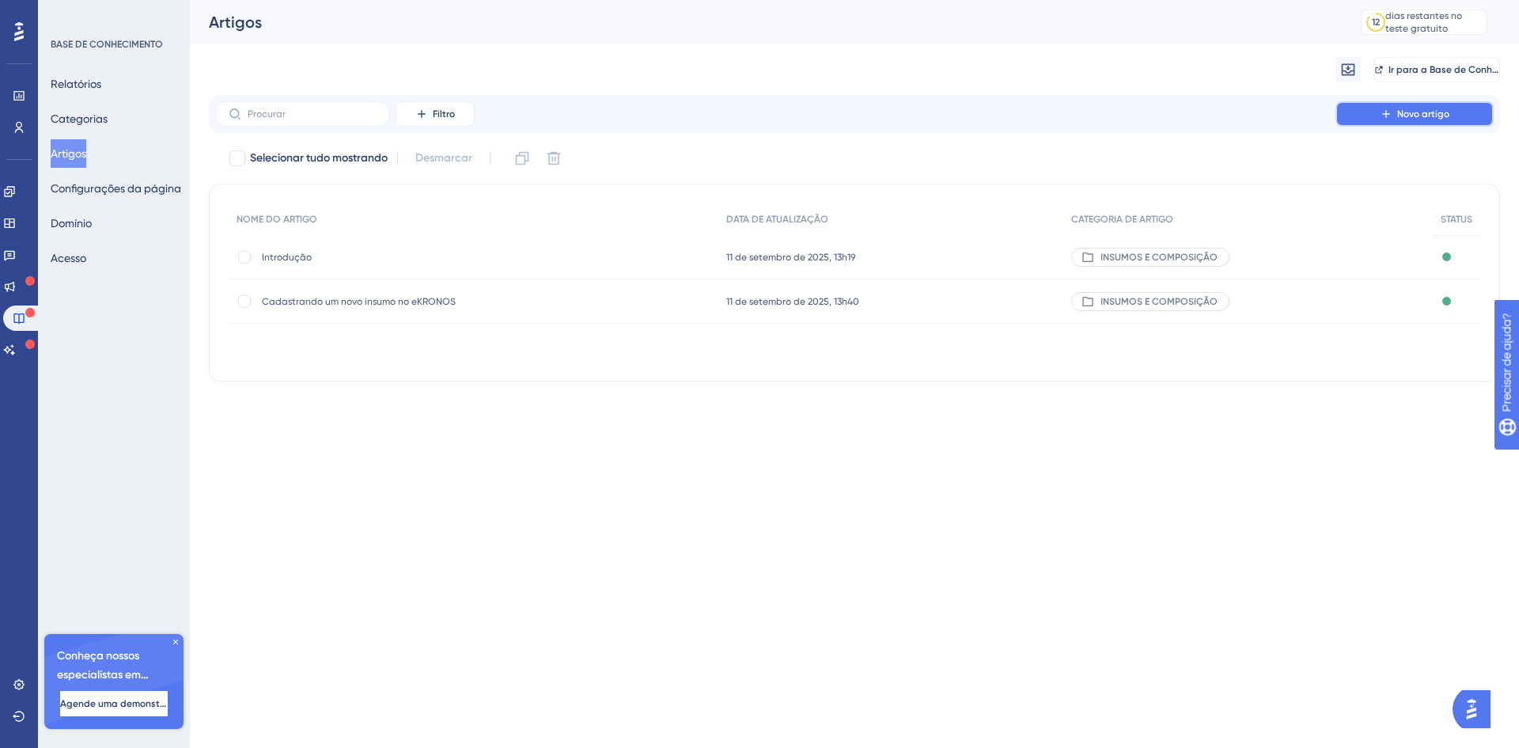
click at [1421, 116] on font "Novo artigo" at bounding box center [1424, 113] width 52 height 11
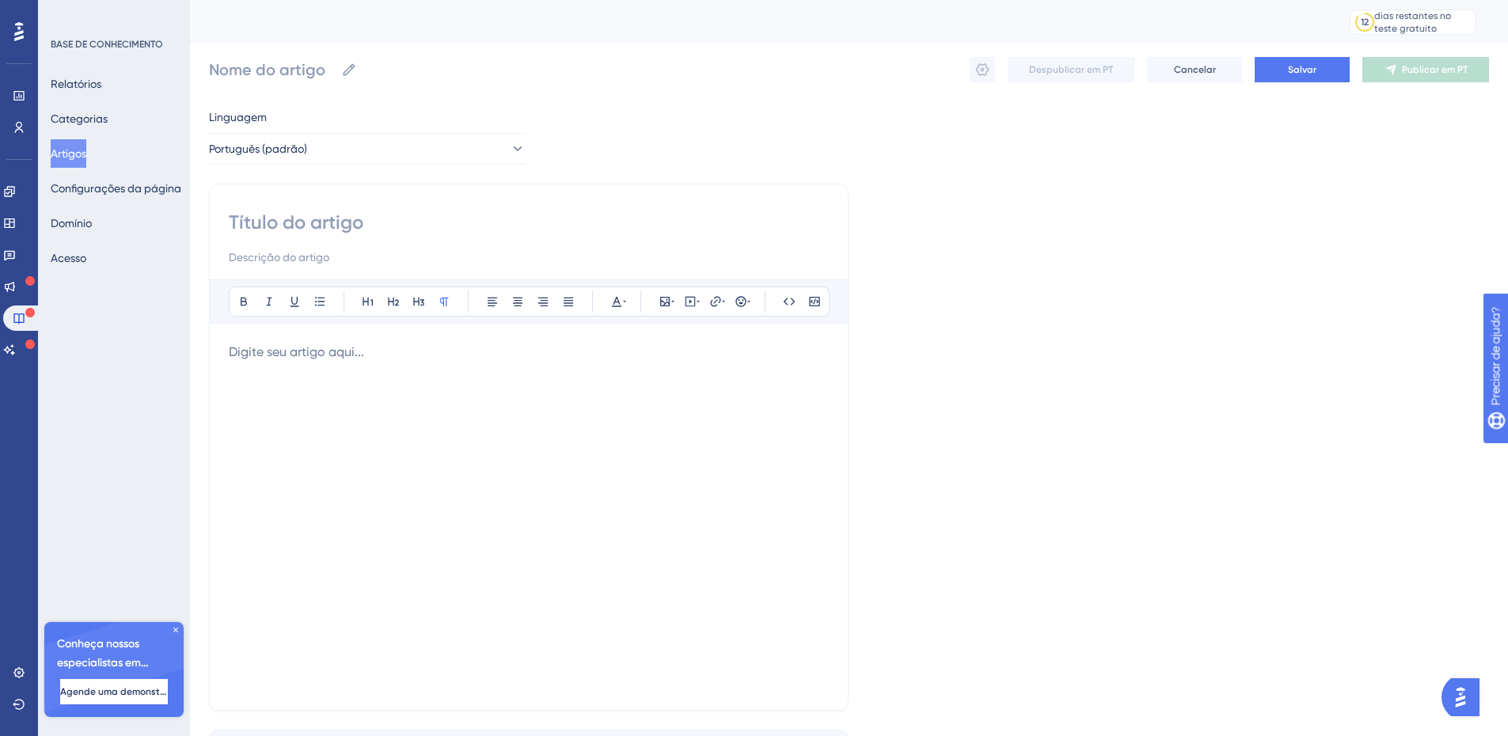
click at [352, 214] on input at bounding box center [529, 222] width 600 height 25
paste input "Inclusão de custo na referência."
type input "Inclusão de custo na referência."
type input "Inclusão de custo na referência"
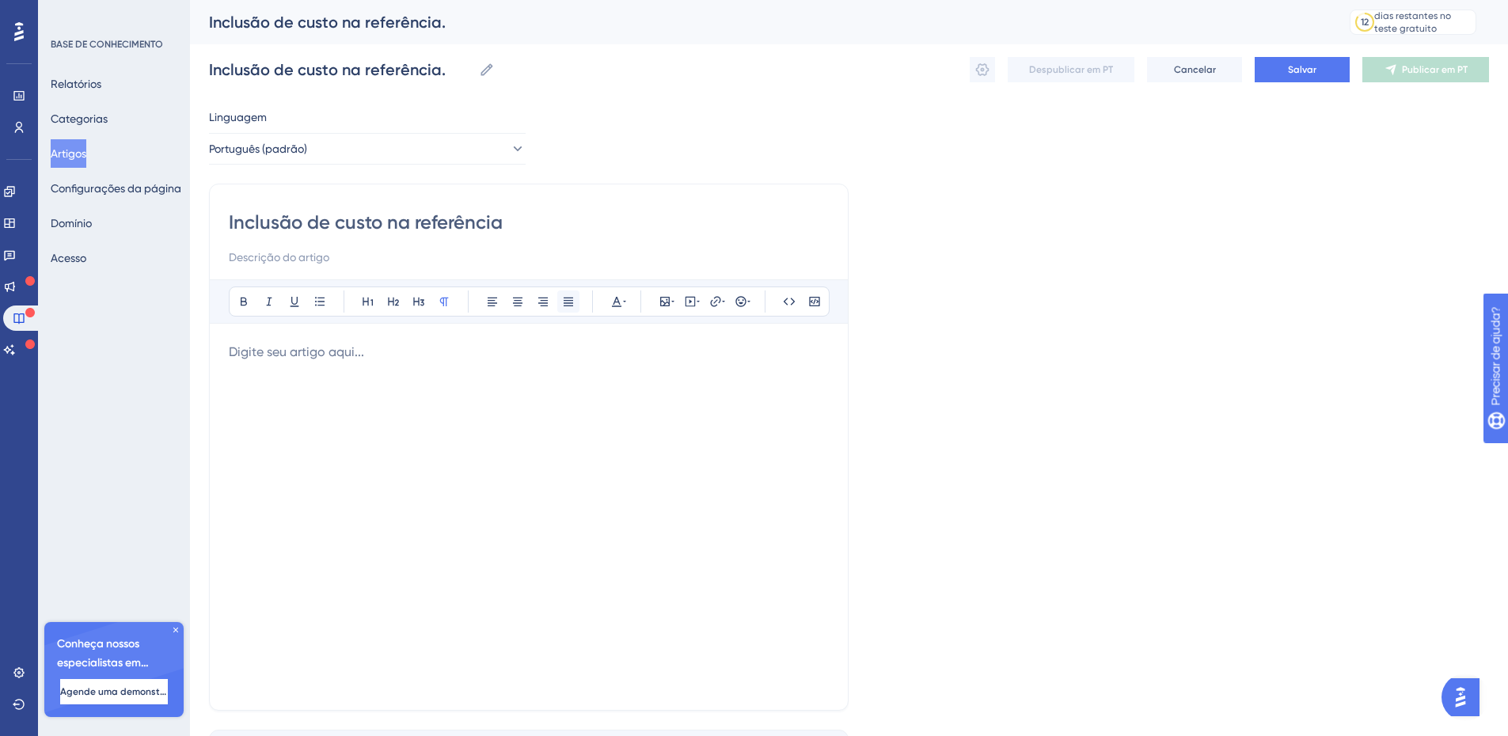
type input "Inclusão de custo na referência"
click at [303, 339] on div "Audacioso itálico Sublinhado Ponto de bala Título 1 Título 2 Título 3 Normal Al…" at bounding box center [529, 485] width 600 height 412
click at [292, 358] on p at bounding box center [529, 352] width 600 height 19
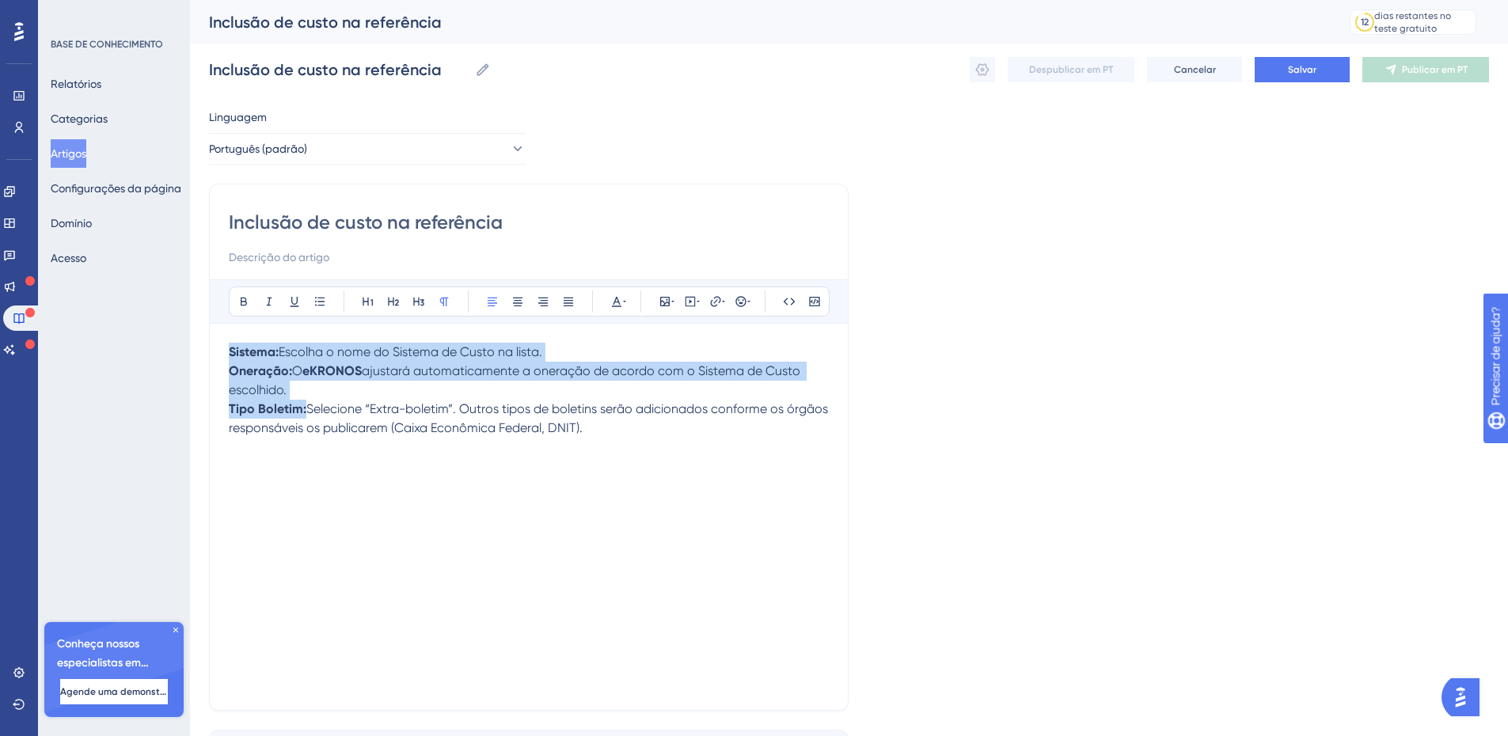
drag, startPoint x: 635, startPoint y: 429, endPoint x: 175, endPoint y: 351, distance: 467.1
click at [190, 351] on div "Desempenho Usuários Noivado Widgets Opinião Atualizações de produtos Base de co…" at bounding box center [849, 415] width 1318 height 831
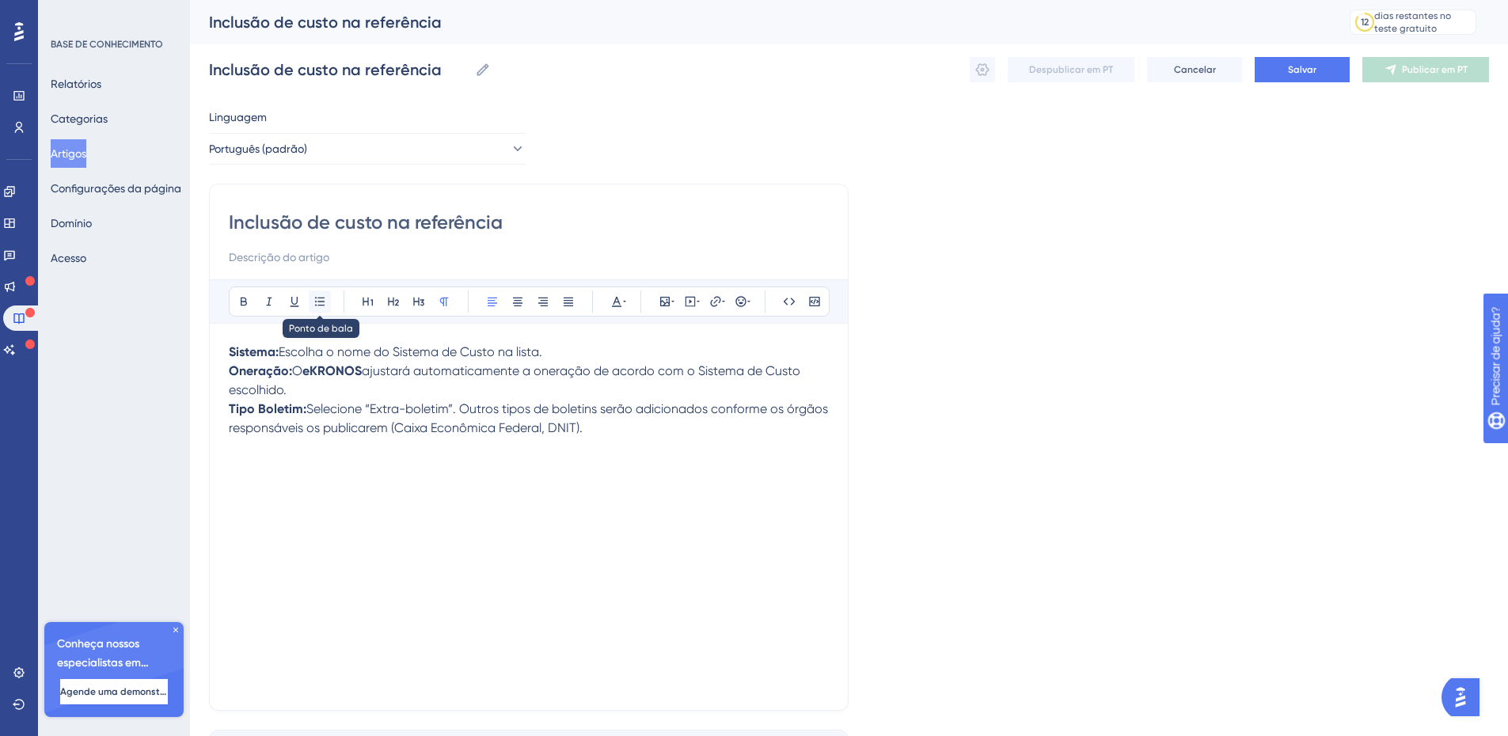
click at [310, 302] on button at bounding box center [320, 301] width 22 height 22
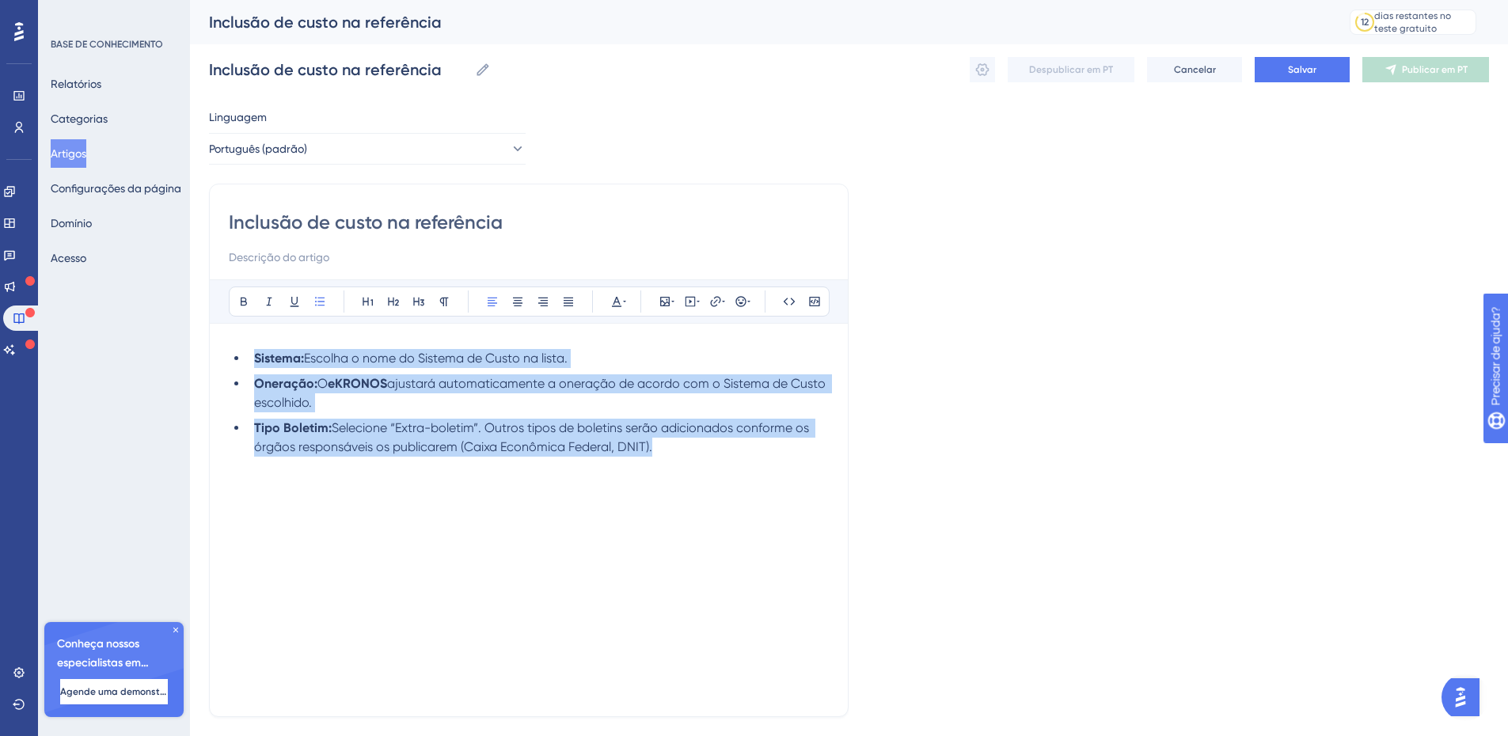
click at [685, 450] on li "Tipo Boletim: Selecione “Extra-boletim”. Outros tipos de boletins serão adicion…" at bounding box center [538, 438] width 581 height 38
click at [704, 476] on div "Sistema: Escolha o nome do Sistema de Custo na lista. Oneração: O eKRONOS ajust…" at bounding box center [529, 526] width 600 height 355
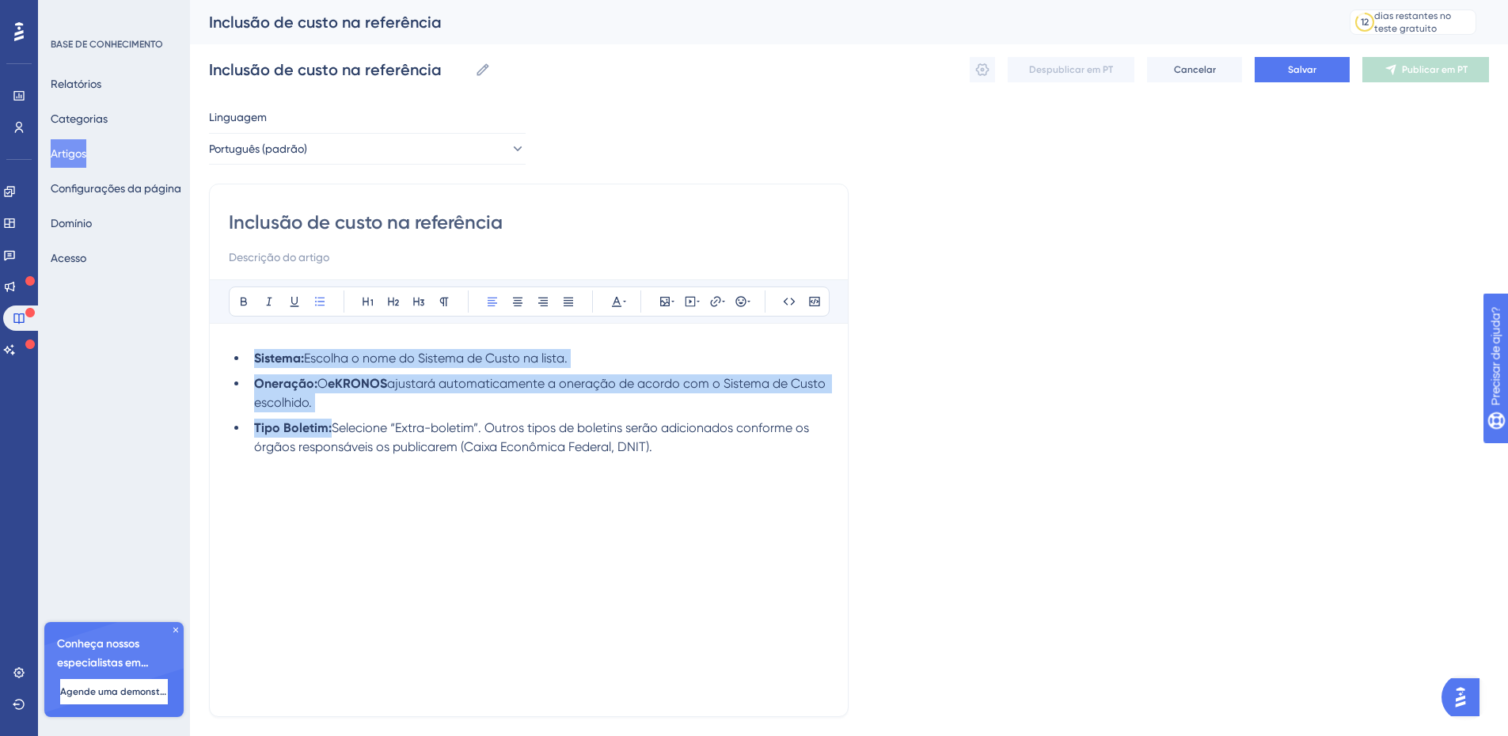
click at [677, 445] on li "Tipo Boletim: Selecione “Extra-boletim”. Outros tipos de boletins serão adicion…" at bounding box center [538, 438] width 581 height 38
click at [652, 453] on span "Selecione “Extra-boletim”. Outros tipos de boletins serão adicionados conforme …" at bounding box center [533, 437] width 558 height 34
click at [478, 498] on div "Sistema: Escolha o nome do Sistema de Custo na lista. Oneração: O eKRONOS ajust…" at bounding box center [529, 526] width 600 height 355
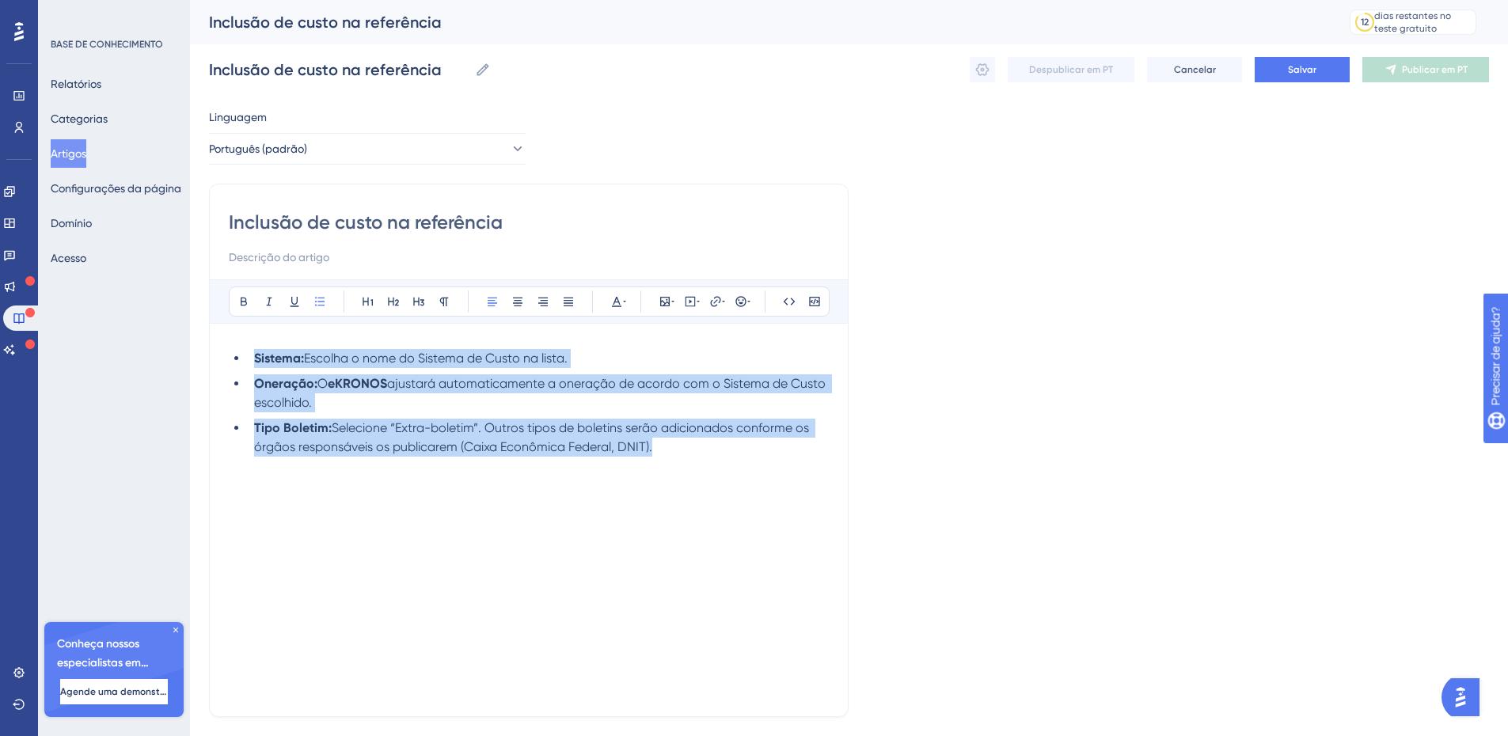
click at [646, 476] on div "Sistema: Escolha o nome do Sistema de Custo na lista. Oneração: O eKRONOS ajust…" at bounding box center [529, 526] width 600 height 355
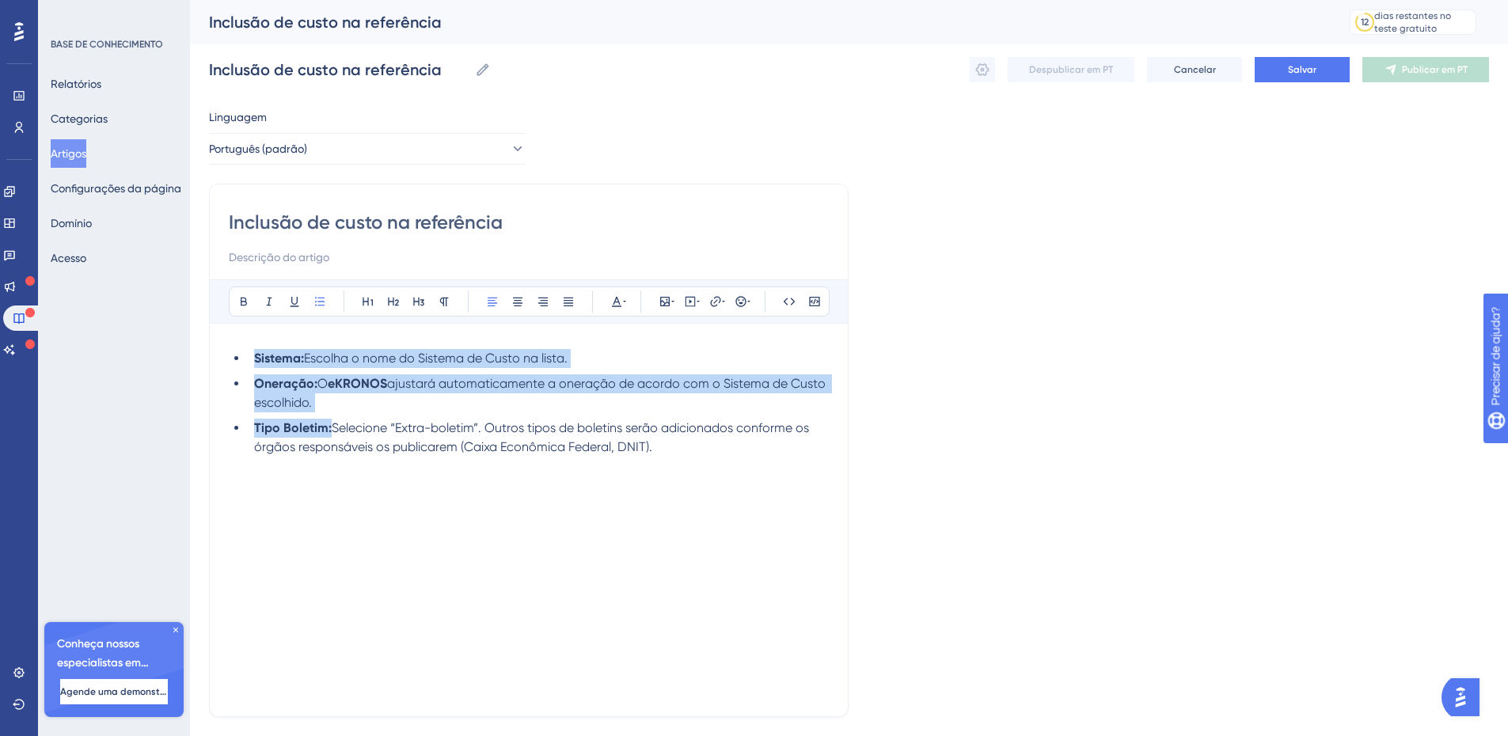
click at [673, 446] on li "Tipo Boletim: Selecione “Extra-boletim”. Outros tipos de boletins serão adicion…" at bounding box center [538, 438] width 581 height 38
click at [564, 450] on span "Selecione “Extra-boletim”. Outros tipos de boletins serão adicionados conforme …" at bounding box center [533, 437] width 558 height 34
click at [664, 450] on li "Tipo Boletim: Selecione “Extra-boletim”. Outros tipos de boletins serão adicion…" at bounding box center [538, 438] width 581 height 38
click at [497, 374] on li "Oneração: O eKRONOS ajustará automaticamente a oneração de acordo com o Sistema…" at bounding box center [538, 393] width 581 height 38
click at [437, 498] on div "Sistema: Escolha o nome do Sistema de Custo na lista. Oneração: O eKRONOS ajust…" at bounding box center [529, 526] width 600 height 355
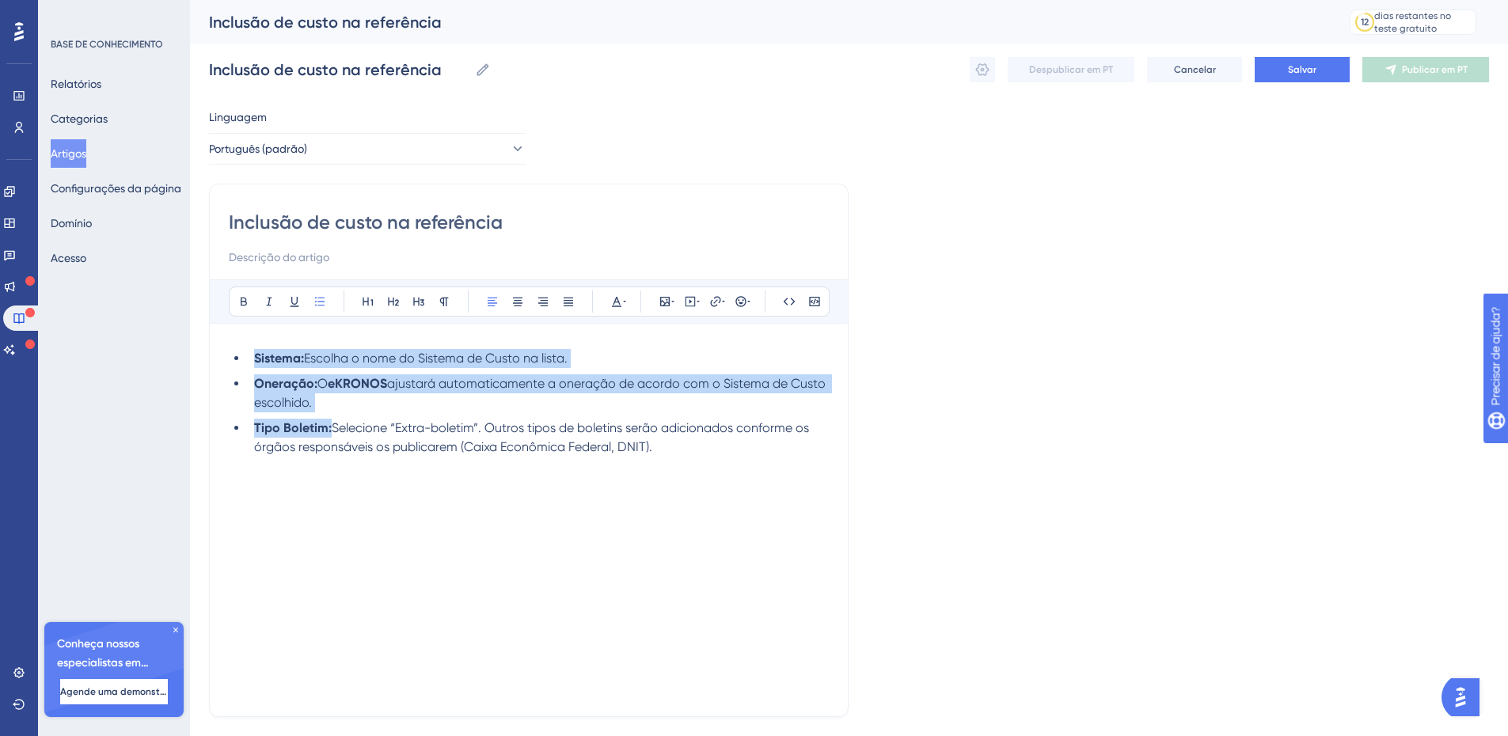
click at [628, 440] on span "Selecione “Extra-boletim”. Outros tipos de boletins serão adicionados conforme …" at bounding box center [533, 437] width 558 height 34
click at [668, 449] on li "Tipo Boletim: Selecione “Extra-boletim”. Outros tipos de boletins serão adicion…" at bounding box center [538, 438] width 581 height 38
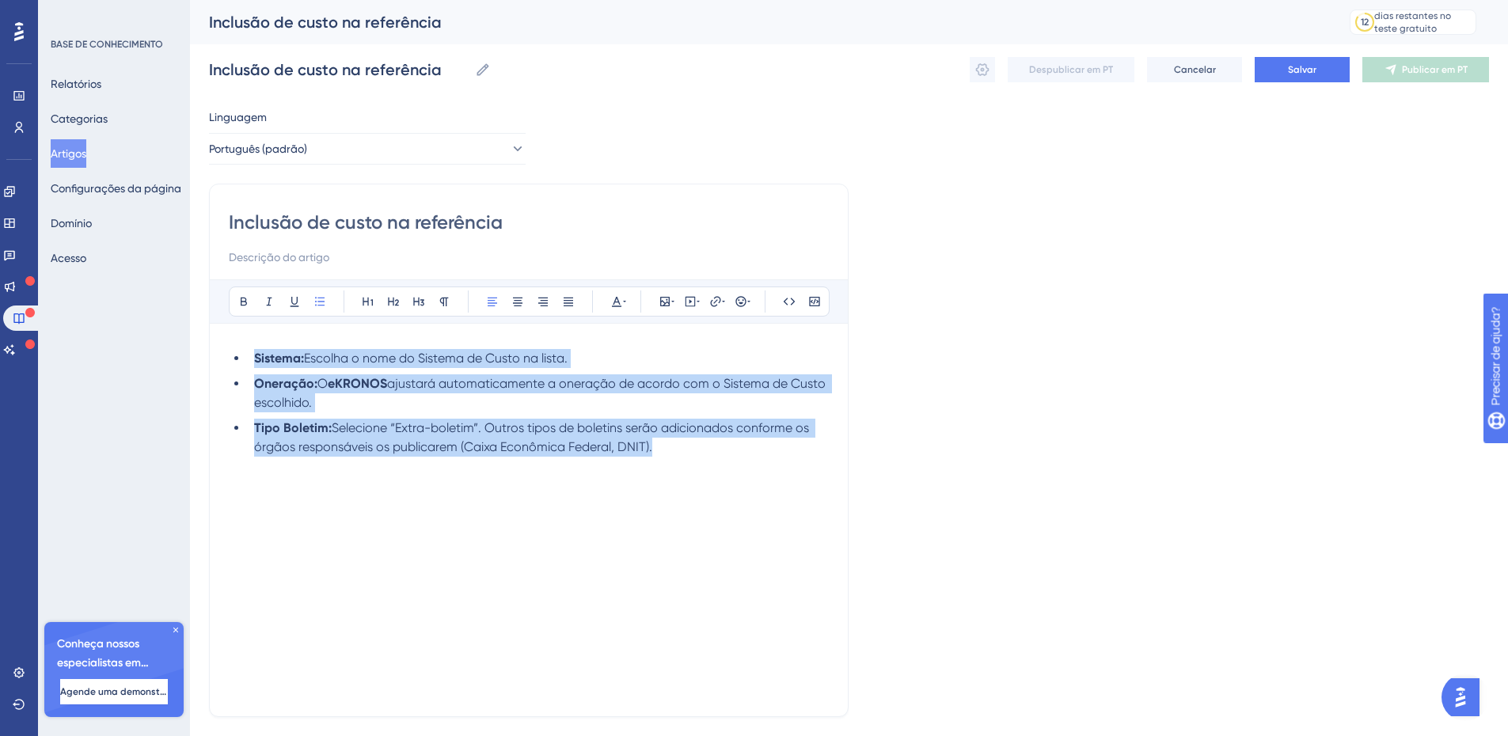
click at [669, 448] on li "Tipo Boletim: Selecione “Extra-boletim”. Outros tipos de boletins serão adicion…" at bounding box center [538, 438] width 581 height 38
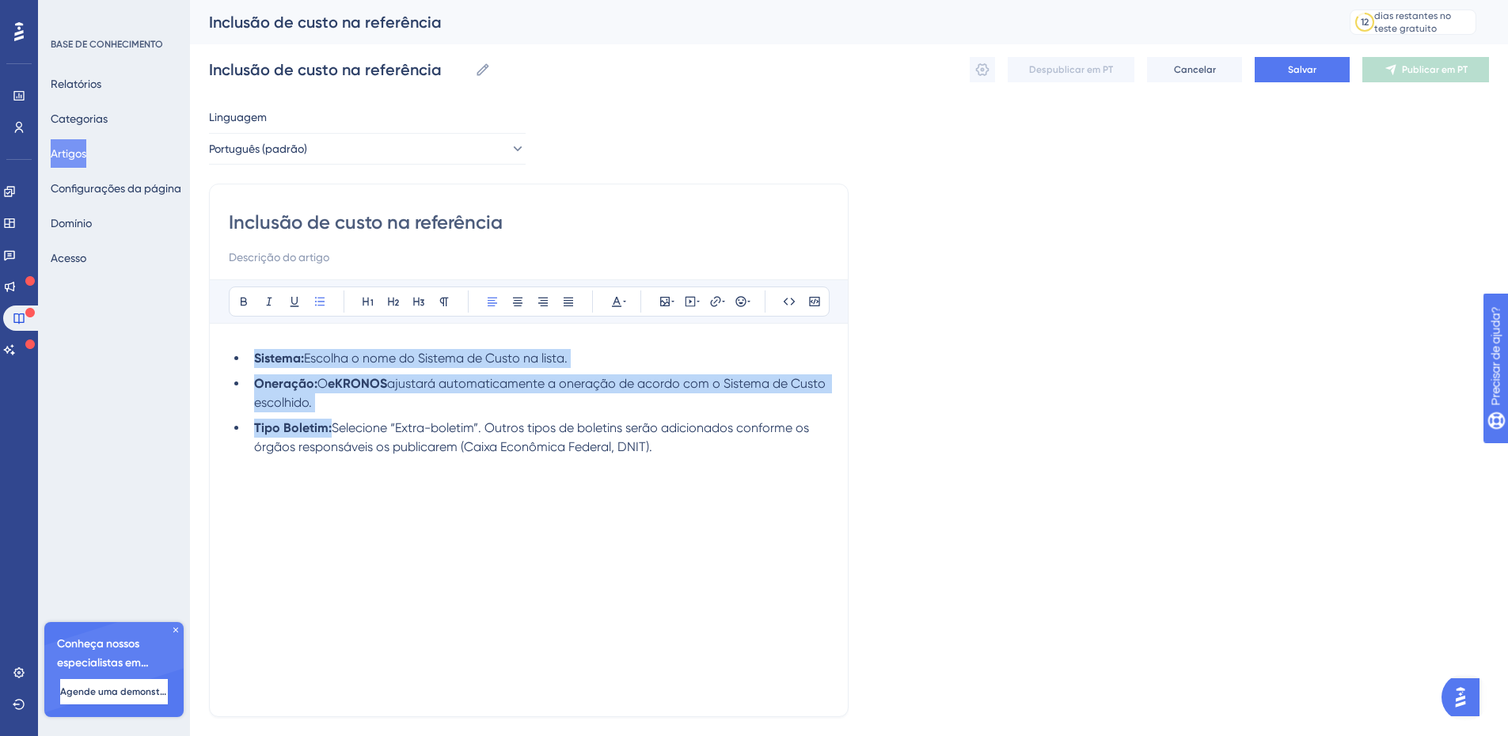
click at [353, 423] on span "Selecione “Extra-boletim”. Outros tipos de boletins serão adicionados conforme …" at bounding box center [533, 437] width 558 height 34
click at [317, 381] on strong "Oneração:" at bounding box center [285, 383] width 63 height 15
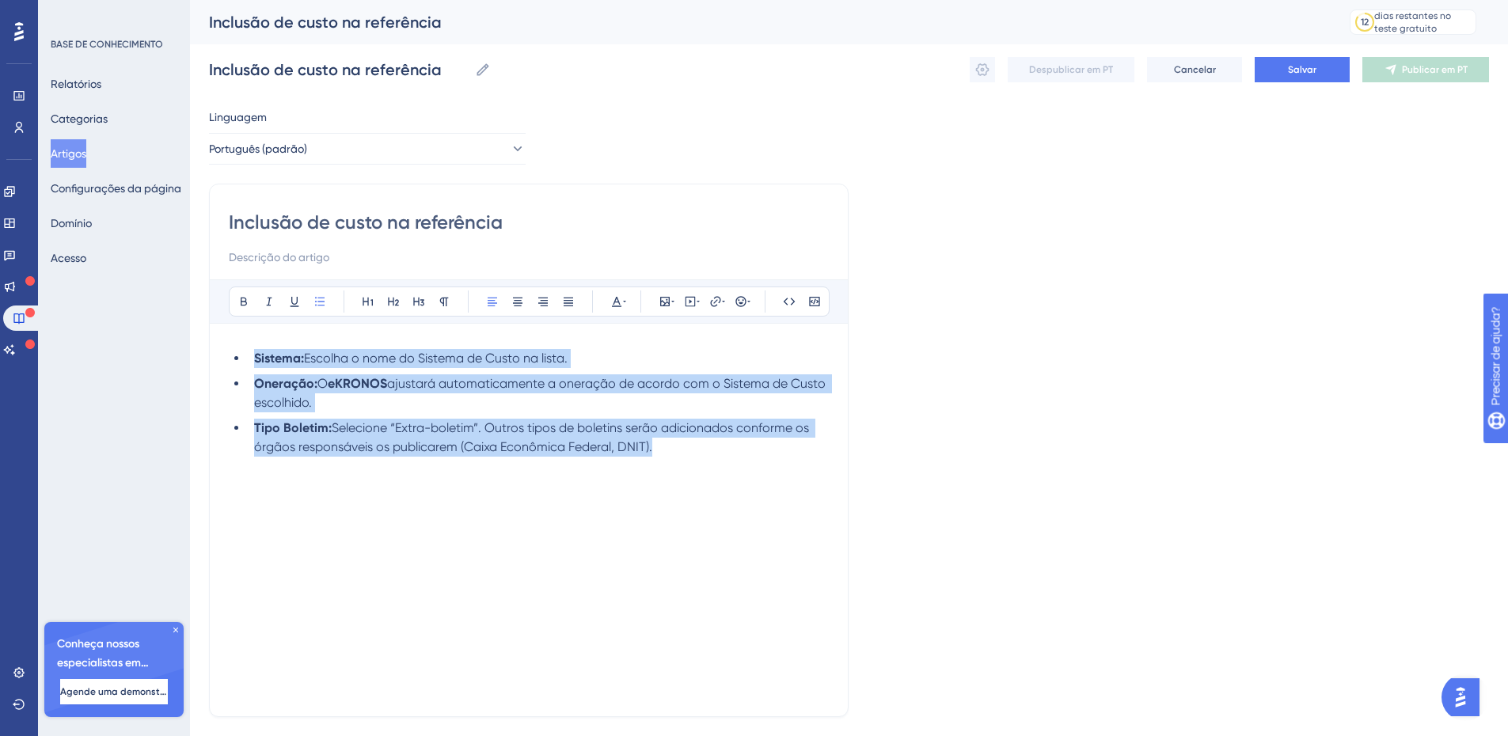
click at [692, 464] on div "Sistema: Escolha o nome do Sistema de Custo na lista. Oneração: O eKRONOS ajust…" at bounding box center [529, 526] width 600 height 355
click at [650, 448] on span "Selecione “Extra-boletim”. Outros tipos de boletins serão adicionados conforme …" at bounding box center [533, 437] width 558 height 34
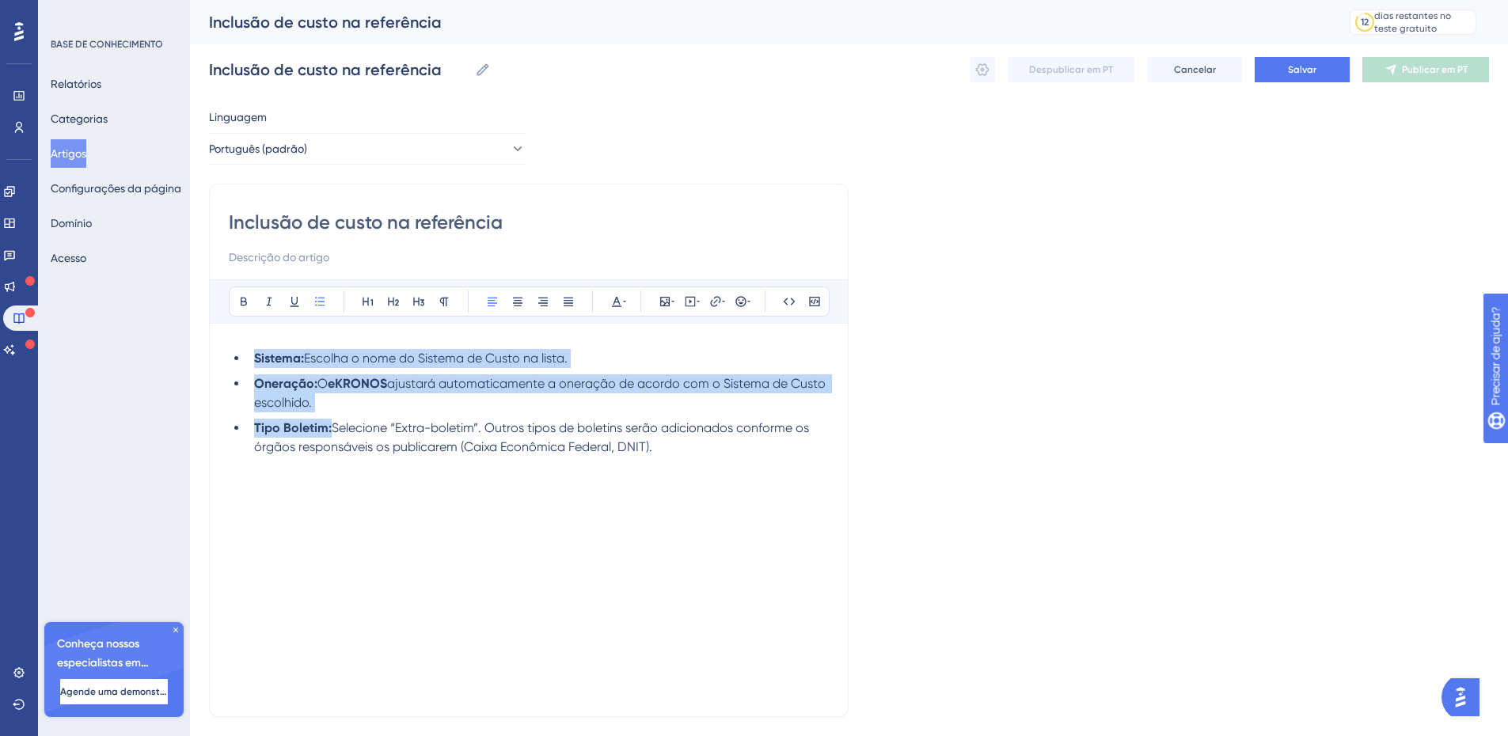
click at [618, 442] on span "Selecione “Extra-boletim”. Outros tipos de boletins serão adicionados conforme …" at bounding box center [533, 437] width 558 height 34
click at [671, 450] on li "Tipo Boletim: Selecione “Extra-boletim”. Outros tipos de boletins serão adicion…" at bounding box center [538, 438] width 581 height 38
click at [666, 306] on icon at bounding box center [664, 301] width 9 height 9
click at [652, 377] on font "Carregar imagem" at bounding box center [674, 376] width 80 height 11
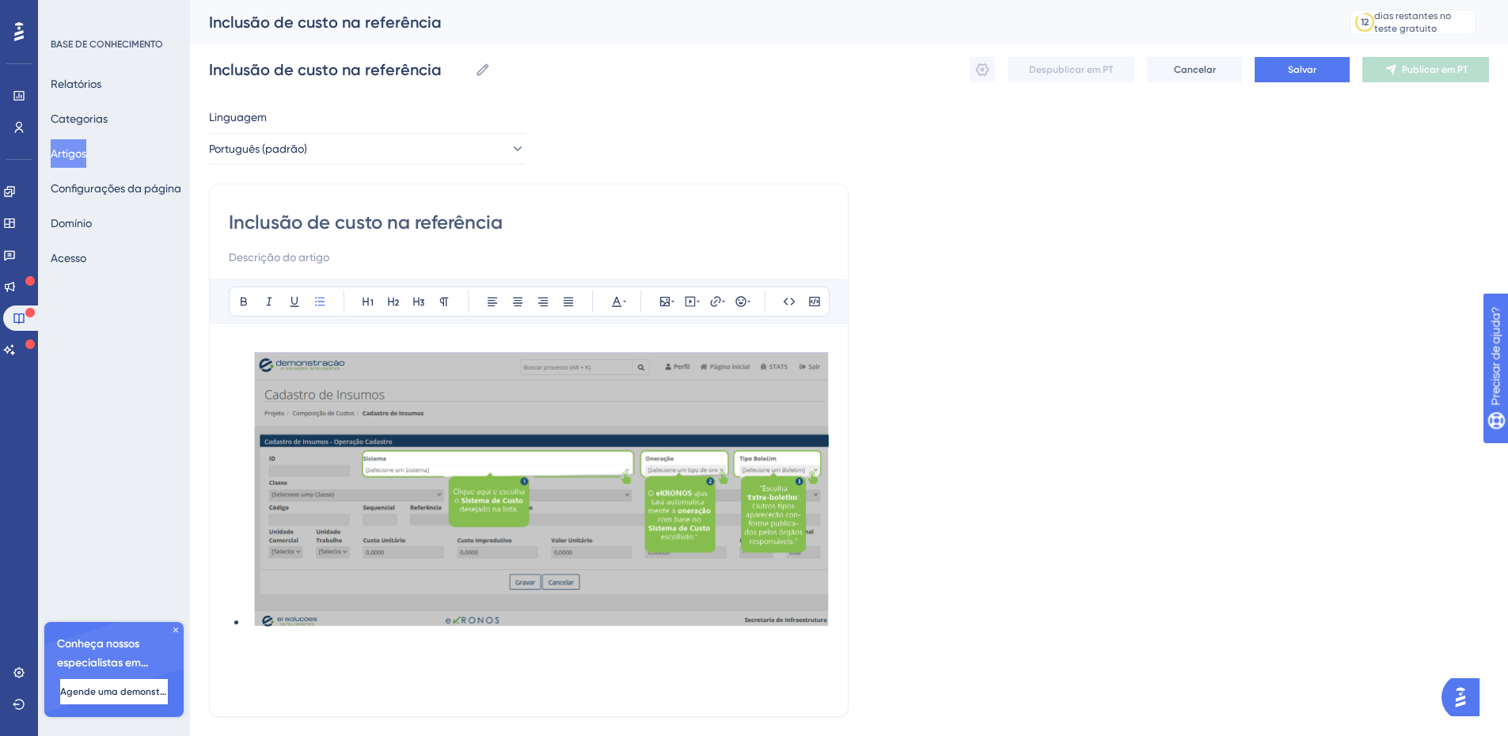
click at [522, 469] on img at bounding box center [541, 488] width 575 height 278
click at [242, 621] on ul at bounding box center [529, 490] width 600 height 283
click at [368, 552] on img at bounding box center [541, 488] width 575 height 278
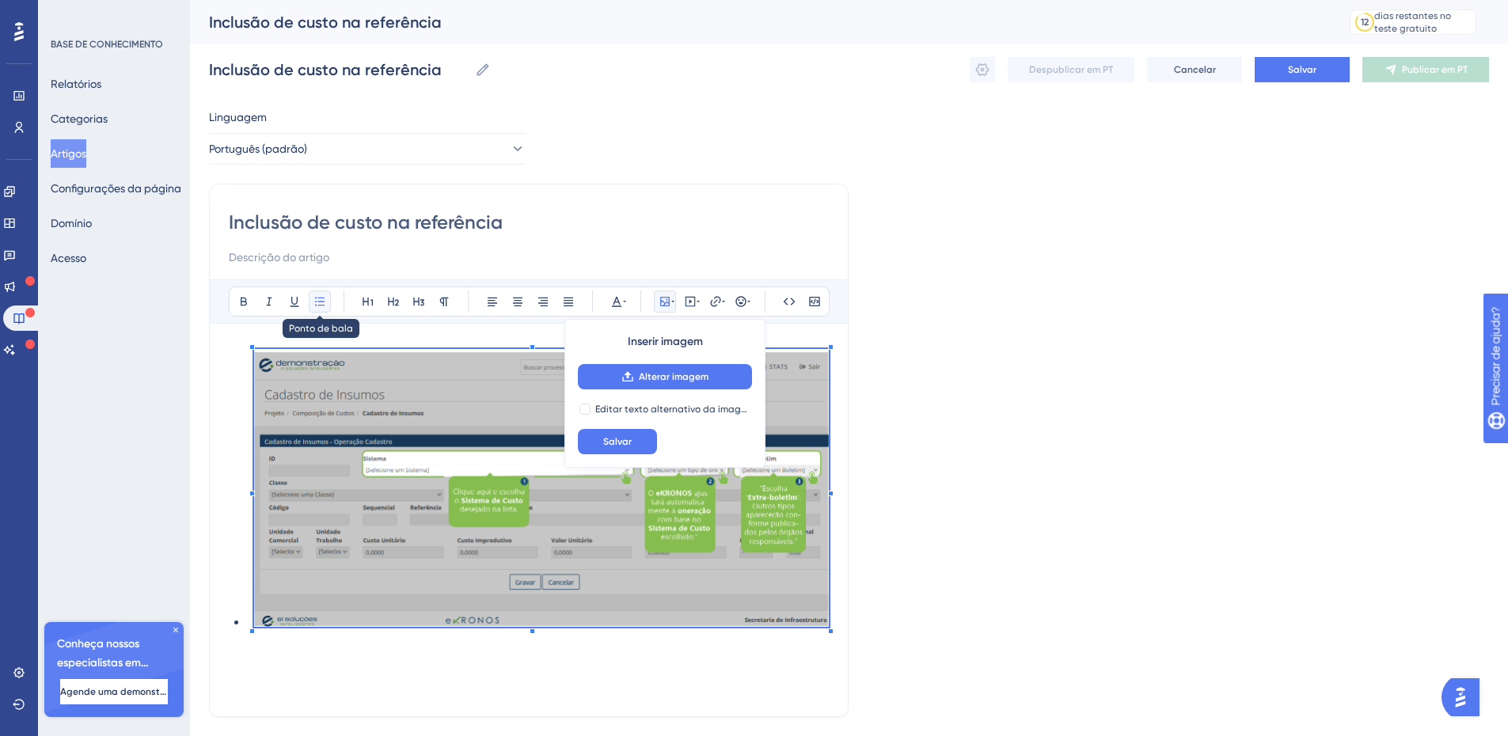
click at [313, 301] on button at bounding box center [320, 301] width 22 height 22
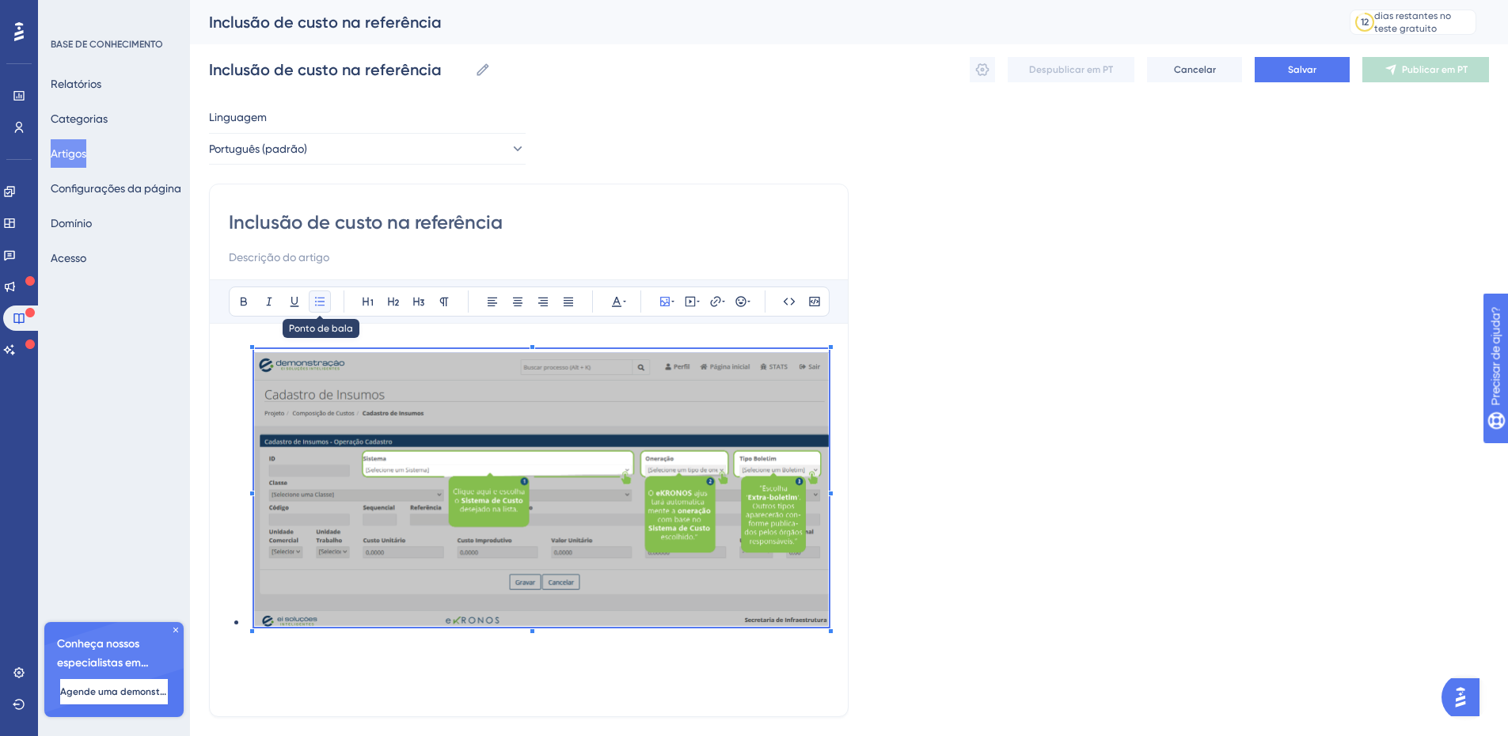
click at [320, 302] on icon at bounding box center [319, 301] width 9 height 9
click at [234, 385] on ul at bounding box center [529, 490] width 600 height 283
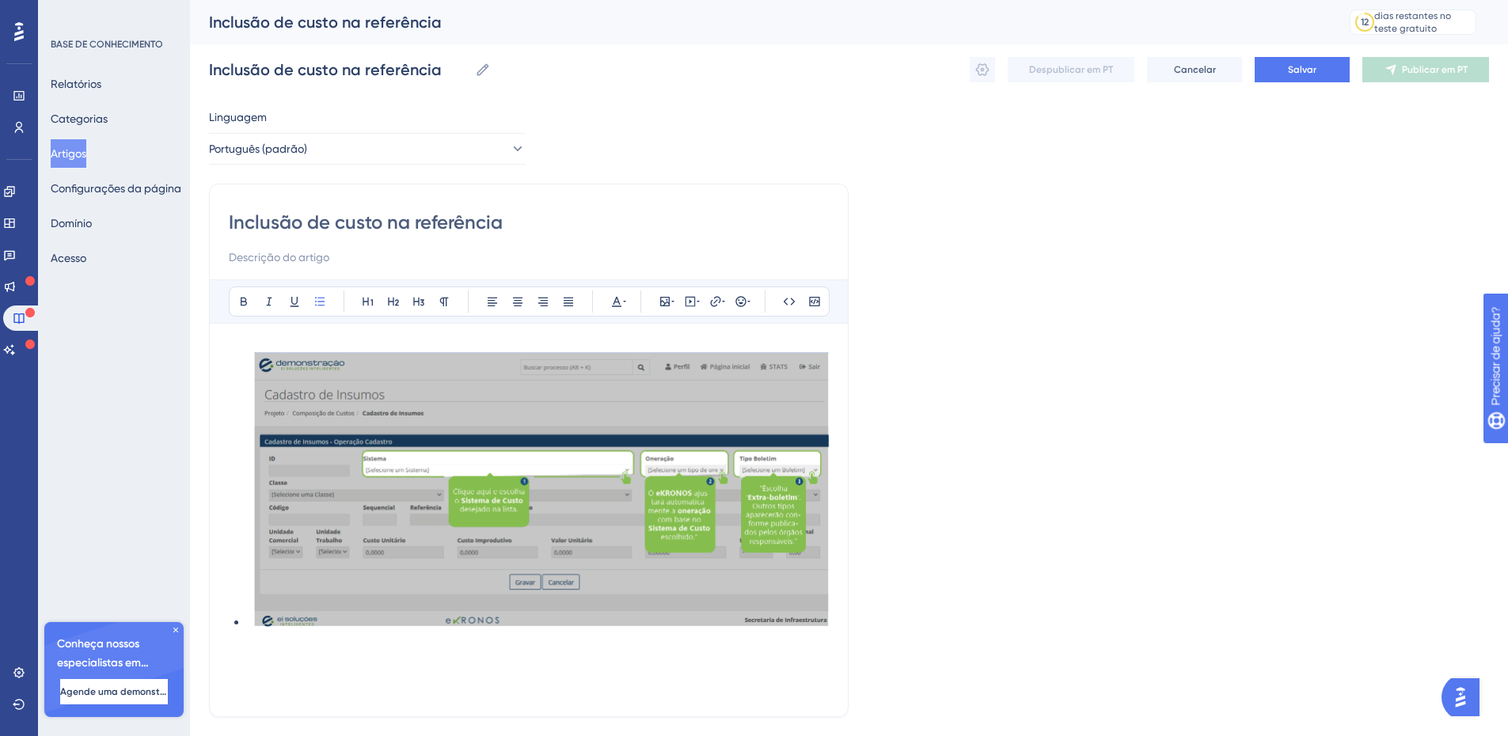
click at [304, 422] on img at bounding box center [541, 488] width 575 height 278
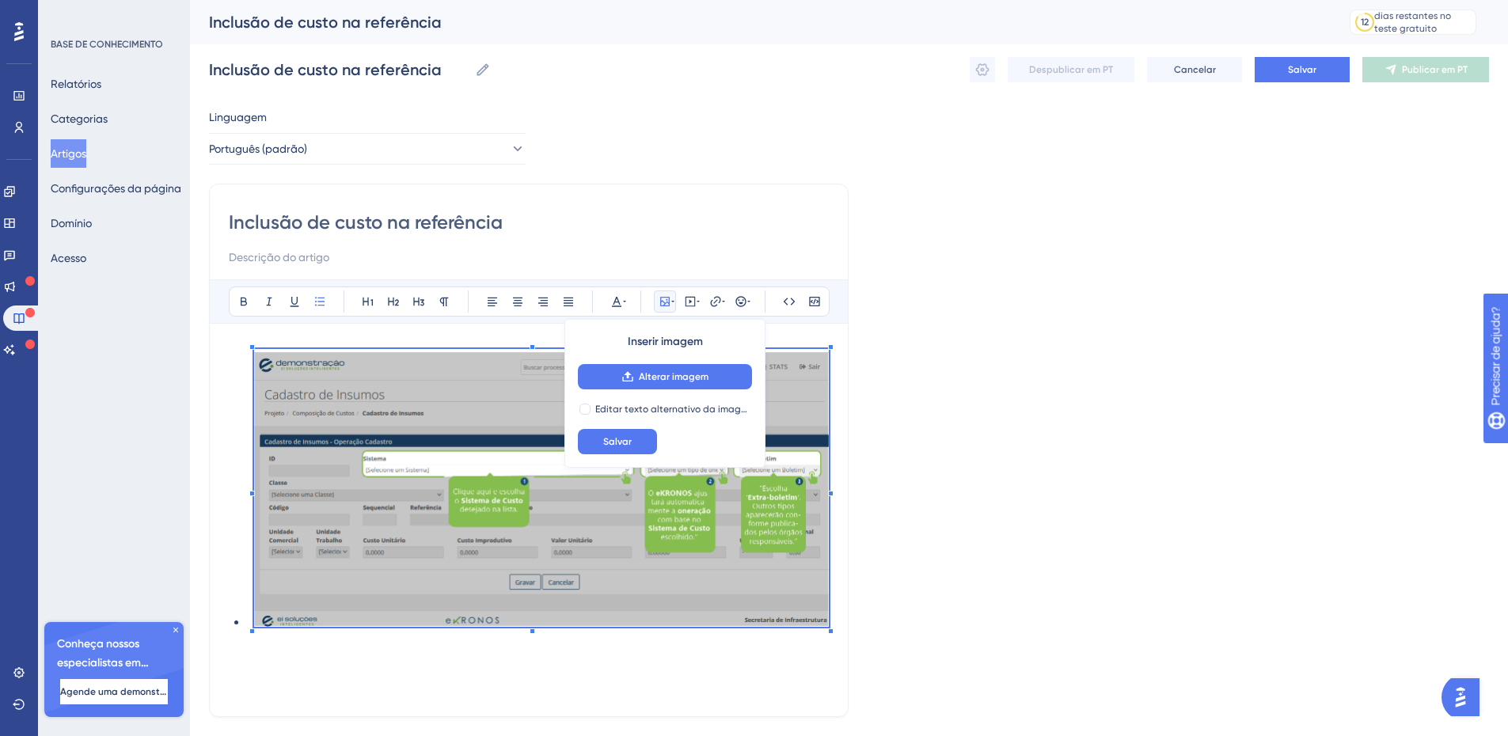
click at [245, 618] on ul at bounding box center [529, 490] width 600 height 283
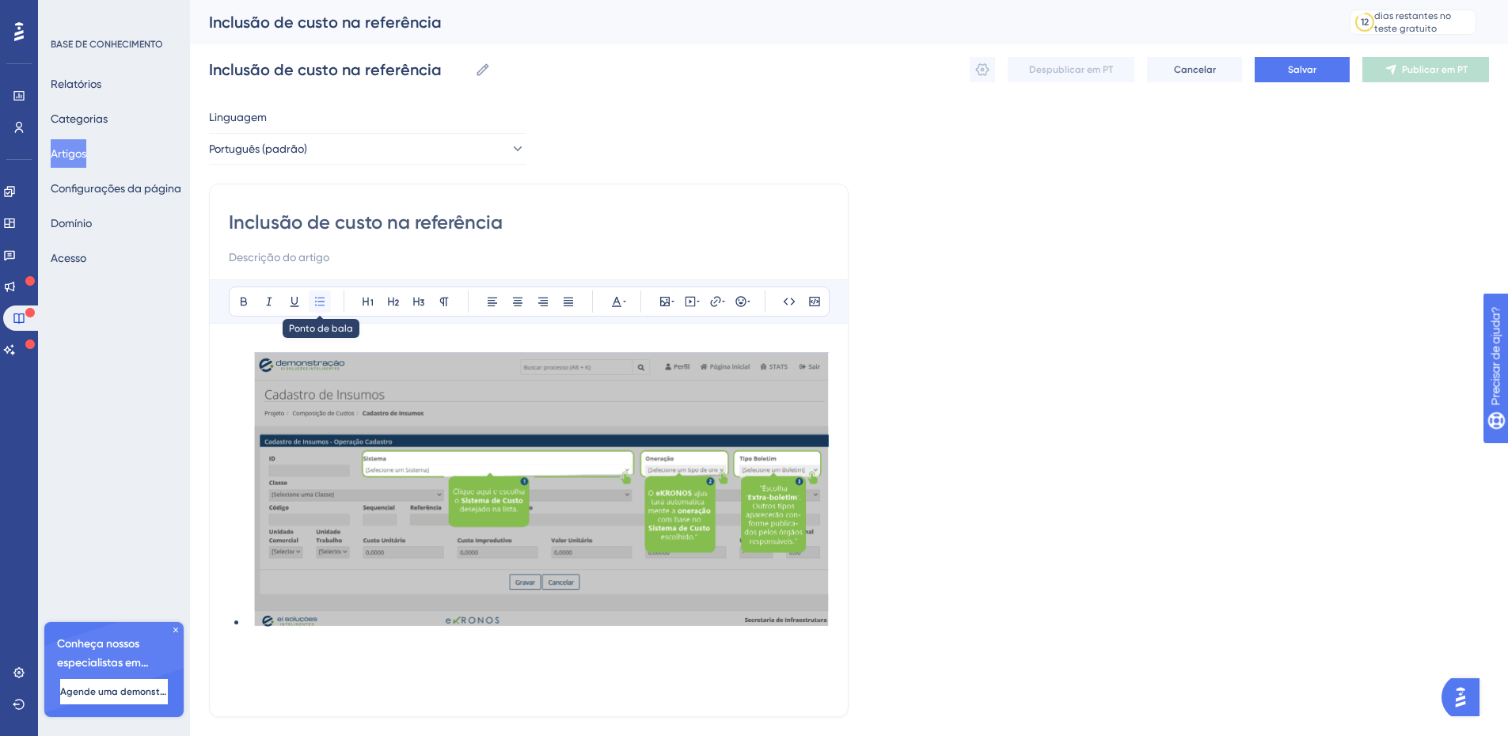
click at [316, 305] on icon at bounding box center [319, 301] width 13 height 13
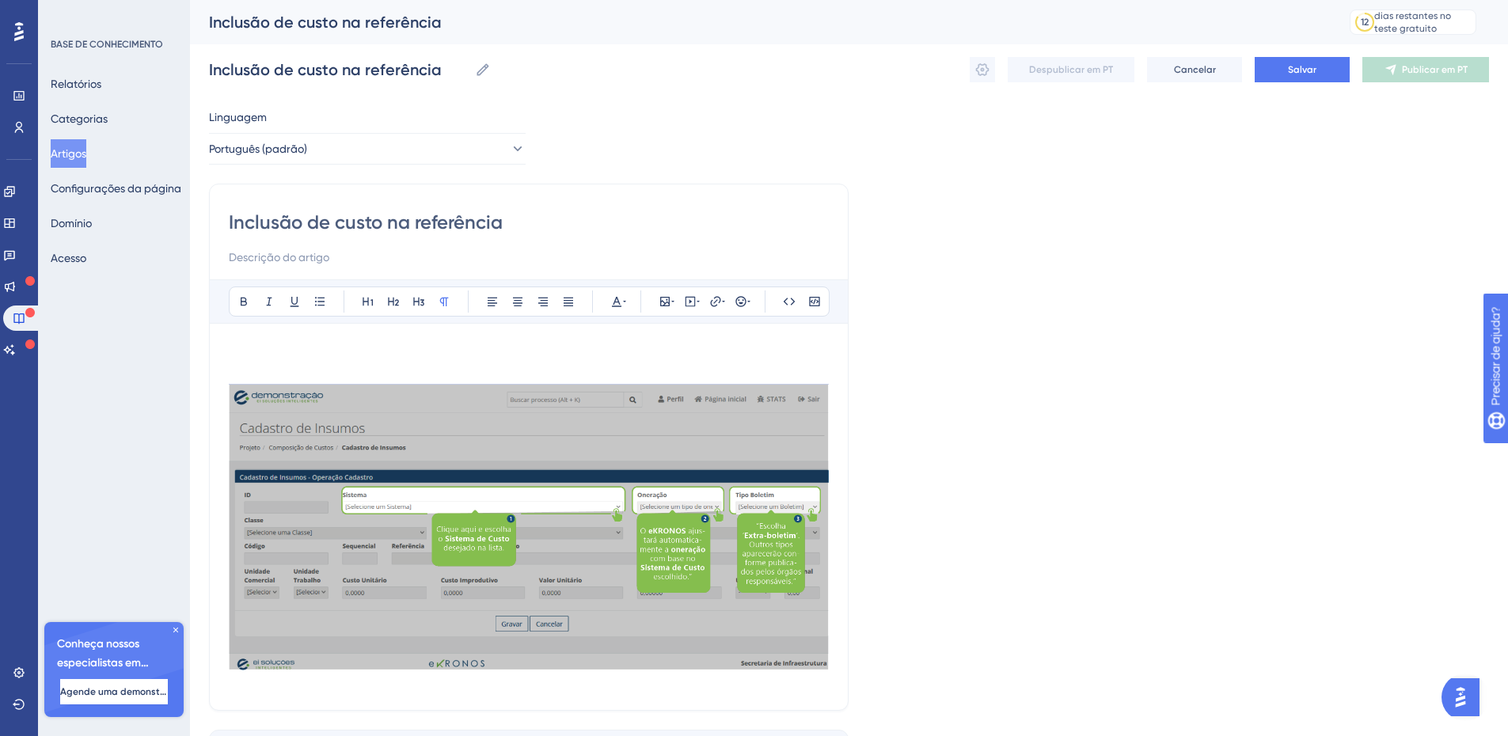
click at [256, 350] on p at bounding box center [529, 352] width 600 height 19
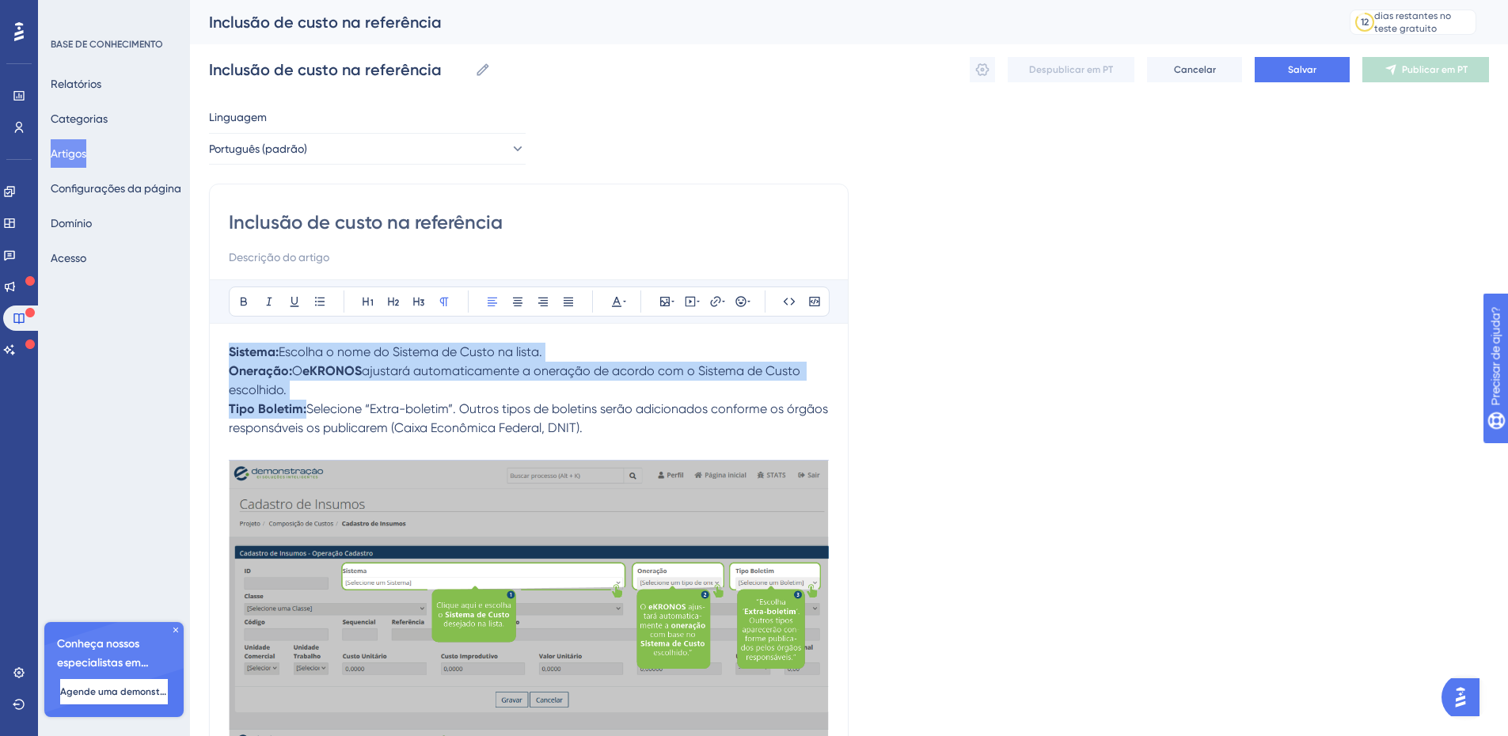
drag, startPoint x: 628, startPoint y: 431, endPoint x: 203, endPoint y: 353, distance: 432.0
click at [203, 353] on div "Desempenho Usuários Noivado Widgets Opinião Atualizações de produtos Base de co…" at bounding box center [849, 446] width 1318 height 892
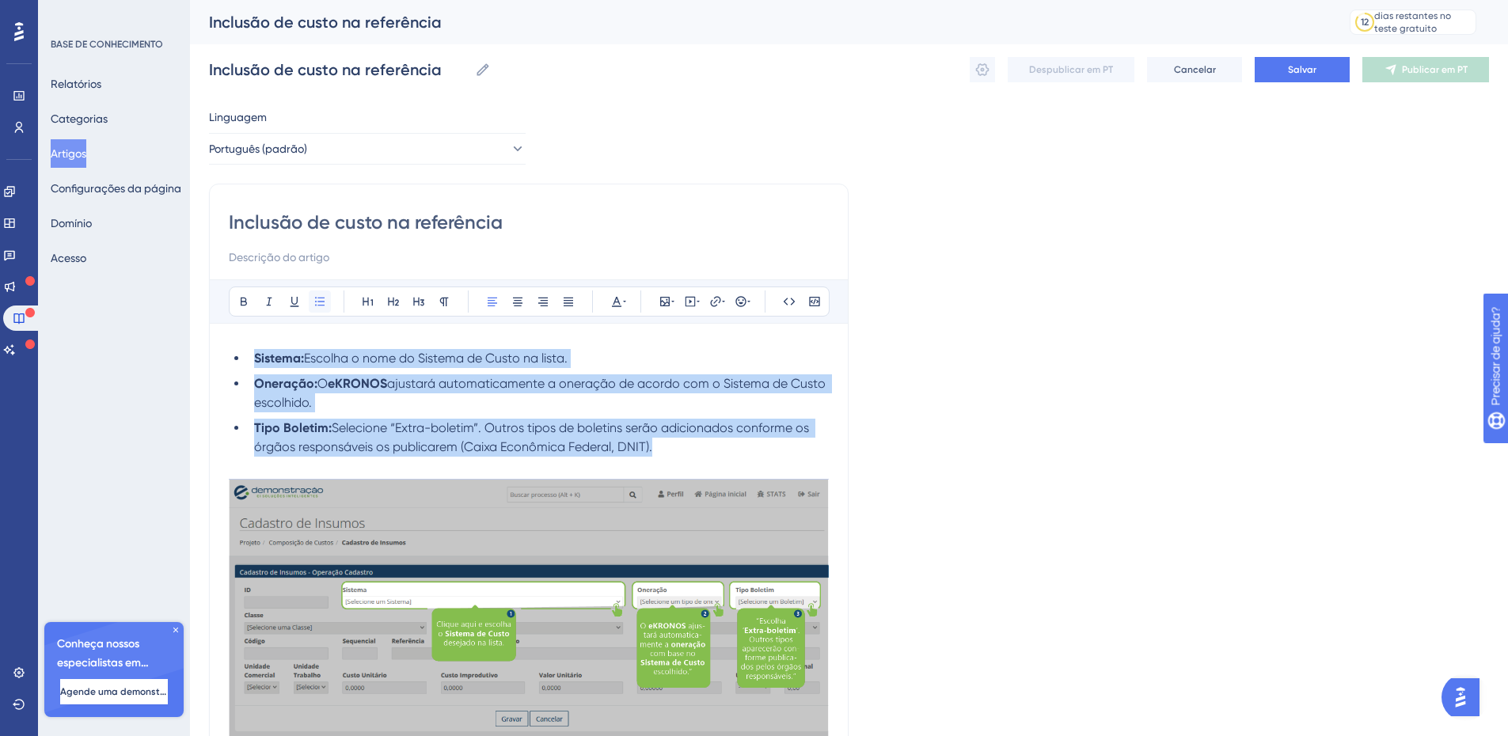
click at [321, 302] on icon at bounding box center [319, 301] width 13 height 13
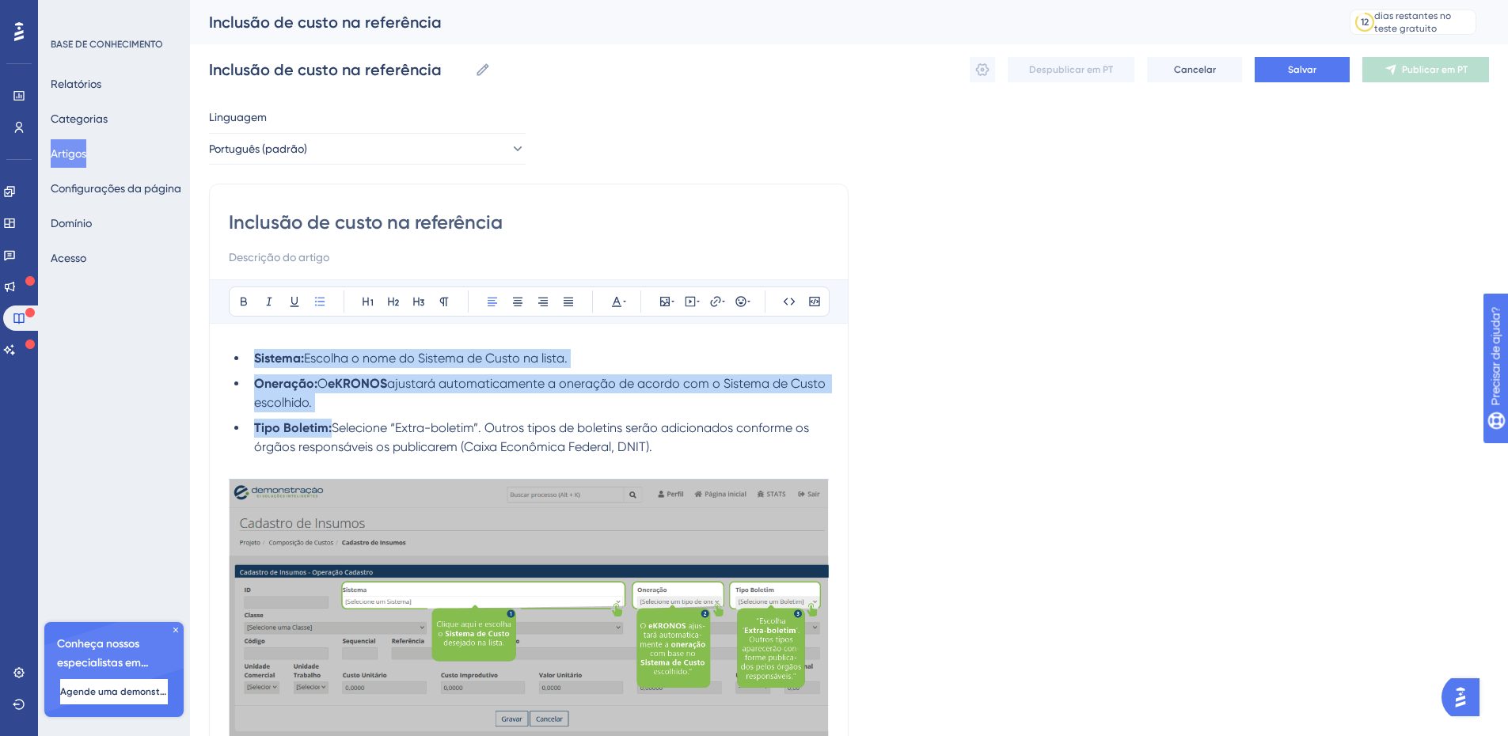
click at [414, 399] on li "Oneração: O eKRONOS ajustará automaticamente a oneração de acordo com o Sistema…" at bounding box center [538, 393] width 581 height 38
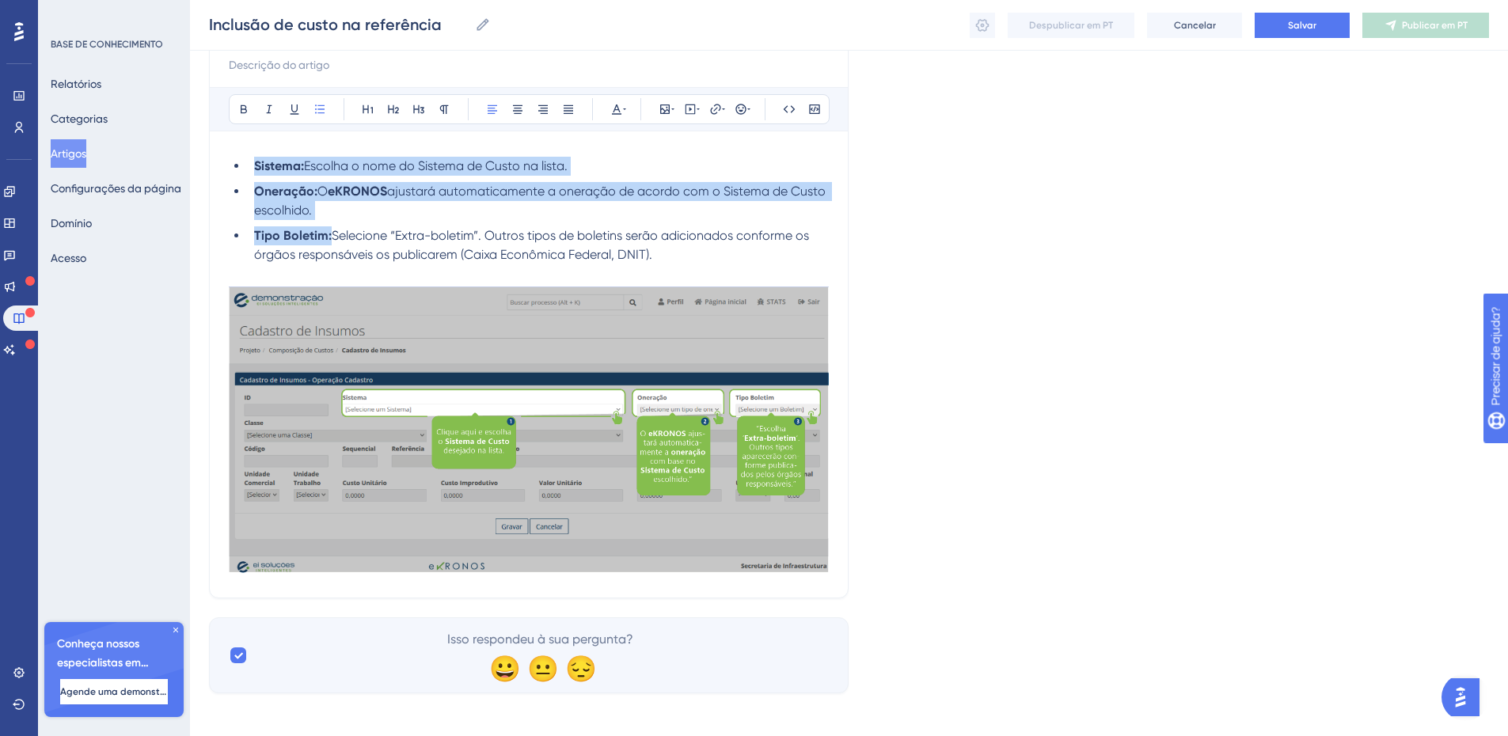
scroll to position [194, 0]
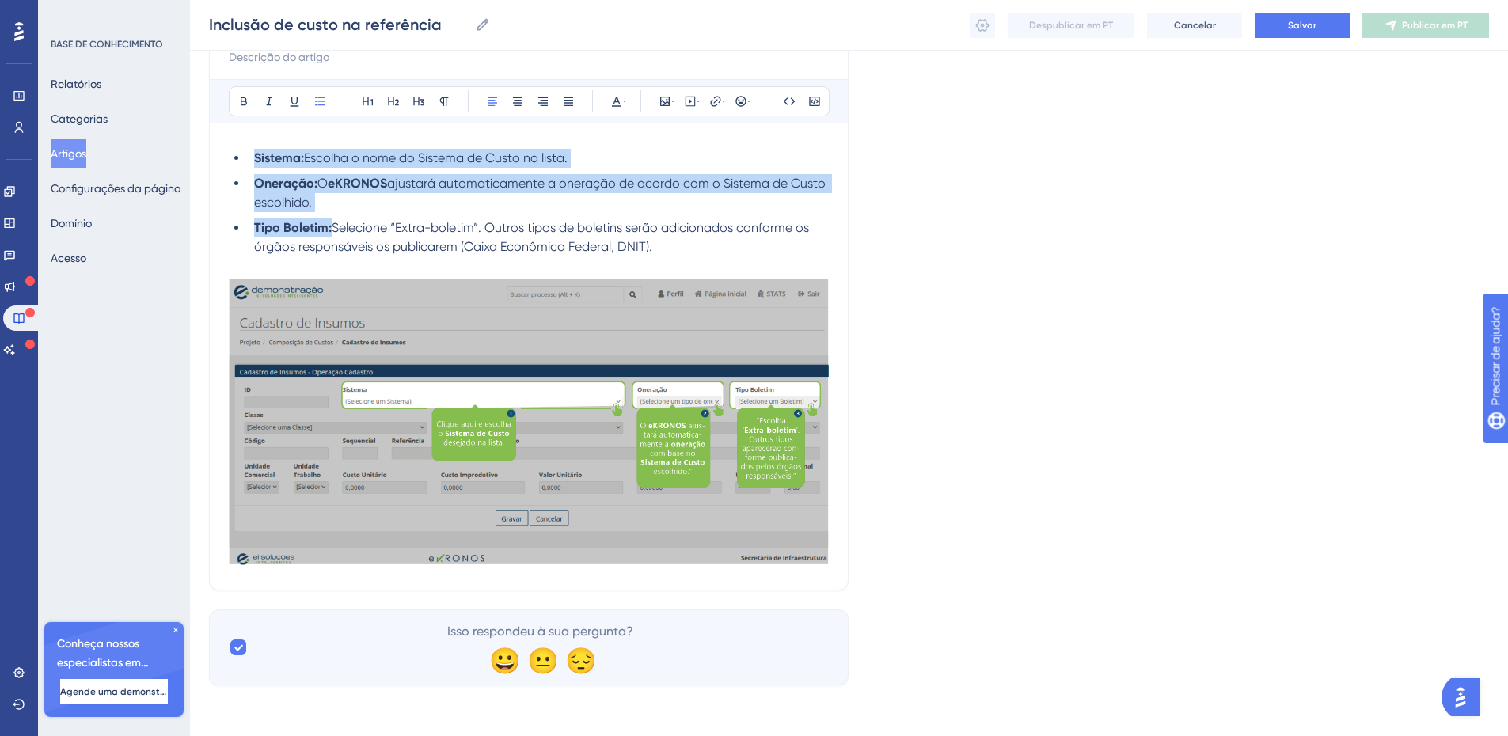
click at [623, 547] on img at bounding box center [529, 420] width 600 height 290
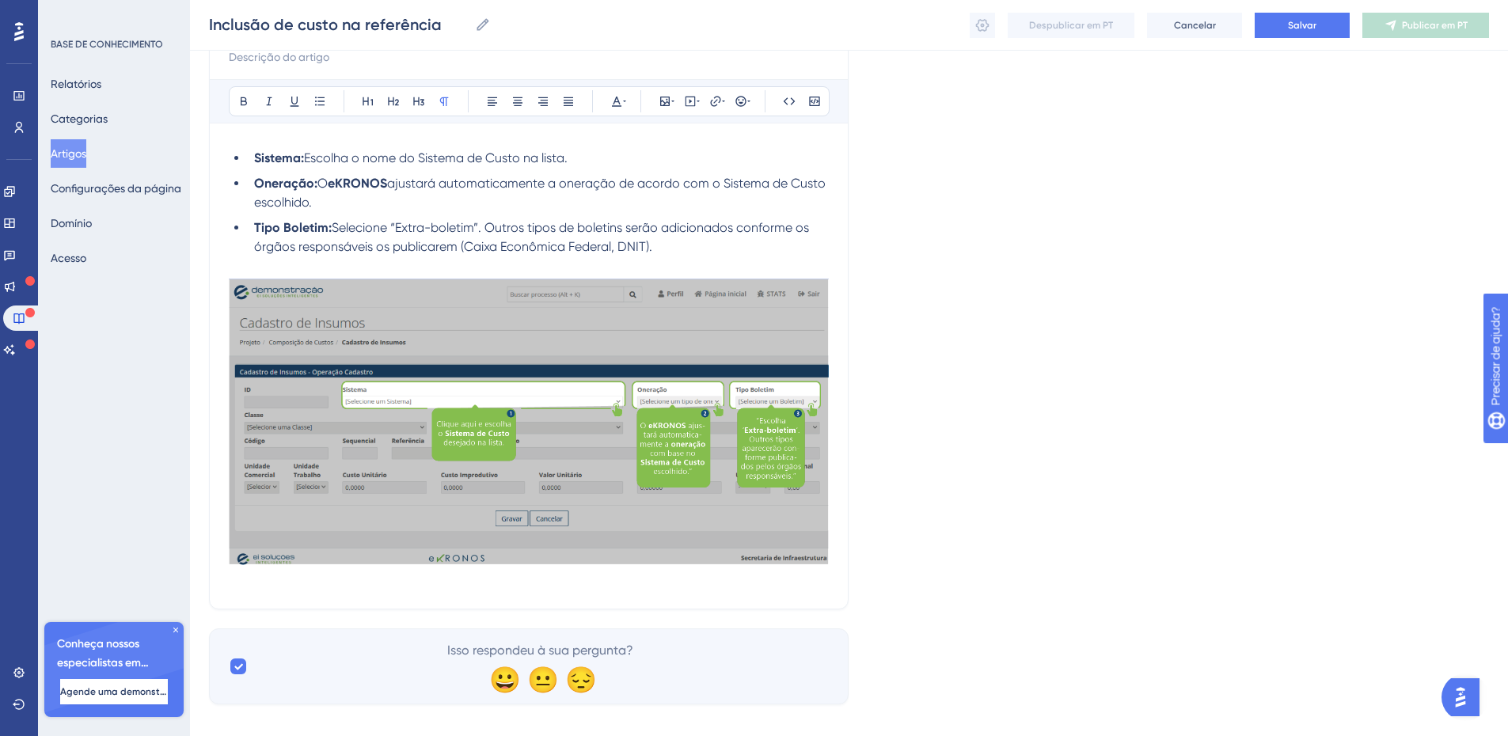
click at [255, 584] on p at bounding box center [529, 580] width 600 height 19
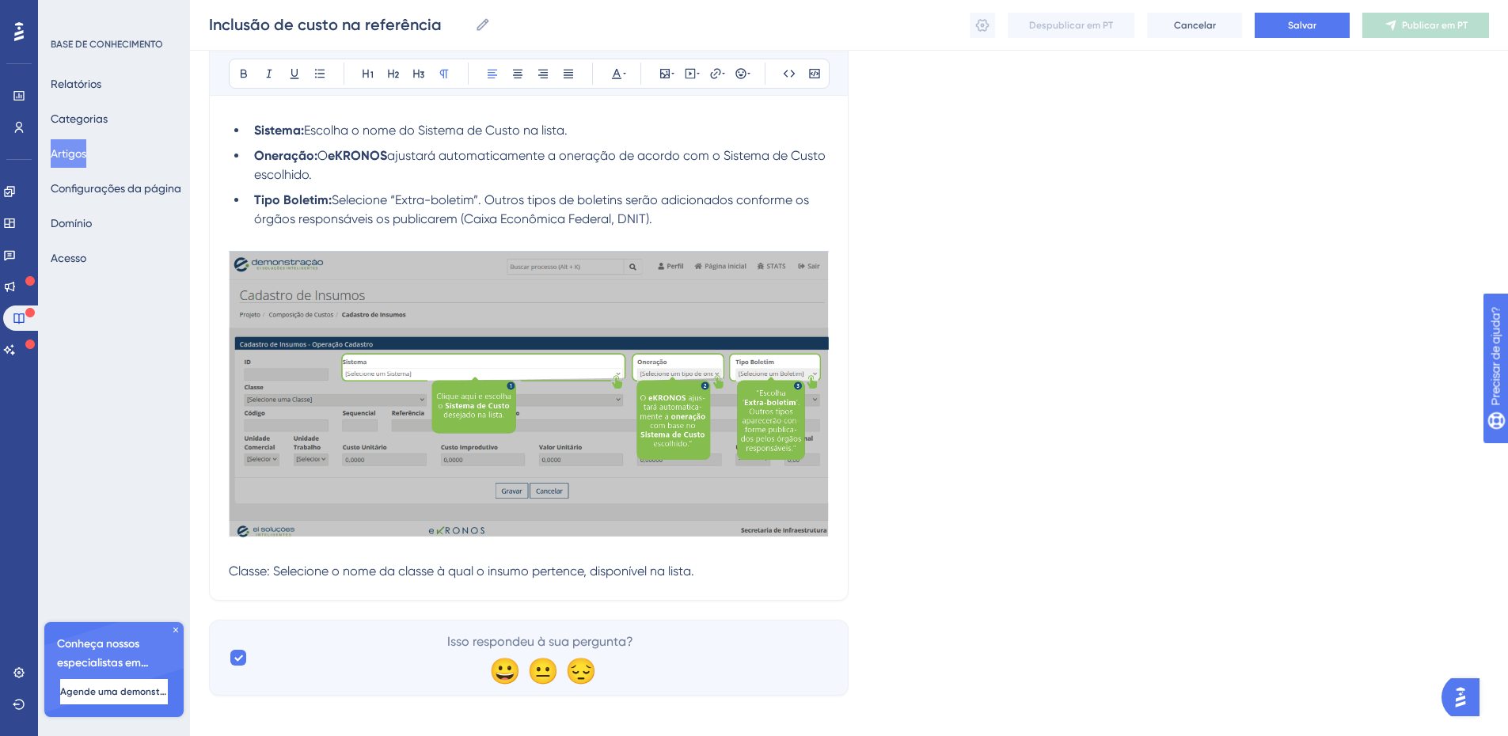
scroll to position [232, 0]
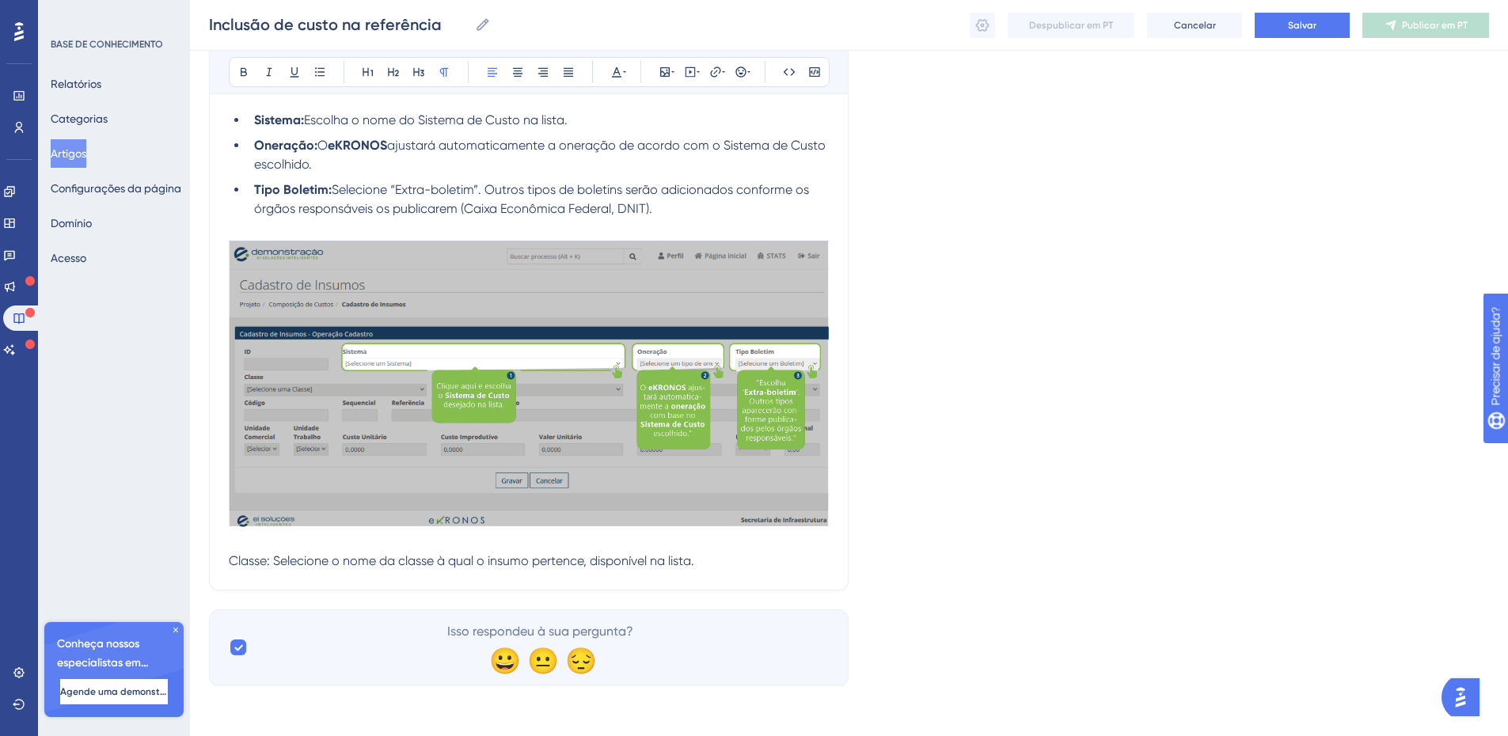
click at [388, 563] on span "Classe: Selecione o nome da classe à qual o insumo pertence, disponível na list…" at bounding box center [461, 560] width 465 height 15
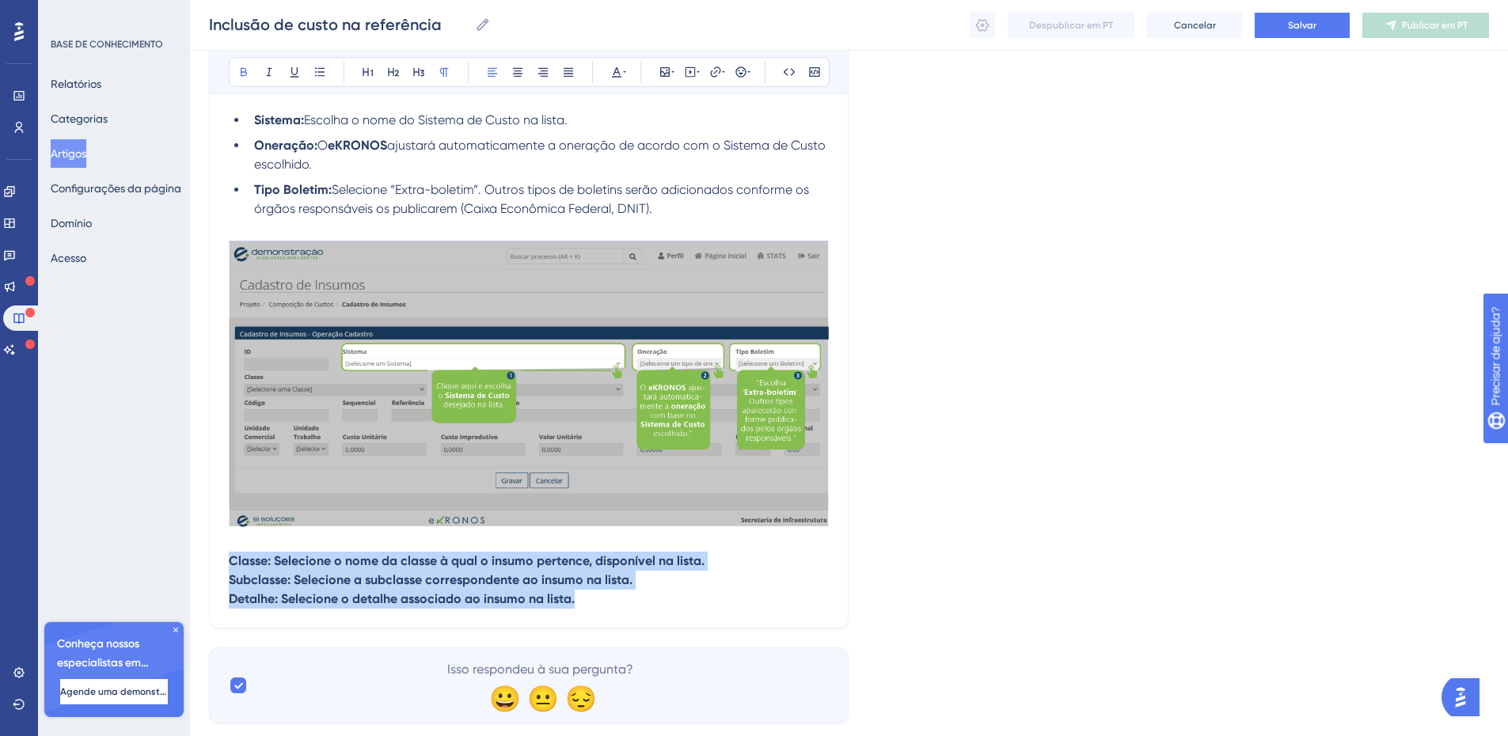
drag, startPoint x: 232, startPoint y: 560, endPoint x: 609, endPoint y: 596, distance: 378.5
click at [609, 596] on div "Sistema: Escolha o nome do Sistema de Custo na lista. Oneração: O eKRONOS ajust…" at bounding box center [529, 363] width 600 height 504
click at [245, 70] on icon at bounding box center [243, 72] width 13 height 13
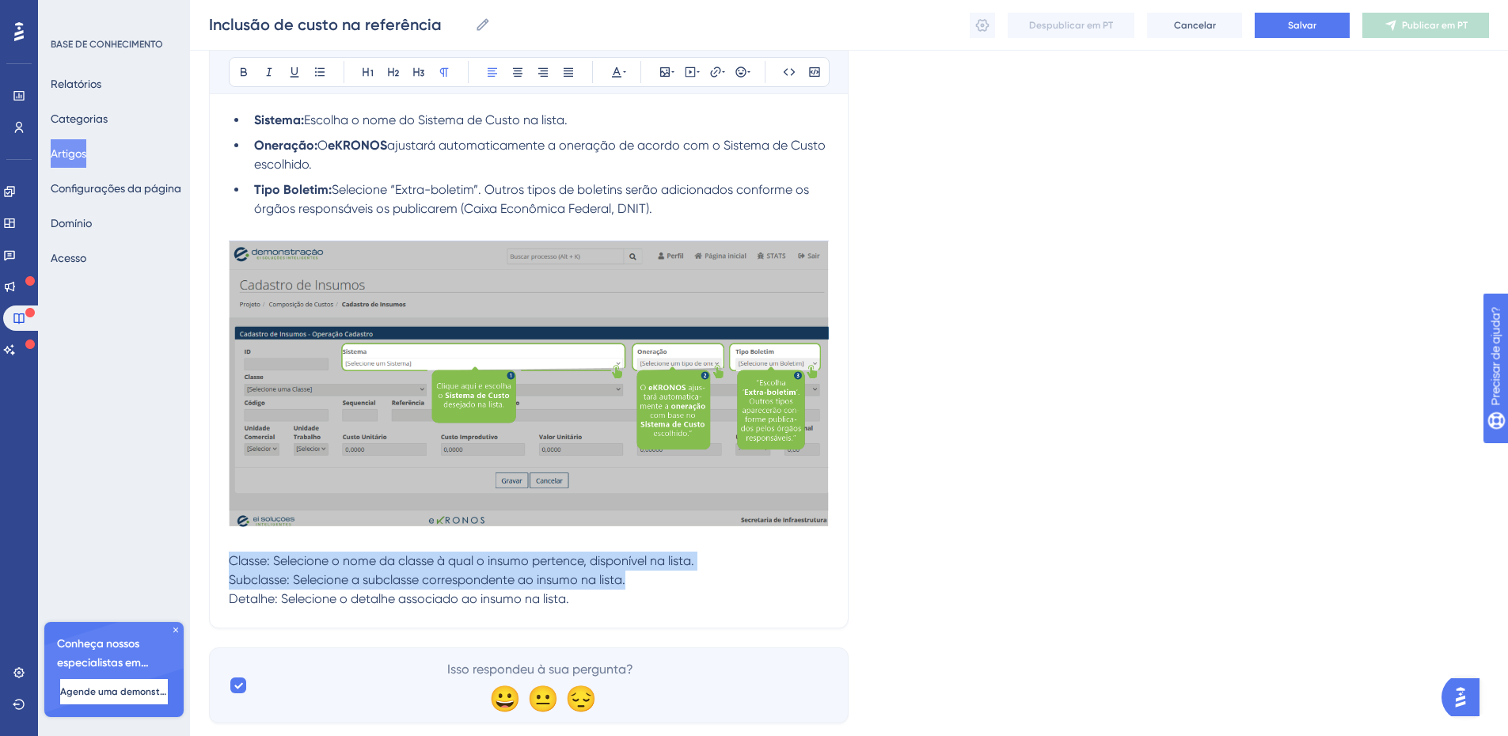
click at [252, 556] on span "Classe: Selecione o nome da classe à qual o insumo pertence, disponível na list…" at bounding box center [461, 560] width 465 height 15
click at [245, 574] on span "Subclasse: Selecione a subclasse correspondente ao insumo na lista." at bounding box center [427, 579] width 396 height 15
click at [623, 616] on div "Inclusão de custo na referência Audacioso itálico Sublinhado Ponto de bala Títu…" at bounding box center [528, 286] width 639 height 683
click at [594, 601] on p "Detalhe: Selecione o detalhe associado ao insumo na lista." at bounding box center [529, 599] width 600 height 19
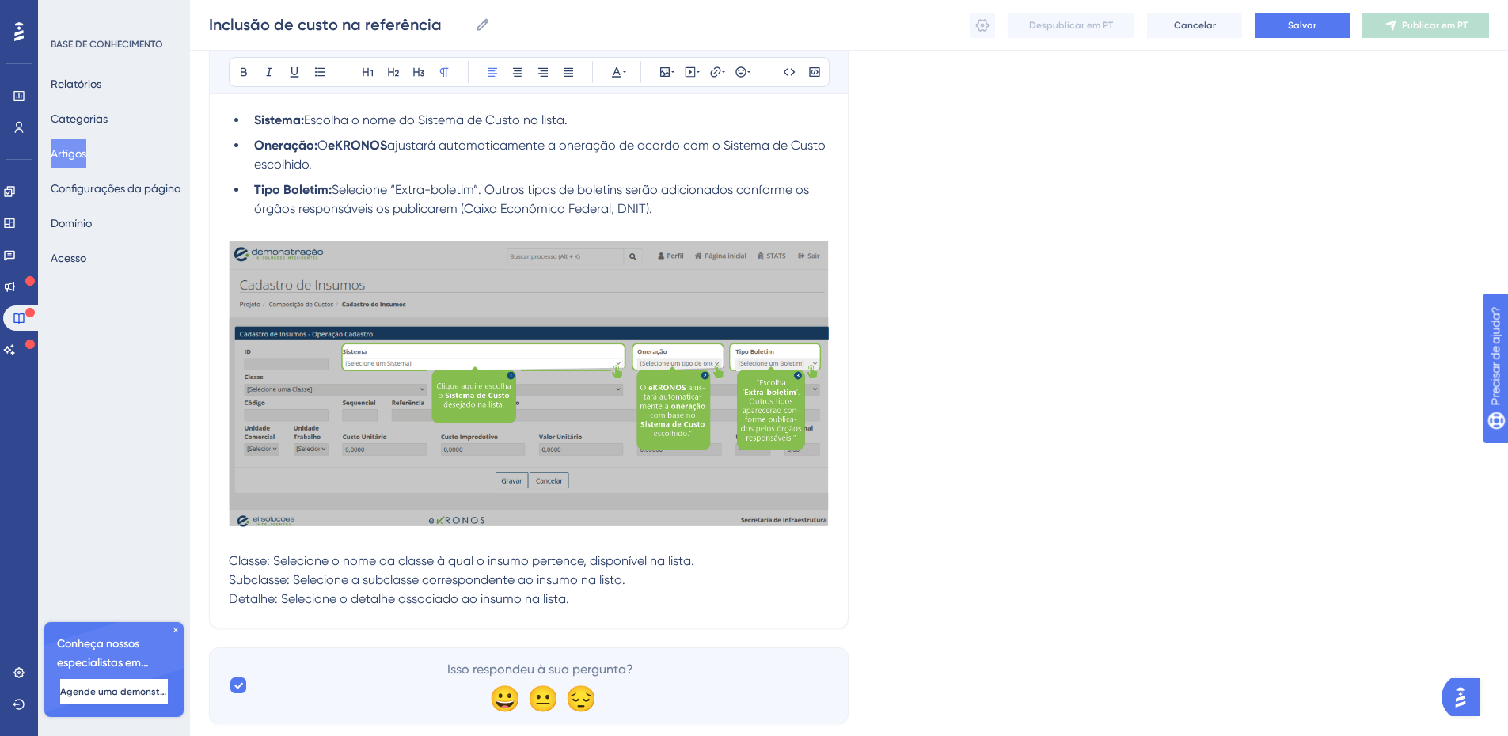
click at [242, 560] on span "Classe: Selecione o nome da classe à qual o insumo pertence, disponível na list…" at bounding box center [461, 560] width 465 height 15
drag, startPoint x: 272, startPoint y: 559, endPoint x: 210, endPoint y: 553, distance: 62.8
click at [210, 553] on div "Inclusão de custo na referência Audacioso itálico Sublinhado Ponto de bala Títu…" at bounding box center [528, 286] width 639 height 683
click at [248, 71] on icon at bounding box center [243, 72] width 13 height 13
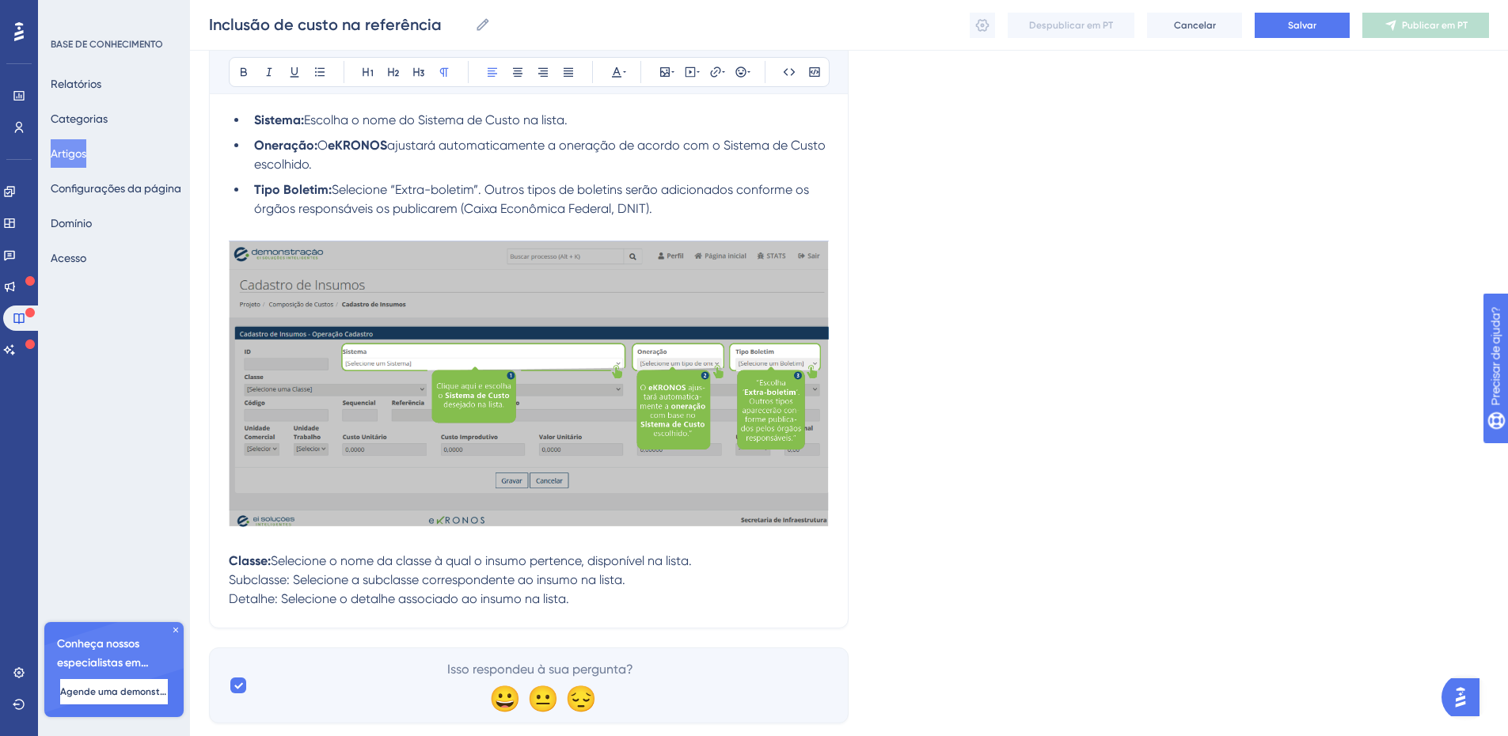
click at [261, 578] on span "Subclasse: Selecione a subclasse correspondente ao insumo na lista." at bounding box center [427, 579] width 396 height 15
drag, startPoint x: 295, startPoint y: 579, endPoint x: 210, endPoint y: 574, distance: 85.7
click at [210, 574] on div "Inclusão de custo na referência Audacioso itálico Sublinhado Ponto de bala Títu…" at bounding box center [528, 286] width 639 height 683
click at [250, 70] on button at bounding box center [244, 72] width 22 height 22
click at [276, 599] on span "Detalhe: Selecione o detalhe associado ao insumo na lista." at bounding box center [399, 598] width 340 height 15
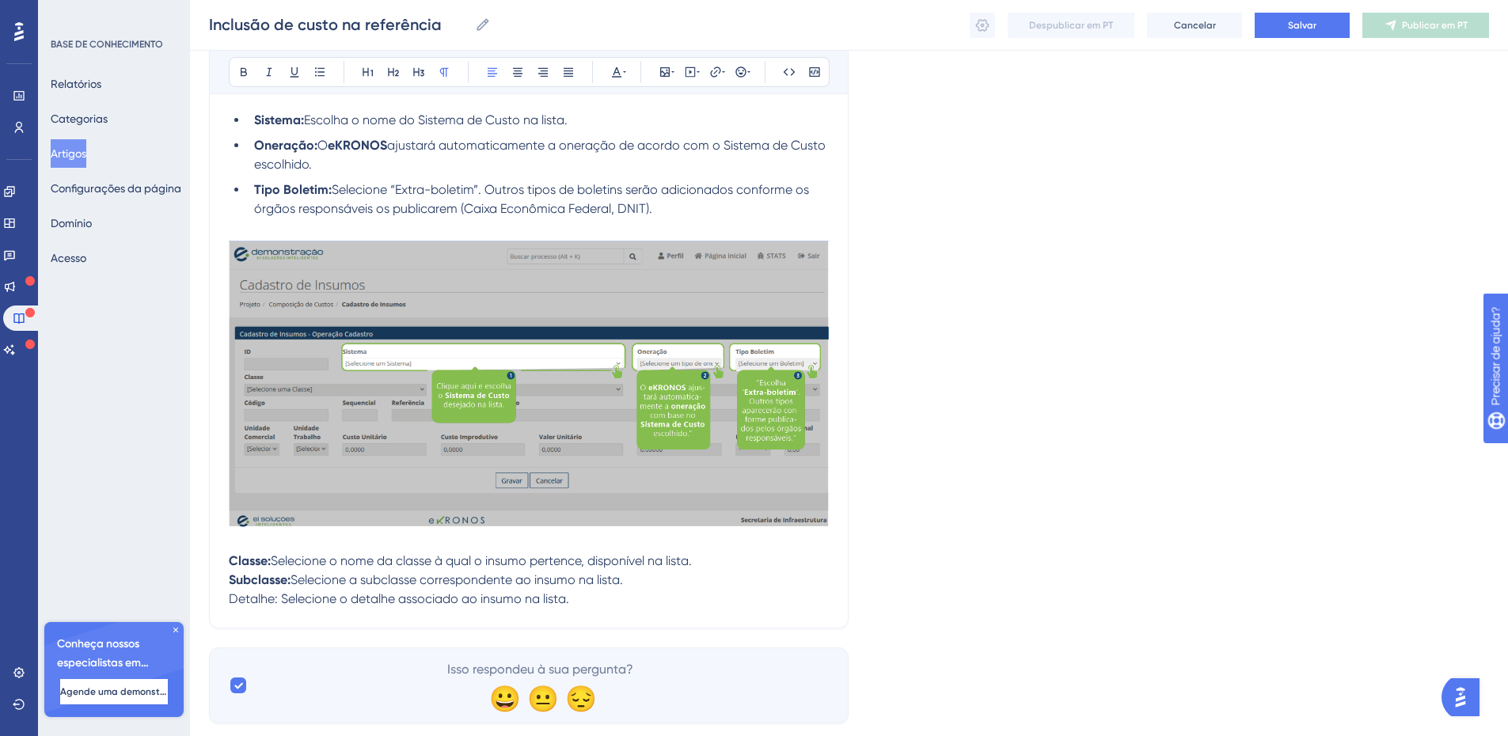
drag, startPoint x: 274, startPoint y: 601, endPoint x: 217, endPoint y: 594, distance: 57.4
click at [217, 594] on div "Inclusão de custo na referência Audacioso itálico Sublinhado Ponto de bala Títu…" at bounding box center [528, 286] width 639 height 683
drag, startPoint x: 278, startPoint y: 601, endPoint x: 220, endPoint y: 599, distance: 57.8
click at [220, 599] on div "Inclusão de custo na referência Audacioso itálico Sublinhado Ponto de bala Títu…" at bounding box center [528, 286] width 639 height 683
click at [240, 76] on icon at bounding box center [243, 72] width 13 height 13
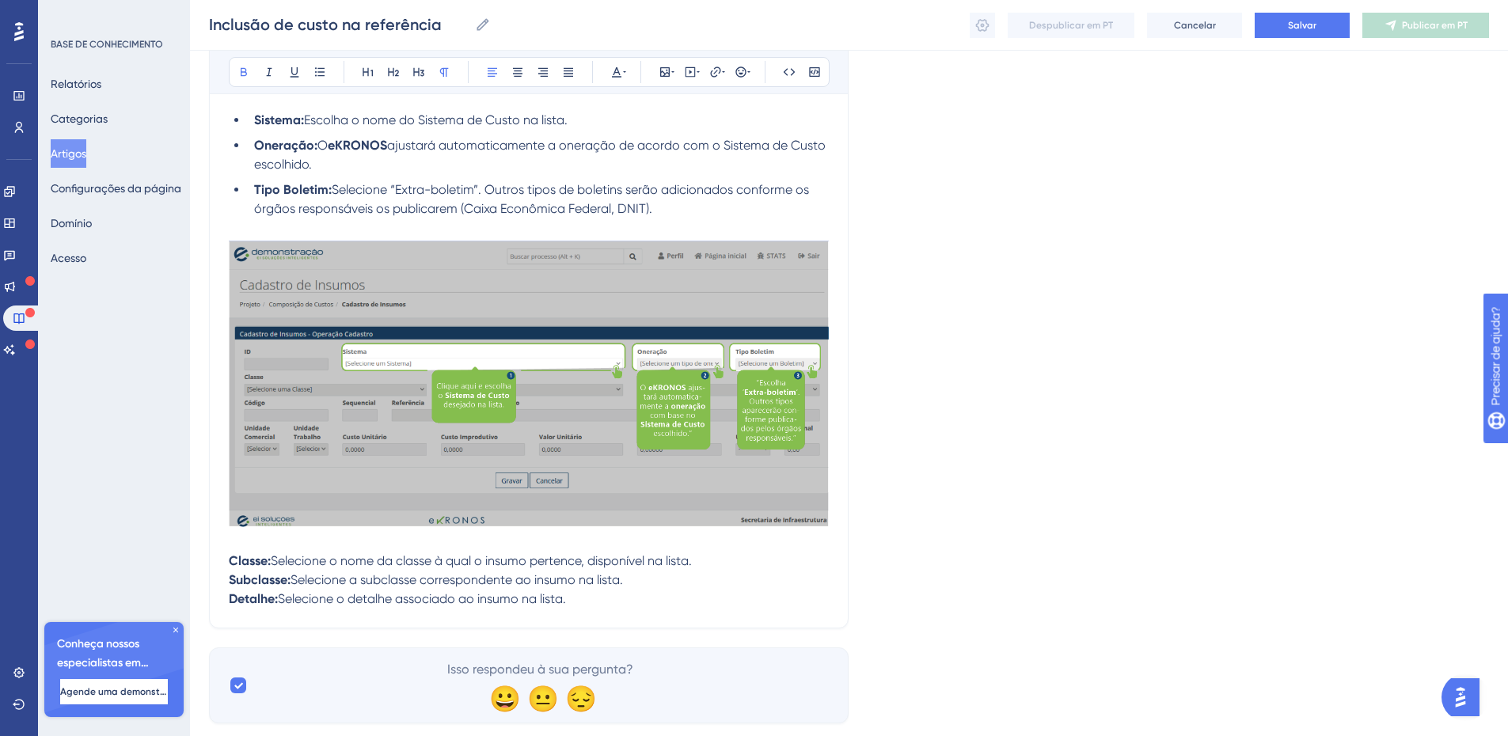
click at [251, 562] on strong "Classe:" at bounding box center [250, 560] width 42 height 15
drag, startPoint x: 251, startPoint y: 562, endPoint x: 582, endPoint y: 609, distance: 334.1
click at [582, 609] on div "Sistema: Escolha o nome do Sistema de Custo na lista. Oneração: O eKRONOS ajust…" at bounding box center [529, 363] width 600 height 504
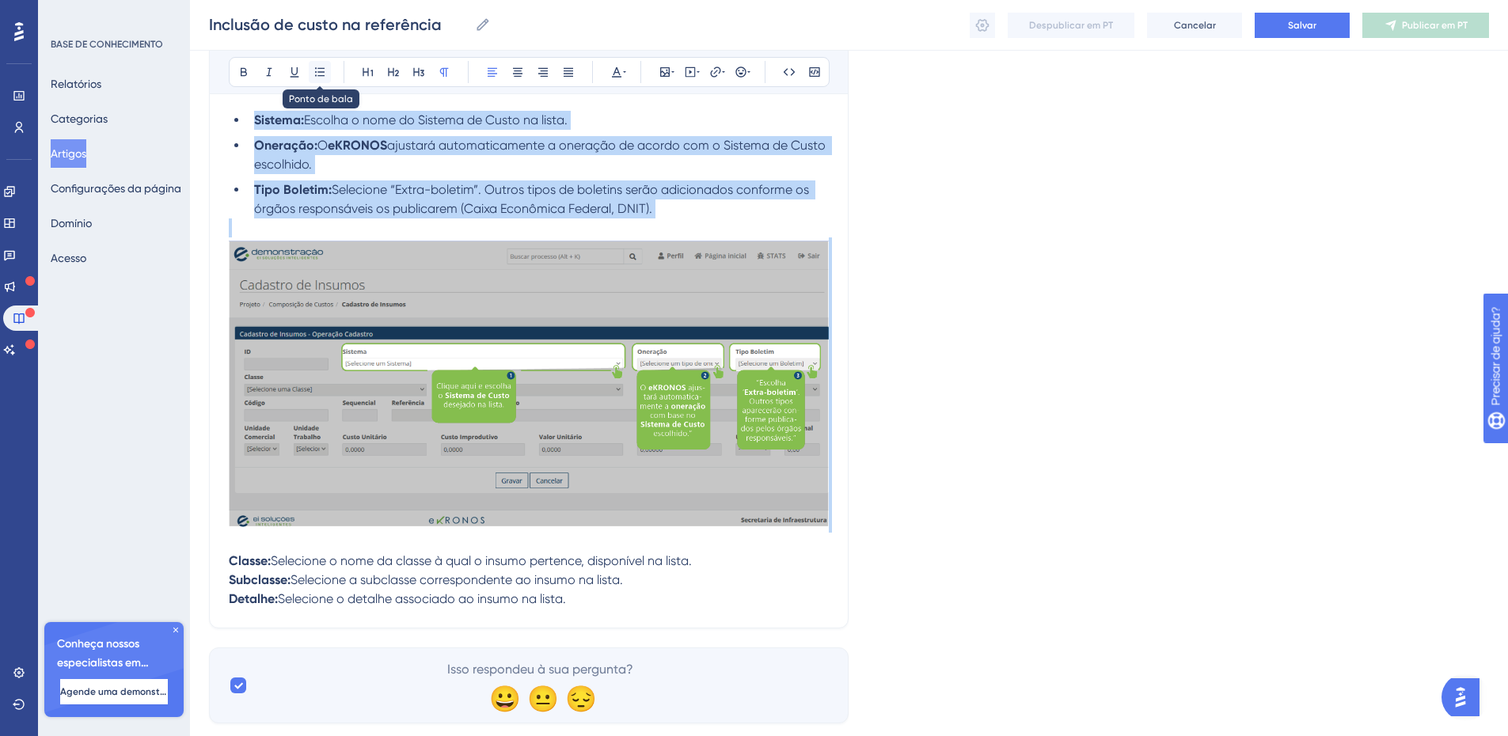
click at [321, 74] on icon at bounding box center [319, 72] width 13 height 13
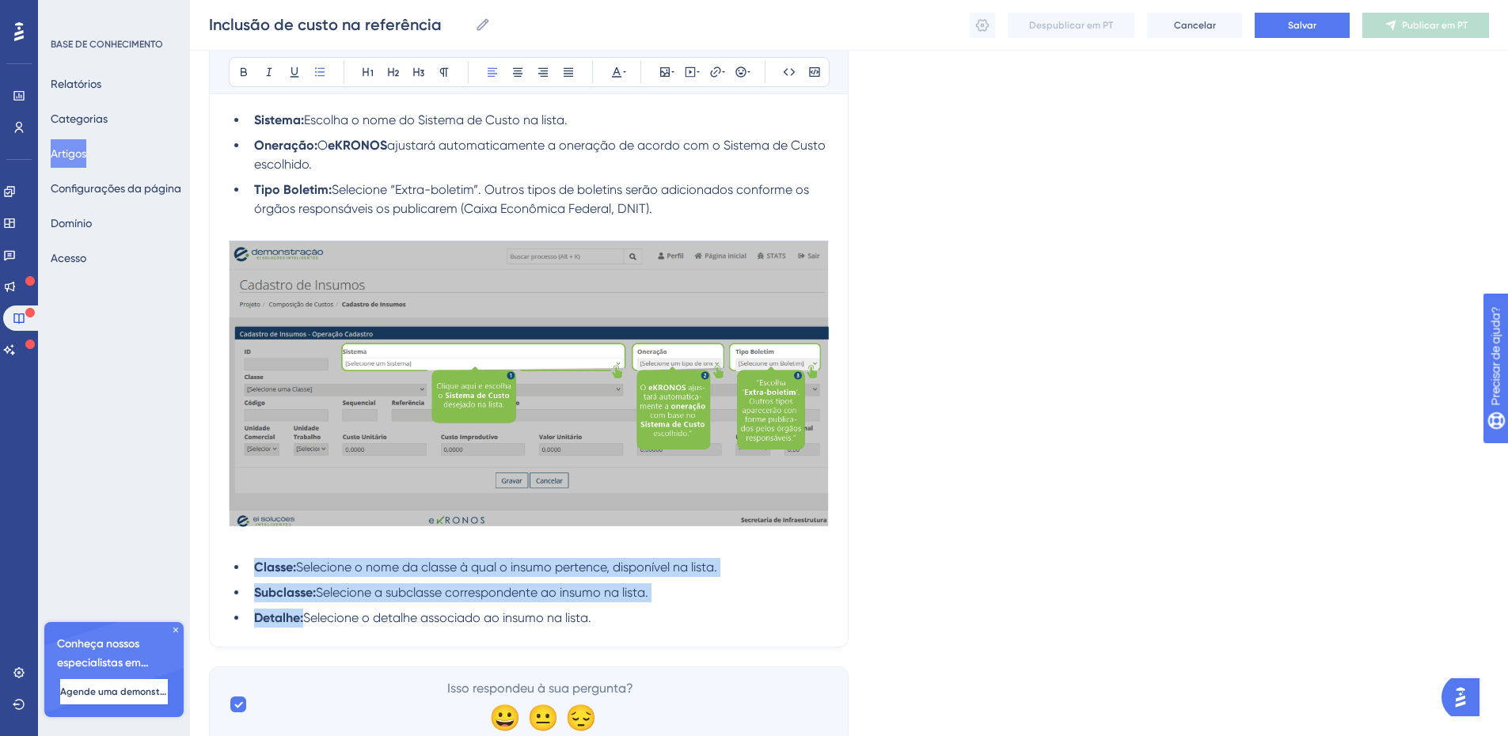
click at [385, 604] on ul "Classe: Selecione o nome da classe à qual o insumo pertence, disponível na list…" at bounding box center [529, 593] width 600 height 70
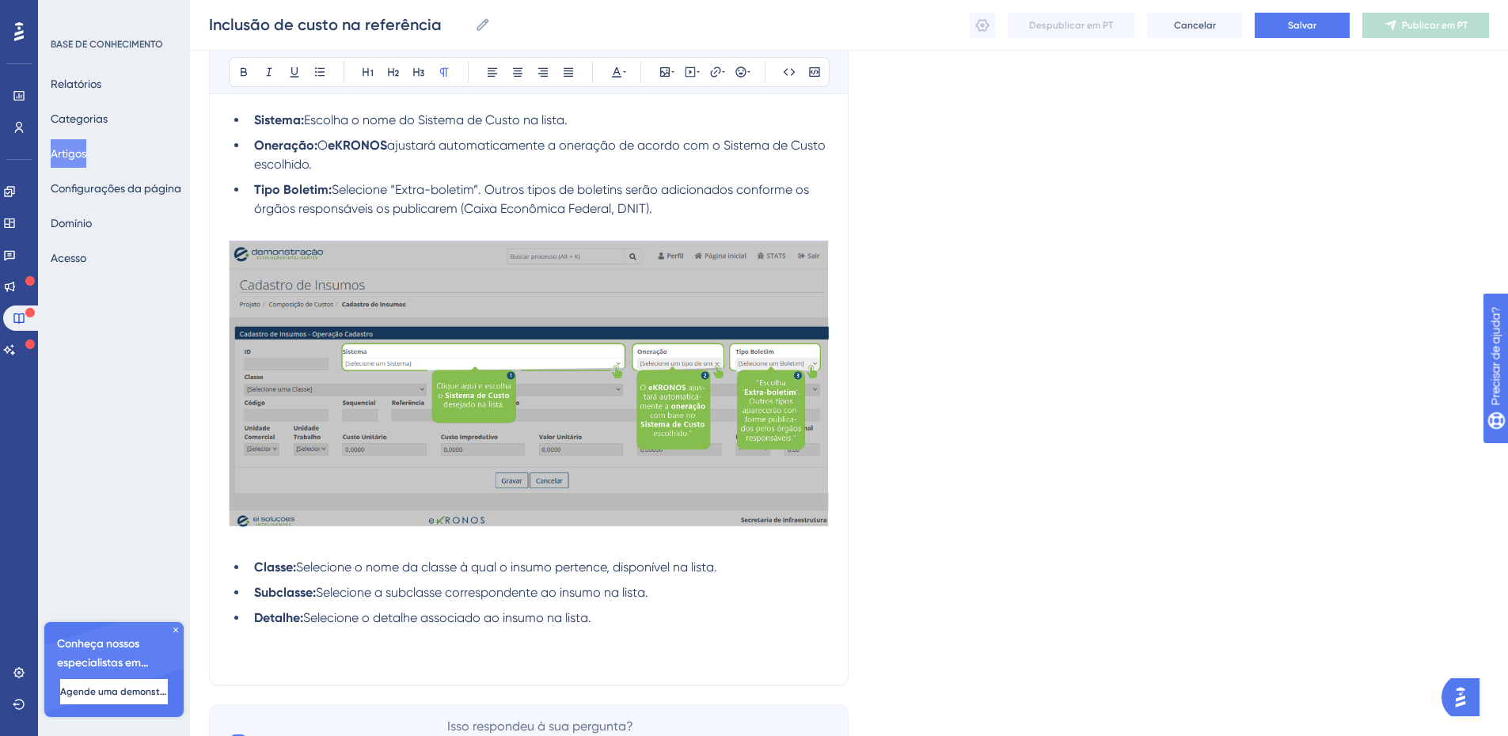
click at [346, 658] on p at bounding box center [529, 656] width 600 height 19
click at [665, 70] on icon at bounding box center [664, 72] width 13 height 13
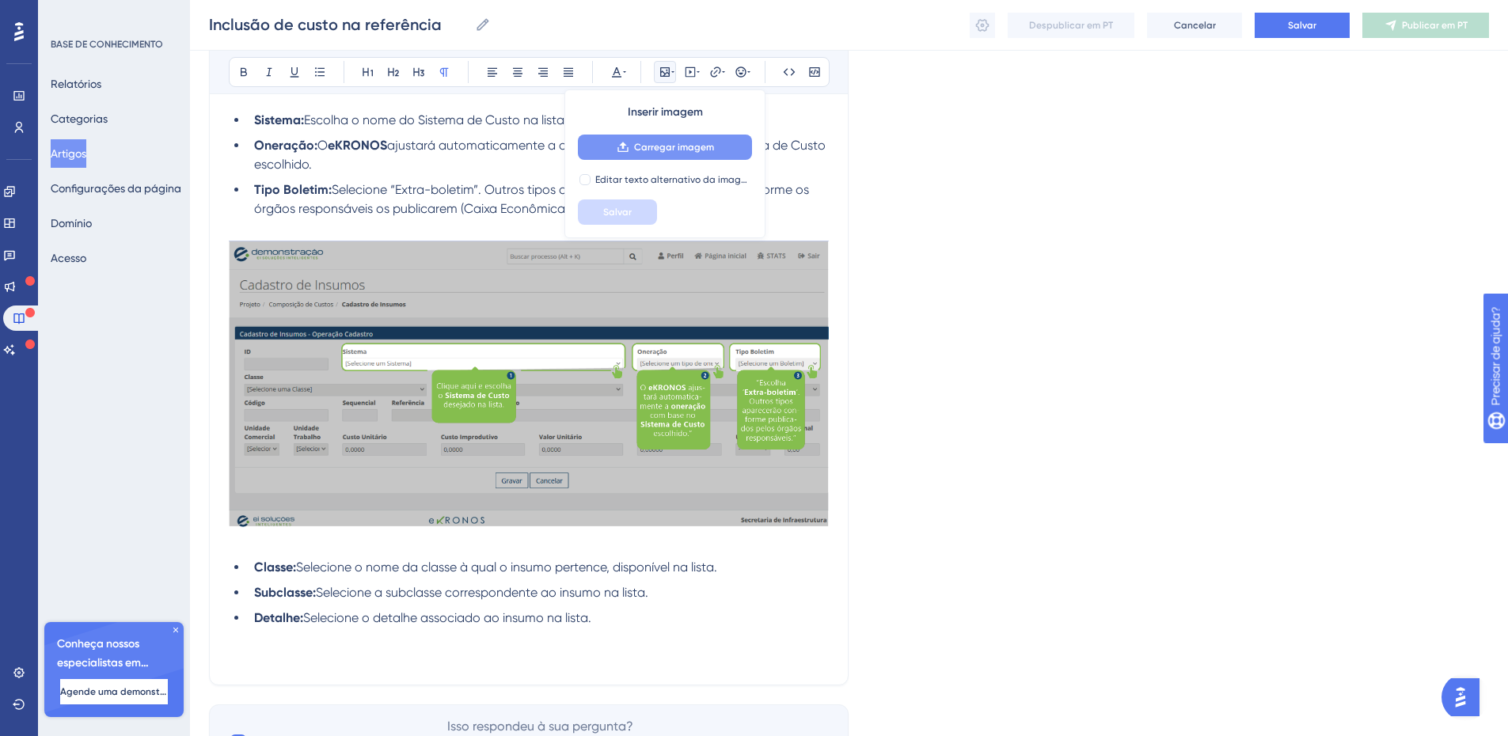
click at [649, 152] on font "Carregar imagem" at bounding box center [674, 147] width 80 height 11
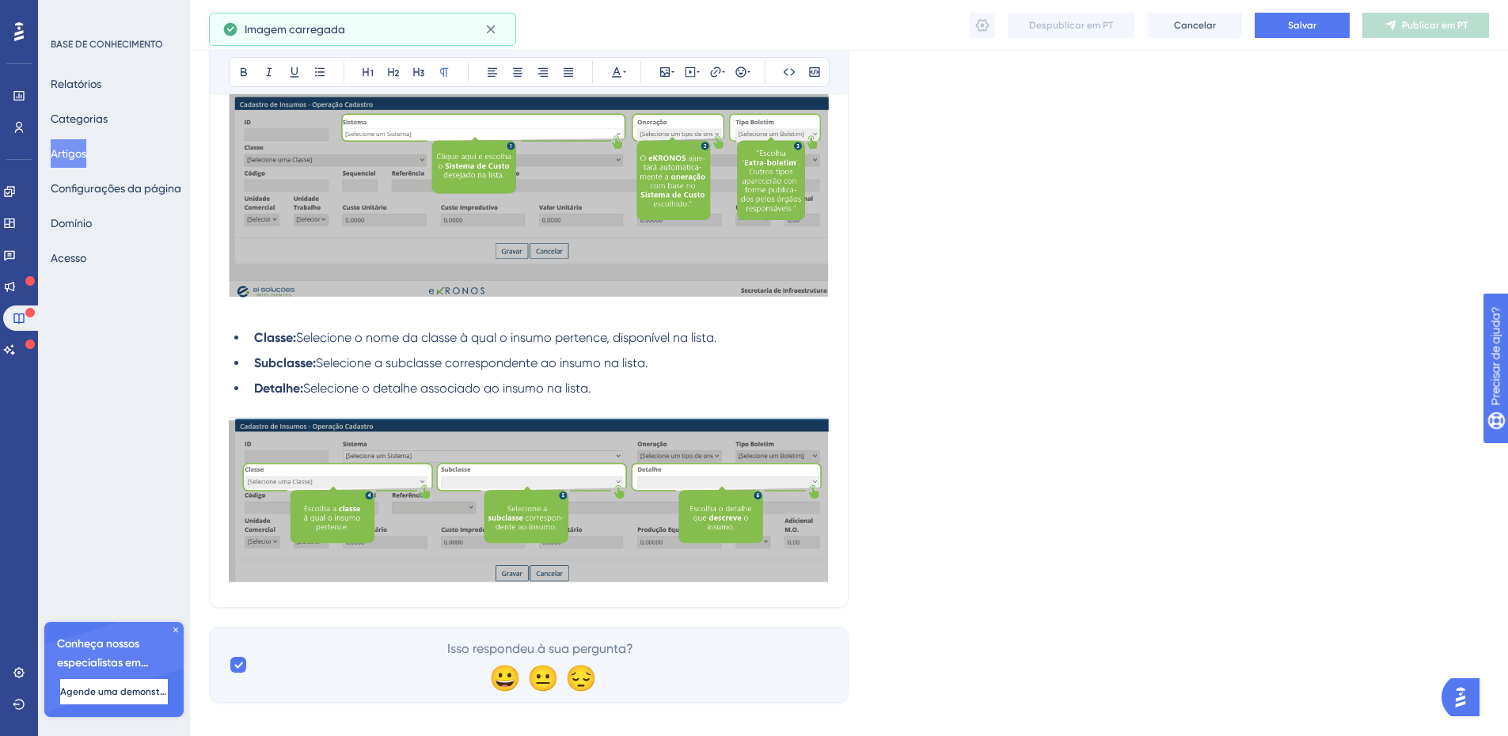
scroll to position [479, 0]
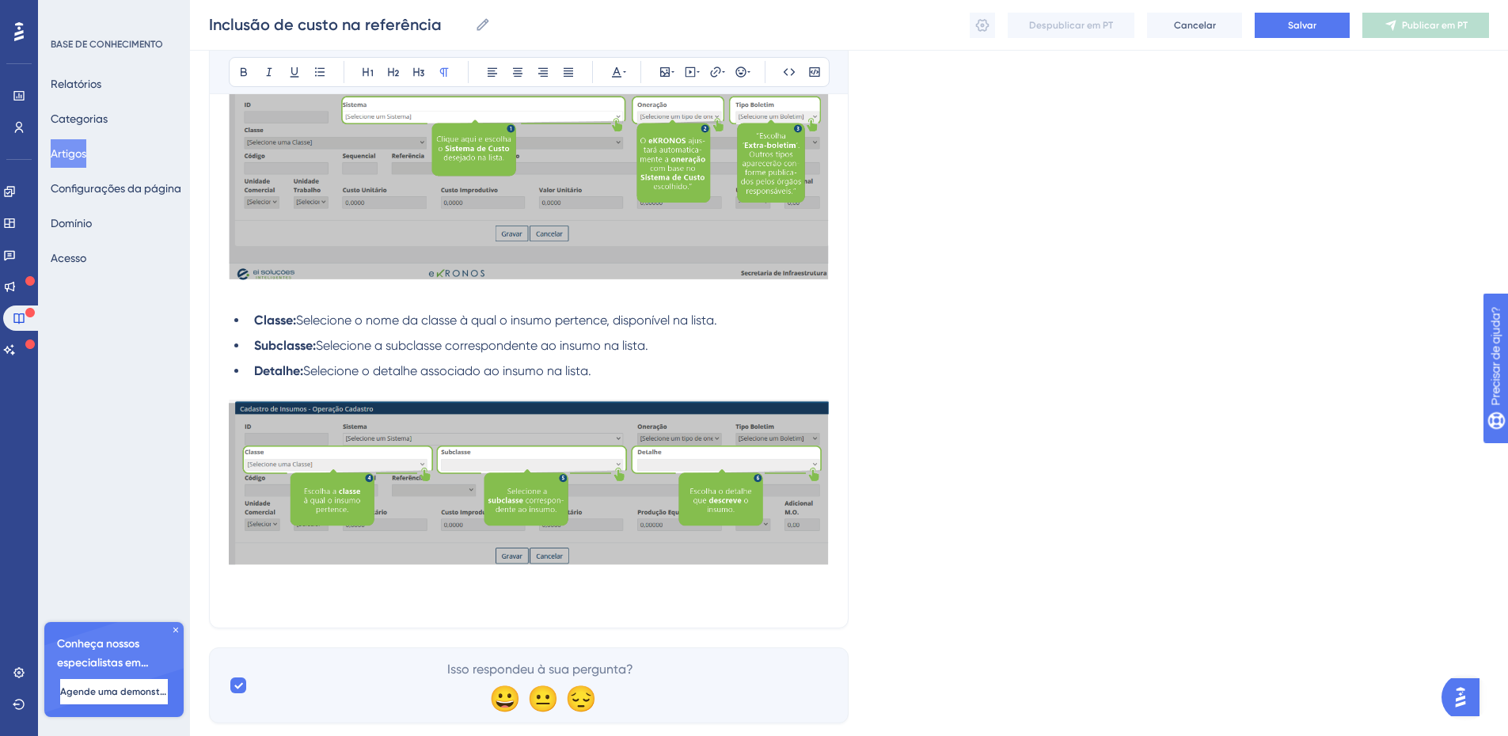
click at [451, 586] on p at bounding box center [529, 580] width 600 height 19
click at [297, 607] on p at bounding box center [529, 599] width 600 height 19
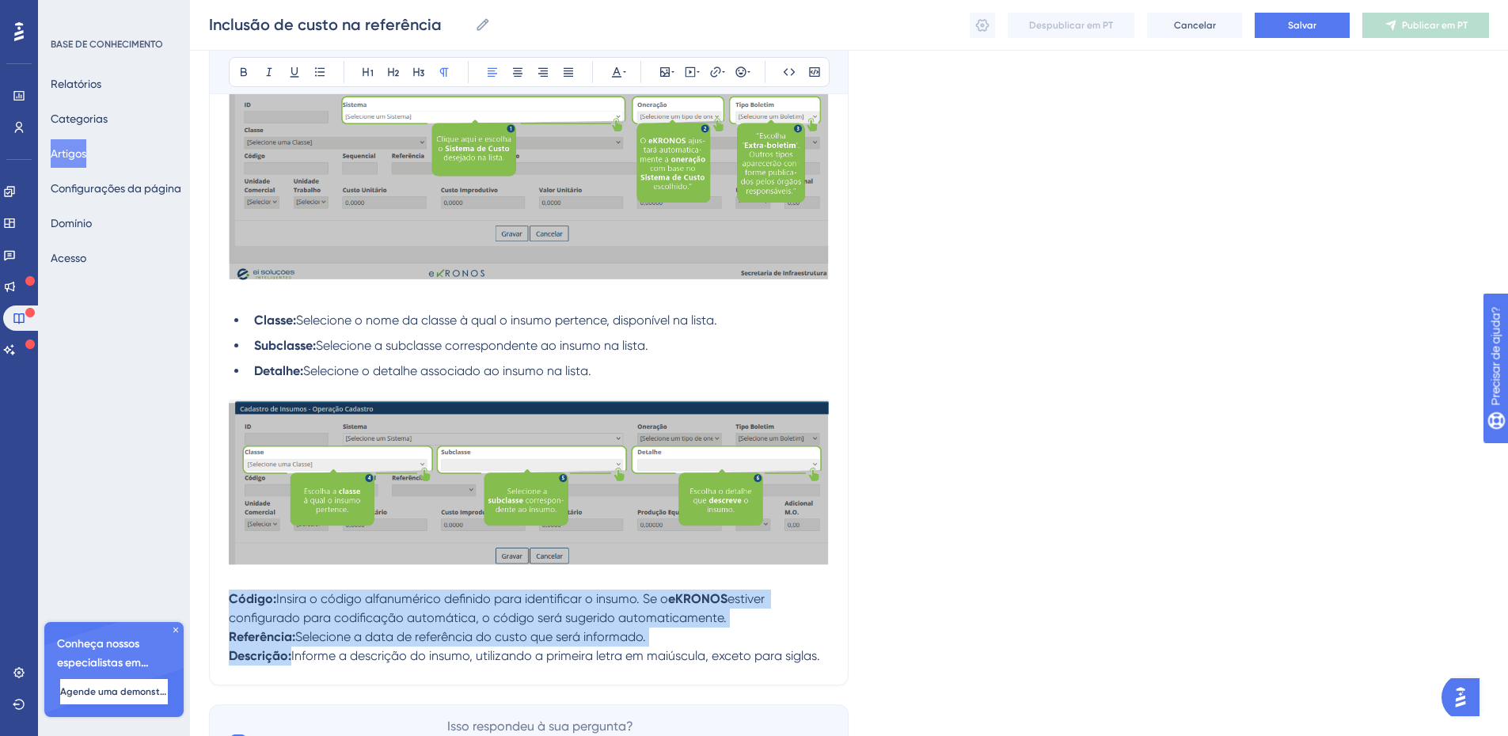
drag, startPoint x: 827, startPoint y: 654, endPoint x: 214, endPoint y: 600, distance: 615.0
click at [214, 600] on div "Inclusão de custo na referência Audacioso itálico Sublinhado Ponto de bala Títu…" at bounding box center [528, 191] width 639 height 987
click at [568, 71] on icon at bounding box center [567, 72] width 9 height 9
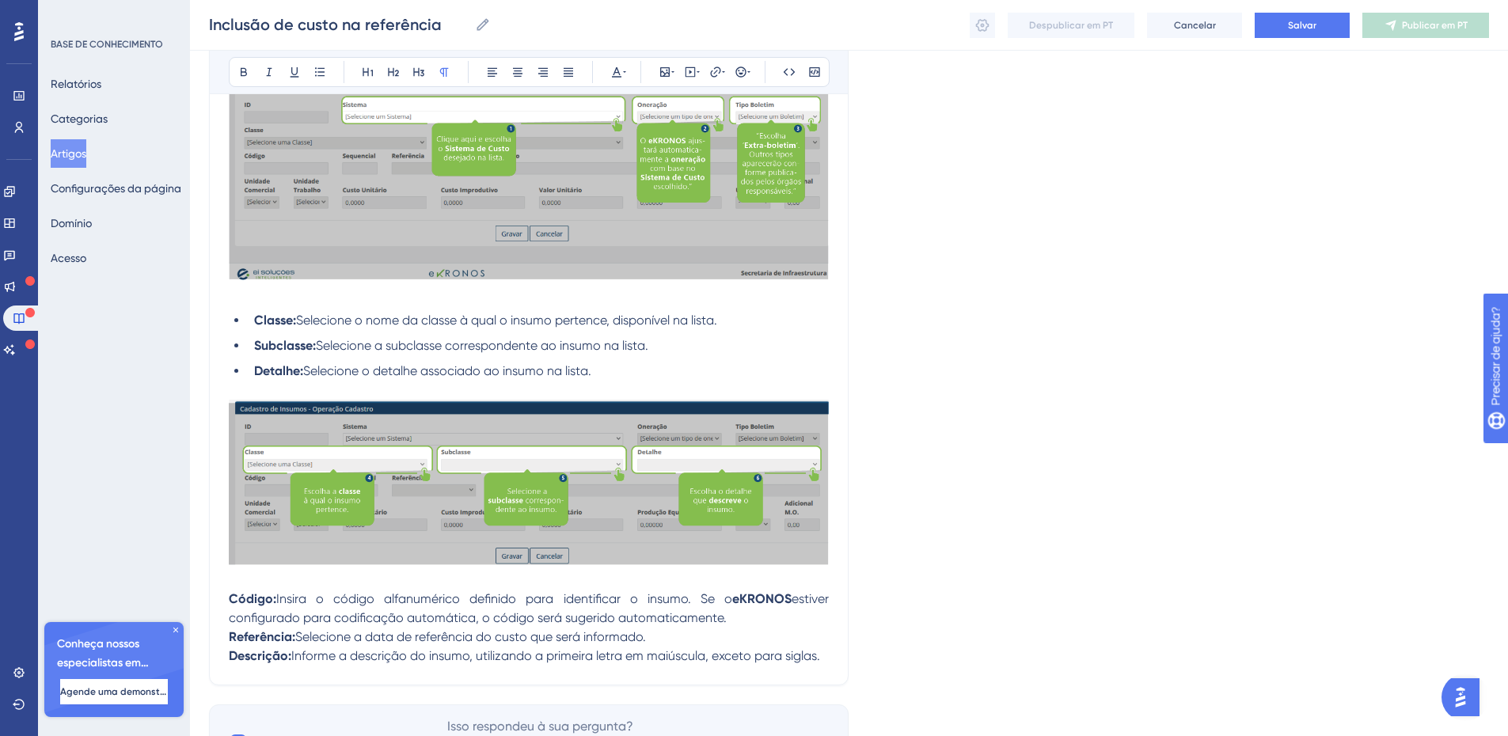
click at [479, 588] on p at bounding box center [529, 580] width 600 height 19
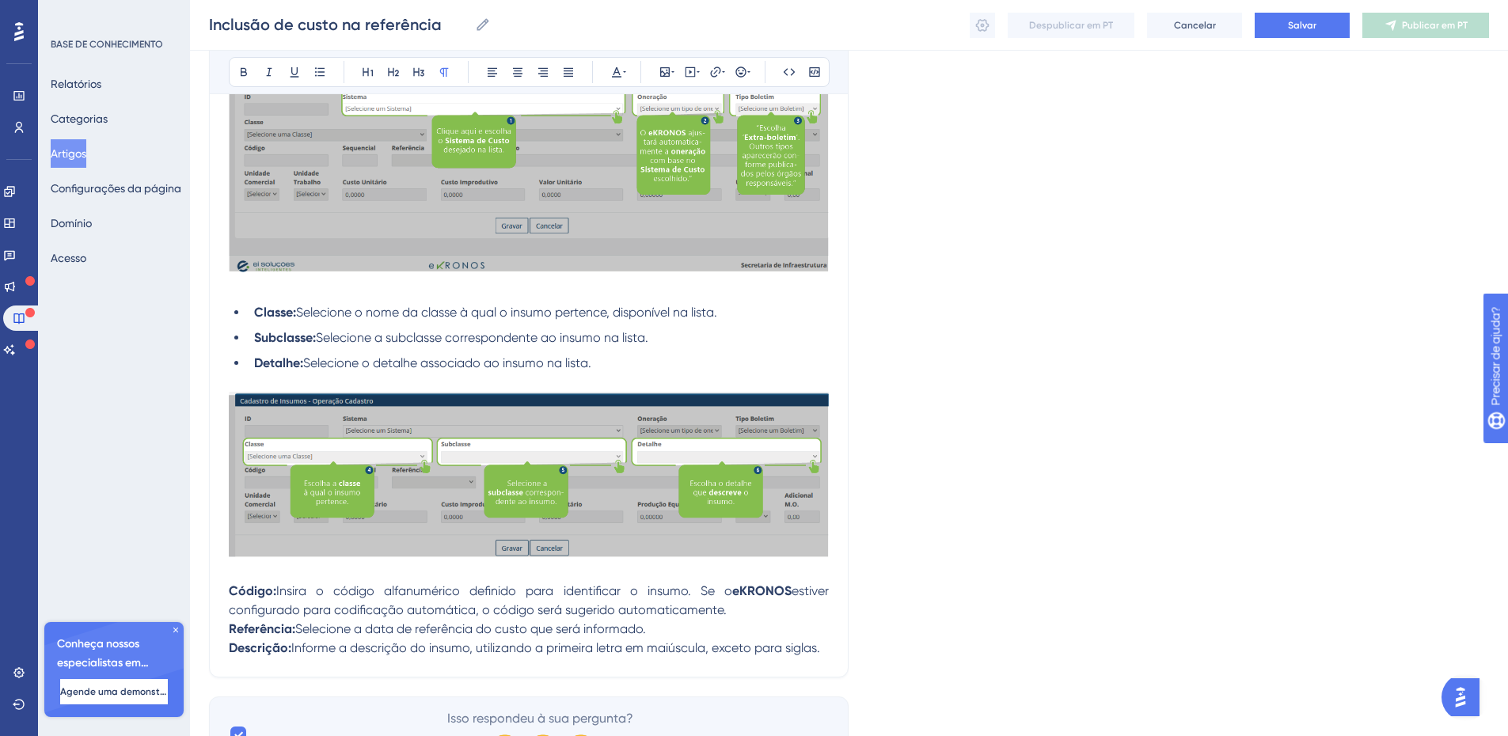
scroll to position [574, 0]
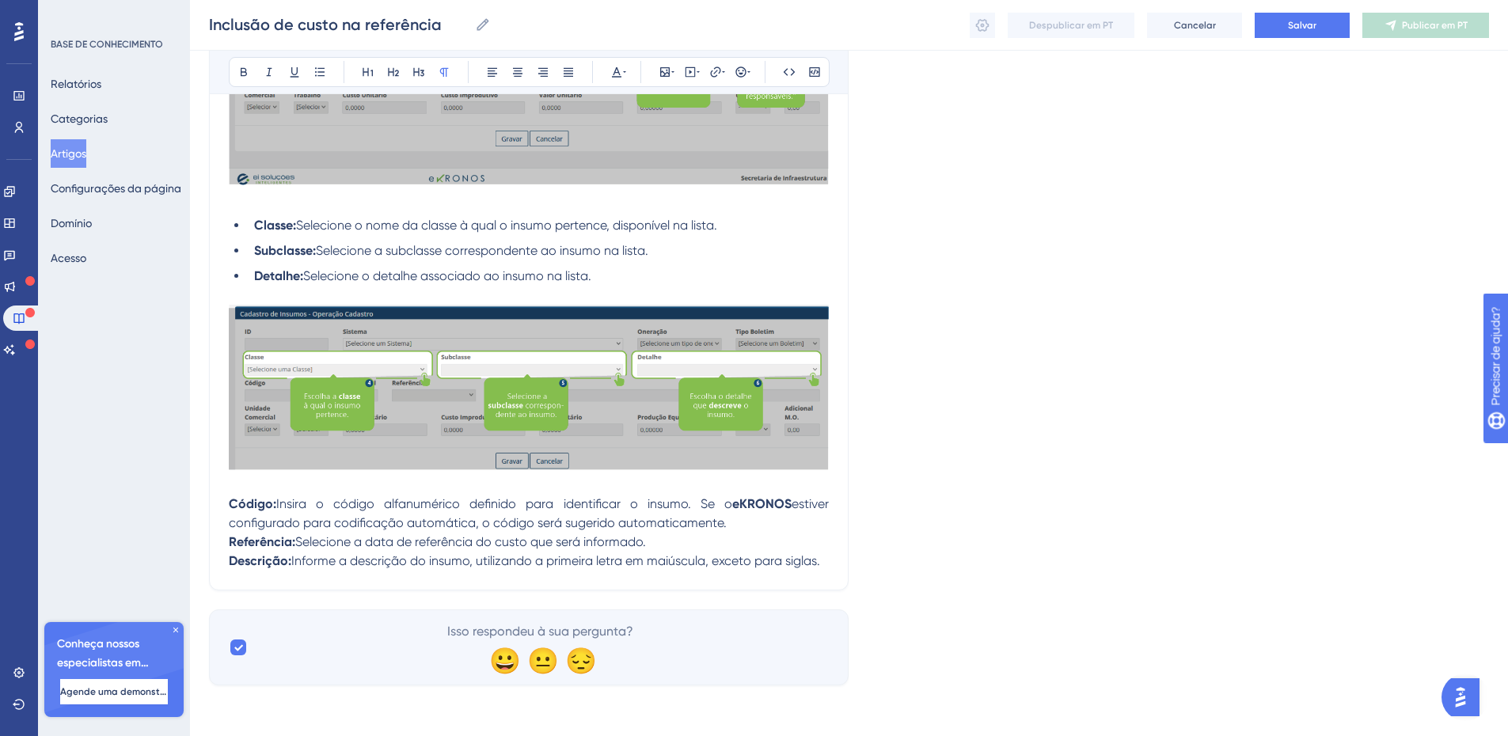
click at [671, 544] on p "Referência: Selecione a data de referência do custo que será informado." at bounding box center [529, 542] width 600 height 19
click at [823, 561] on p "Descrição: Informe a descrição do insumo, utilizando a primeira letra em maiúsc…" at bounding box center [529, 561] width 600 height 19
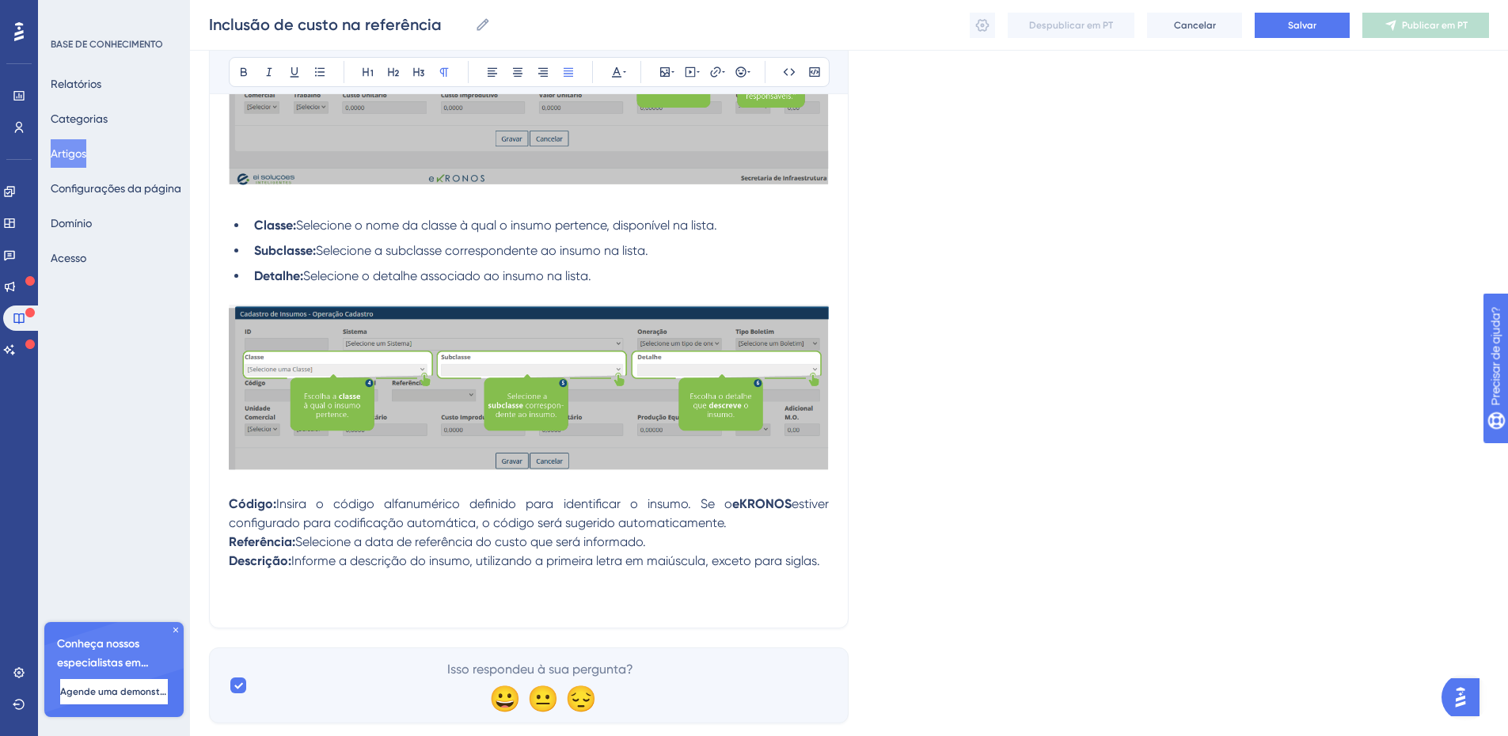
click at [807, 563] on span "Informe a descrição do insumo, utilizando a primeira letra em maiúscula, exceto…" at bounding box center [555, 560] width 529 height 15
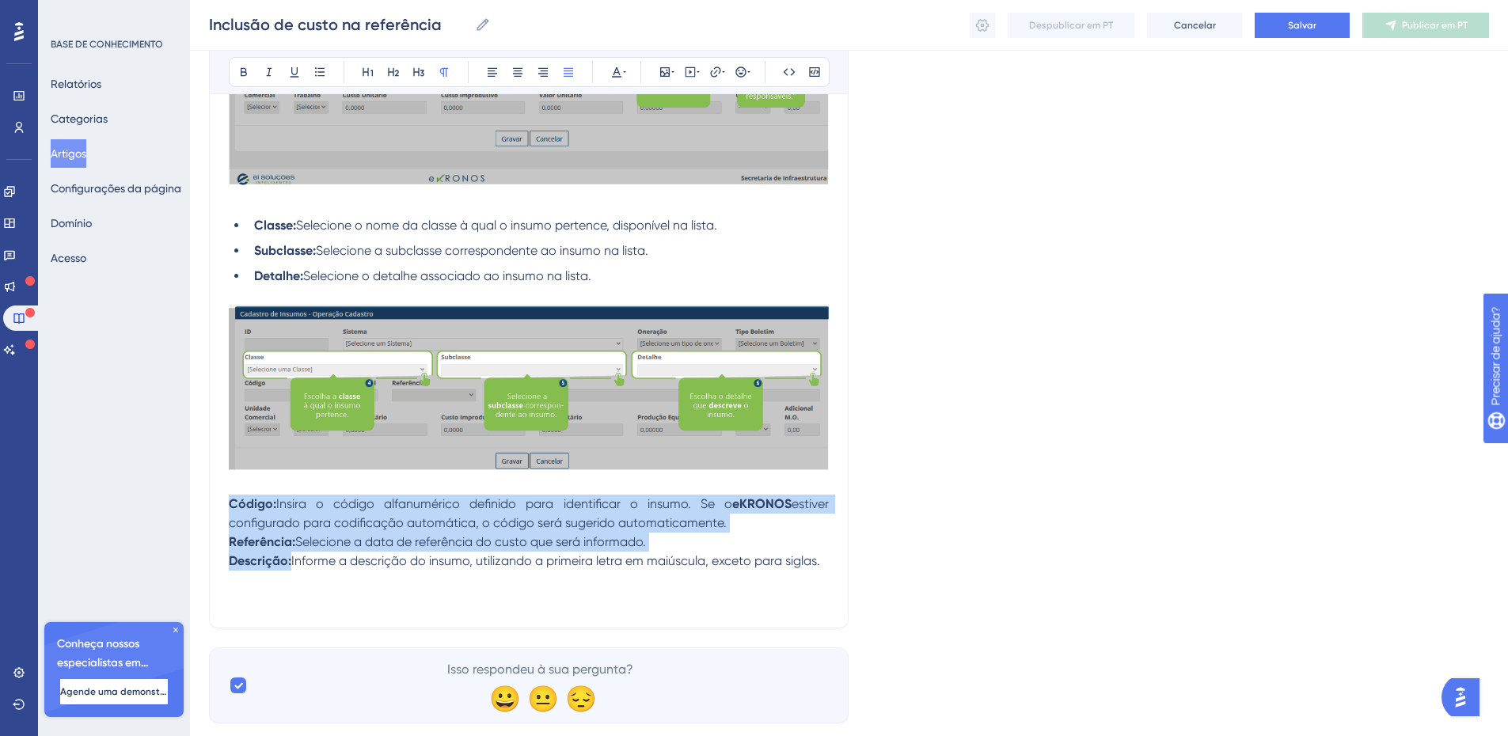
drag, startPoint x: 807, startPoint y: 563, endPoint x: 222, endPoint y: 501, distance: 588.2
click at [222, 501] on div "Inclusão de custo na referência Audacioso itálico Sublinhado Ponto de bala Títu…" at bounding box center [528, 116] width 639 height 1025
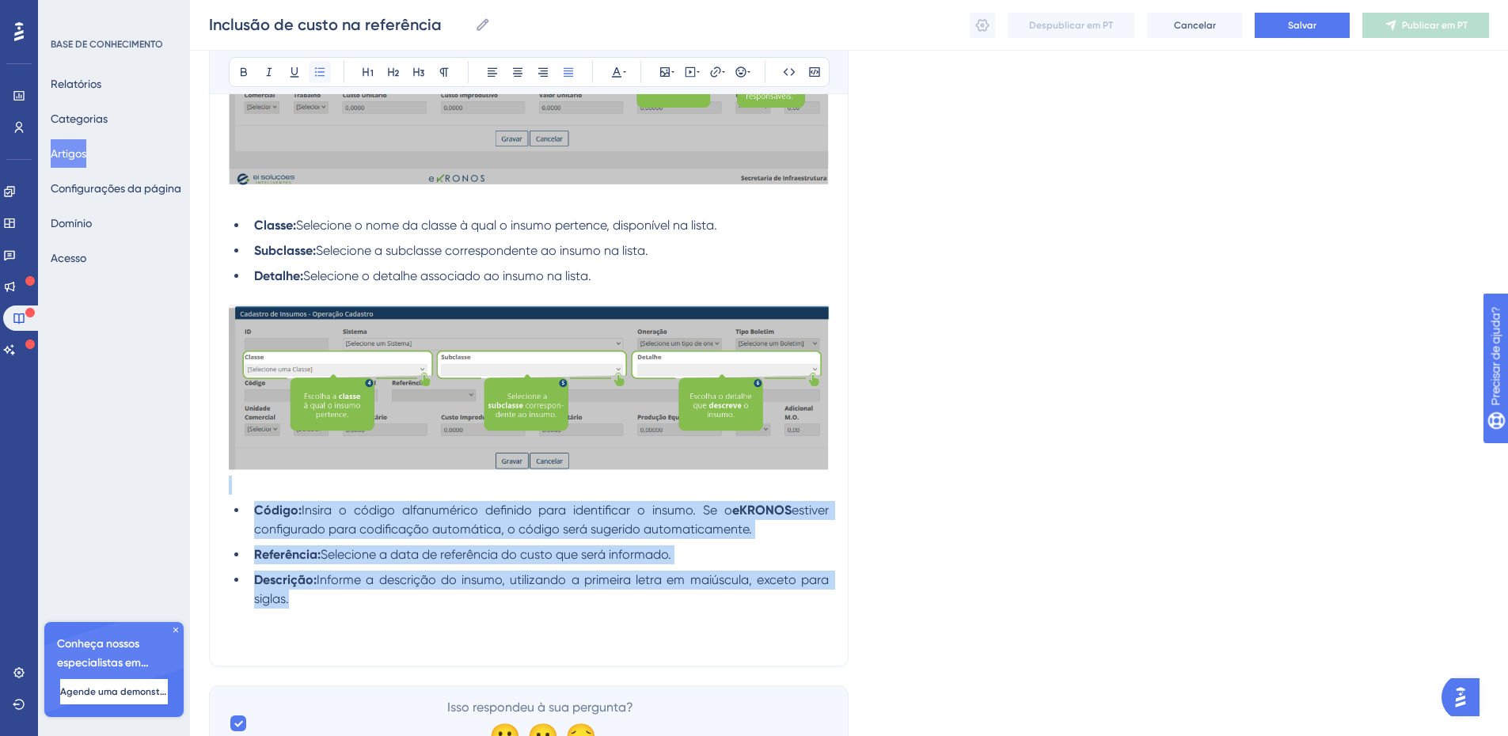
click at [317, 68] on icon at bounding box center [319, 72] width 13 height 13
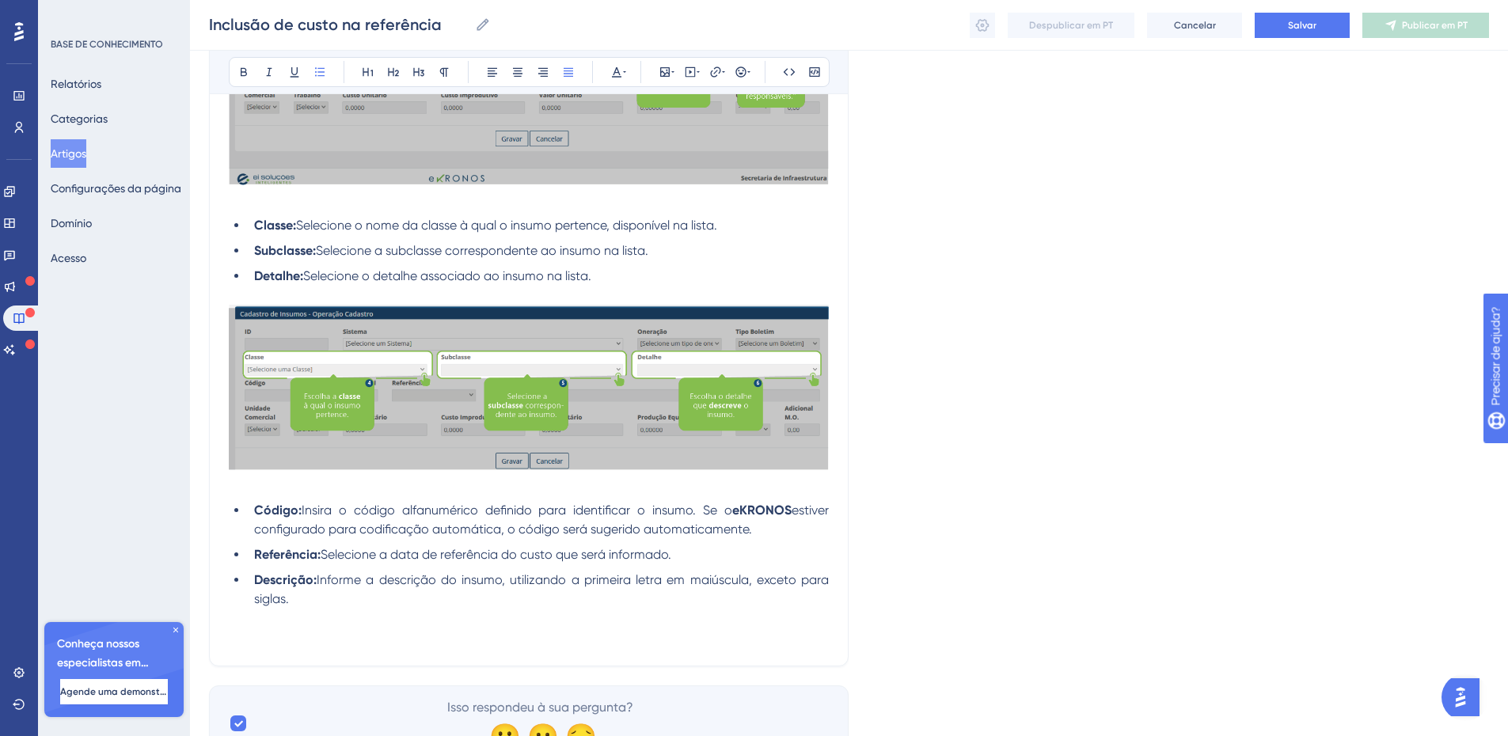
click at [321, 604] on li "Descrição: Informe a descrição do insumo, utilizando a primeira letra em maiúsc…" at bounding box center [538, 590] width 581 height 38
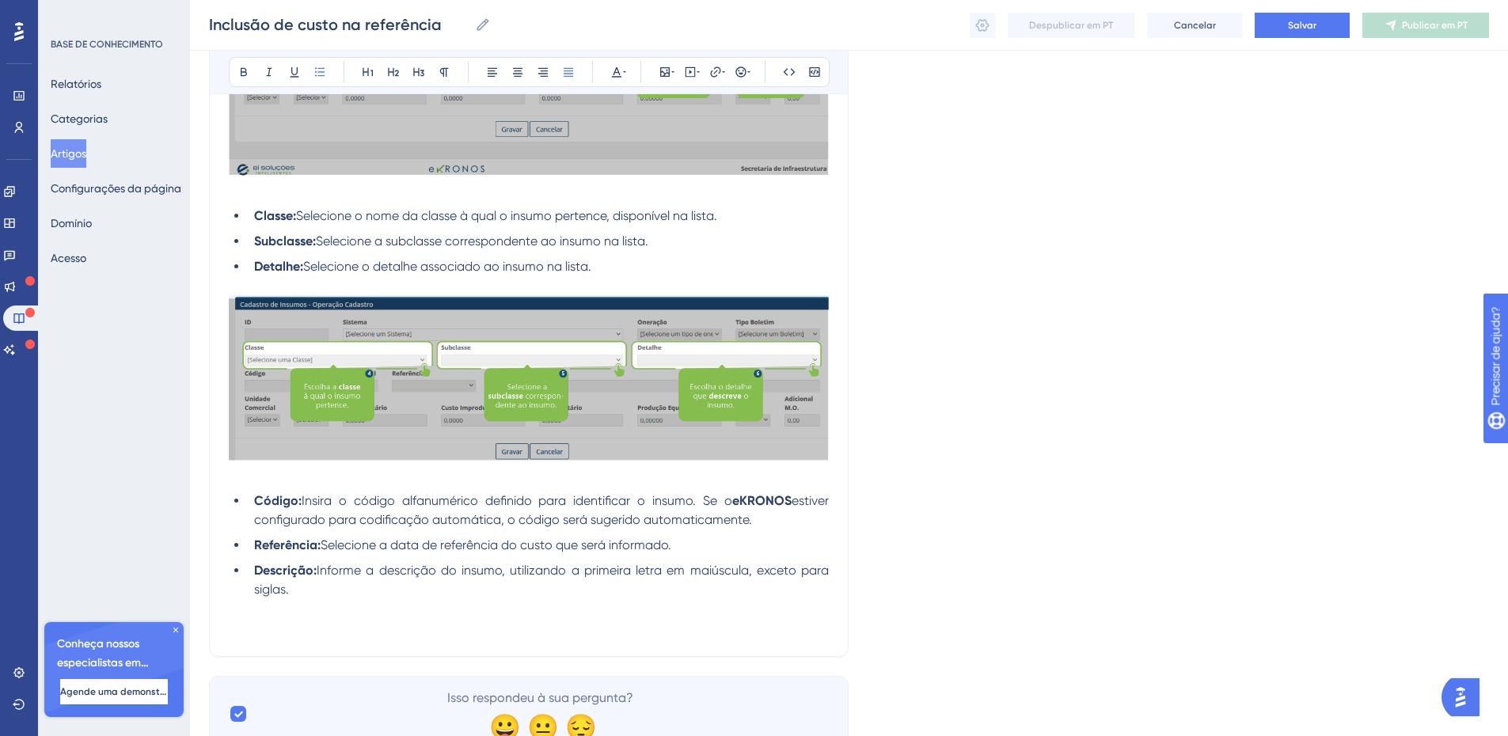
scroll to position [650, 0]
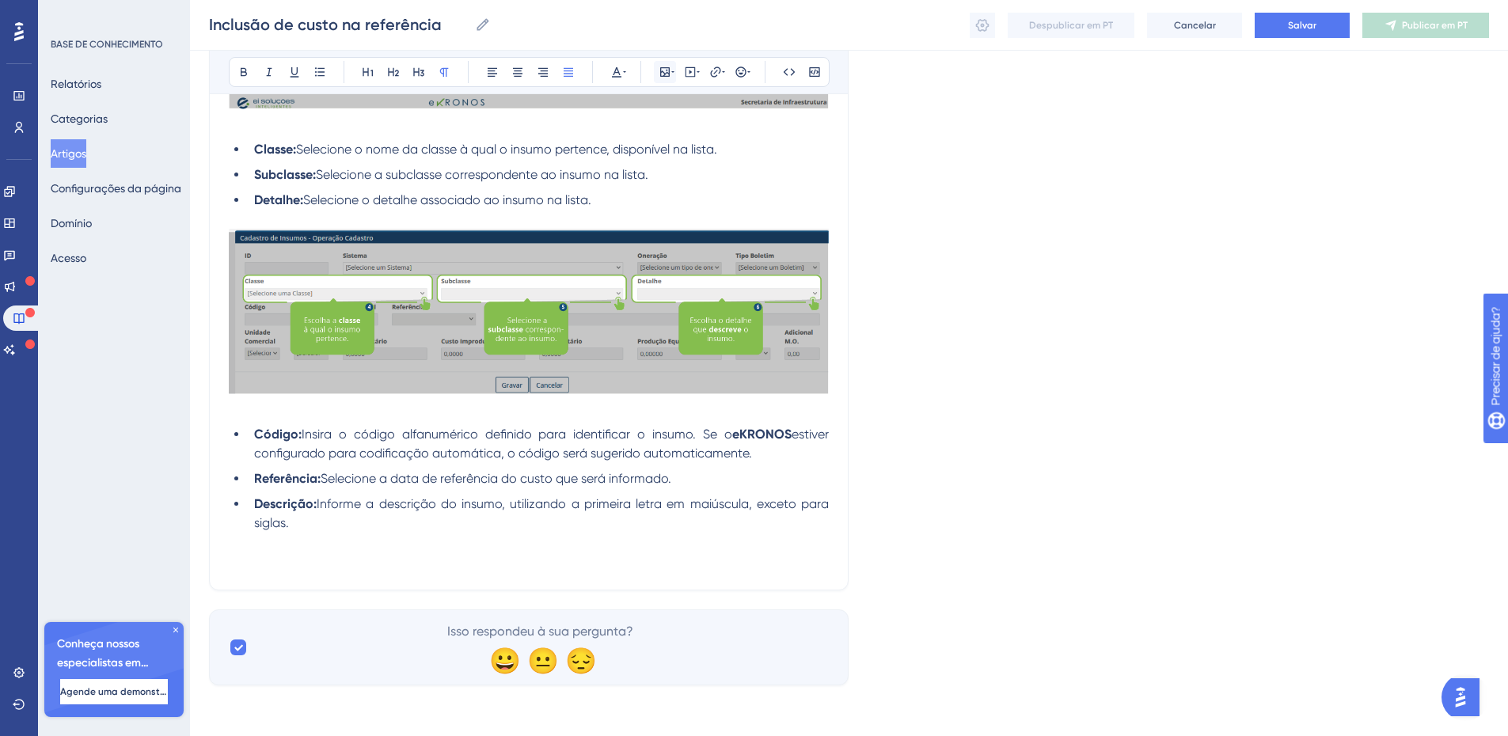
click at [670, 74] on icon at bounding box center [664, 71] width 9 height 9
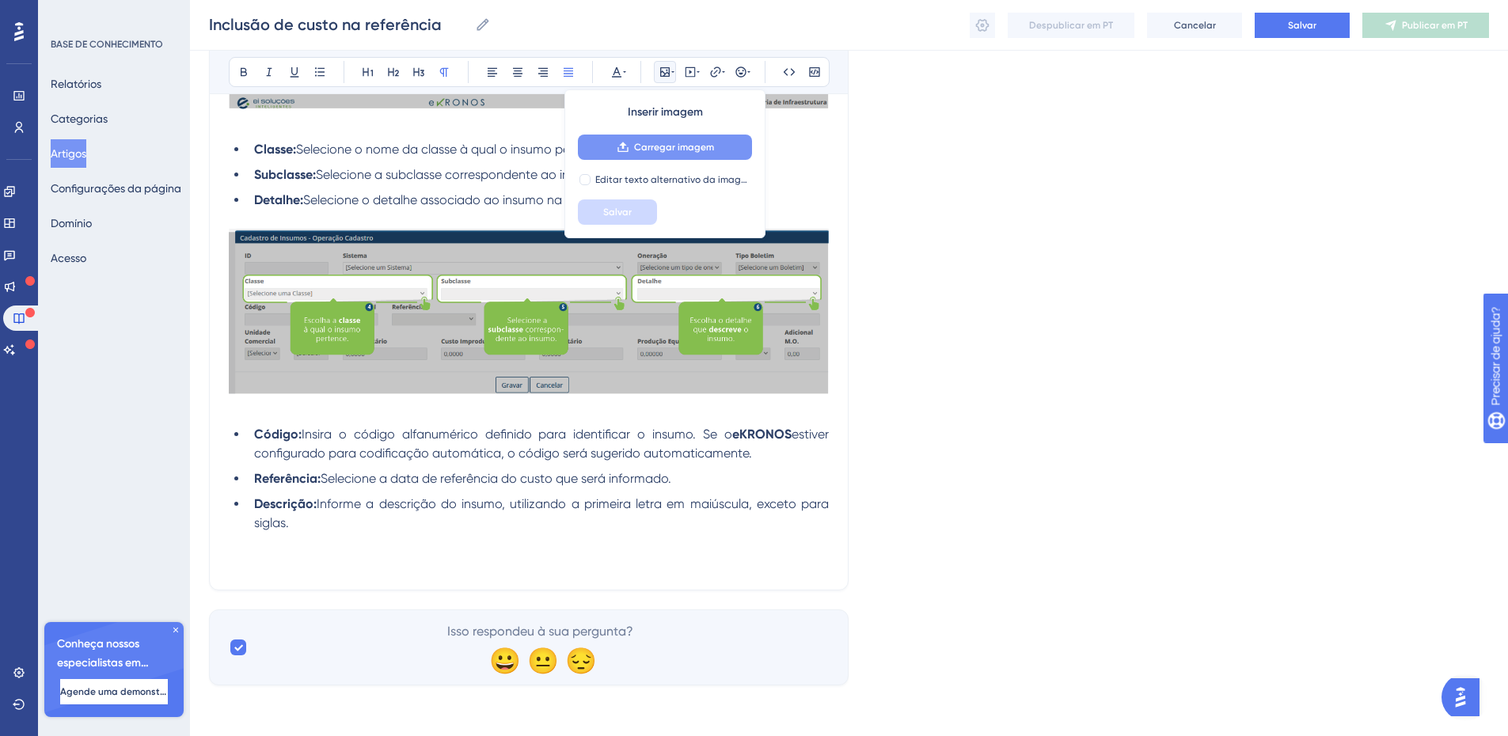
click at [665, 150] on font "Carregar imagem" at bounding box center [674, 147] width 80 height 11
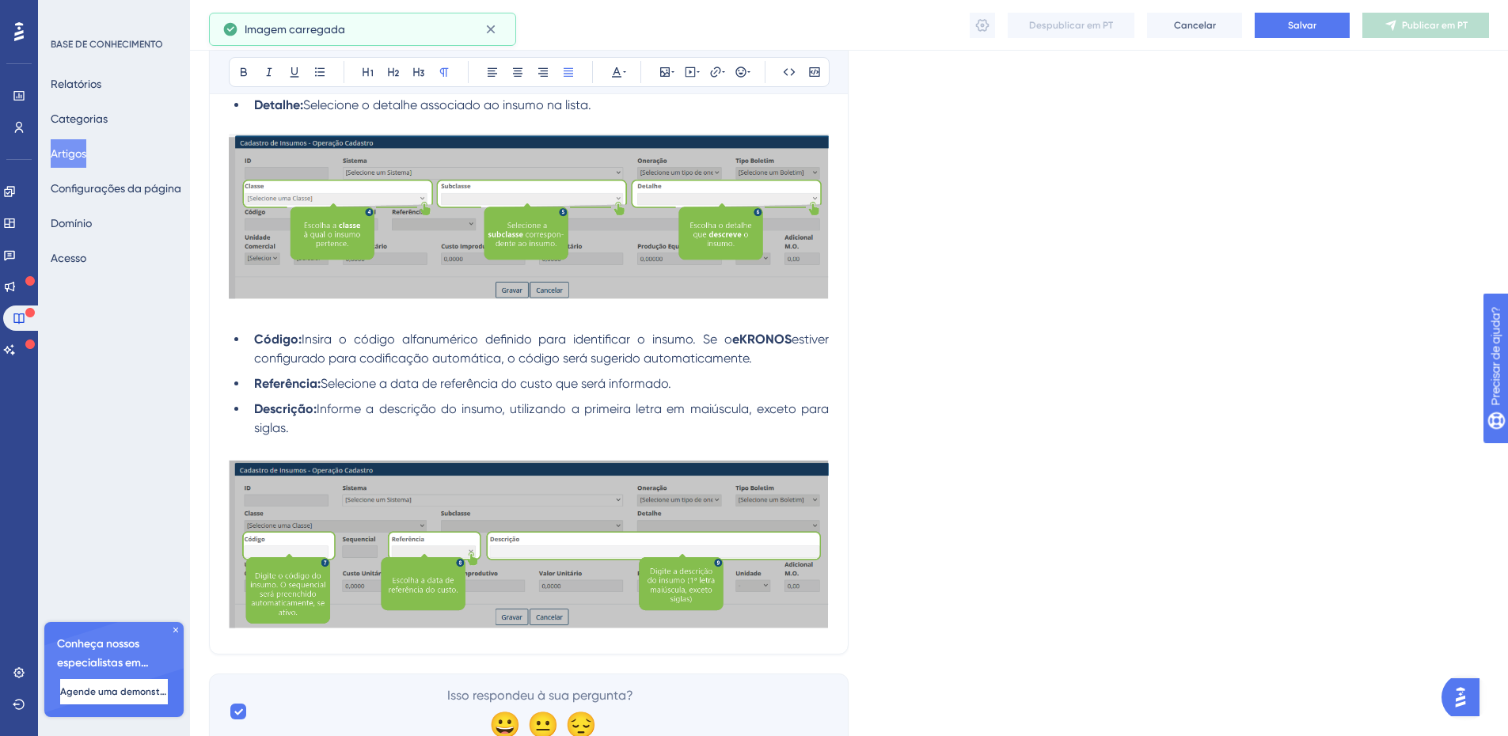
scroll to position [809, 0]
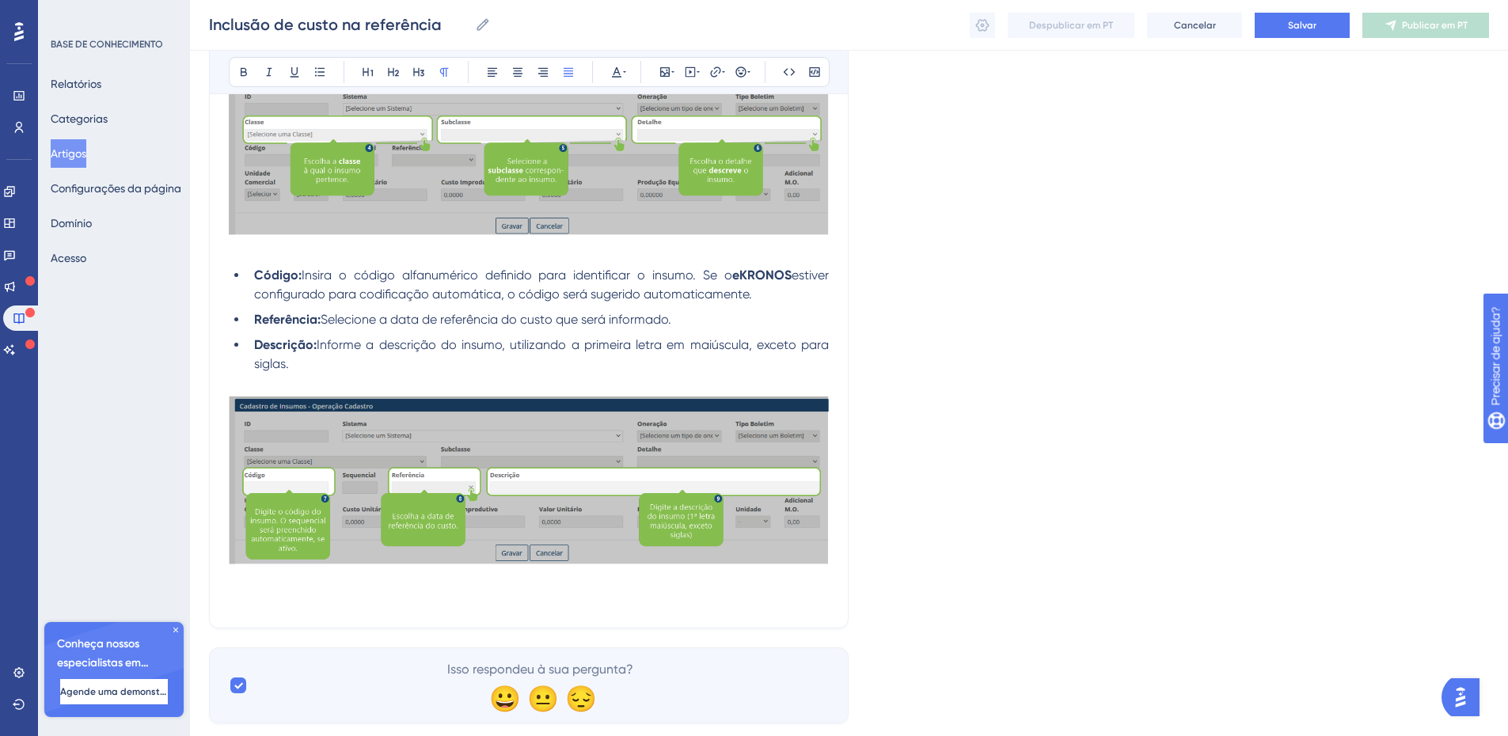
click at [418, 599] on p at bounding box center [529, 599] width 600 height 19
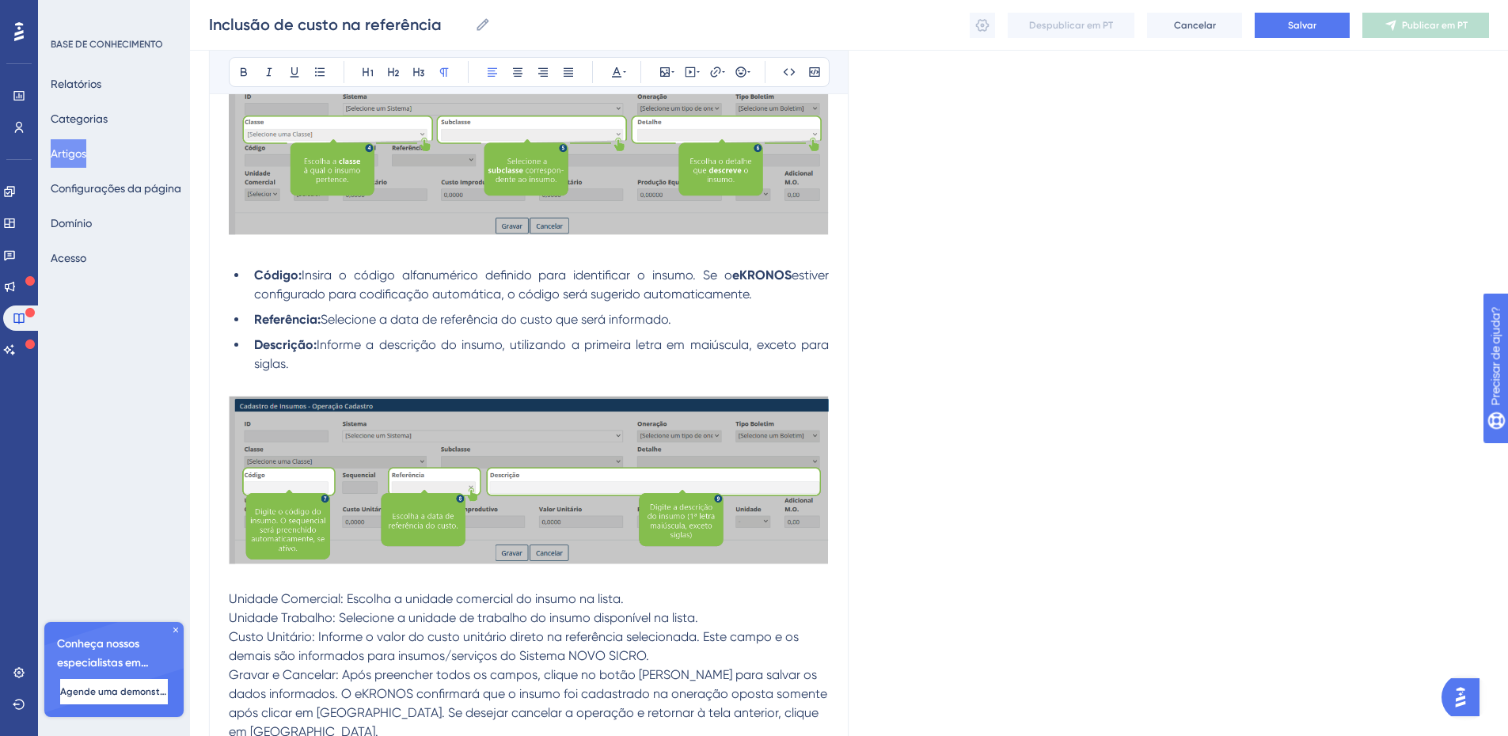
drag, startPoint x: 344, startPoint y: 598, endPoint x: 230, endPoint y: 591, distance: 115.0
click at [230, 591] on span "Unidade Comercial: Escolha a unidade comercial do insumo na lista." at bounding box center [426, 598] width 395 height 15
click at [241, 598] on span "Unidade Comercial: Escolha a unidade comercial do insumo na lista." at bounding box center [426, 598] width 395 height 15
click at [249, 598] on span "Unidade Comercial: Escolha a unidade comercial do insumo na lista." at bounding box center [426, 598] width 395 height 15
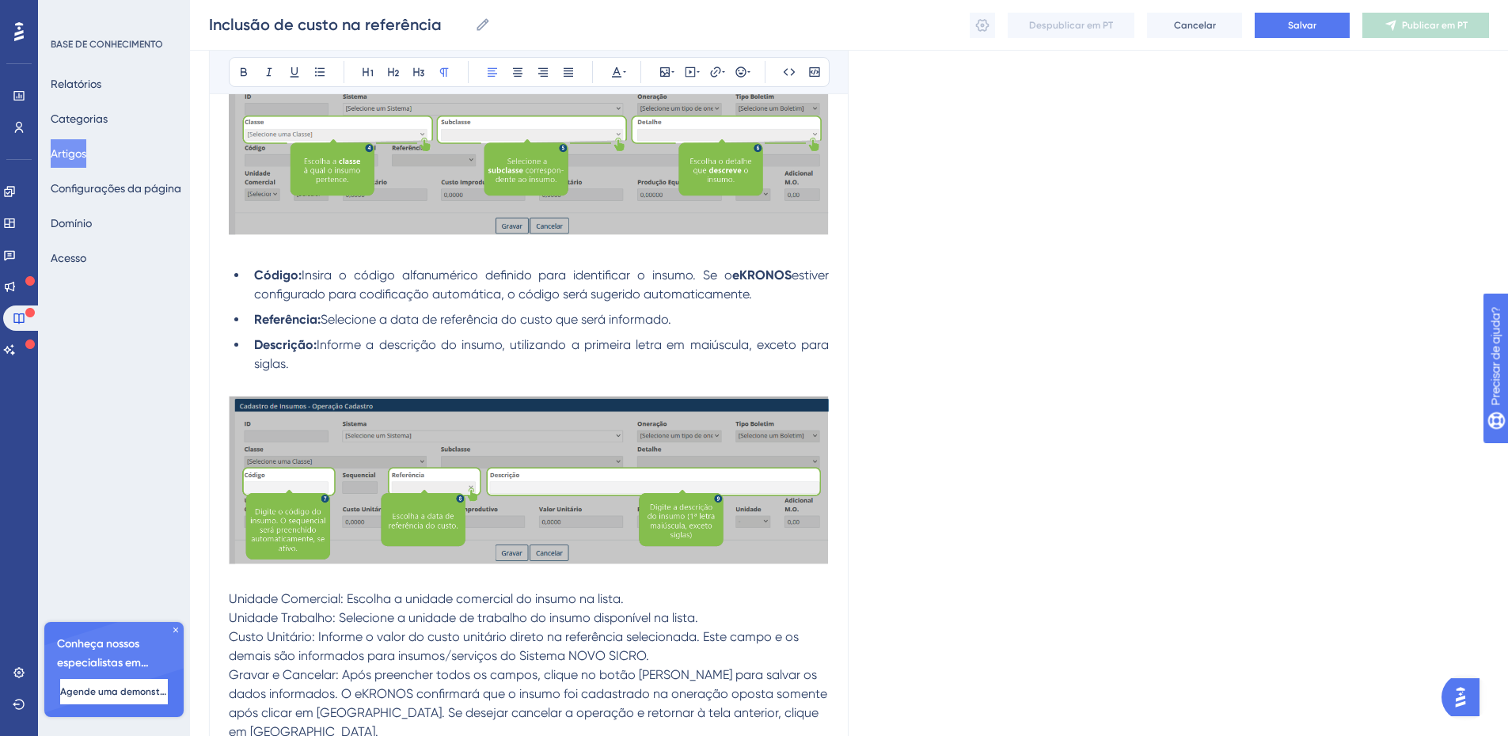
click at [257, 594] on span "Unidade Comercial: Escolha a unidade comercial do insumo na lista." at bounding box center [426, 598] width 395 height 15
drag, startPoint x: 257, startPoint y: 594, endPoint x: 345, endPoint y: 597, distance: 87.9
click at [345, 597] on span "Unidade Comercial: Escolha a unidade comercial do insumo na lista." at bounding box center [426, 598] width 395 height 15
click at [240, 73] on icon at bounding box center [243, 72] width 13 height 13
click at [332, 620] on span "Unidade Trabalho: Selecione a unidade de trabalho do insumo disponível na lista." at bounding box center [463, 617] width 469 height 15
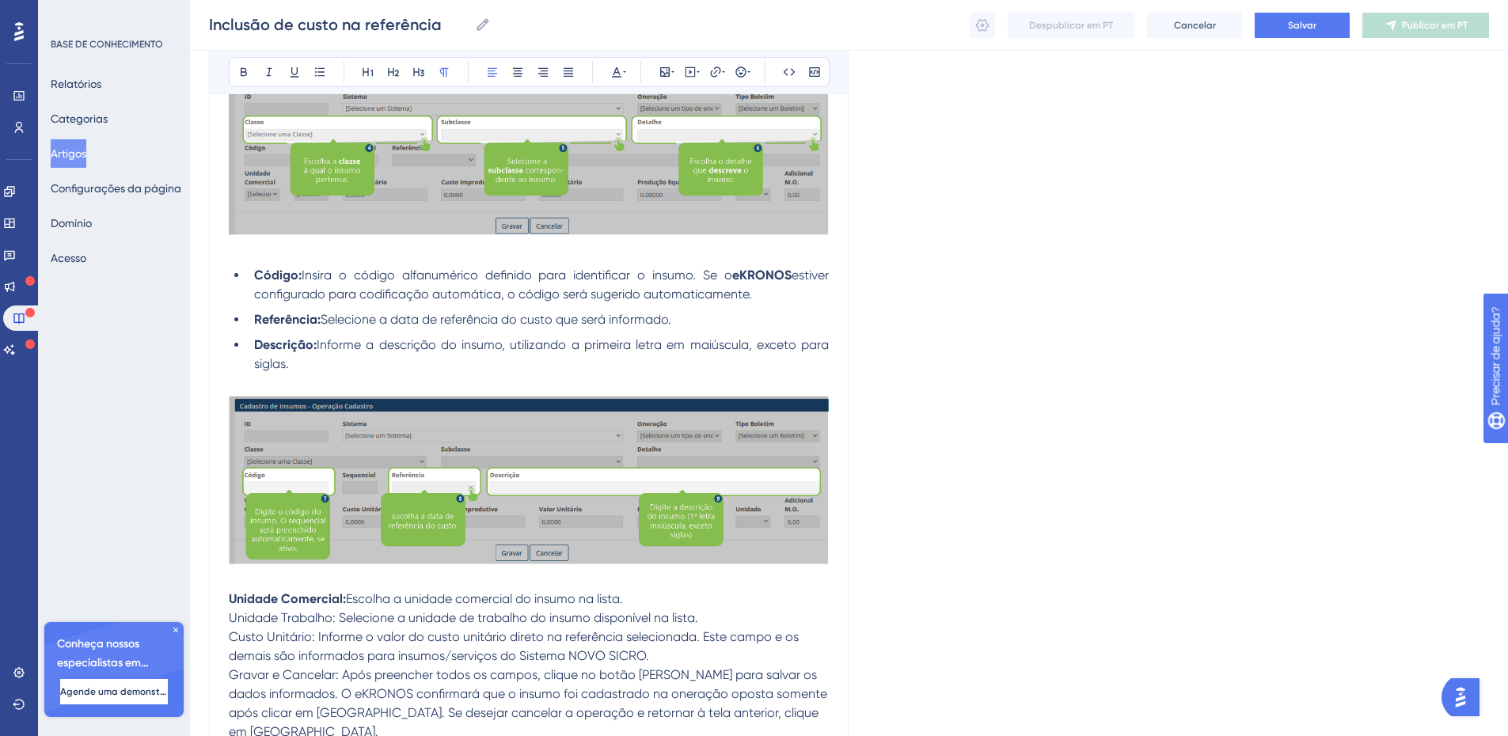
drag, startPoint x: 336, startPoint y: 620, endPoint x: 226, endPoint y: 617, distance: 109.2
click at [226, 617] on div "Inclusão de custo na referência Audacioso itálico Sublinhado Ponto de bala Títu…" at bounding box center [528, 64] width 639 height 1393
click at [239, 73] on icon at bounding box center [243, 72] width 13 height 13
drag, startPoint x: 312, startPoint y: 639, endPoint x: 242, endPoint y: 634, distance: 69.8
click at [243, 634] on span "Custo Unitário: Informe o valor do custo unitário direto na referência selecion…" at bounding box center [515, 646] width 573 height 34
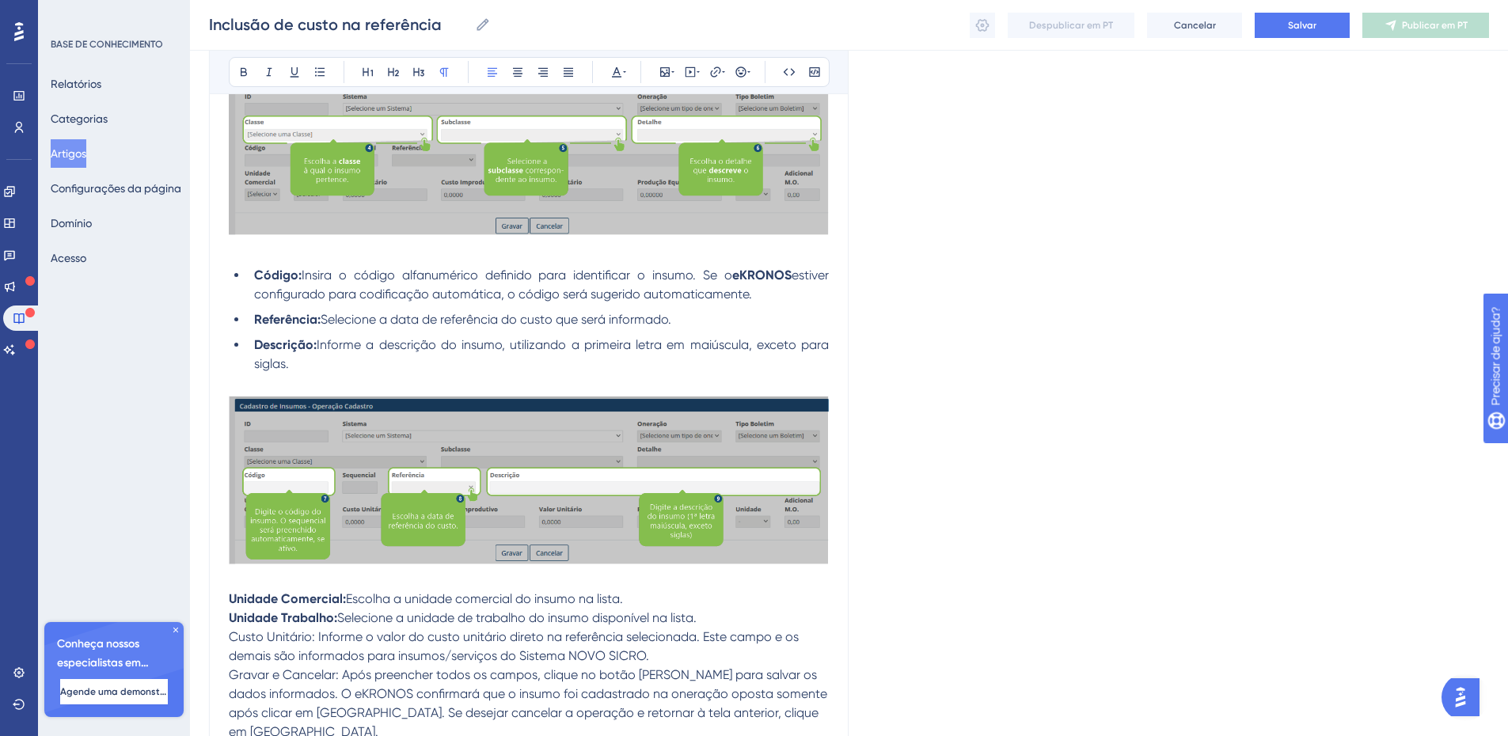
drag, startPoint x: 230, startPoint y: 637, endPoint x: 315, endPoint y: 631, distance: 84.9
click at [315, 631] on span "Custo Unitário: Informe o valor do custo unitário direto na referência selecion…" at bounding box center [515, 646] width 573 height 34
click at [246, 71] on icon at bounding box center [244, 72] width 6 height 9
click at [304, 673] on span "Gravar e Cancelar: Após preencher todos os campos, clique no botão Gravar para …" at bounding box center [529, 703] width 601 height 72
drag, startPoint x: 340, startPoint y: 675, endPoint x: 230, endPoint y: 682, distance: 110.2
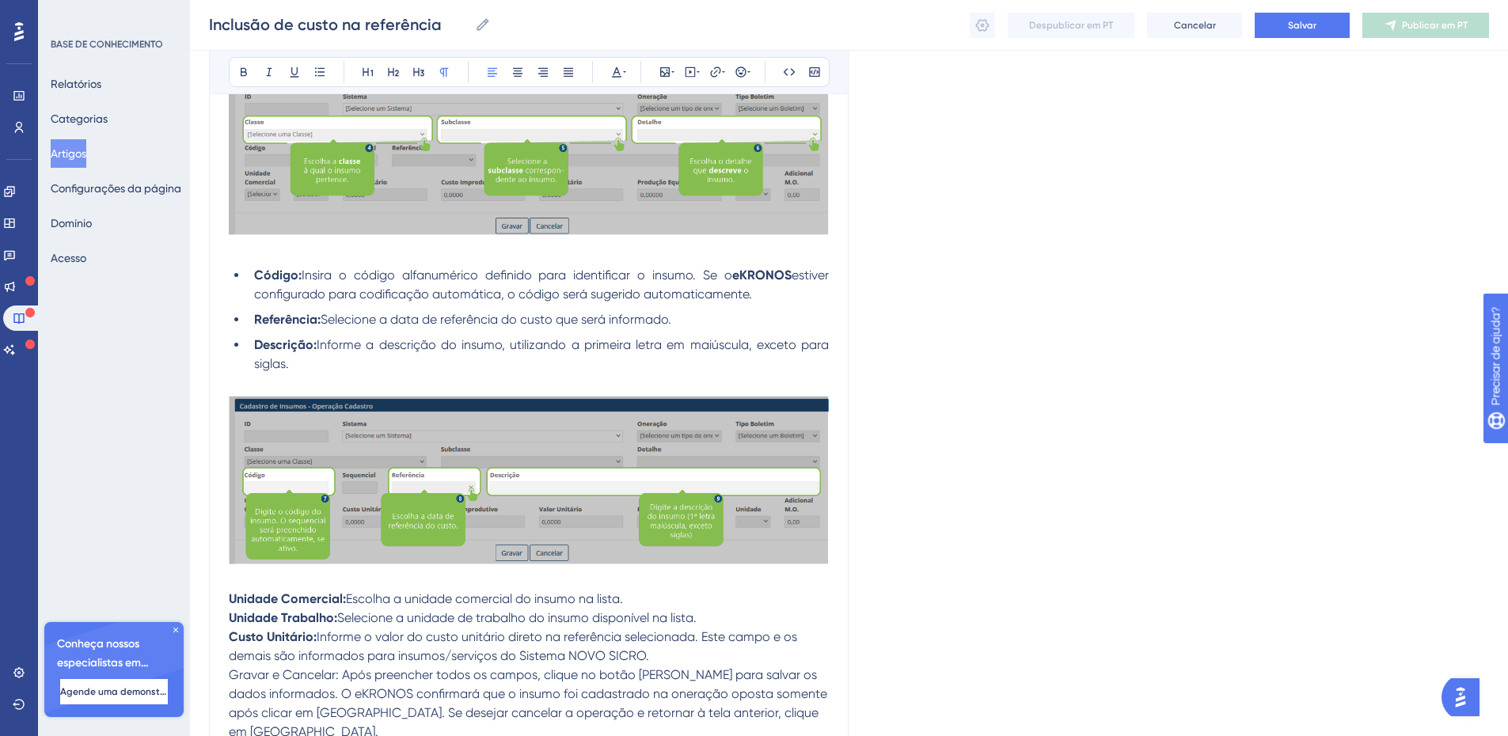
click at [230, 682] on p "Gravar e Cancelar: Após preencher todos os campos, clique no botão Gravar para …" at bounding box center [529, 704] width 600 height 76
click at [239, 74] on icon at bounding box center [243, 72] width 13 height 13
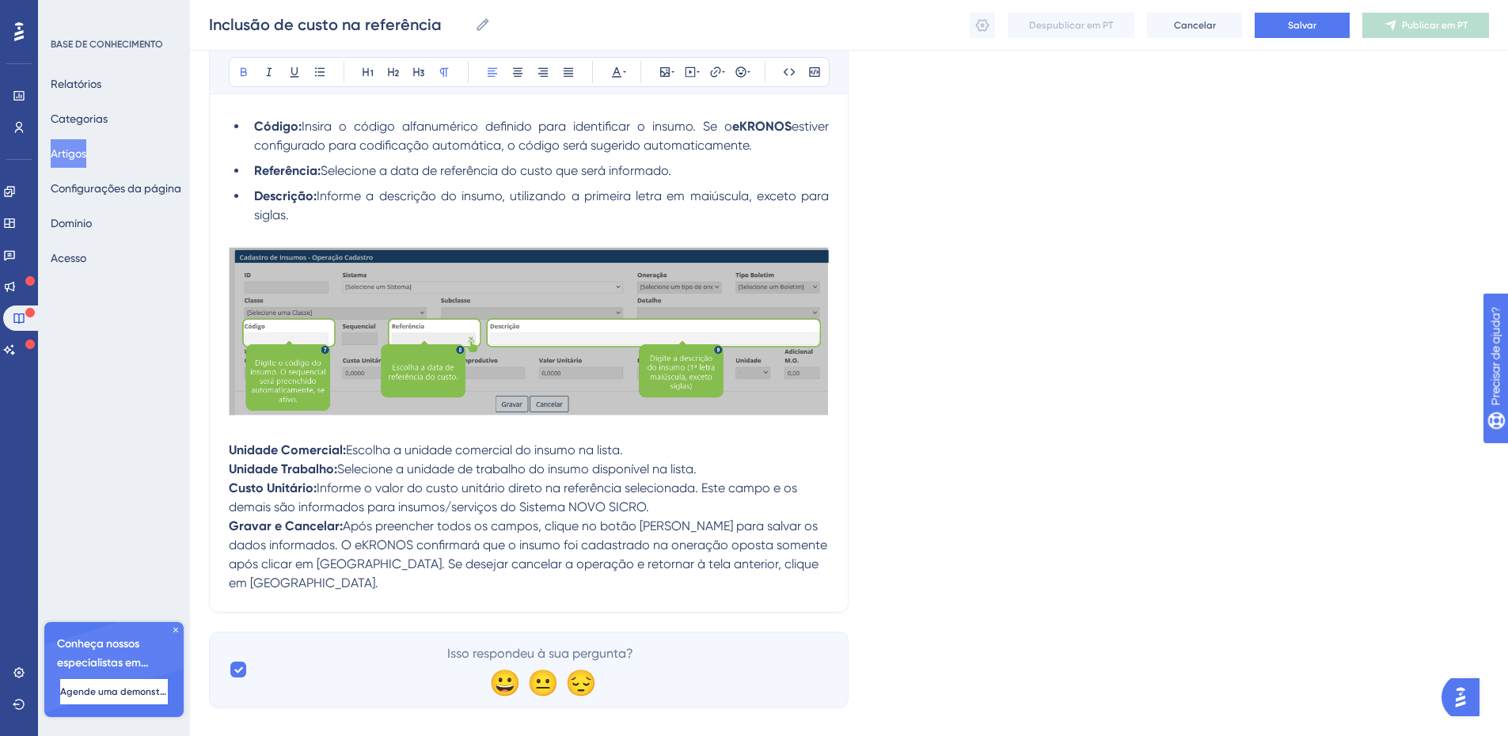
scroll to position [961, 0]
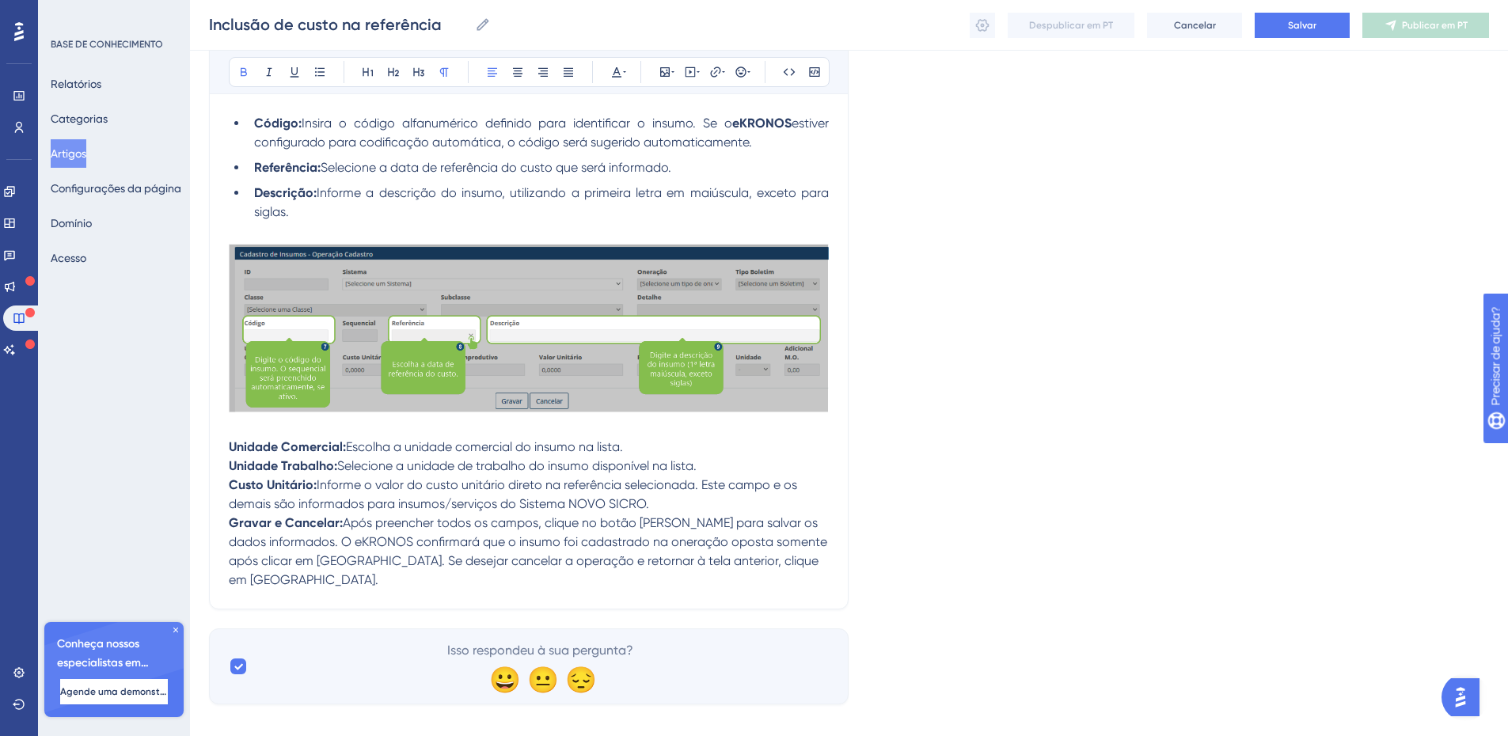
click at [485, 539] on span "Após preencher todos os campos, clique no botão Gravar para salvar os dados inf…" at bounding box center [529, 551] width 601 height 72
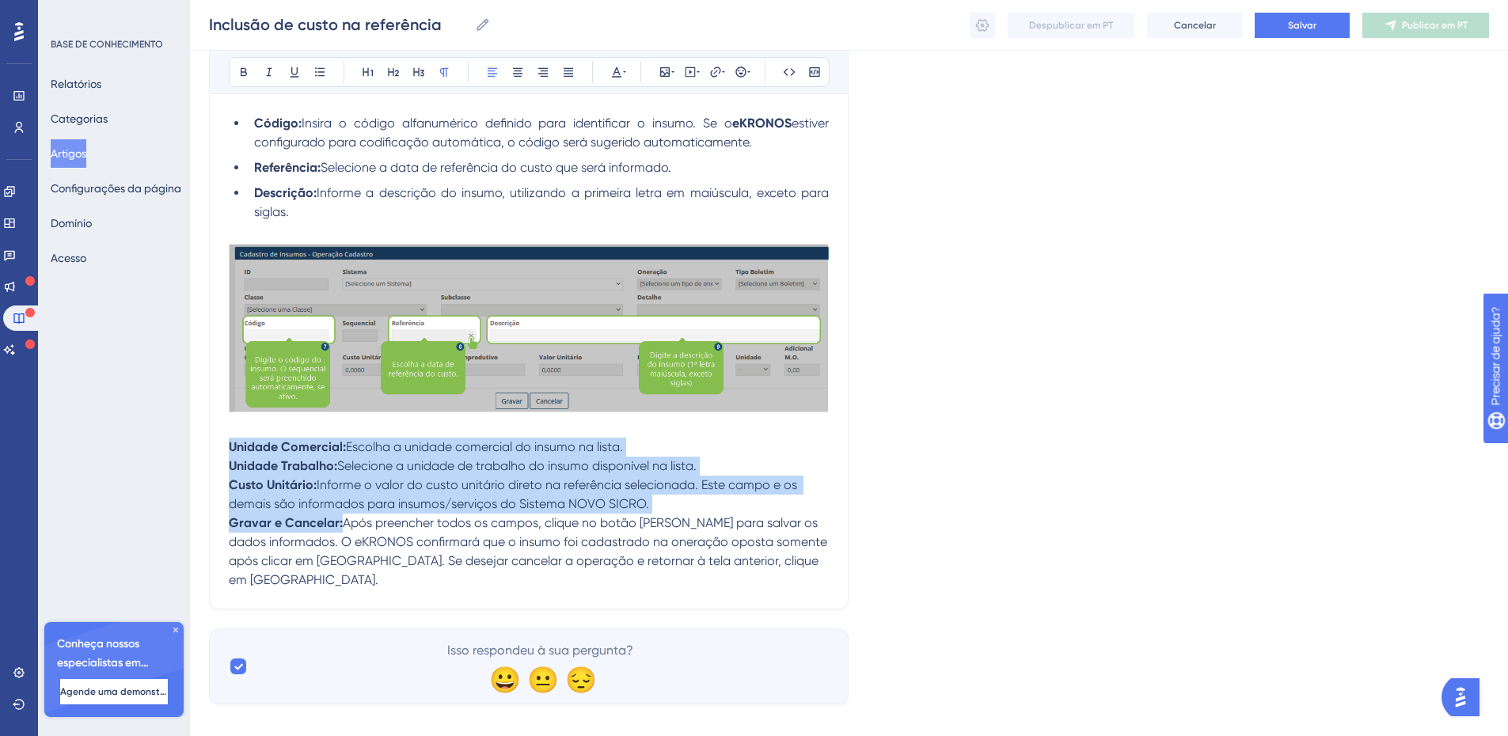
drag, startPoint x: 787, startPoint y: 563, endPoint x: 228, endPoint y: 445, distance: 572.0
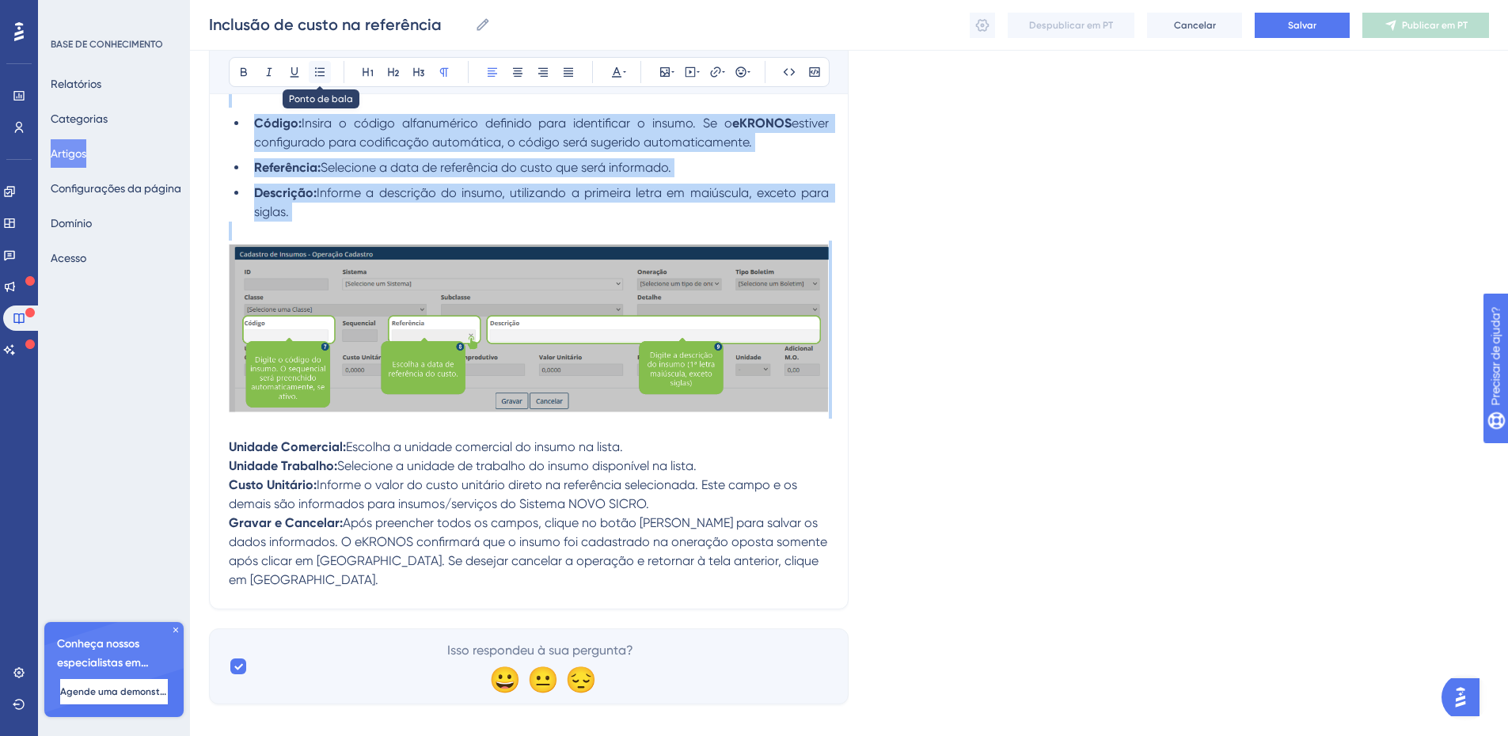
click at [318, 69] on icon at bounding box center [319, 71] width 9 height 9
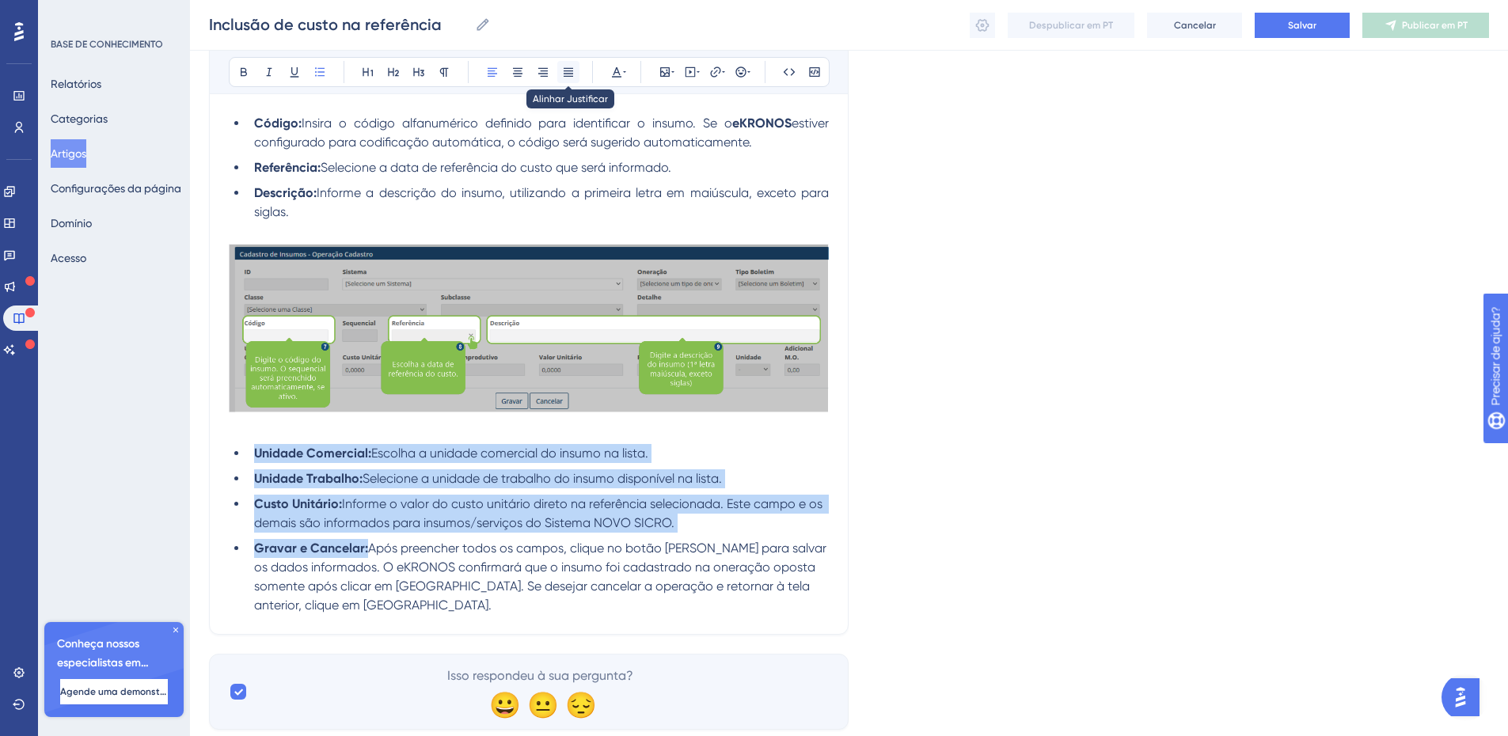
click at [566, 64] on button at bounding box center [568, 72] width 22 height 22
click at [344, 618] on div "Sistema: Escolha o nome do Sistema de Custo na lista. Oneração: O eKRONOS ajust…" at bounding box center [529, 1] width 600 height 1239
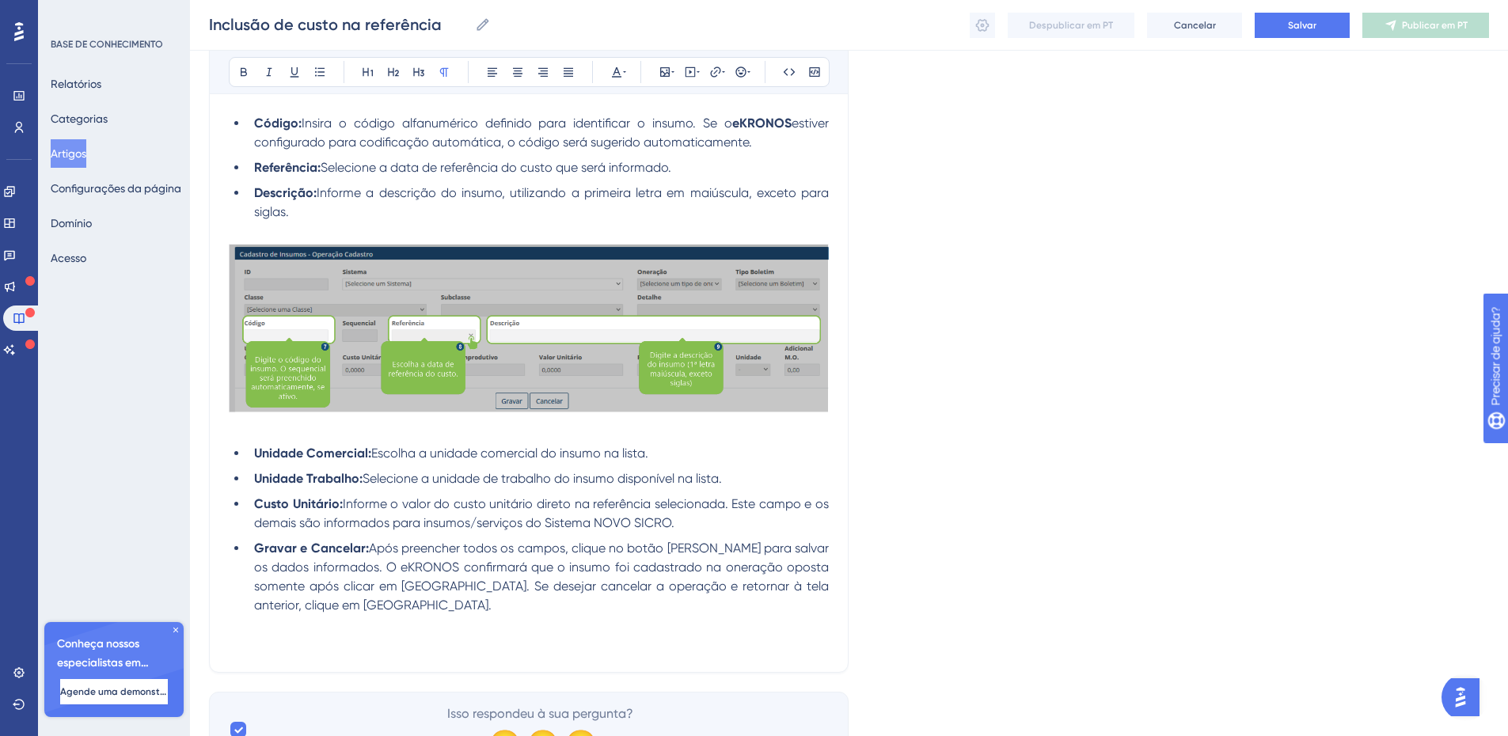
click at [286, 637] on p at bounding box center [529, 643] width 600 height 19
click at [666, 73] on icon at bounding box center [664, 72] width 13 height 13
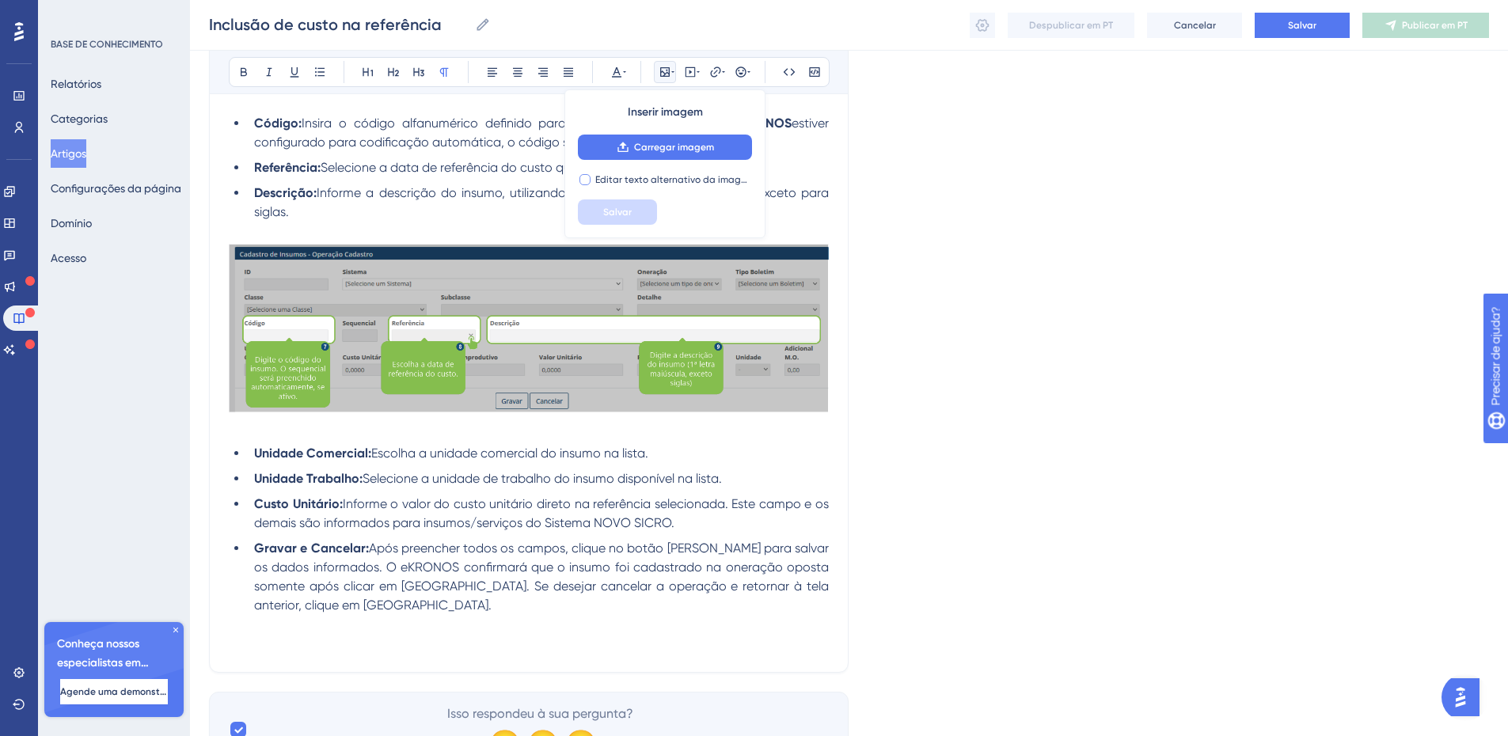
click at [633, 181] on font "Editar texto alternativo da imagem" at bounding box center [674, 179] width 159 height 11
checkbox input "false"
click at [645, 150] on font "Carregar imagem" at bounding box center [674, 147] width 80 height 11
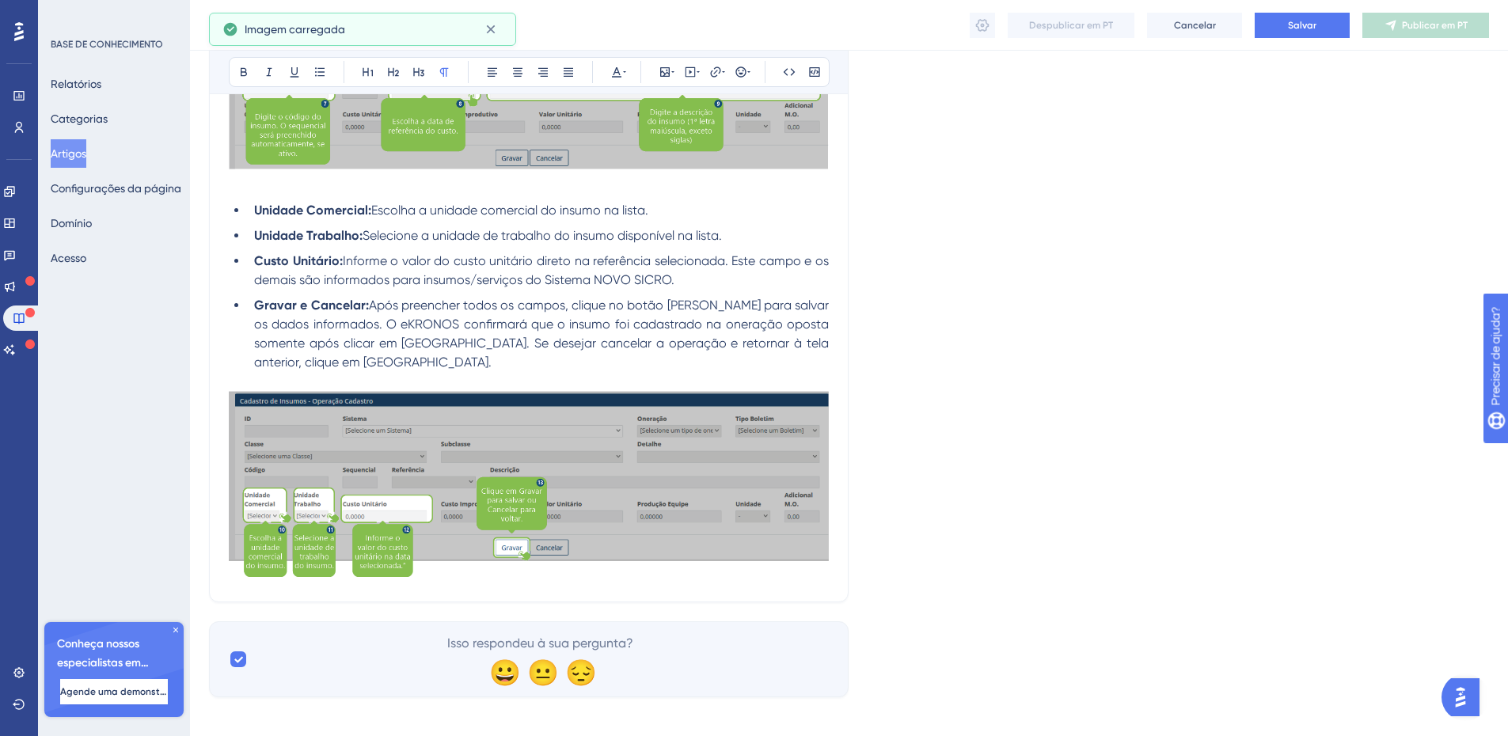
scroll to position [1216, 0]
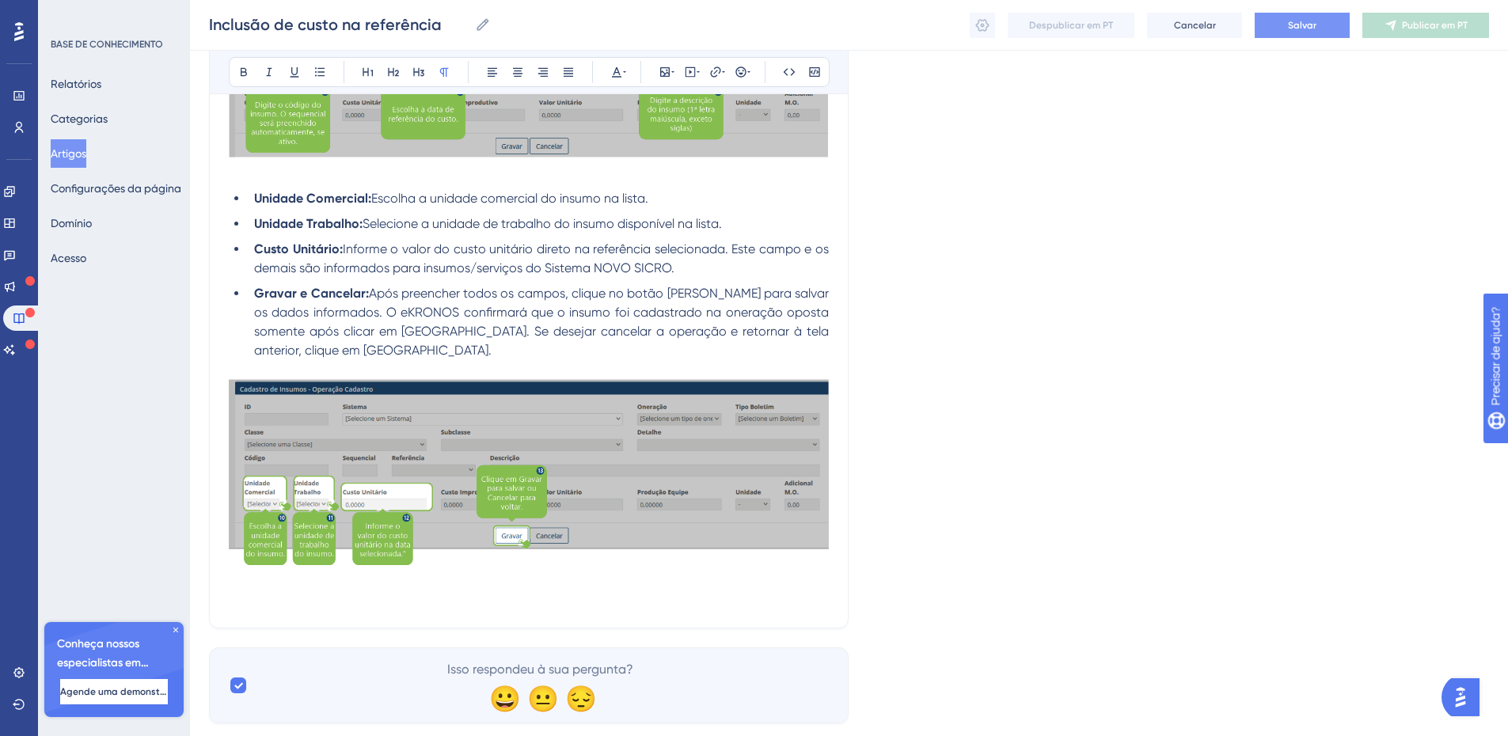
click at [1299, 29] on font "Salvar" at bounding box center [1302, 25] width 28 height 11
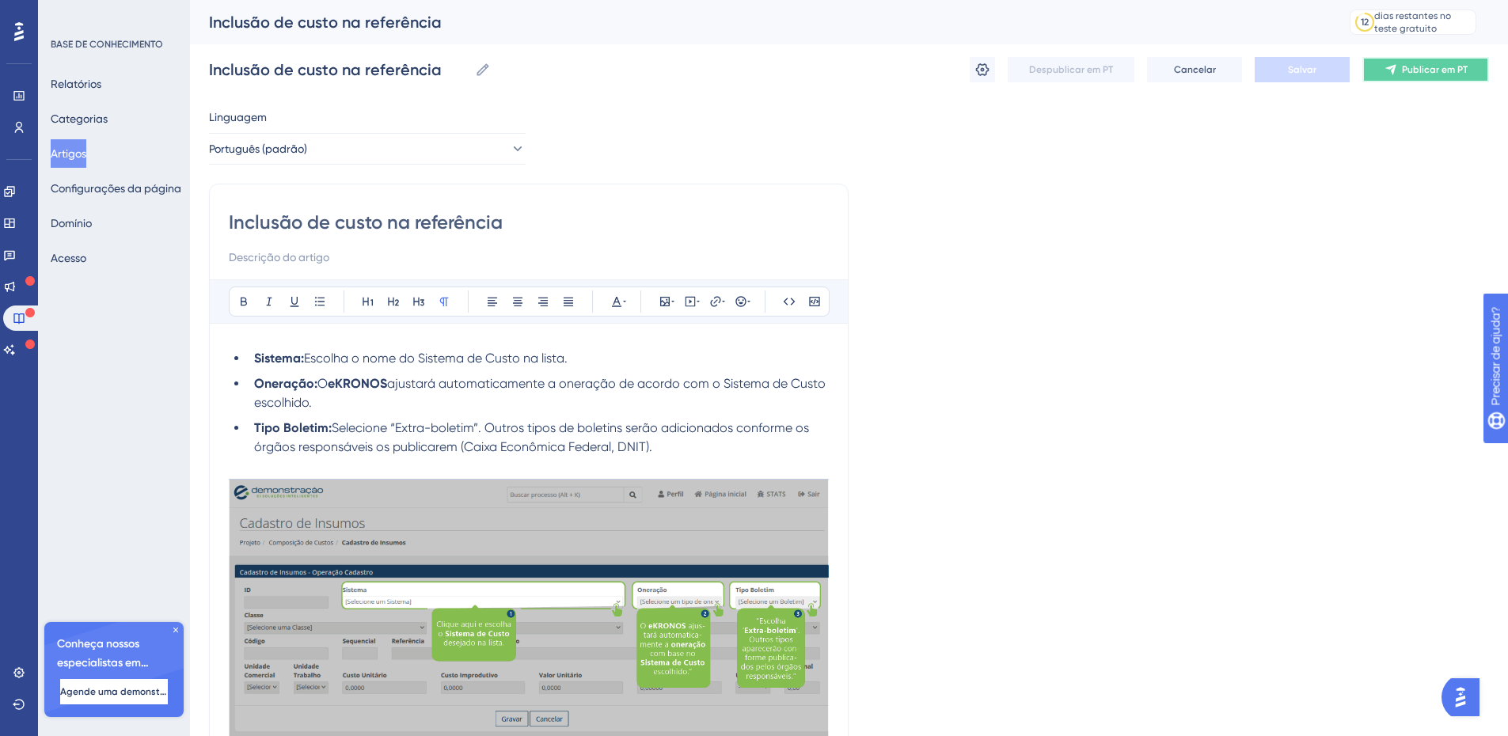
click at [1423, 74] on font "Publicar em PT" at bounding box center [1435, 69] width 66 height 11
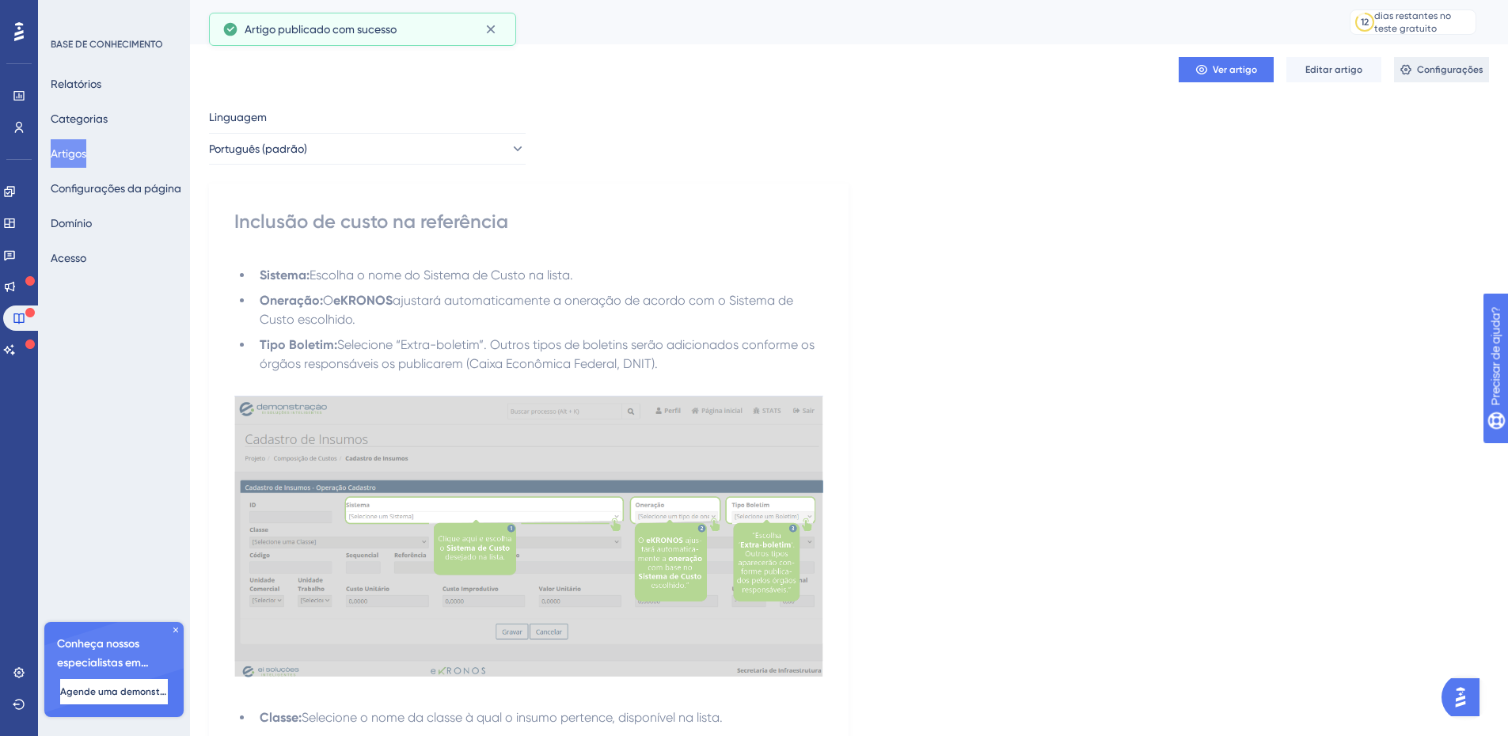
click at [1428, 70] on font "Configurações" at bounding box center [1450, 69] width 66 height 11
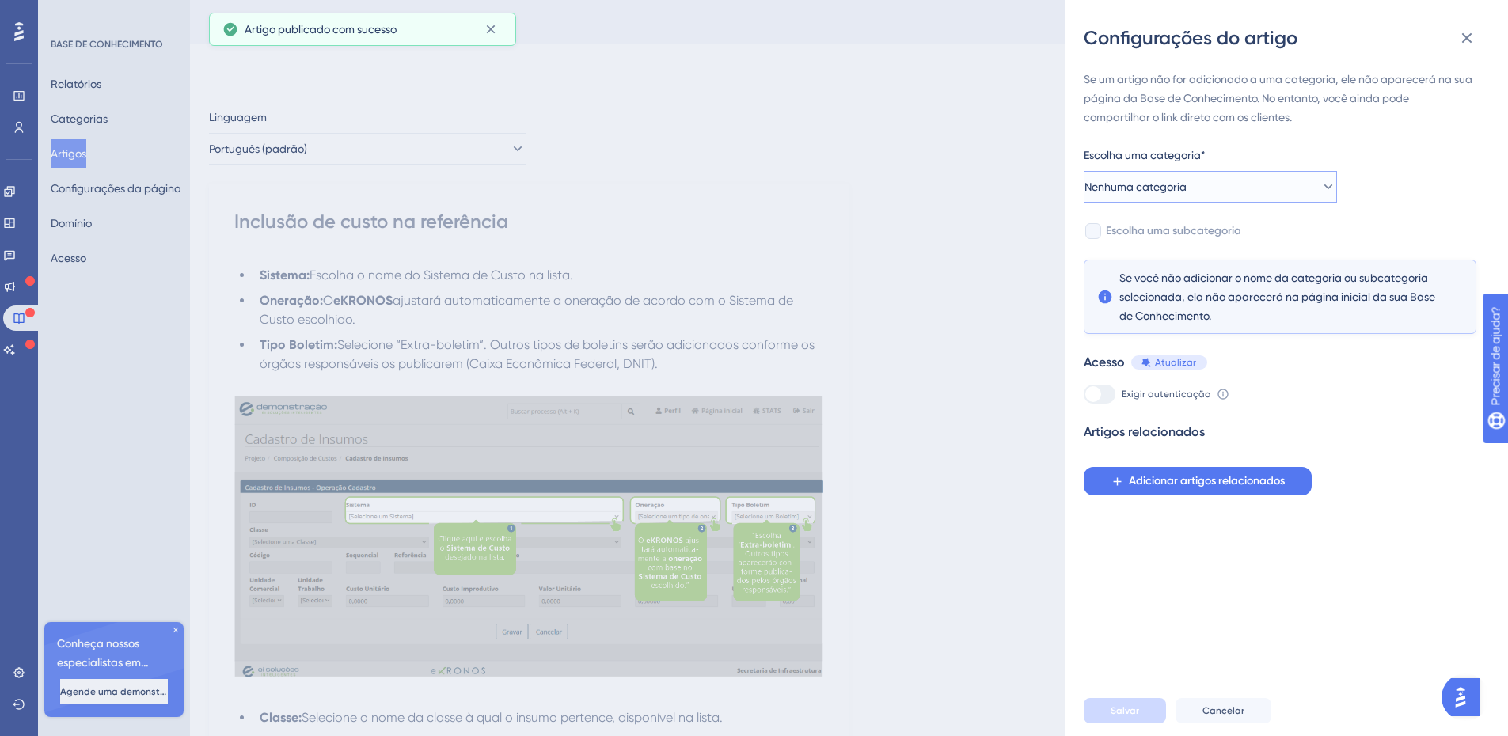
click at [1186, 188] on font "Nenhuma categoria" at bounding box center [1135, 186] width 102 height 13
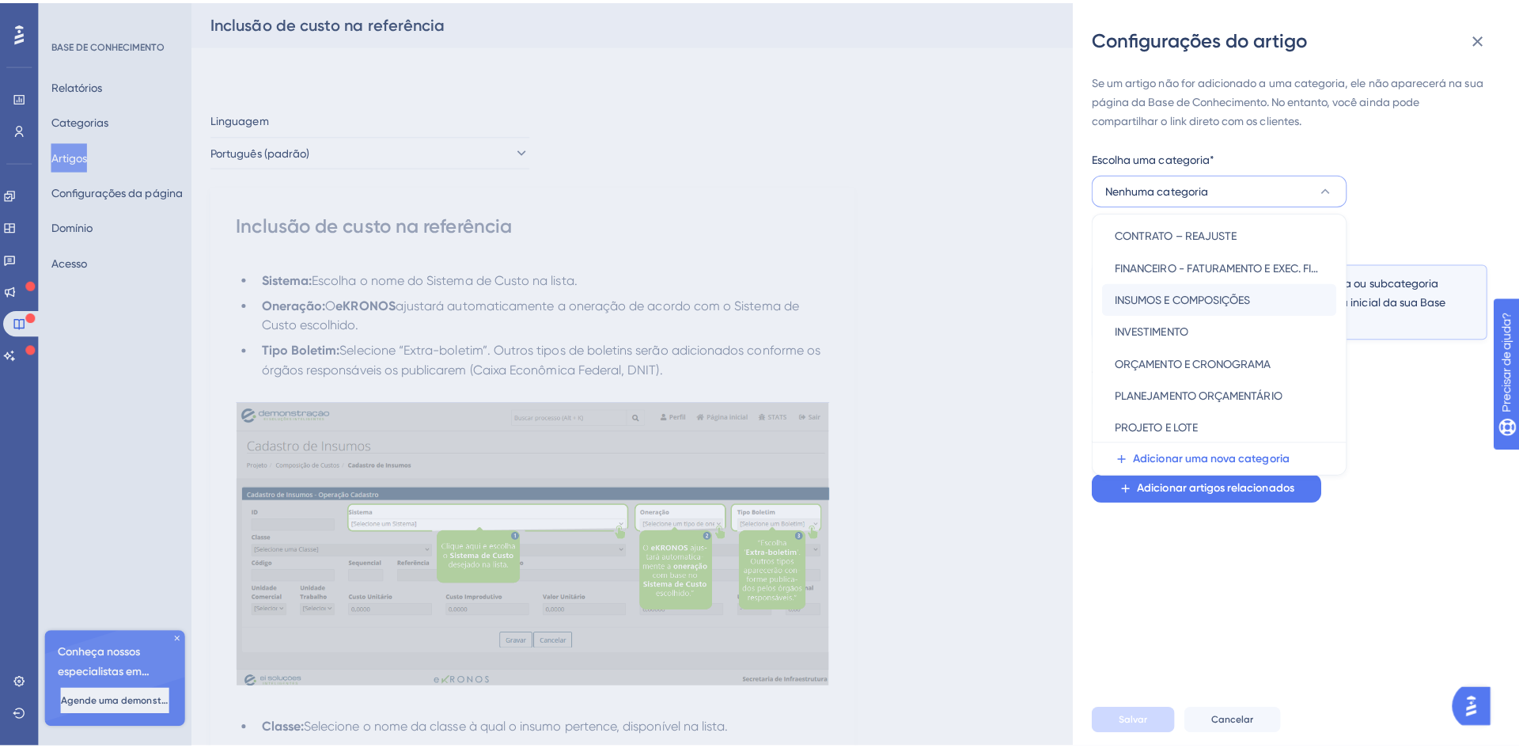
scroll to position [161, 0]
click at [1246, 298] on div "INSUMOS E COMPOSIÇÕES INSUMOS E COMPOSIÇÕES" at bounding box center [1209, 295] width 207 height 32
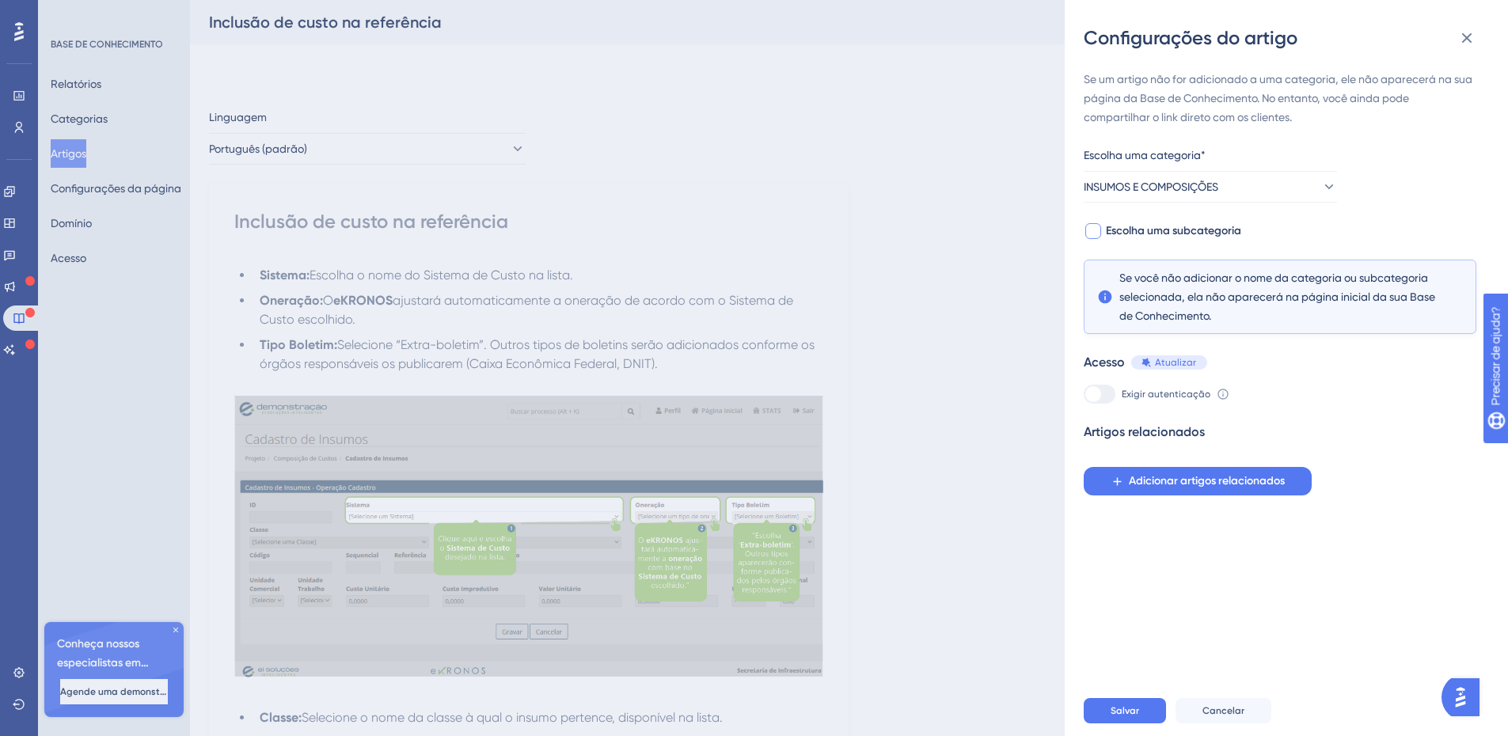
click at [1099, 235] on div at bounding box center [1093, 231] width 16 height 16
checkbox input "true"
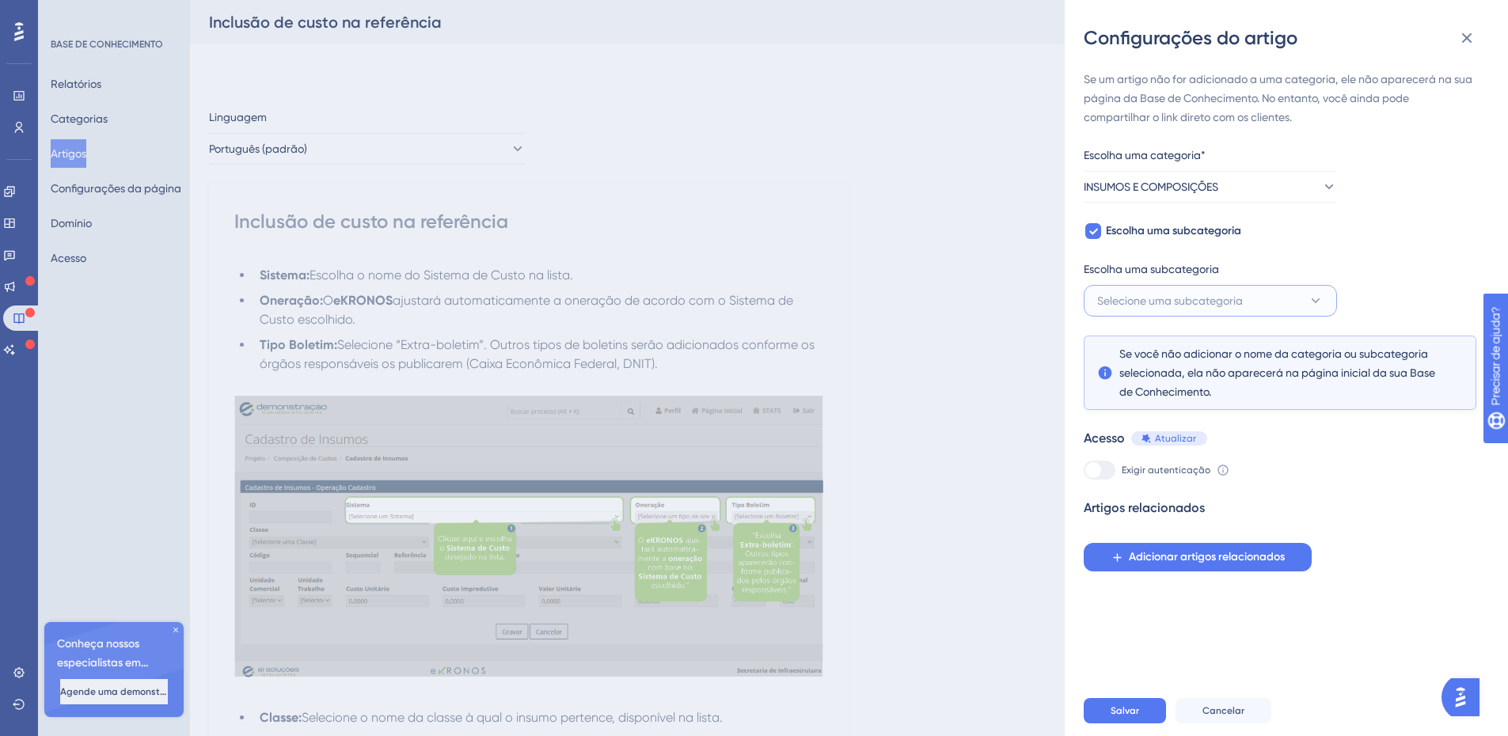
click at [1281, 293] on button "Selecione uma subcategoria" at bounding box center [1209, 301] width 253 height 32
click at [1380, 271] on div "Se um artigo não for adicionado a uma categoria, ele não aparecerá na sua págin…" at bounding box center [1279, 321] width 393 height 502
click at [1307, 300] on button "Selecione uma subcategoria" at bounding box center [1209, 301] width 253 height 32
click at [1177, 382] on font "Adicionar uma nova subcategoria" at bounding box center [1211, 380] width 173 height 13
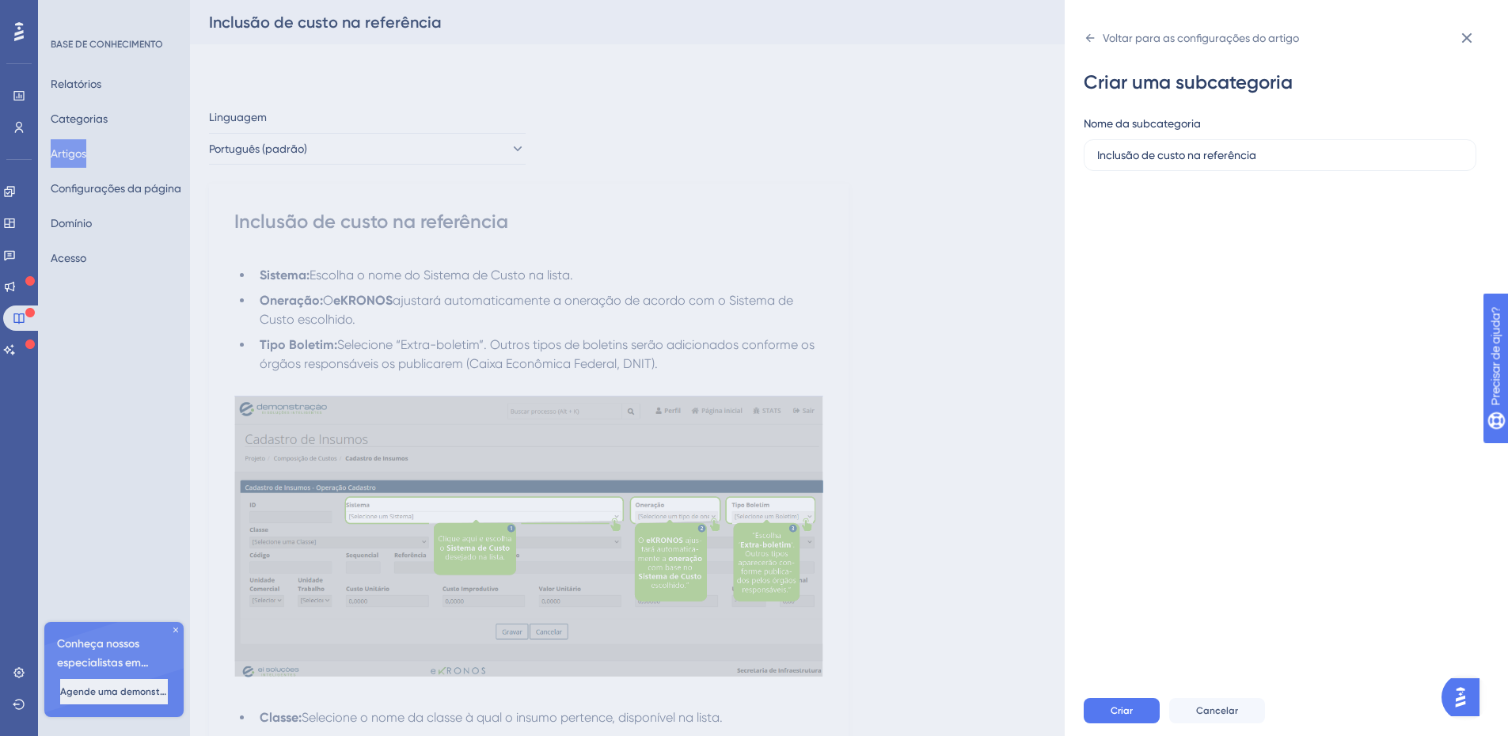
type input "Inclusão de custo na referência"
click at [1173, 312] on div "Criar uma subcategoria Nome da subcategoria Inclusão de custo na referência" at bounding box center [1292, 368] width 418 height 635
drag, startPoint x: 1137, startPoint y: 381, endPoint x: 1134, endPoint y: 393, distance: 12.3
drag, startPoint x: 1134, startPoint y: 393, endPoint x: 1146, endPoint y: 481, distance: 88.6
click at [1146, 481] on div "Criar uma subcategoria Nome da subcategoria Inclusão de custo na referência" at bounding box center [1292, 368] width 418 height 635
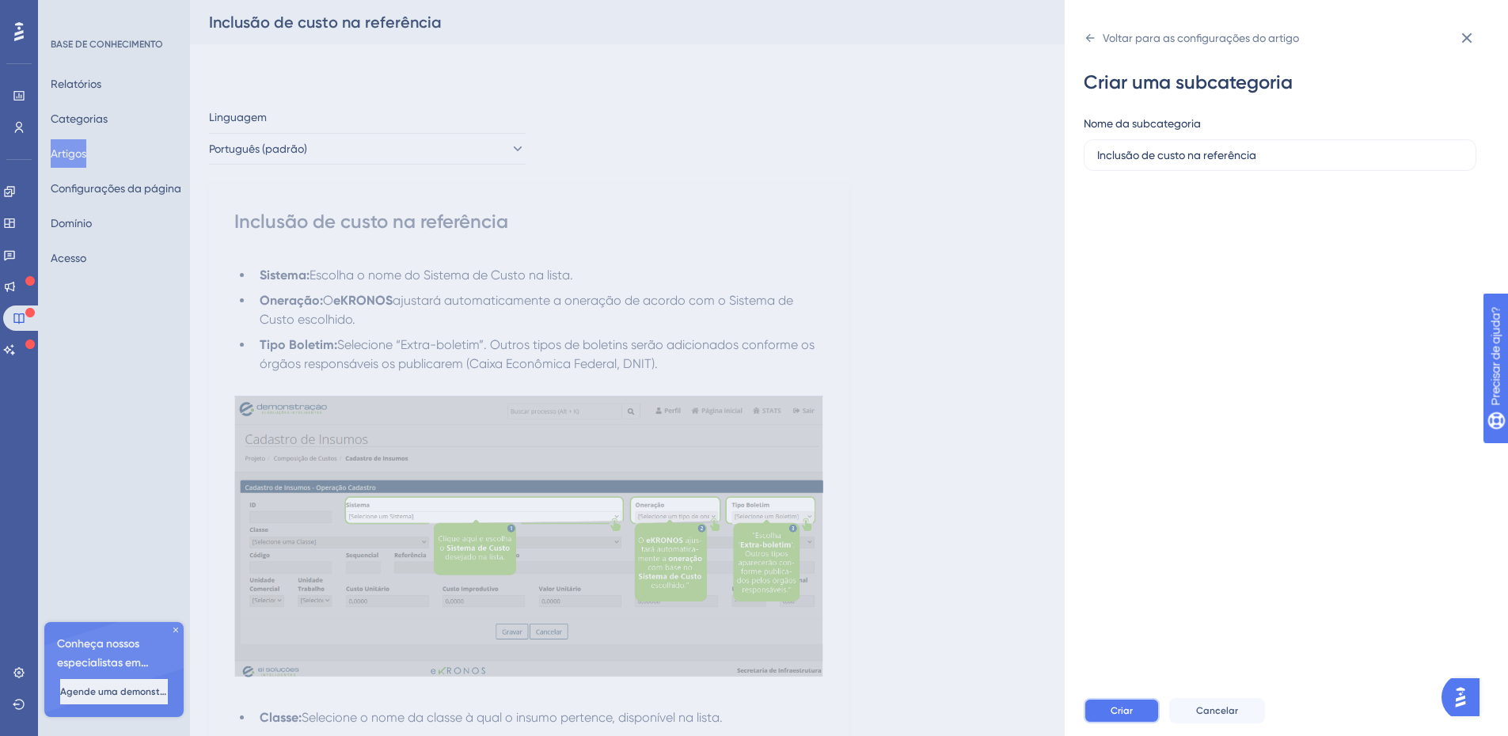
click at [1121, 716] on font "Criar" at bounding box center [1121, 710] width 22 height 11
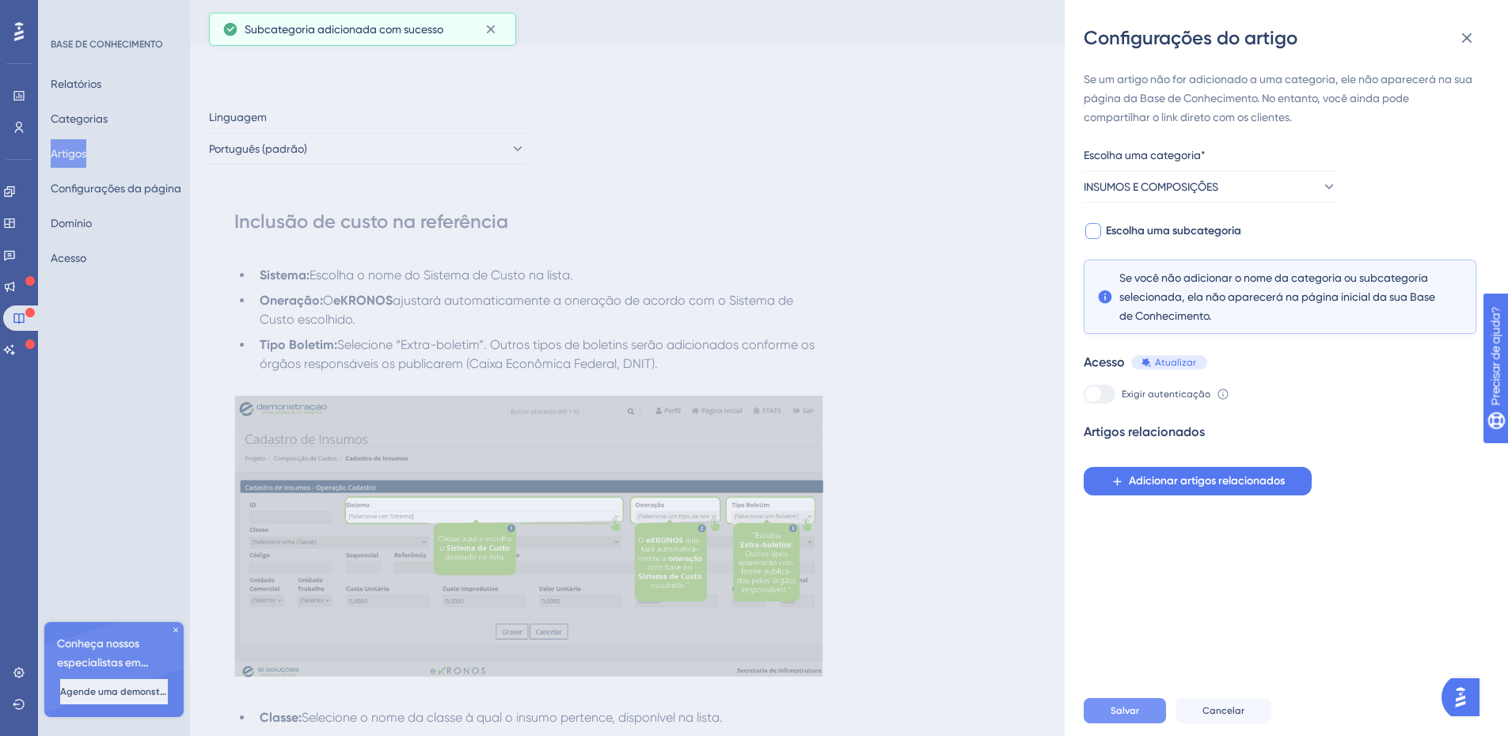
click at [1219, 232] on font "Escolha uma subcategoria" at bounding box center [1173, 230] width 135 height 13
checkbox input "true"
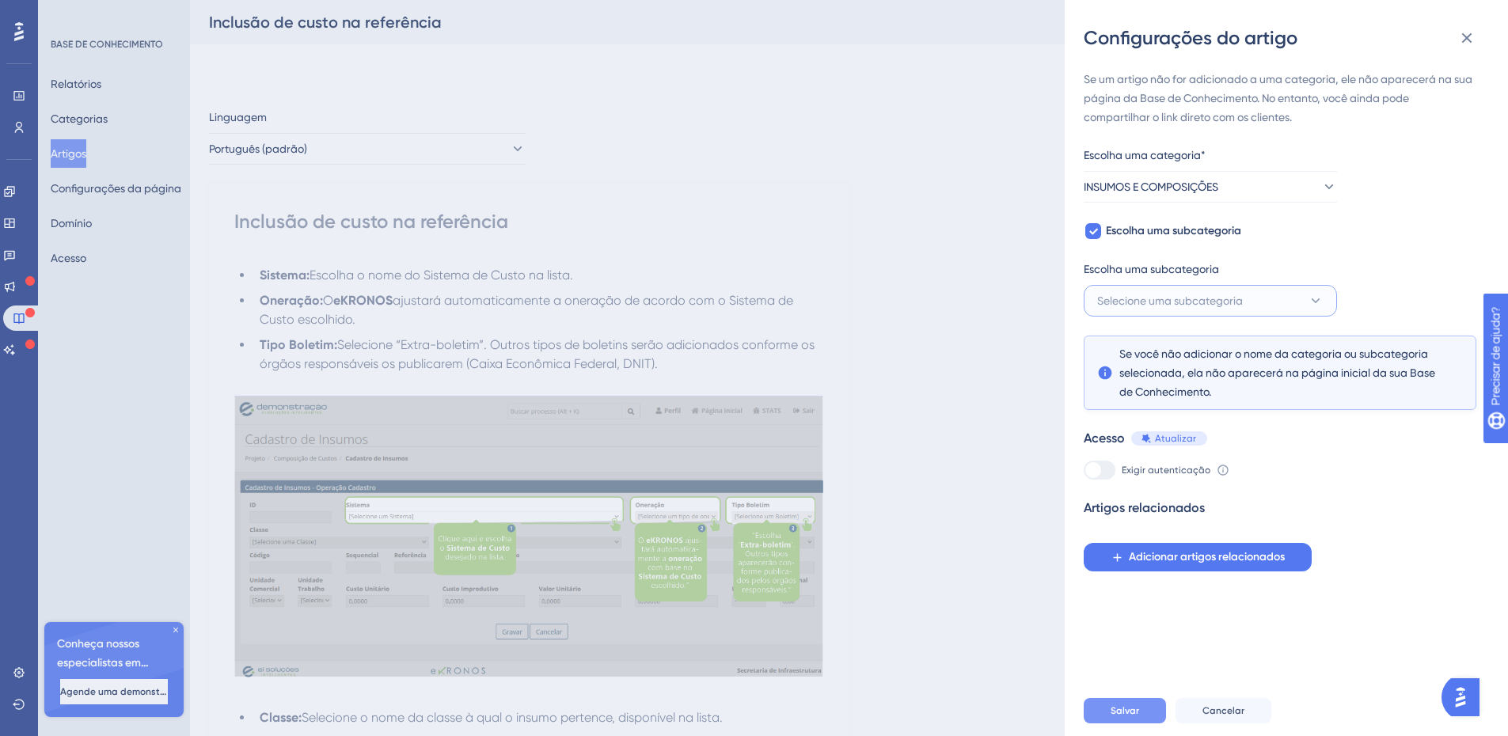
click at [1295, 299] on button "Selecione uma subcategoria" at bounding box center [1209, 301] width 253 height 32
click at [1243, 349] on font "Inclusão de custo na referência" at bounding box center [1185, 349] width 159 height 13
click at [1114, 723] on button "Salvar" at bounding box center [1124, 710] width 82 height 25
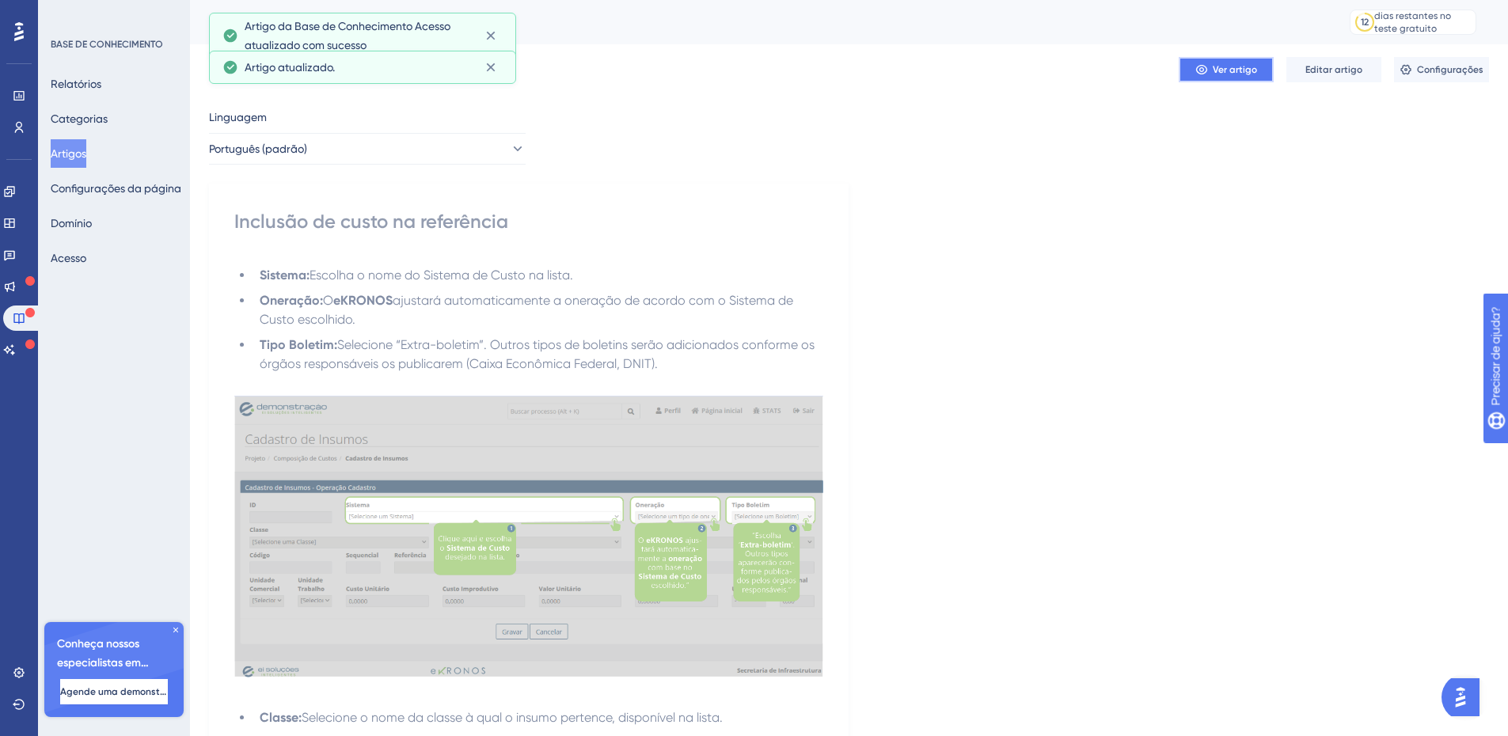
click at [1241, 70] on font "Ver artigo" at bounding box center [1234, 69] width 44 height 11
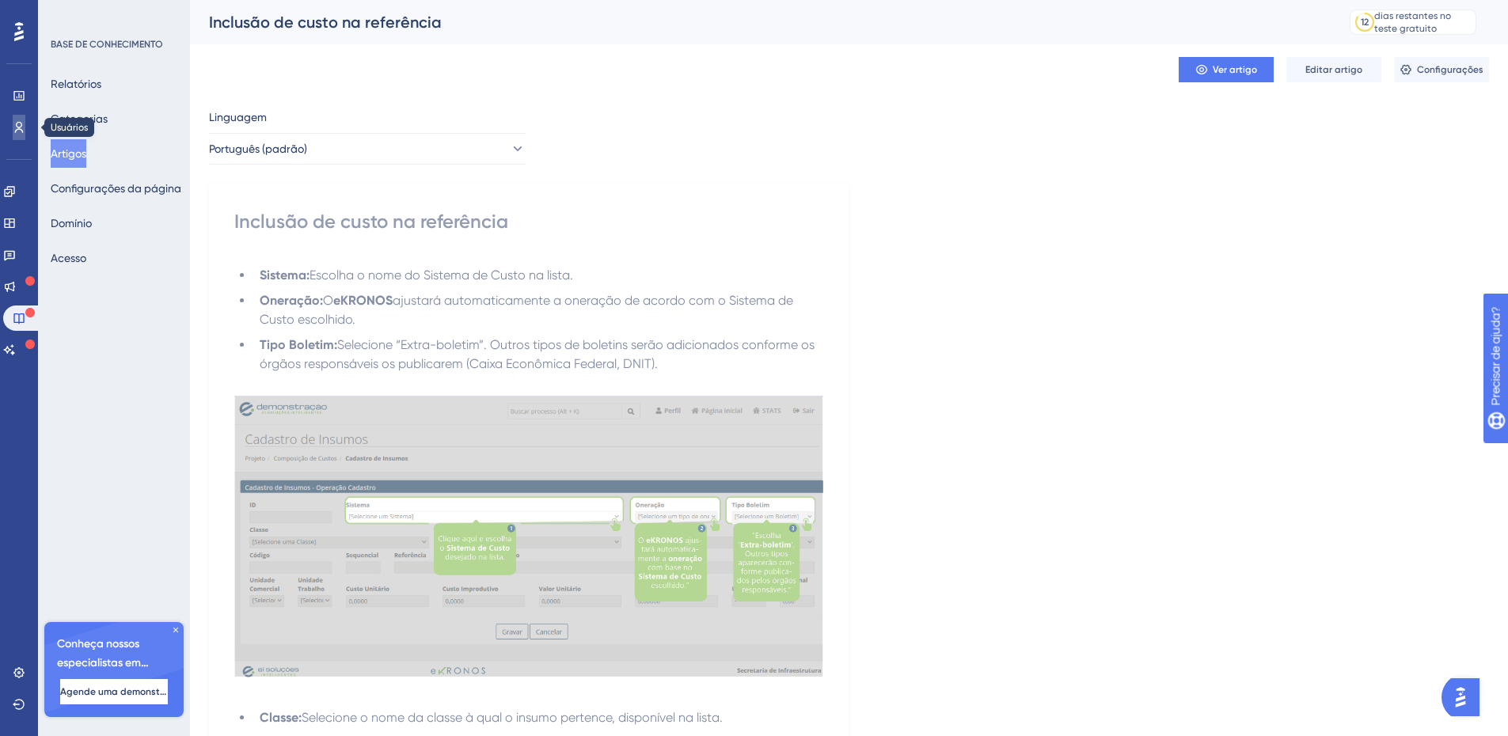
click at [24, 127] on icon at bounding box center [19, 127] width 13 height 13
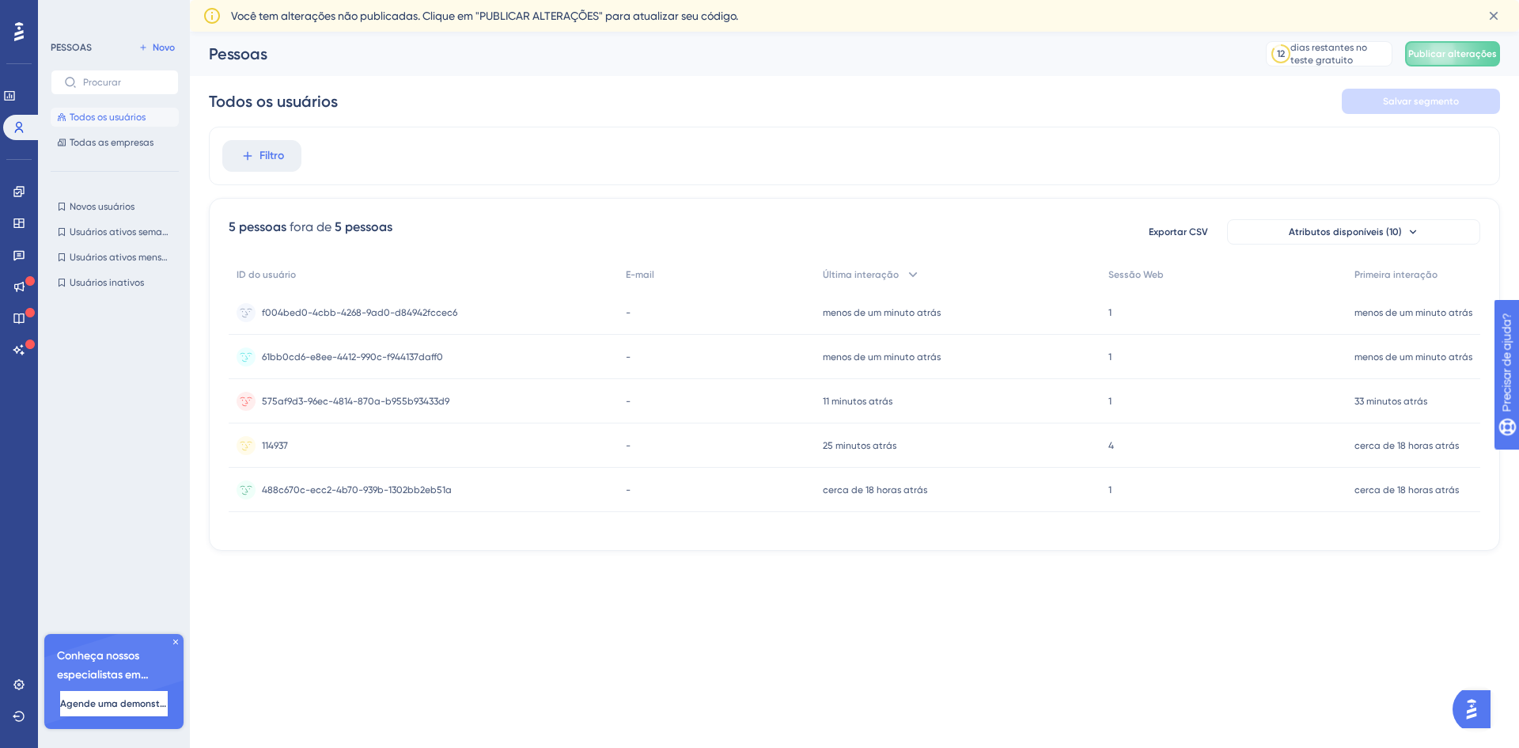
click at [119, 112] on font "Todos os usuários" at bounding box center [108, 117] width 76 height 11
click at [292, 101] on font "Todos os usuários" at bounding box center [273, 101] width 129 height 19
click at [127, 147] on font "Todas as empresas" at bounding box center [112, 142] width 84 height 11
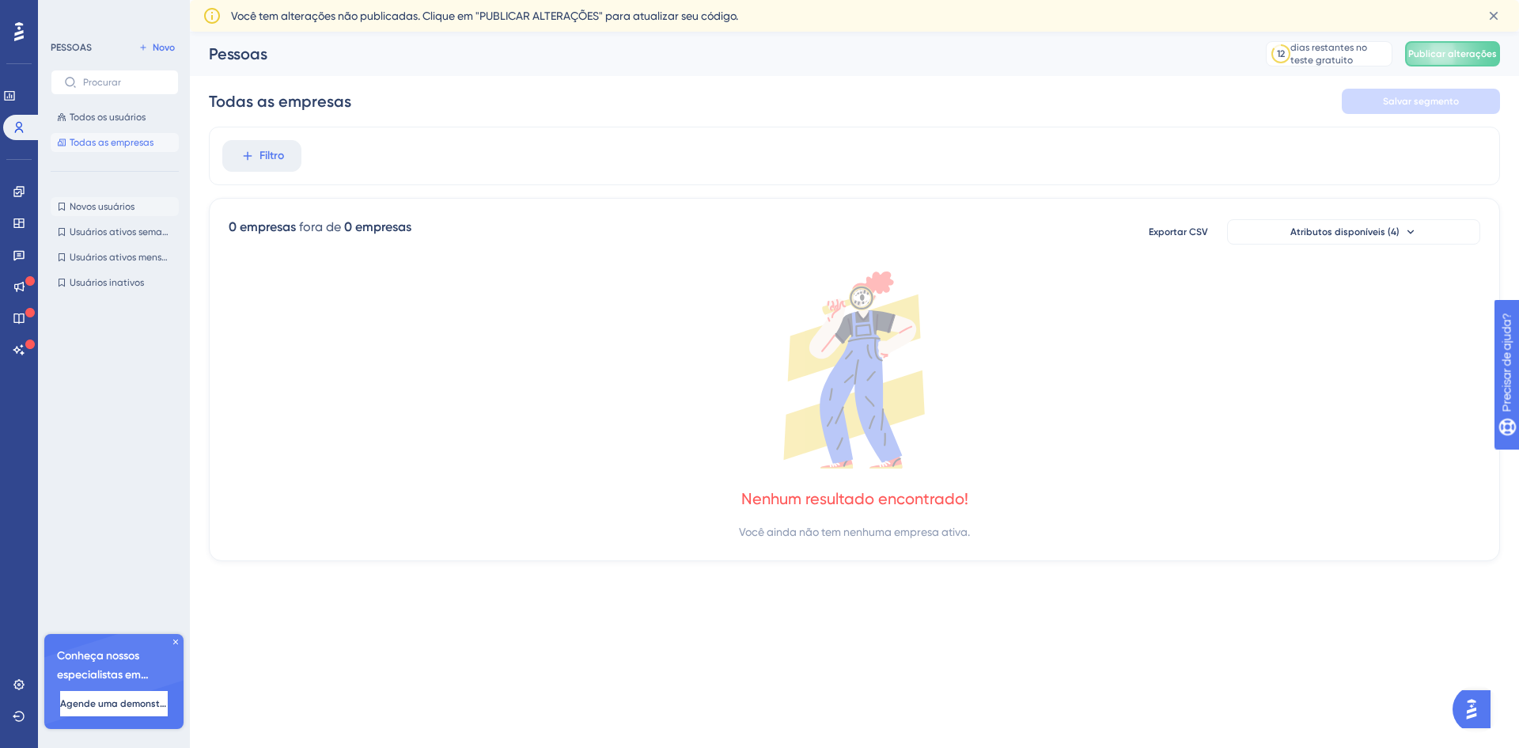
click at [114, 205] on font "Novos usuários" at bounding box center [102, 206] width 65 height 11
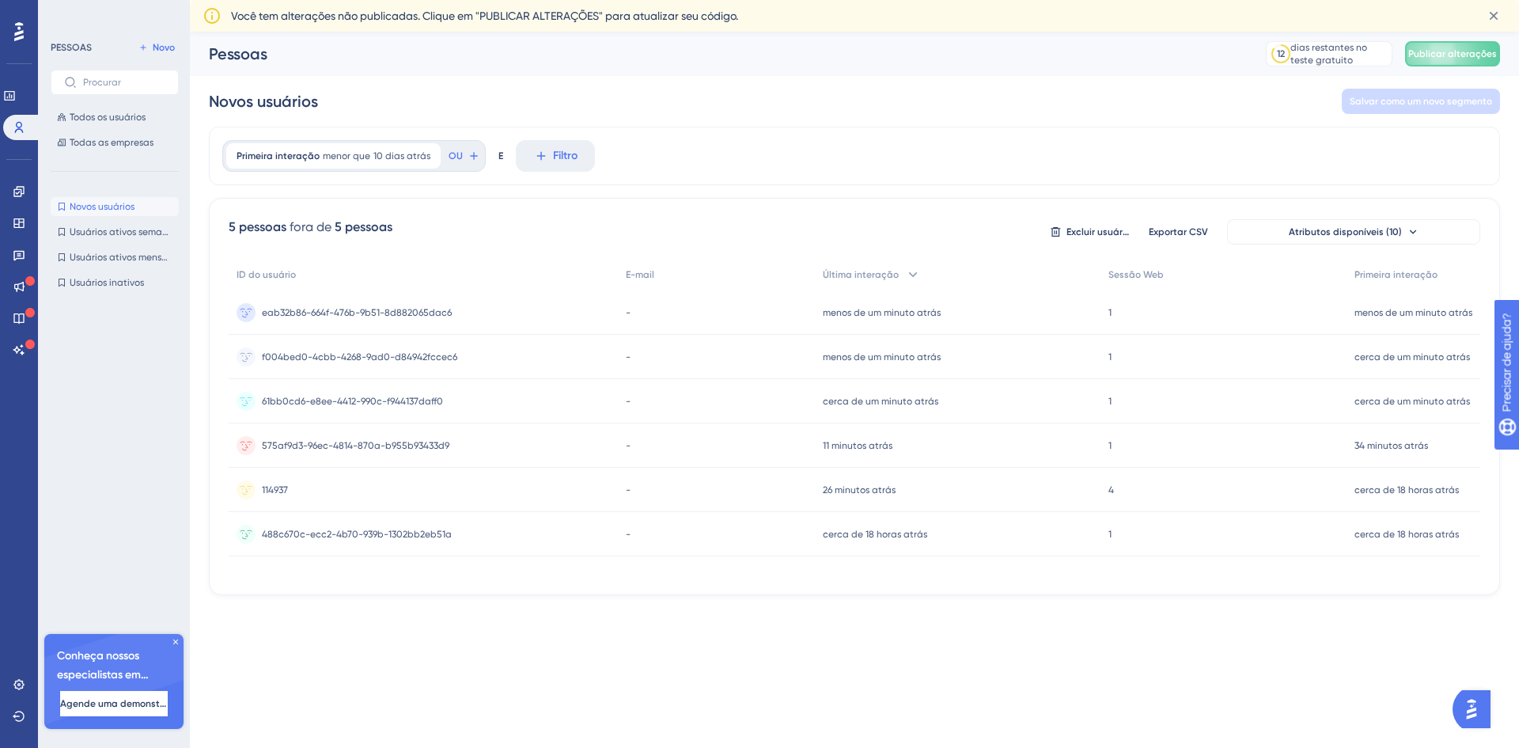
click at [21, 35] on icon at bounding box center [18, 31] width 9 height 21
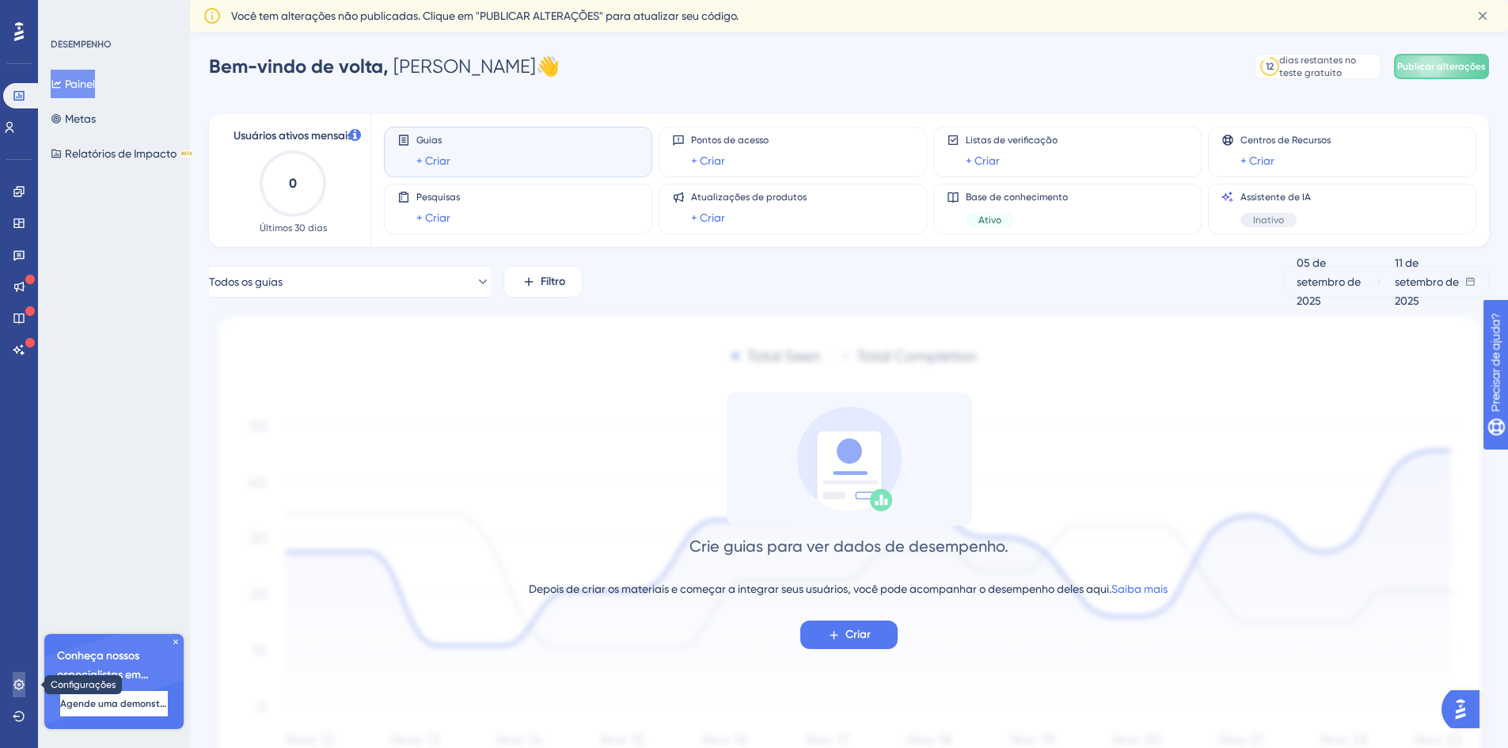
click at [22, 681] on icon at bounding box center [18, 684] width 10 height 10
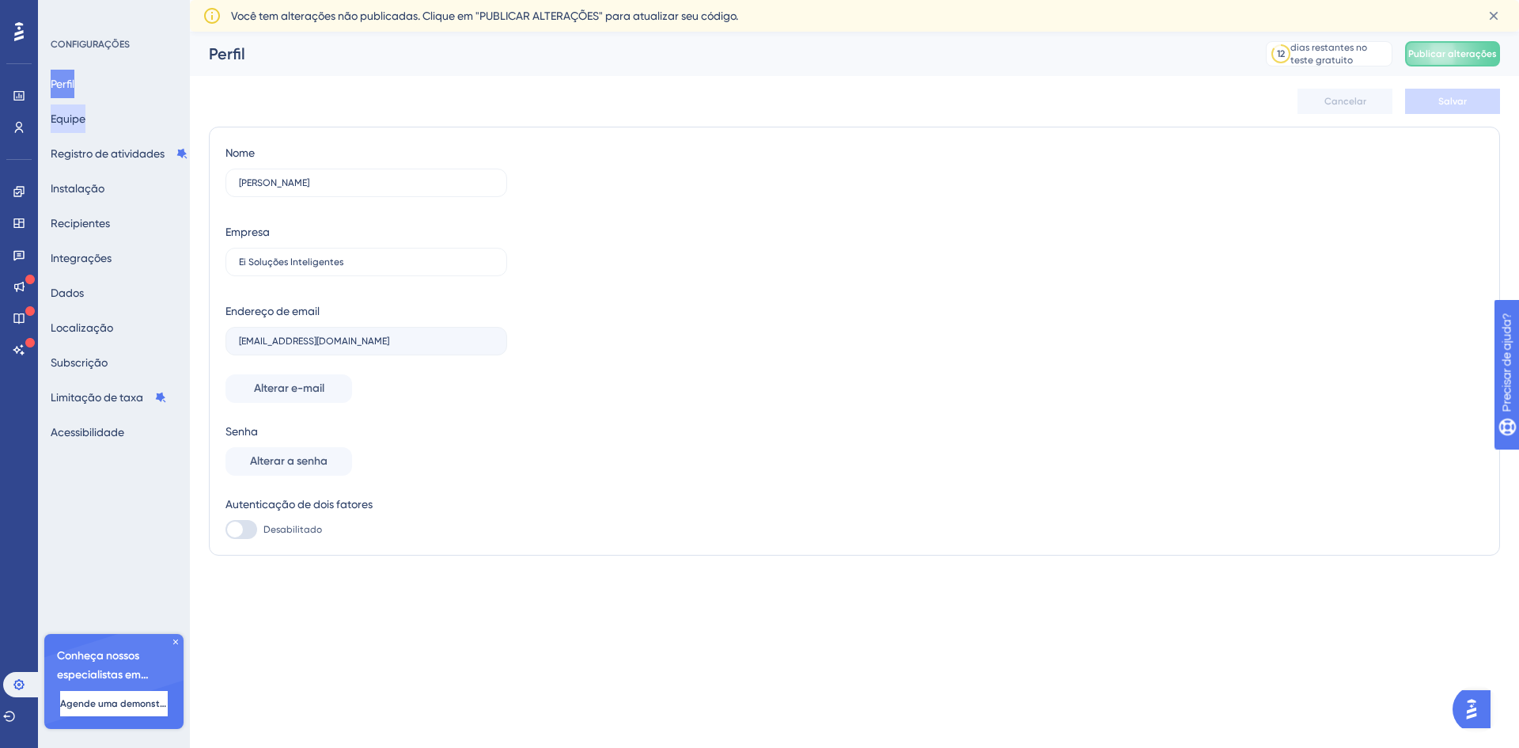
click at [85, 116] on button "Equipe" at bounding box center [68, 118] width 35 height 28
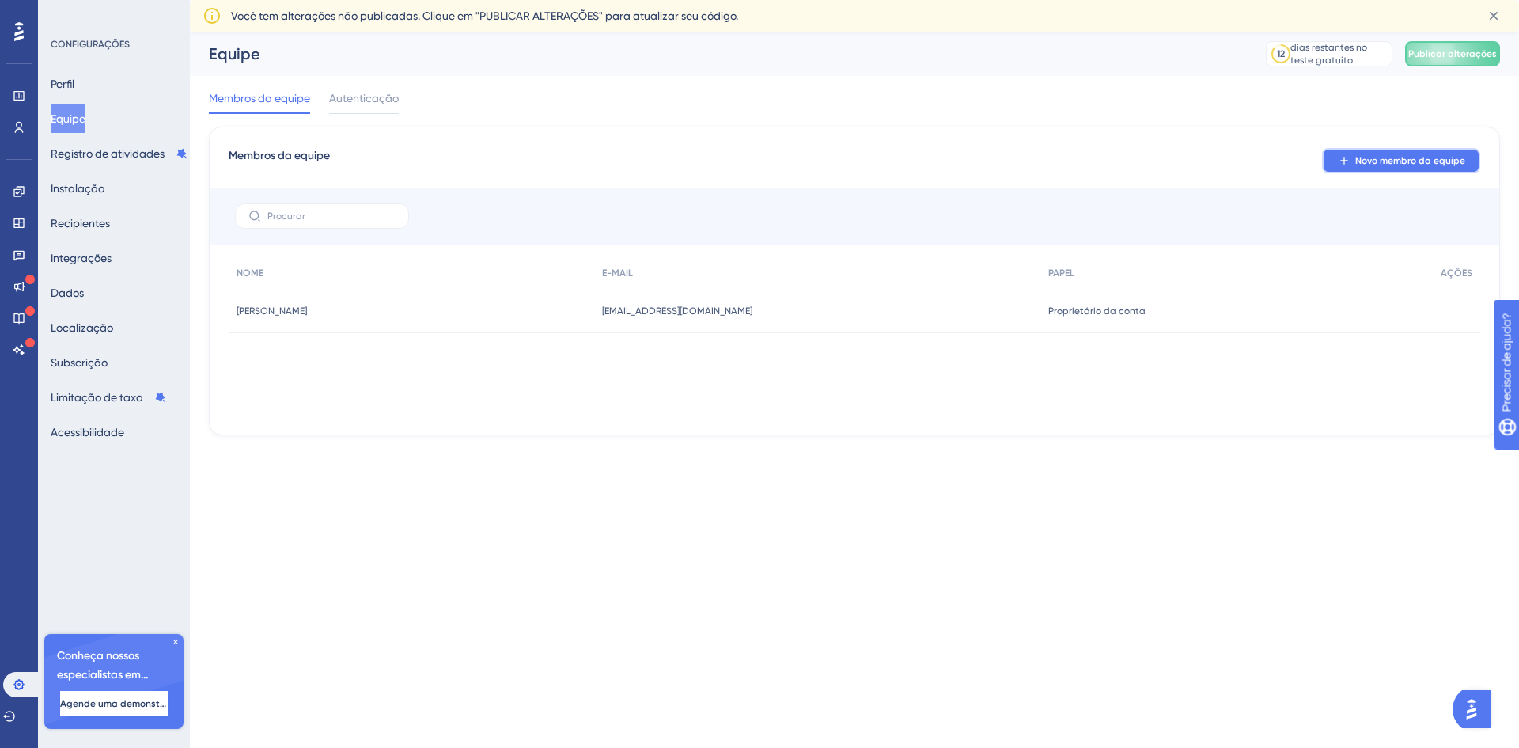
click at [1399, 154] on button "Novo membro da equipe" at bounding box center [1401, 160] width 158 height 25
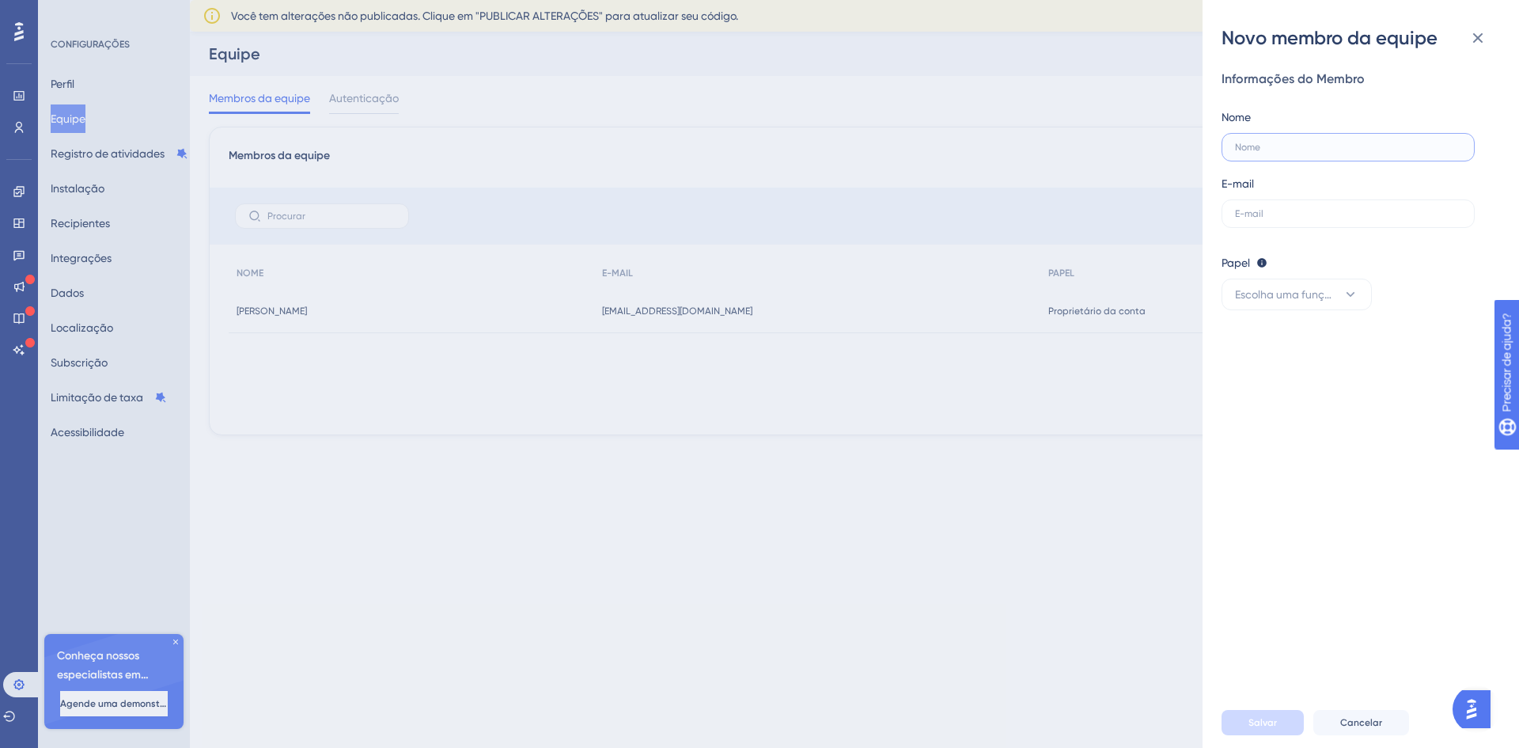
click at [1279, 146] on input "text" at bounding box center [1348, 147] width 226 height 11
type input "Bruno"
click at [1288, 214] on input "text" at bounding box center [1348, 213] width 226 height 11
paste input "brunomelloalves@gmail.com"
type input "brunomelloalves@gmail.com"
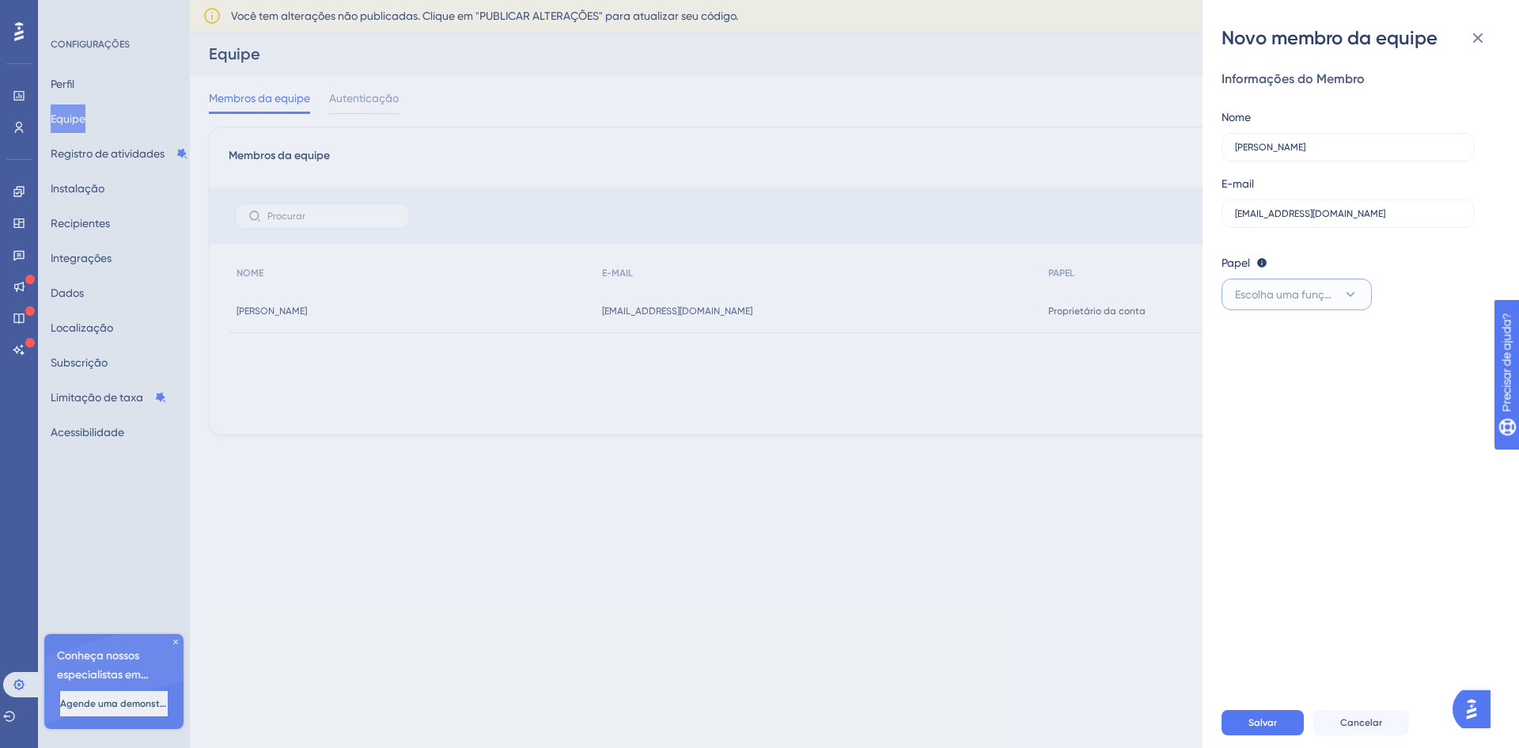
click at [1366, 296] on button "Escolha uma função" at bounding box center [1297, 295] width 150 height 32
click at [1284, 343] on font "Administrador" at bounding box center [1281, 342] width 72 height 13
click at [1250, 720] on font "Salvar" at bounding box center [1263, 722] width 28 height 11
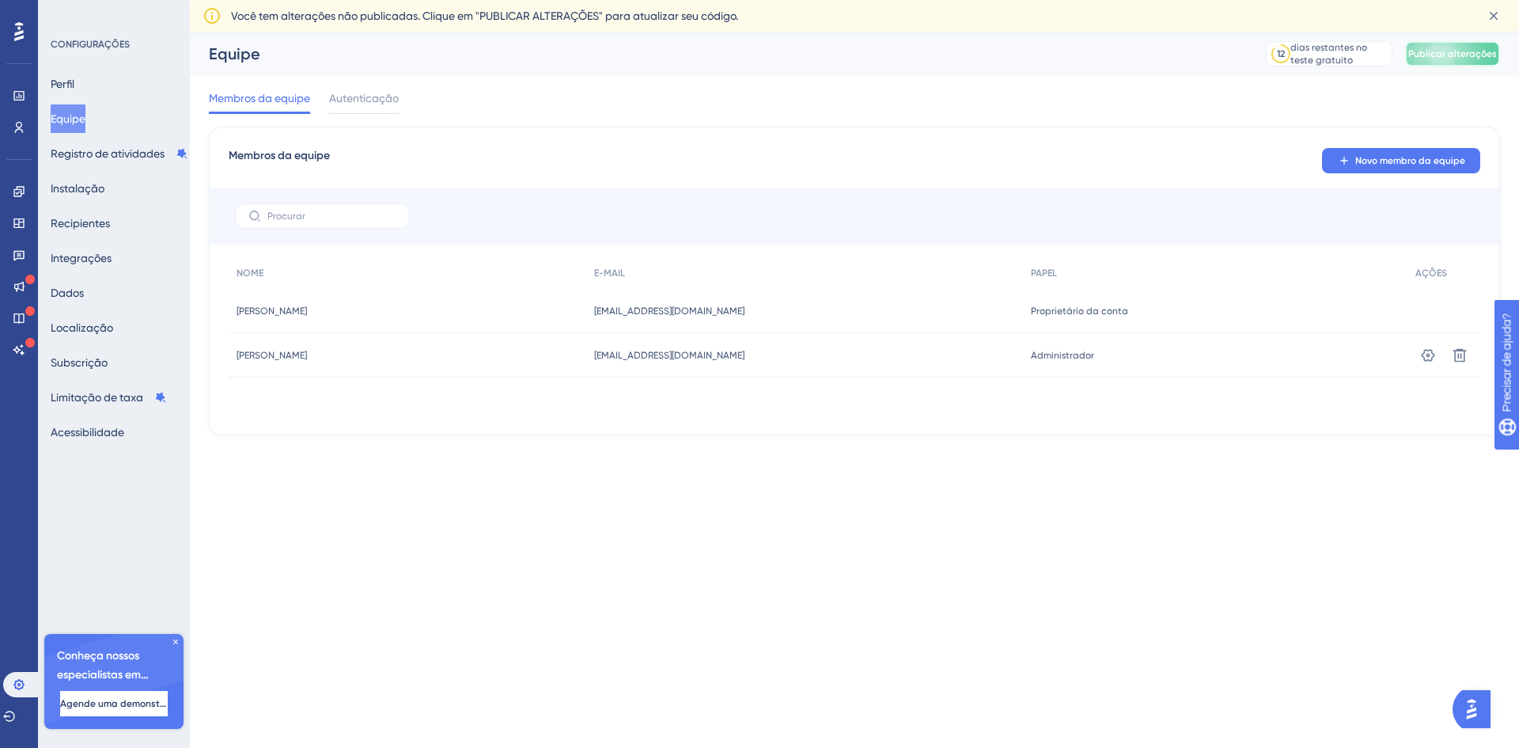
click at [1466, 51] on font "Publicar alterações" at bounding box center [1453, 53] width 89 height 11
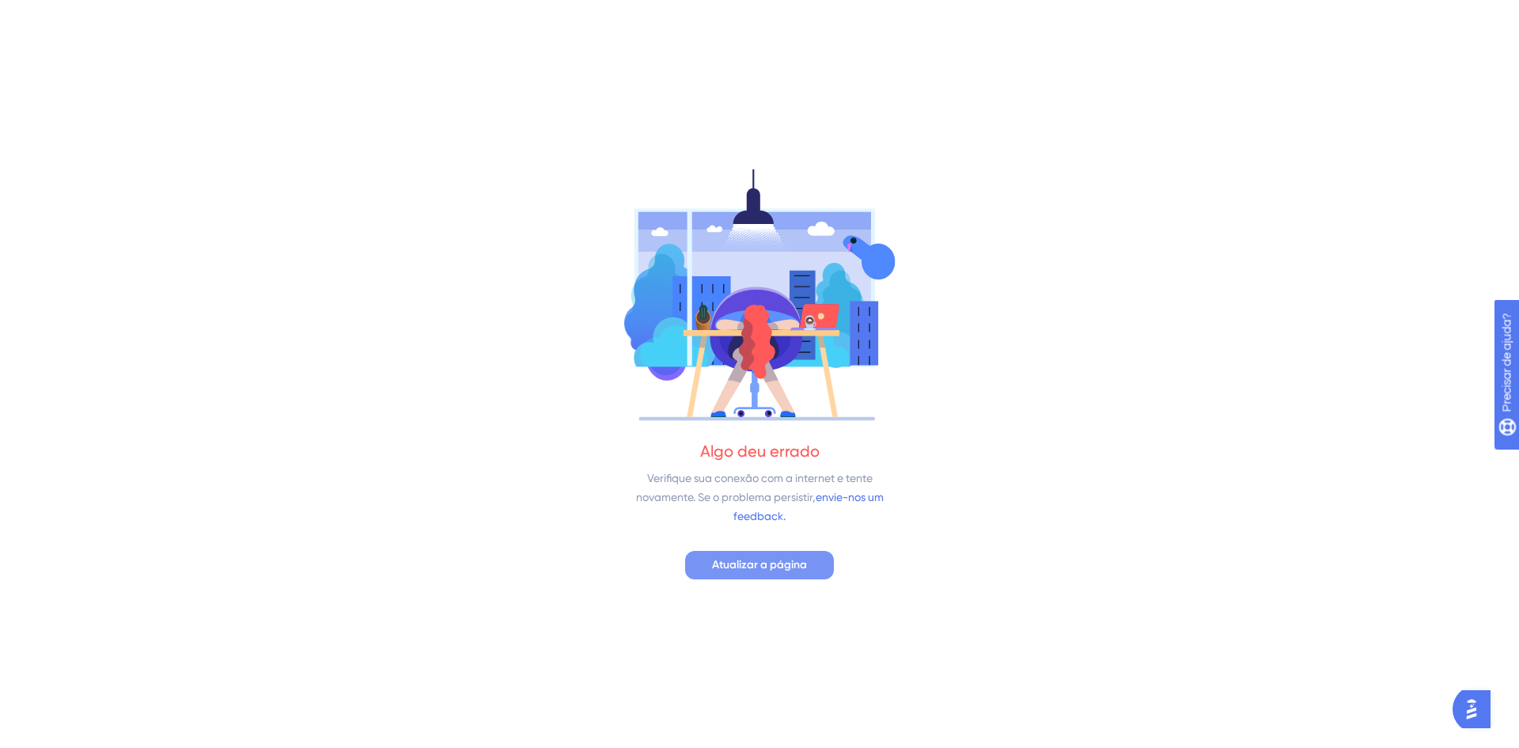
click at [739, 565] on font "Atualizar a página" at bounding box center [759, 564] width 95 height 13
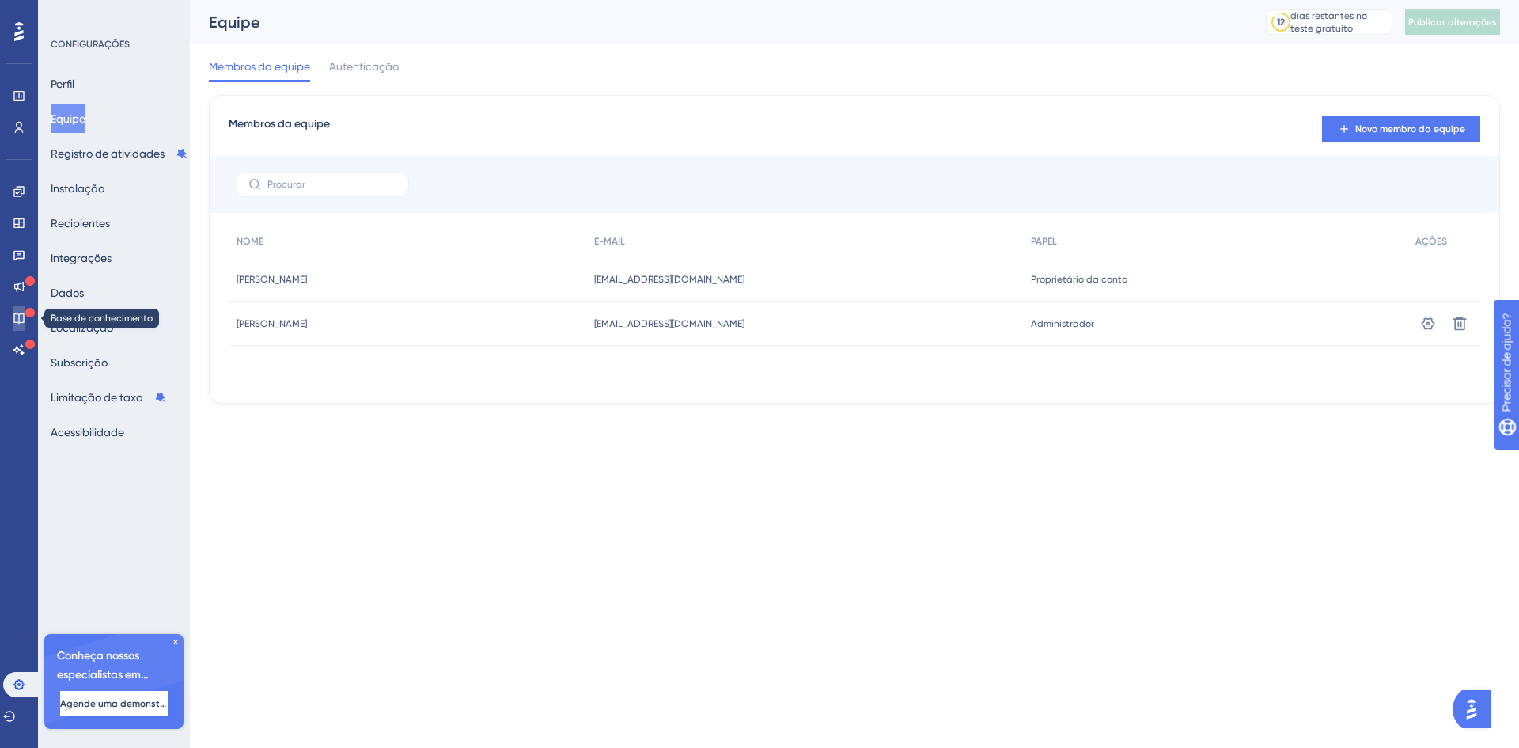
click at [21, 317] on icon at bounding box center [19, 318] width 13 height 13
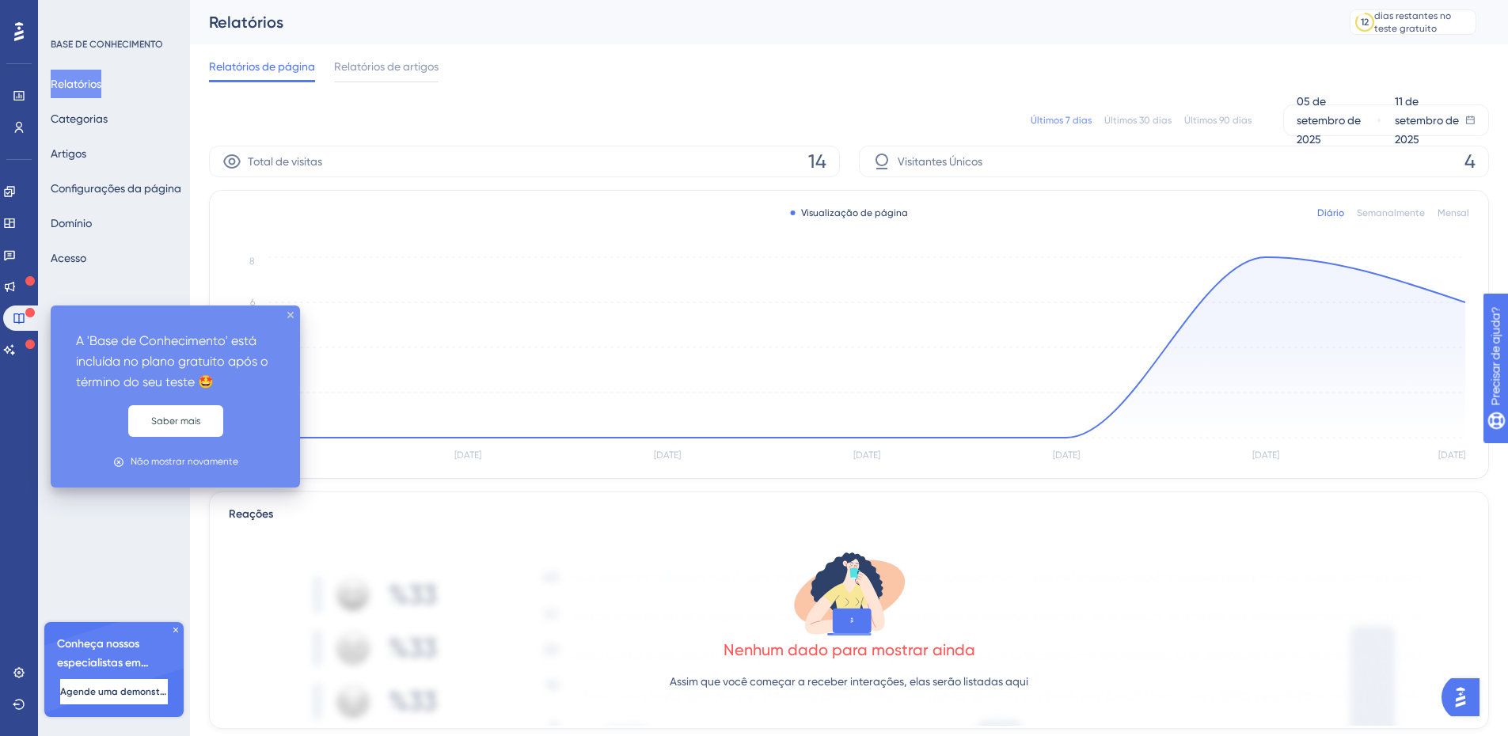
click at [286, 313] on div "A 'Base de Conhecimento' está incluída no plano gratuito após o término do seu …" at bounding box center [175, 396] width 249 height 182
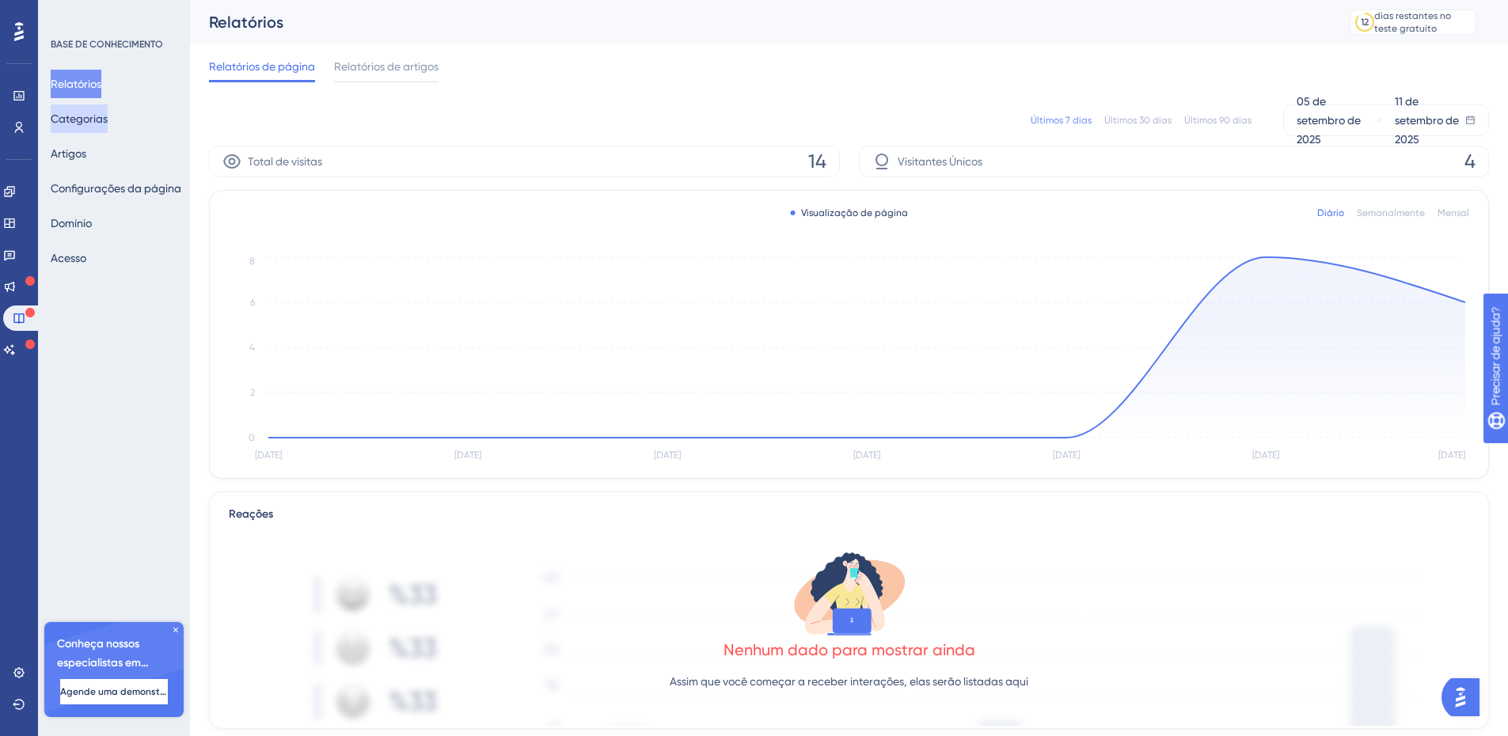
click at [108, 127] on font "Categorias" at bounding box center [79, 118] width 57 height 19
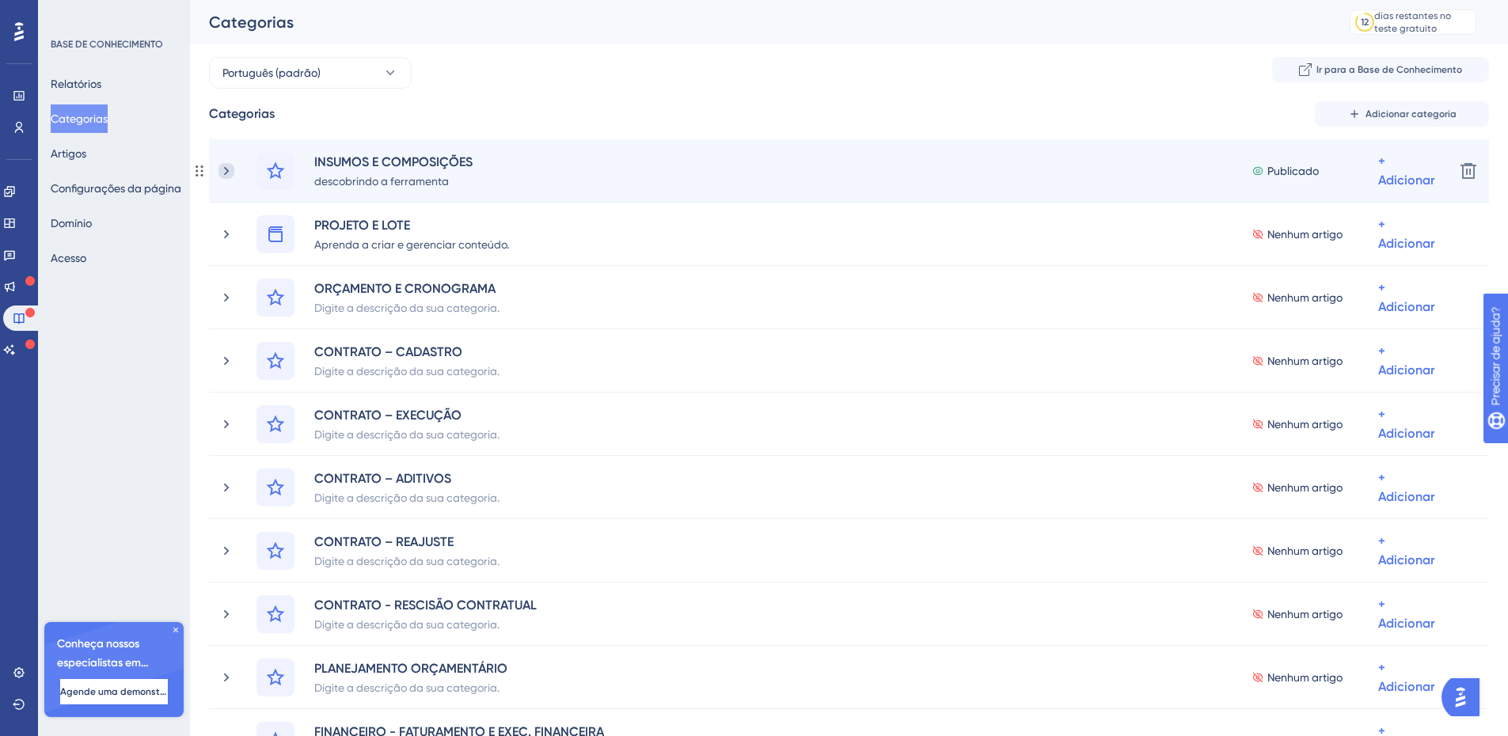
click at [230, 169] on icon at bounding box center [226, 171] width 16 height 16
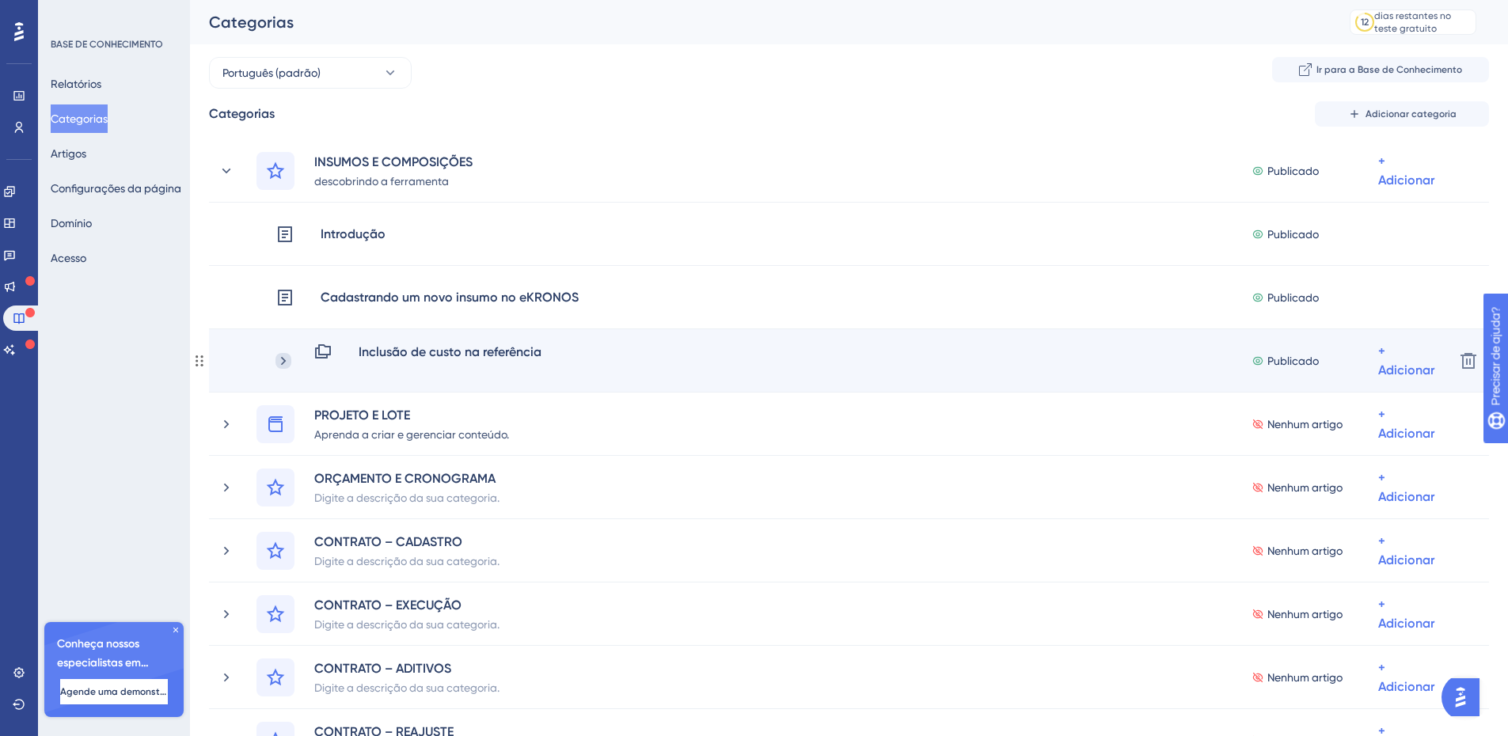
click at [285, 359] on icon at bounding box center [283, 361] width 16 height 16
click at [286, 360] on icon at bounding box center [283, 360] width 9 height 5
click at [284, 359] on icon at bounding box center [283, 361] width 16 height 16
click at [285, 359] on icon at bounding box center [283, 361] width 16 height 16
click at [290, 362] on icon at bounding box center [283, 361] width 16 height 16
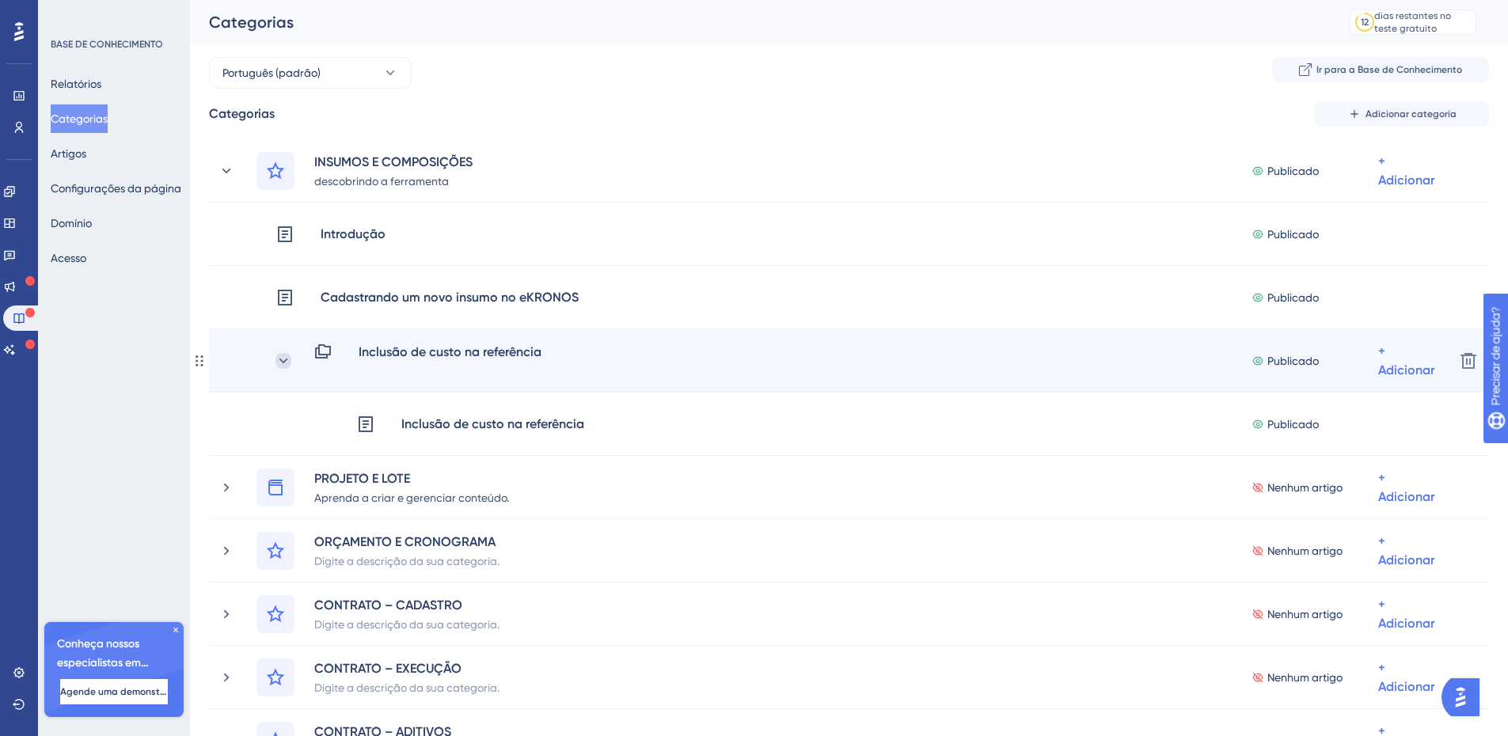
click at [286, 362] on icon at bounding box center [283, 361] width 16 height 16
click at [283, 362] on icon at bounding box center [283, 361] width 16 height 16
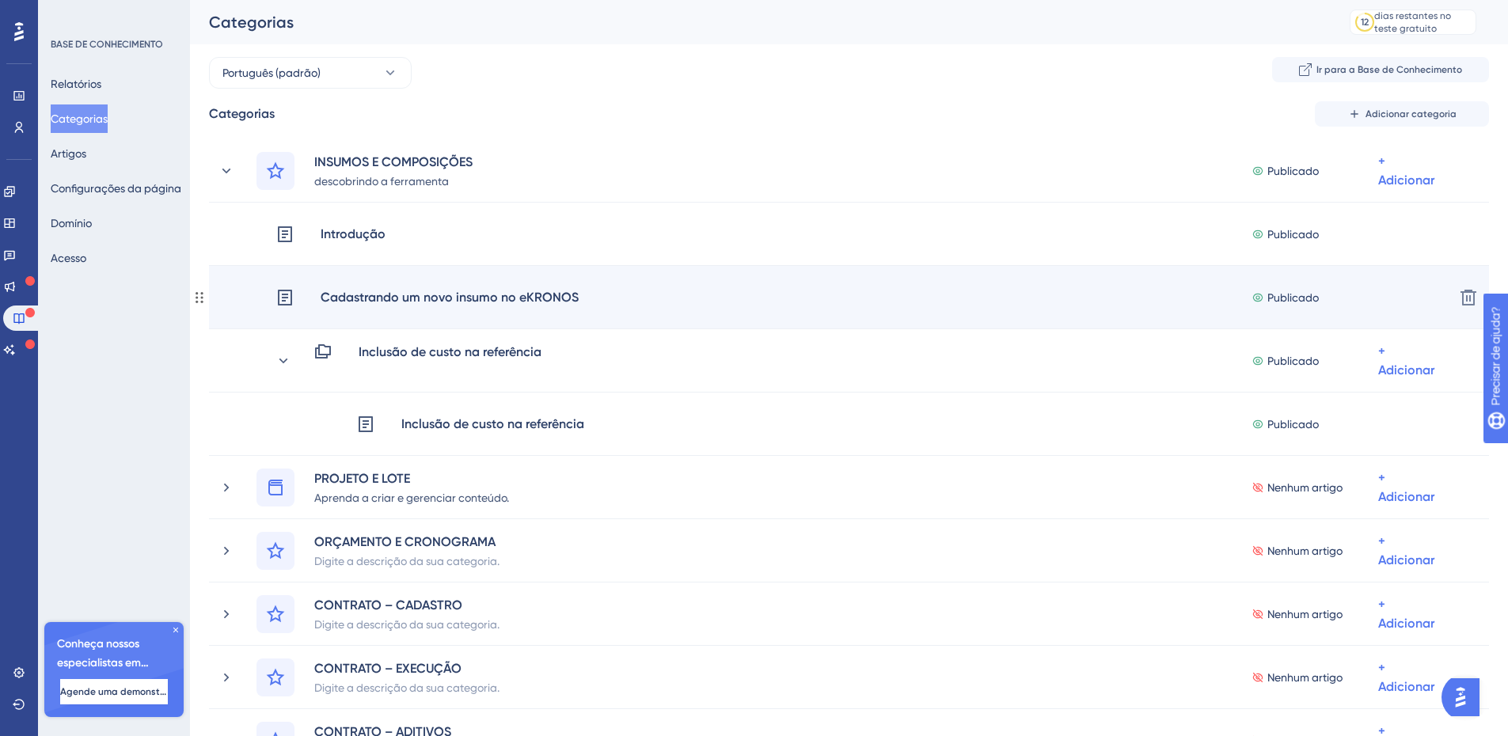
click at [764, 302] on div "Cadastrando um novo insumo no eKRONOS Publicado + Adicionar" at bounding box center [858, 298] width 1166 height 38
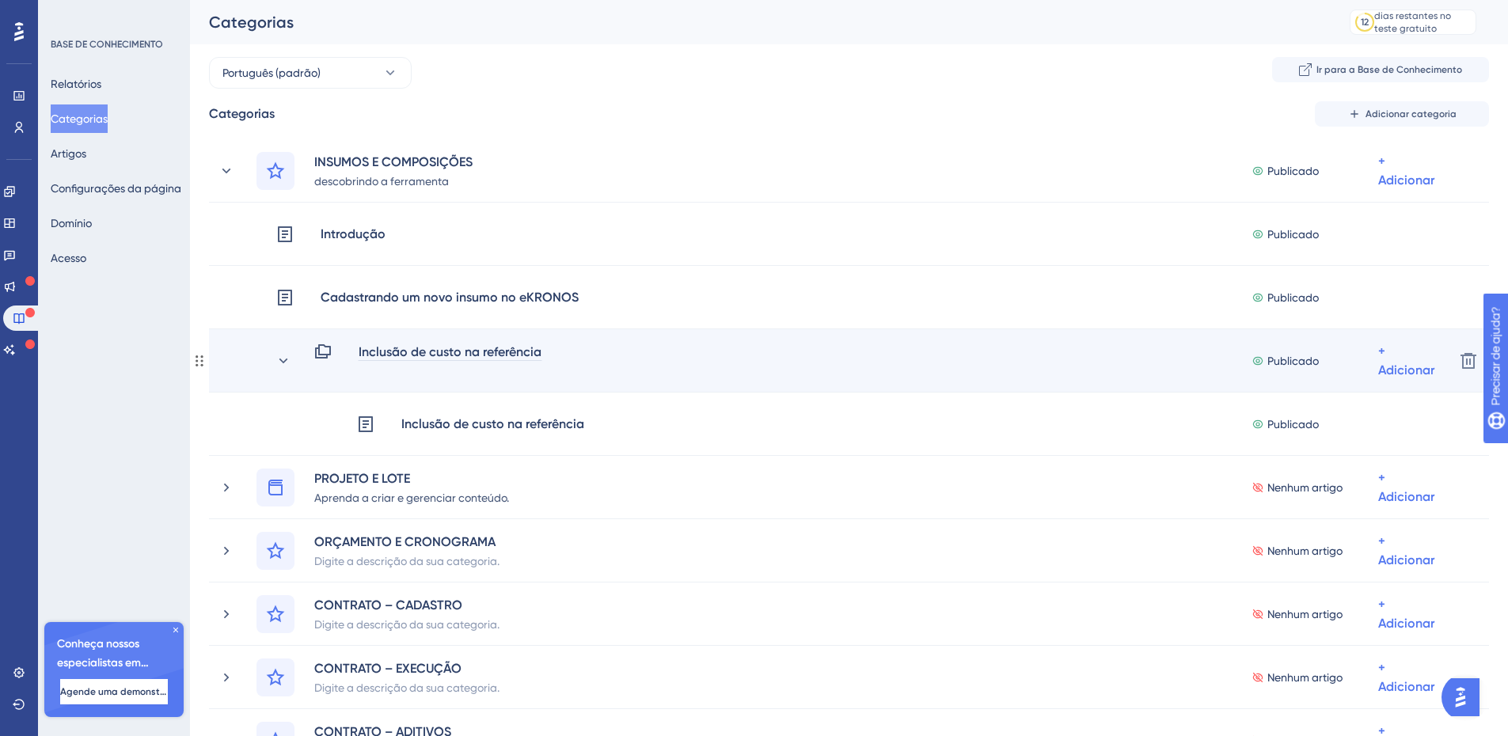
click at [408, 355] on font "Inclusão de custo na referência" at bounding box center [450, 351] width 183 height 15
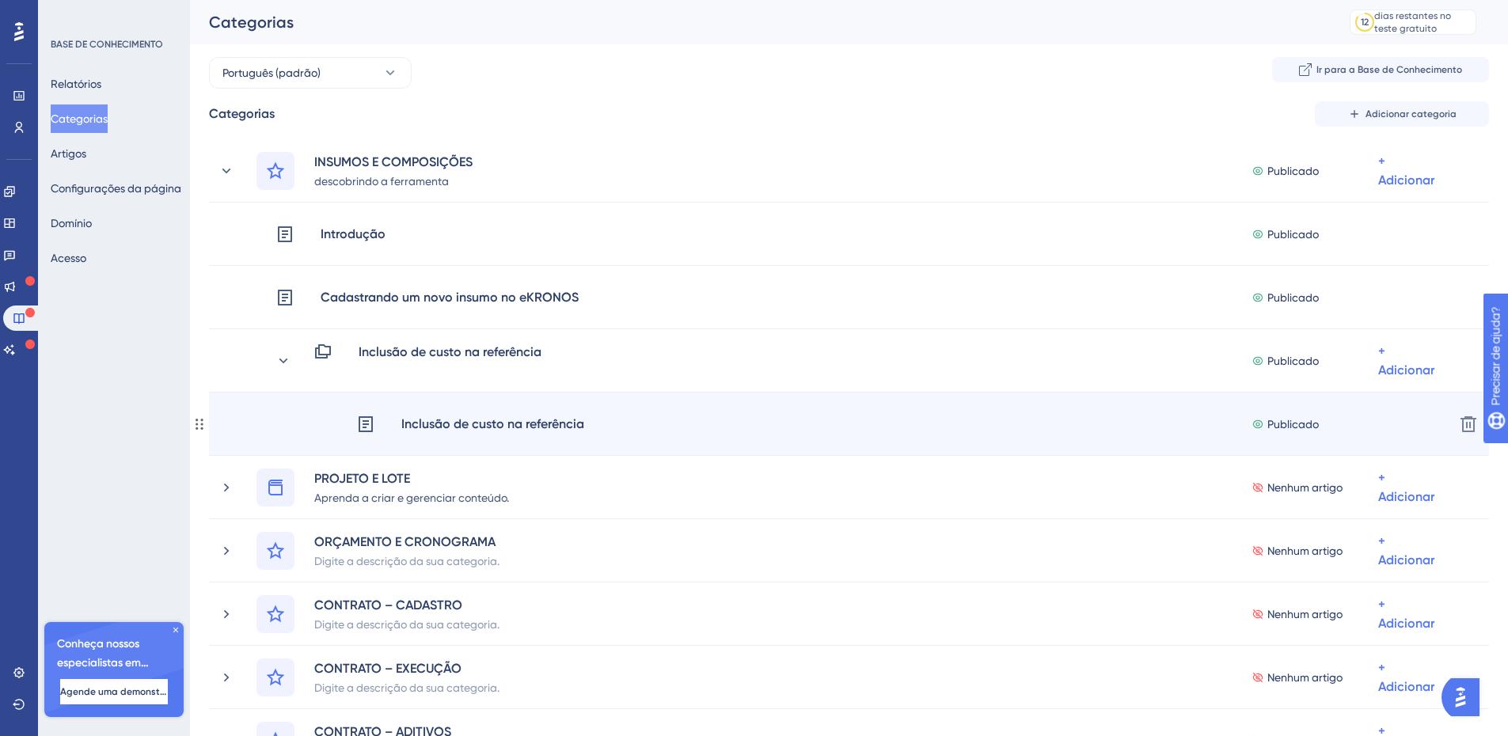
click at [424, 432] on div "Inclusão de custo na referência" at bounding box center [492, 424] width 184 height 21
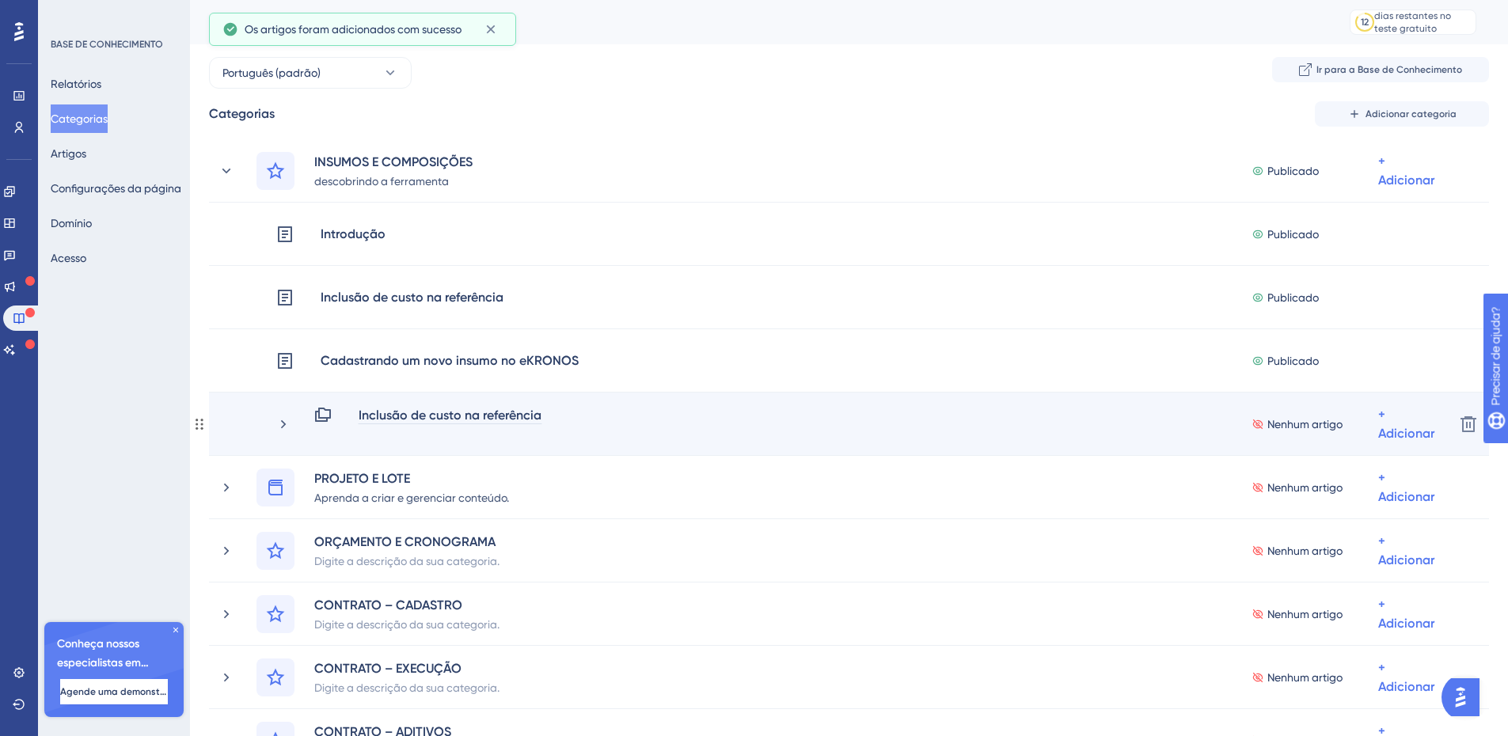
click at [385, 418] on font "Inclusão de custo na referência" at bounding box center [450, 415] width 183 height 15
click at [402, 411] on font "Inclusão de custo na referência" at bounding box center [450, 415] width 183 height 15
click at [401, 410] on font "Inclusão de custo na referência" at bounding box center [450, 415] width 183 height 15
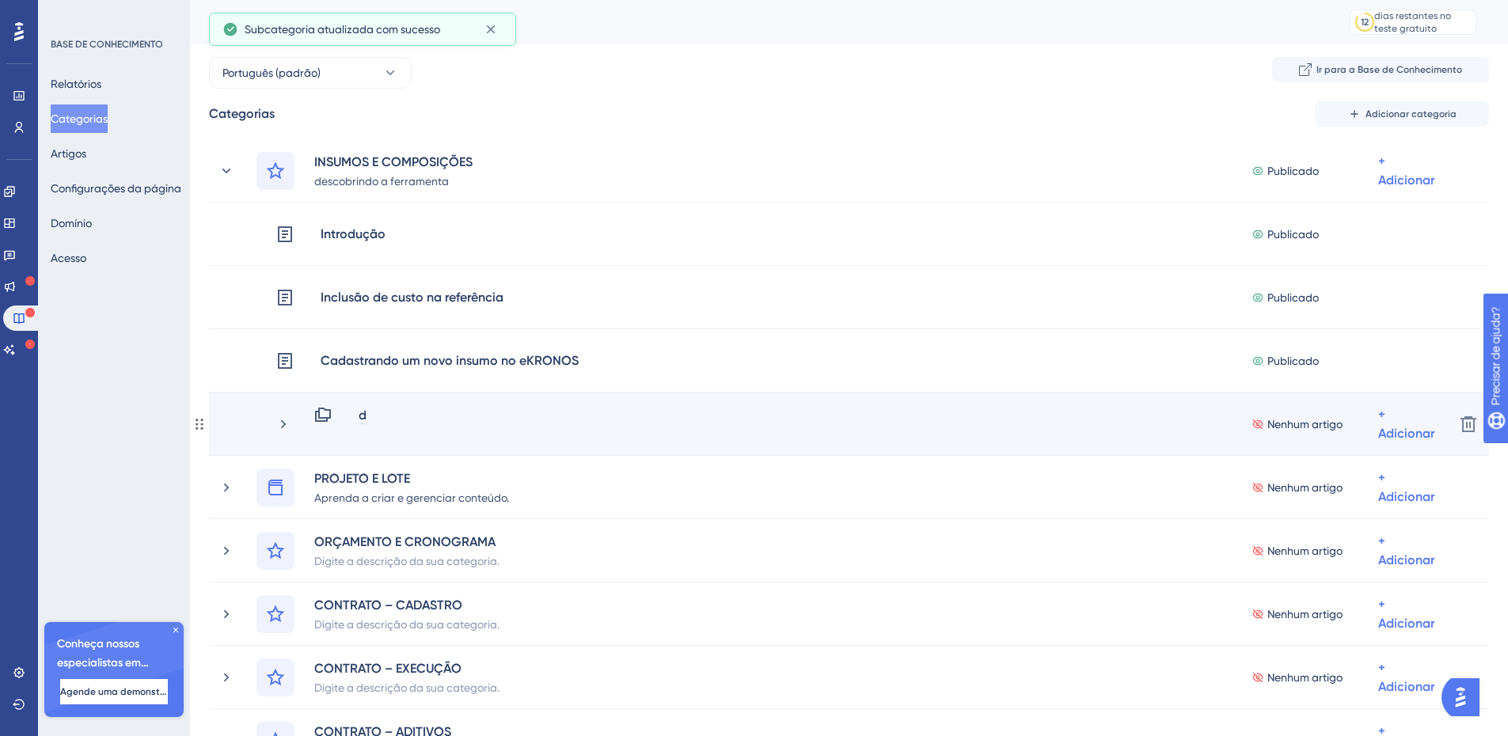
click at [362, 415] on font "d" at bounding box center [363, 415] width 8 height 15
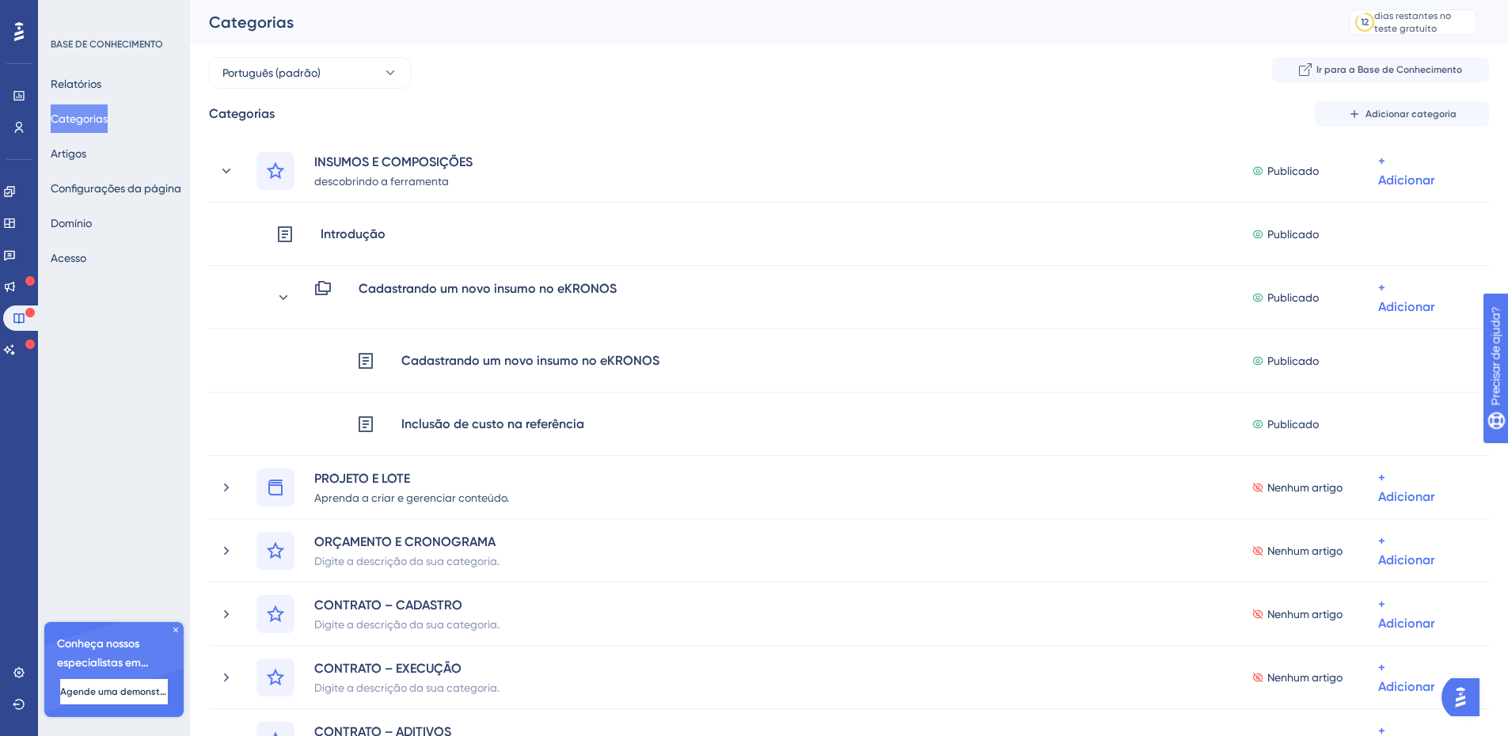
click at [1188, 89] on div "Português (padrão) Ir para a Base de Conhecimento Categorias Adicionar categori…" at bounding box center [849, 696] width 1280 height 1279
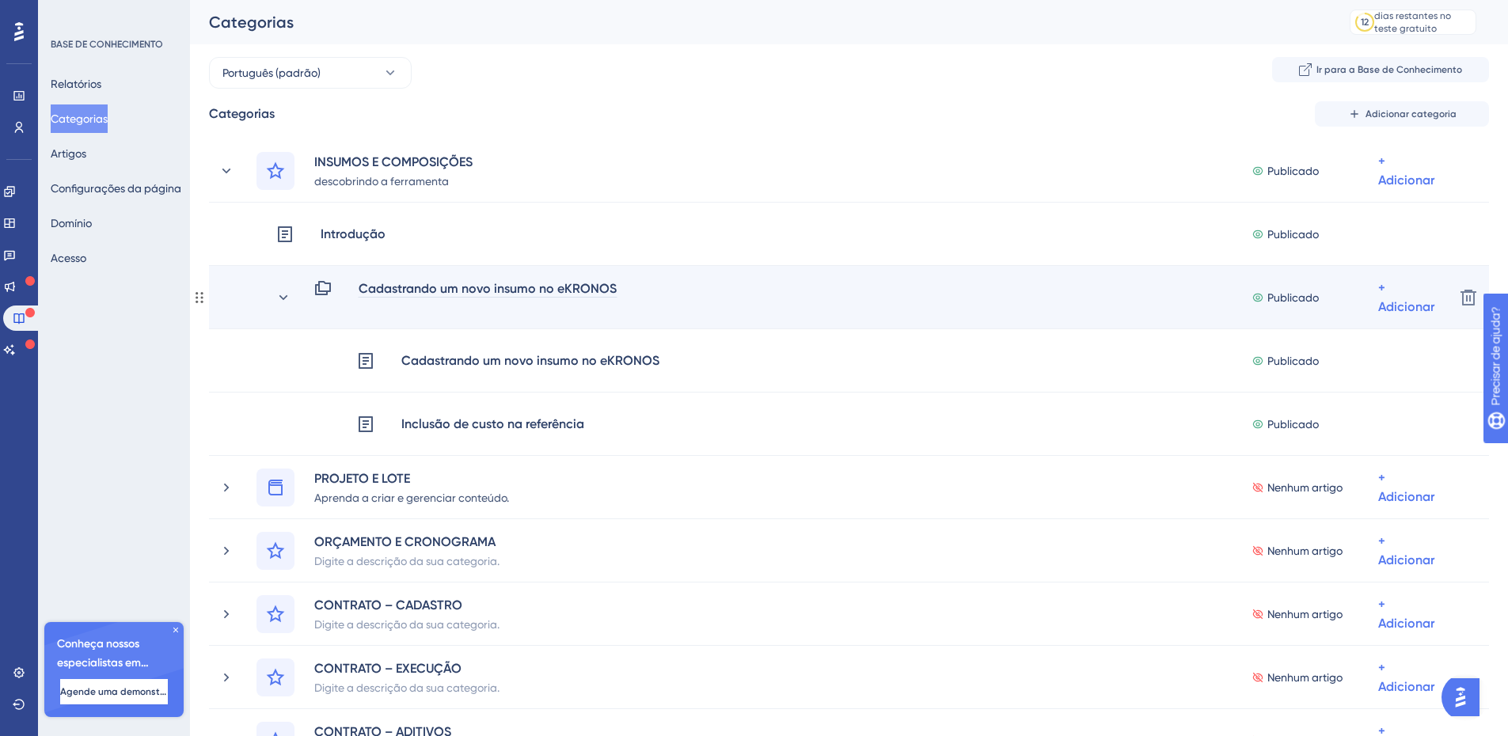
click at [435, 293] on font "Cadastrando um novo insumo no eKRONOS" at bounding box center [488, 288] width 258 height 15
